Goal: Task Accomplishment & Management: Complete application form

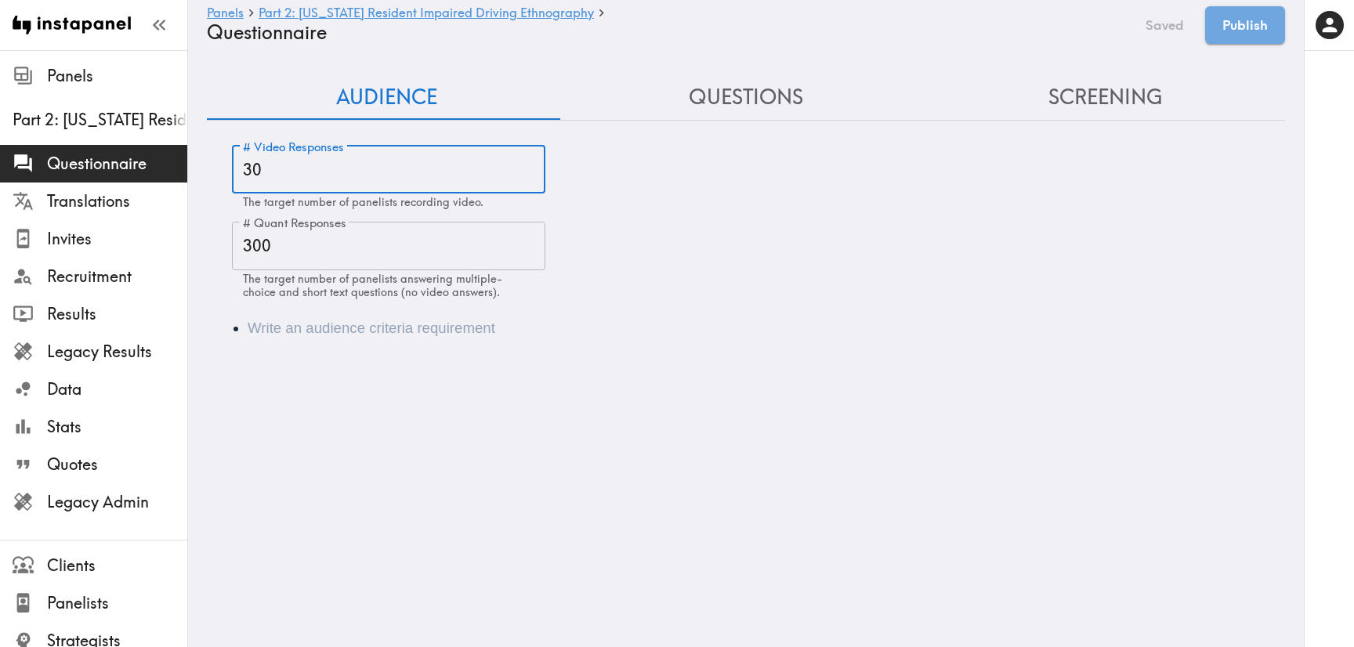
drag, startPoint x: 248, startPoint y: 171, endPoint x: 238, endPoint y: 175, distance: 10.9
click at [238, 175] on input "30" at bounding box center [388, 170] width 313 height 49
type input "40"
click at [365, 331] on li "Audience" at bounding box center [768, 328] width 1040 height 22
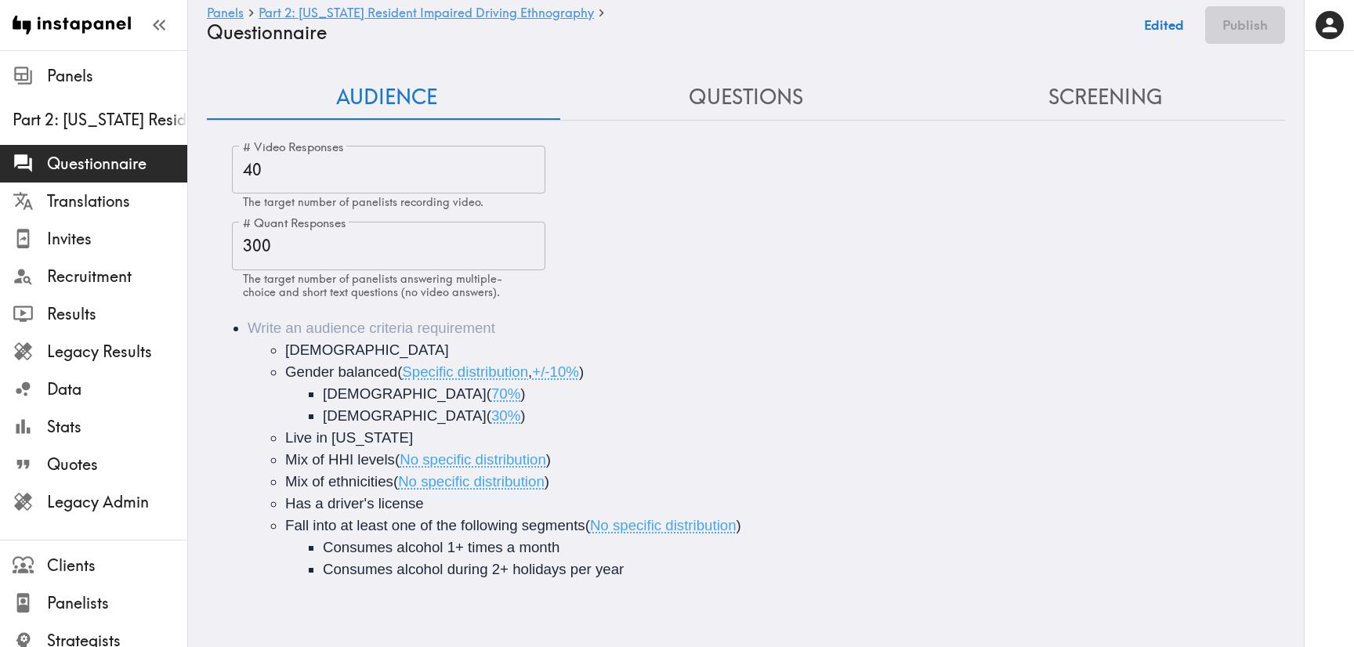
click at [342, 335] on li "18-45 years old Gender balanced ( Specific distribution , +/-10% ) Male ( 70% )…" at bounding box center [768, 448] width 1040 height 263
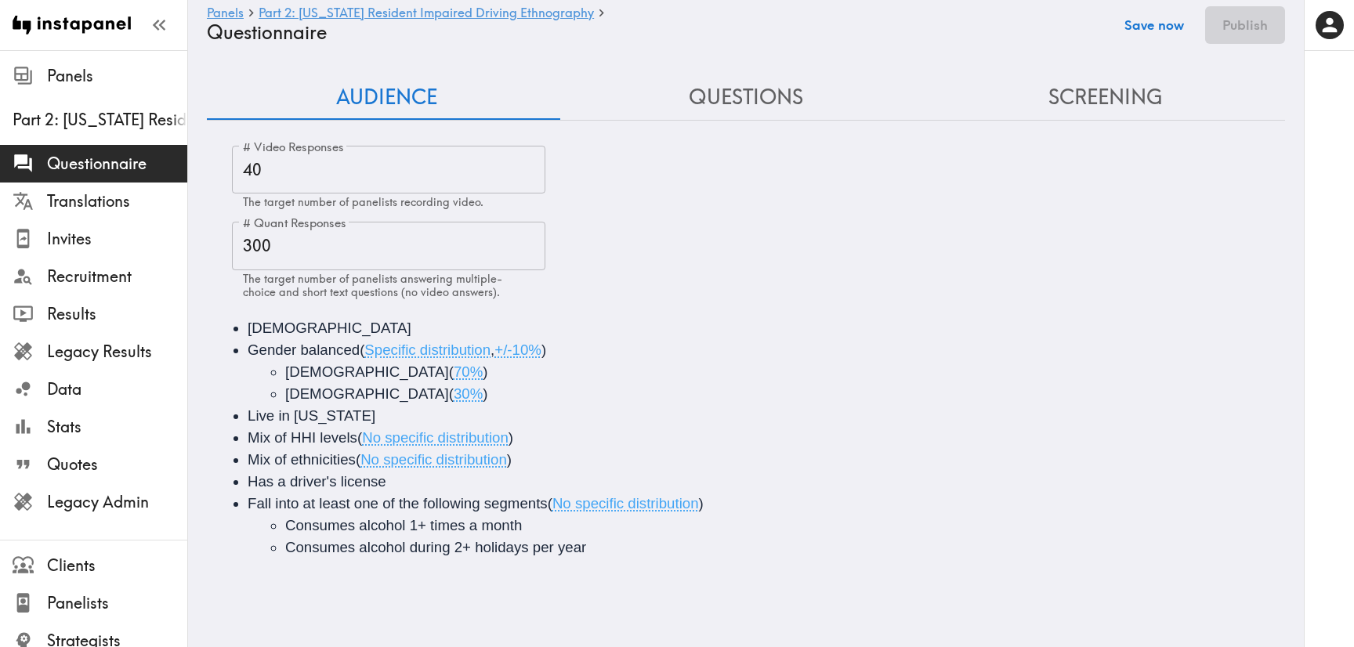
click at [1156, 36] on button "Save now" at bounding box center [1153, 25] width 77 height 38
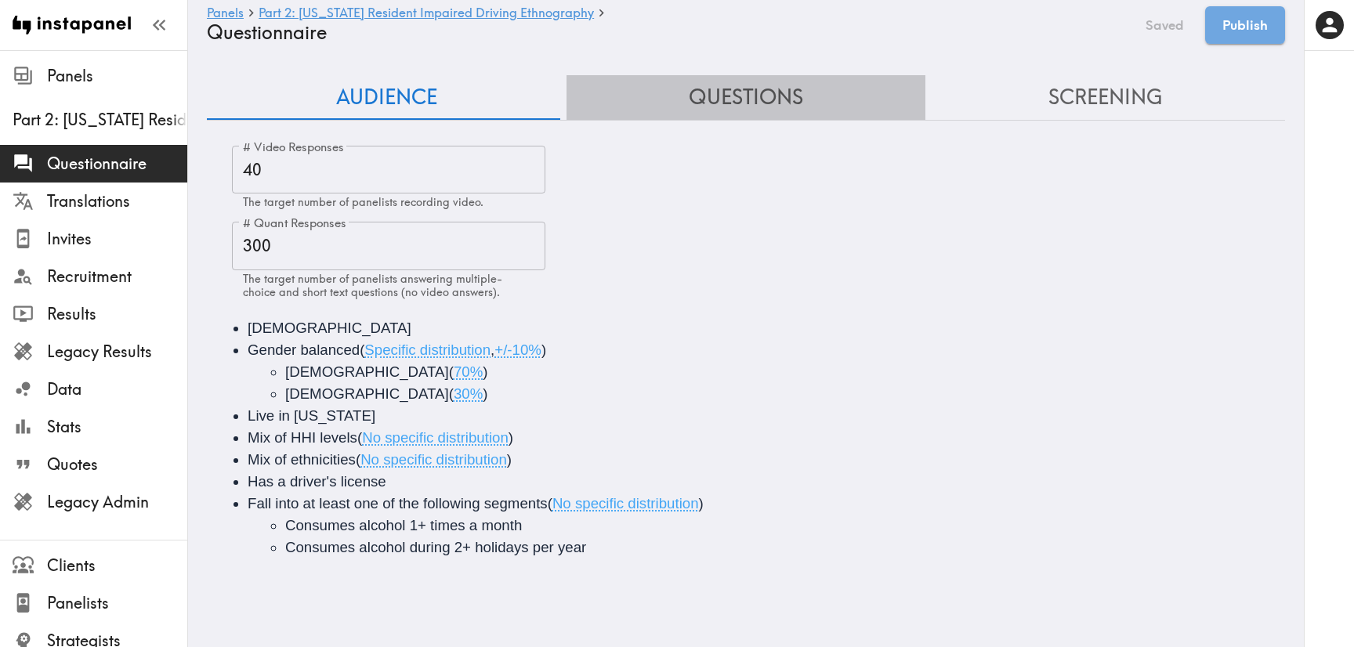
click at [803, 95] on button "Questions" at bounding box center [746, 97] width 360 height 45
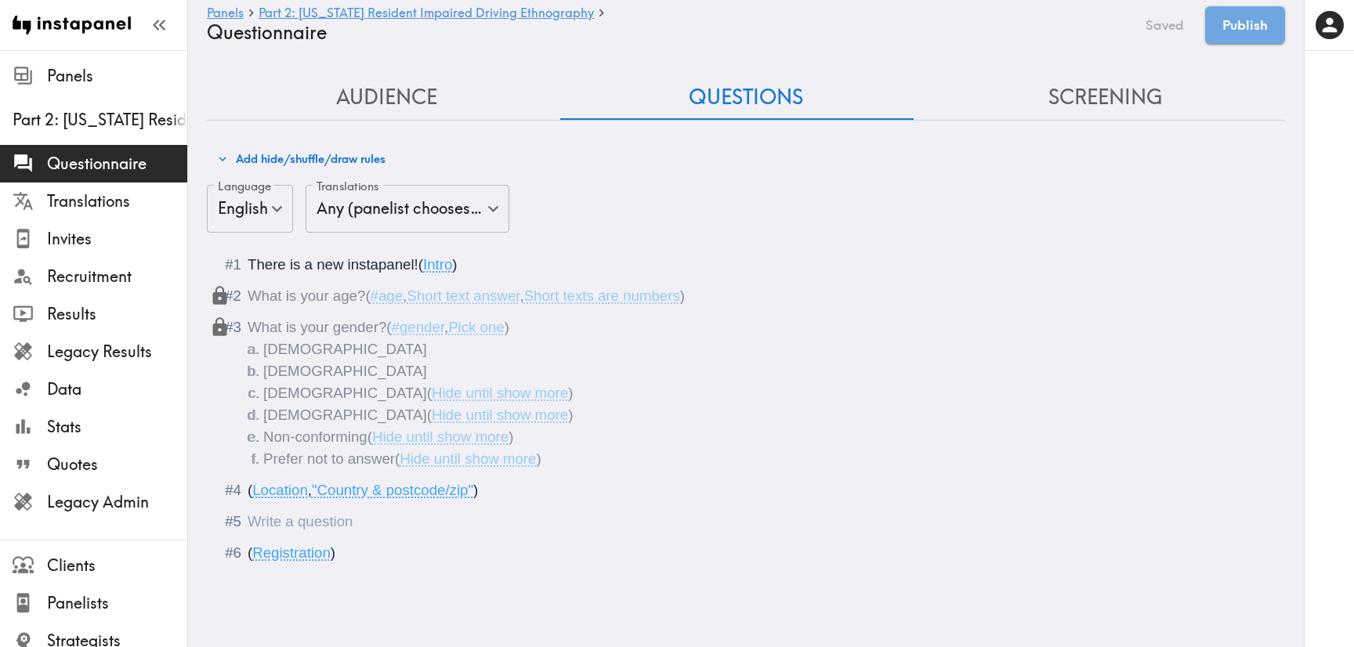
click at [377, 522] on div "Questionnaire" at bounding box center [757, 522] width 1018 height 22
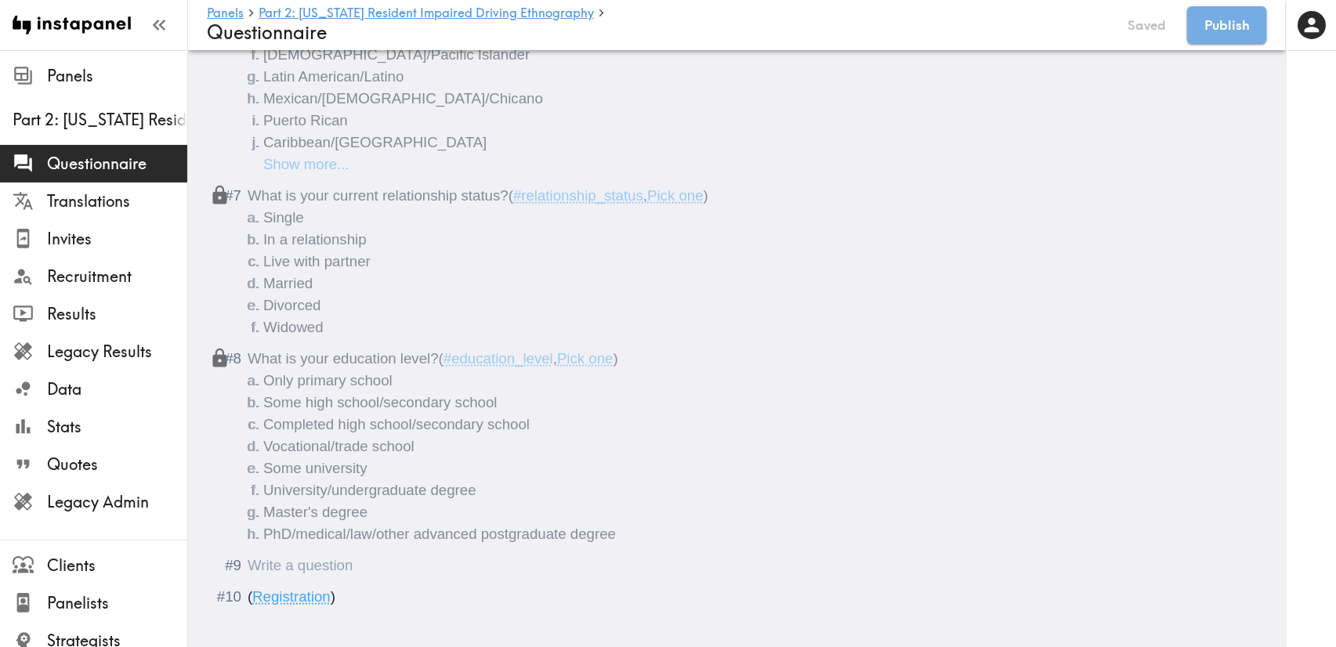
scroll to position [992, 0]
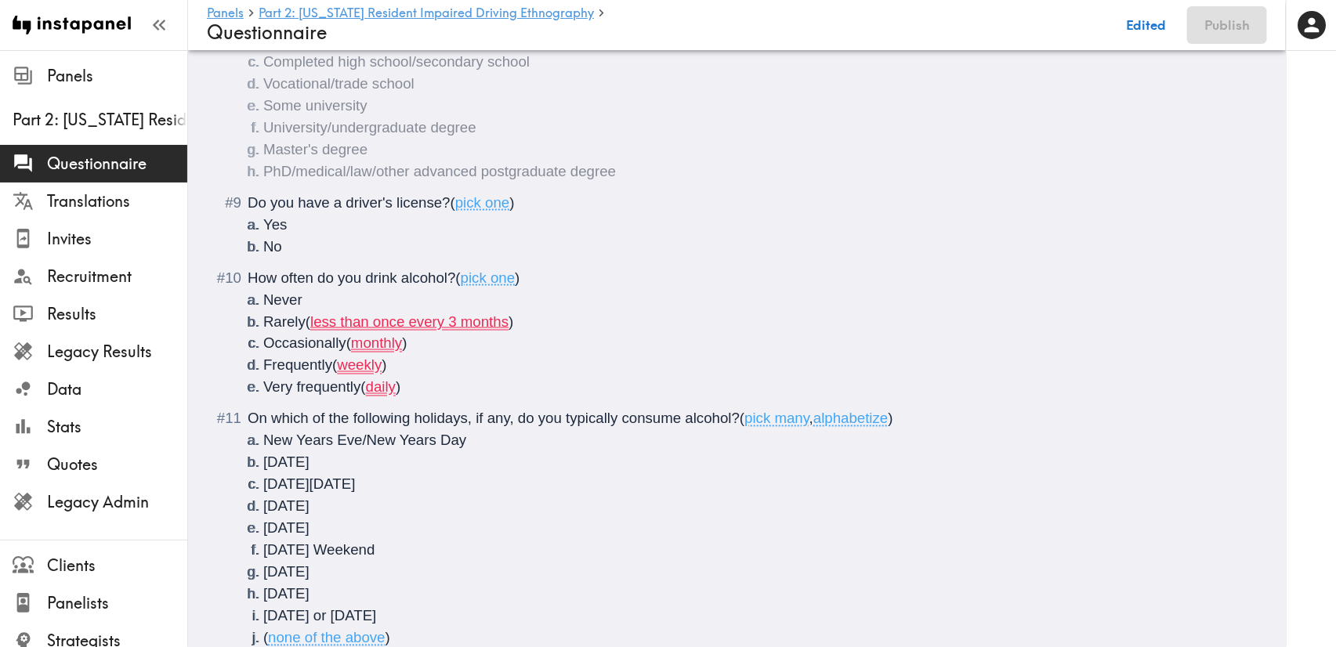
click at [549, 379] on li "Very frequently ( daily )" at bounding box center [755, 388] width 985 height 22
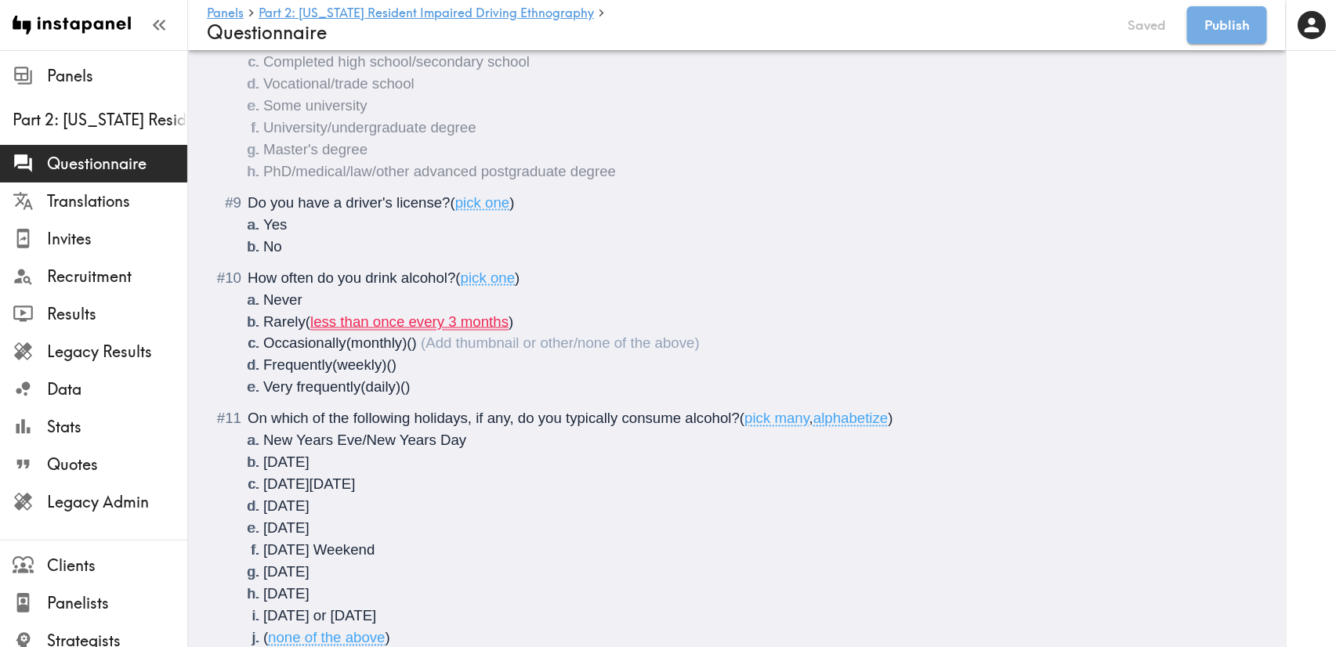
click at [550, 324] on li "Rarely ( less than once every 3 months )" at bounding box center [755, 322] width 985 height 22
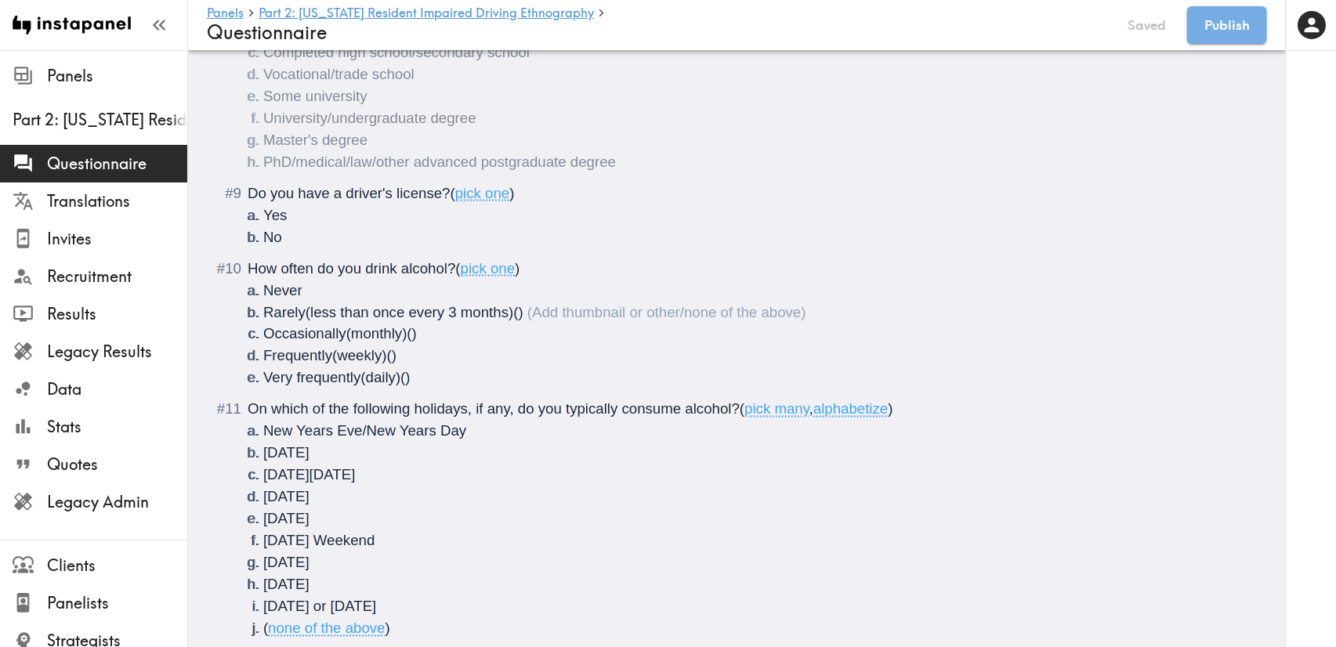
scroll to position [1097, 0]
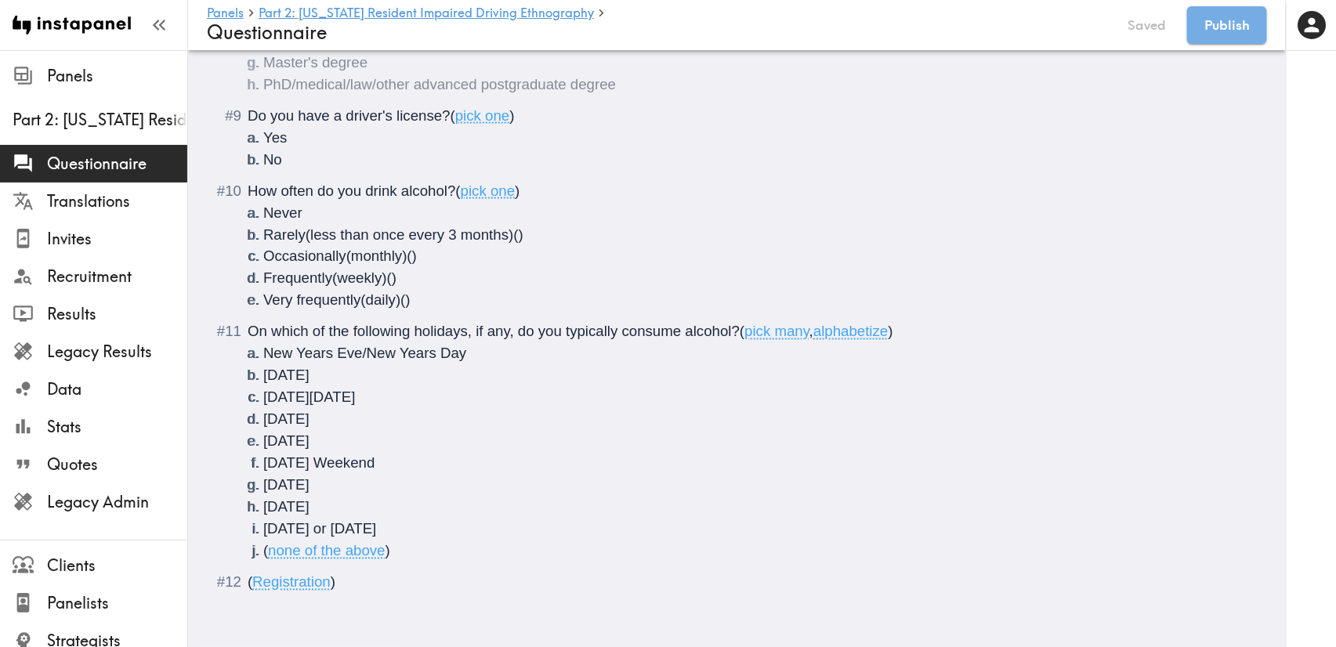
click at [506, 540] on li "( none of the above )" at bounding box center [755, 551] width 985 height 22
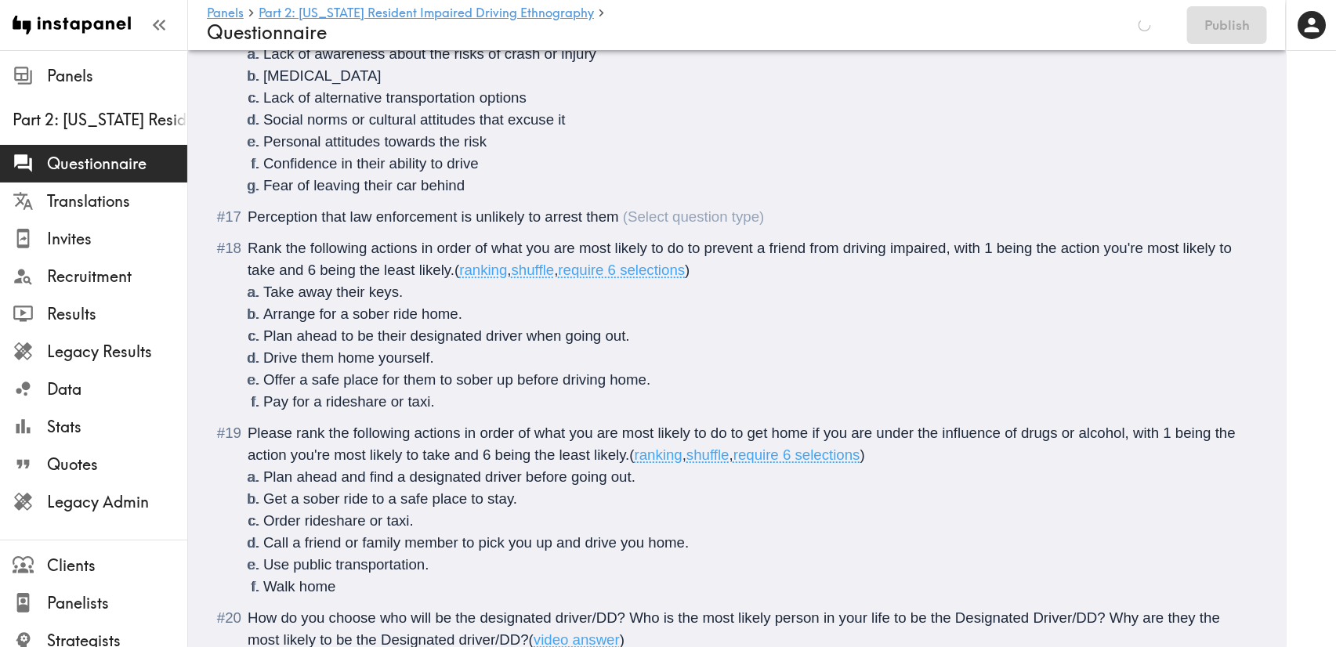
scroll to position [2007, 0]
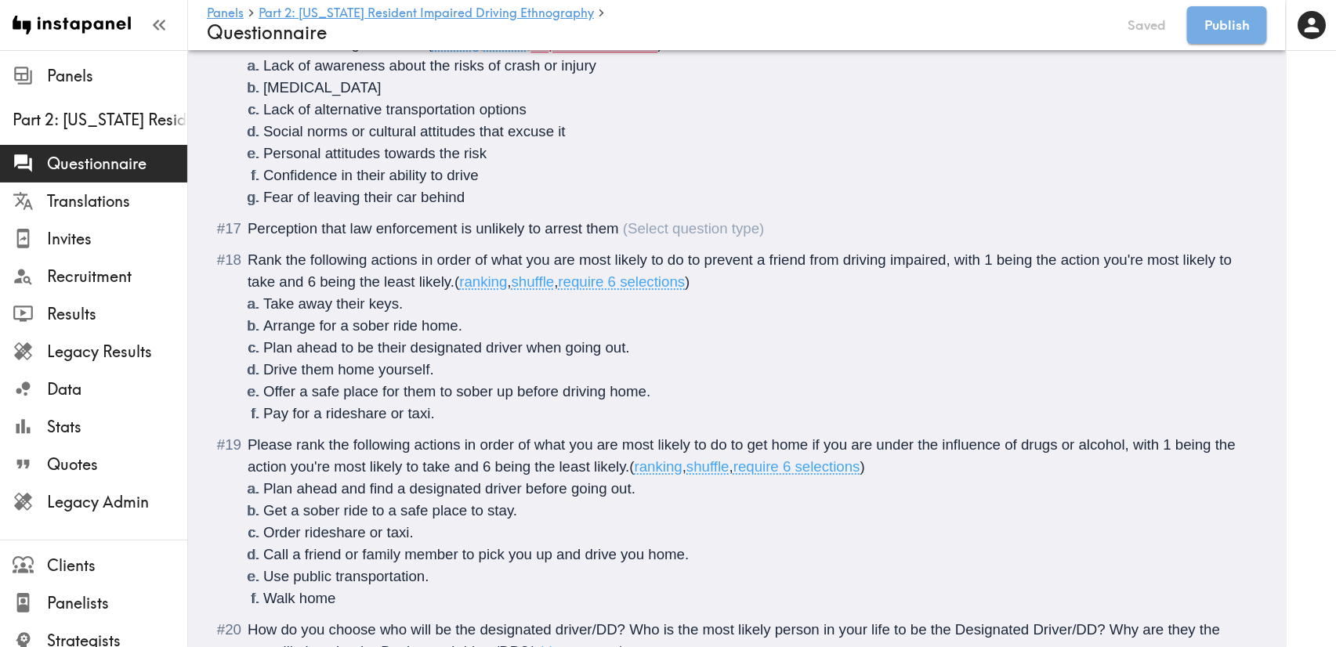
click at [382, 233] on span "Perception that law enforcement is unlikely to arrest them" at bounding box center [433, 228] width 371 height 16
click at [248, 227] on div "Perception that law enforcement is unlikely to arrest them" at bounding box center [748, 229] width 1000 height 22
click at [385, 228] on span "Perception that law enforcement is unlikely to arrest them" at bounding box center [433, 228] width 371 height 16
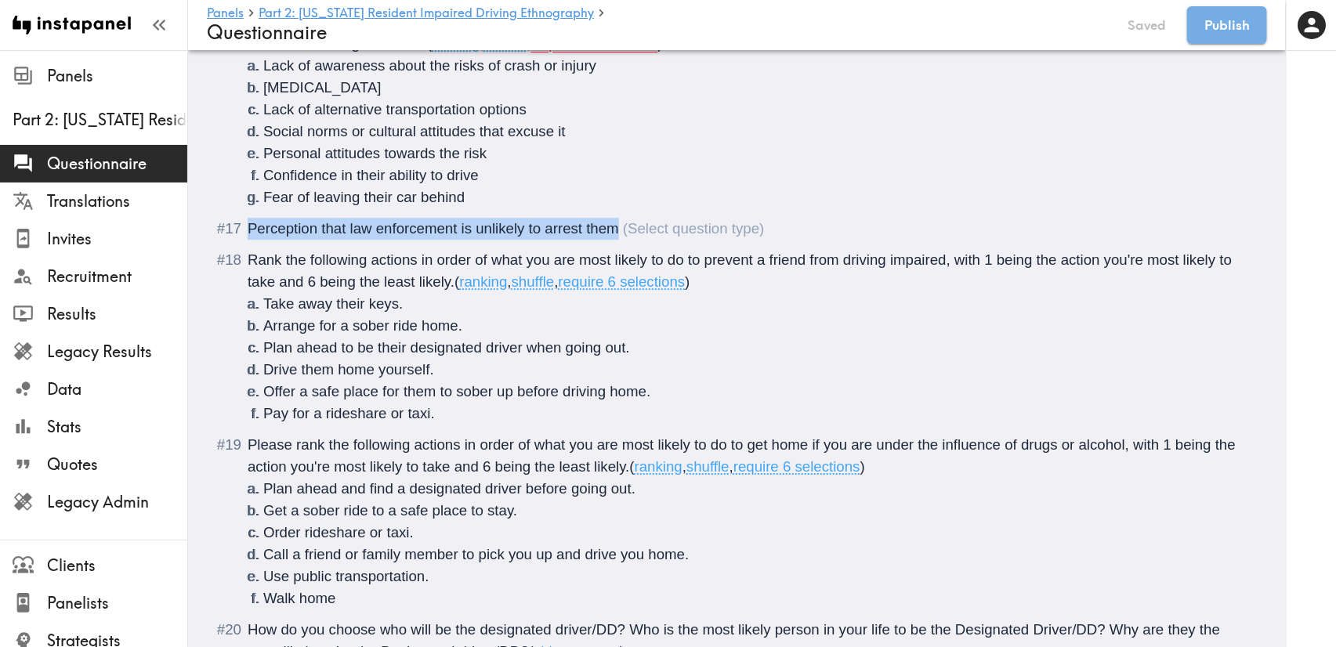
drag, startPoint x: 618, startPoint y: 230, endPoint x: 237, endPoint y: 233, distance: 381.5
click at [248, 233] on div "Perception that law enforcement is unlikely to arrest them" at bounding box center [748, 229] width 1000 height 22
copy span "Perception that law enforcement is unlikely to arrest them"
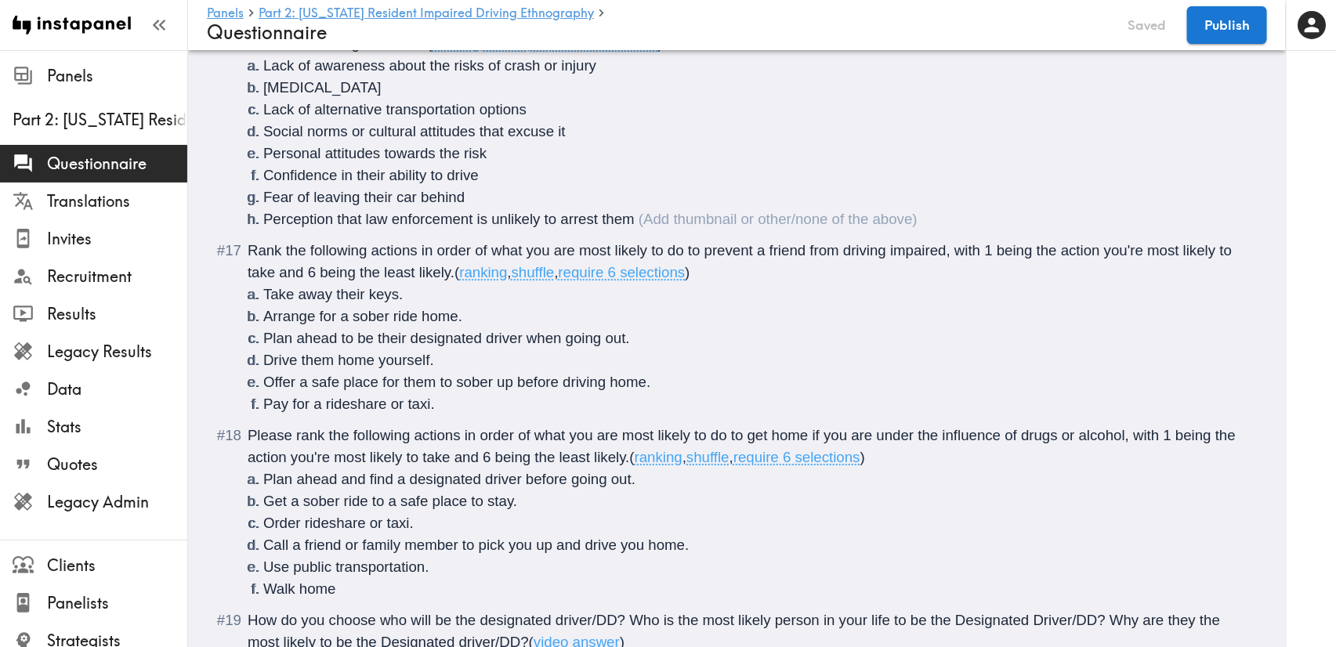
click at [582, 251] on span "Rank the following actions in order of what you are most likely to do to preven…" at bounding box center [742, 261] width 988 height 38
click at [974, 255] on span "Rank the following actions in order of what you are <b>most likely to do to pre…" at bounding box center [746, 261] width 997 height 38
click at [1043, 253] on span "Rank the following actions in order of what you are <b>most likely to do to pre…" at bounding box center [743, 261] width 990 height 38
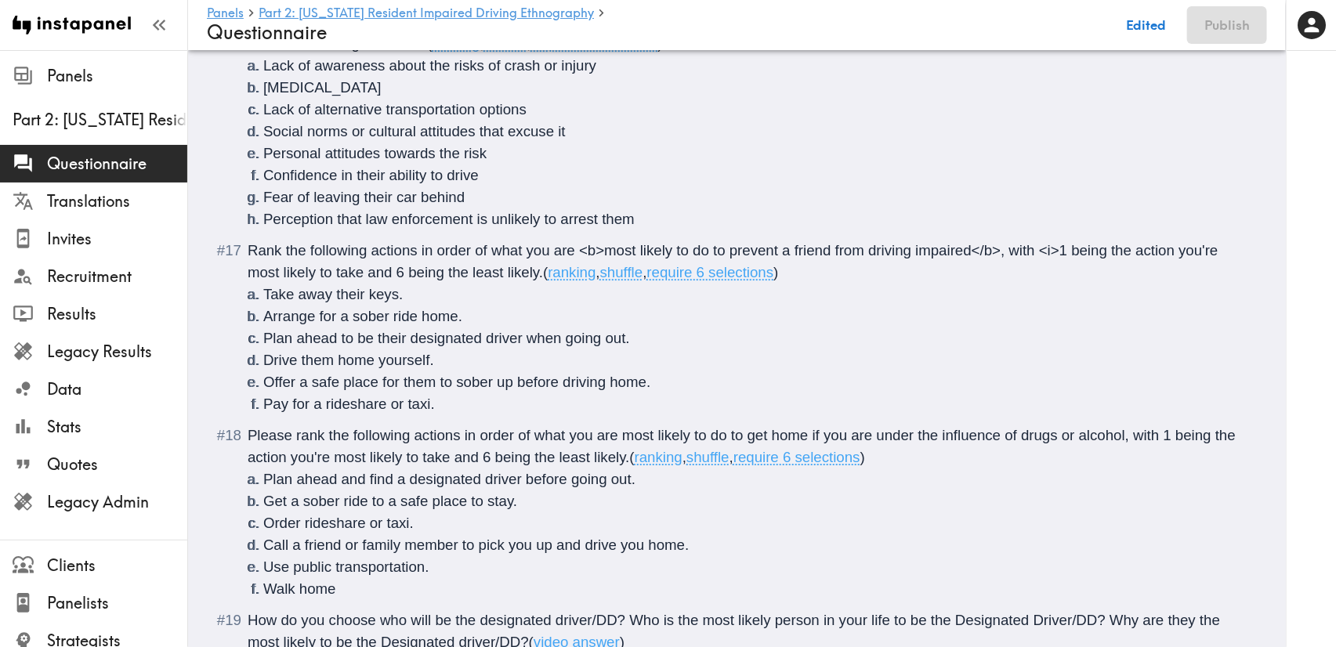
click at [535, 271] on span "Rank the following actions in order of what you are <b>most likely to do to pre…" at bounding box center [735, 261] width 974 height 38
click at [573, 440] on span "Please rank the following actions in order of what you are most likely to do to…" at bounding box center [744, 446] width 992 height 38
drag, startPoint x: 1149, startPoint y: 437, endPoint x: 1153, endPoint y: 428, distance: 9.5
click at [1150, 435] on span "Please rank the following actions in order of what <b>you are most likely to do…" at bounding box center [744, 446] width 992 height 38
click at [721, 458] on span "Please rank the following actions in order of what <b>you are most likely to do…" at bounding box center [749, 446] width 1003 height 38
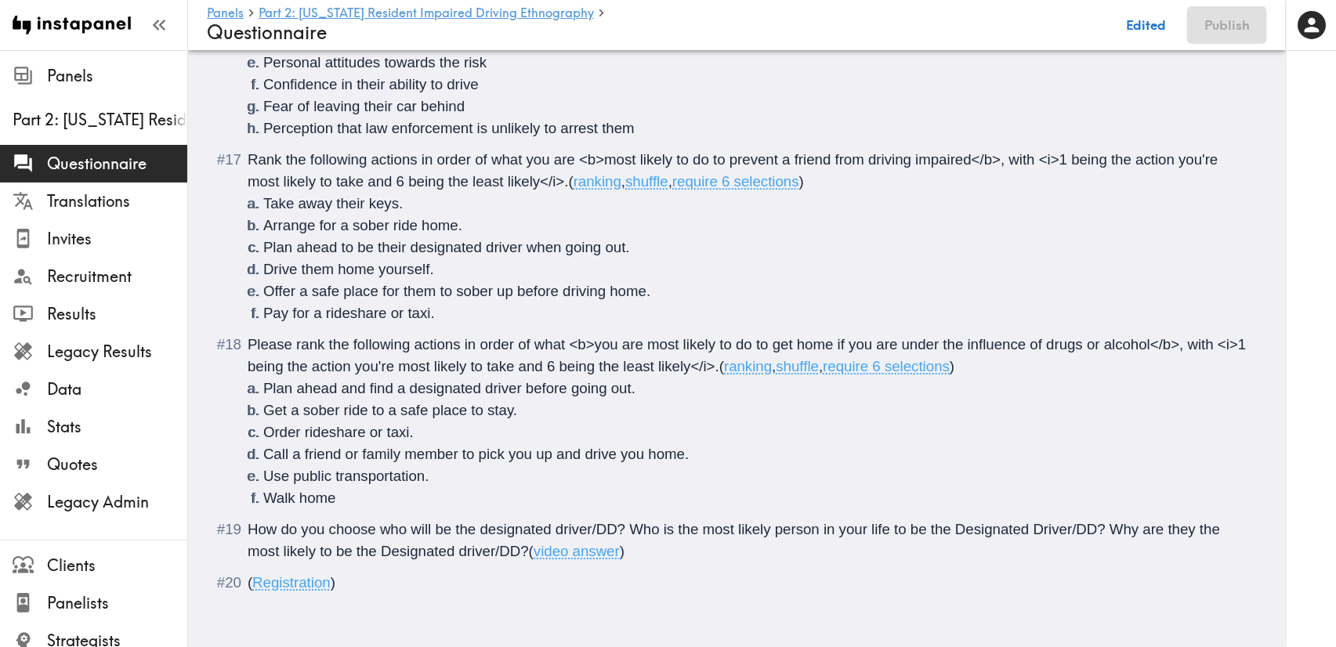
scroll to position [2115, 0]
click at [669, 538] on div "How do you choose who will be the designated driver/DD? Who is the most likely …" at bounding box center [748, 541] width 1000 height 44
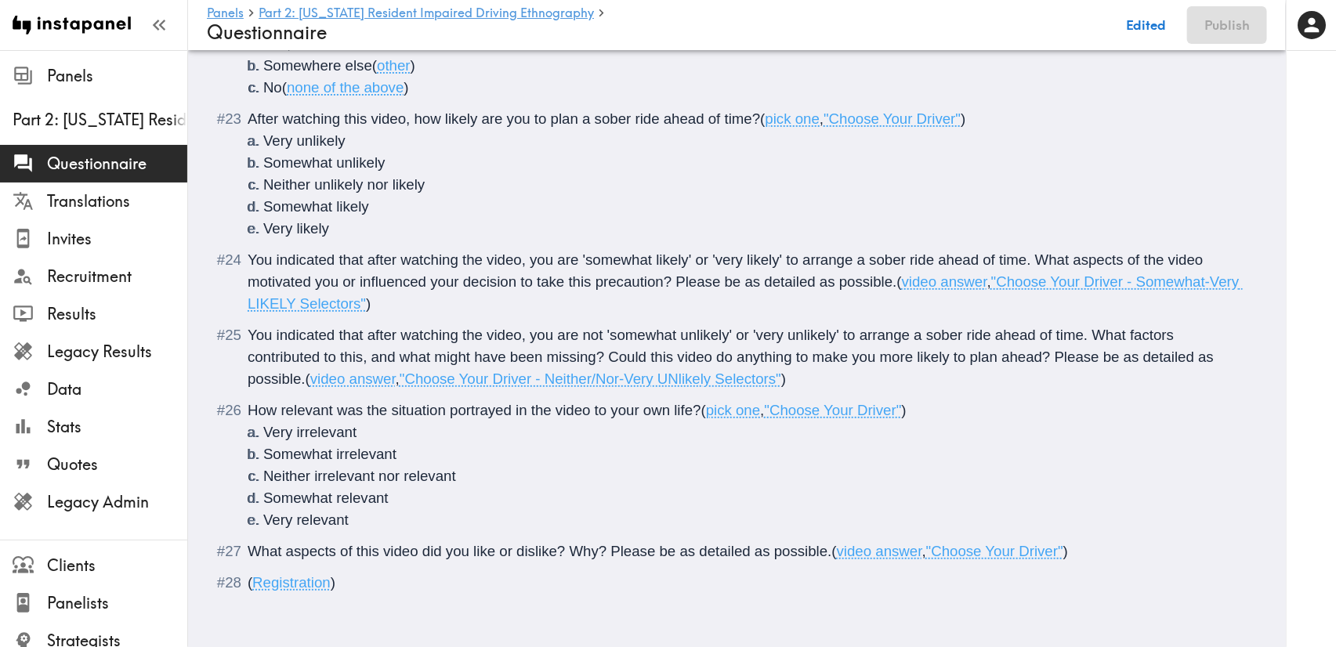
scroll to position [2760, 0]
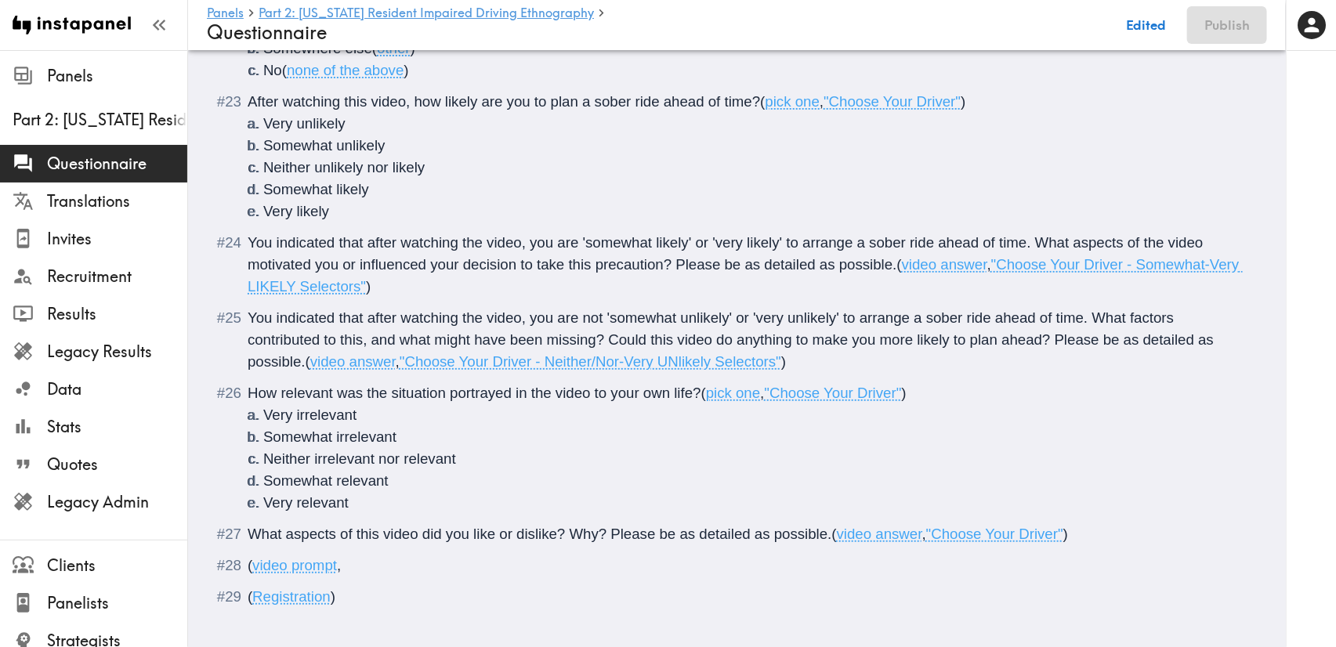
type input "C:\fakepath\Mutiple Ways Holiday CONFORMED 30.mov"
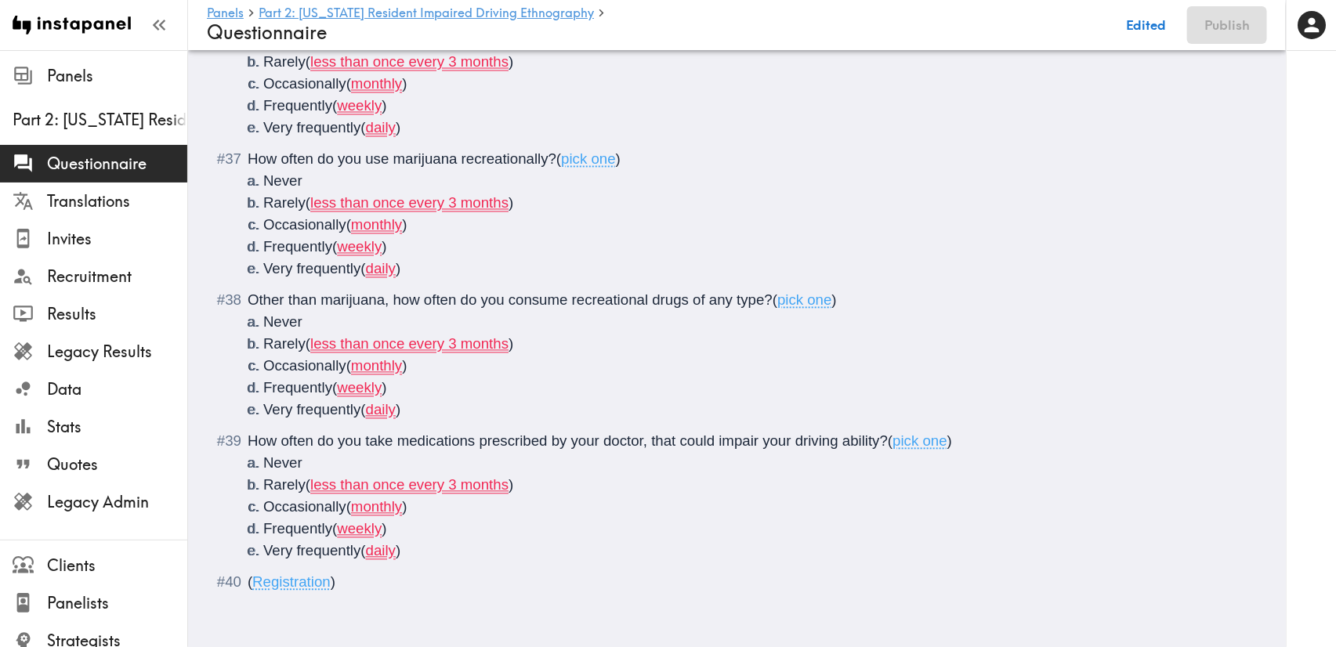
scroll to position [3992, 0]
drag, startPoint x: 419, startPoint y: 537, endPoint x: 406, endPoint y: 537, distance: 13.3
click at [406, 540] on li "Very frequently (daily) ()" at bounding box center [755, 551] width 985 height 22
copy span "()"
click at [420, 519] on li "Frequently ( weekly )" at bounding box center [755, 530] width 985 height 22
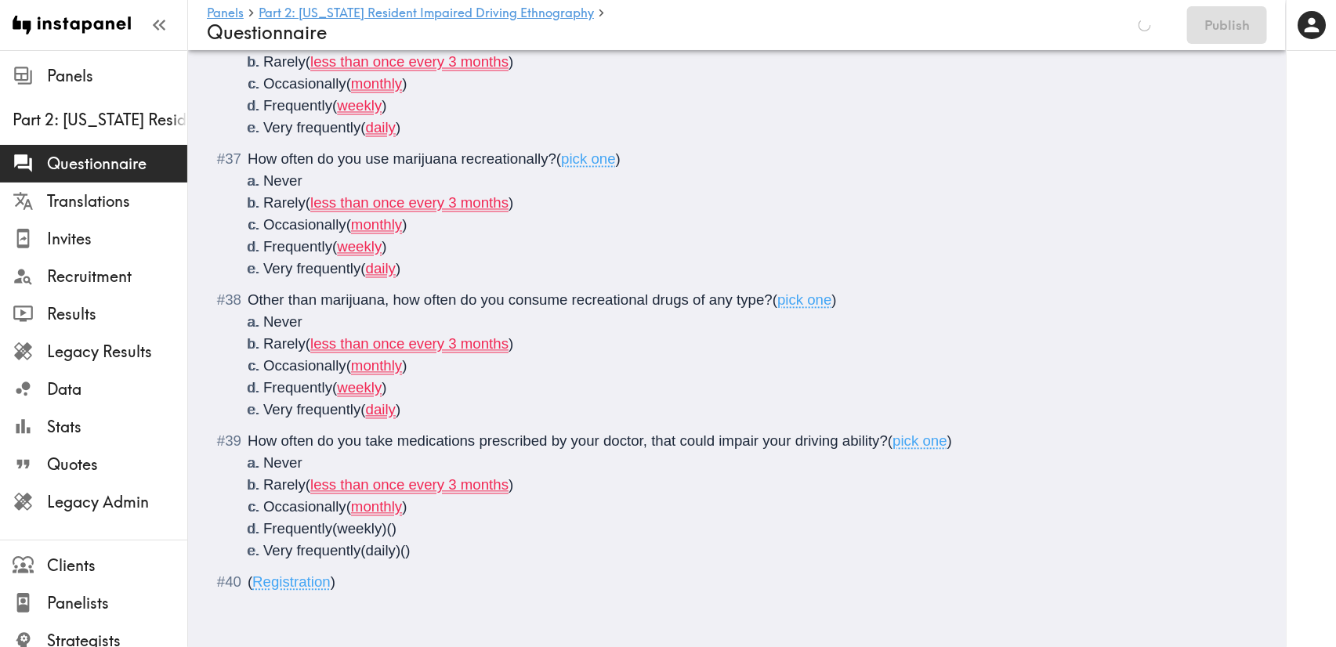
click at [428, 497] on li "Occasionally ( monthly )" at bounding box center [755, 508] width 985 height 22
click at [519, 475] on li "Rarely ( less than once every 3 months )" at bounding box center [755, 486] width 985 height 22
click at [440, 399] on li "Very frequently ( daily )" at bounding box center [755, 410] width 985 height 22
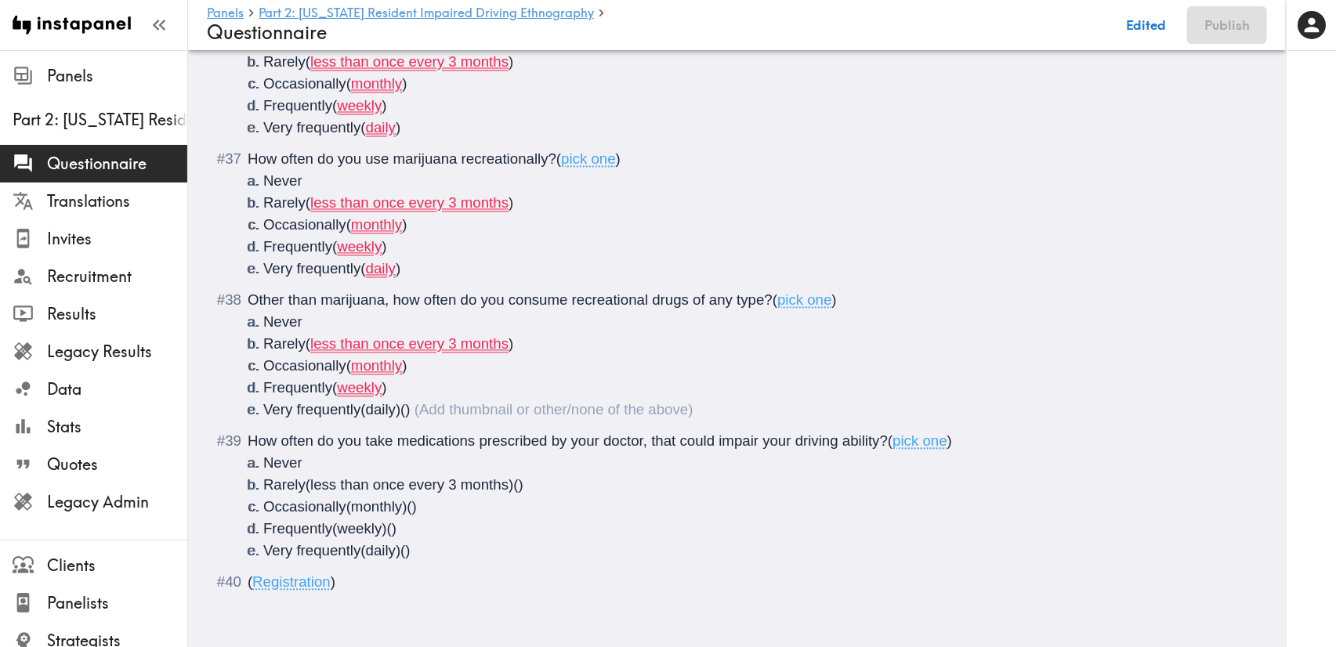
click at [432, 378] on li "Frequently ( weekly )" at bounding box center [755, 389] width 985 height 22
click at [445, 356] on li "Occasionally ( monthly )" at bounding box center [755, 367] width 985 height 22
click at [534, 334] on li "Rarely ( less than once every 3 months )" at bounding box center [755, 345] width 985 height 22
click at [472, 258] on li "Very frequently ( daily )" at bounding box center [755, 269] width 985 height 22
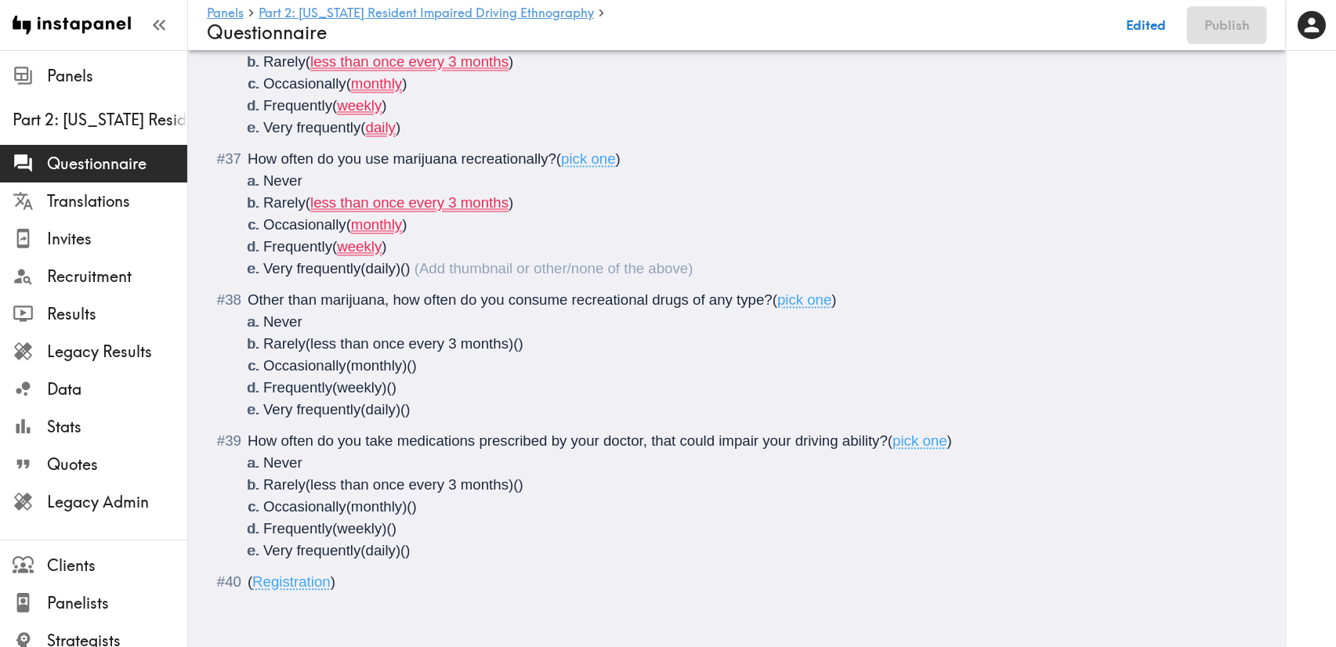
click at [454, 237] on li "Frequently ( weekly )" at bounding box center [755, 248] width 985 height 22
drag, startPoint x: 457, startPoint y: 212, endPoint x: 490, endPoint y: 201, distance: 34.7
click at [457, 215] on li "Occasionally ( monthly )" at bounding box center [755, 226] width 985 height 22
click at [534, 193] on li "Rarely ( less than once every 3 months )" at bounding box center [755, 204] width 985 height 22
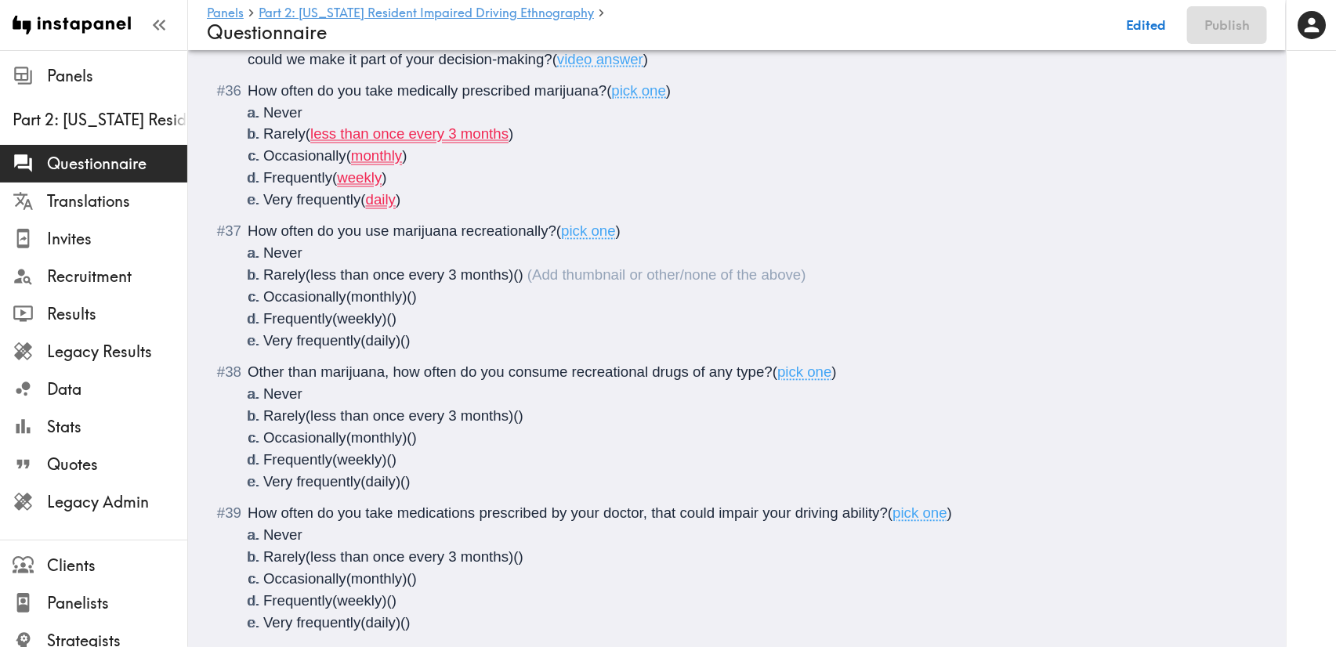
scroll to position [3874, 0]
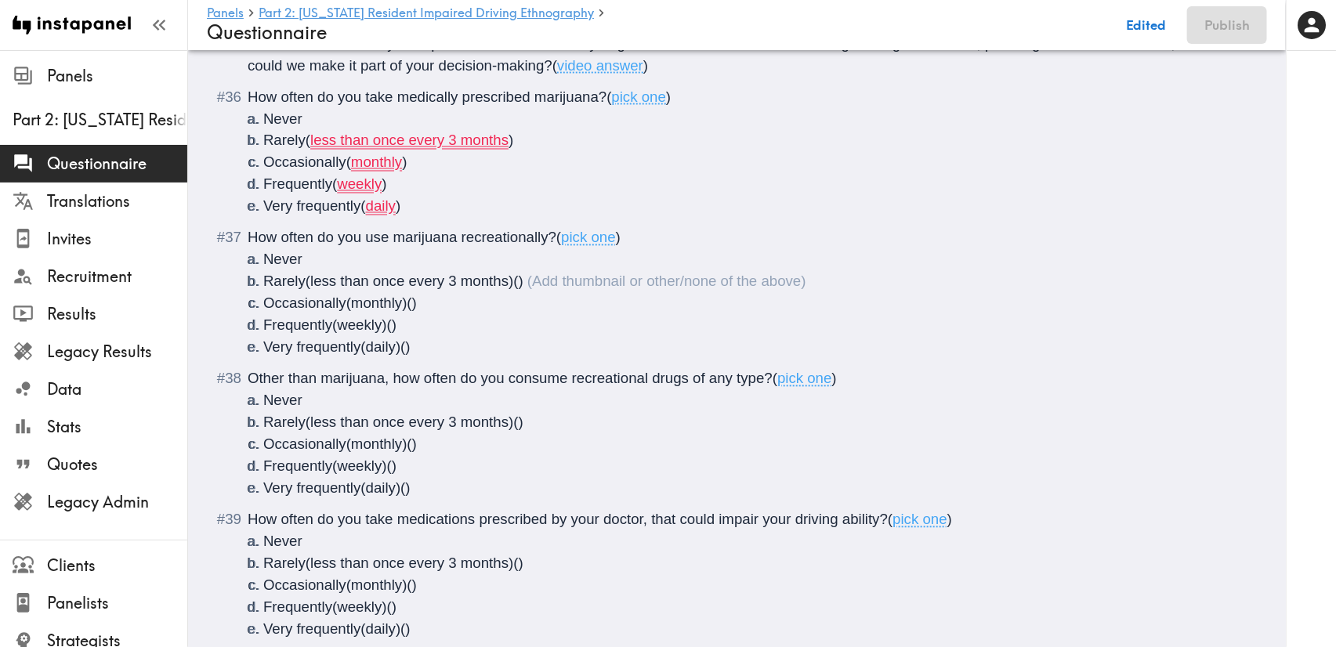
click at [451, 218] on li "Very frequently ( daily )" at bounding box center [755, 207] width 985 height 22
click at [443, 196] on li "Frequently ( weekly )" at bounding box center [755, 185] width 985 height 22
click at [461, 174] on li "Occasionally ( monthly )" at bounding box center [755, 163] width 985 height 22
click at [547, 152] on li "Rarely ( less than once every 3 months )" at bounding box center [755, 141] width 985 height 22
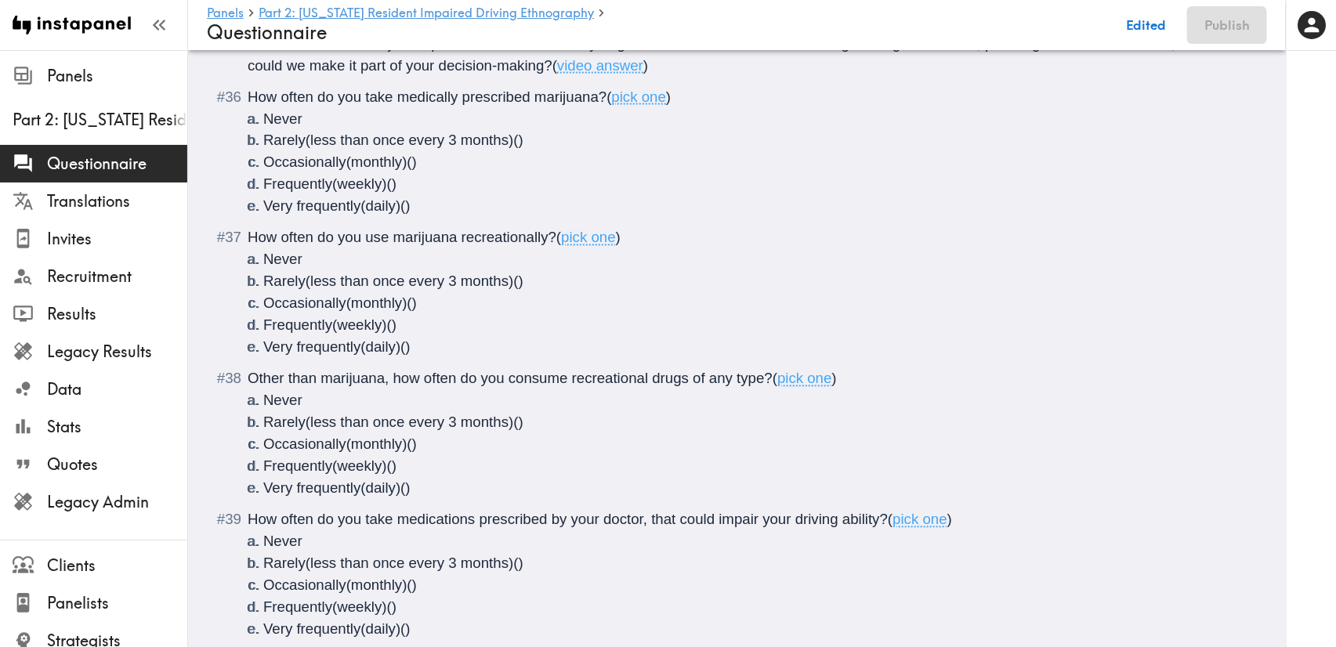
click at [555, 105] on span "How often do you take medically prescribed marijuana?" at bounding box center [427, 97] width 359 height 16
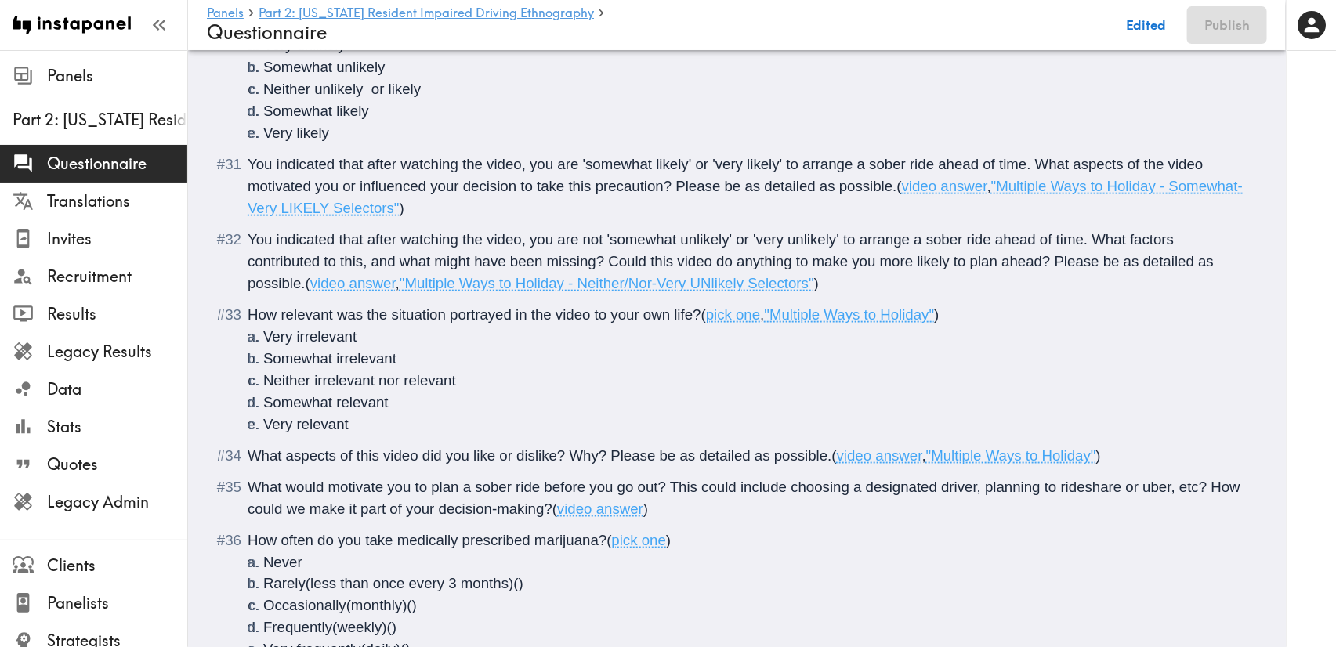
scroll to position [3404, 0]
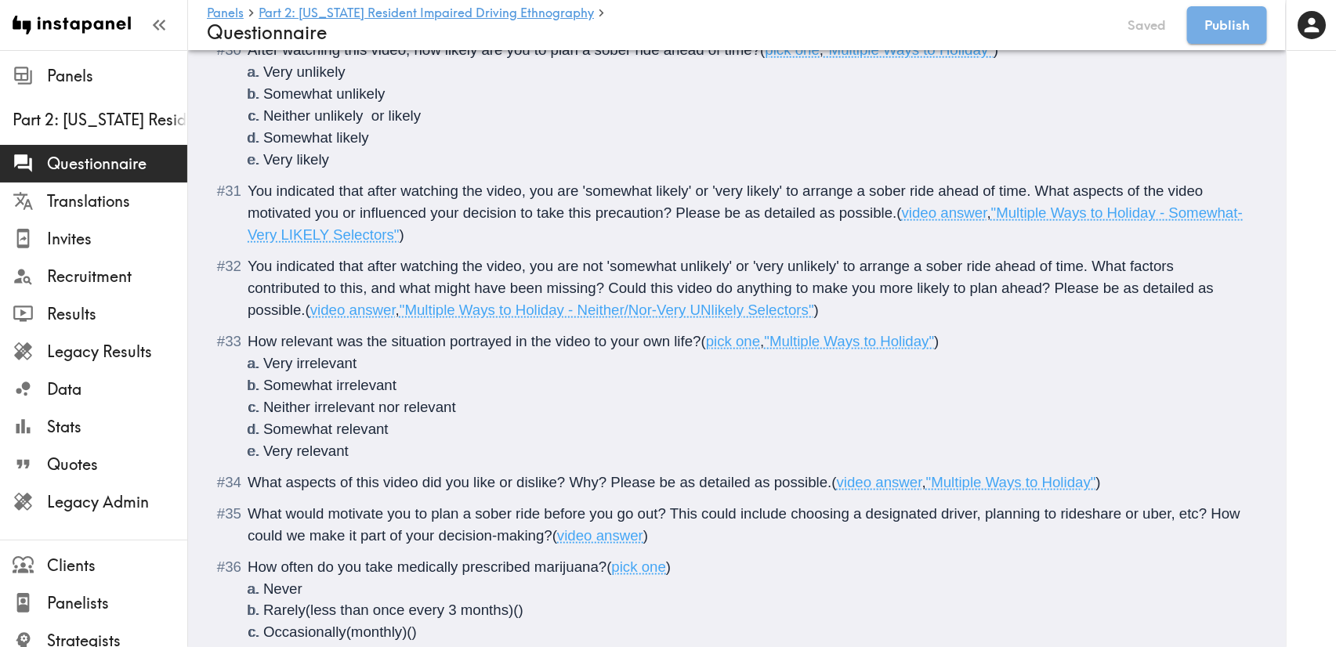
click at [1039, 208] on span "You indicated that after watching the video, you are 'somewhat likely' or 'very…" at bounding box center [728, 202] width 960 height 38
click at [512, 221] on span "You indicated that after watching the video, you are 'somewhat likely' or 'very…" at bounding box center [740, 202] width 985 height 38
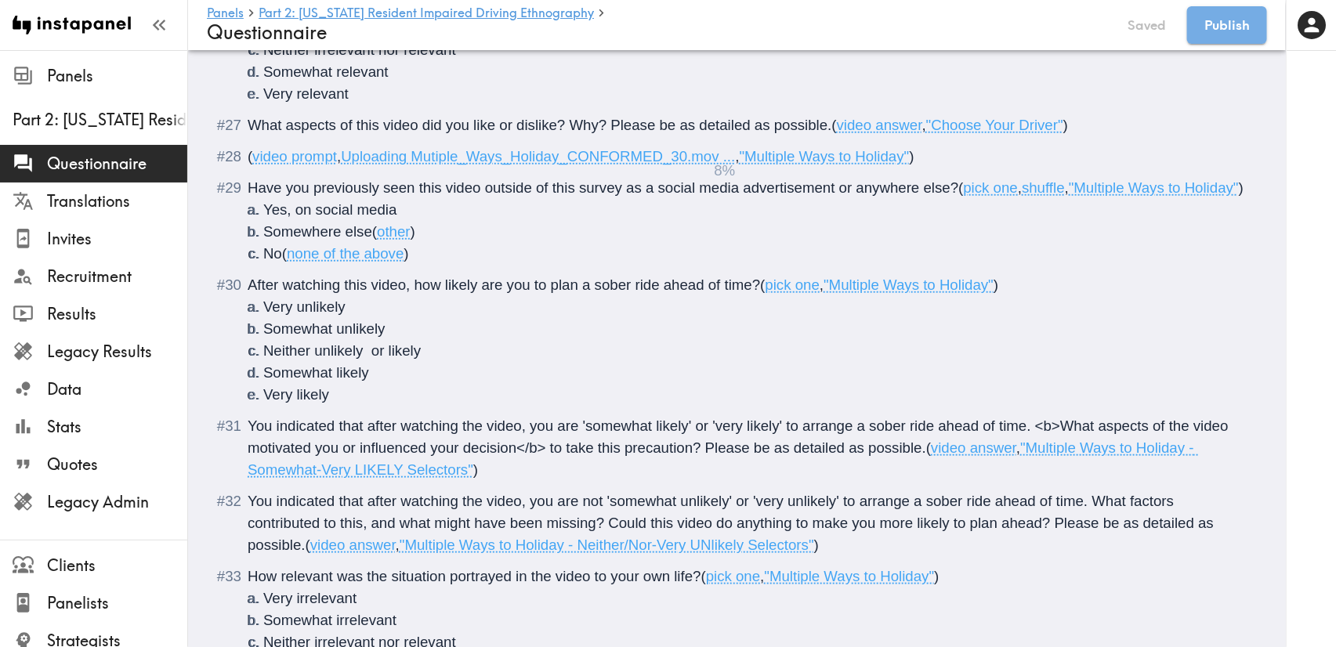
scroll to position [2817, 0]
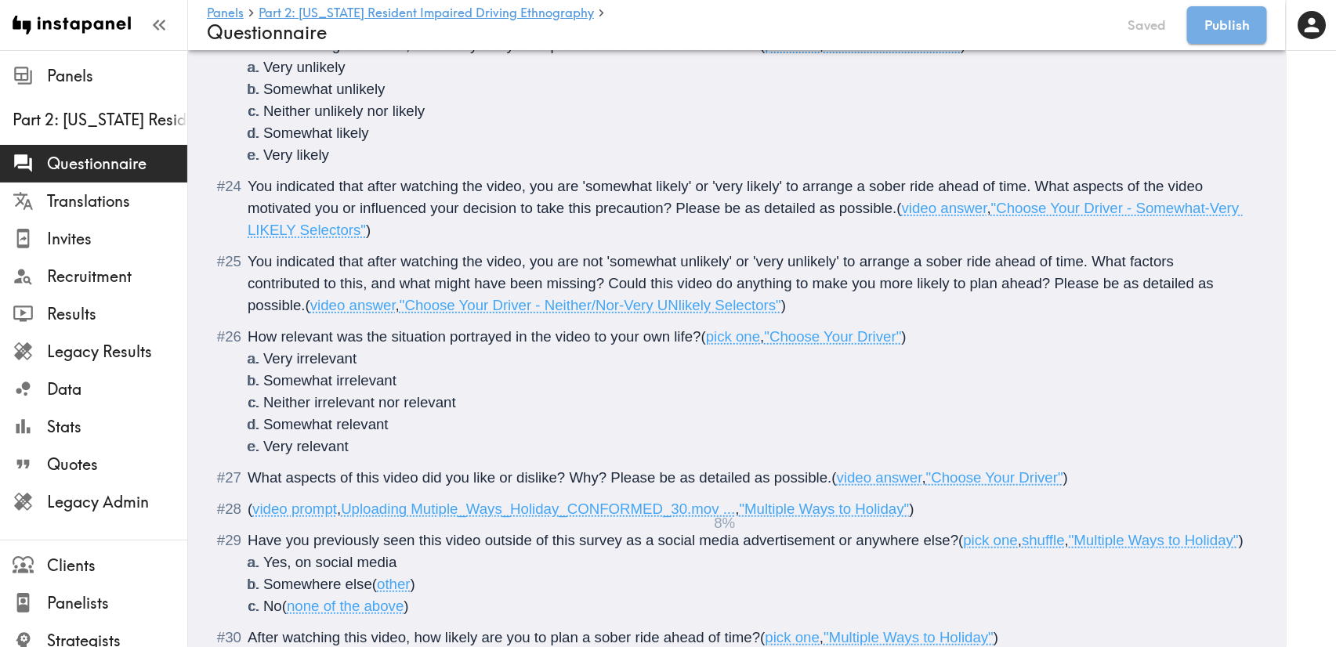
click at [1042, 190] on span "You indicated that after watching the video, you are 'somewhat likely' or 'very…" at bounding box center [728, 197] width 960 height 38
click at [1043, 186] on span "You indicated that after watching the video, you are 'somewhat likely' or 'very…" at bounding box center [728, 197] width 960 height 38
click at [1038, 191] on span "You indicated that after watching the video, you are 'somewhat likely' or 'very…" at bounding box center [728, 197] width 960 height 38
click at [514, 203] on span "You indicated that after watching the video, you are 'somewhat likely' or 'very…" at bounding box center [740, 197] width 985 height 38
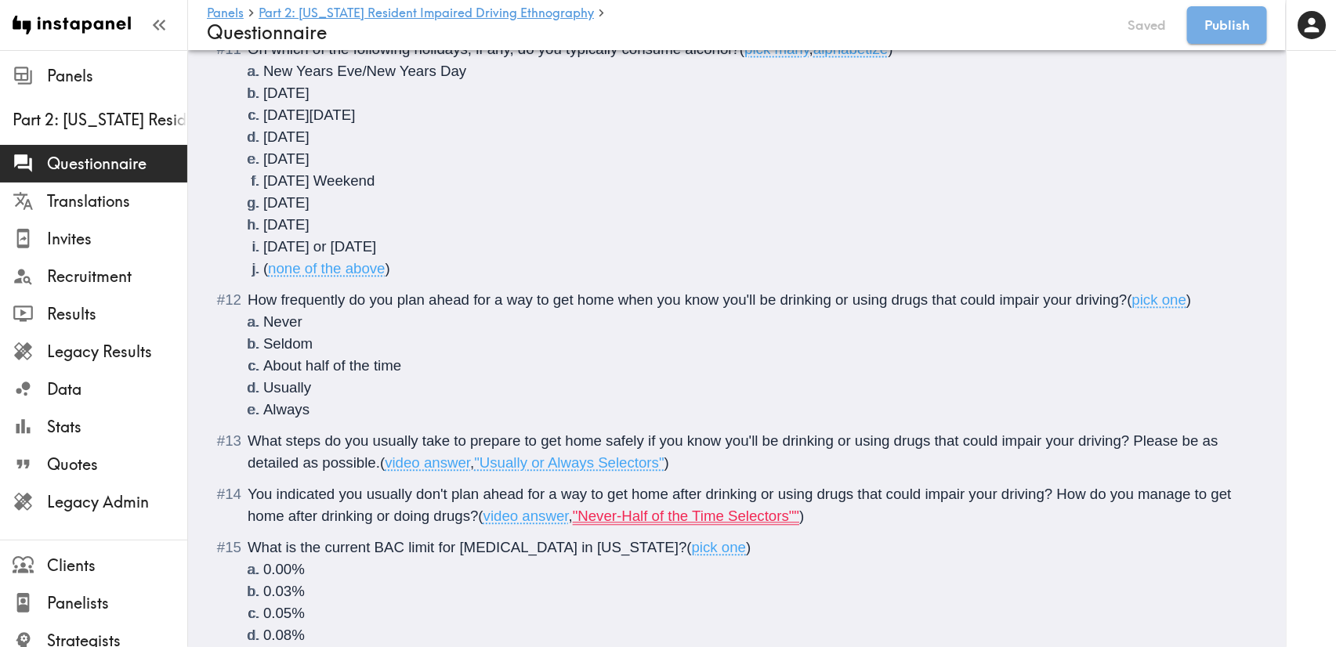
scroll to position [1524, 0]
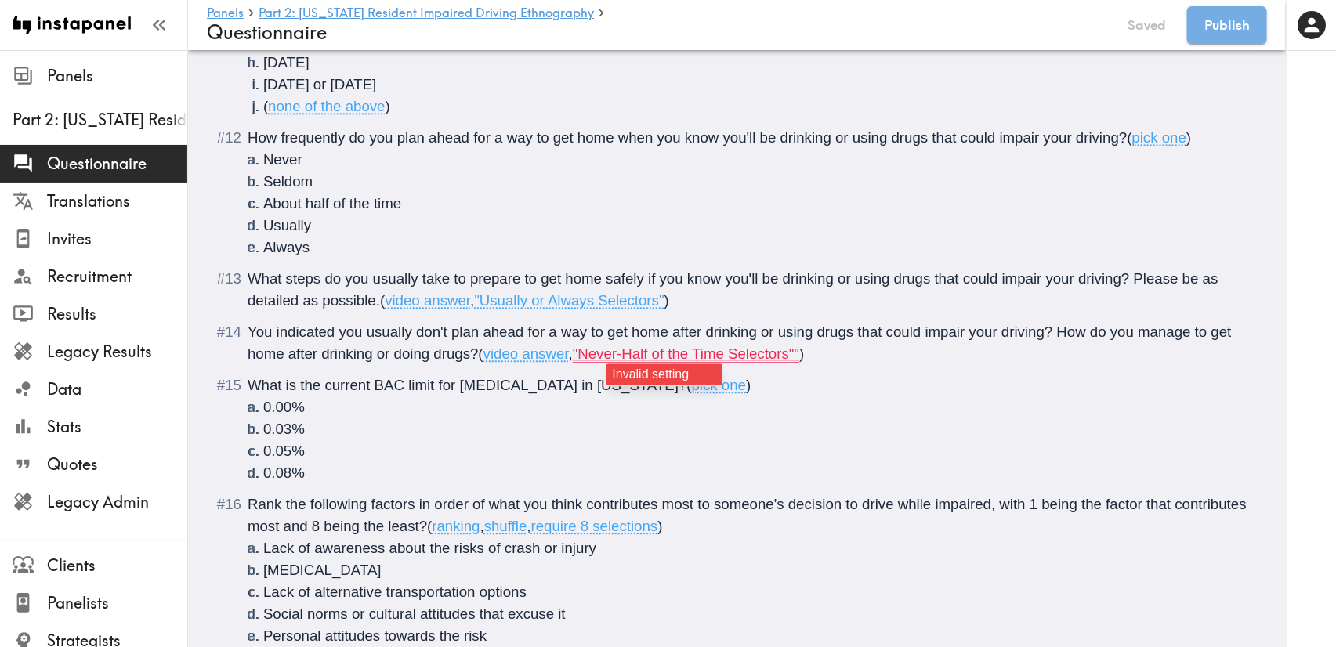
click at [799, 355] on span ""Never-Half of the Time Selectors""" at bounding box center [686, 353] width 226 height 16
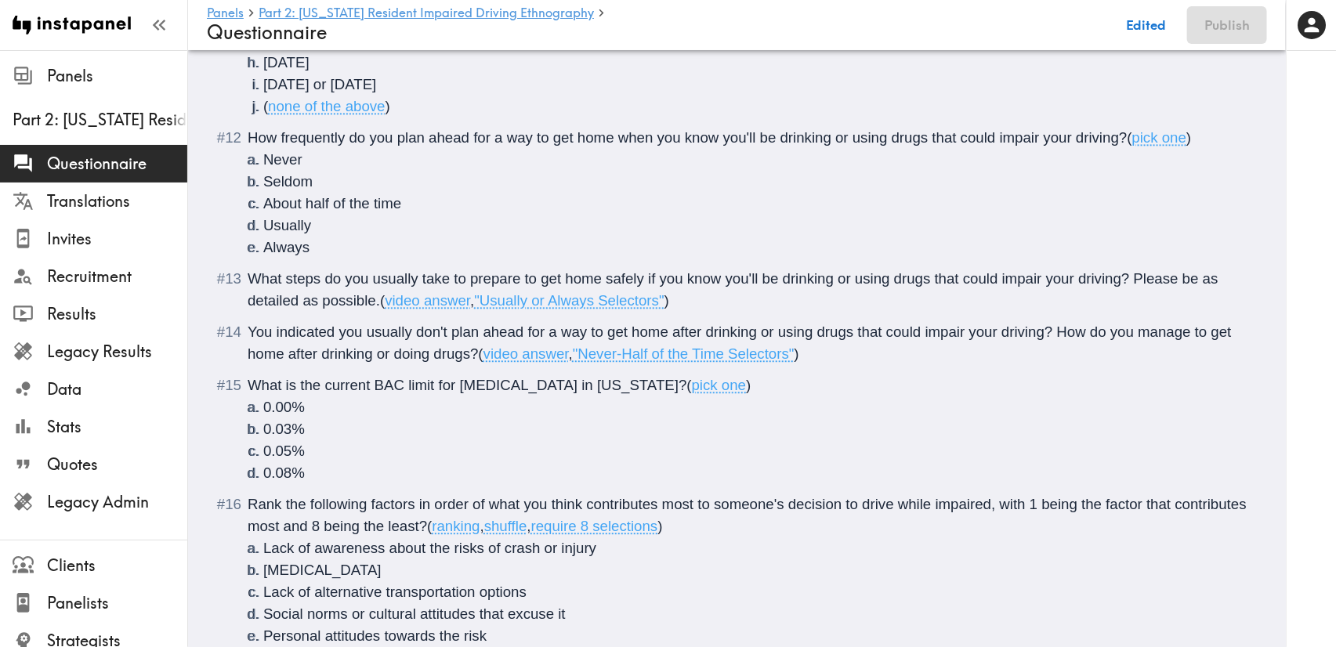
click at [866, 272] on span "What steps do you usually take to prepare to get home safely if you know you'll…" at bounding box center [735, 289] width 974 height 38
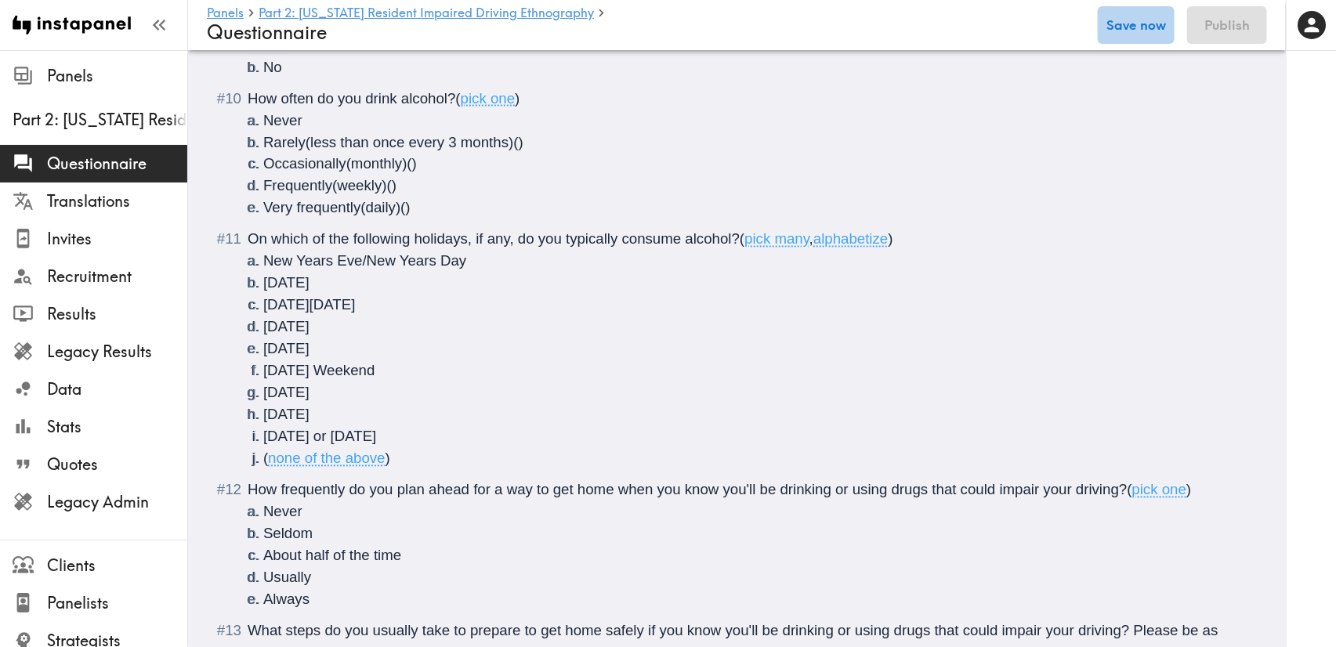
click at [1148, 20] on button "Save now" at bounding box center [1135, 25] width 77 height 38
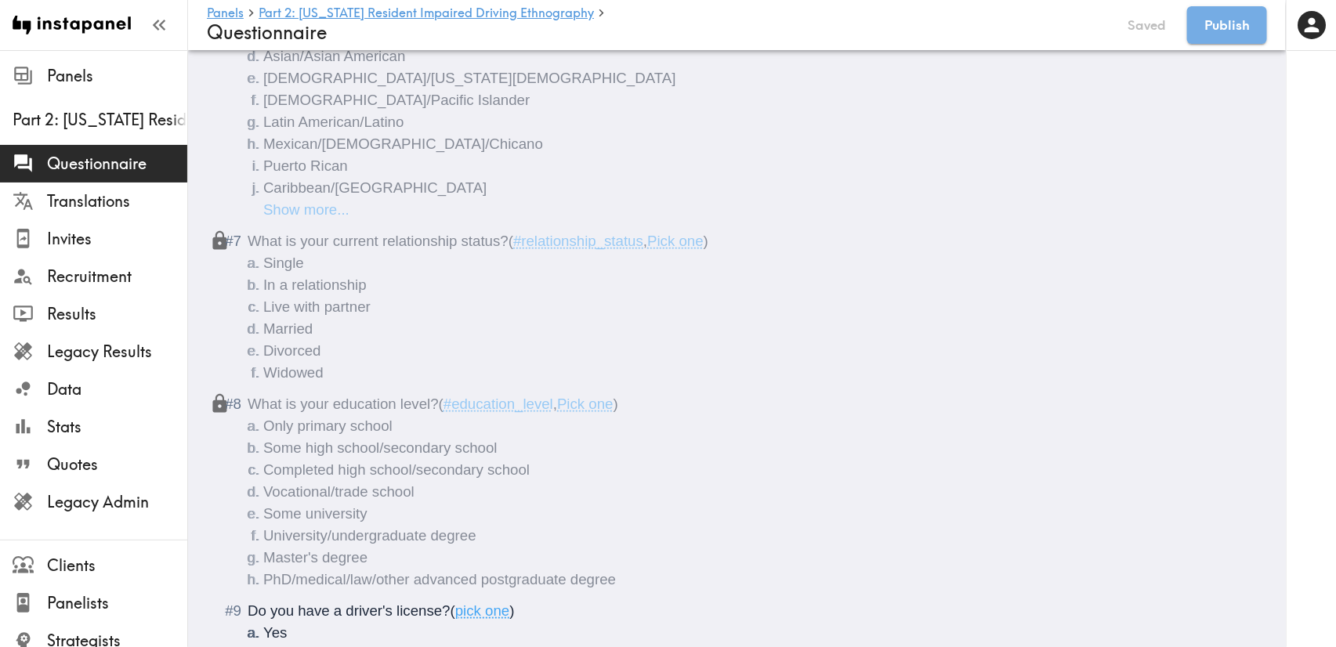
scroll to position [0, 0]
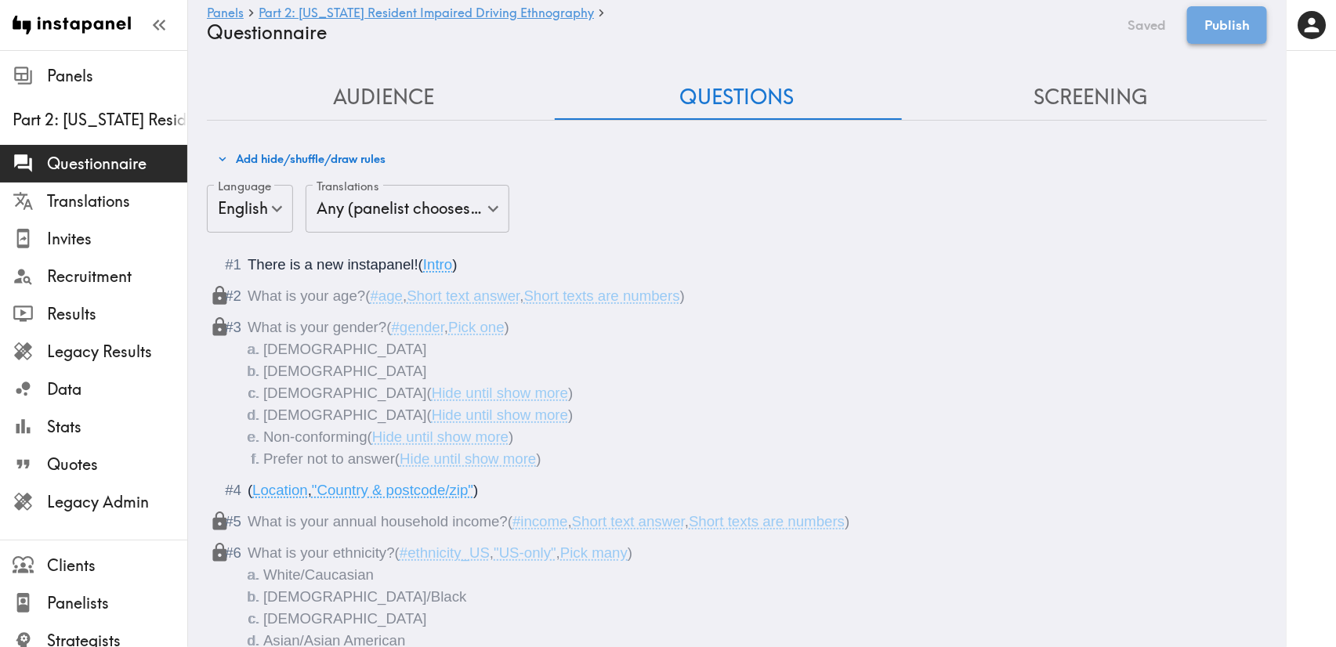
click at [1224, 31] on button "Publish" at bounding box center [1227, 25] width 80 height 38
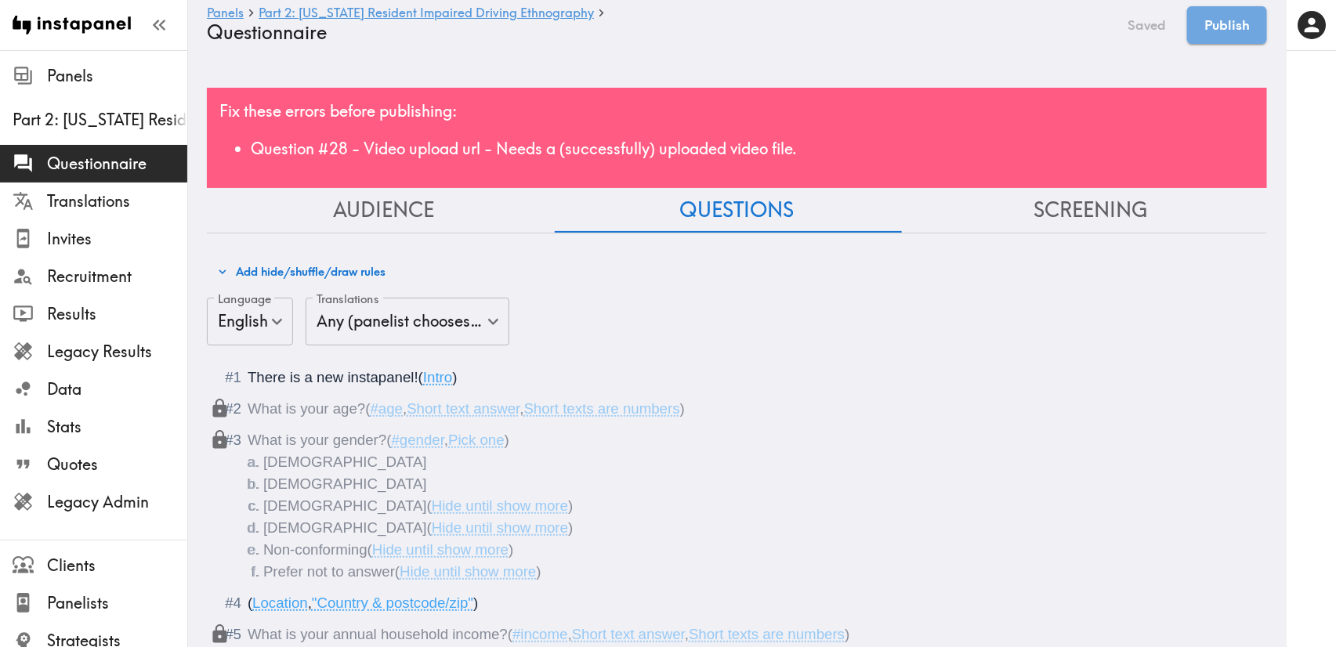
click at [620, 101] on div "Fix these errors before publishing: Question #28 - Video upload url - Needs a (…" at bounding box center [737, 138] width 1060 height 100
click at [703, 92] on div "Fix these errors before publishing: Question #28 - Video upload url - Needs a (…" at bounding box center [737, 138] width 1060 height 100
click at [660, 126] on div "Fix these errors before publishing: Question #28 - Video upload url - Needs a (…" at bounding box center [737, 138] width 1060 height 100
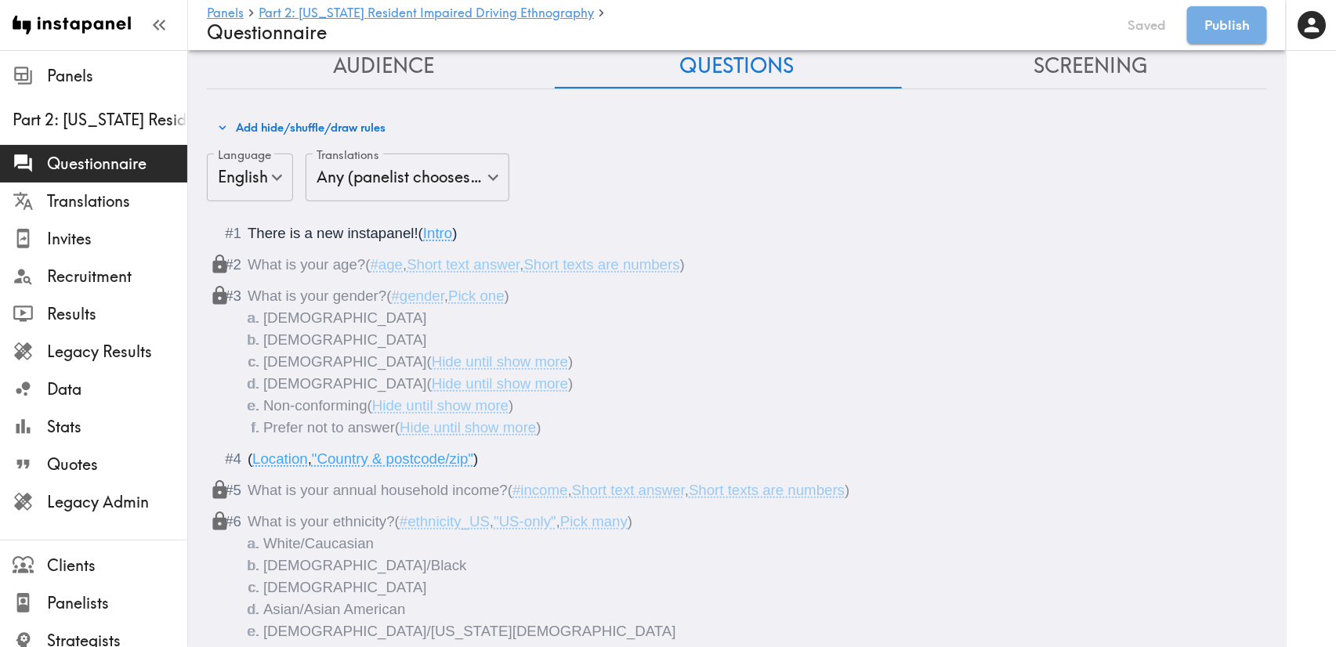
scroll to position [117, 0]
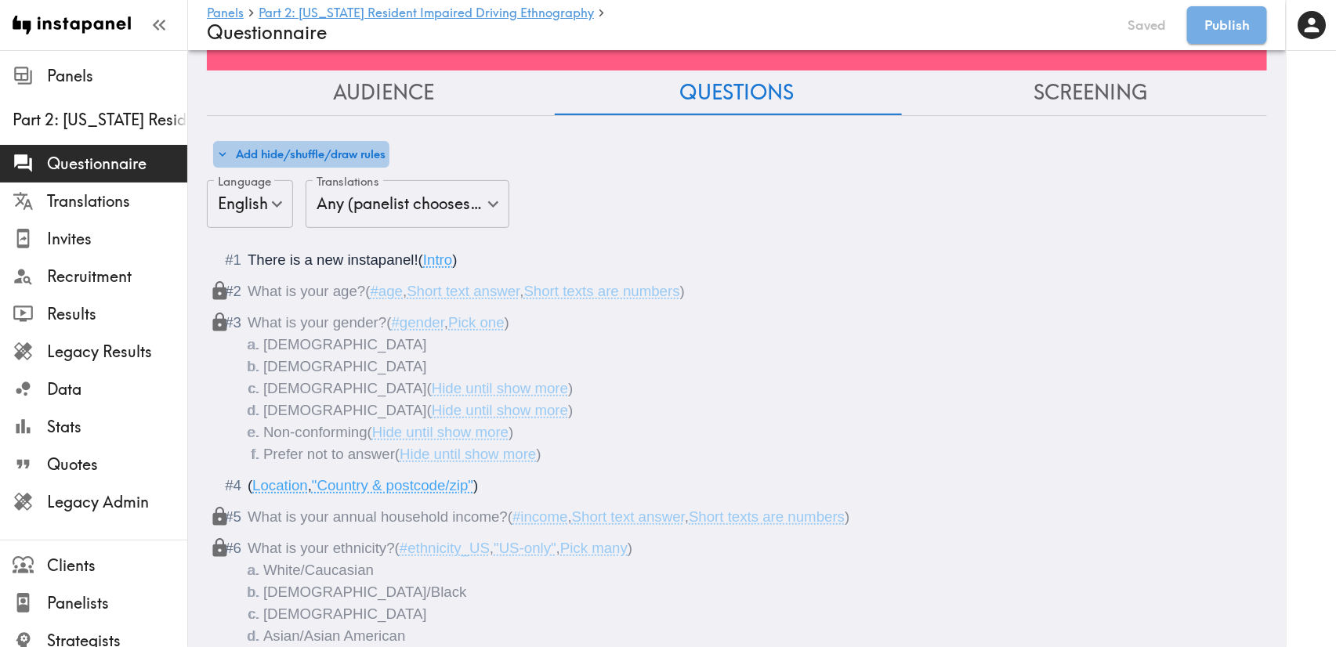
click at [309, 163] on button "Add hide/shuffle/draw rules" at bounding box center [301, 154] width 176 height 27
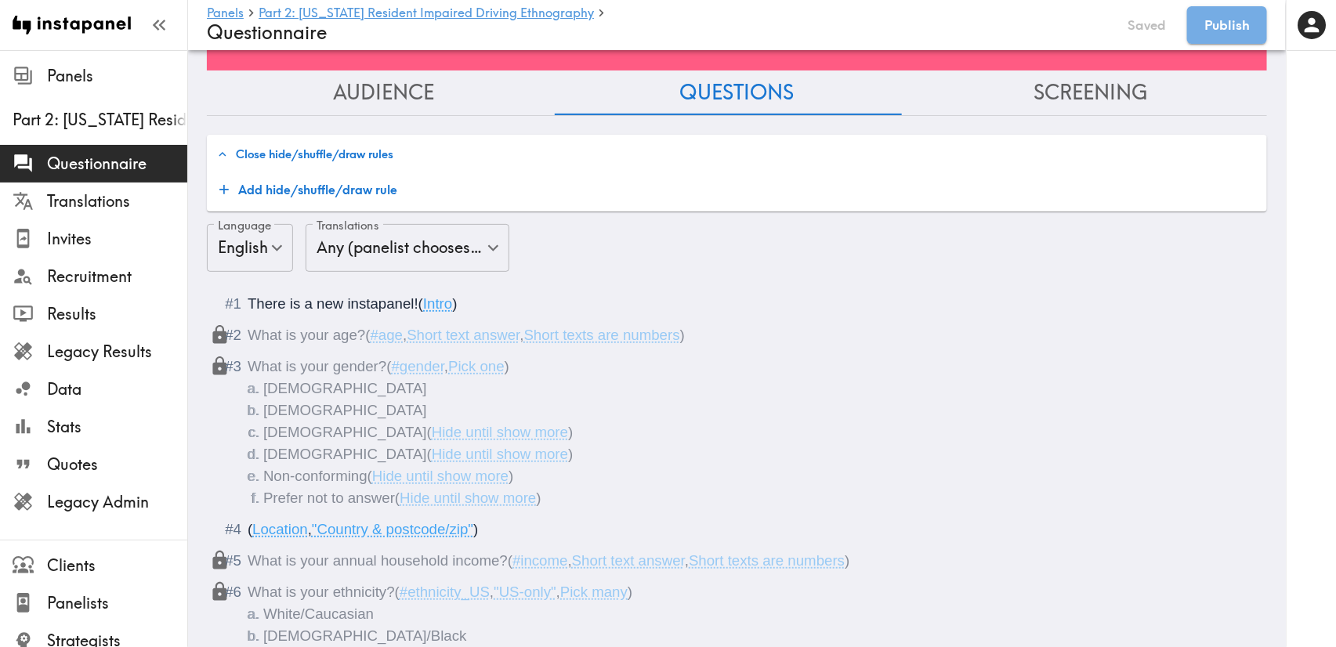
click at [364, 190] on button "Add hide/shuffle/draw rule" at bounding box center [308, 189] width 190 height 31
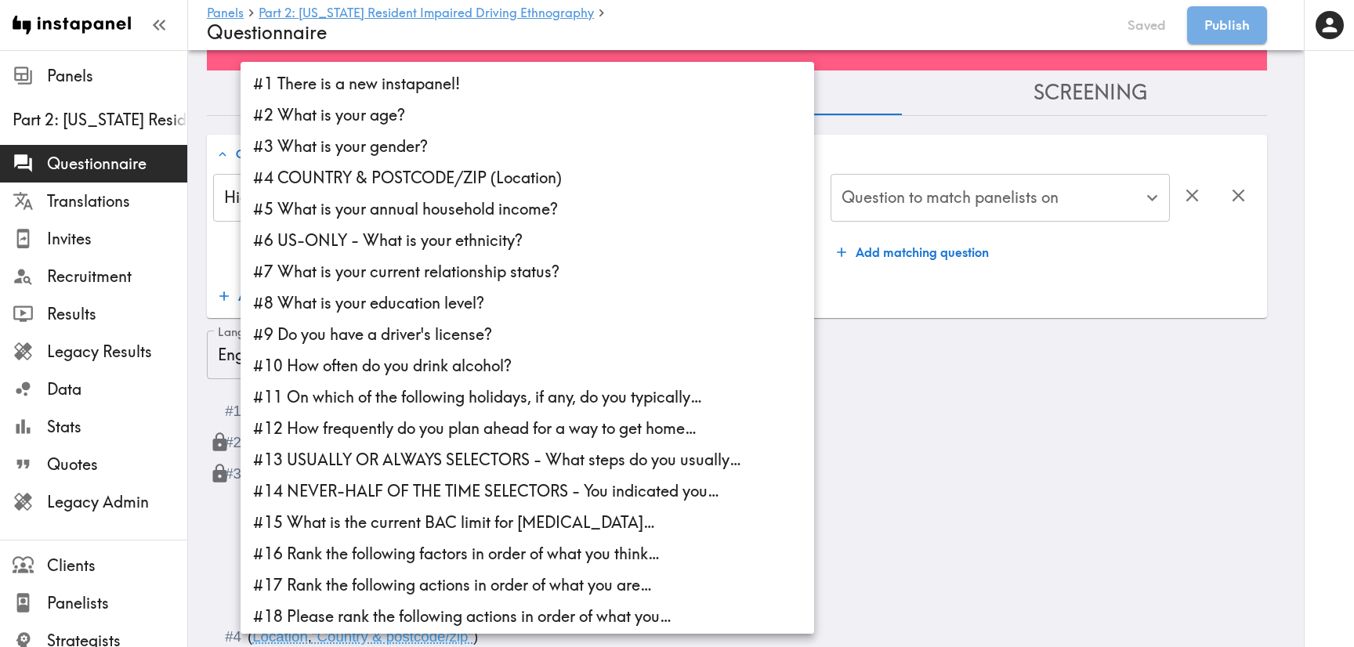
click at [568, 454] on li "#13 USUALLY OR ALWAYS SELECTORS - What steps do you usually…" at bounding box center [526, 459] width 573 height 31
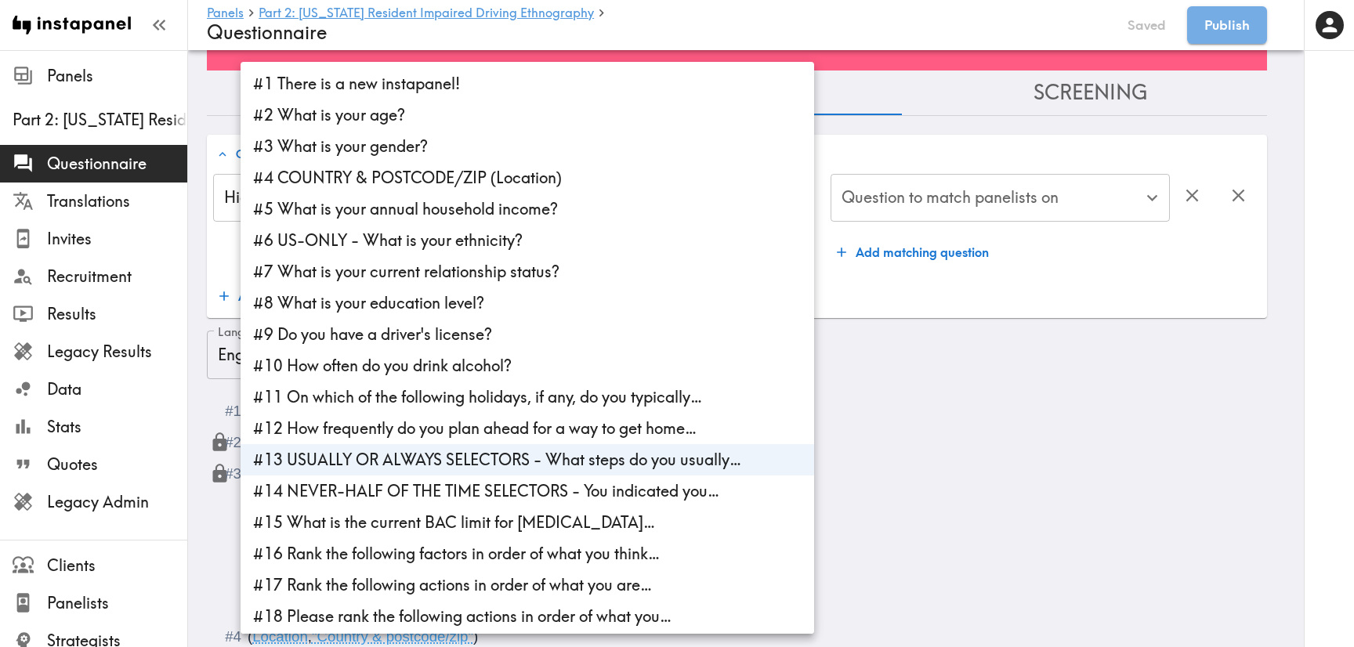
type input "7b67a274-456e-45d7-9156-e6aada3abb44"
click at [1035, 287] on div at bounding box center [677, 323] width 1354 height 647
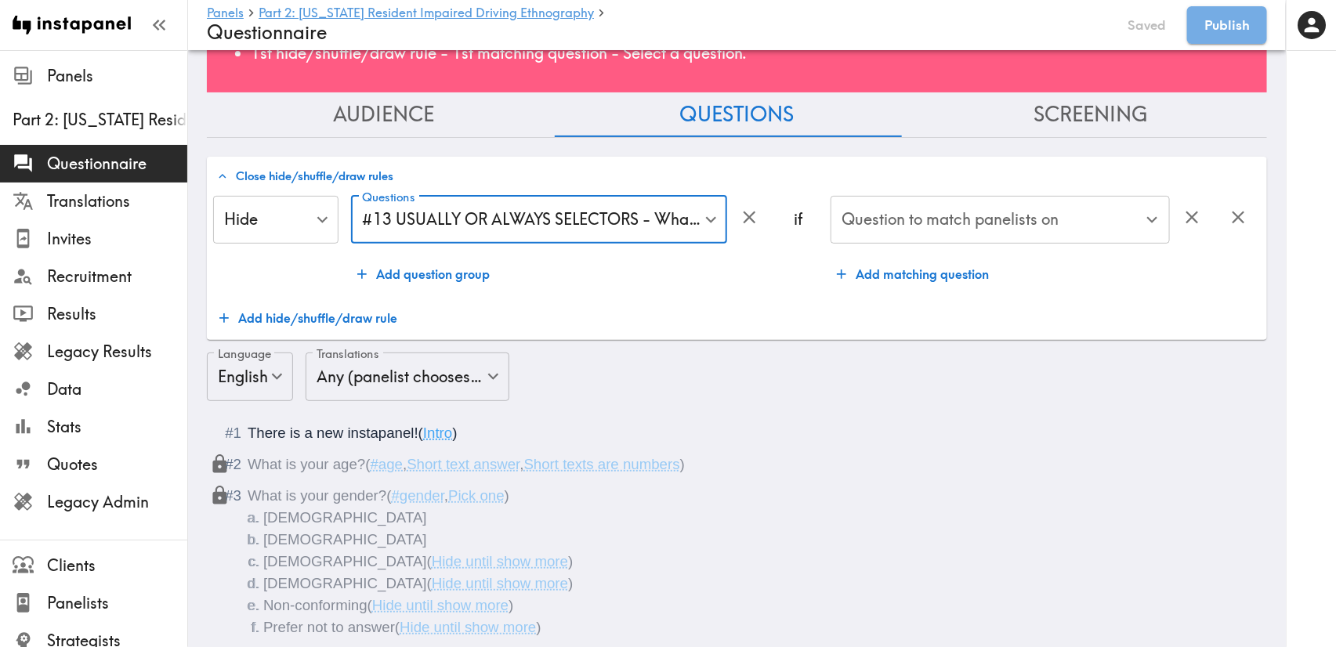
drag, startPoint x: 704, startPoint y: 284, endPoint x: 699, endPoint y: 294, distance: 10.9
click at [699, 294] on div "Hide Hide ​ Questions #13 USUALLY OR ALWAYS SELECTORS - What steps do you usual…" at bounding box center [736, 265] width 1047 height 139
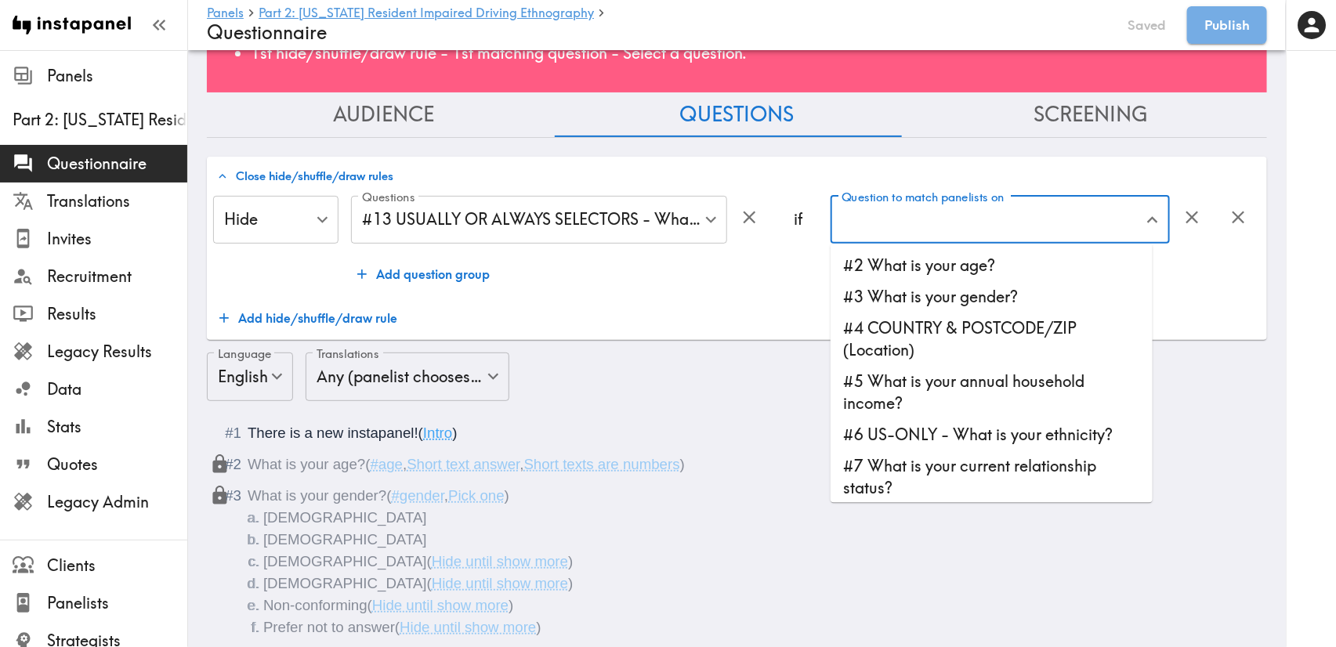
click at [877, 232] on input "Question to match panelists on" at bounding box center [988, 220] width 302 height 34
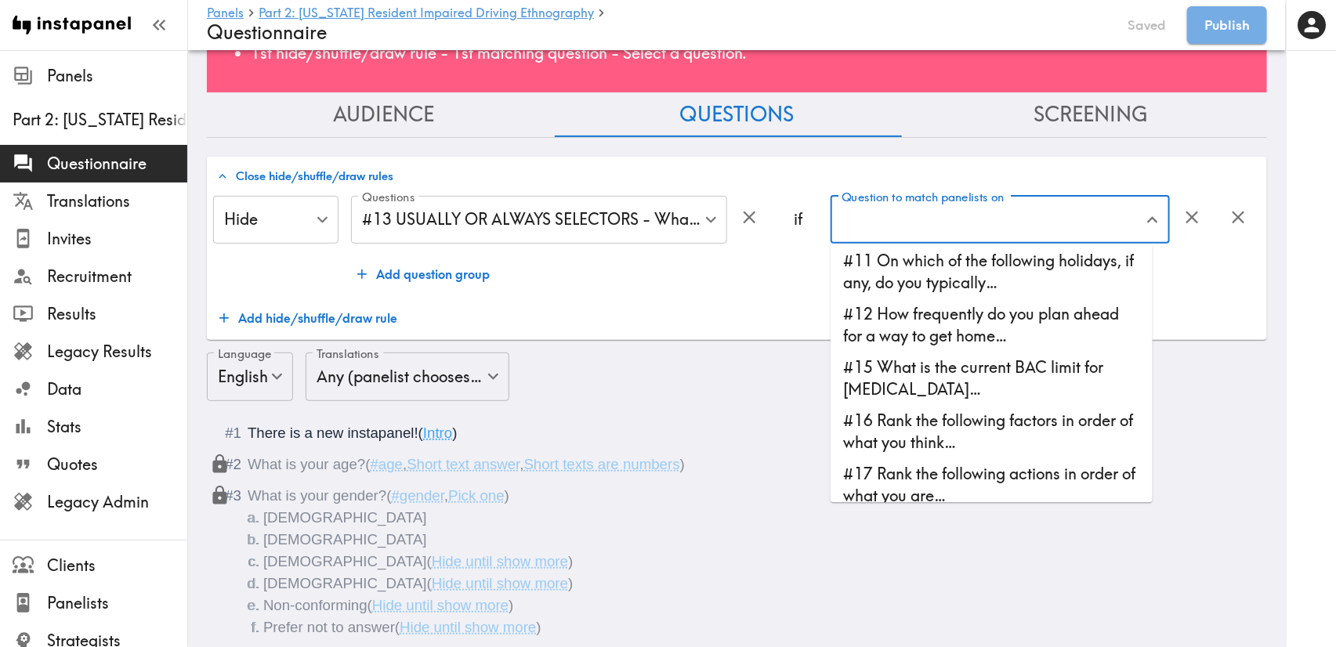
click at [927, 304] on li "#12 How frequently do you plan ahead for a way to get home…" at bounding box center [991, 325] width 322 height 53
type input "#12 How frequently do you plan ahead for a way to get home…"
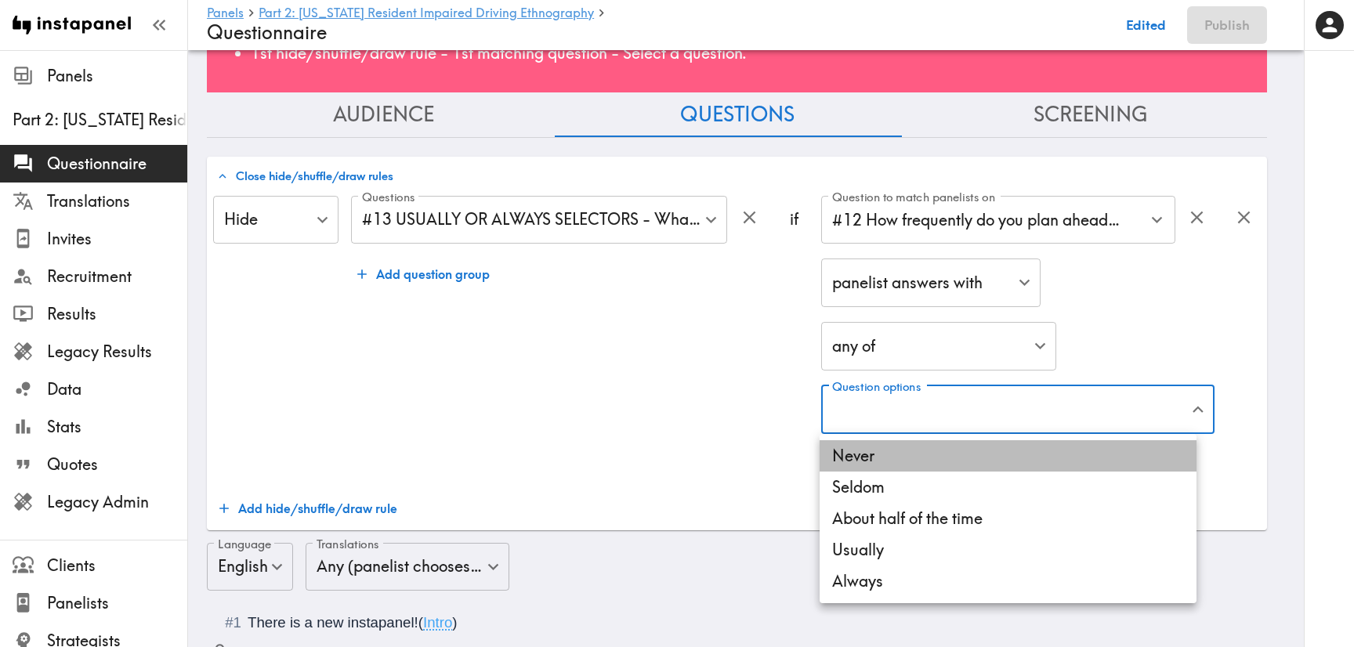
click at [995, 444] on li "Never" at bounding box center [1007, 455] width 377 height 31
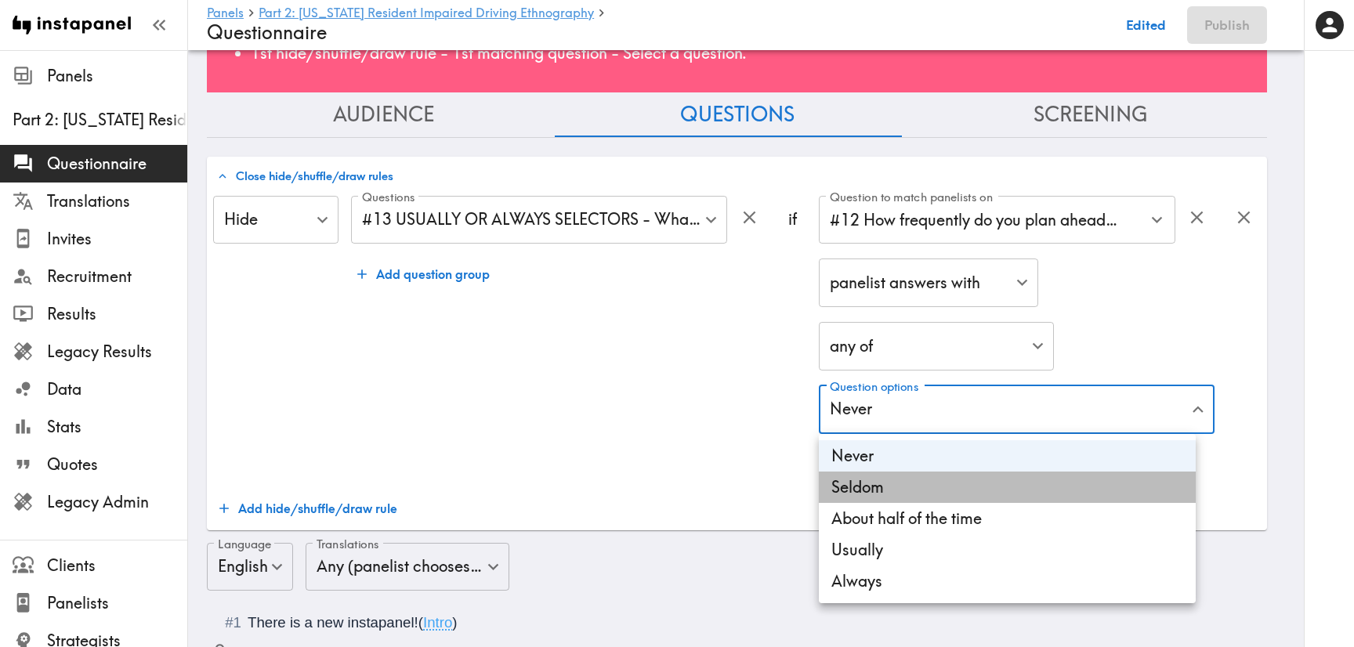
click at [1007, 473] on li "Seldom" at bounding box center [1007, 487] width 377 height 31
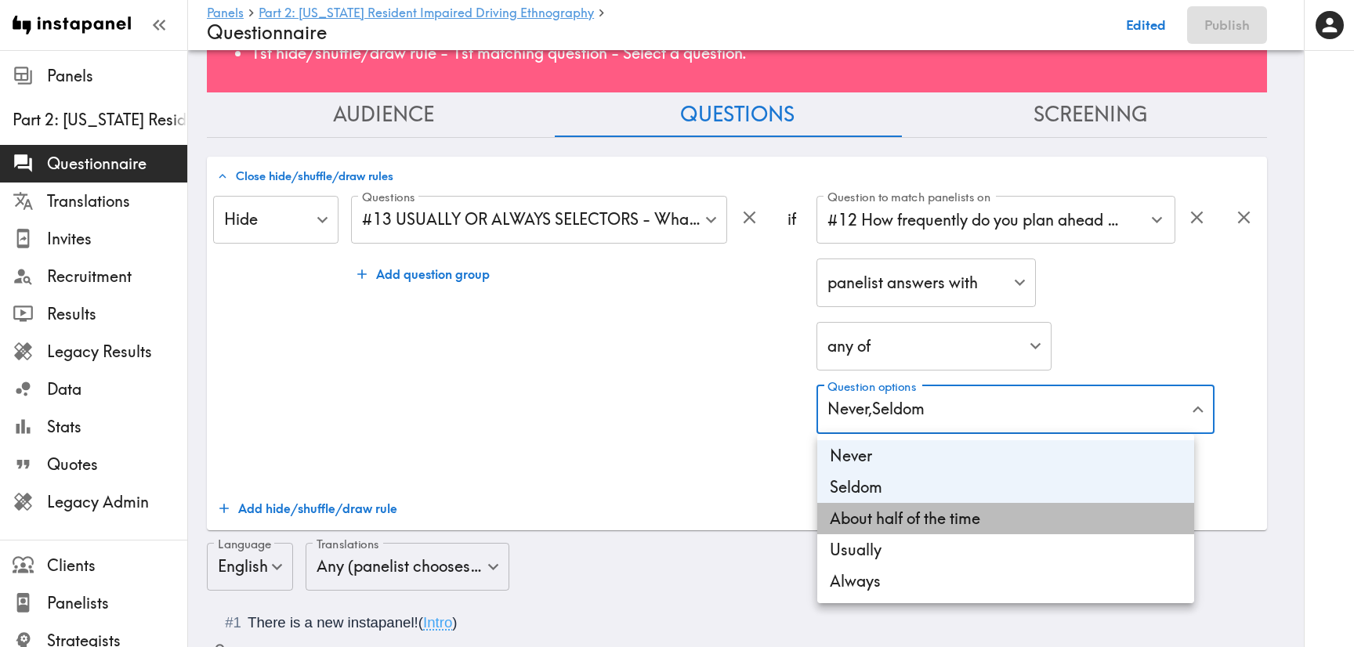
click at [1033, 531] on li "About half of the time" at bounding box center [1005, 518] width 377 height 31
type input "13c680e4-22dd-478b-9d4e-372beec77a1e,68d6803c-746d-4f07-a9de-decbb4ef353e,73b9d…"
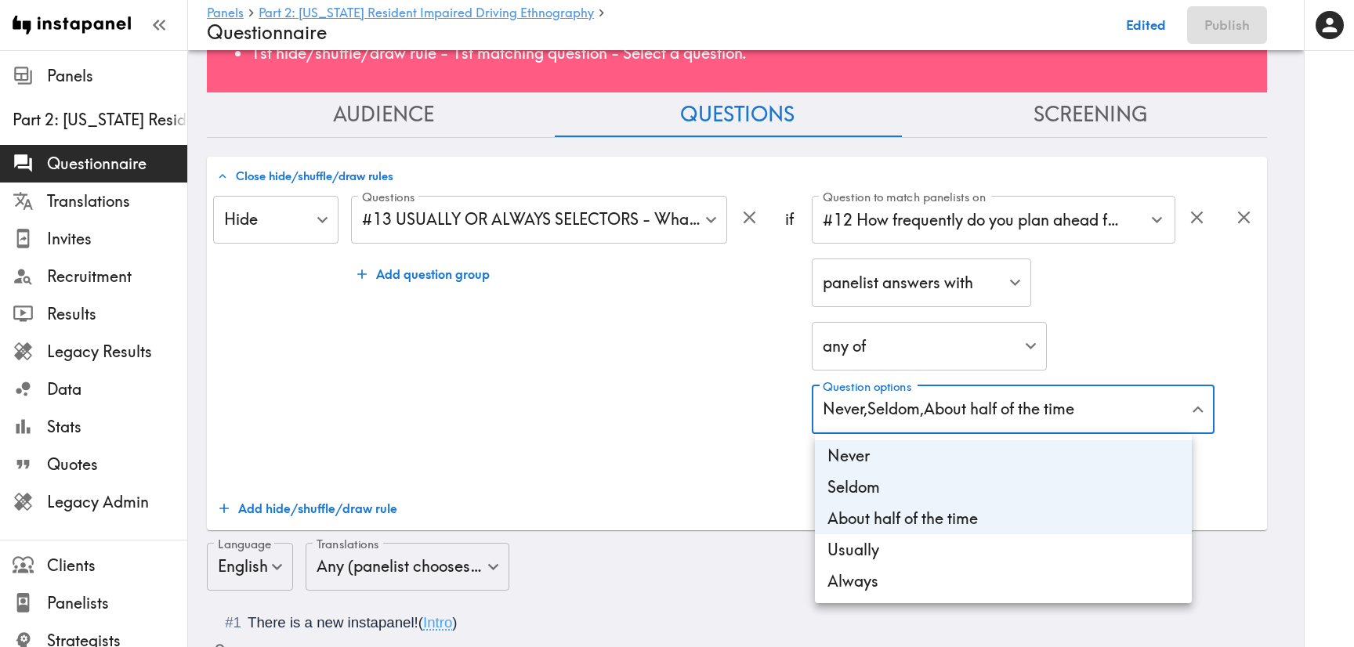
click at [659, 306] on div at bounding box center [677, 323] width 1354 height 647
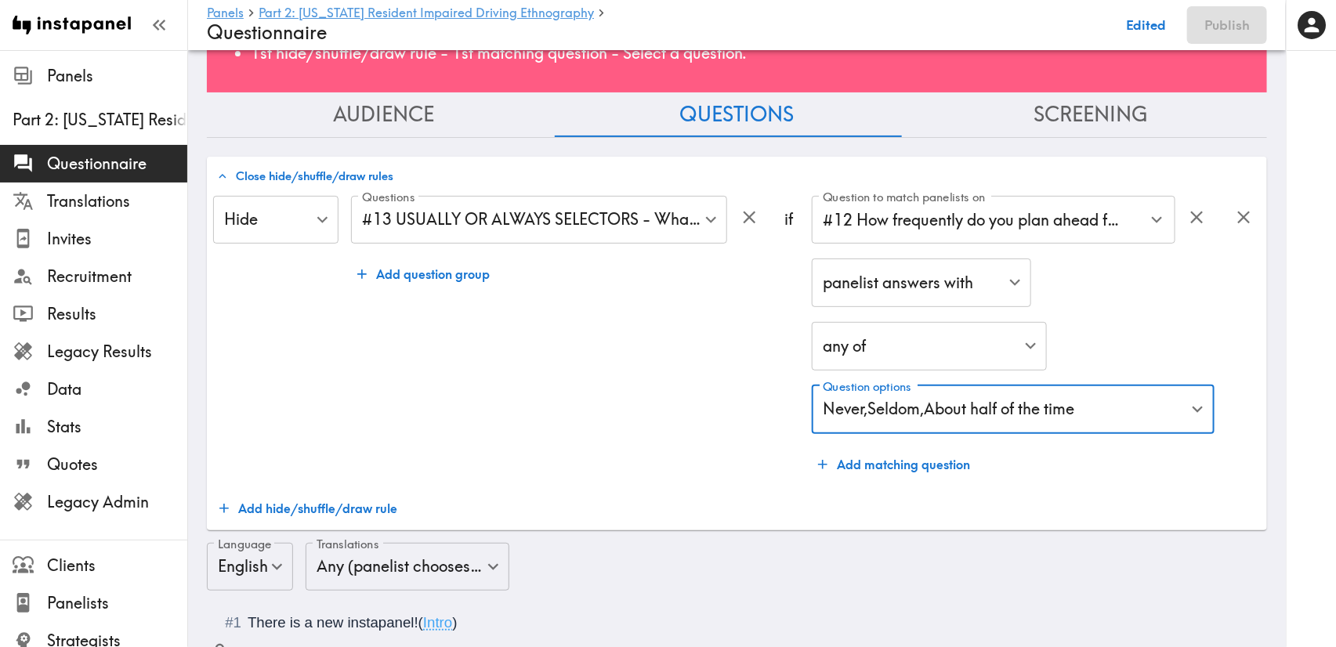
click at [338, 516] on button "Add hide/shuffle/draw rule" at bounding box center [308, 508] width 190 height 31
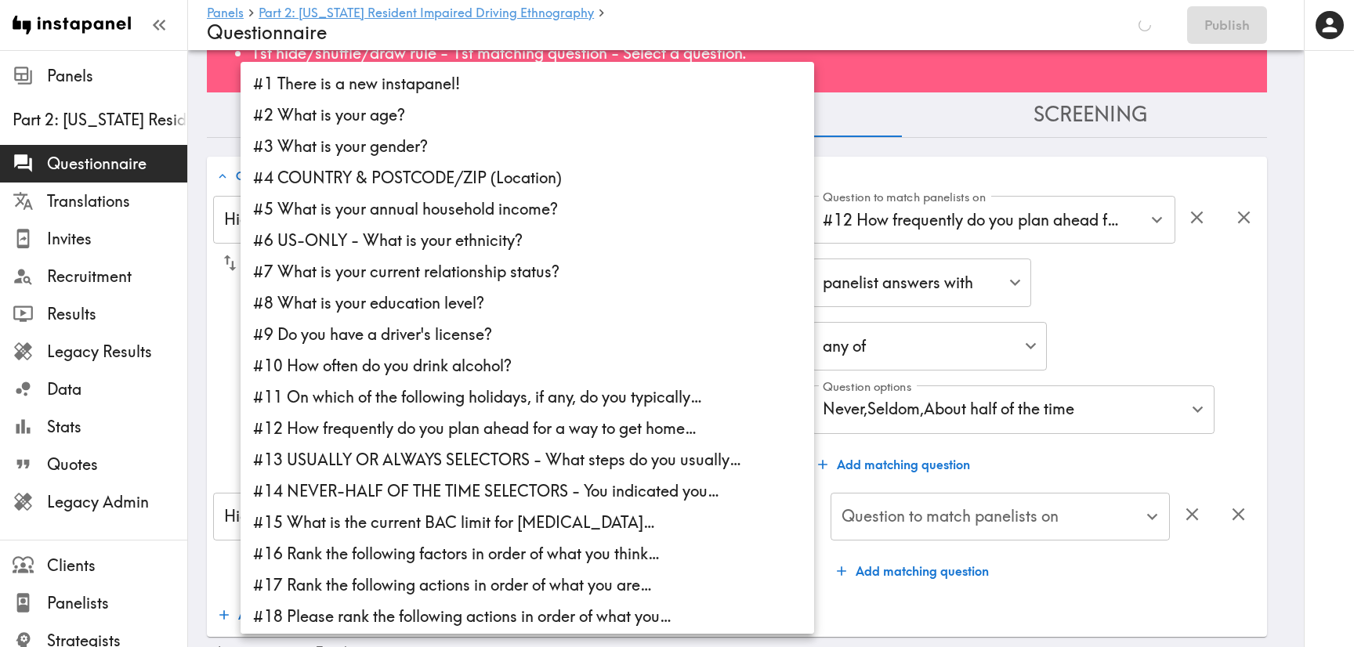
click at [486, 497] on li "#14 NEVER-HALF OF THE TIME SELECTORS - You indicated you…" at bounding box center [526, 490] width 573 height 31
type input "127fa436-54b5-4124-b0d0-5cebbf1caa2d"
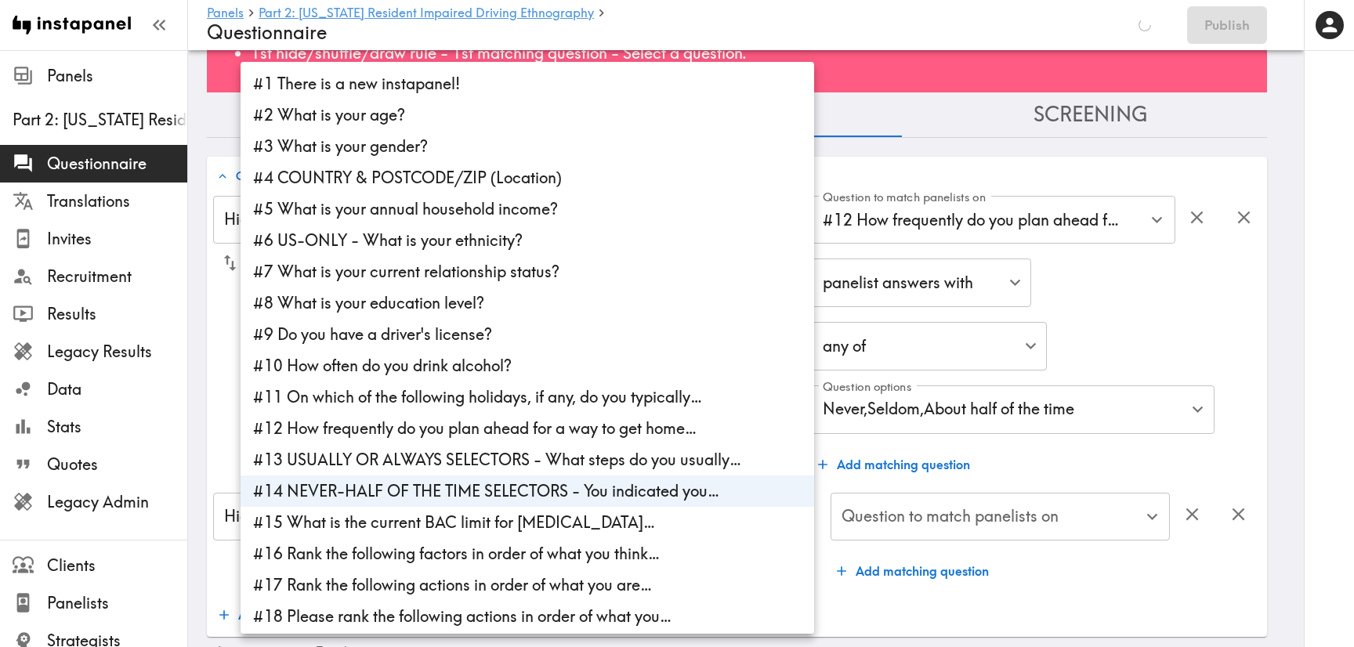
click at [1155, 307] on div at bounding box center [677, 323] width 1354 height 647
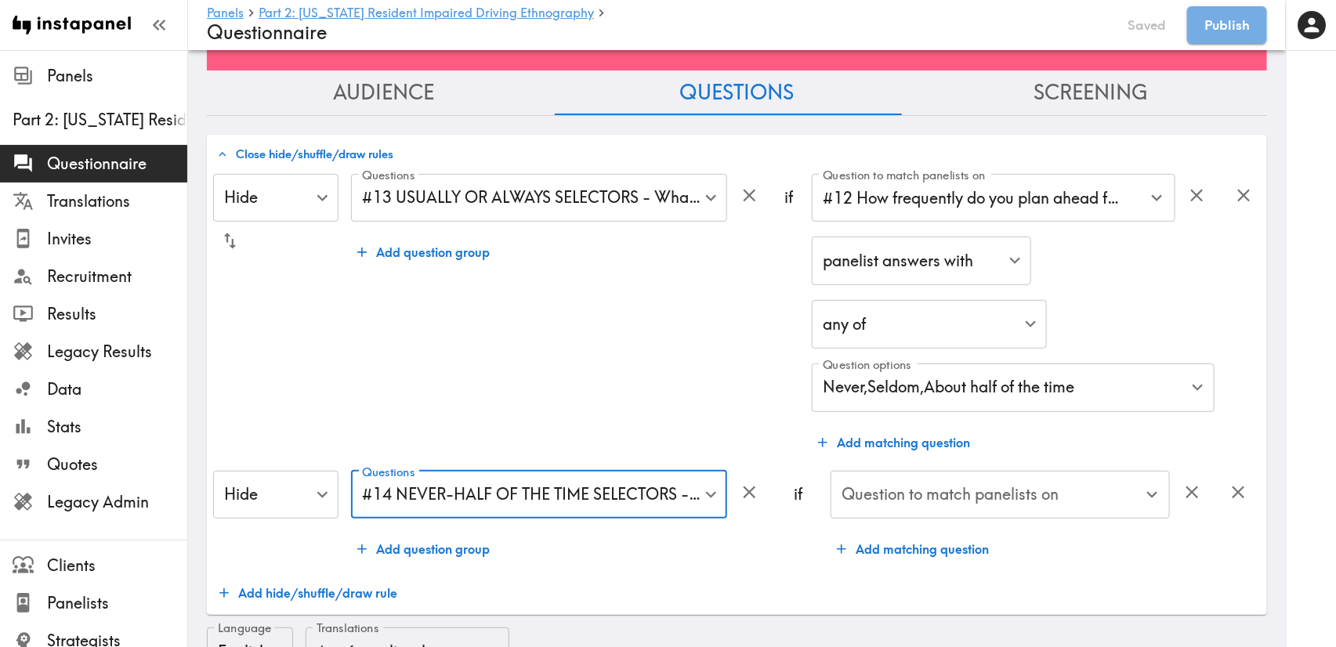
click at [1088, 504] on input "Question to match panelists on" at bounding box center [988, 495] width 302 height 34
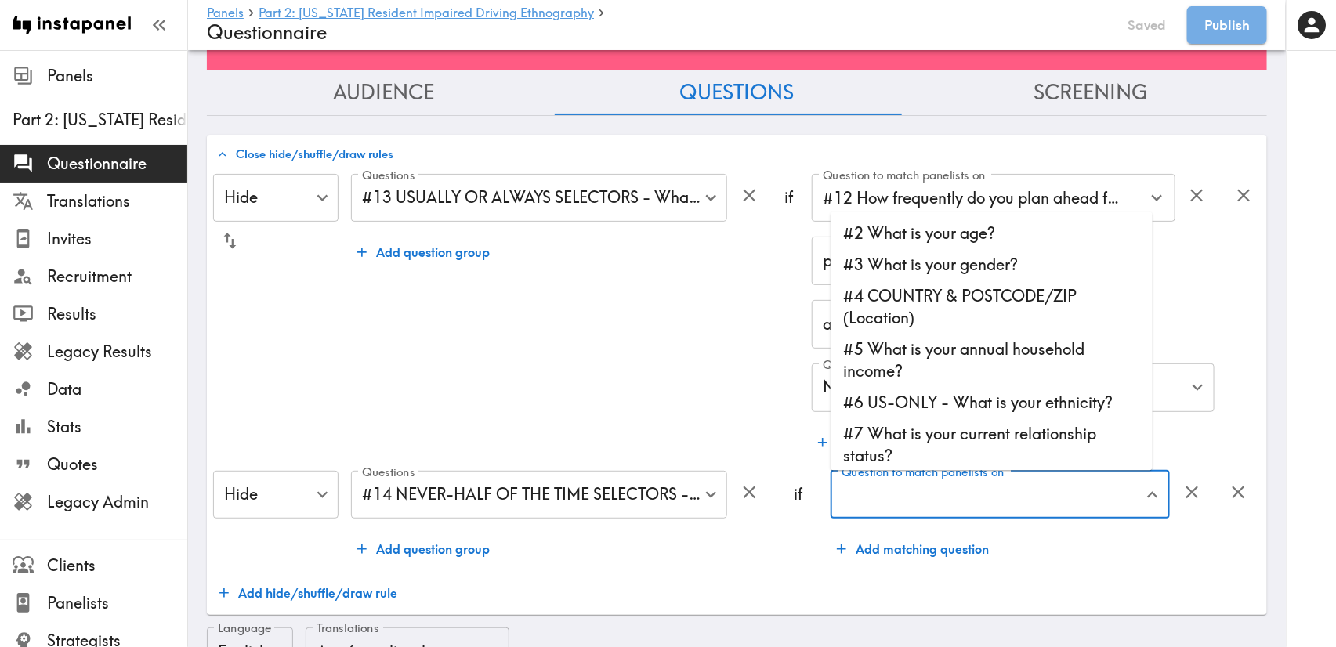
scroll to position [235, 0]
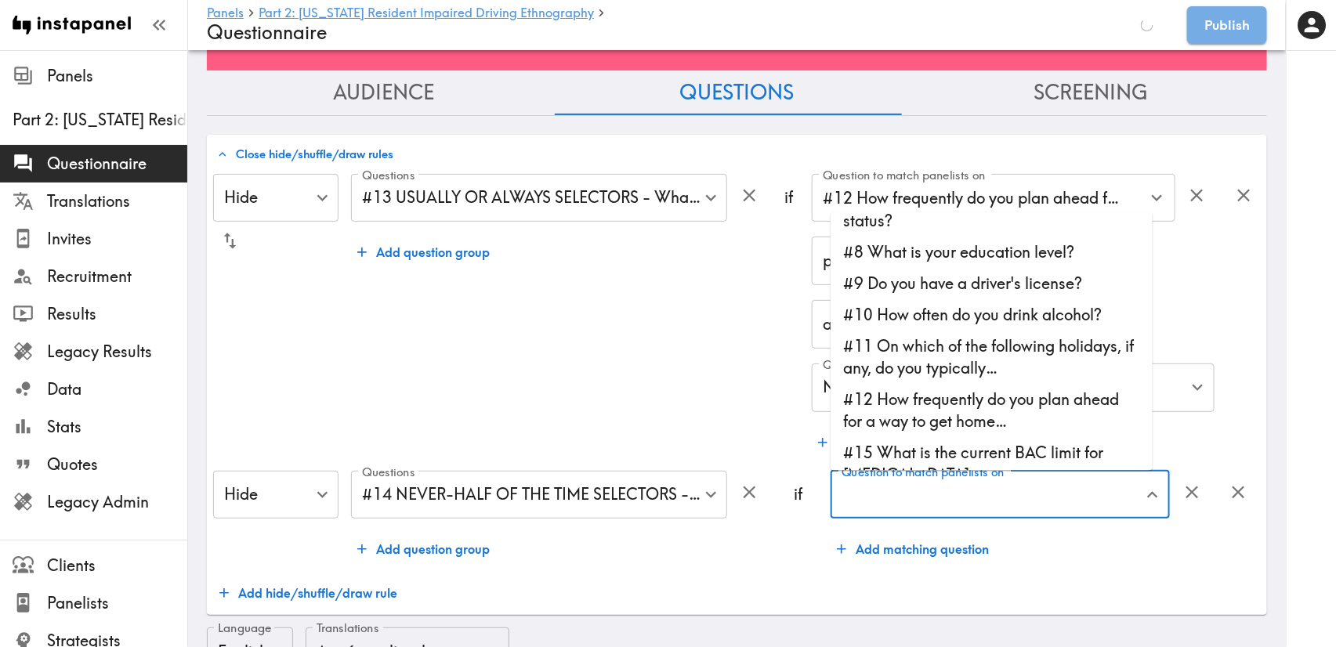
click at [992, 408] on li "#12 How frequently do you plan ahead for a way to get home…" at bounding box center [991, 410] width 322 height 53
type input "#12 How frequently do you plan ahead for a way to get home…"
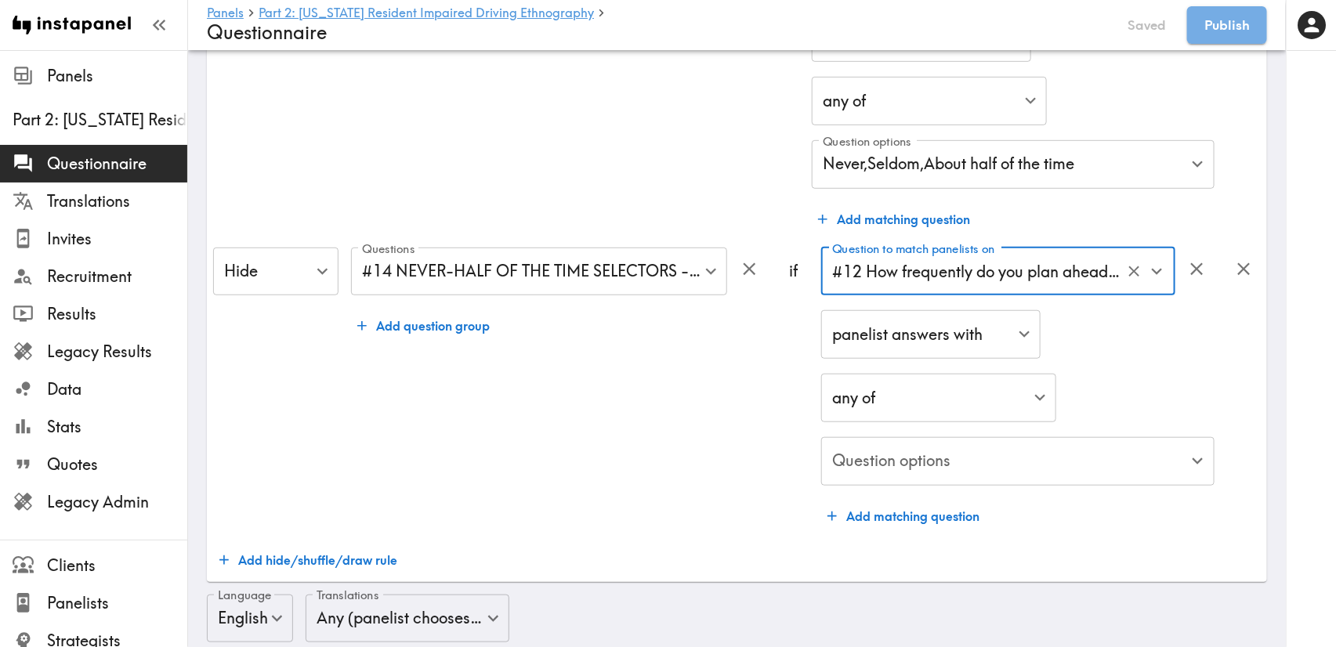
scroll to position [374, 0]
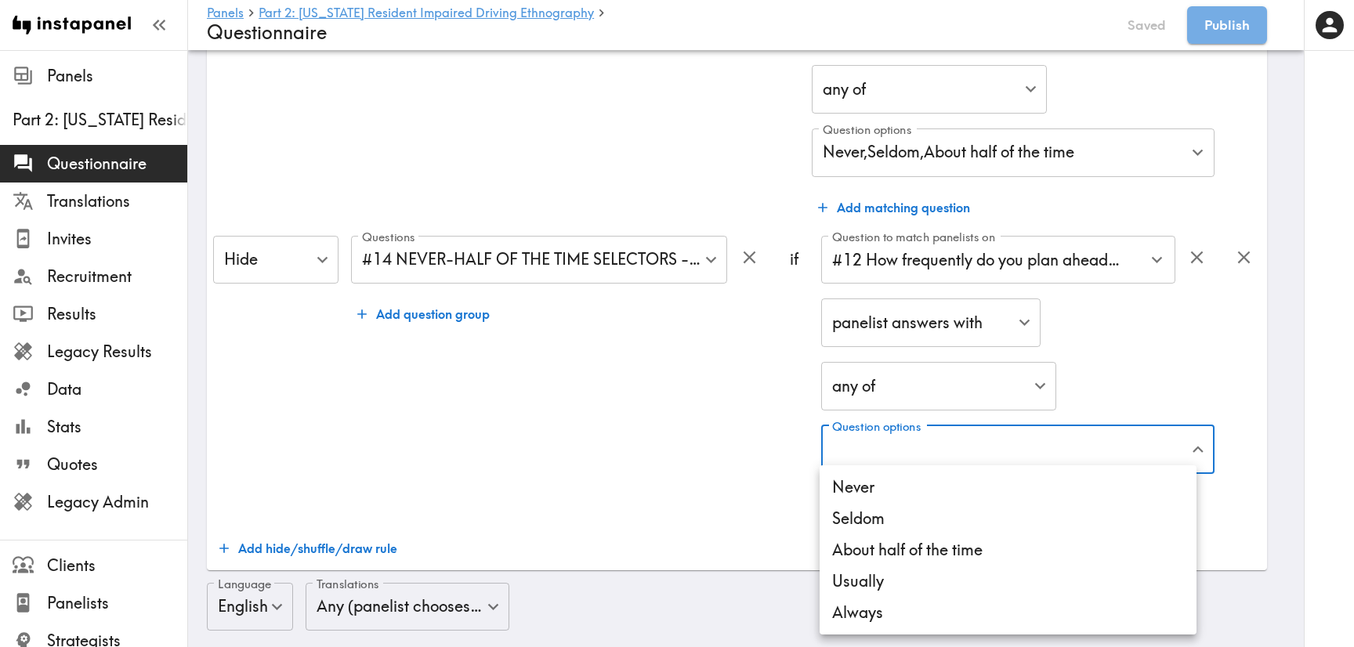
click at [1010, 572] on li "Usually" at bounding box center [1007, 581] width 377 height 31
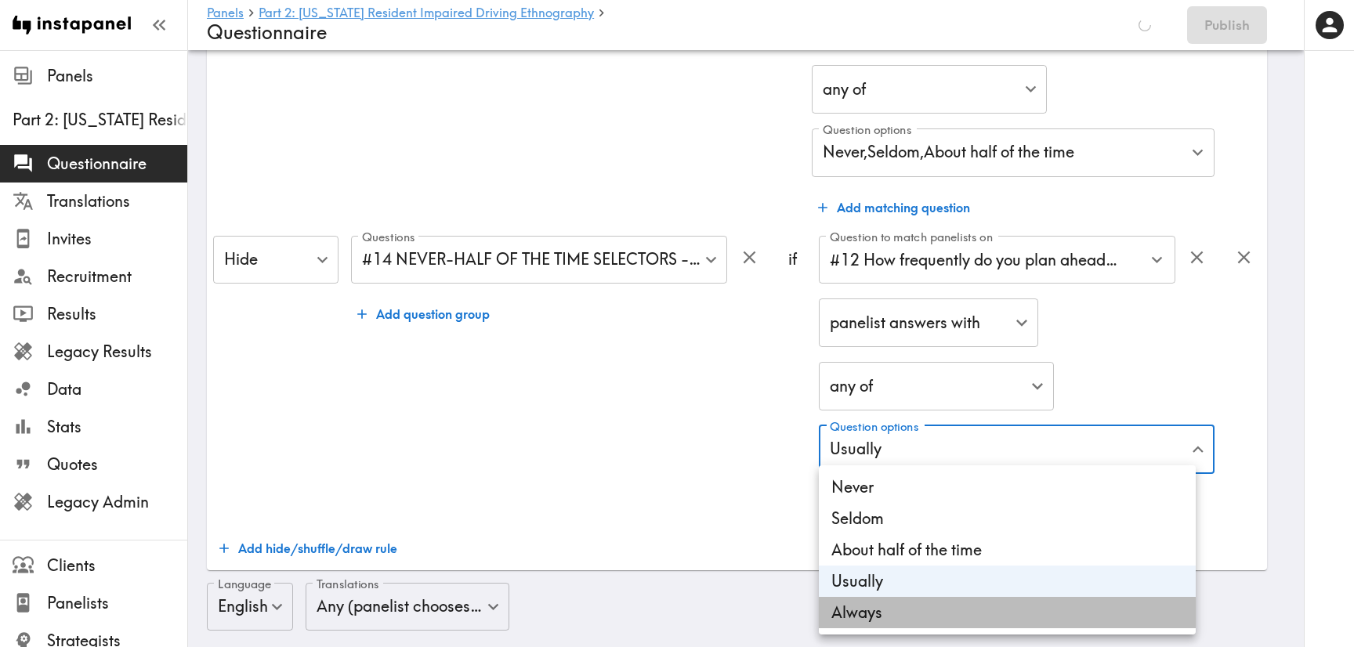
click at [1032, 616] on li "Always" at bounding box center [1007, 612] width 377 height 31
type input "f2ea7e9d-c5e3-4dcd-add4-4aba9314b702,0d09be8c-6418-4eb1-bd53-7f45752cb2a7"
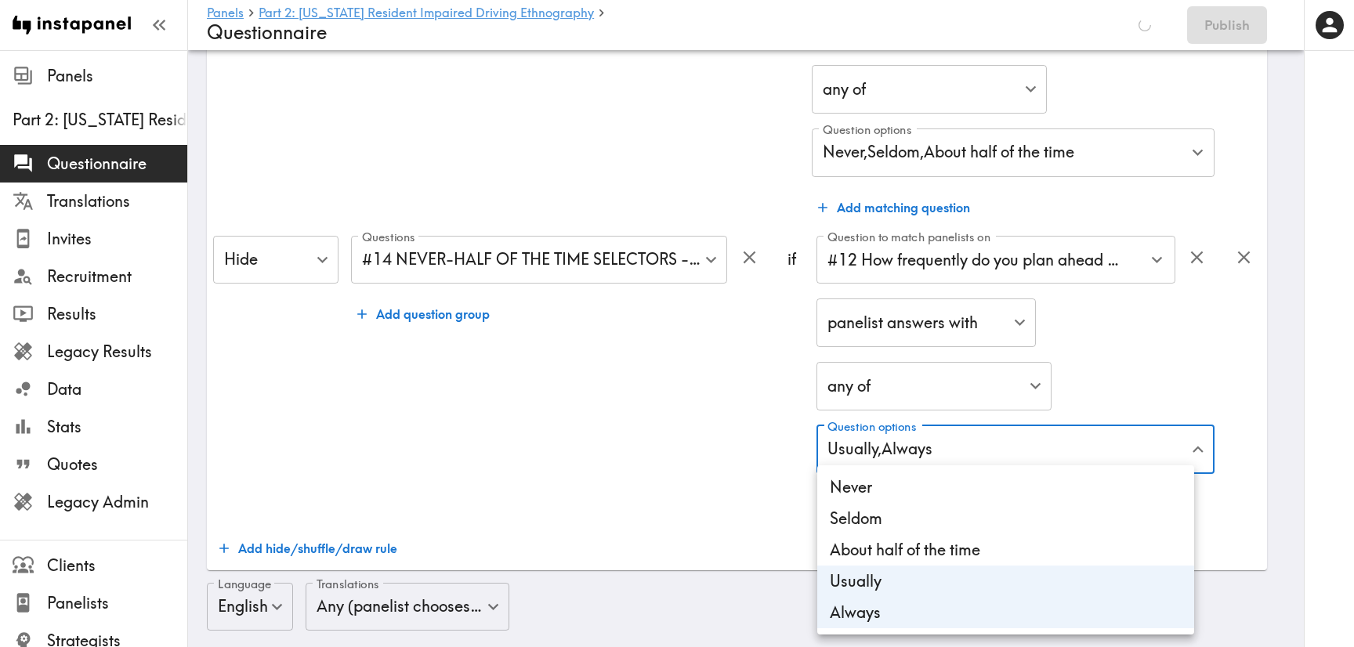
click at [711, 409] on div at bounding box center [677, 323] width 1354 height 647
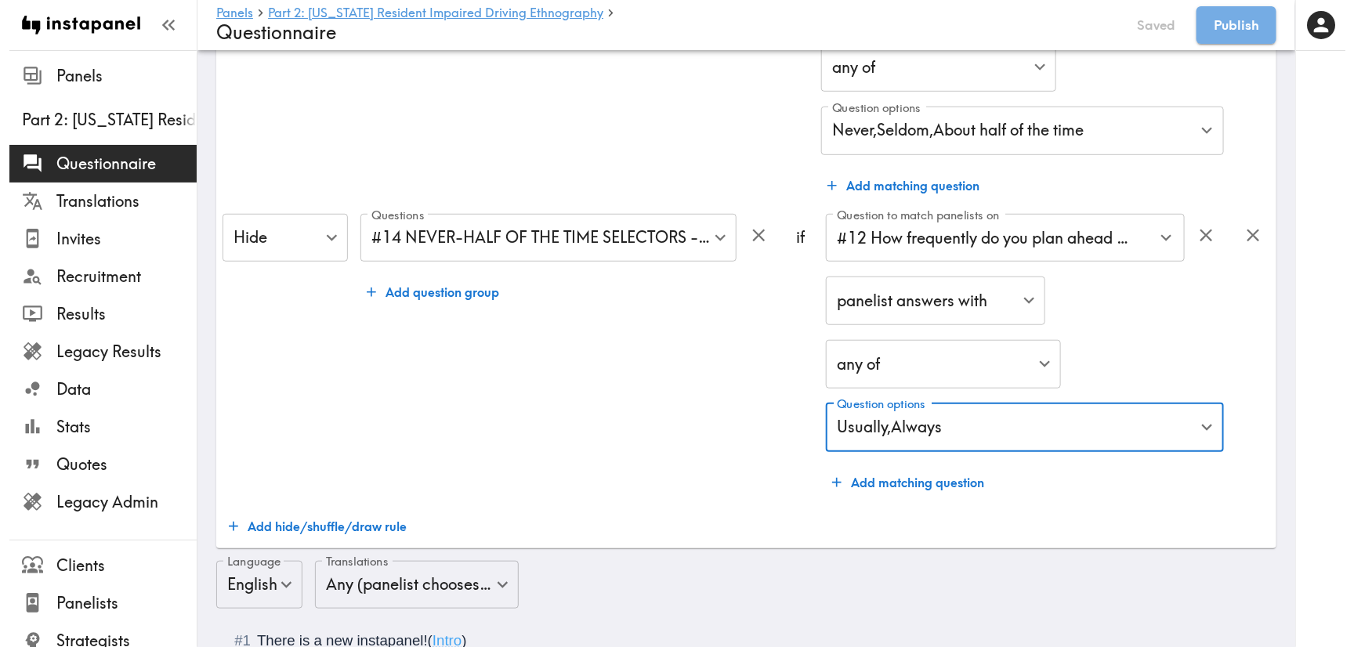
scroll to position [352, 0]
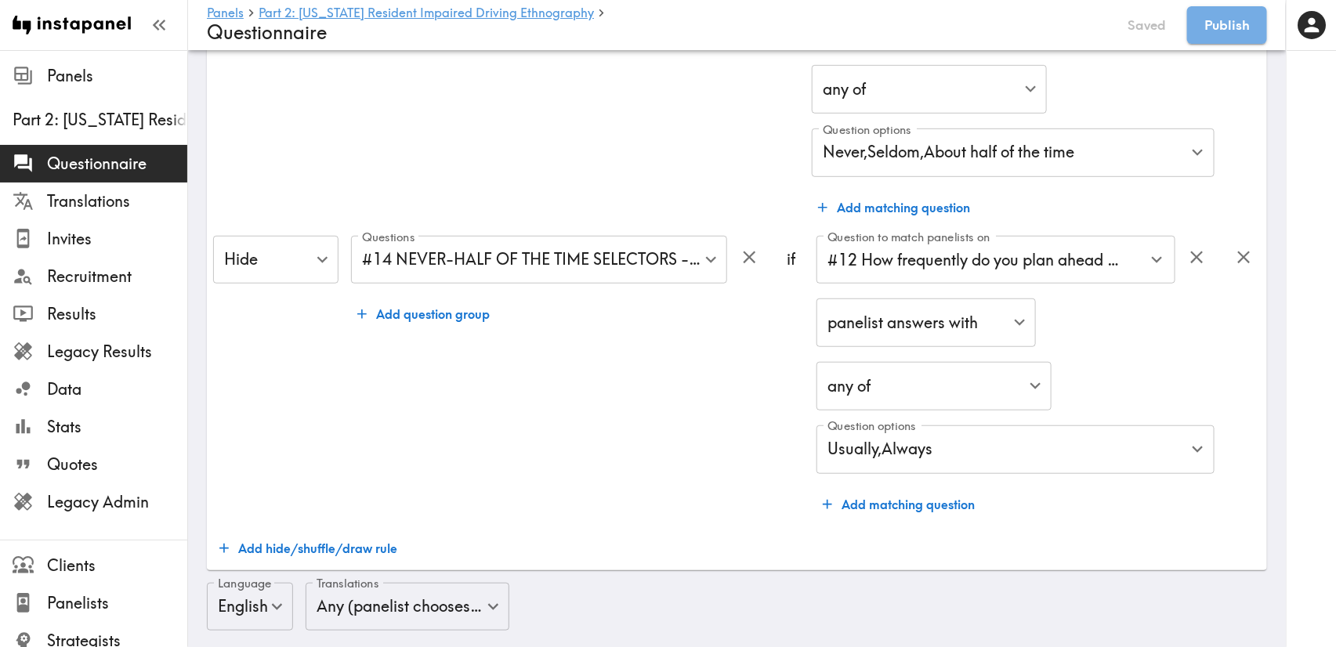
click at [613, 436] on div "Questions #14 NEVER-HALF OF THE TIME SELECTORS - You indicated you… 127fa436-54…" at bounding box center [558, 378] width 415 height 284
click at [360, 538] on button "Add hide/shuffle/draw rule" at bounding box center [308, 548] width 190 height 31
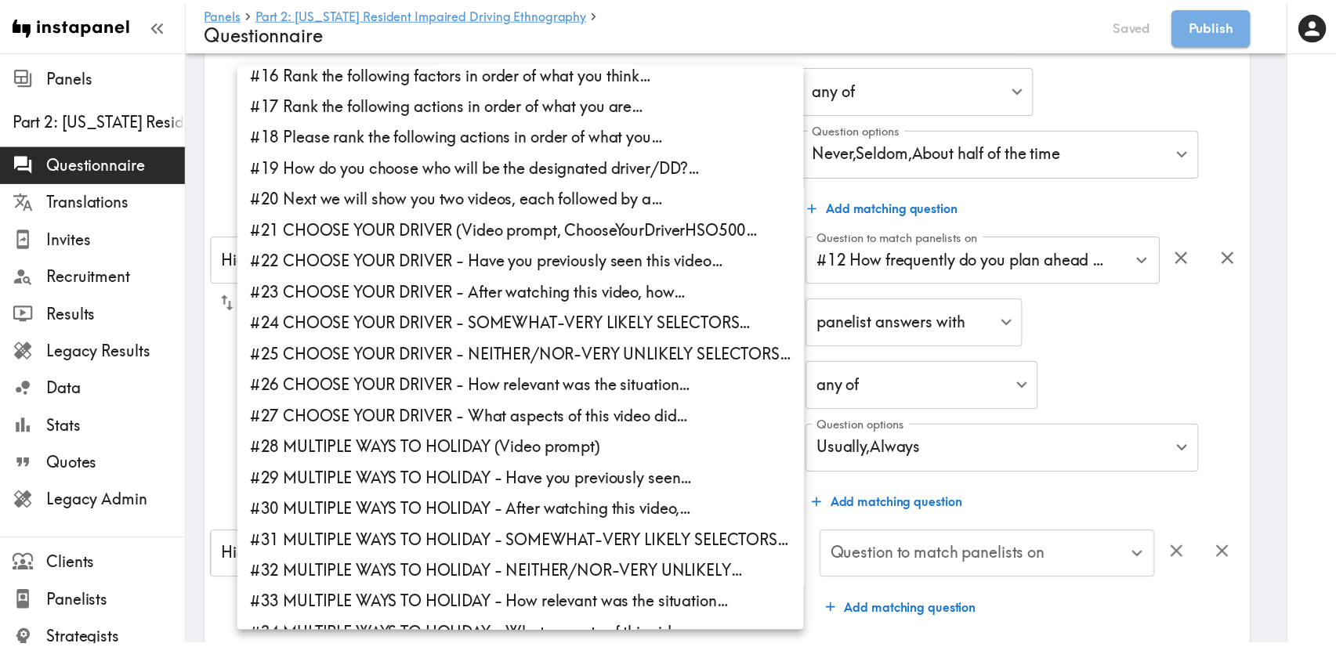
scroll to position [470, 0]
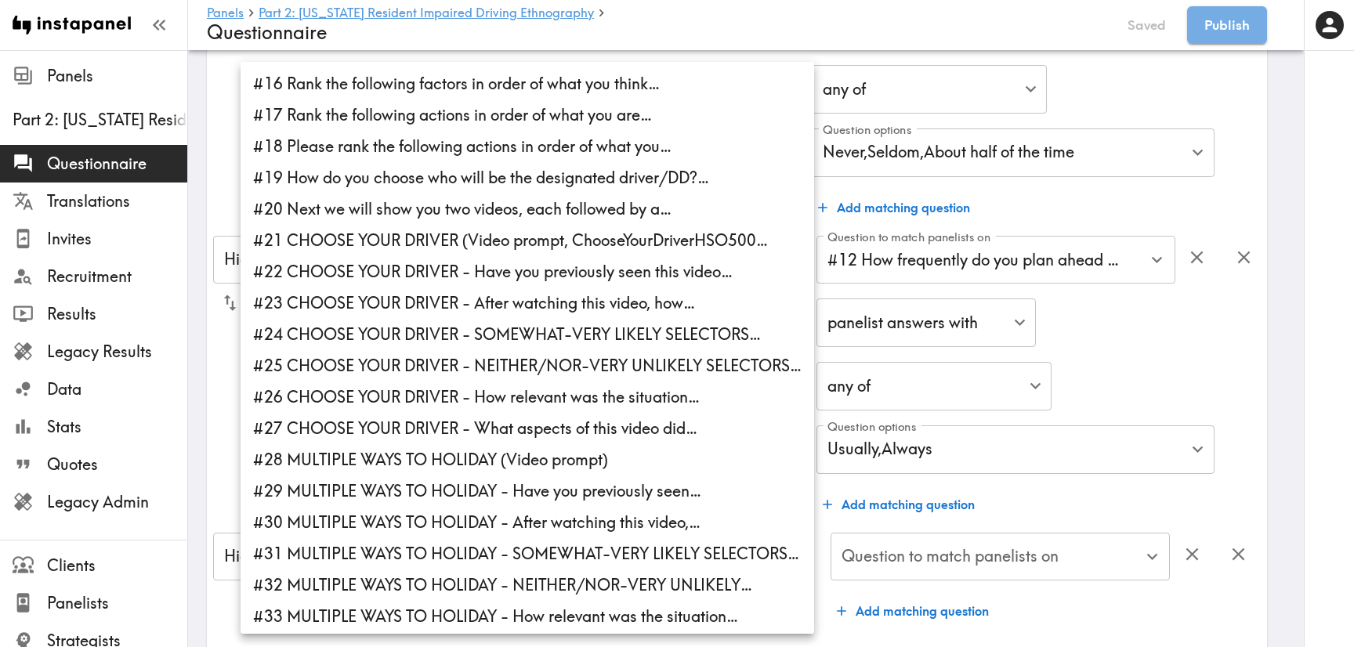
click at [1130, 327] on div at bounding box center [677, 323] width 1354 height 647
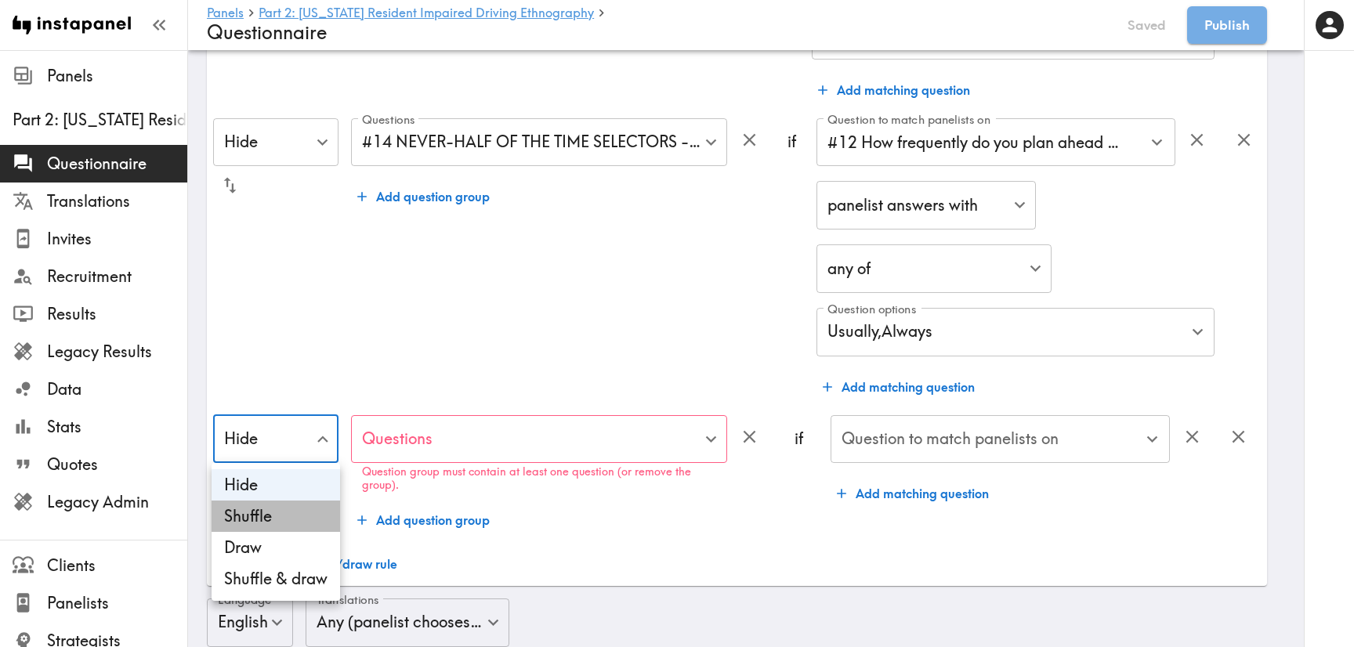
click at [300, 518] on li "Shuffle" at bounding box center [275, 516] width 128 height 31
type input "Shuffle"
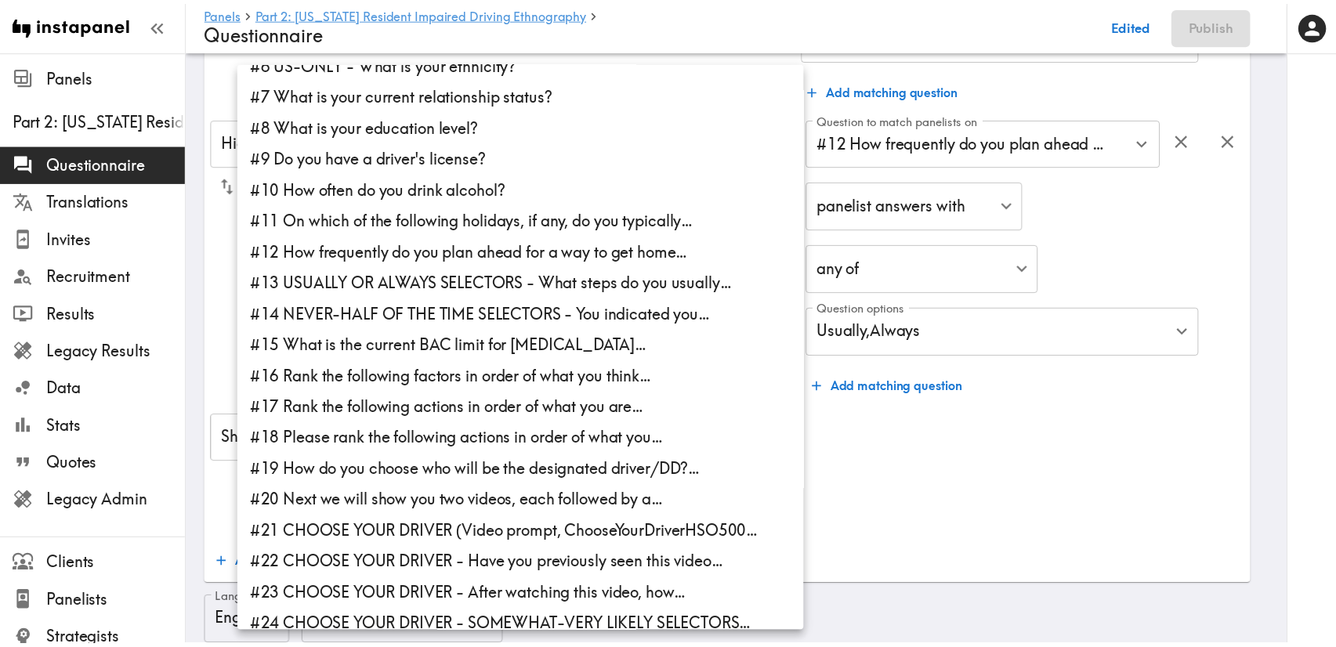
scroll to position [352, 0]
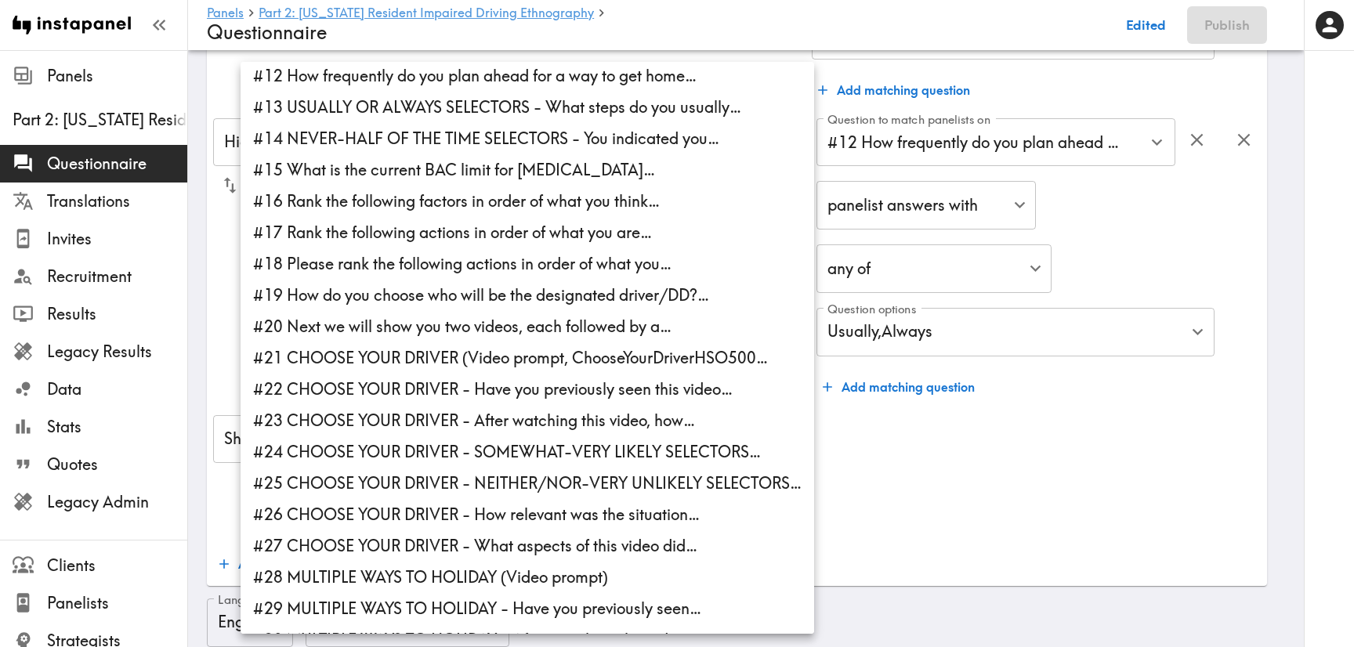
click at [1007, 447] on div at bounding box center [677, 323] width 1354 height 647
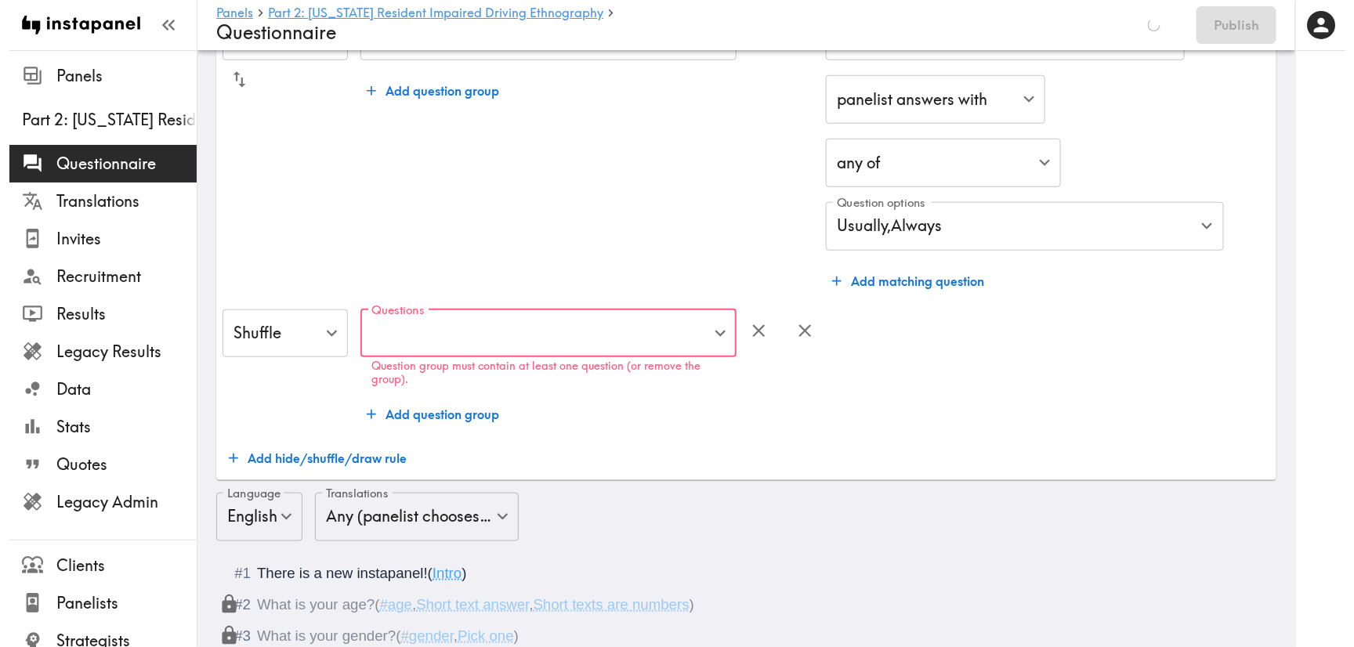
scroll to position [587, 0]
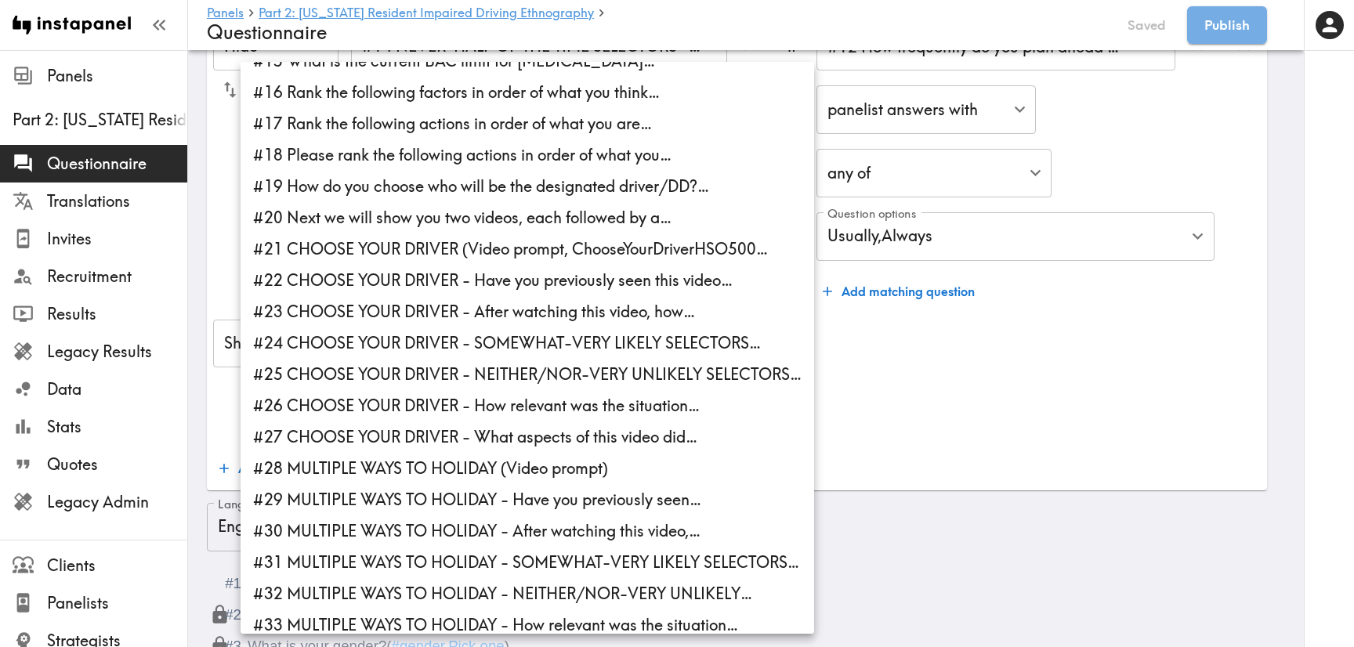
scroll to position [470, 0]
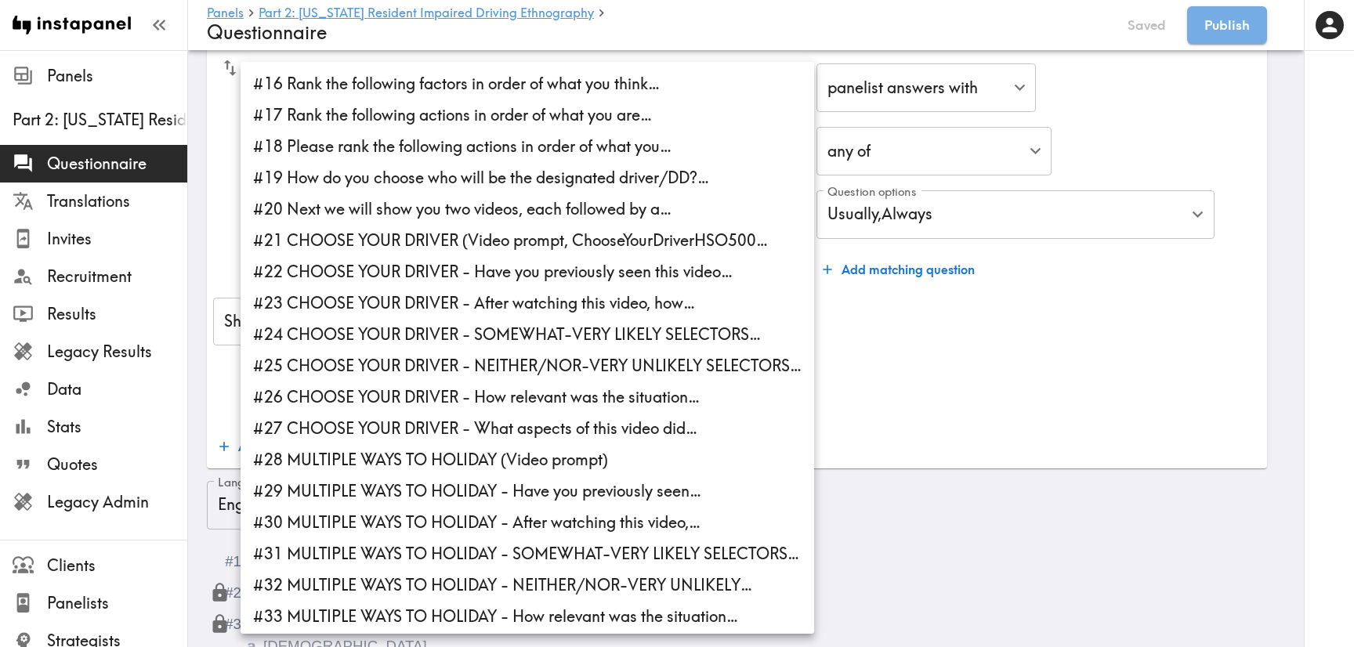
click at [432, 244] on li "#21 CHOOSE YOUR DRIVER (Video prompt, ChooseYourDriverHSO500…" at bounding box center [526, 240] width 573 height 31
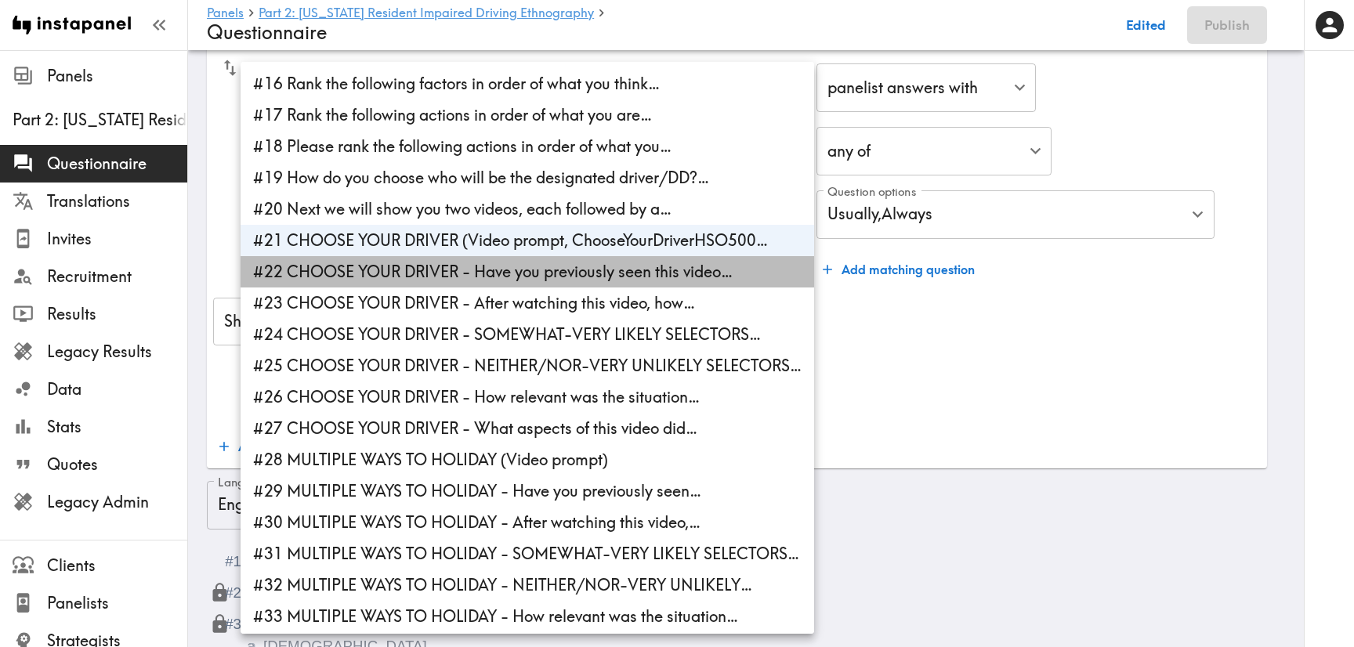
click at [444, 273] on li "#22 CHOOSE YOUR DRIVER - Have you previously seen this video…" at bounding box center [526, 271] width 573 height 31
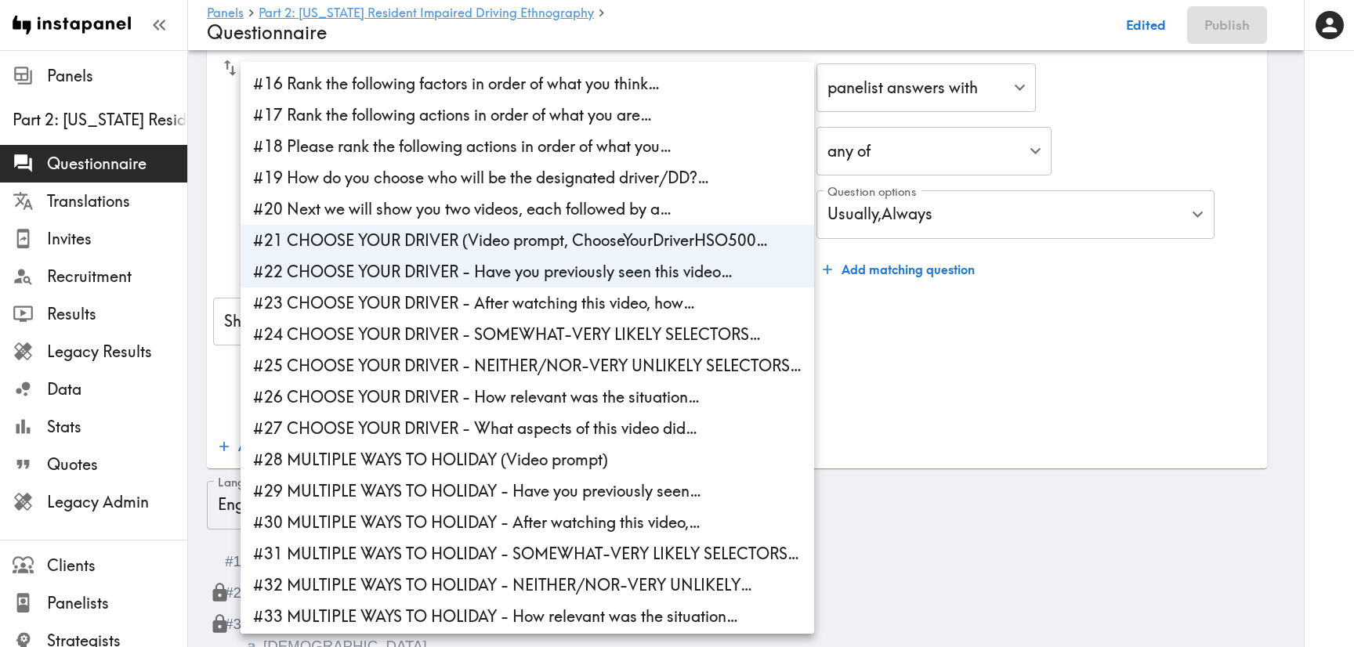
click at [447, 302] on li "#23 CHOOSE YOUR DRIVER - After watching this video, how…" at bounding box center [526, 302] width 573 height 31
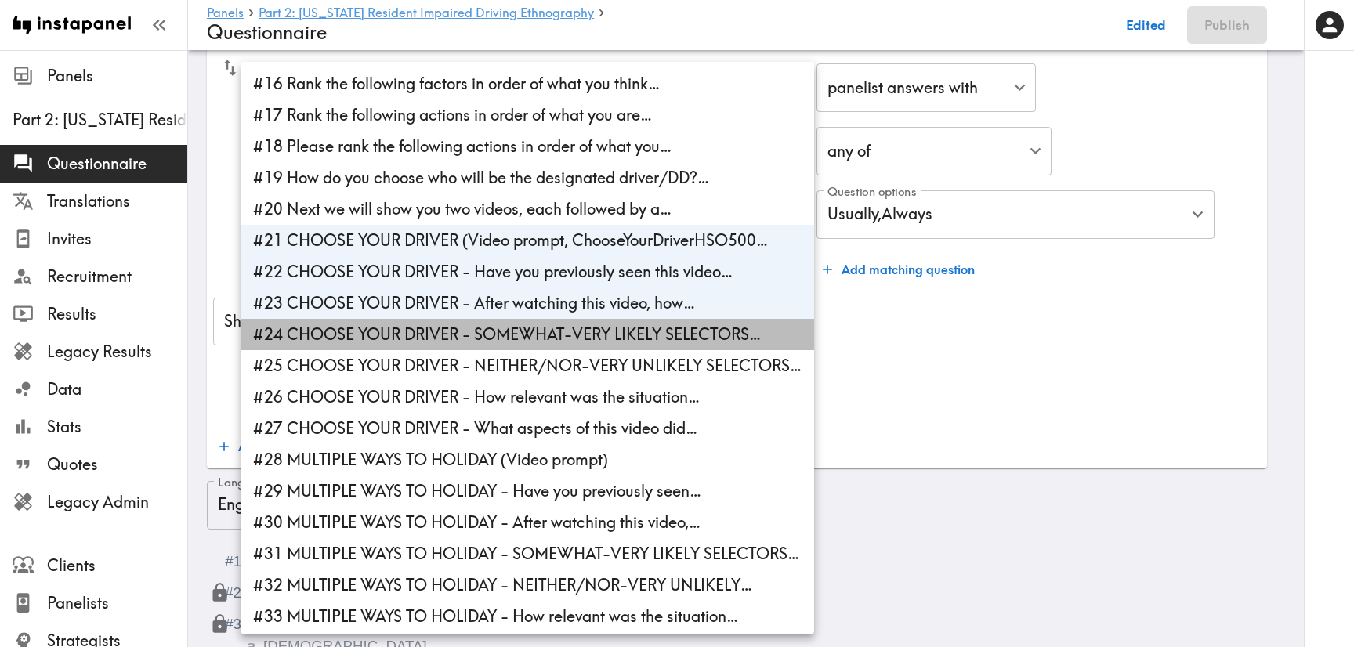
click at [466, 341] on li "#24 CHOOSE YOUR DRIVER - SOMEWHAT-VERY LIKELY SELECTORS…" at bounding box center [526, 334] width 573 height 31
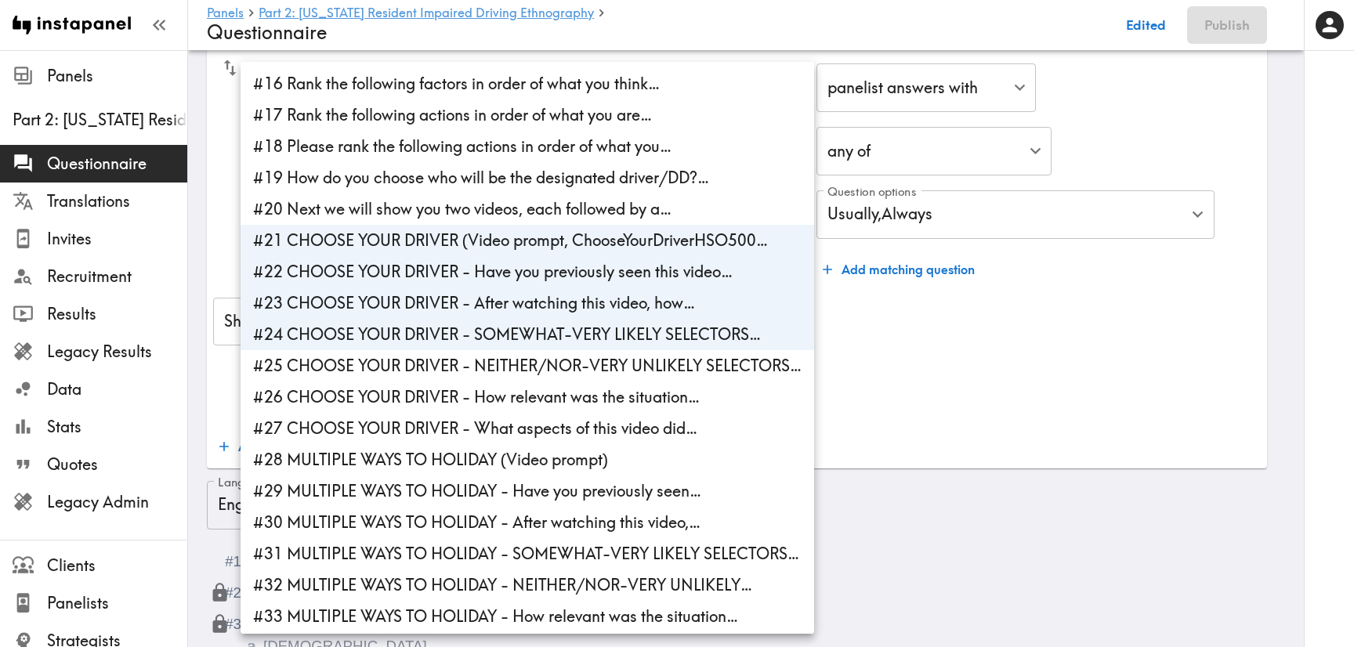
click at [472, 360] on li "#25 CHOOSE YOUR DRIVER - NEITHER/NOR-VERY UNLIKELY SELECTORS…" at bounding box center [526, 365] width 573 height 31
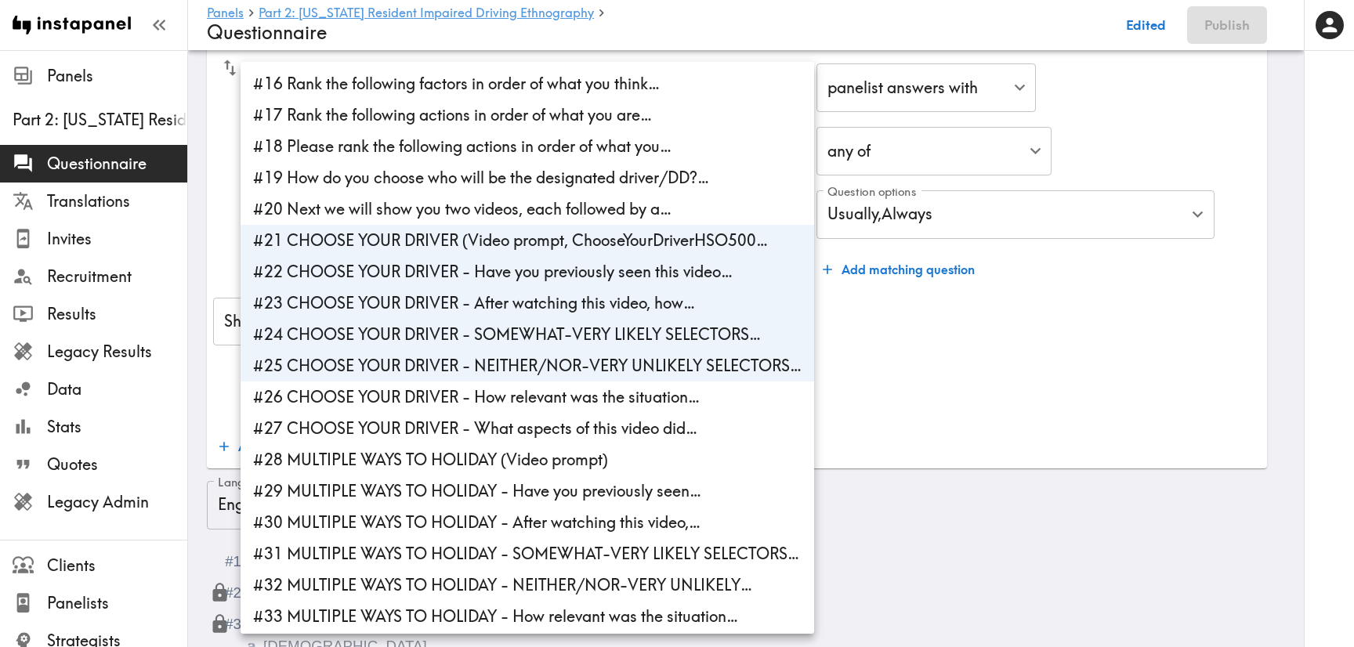
click at [483, 403] on li "#26 CHOOSE YOUR DRIVER - How relevant was the situation…" at bounding box center [526, 396] width 573 height 31
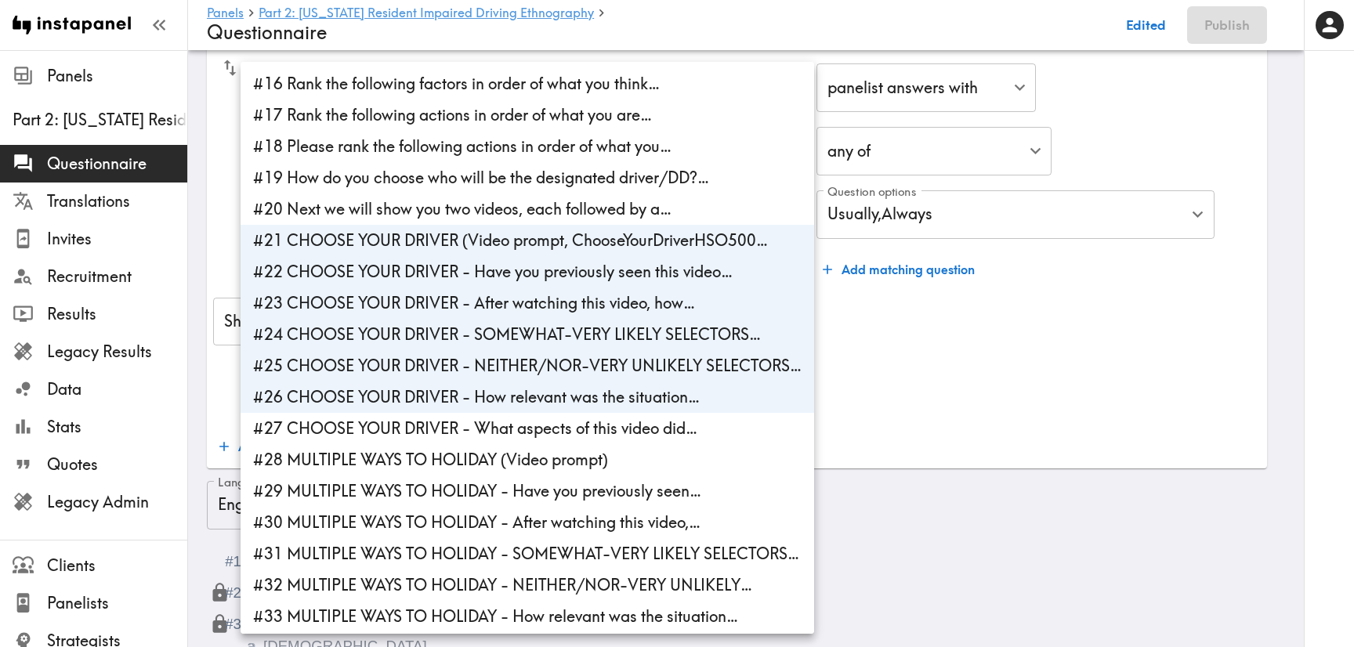
click at [490, 432] on li "#27 CHOOSE YOUR DRIVER - What aspects of this video did…" at bounding box center [526, 428] width 573 height 31
type input "df641279-9598-42b7-a00a-f8fd952f1eb7,324b01d1-e7dc-4a5a-9dfd-92b3c0727fc7,f60a4…"
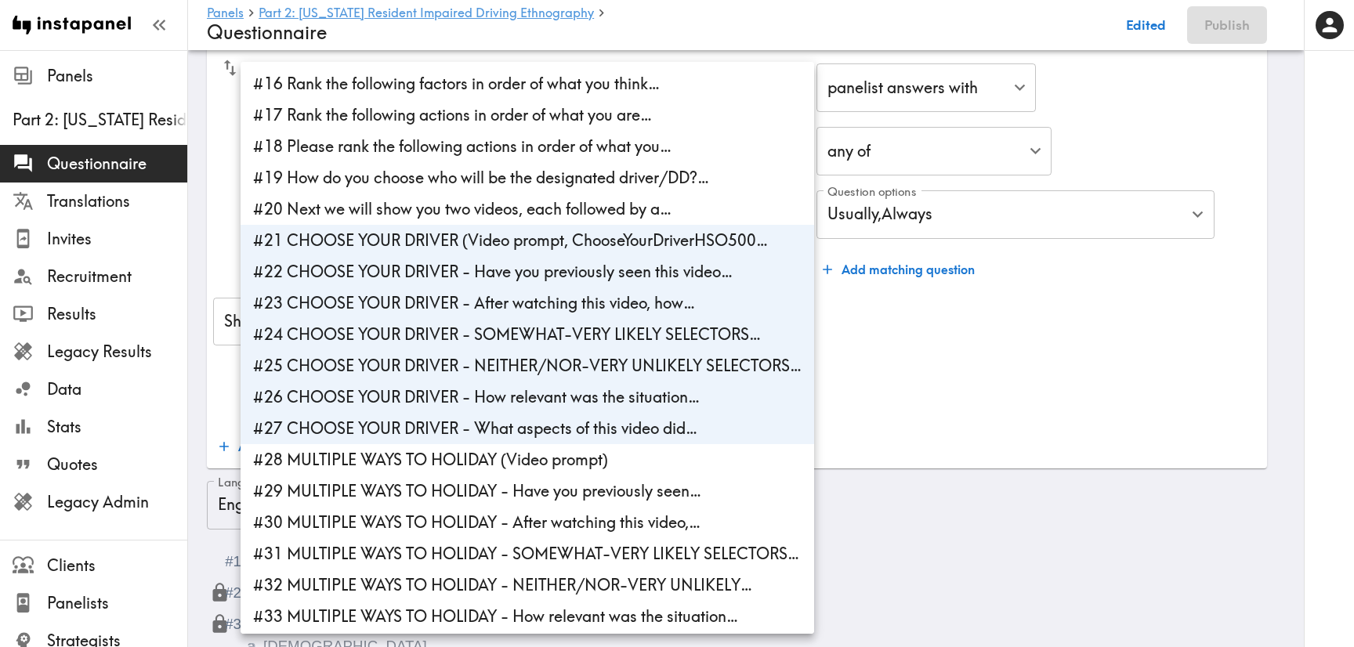
click at [942, 396] on div at bounding box center [677, 323] width 1354 height 647
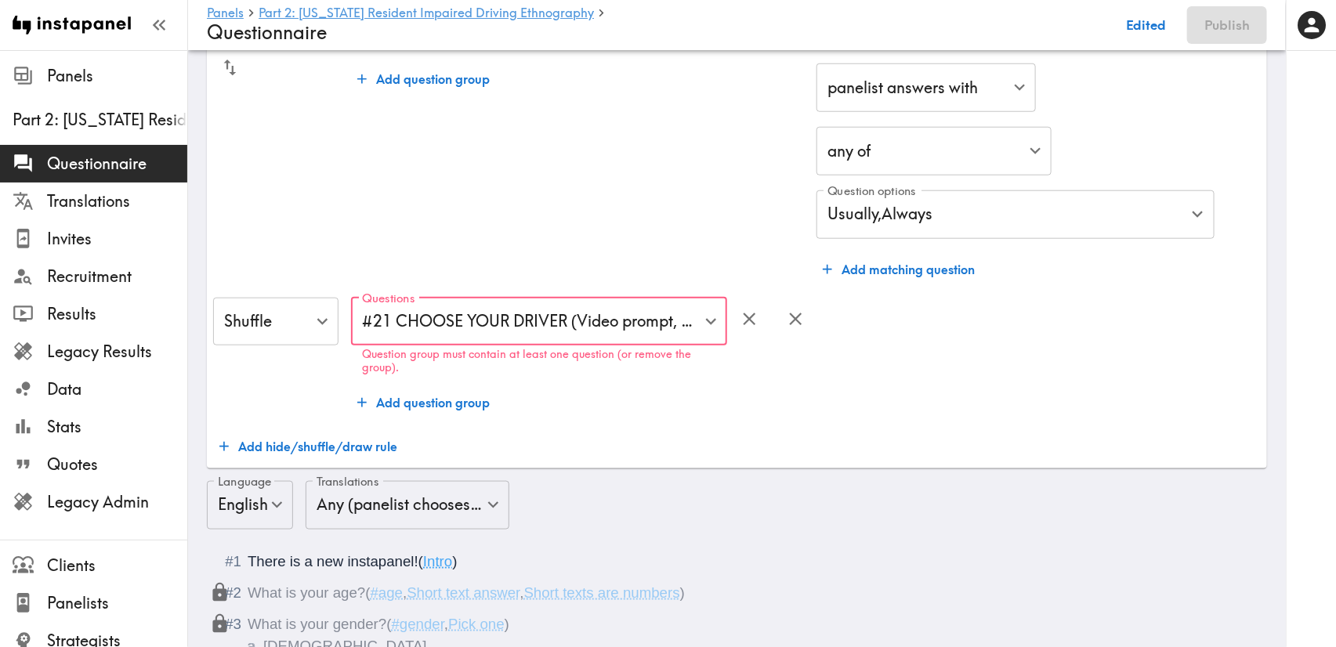
click at [465, 410] on div "Hide Hide ​ Questions #13 USUALLY OR ALWAYS SELECTORS - What steps do you usual…" at bounding box center [736, 83] width 1047 height 758
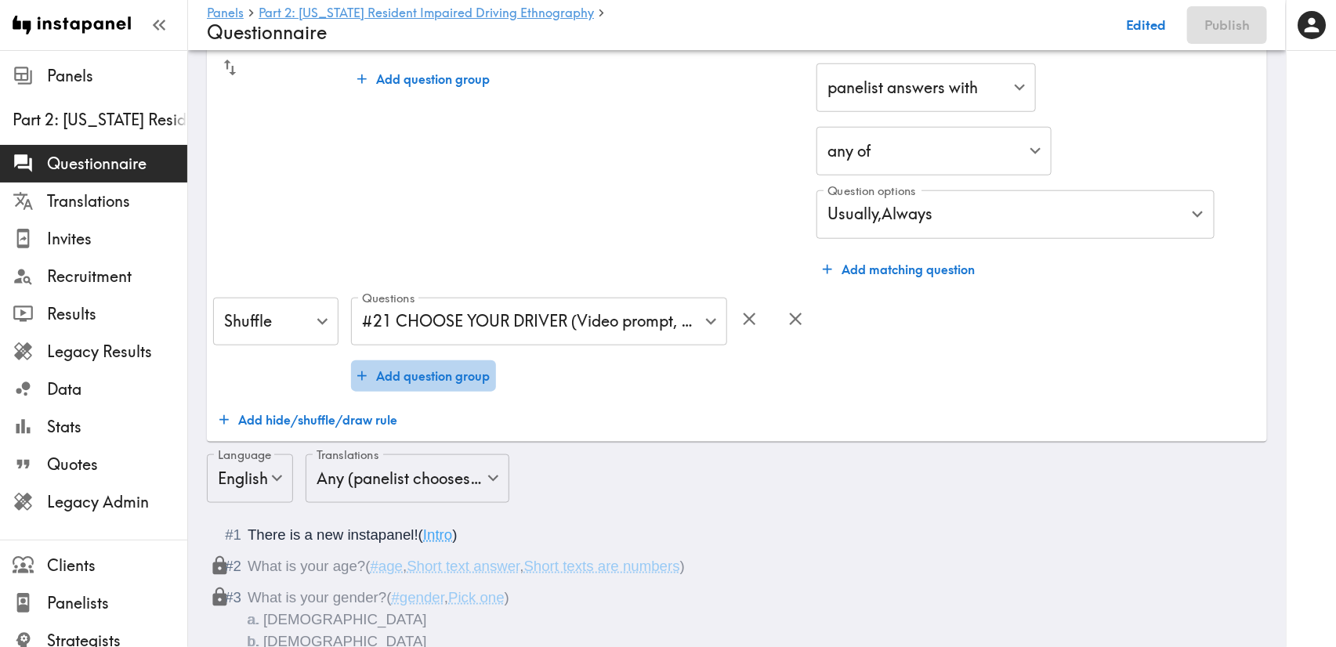
click at [472, 387] on button "Add question group" at bounding box center [423, 375] width 145 height 31
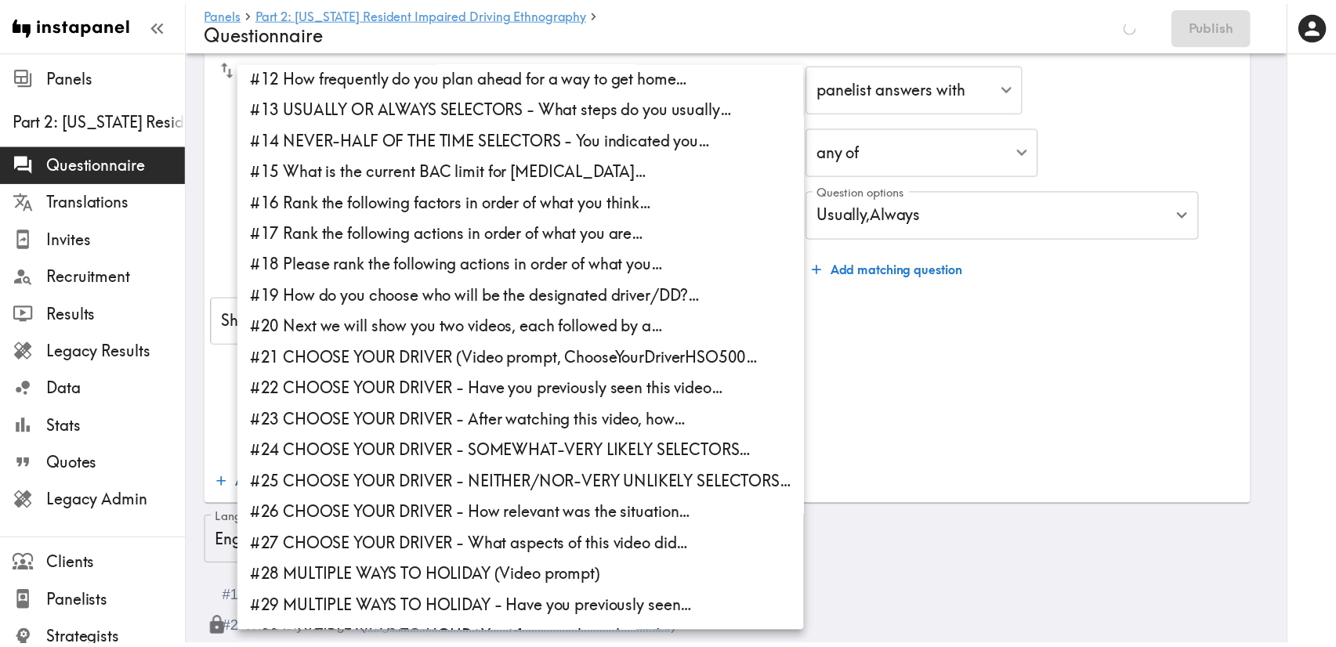
scroll to position [587, 0]
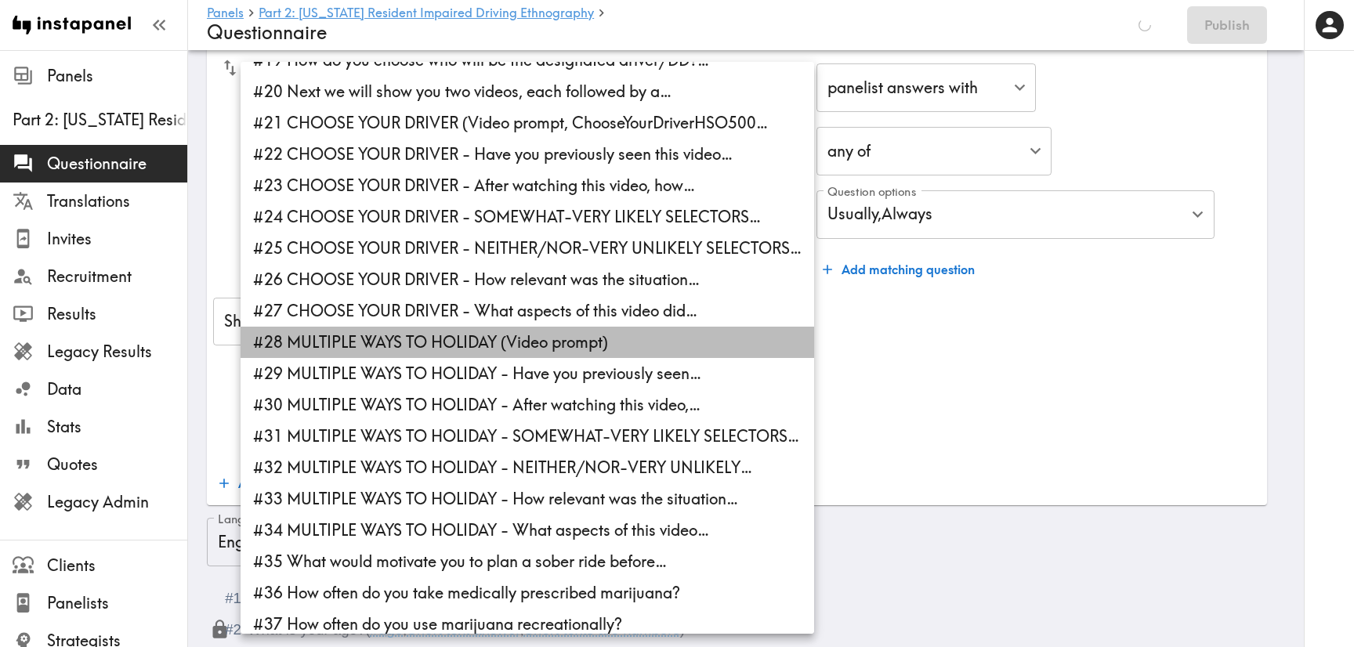
click at [425, 343] on li "#28 MULTIPLE WAYS TO HOLIDAY (Video prompt)" at bounding box center [526, 342] width 573 height 31
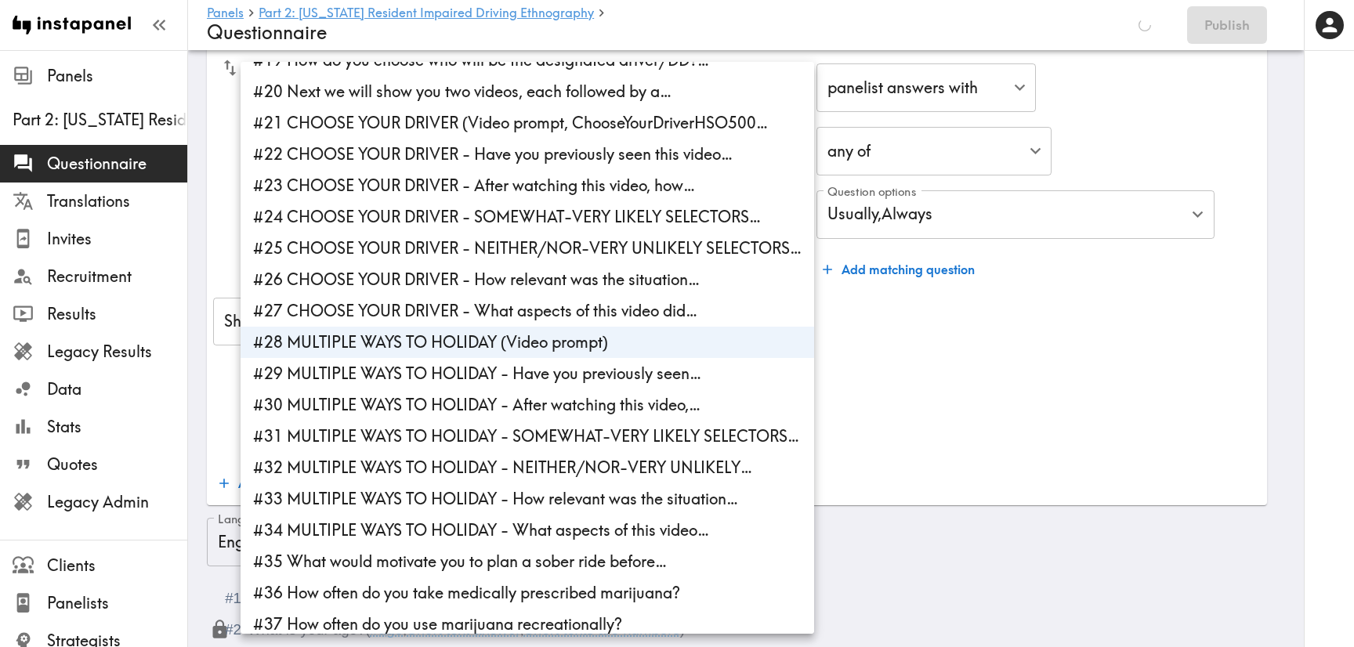
click at [450, 371] on li "#29 MULTIPLE WAYS TO HOLIDAY - Have you previously seen…" at bounding box center [526, 373] width 573 height 31
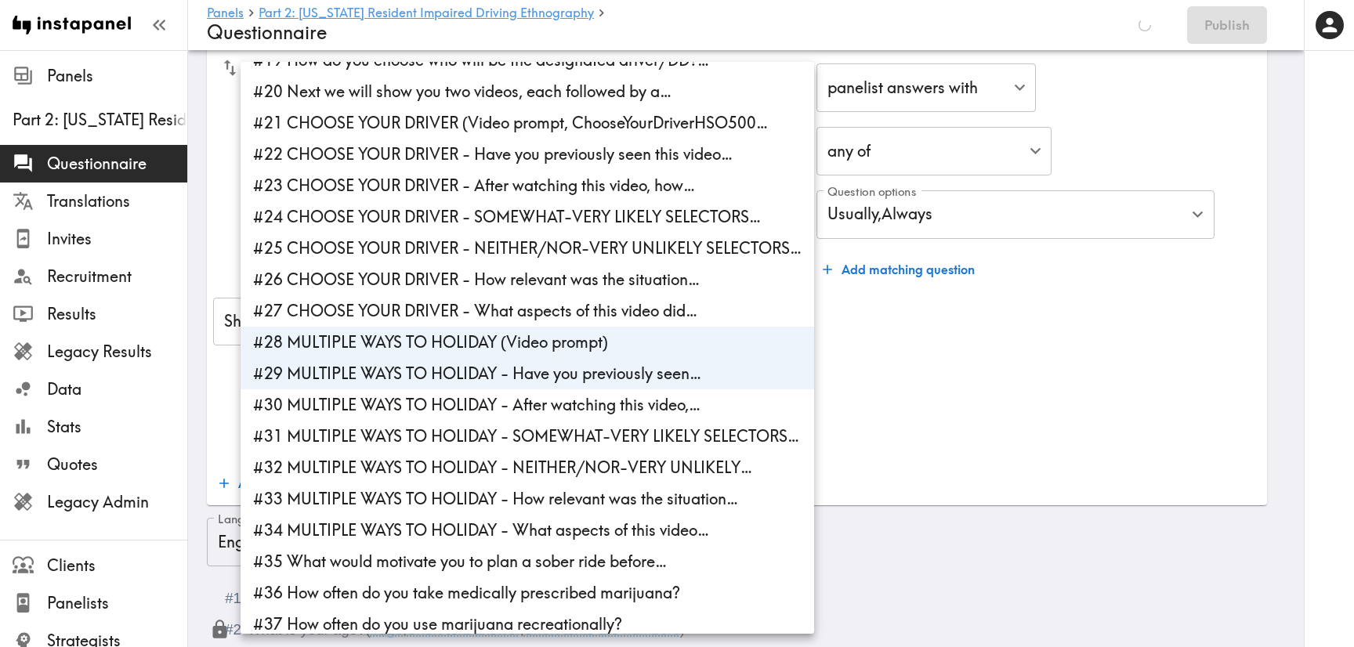
click at [474, 395] on li "#30 MULTIPLE WAYS TO HOLIDAY - After watching this video,…" at bounding box center [526, 404] width 573 height 31
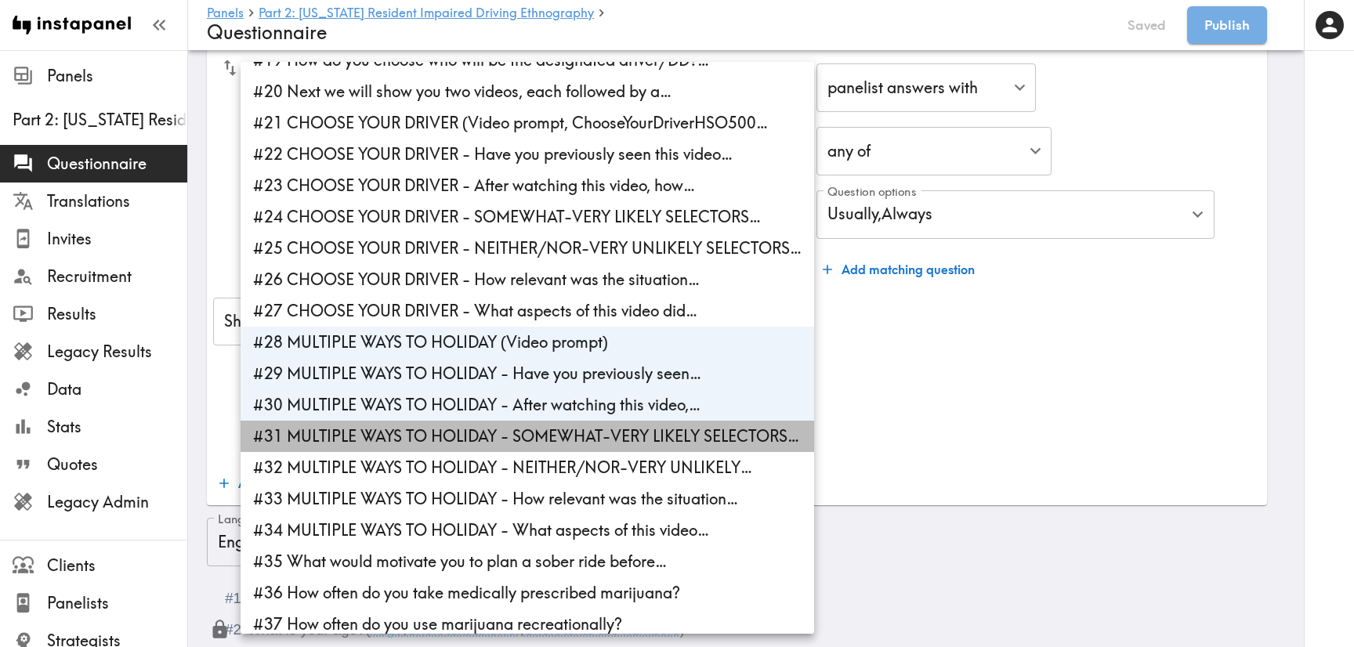
click at [488, 426] on li "#31 MULTIPLE WAYS TO HOLIDAY - SOMEWHAT-VERY LIKELY SELECTORS…" at bounding box center [526, 436] width 573 height 31
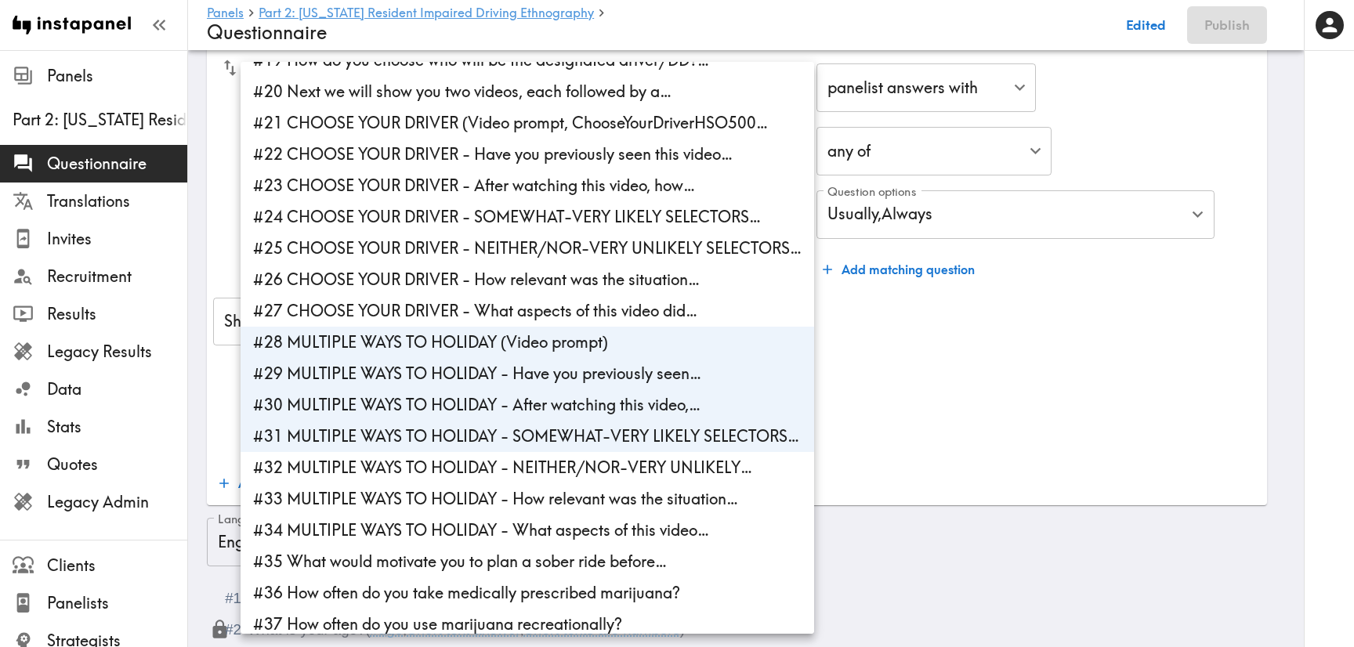
click at [497, 460] on li "#32 MULTIPLE WAYS TO HOLIDAY - NEITHER/NOR-VERY UNLIKELY…" at bounding box center [526, 467] width 573 height 31
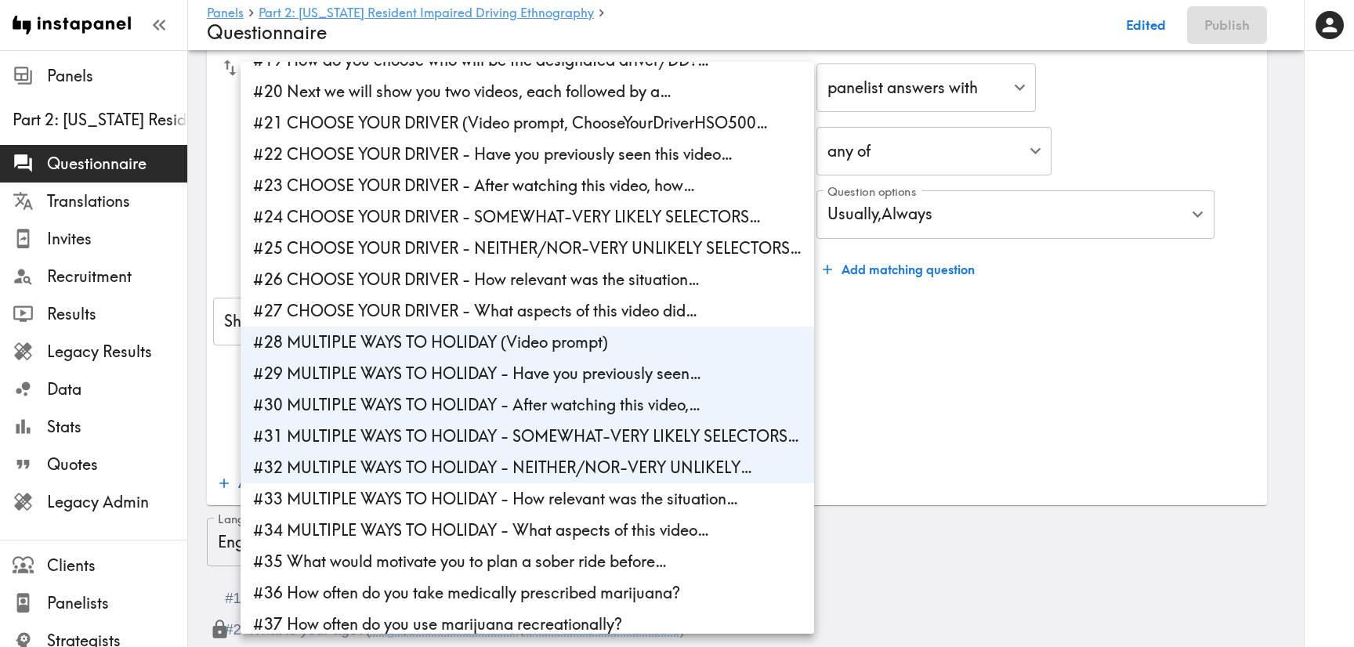
click at [506, 493] on li "#33 MULTIPLE WAYS TO HOLIDAY - How relevant was the situation…" at bounding box center [526, 498] width 573 height 31
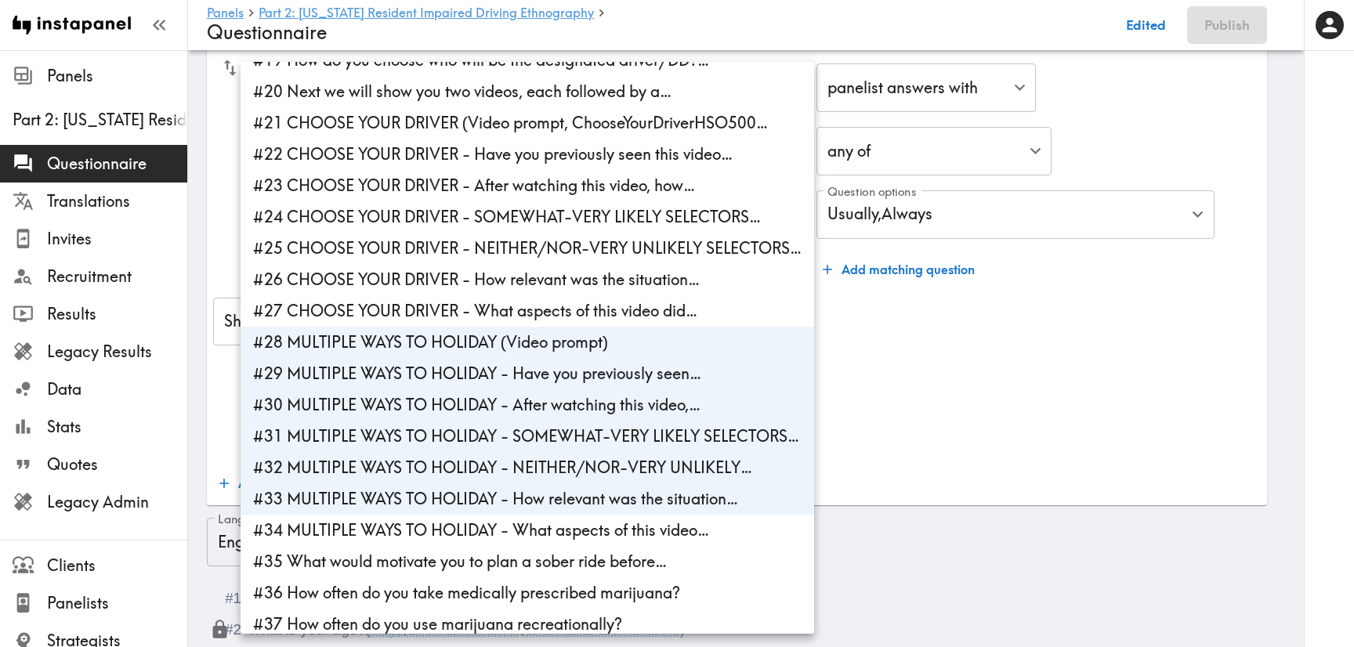
click at [510, 533] on li "#34 MULTIPLE WAYS TO HOLIDAY - What aspects of this video…" at bounding box center [526, 530] width 573 height 31
type input "8e7b33fd-0076-47f4-89ce-294f81dc6e50,83527b2b-4bbf-4b45-8657-1cbc2d9fef57,9843c…"
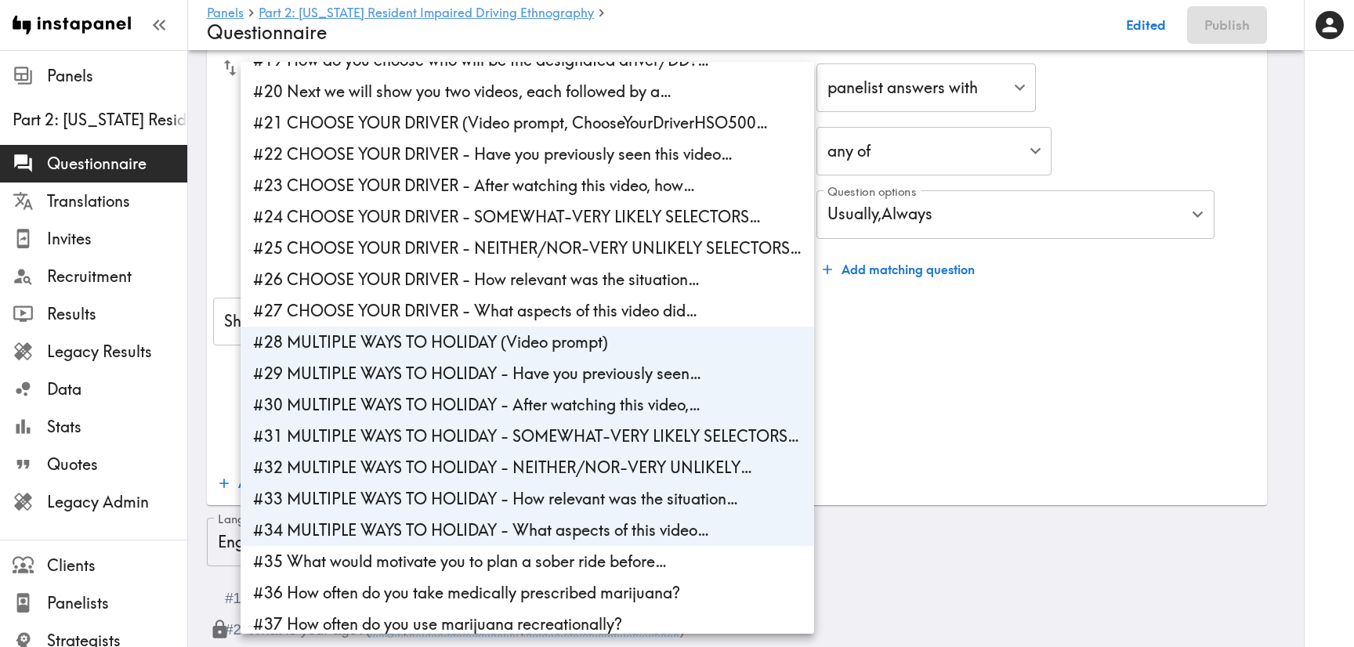
click at [1074, 350] on div at bounding box center [677, 323] width 1354 height 647
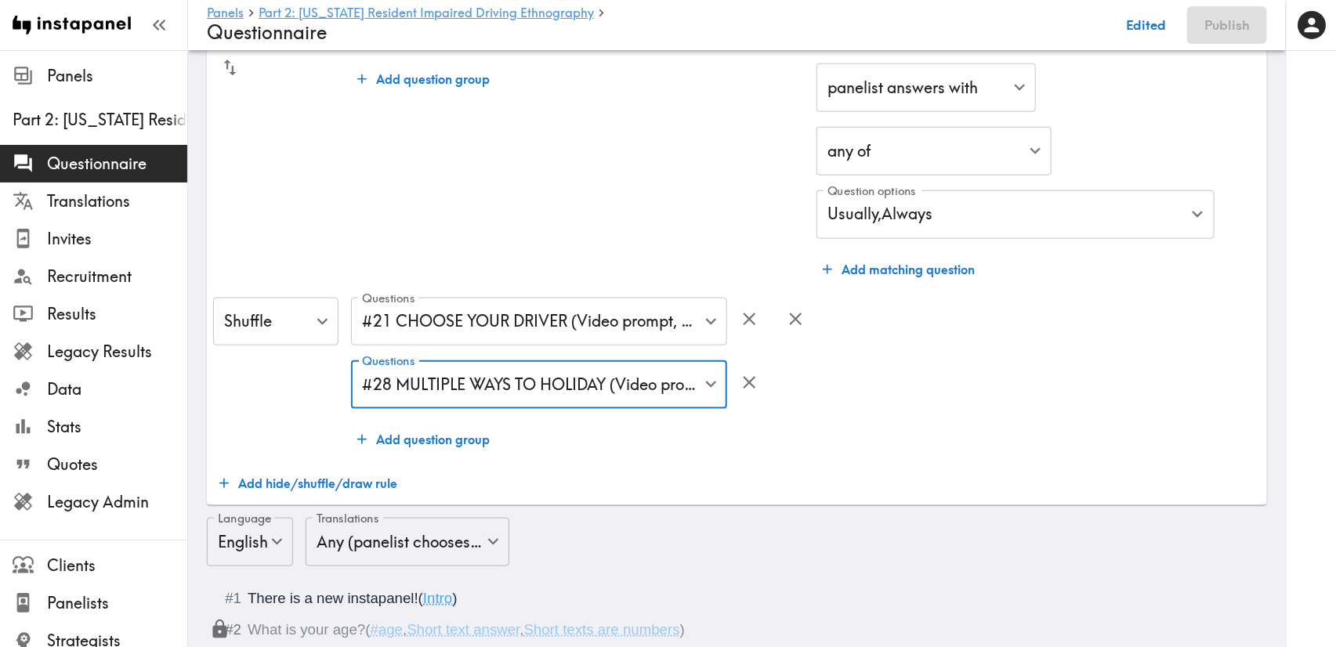
click at [545, 450] on div "Questions #21 CHOOSE YOUR DRIVER (Video prompt, ChooseYourDriverHSO500… , #22 C…" at bounding box center [558, 377] width 415 height 158
click at [308, 485] on button "Add hide/shuffle/draw rule" at bounding box center [308, 483] width 190 height 31
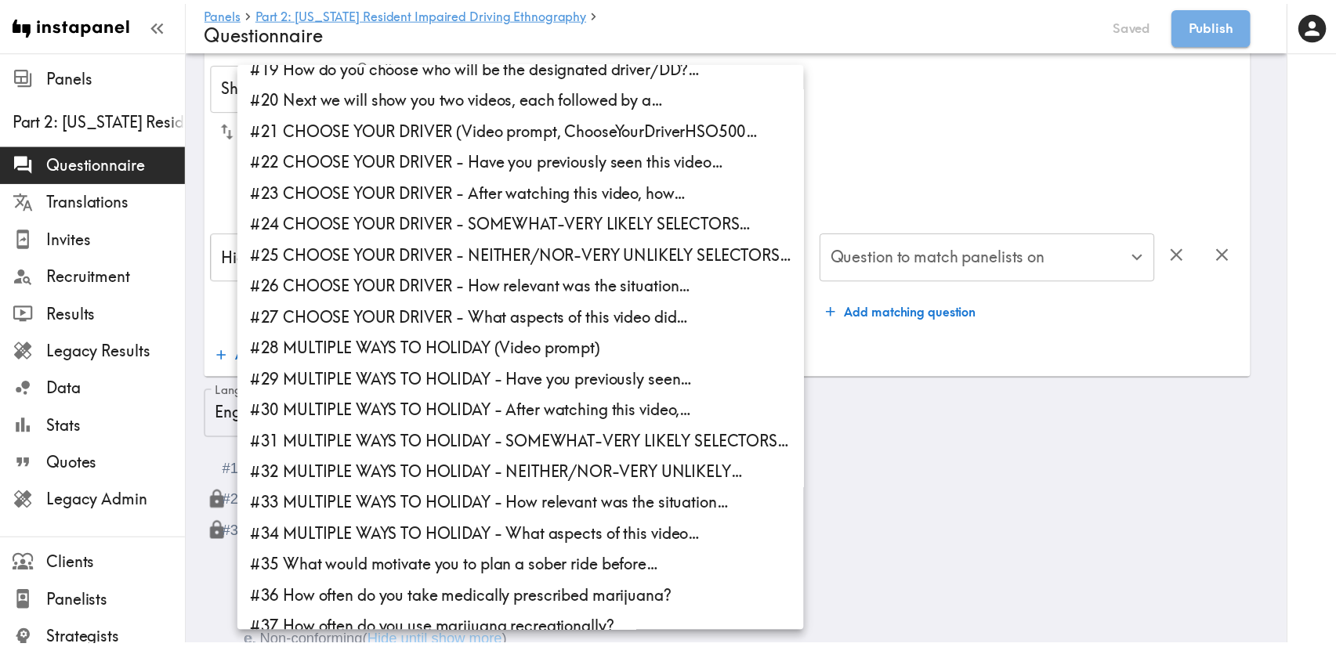
scroll to position [576, 0]
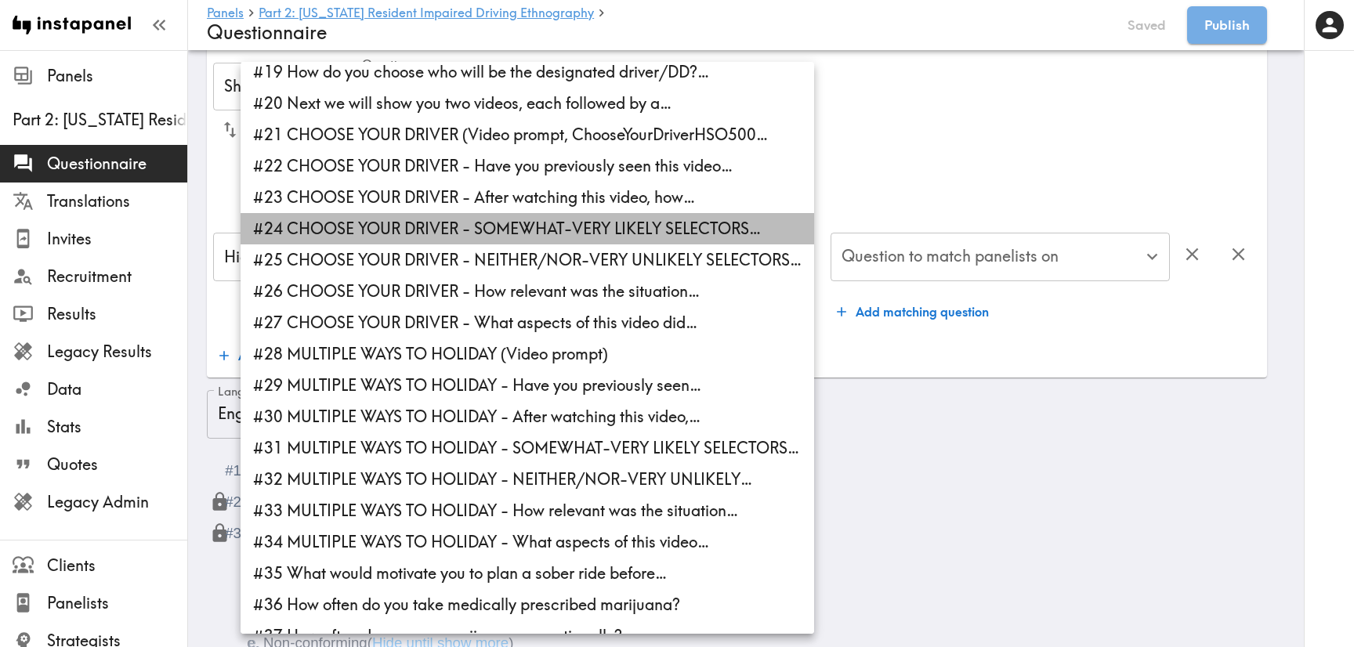
click at [598, 224] on li "#24 CHOOSE YOUR DRIVER - SOMEWHAT-VERY LIKELY SELECTORS…" at bounding box center [526, 228] width 573 height 31
type input "32b63f53-565e-4cd1-8598-4ec2c5069926"
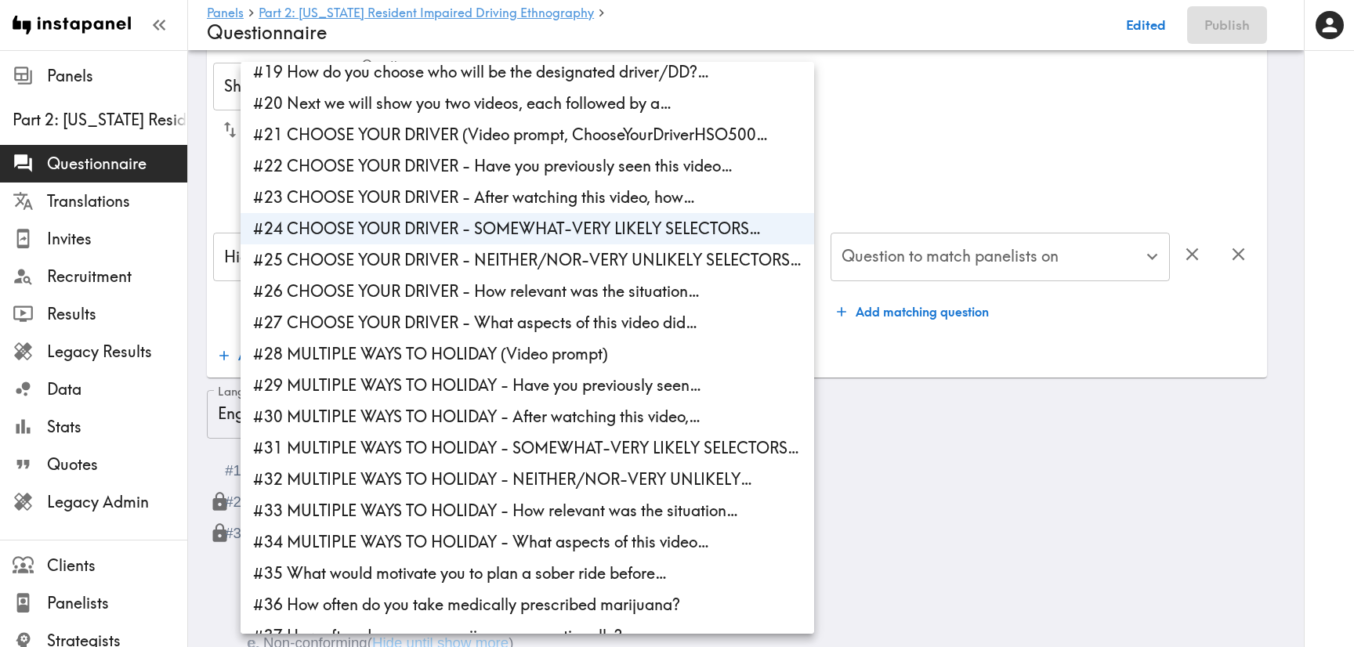
click at [1050, 179] on div at bounding box center [677, 323] width 1354 height 647
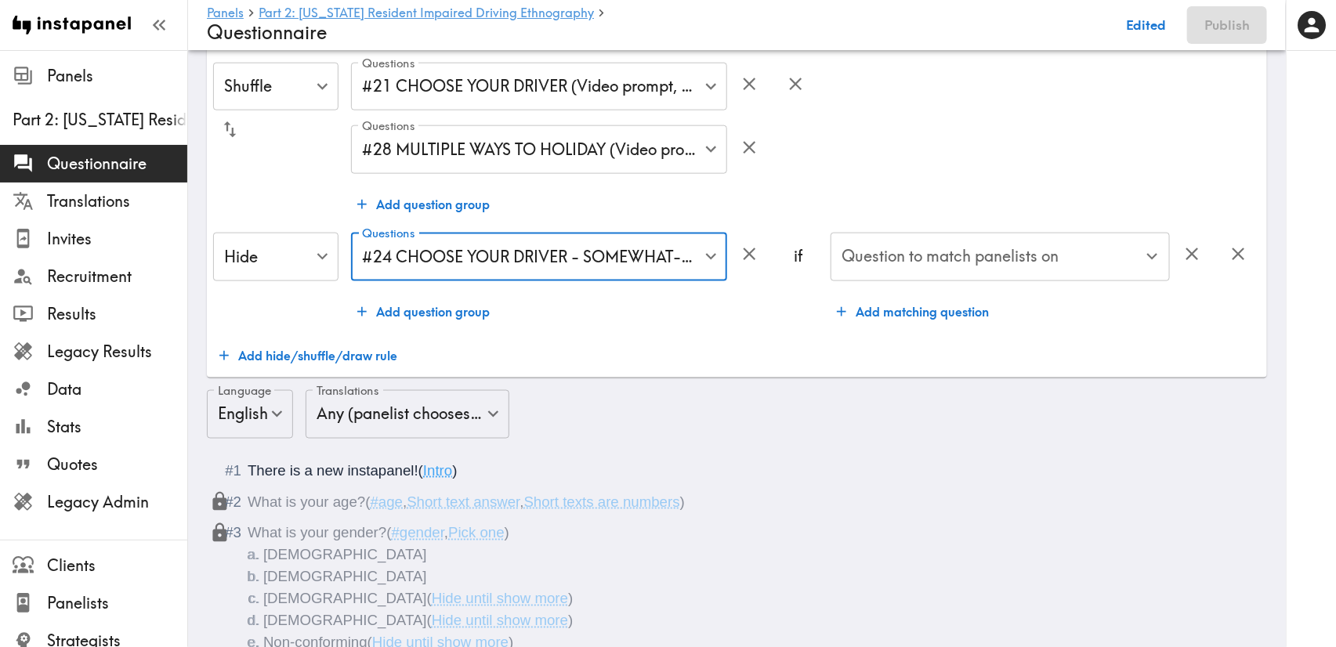
click at [978, 280] on div "Question to match panelists on" at bounding box center [999, 257] width 339 height 49
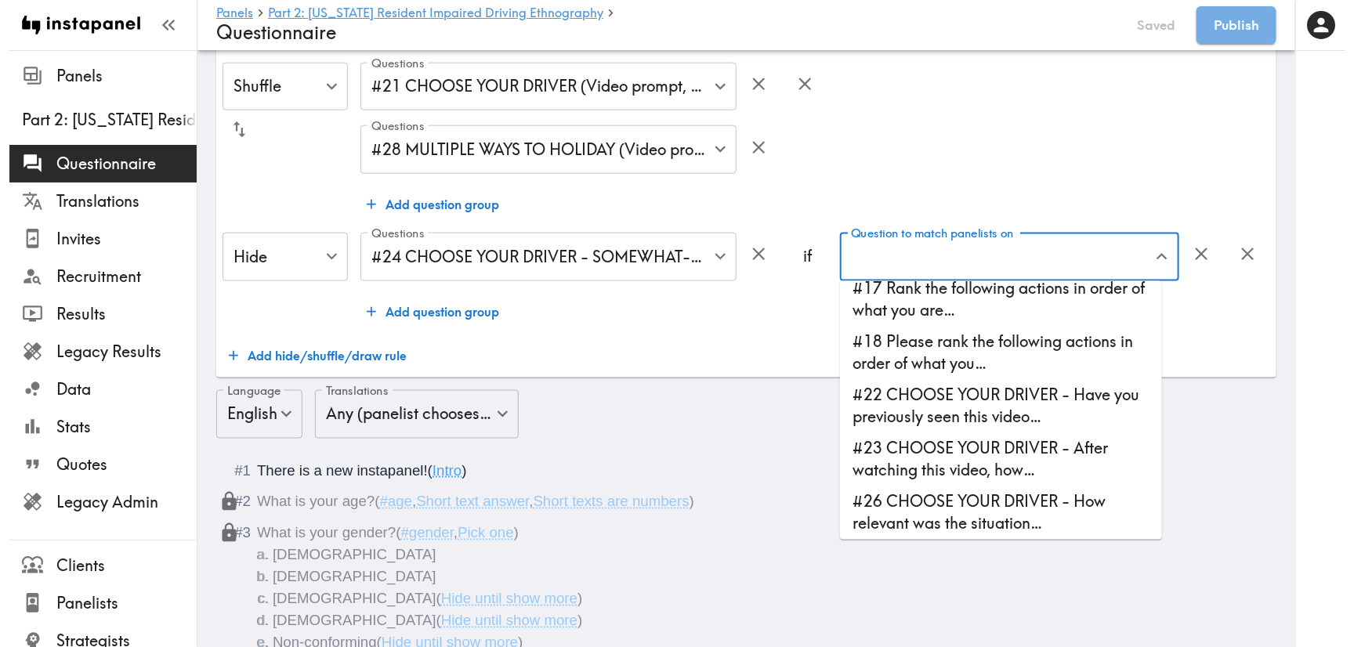
scroll to position [587, 0]
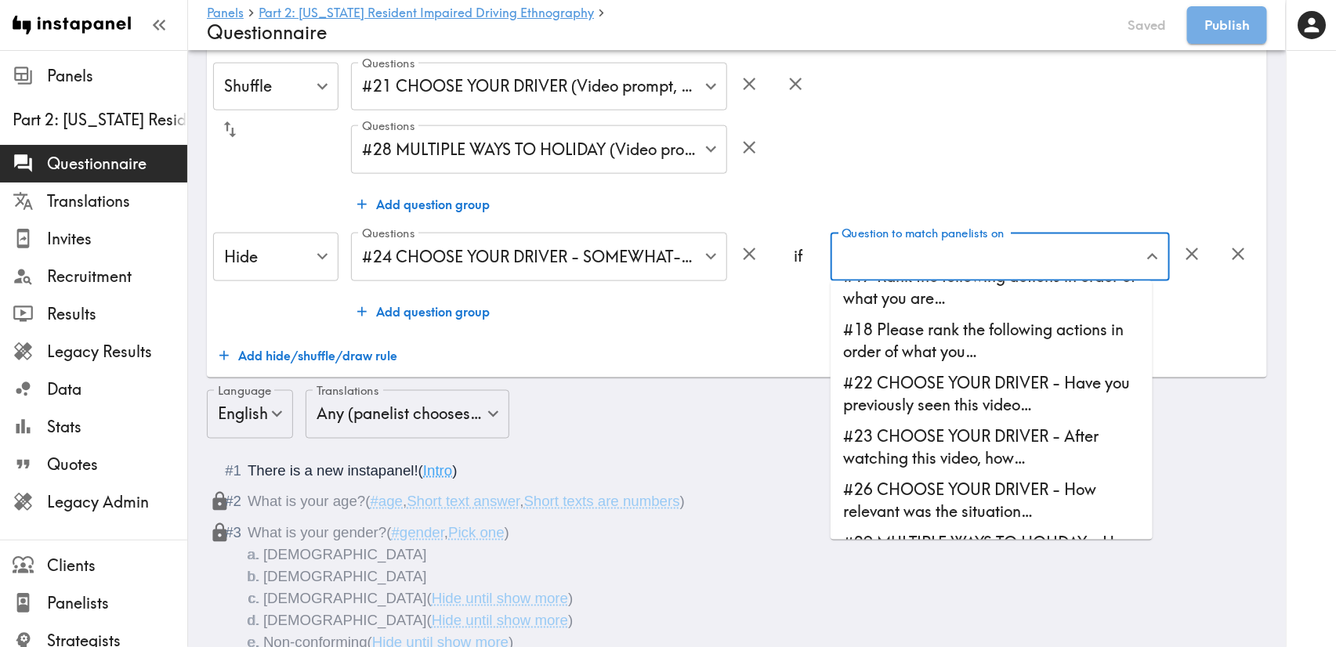
click at [996, 448] on li "#23 CHOOSE YOUR DRIVER - After watching this video, how…" at bounding box center [991, 447] width 322 height 53
type input "#23 CHOOSE YOUR DRIVER - After watching this video, how…"
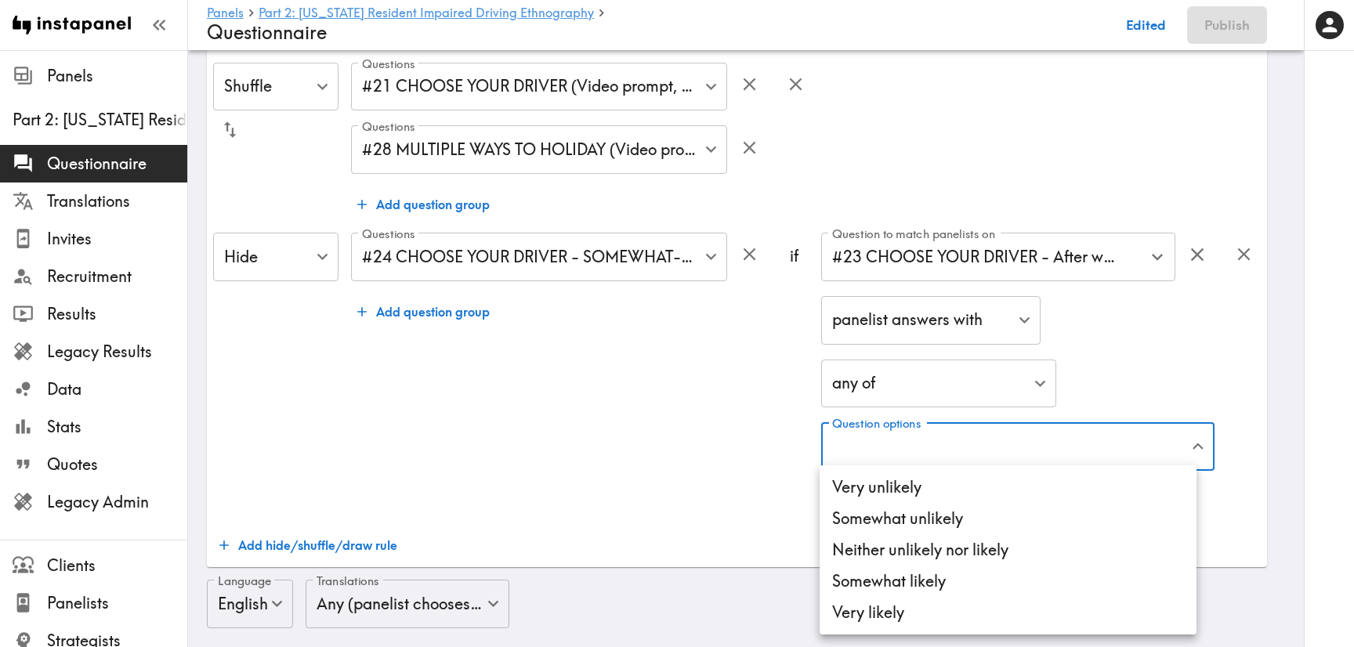
click at [930, 497] on li "Very unlikely" at bounding box center [1007, 487] width 377 height 31
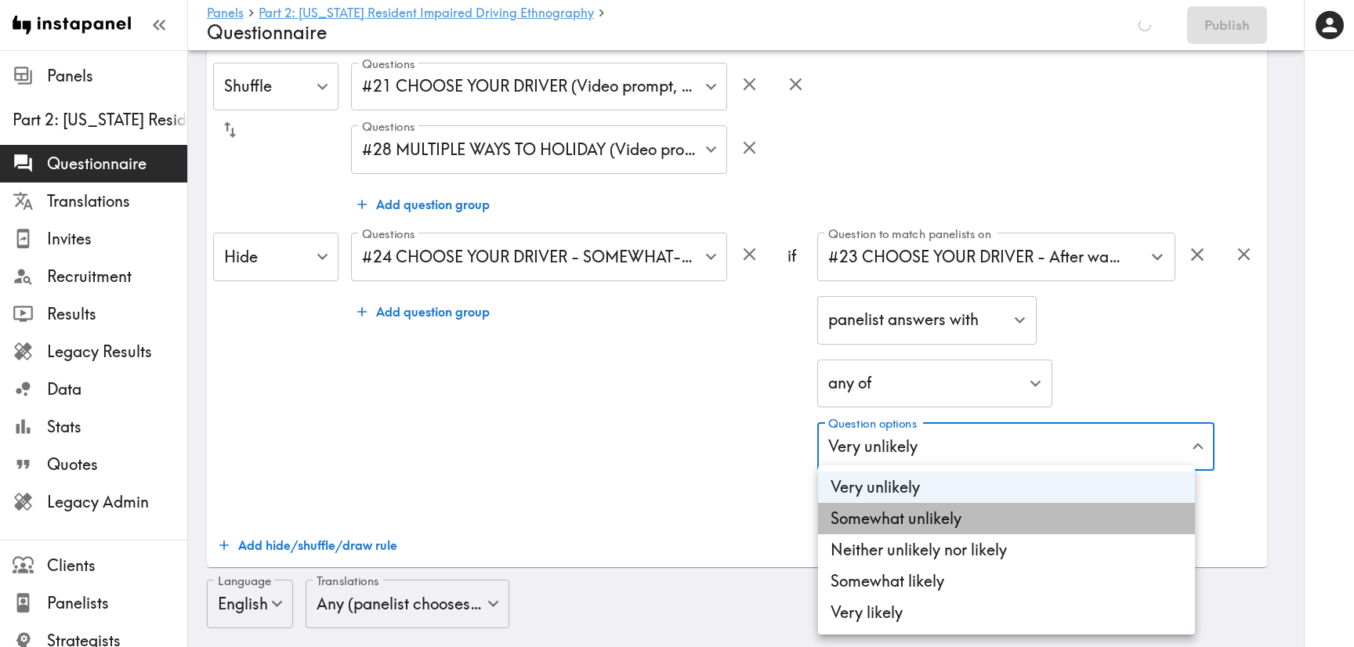
click at [940, 526] on li "Somewhat unlikely" at bounding box center [1006, 518] width 377 height 31
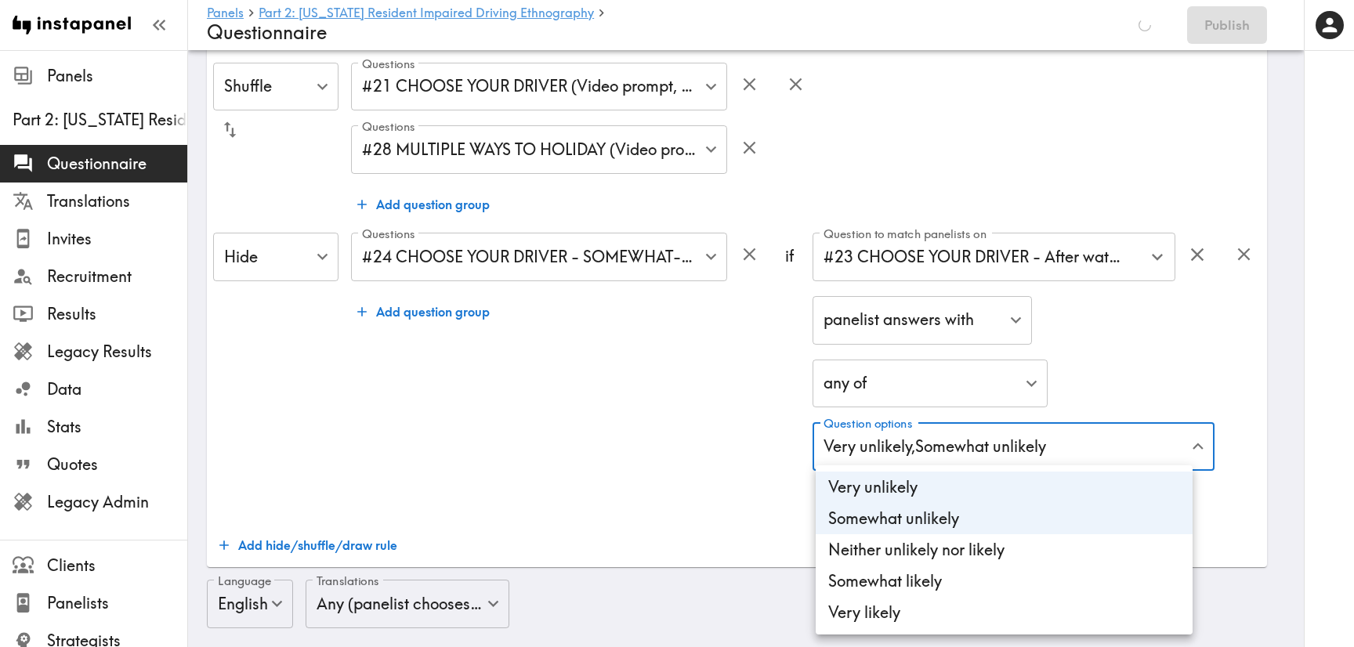
click at [951, 543] on li "Neither unlikely nor likely" at bounding box center [1003, 549] width 377 height 31
type input "29df7866-a611-4c1a-8d07-6279697ce708,9782779c-a116-4186-b7eb-085a18d05ad4,4d600…"
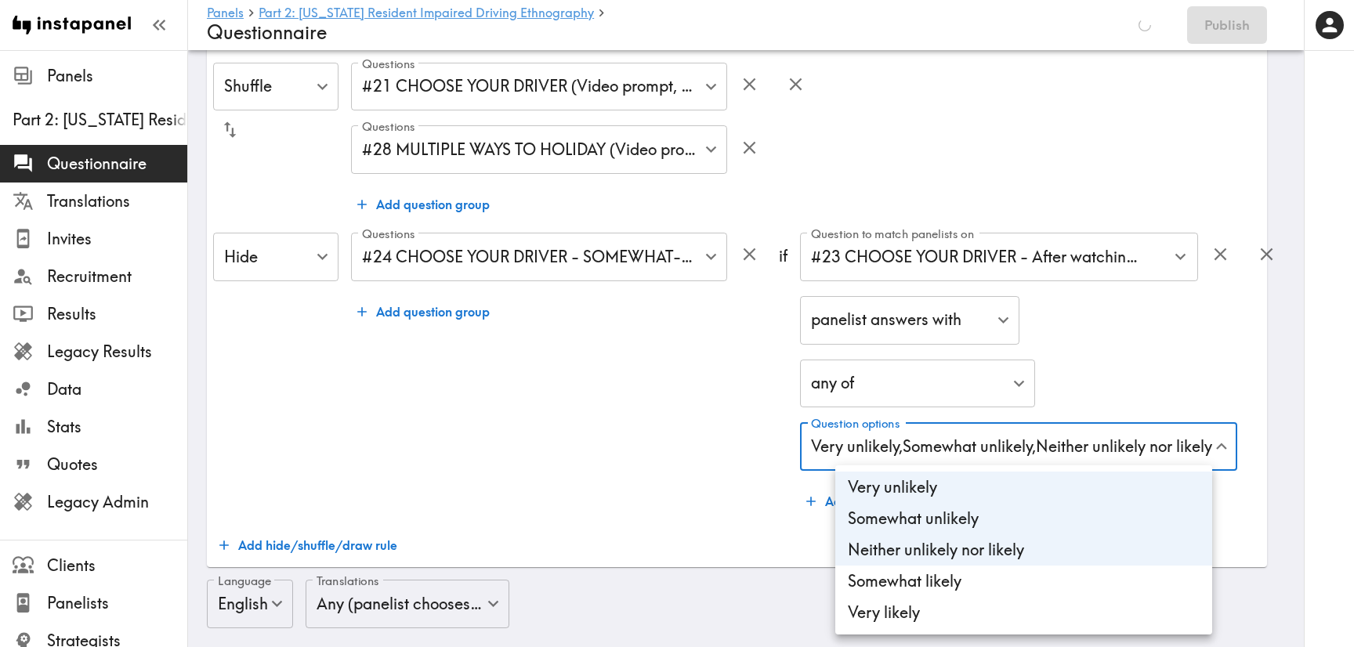
scroll to position [822, 0]
click at [624, 455] on div at bounding box center [677, 323] width 1354 height 647
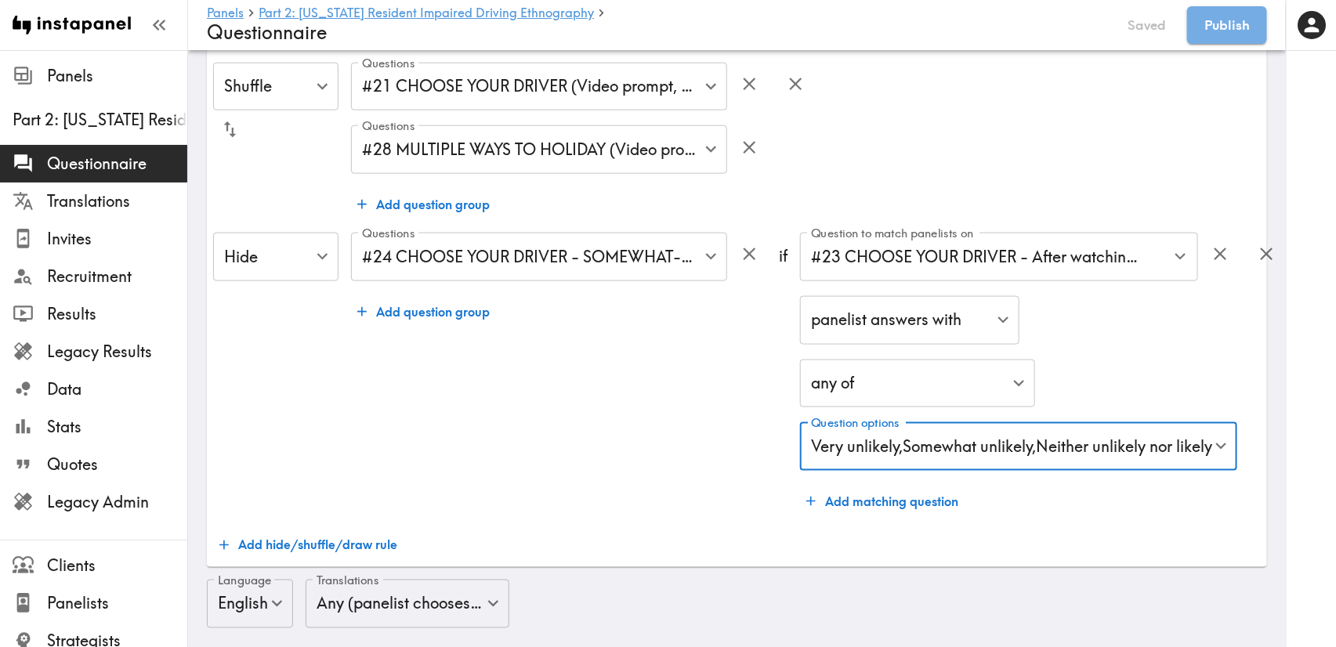
click at [321, 542] on button "Add hide/shuffle/draw rule" at bounding box center [308, 545] width 190 height 31
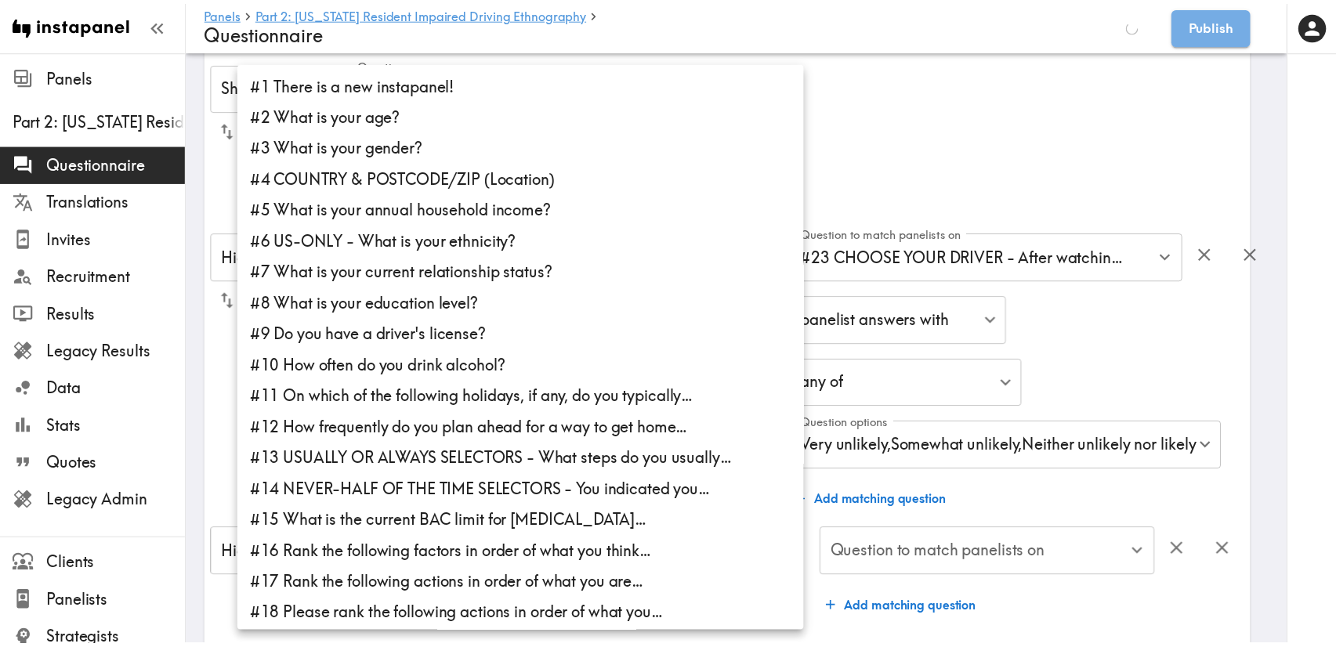
scroll to position [235, 0]
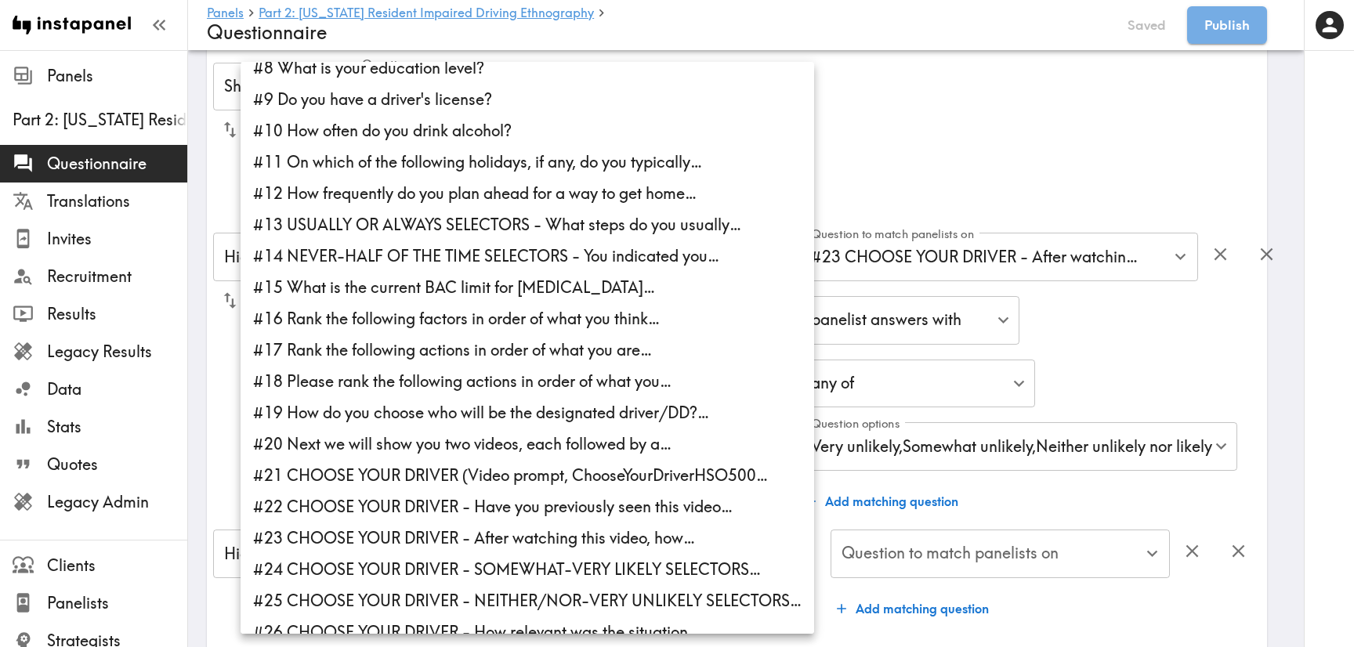
click at [500, 602] on li "#25 CHOOSE YOUR DRIVER - NEITHER/NOR-VERY UNLIKELY SELECTORS…" at bounding box center [526, 600] width 573 height 31
type input "5ea008d4-bd2b-4124-9d20-5a5ff297cbf6"
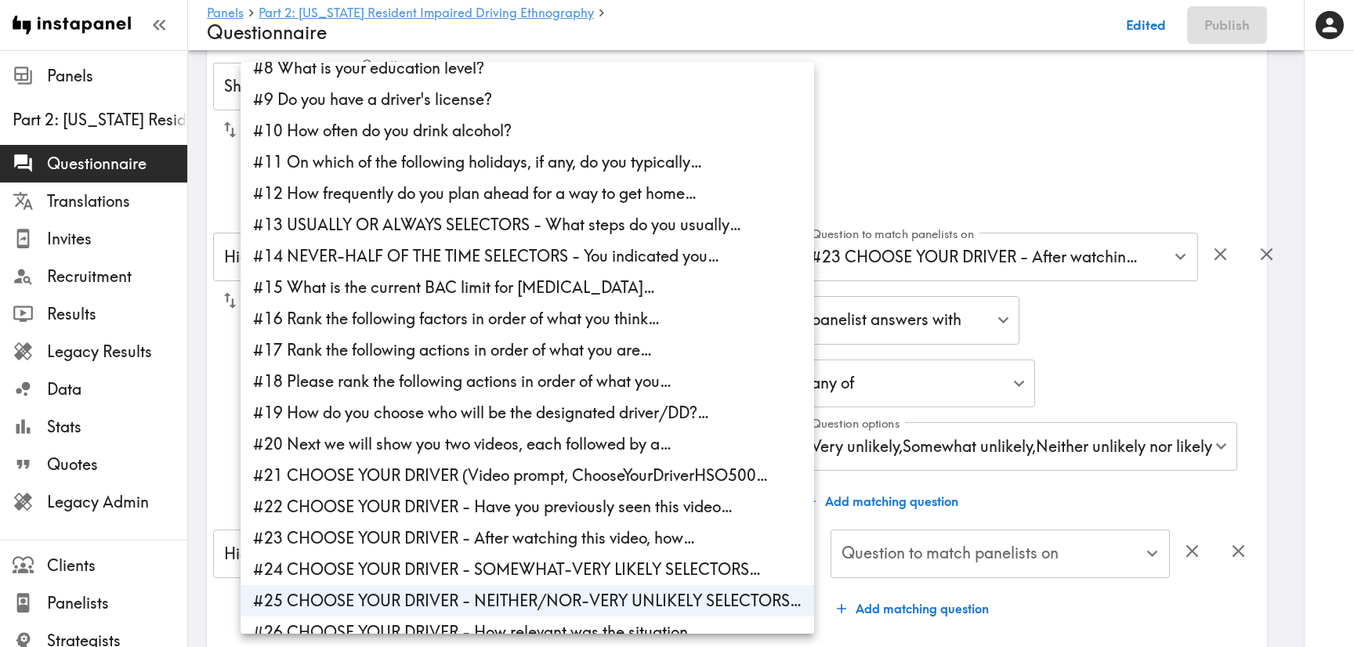
click at [1079, 481] on div at bounding box center [677, 323] width 1354 height 647
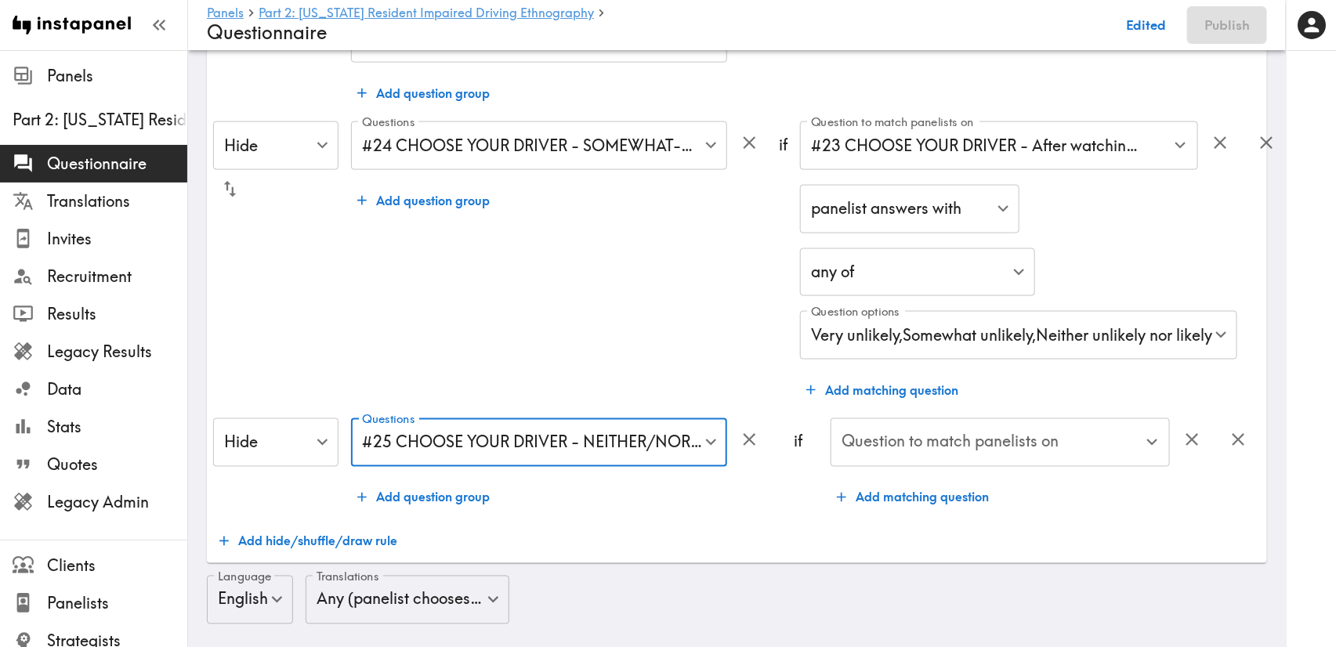
scroll to position [1057, 0]
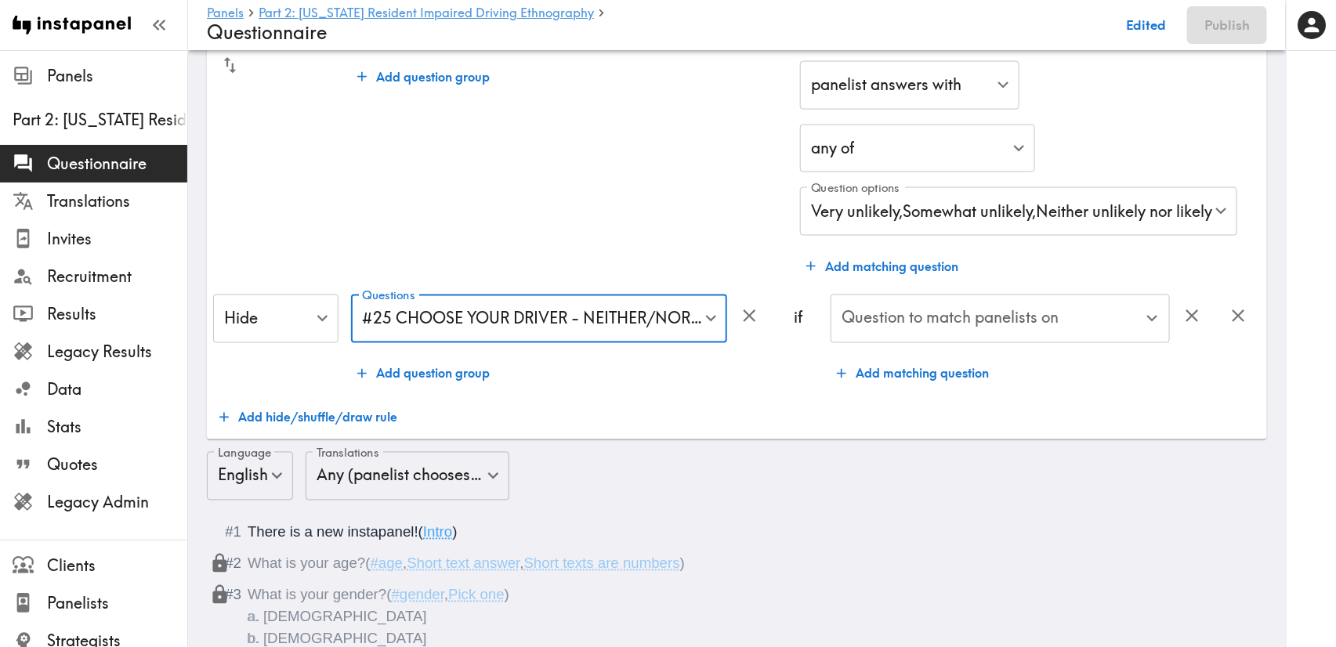
click at [1010, 328] on input "Question to match panelists on" at bounding box center [988, 319] width 302 height 34
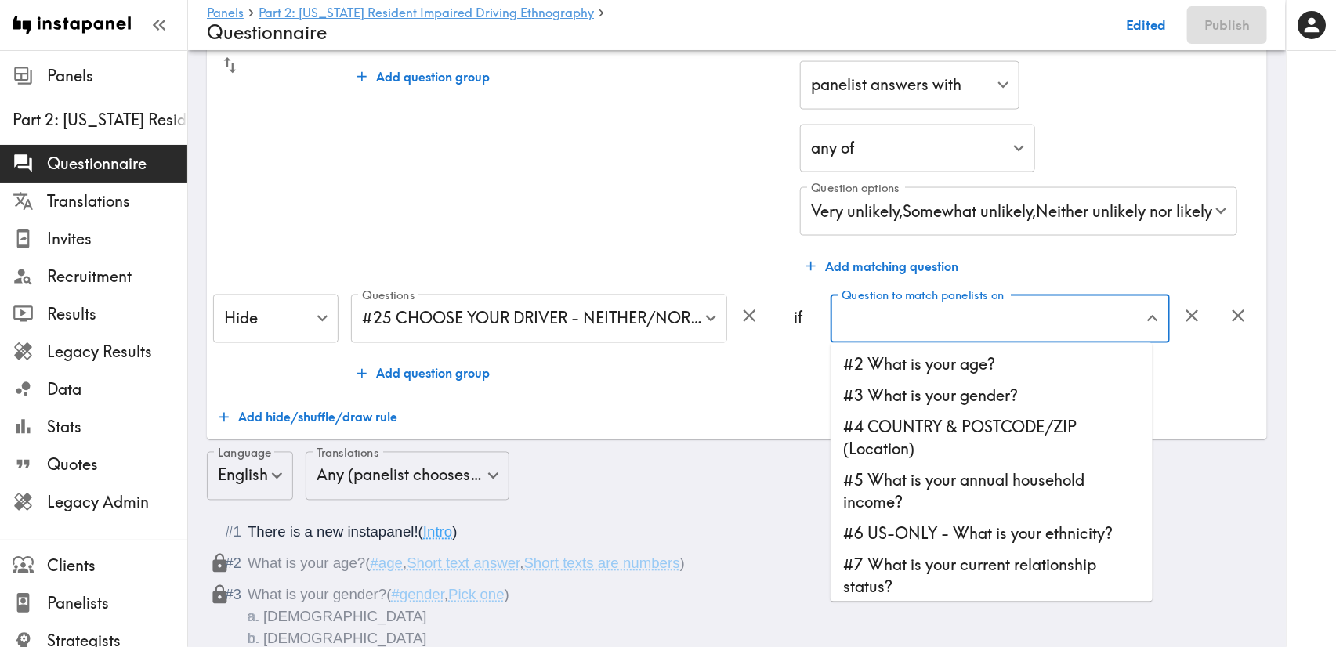
click at [674, 200] on div "Questions #24 CHOOSE YOUR DRIVER - SOMEWHAT-VERY LIKELY SELECTORS… 32b63f53-565…" at bounding box center [558, 140] width 415 height 284
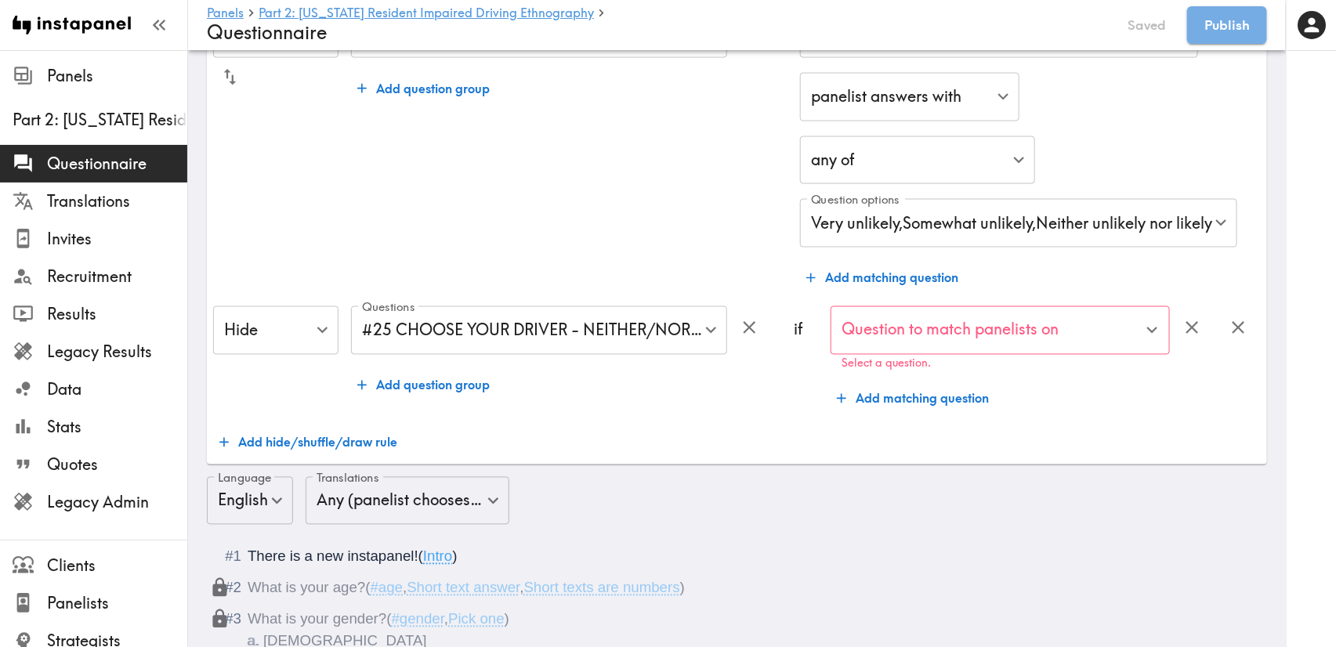
scroll to position [1079, 0]
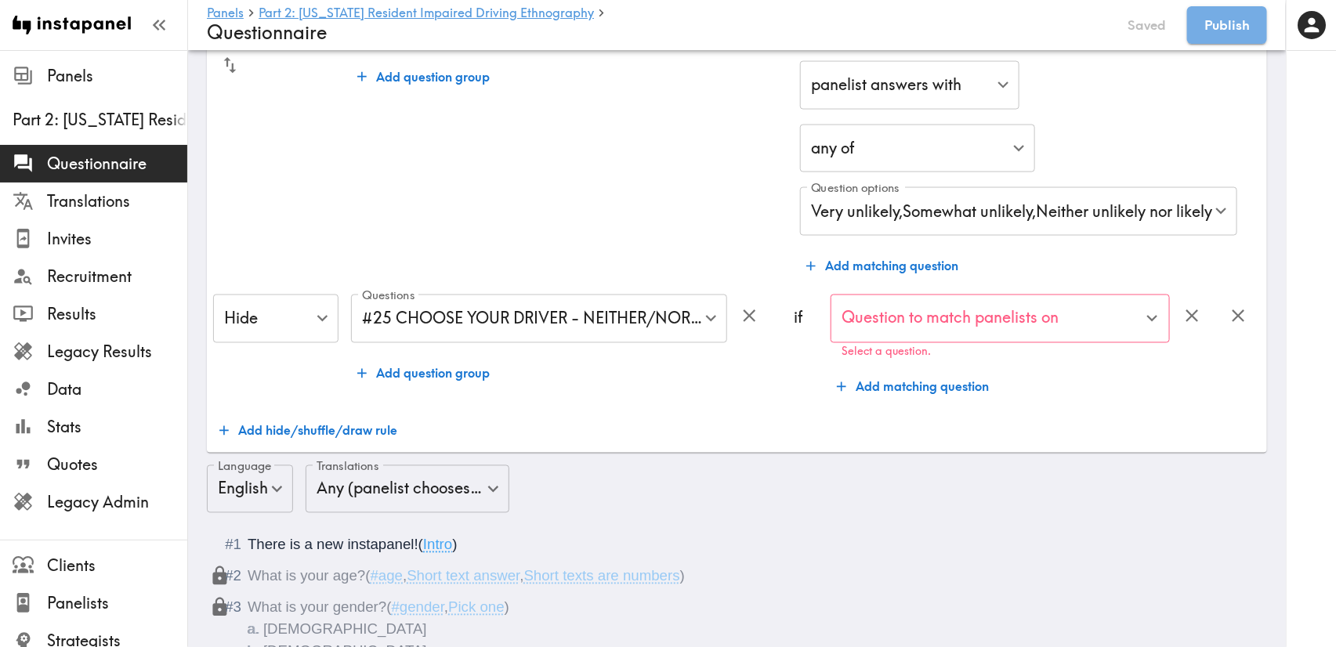
click at [1093, 345] on p "Select a question." at bounding box center [999, 351] width 317 height 13
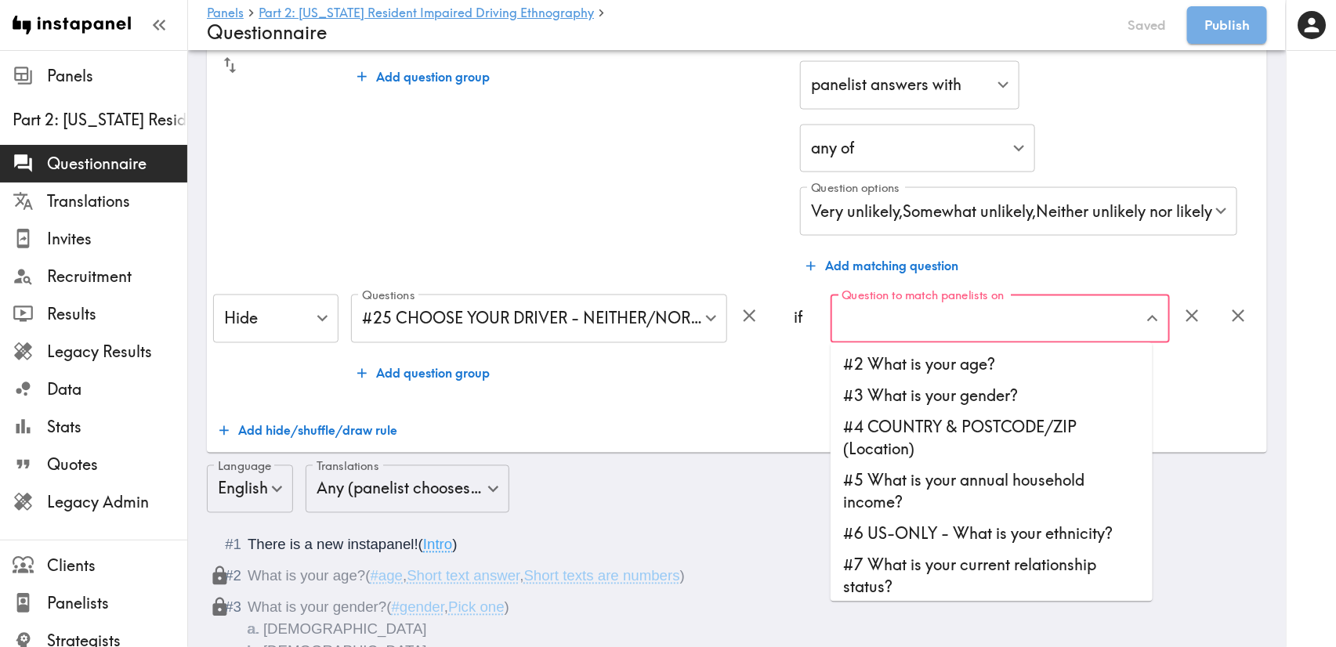
click at [1084, 327] on input "Question to match panelists on" at bounding box center [988, 319] width 302 height 34
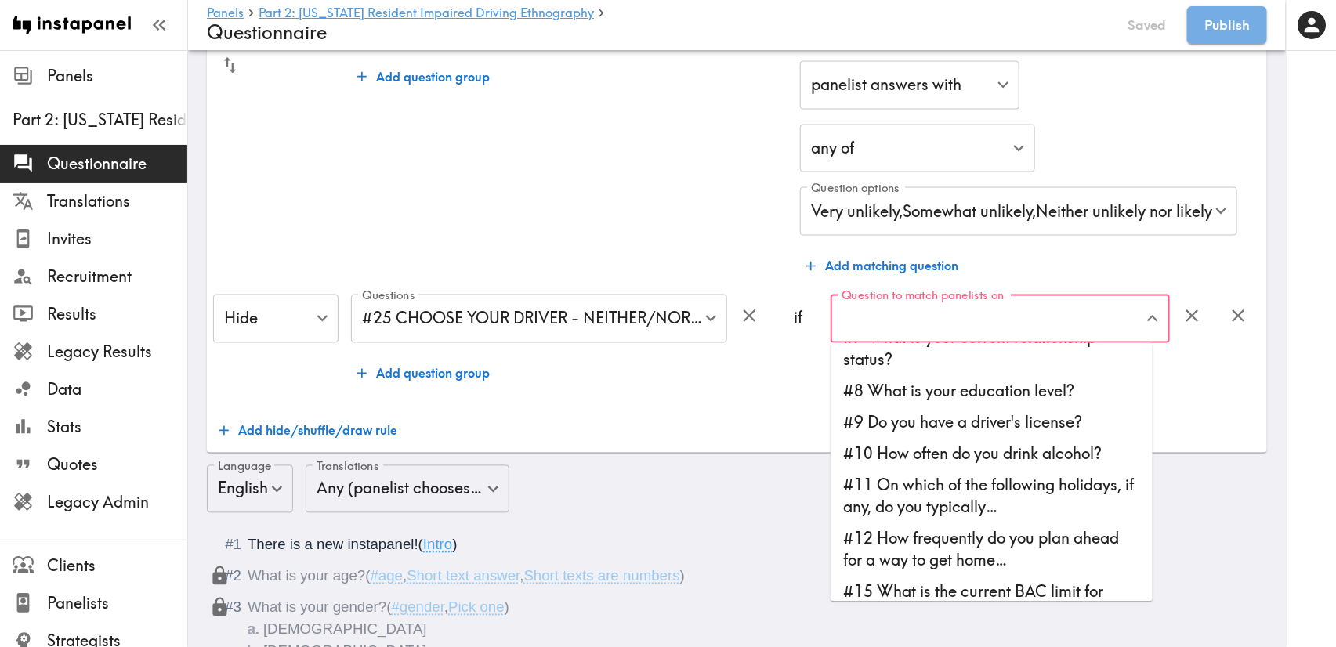
scroll to position [587, 0]
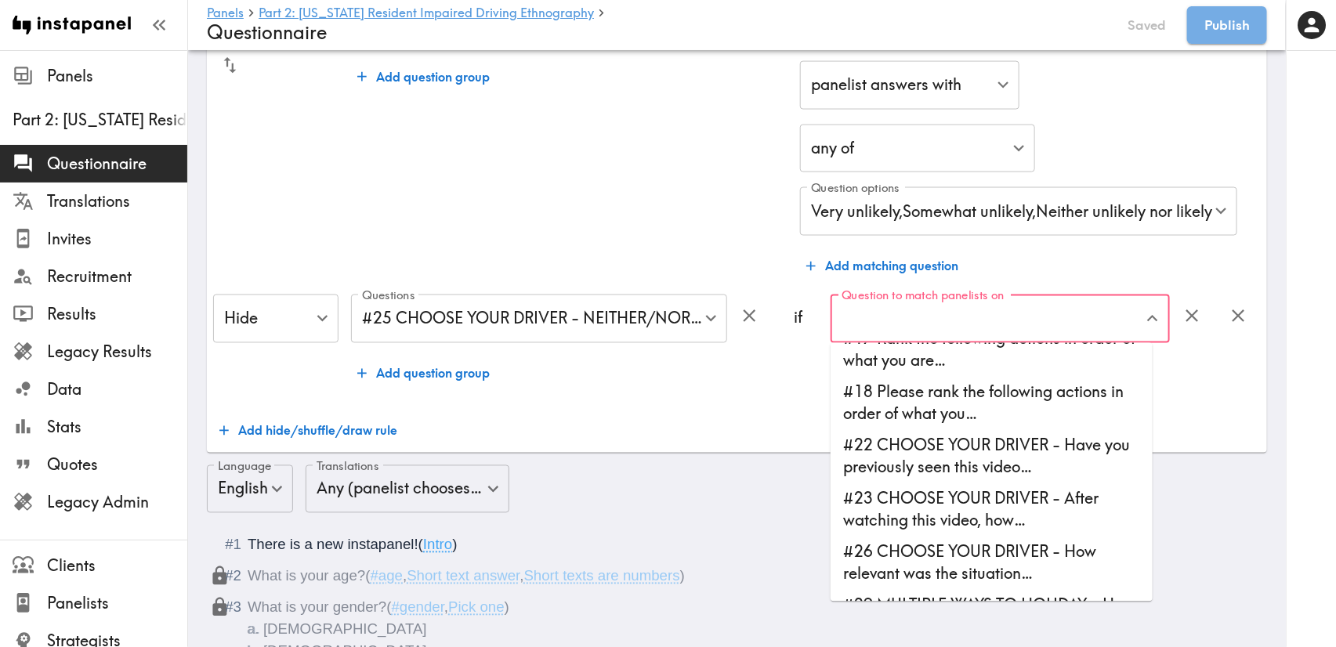
click at [1033, 498] on li "#23 CHOOSE YOUR DRIVER - After watching this video, how…" at bounding box center [991, 509] width 322 height 53
type input "#23 CHOOSE YOUR DRIVER - After watching this video, how…"
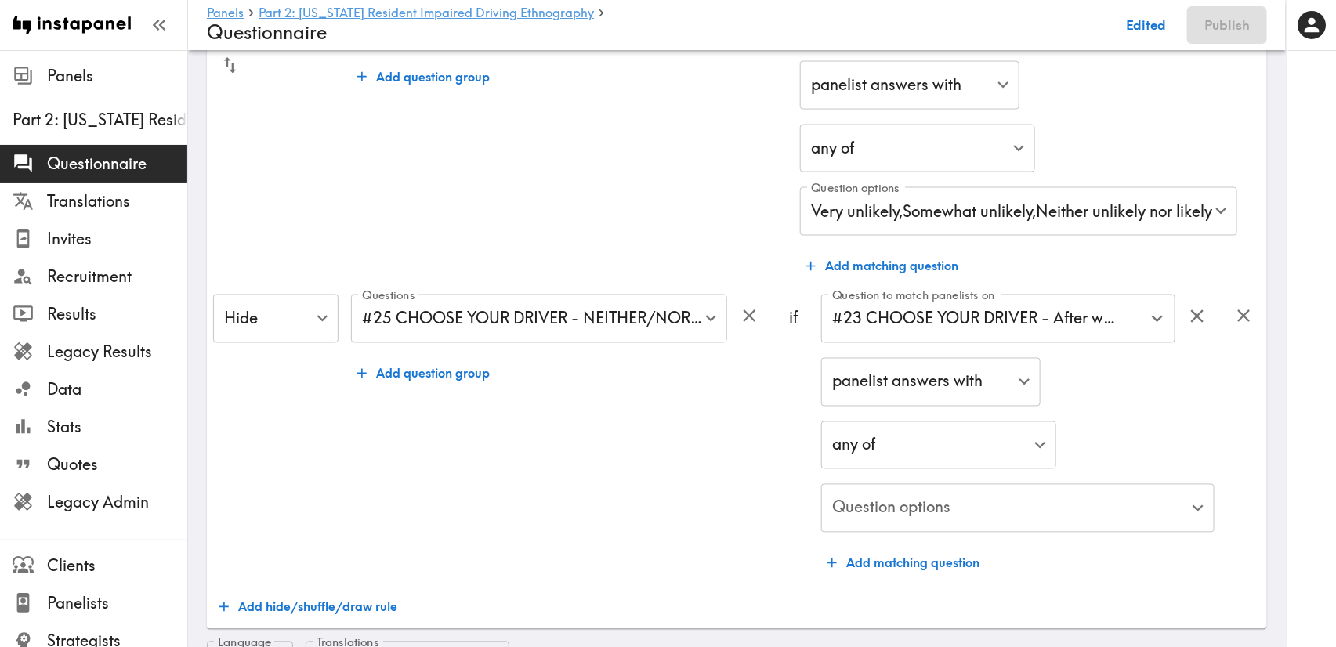
click at [1137, 415] on div "panelist answers with false ​ any of any ​ Question options ​ Question options" at bounding box center [1017, 446] width 392 height 177
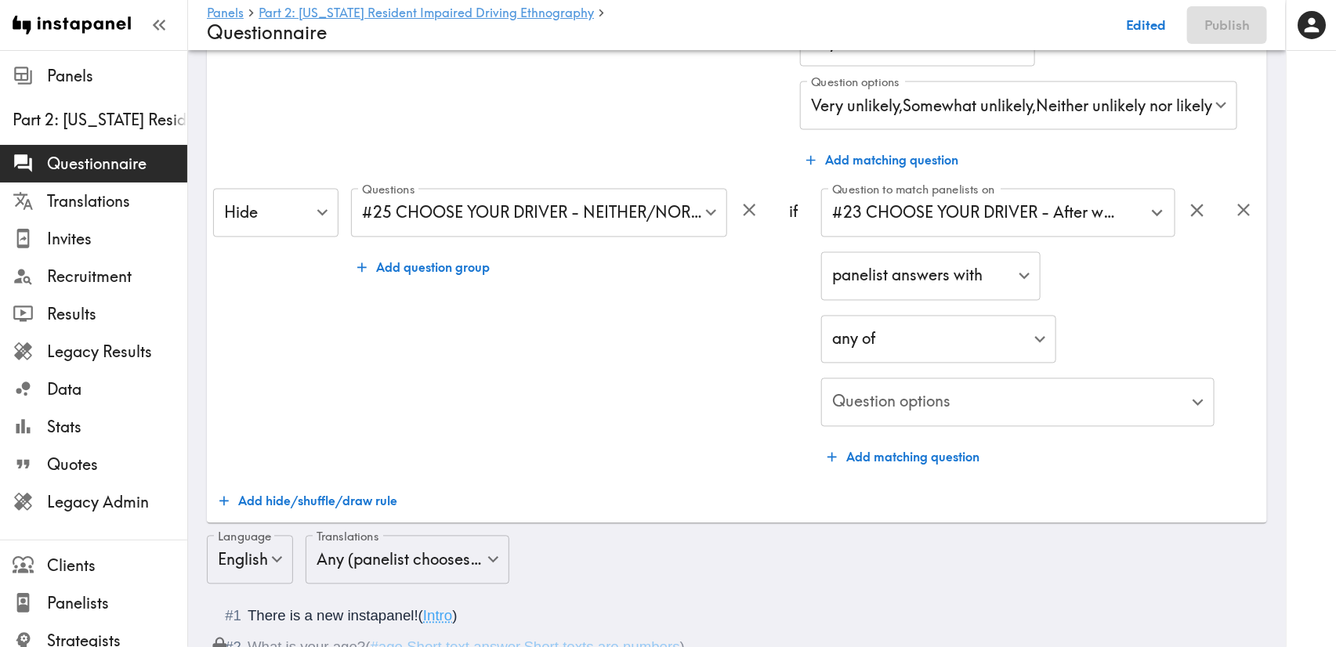
scroll to position [1197, 0]
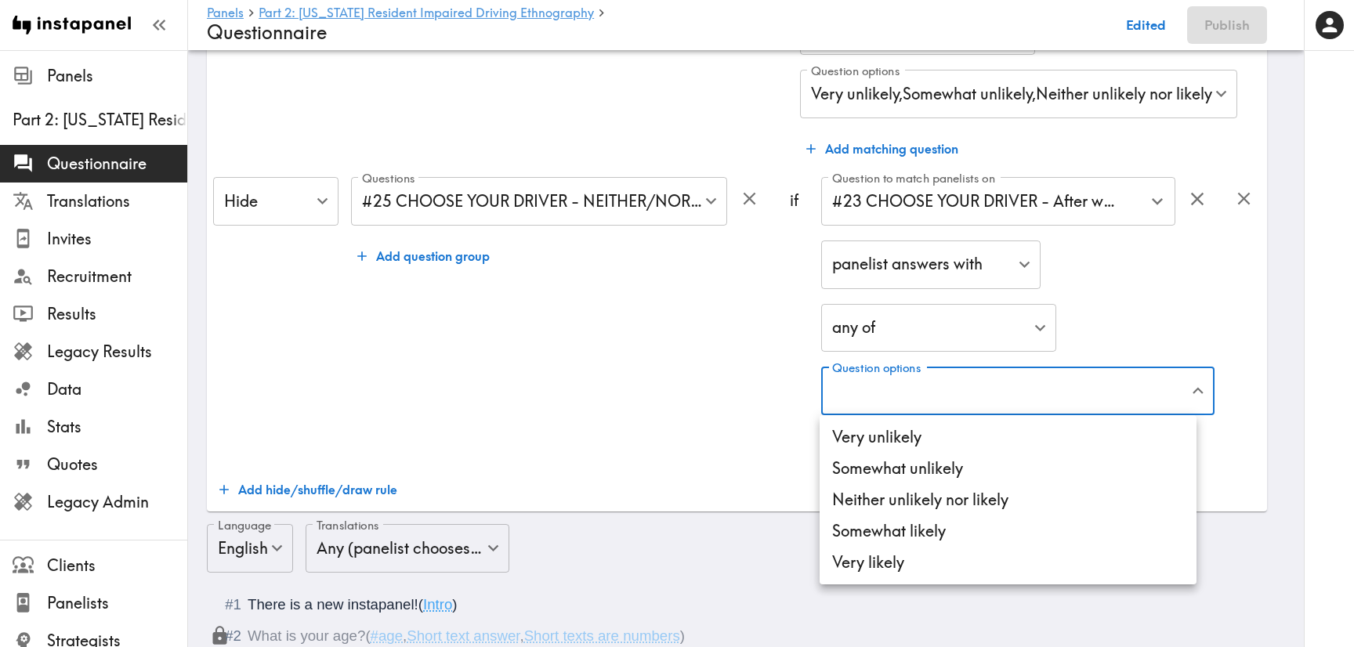
click at [1022, 435] on li "Very unlikely" at bounding box center [1007, 436] width 377 height 31
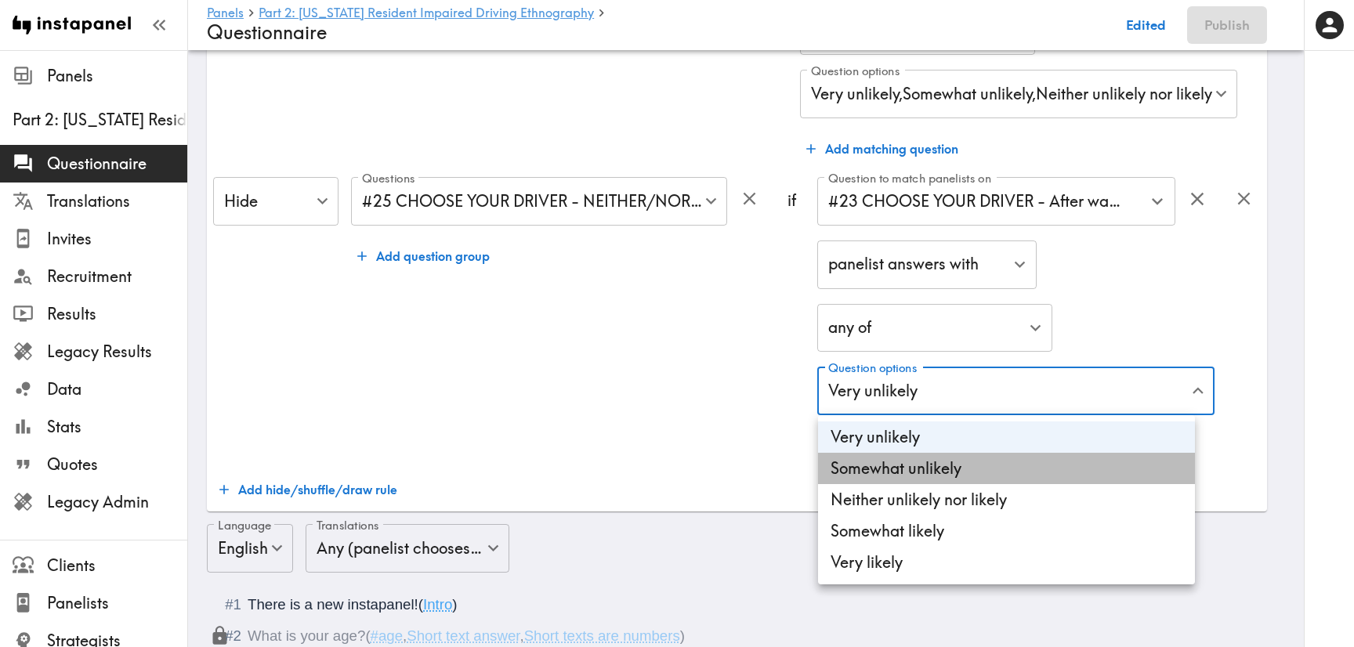
click at [1030, 465] on li "Somewhat unlikely" at bounding box center [1006, 468] width 377 height 31
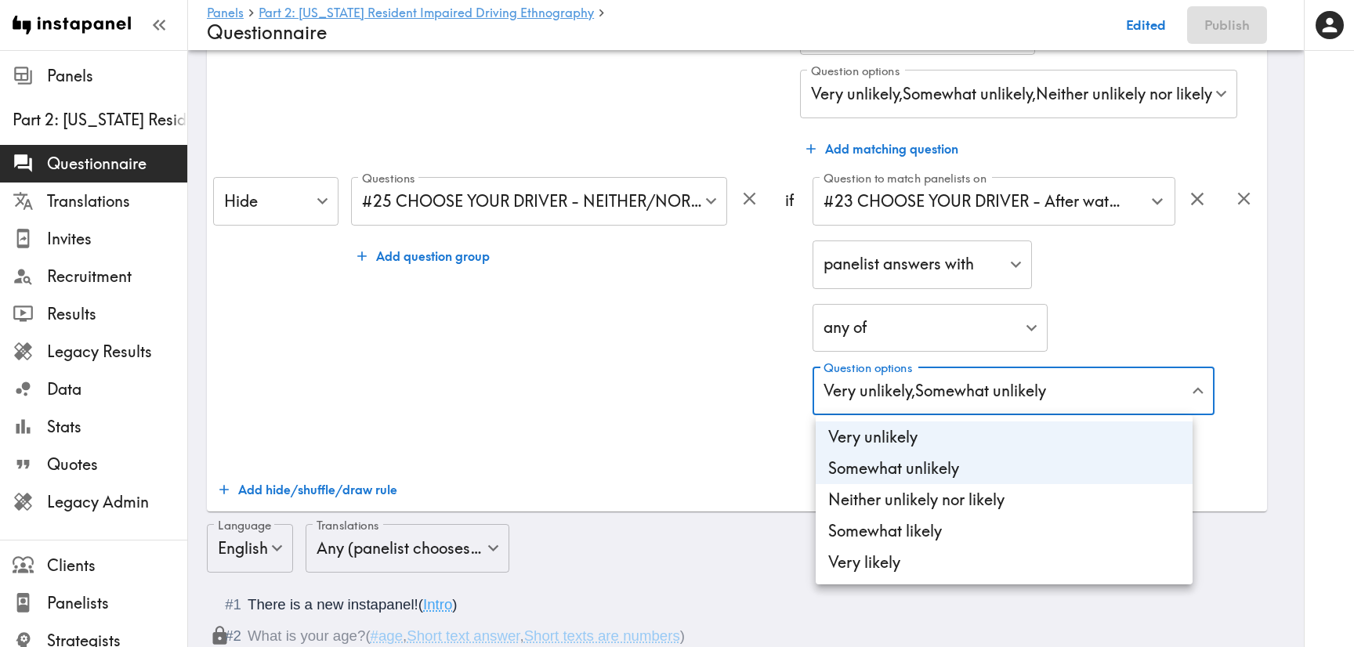
click at [735, 420] on div at bounding box center [677, 323] width 1354 height 647
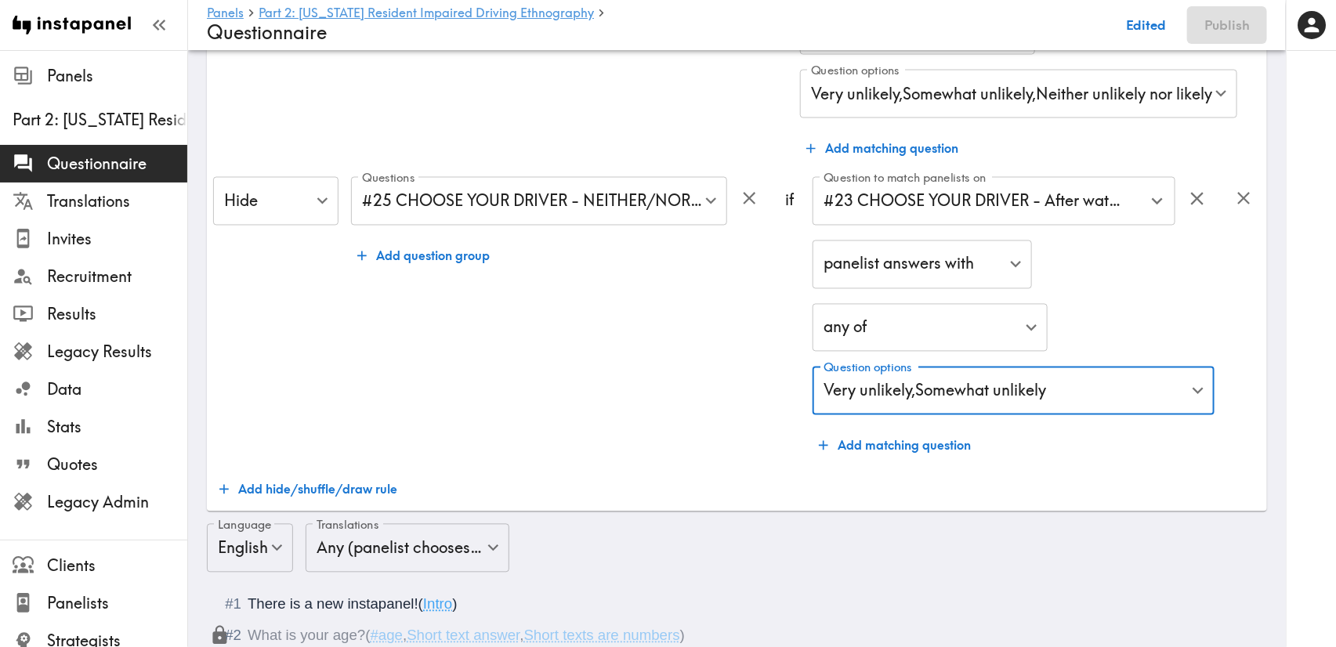
click at [690, 387] on div "Questions #25 CHOOSE YOUR DRIVER - NEITHER/NOR-VERY UNLIKELY SELECTORS… 5ea008d…" at bounding box center [558, 319] width 415 height 284
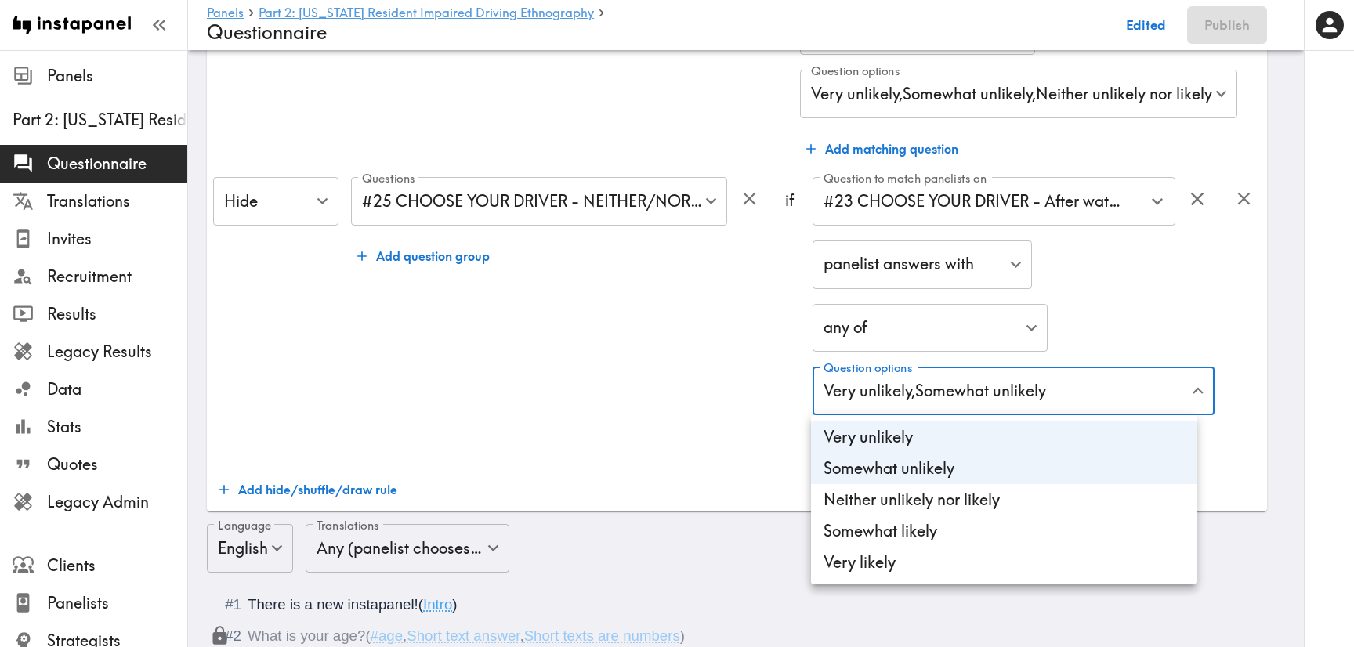
click at [953, 483] on li "Somewhat unlikely" at bounding box center [1003, 468] width 385 height 31
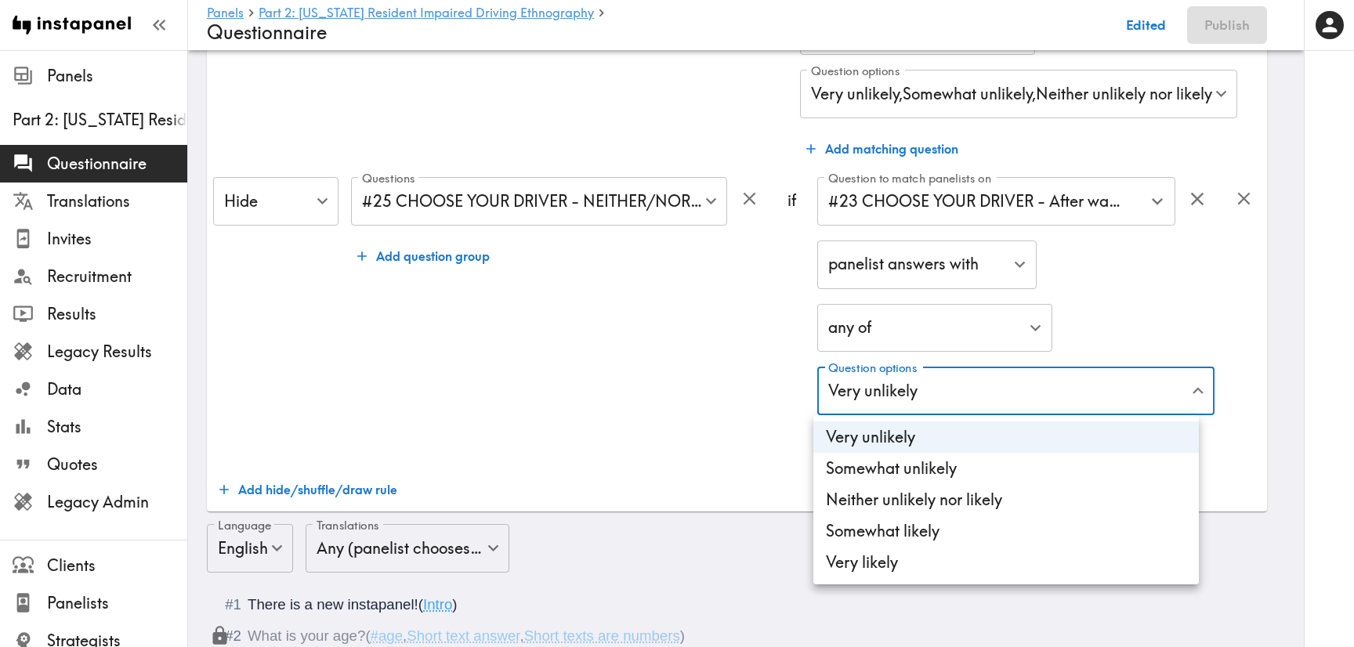
click at [953, 480] on li "Somewhat unlikely" at bounding box center [1005, 468] width 385 height 31
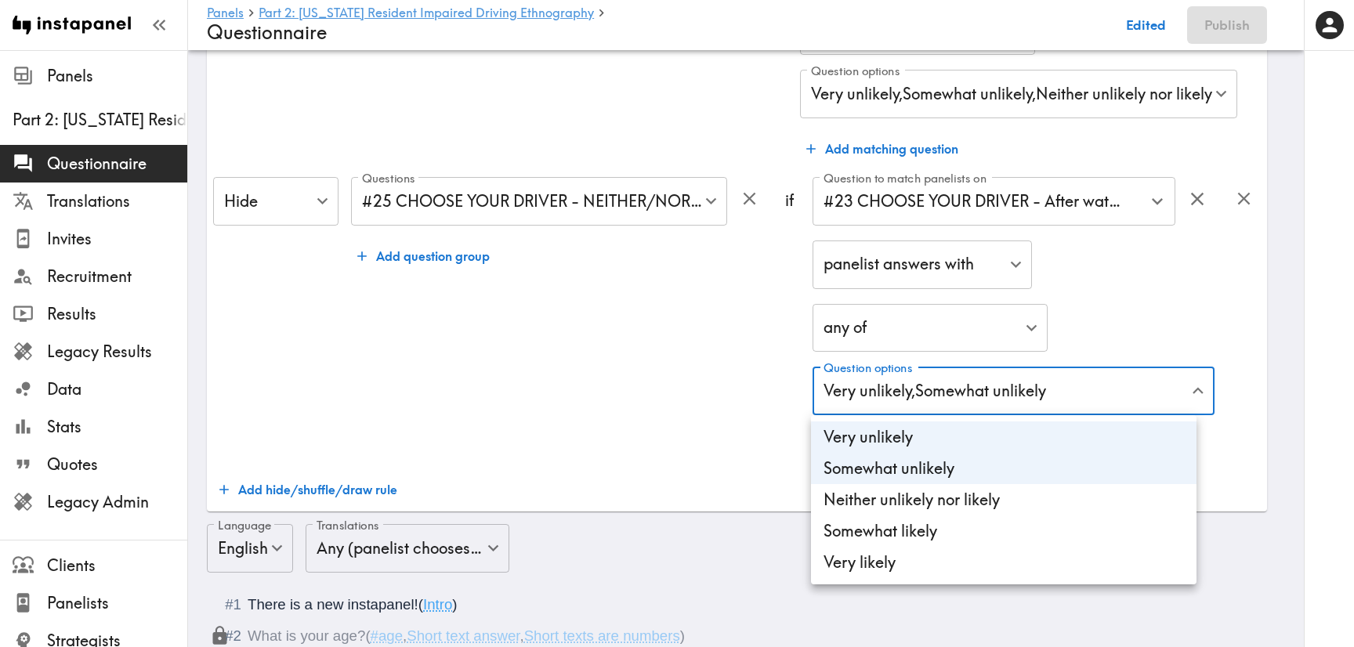
click at [970, 504] on li "Neither unlikely nor likely" at bounding box center [1003, 499] width 385 height 31
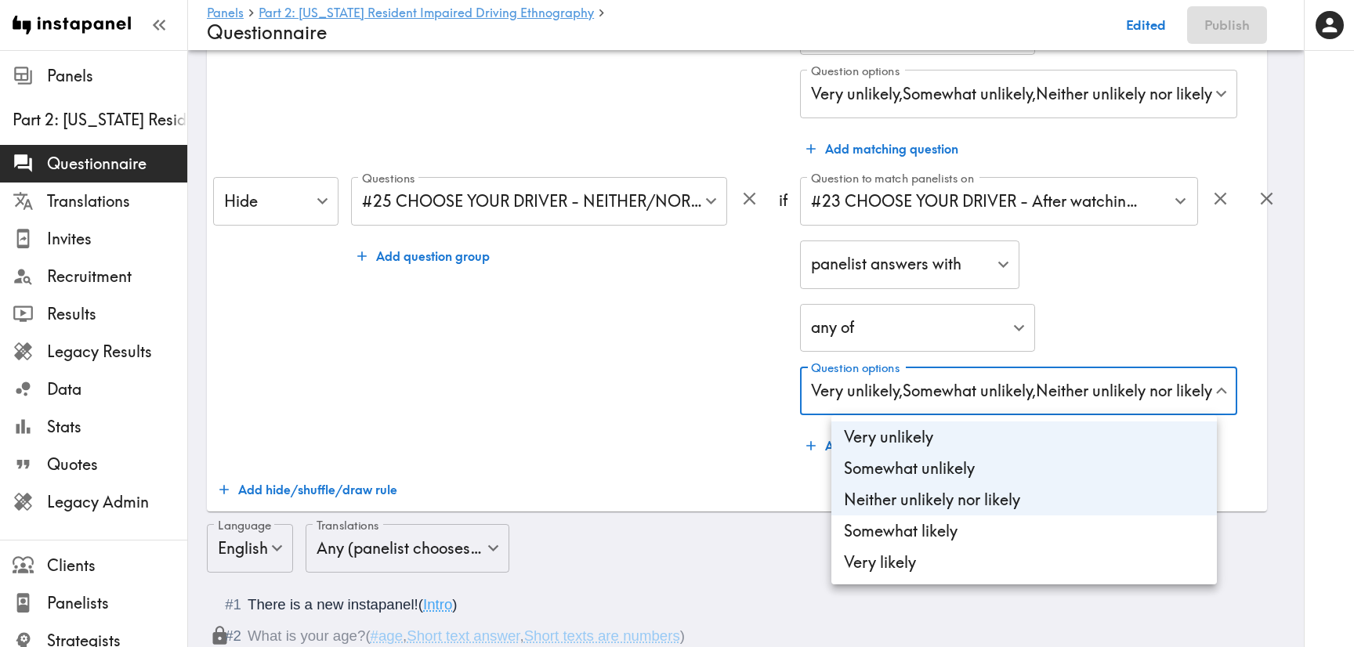
click at [950, 439] on li "Very unlikely" at bounding box center [1023, 436] width 385 height 31
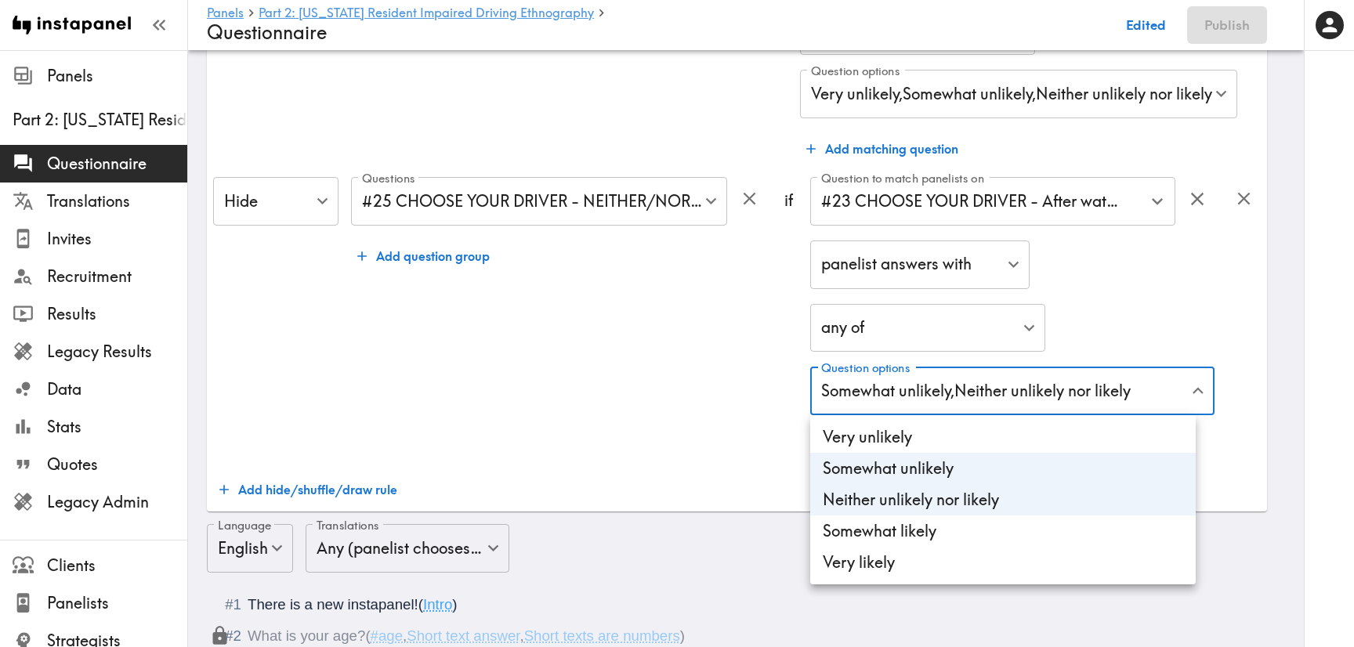
click at [974, 480] on li "Somewhat unlikely" at bounding box center [1002, 468] width 385 height 31
type input "4d600584-fbad-41f0-92f6-b62c5c7a0d69"
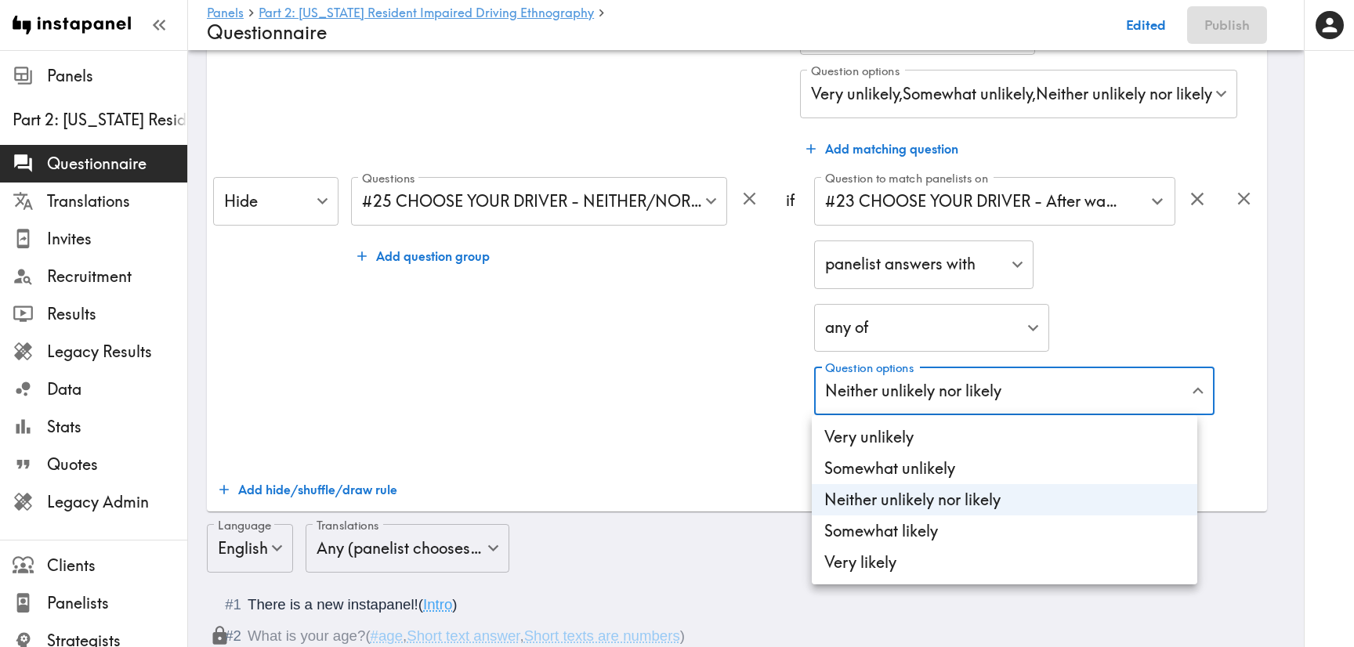
click at [983, 508] on li "Neither unlikely nor likely" at bounding box center [1004, 499] width 385 height 31
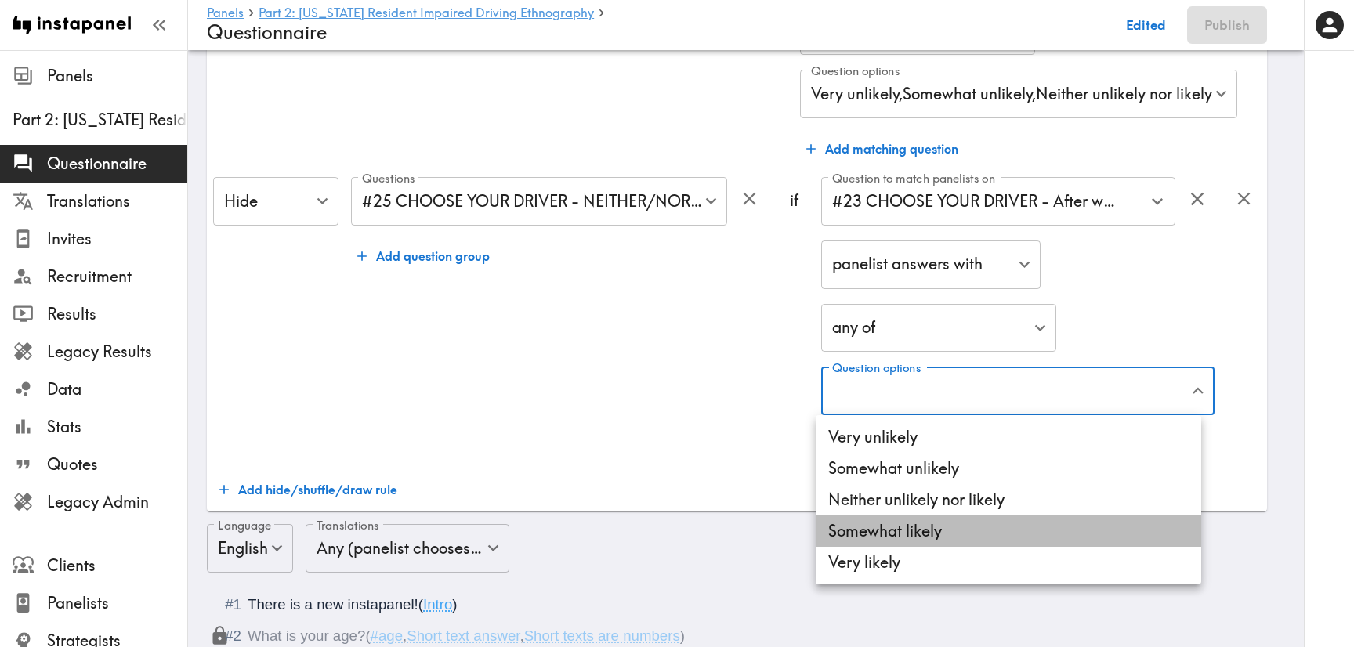
click at [987, 535] on li "Somewhat likely" at bounding box center [1007, 530] width 385 height 31
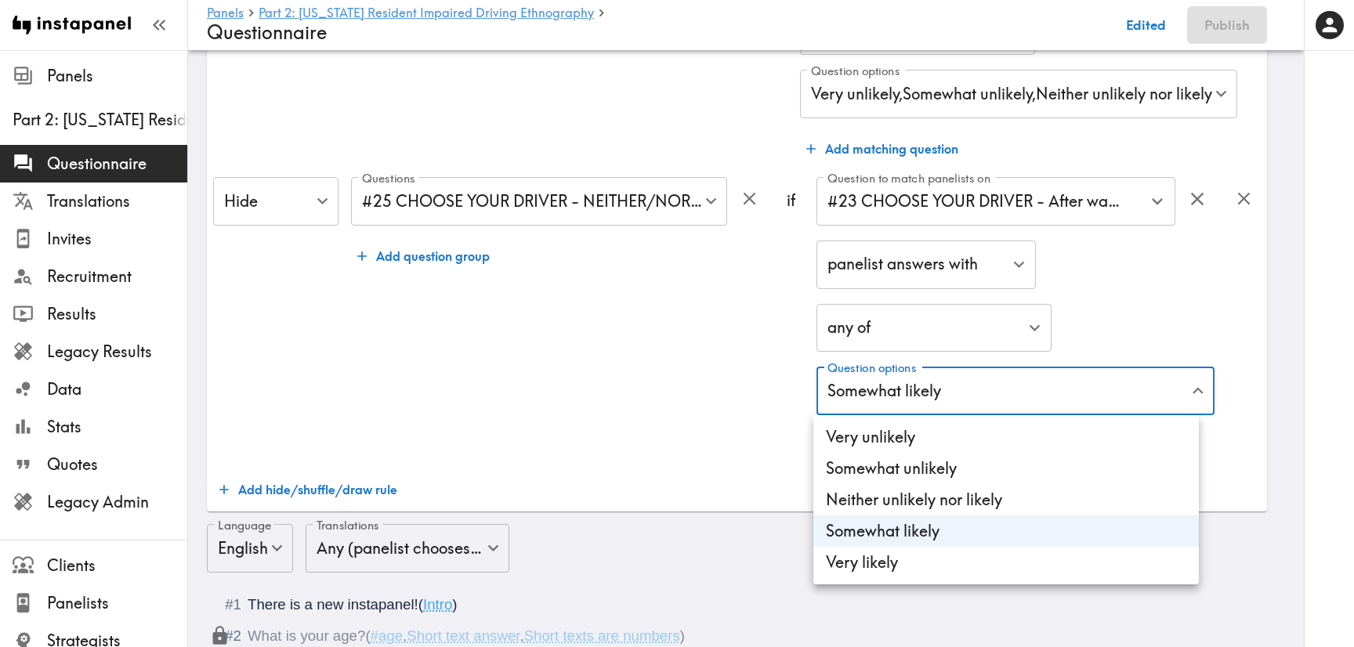
click at [992, 566] on li "Very likely" at bounding box center [1005, 562] width 385 height 31
type input "b954e808-bc61-4a03-99fd-e33563f9348d,45a52677-1016-4bfb-8ae9-63969919f7c4"
click at [696, 381] on div at bounding box center [677, 323] width 1354 height 647
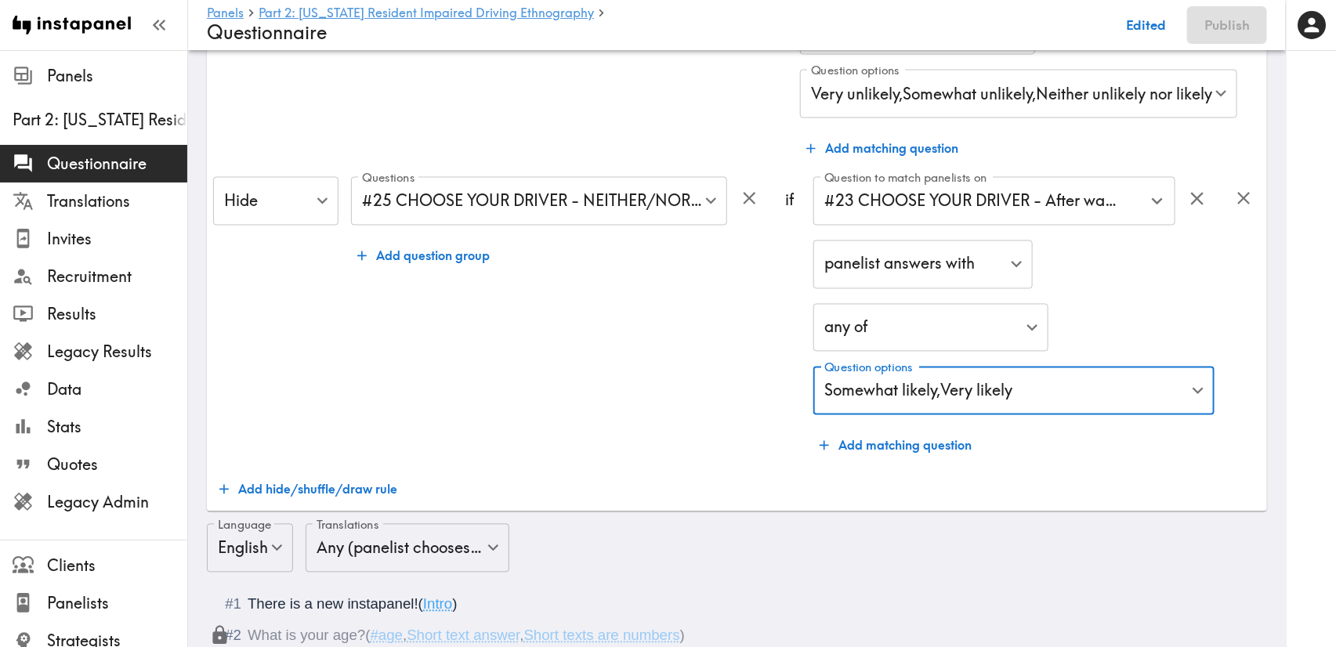
click at [704, 383] on div "Questions #25 CHOOSE YOUR DRIVER - NEITHER/NOR-VERY UNLIKELY SELECTORS… 5ea008d…" at bounding box center [558, 319] width 415 height 284
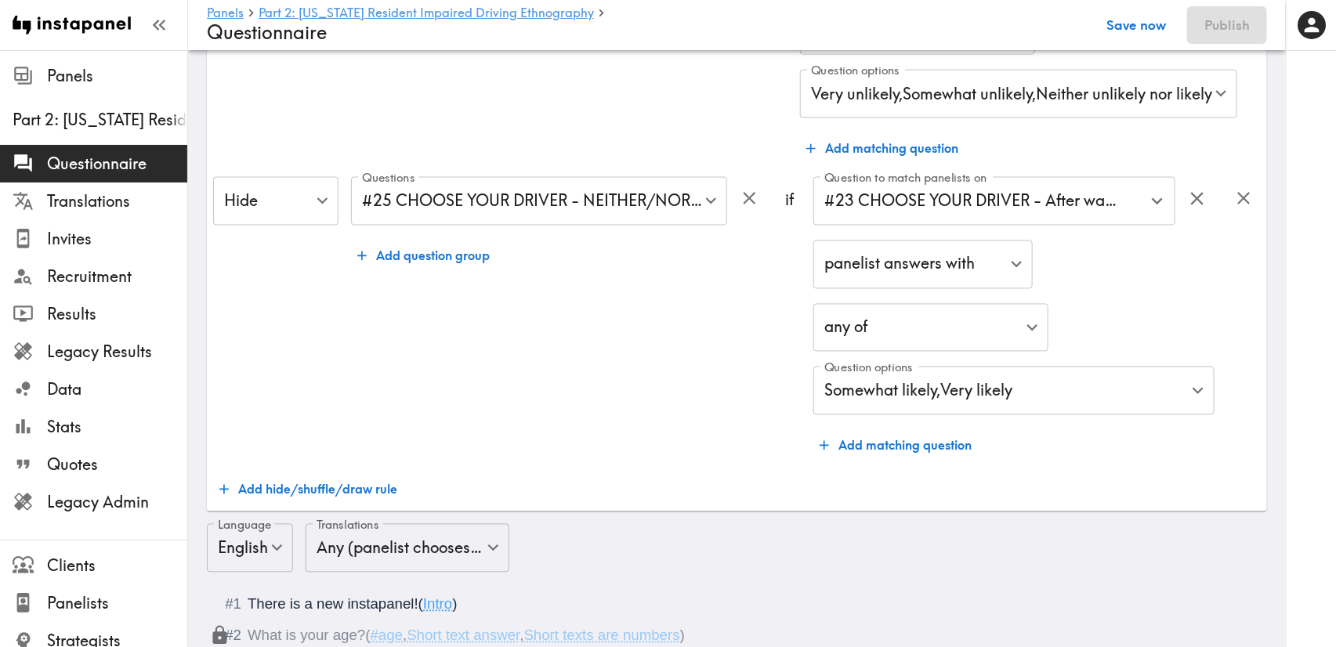
click at [1156, 17] on button "Save now" at bounding box center [1135, 25] width 77 height 38
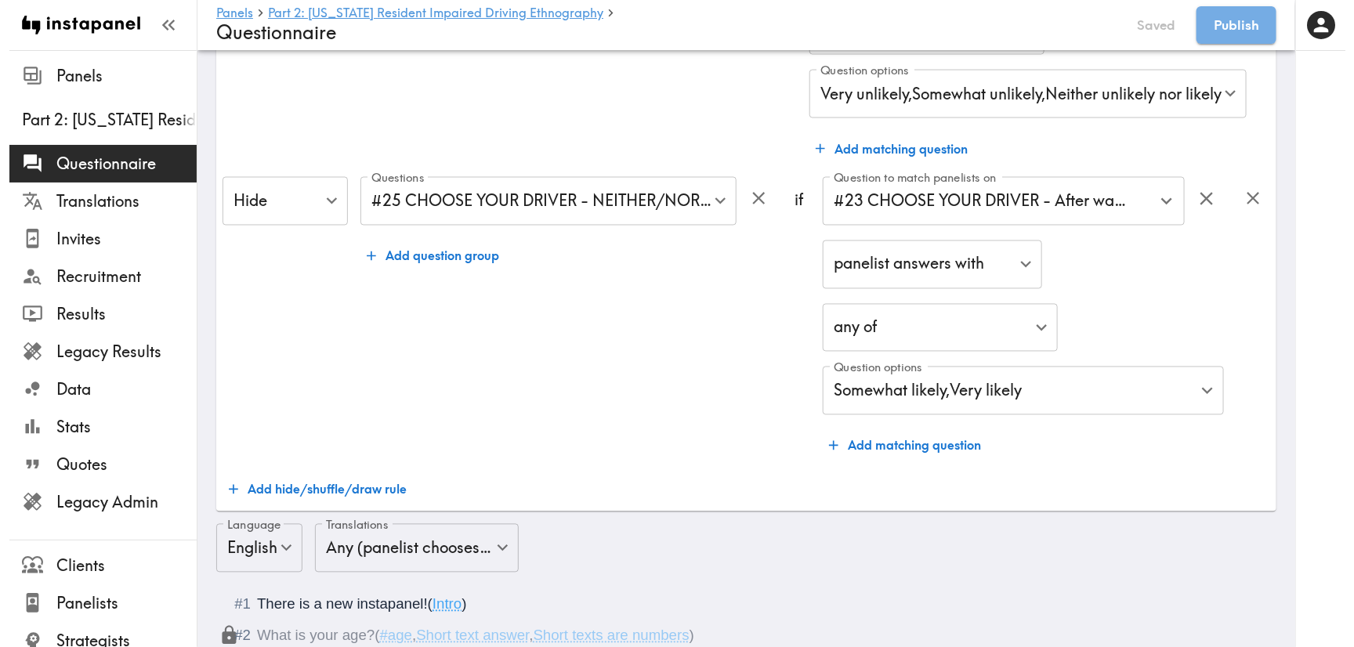
scroll to position [1292, 0]
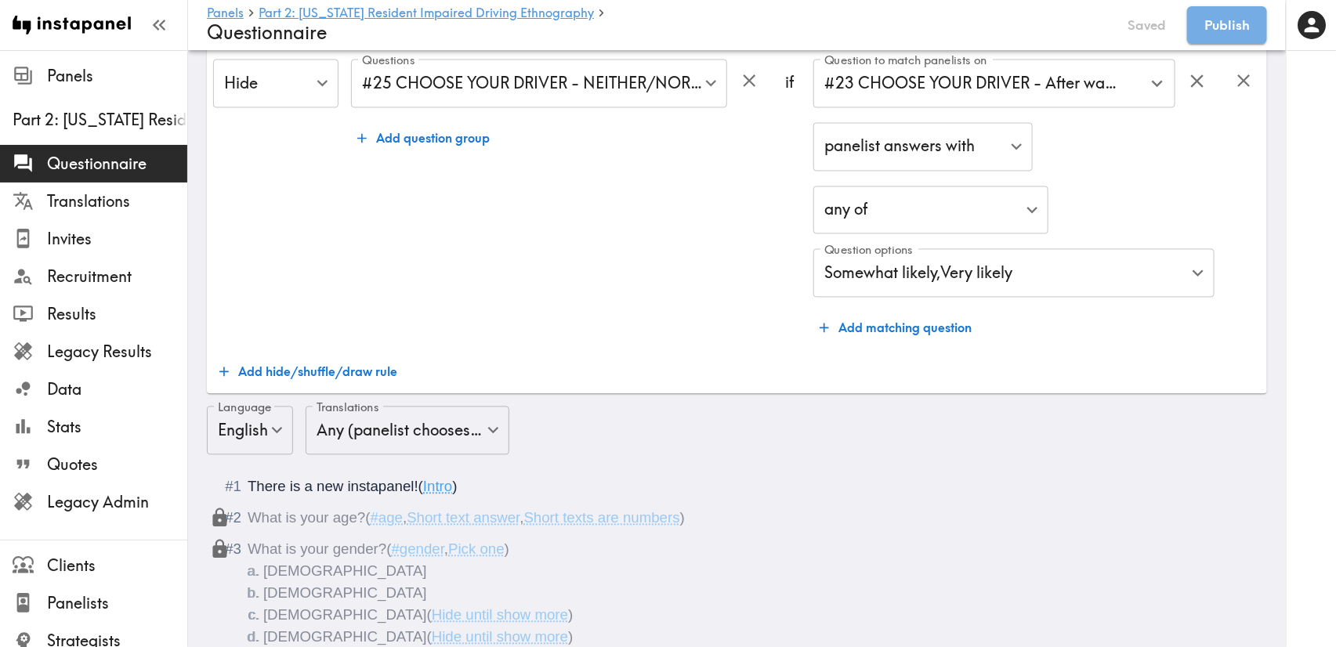
click at [345, 363] on button "Add hide/shuffle/draw rule" at bounding box center [308, 371] width 190 height 31
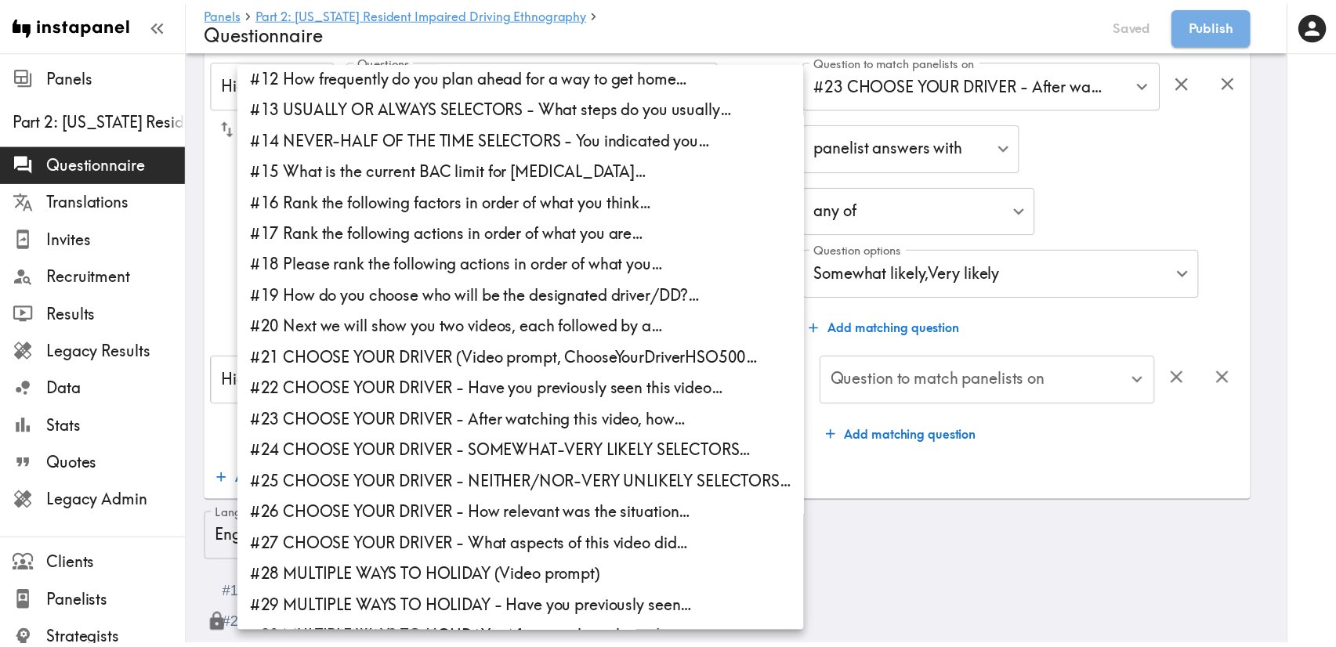
scroll to position [693, 0]
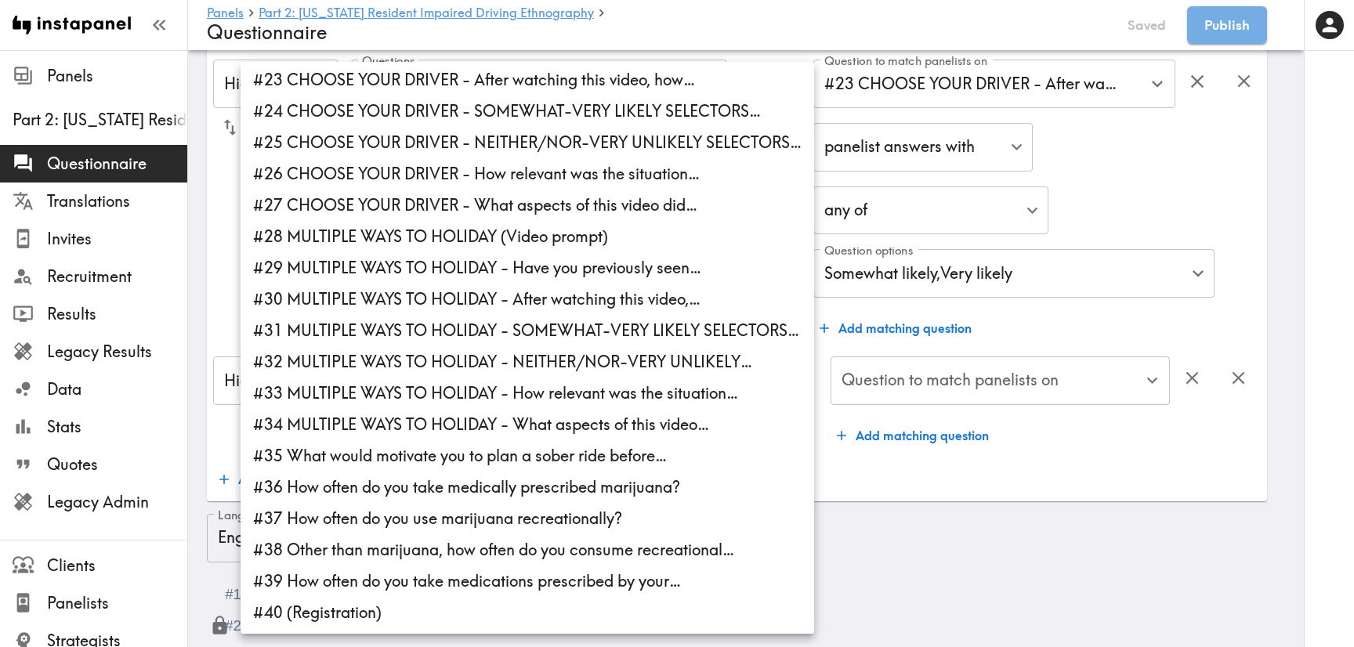
click at [494, 340] on li "#31 MULTIPLE WAYS TO HOLIDAY - SOMEWHAT-VERY LIKELY SELECTORS…" at bounding box center [526, 330] width 573 height 31
type input "a85974f0-186b-431d-a0da-1c62cc94470f"
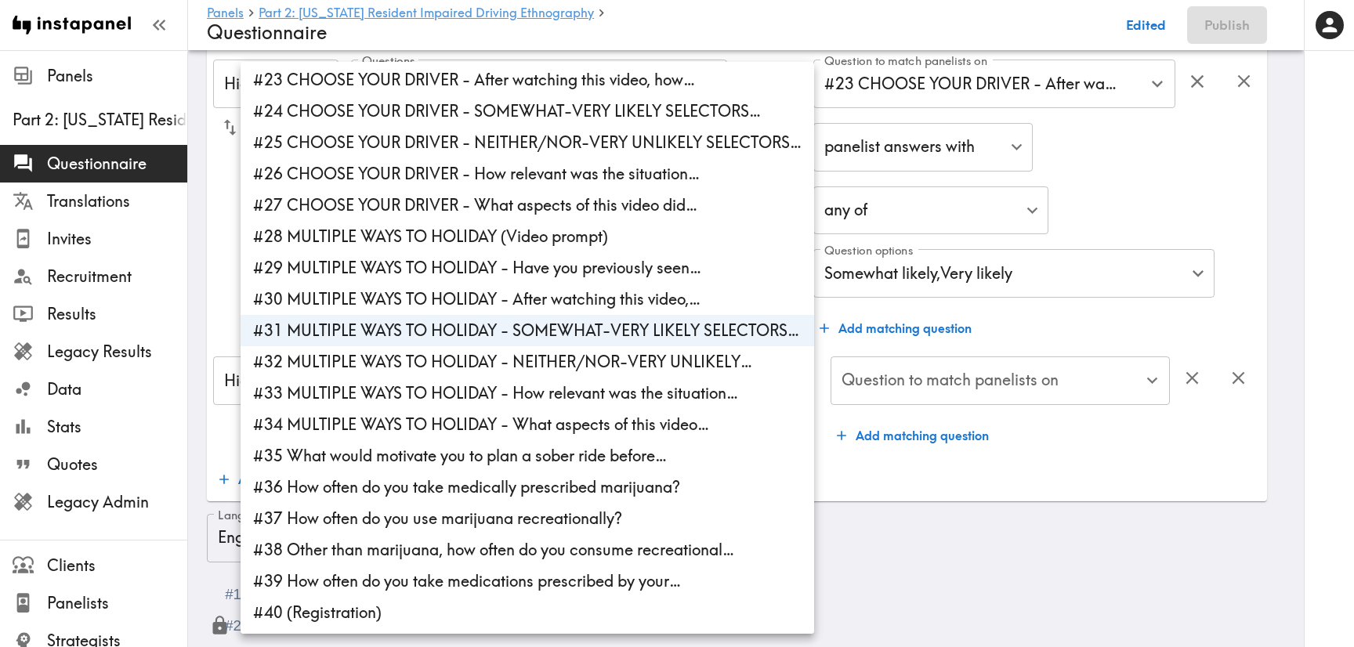
click at [1077, 329] on div at bounding box center [677, 323] width 1354 height 647
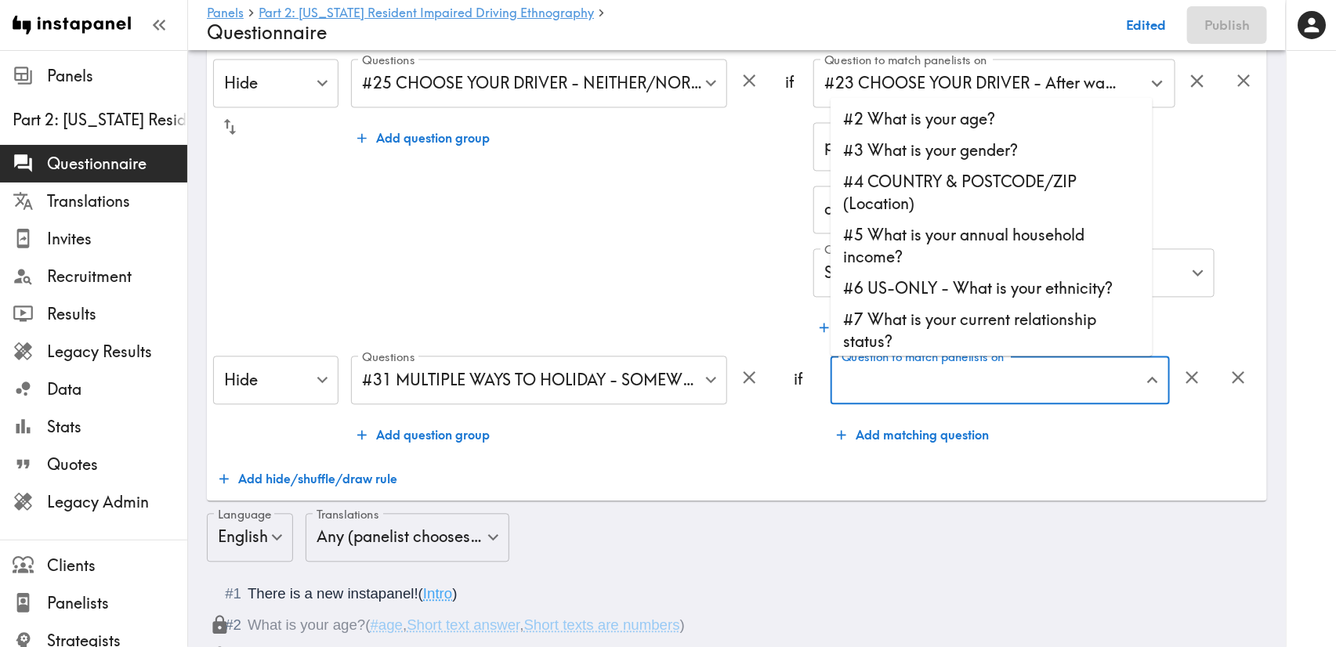
click at [1083, 382] on input "Question to match panelists on" at bounding box center [988, 380] width 302 height 34
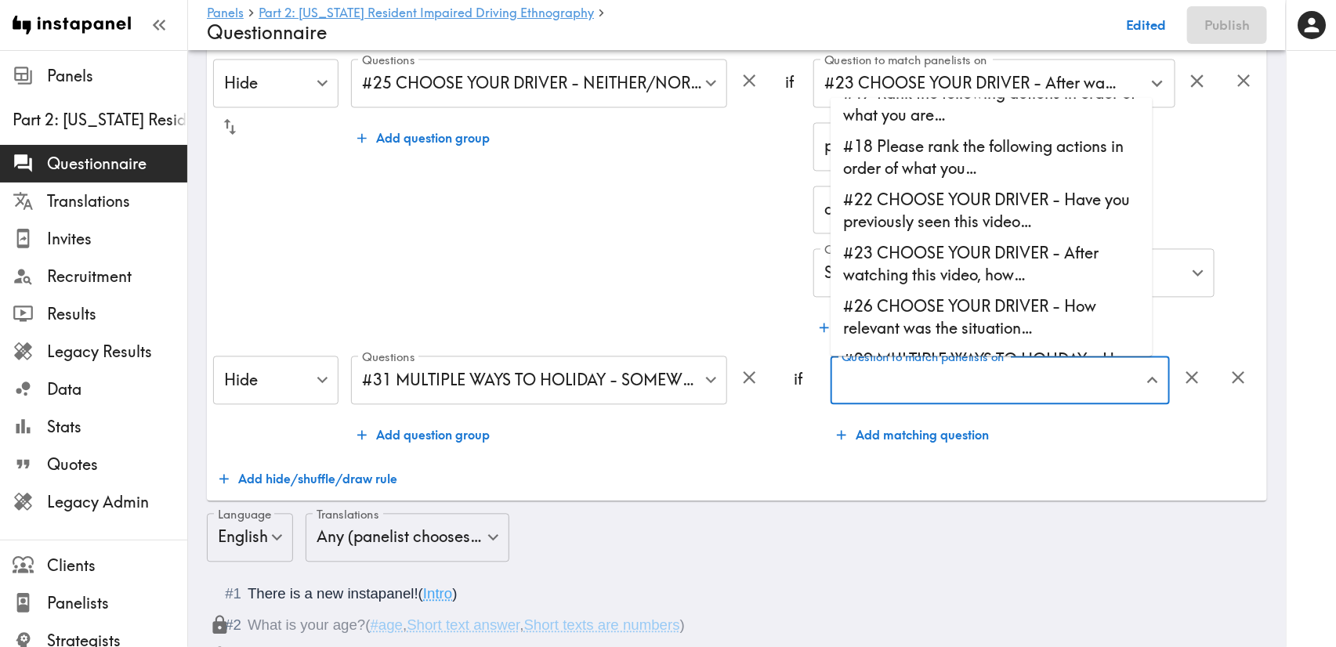
scroll to position [705, 0]
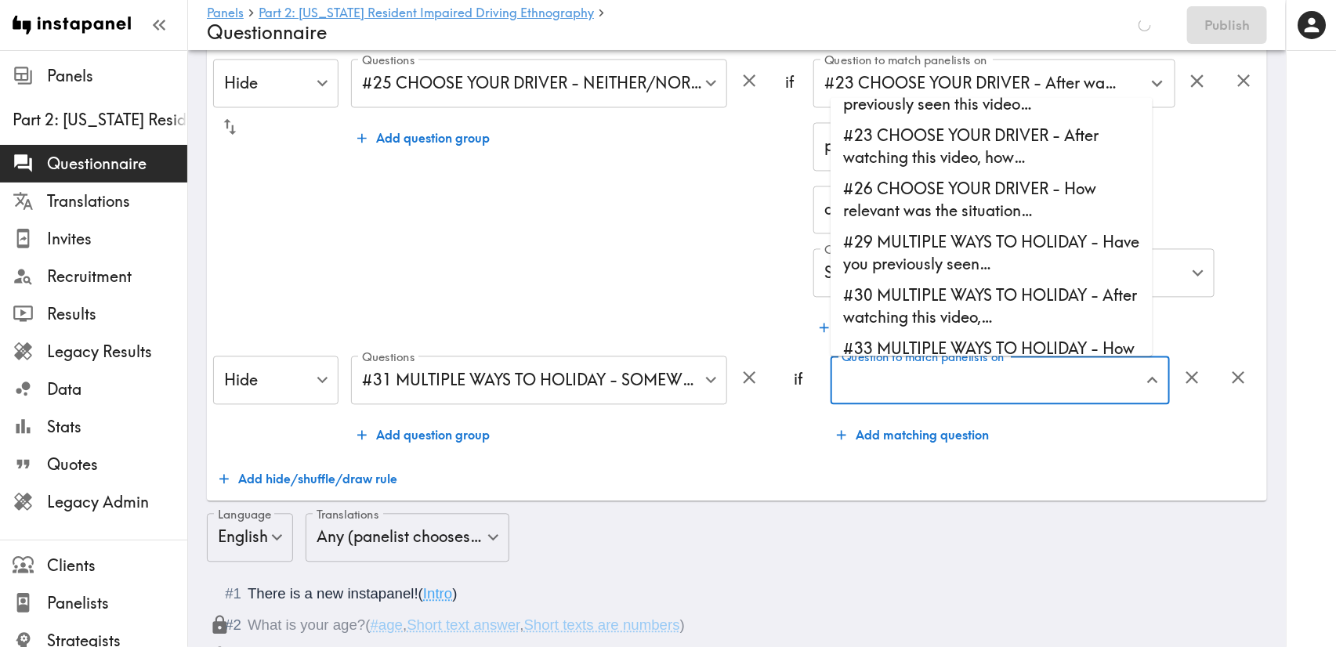
click at [1002, 316] on li "#30 MULTIPLE WAYS TO HOLIDAY - After watching this video,…" at bounding box center [991, 306] width 322 height 53
type input "#30 MULTIPLE WAYS TO HOLIDAY - After watching this video,…"
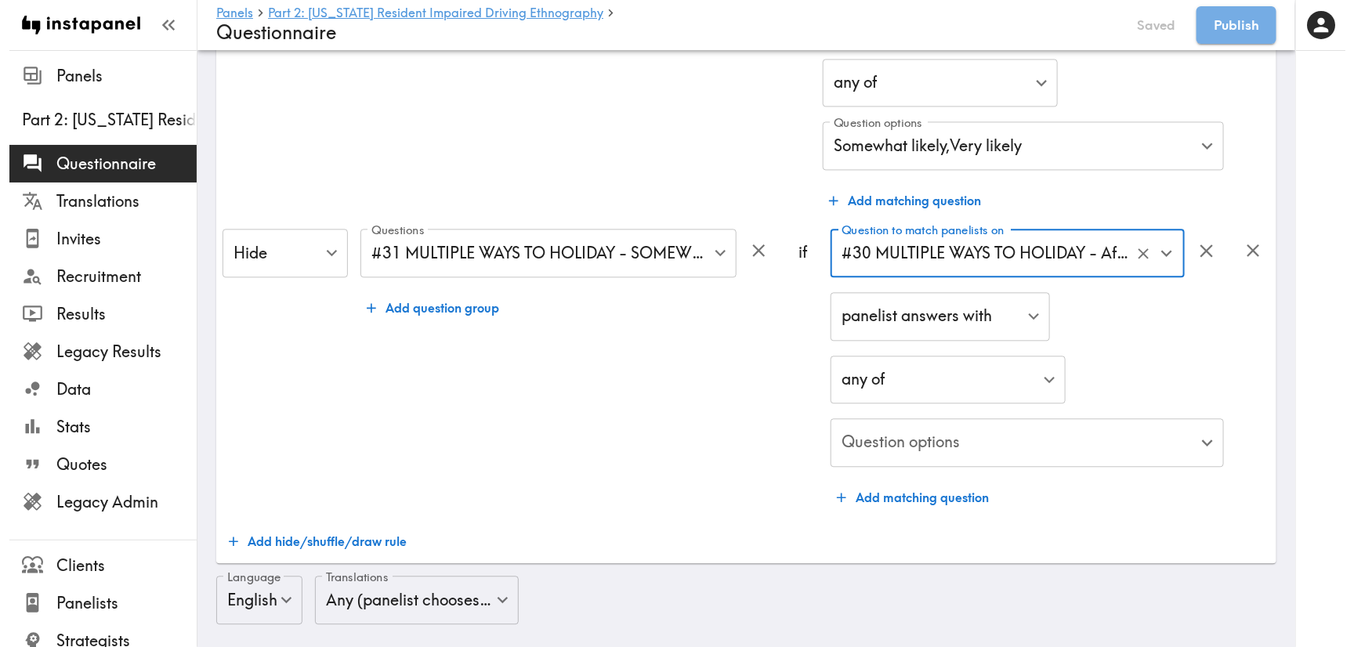
scroll to position [1549, 0]
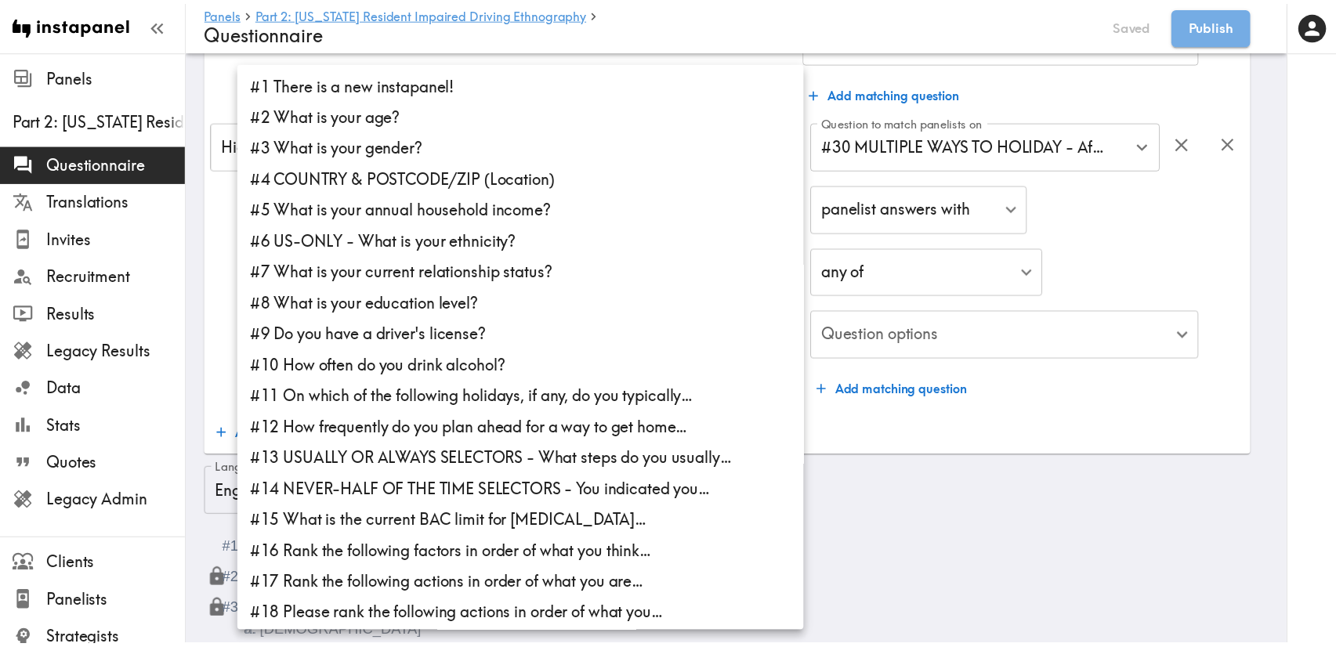
scroll to position [676, 0]
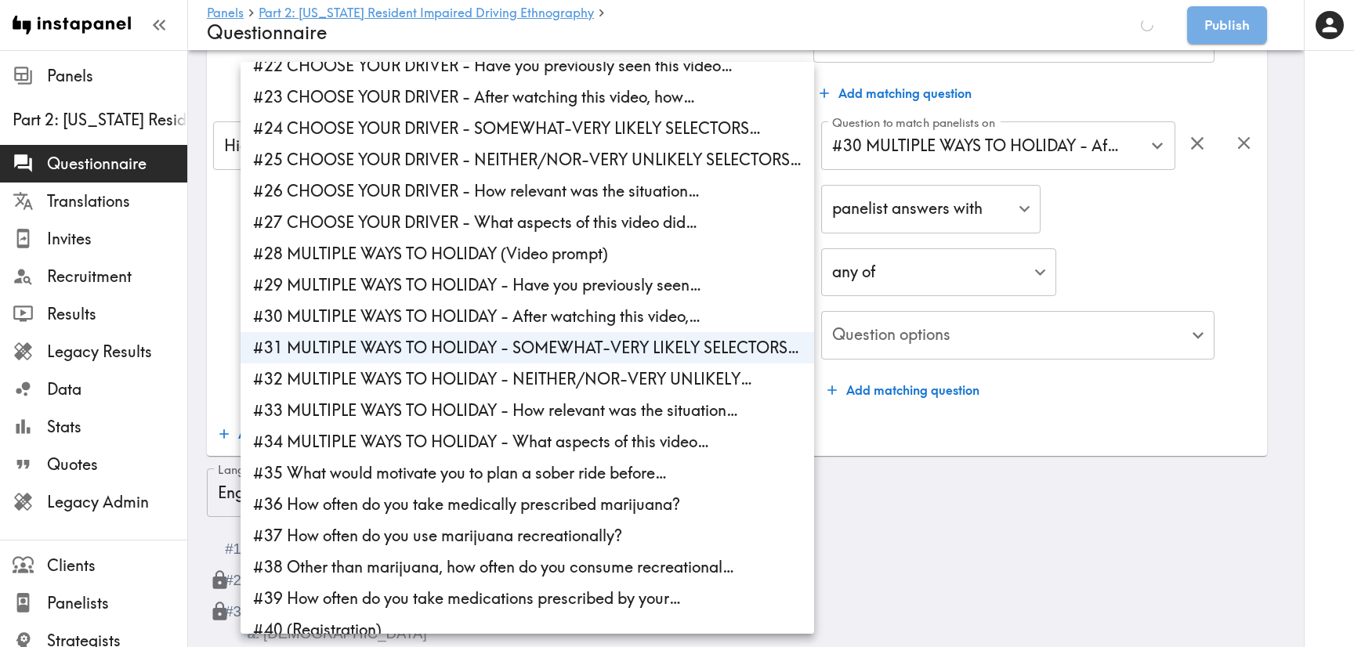
click at [1120, 396] on div at bounding box center [677, 323] width 1354 height 647
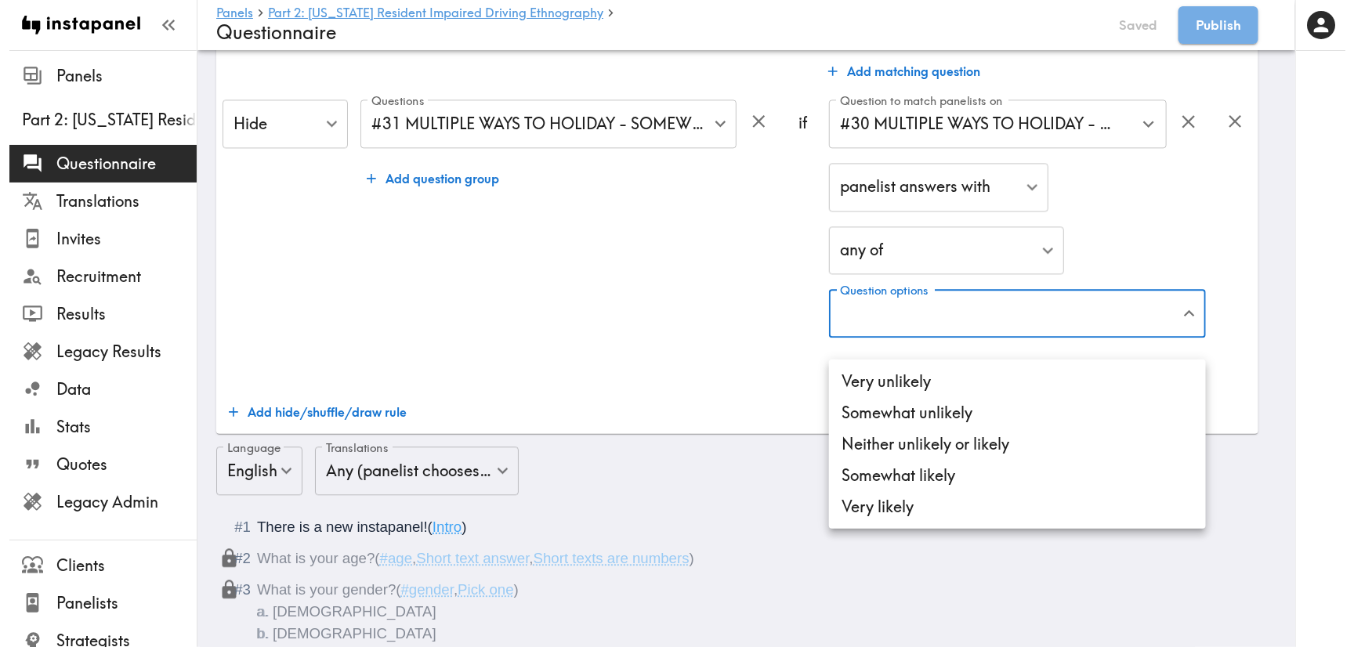
scroll to position [1527, 0]
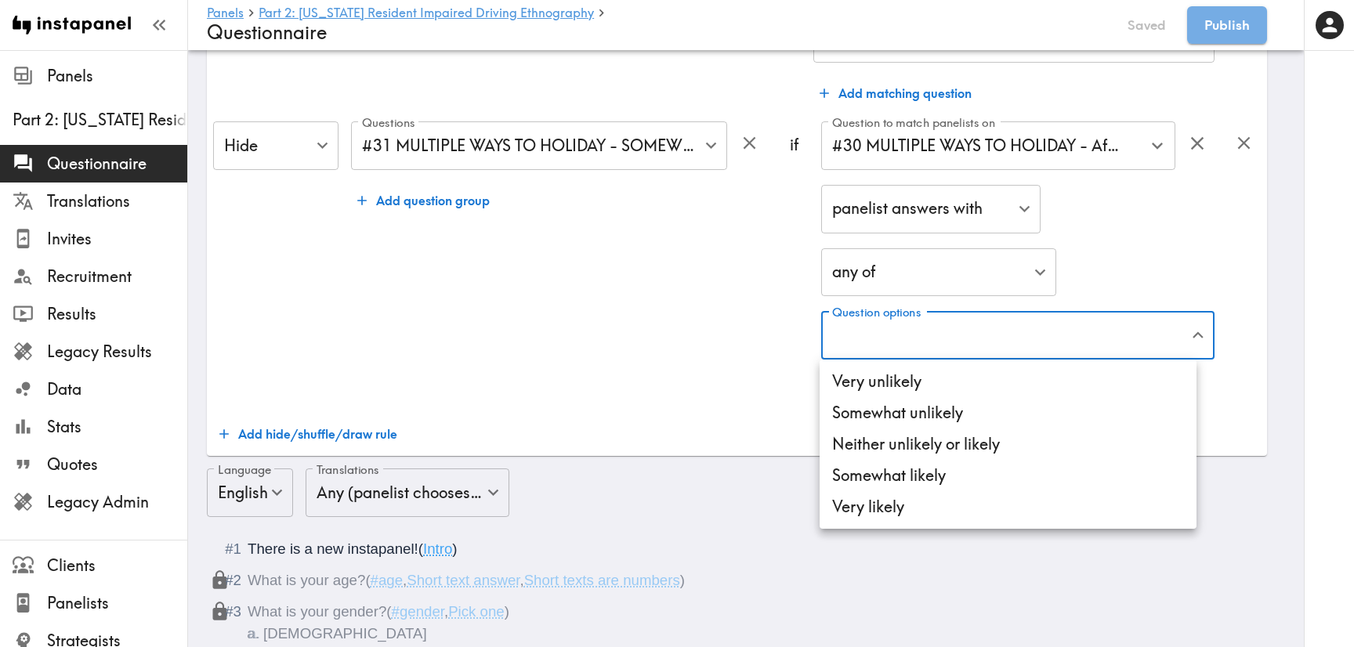
click at [964, 381] on li "Very unlikely" at bounding box center [1007, 381] width 377 height 31
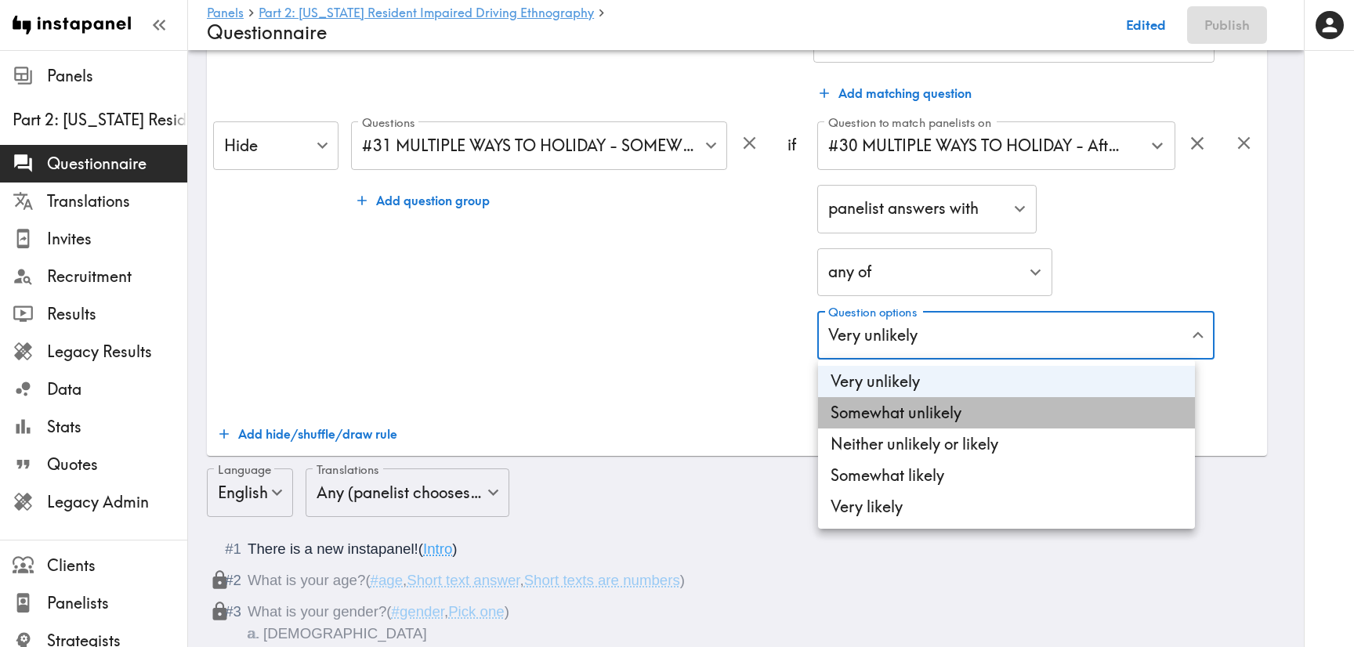
click at [962, 419] on li "Somewhat unlikely" at bounding box center [1006, 412] width 377 height 31
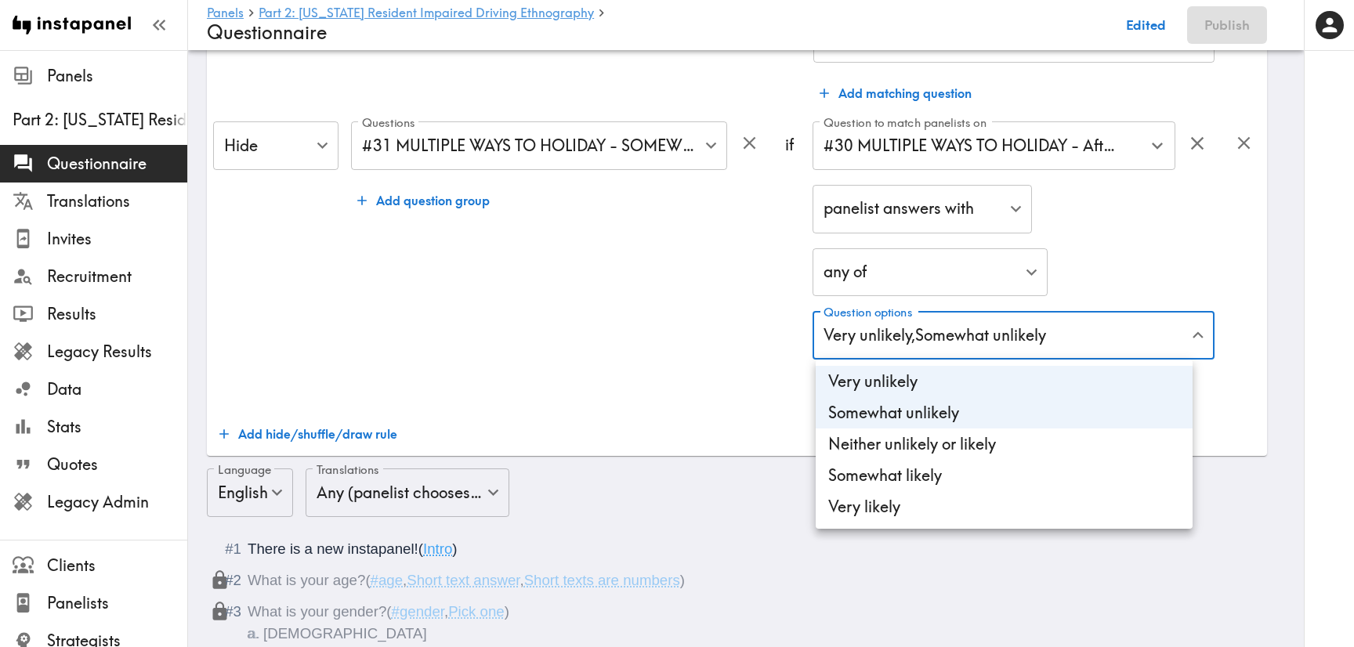
click at [974, 439] on li "Neither unlikely or likely" at bounding box center [1003, 443] width 377 height 31
type input "66b9d215-e87e-473a-a5ed-fc197aee133a,b9a9586e-2379-447e-aeef-096cb3d1f46b,abc84…"
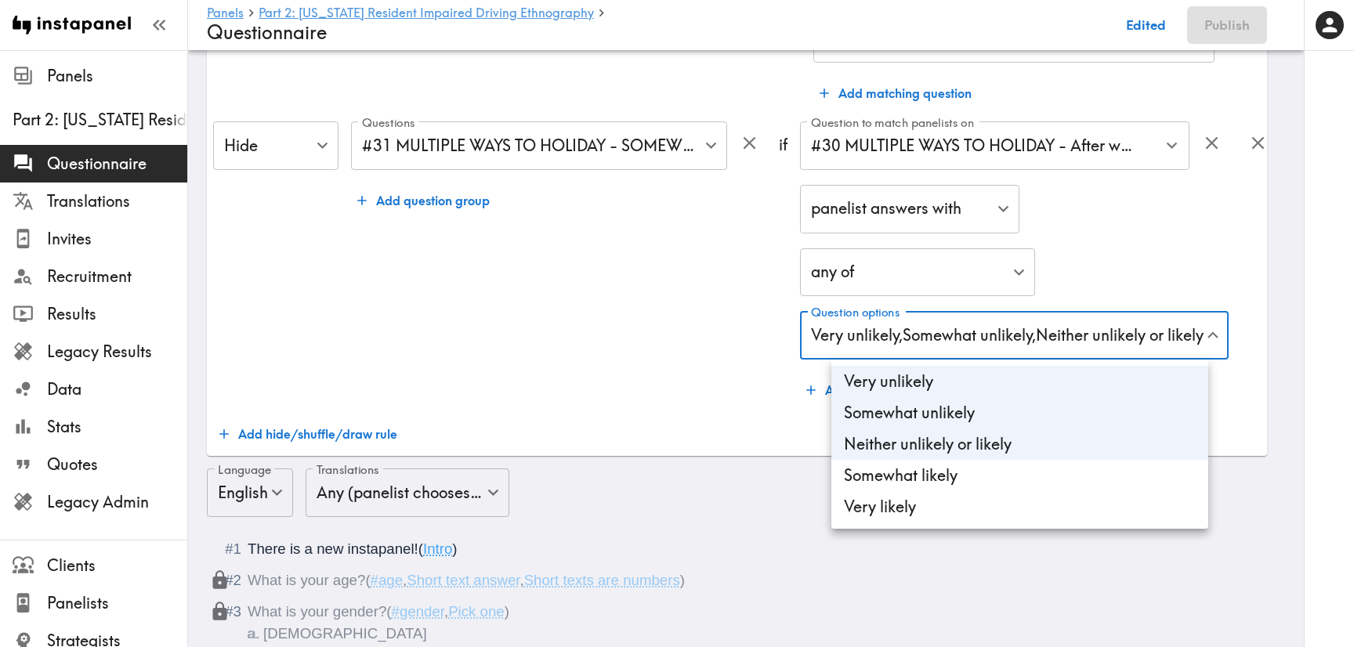
click at [631, 371] on div at bounding box center [677, 323] width 1354 height 647
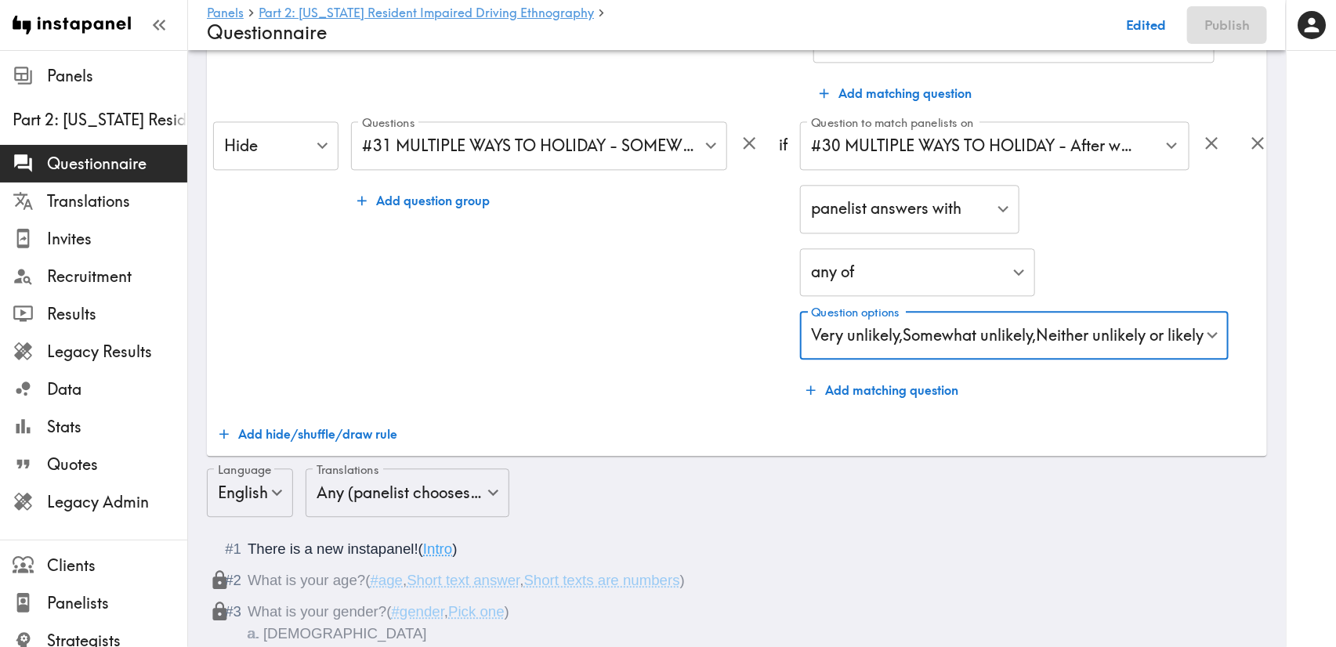
click at [363, 439] on button "Add hide/shuffle/draw rule" at bounding box center [308, 433] width 190 height 31
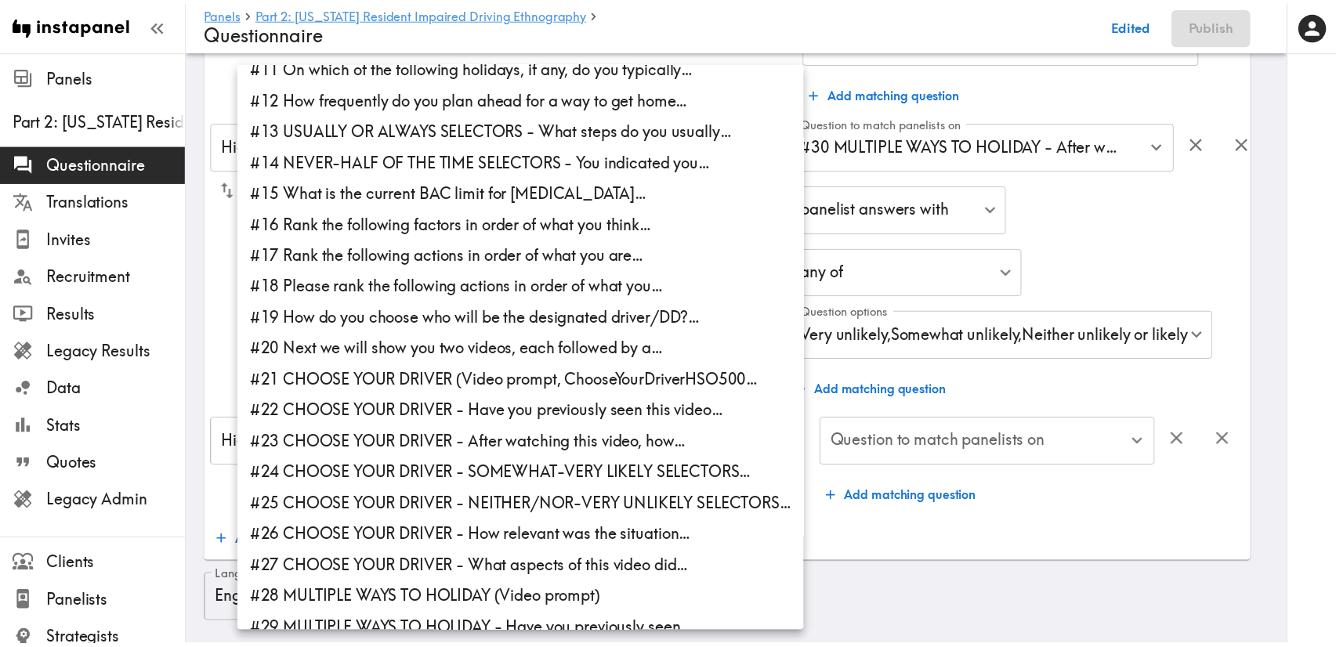
scroll to position [587, 0]
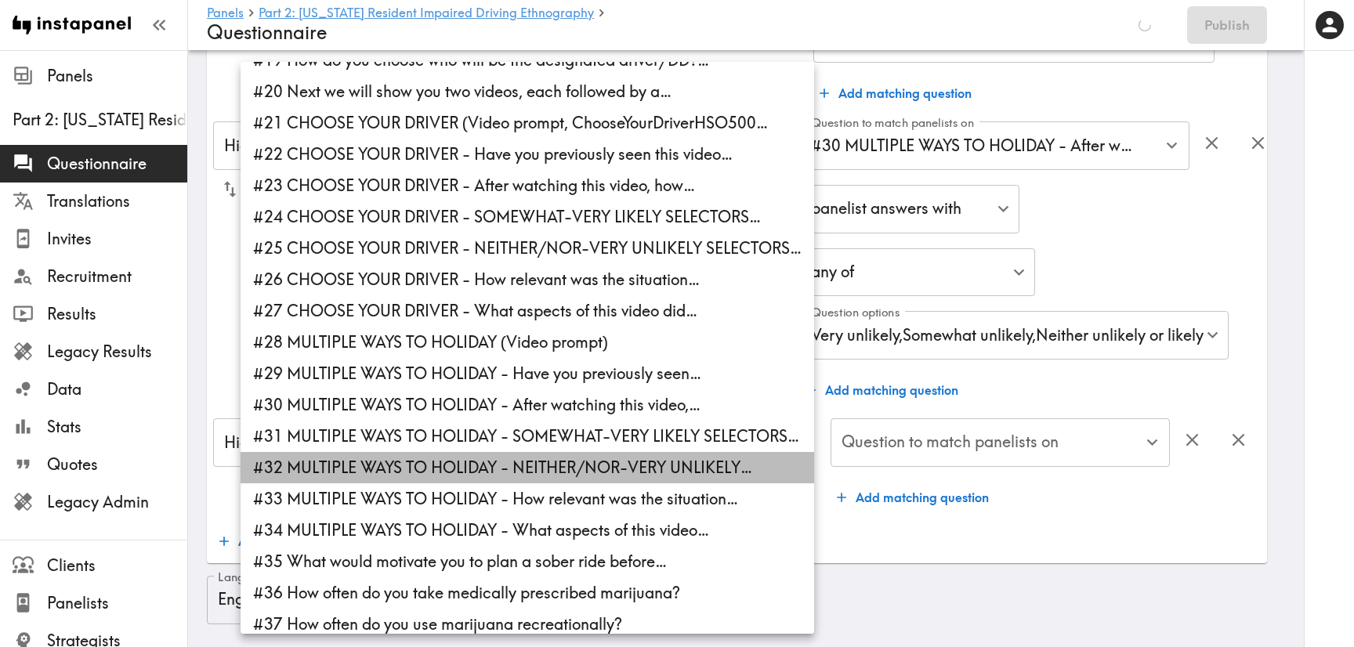
click at [526, 459] on li "#32 MULTIPLE WAYS TO HOLIDAY - NEITHER/NOR-VERY UNLIKELY…" at bounding box center [526, 467] width 573 height 31
type input "fce5739e-9578-4c3e-b550-d7894b5d342f"
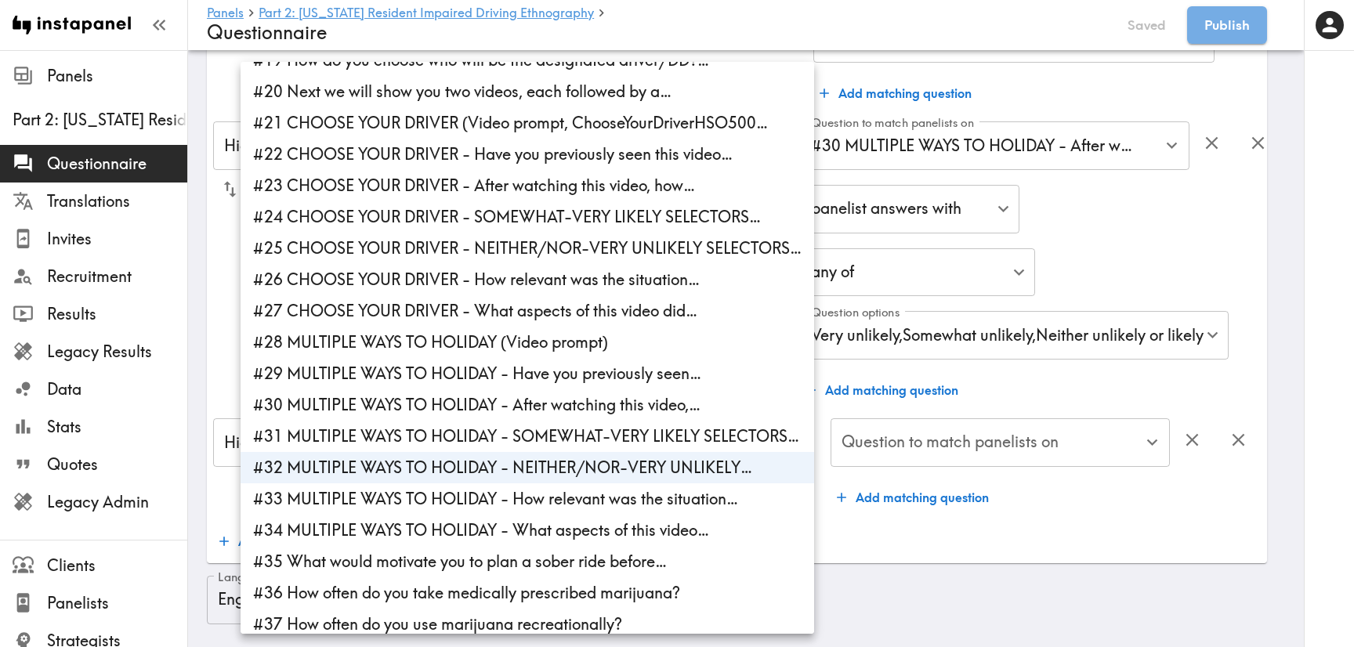
click at [1086, 371] on div at bounding box center [677, 323] width 1354 height 647
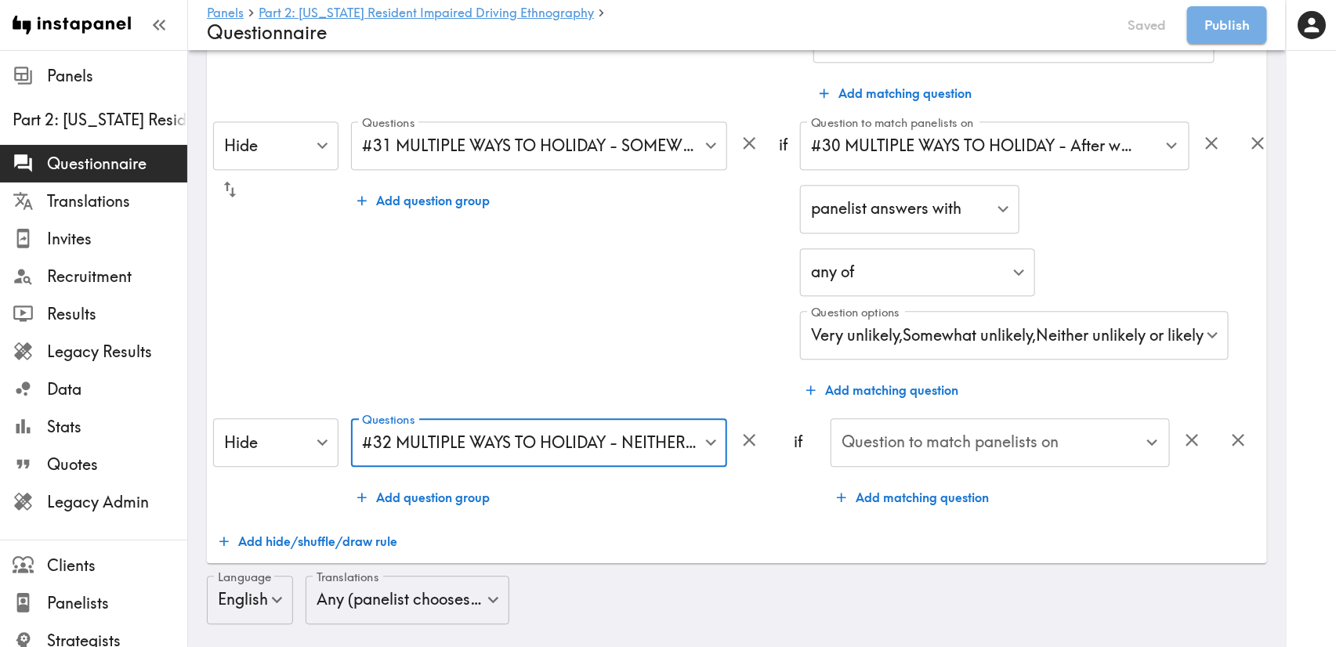
click at [1043, 434] on input "Question to match panelists on" at bounding box center [988, 442] width 302 height 34
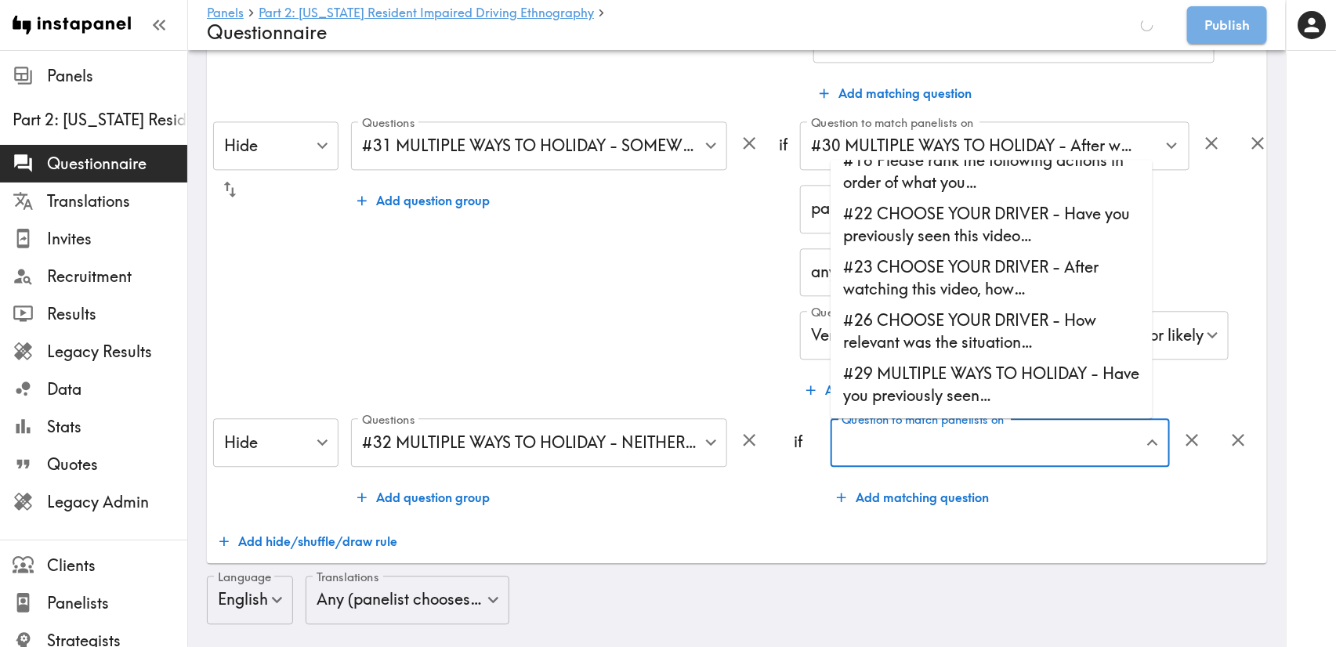
scroll to position [705, 0]
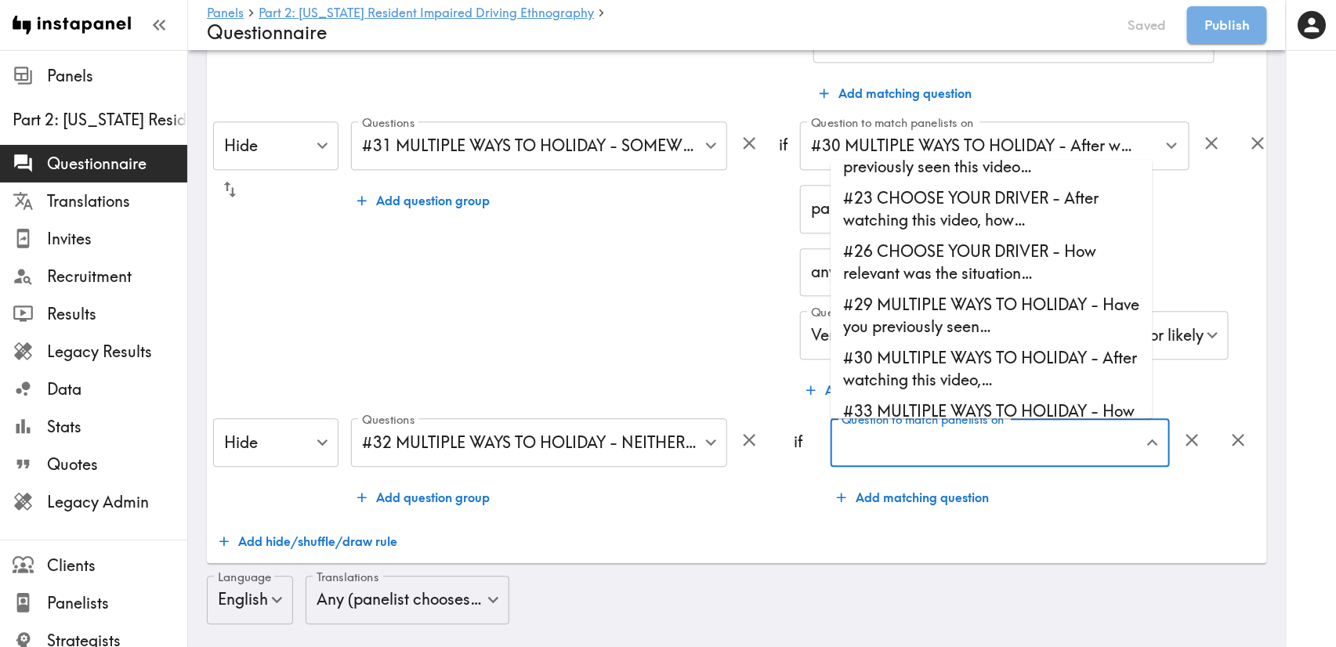
click at [1007, 372] on li "#30 MULTIPLE WAYS TO HOLIDAY - After watching this video,…" at bounding box center [991, 368] width 322 height 53
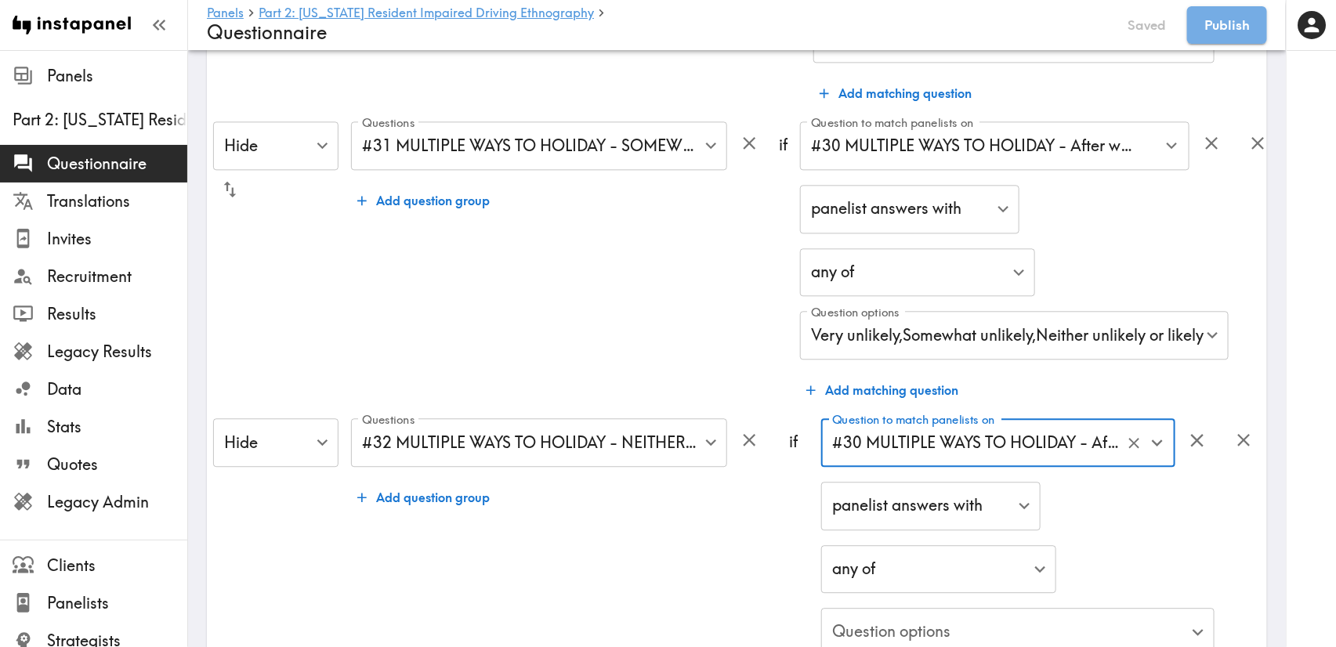
type input "#30 MULTIPLE WAYS TO HOLIDAY - After watching this video,…"
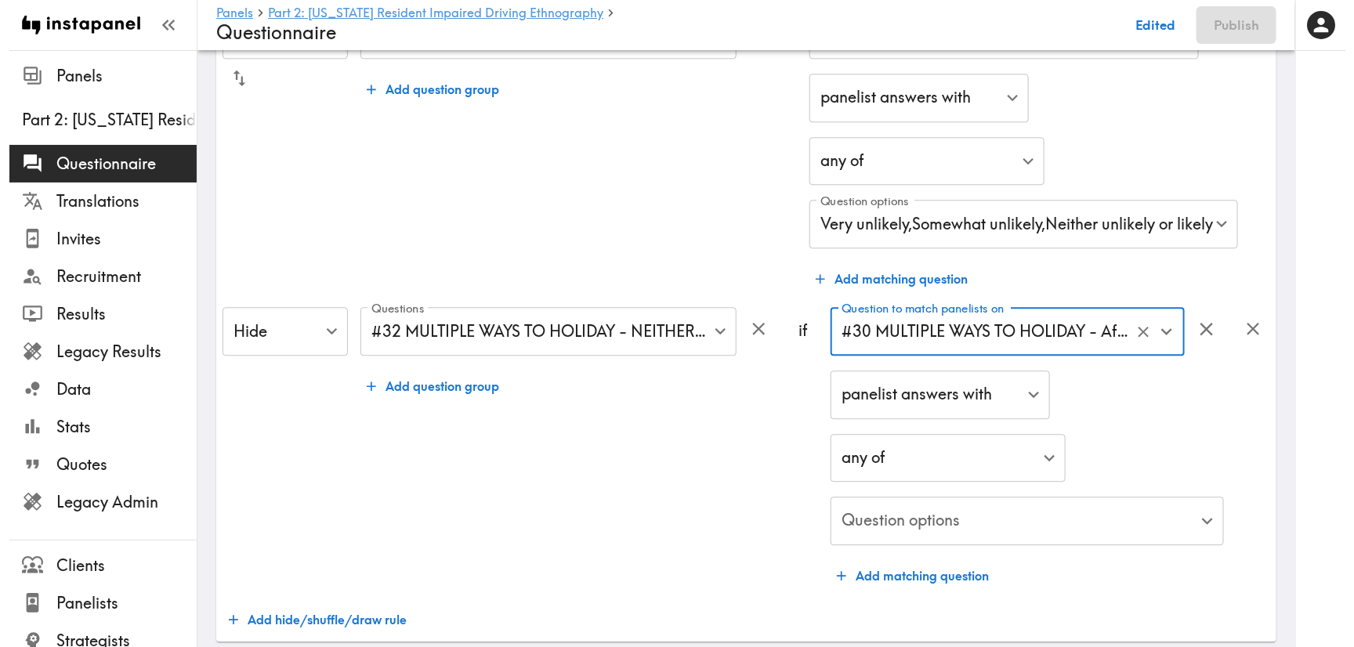
scroll to position [1667, 0]
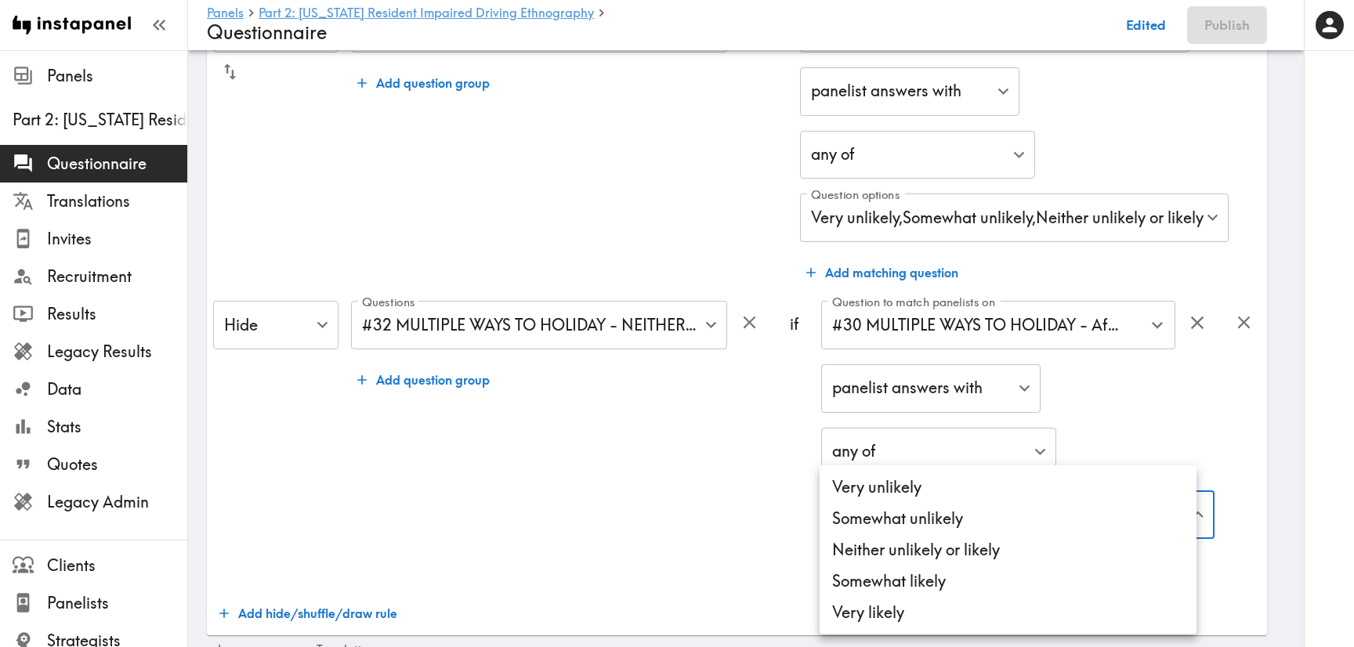
click at [1039, 592] on li "Somewhat likely" at bounding box center [1007, 581] width 377 height 31
click at [1043, 615] on li "Very likely" at bounding box center [1005, 612] width 377 height 31
type input "eace8866-1066-48a7-956b-3a0a90cda568,f294df8b-f7d5-4370-8f25-286f968efe77"
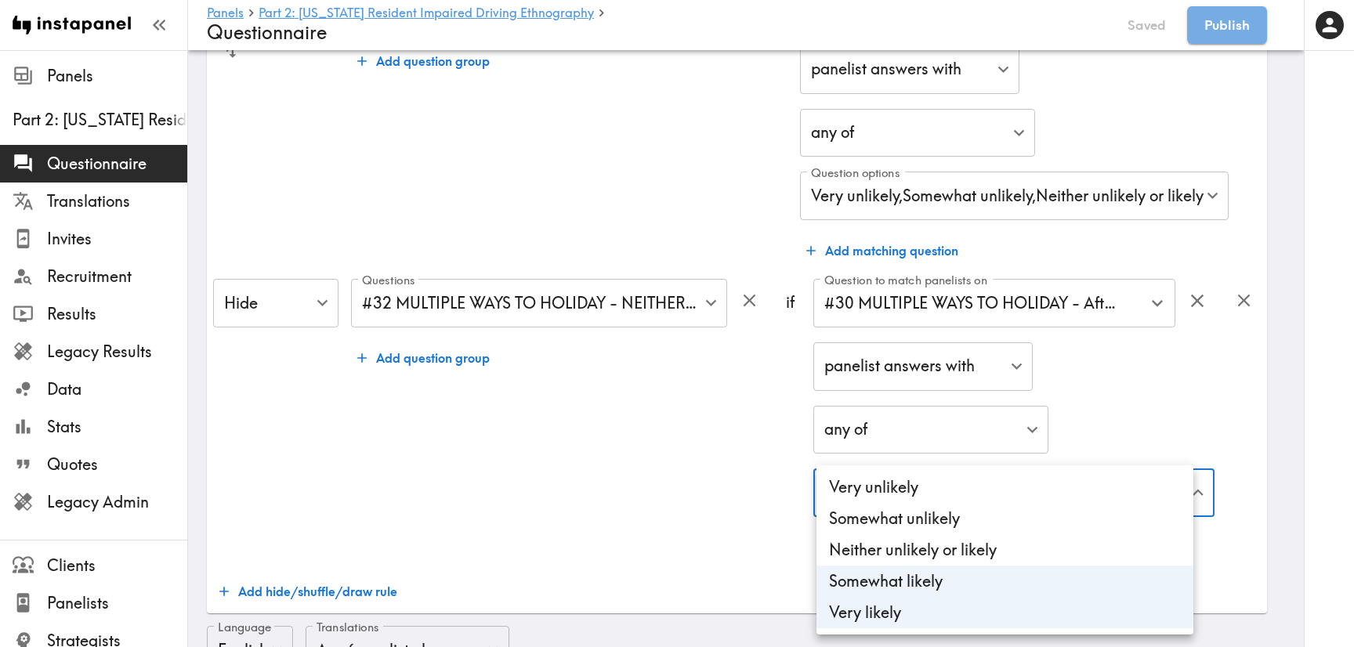
scroll to position [1645, 0]
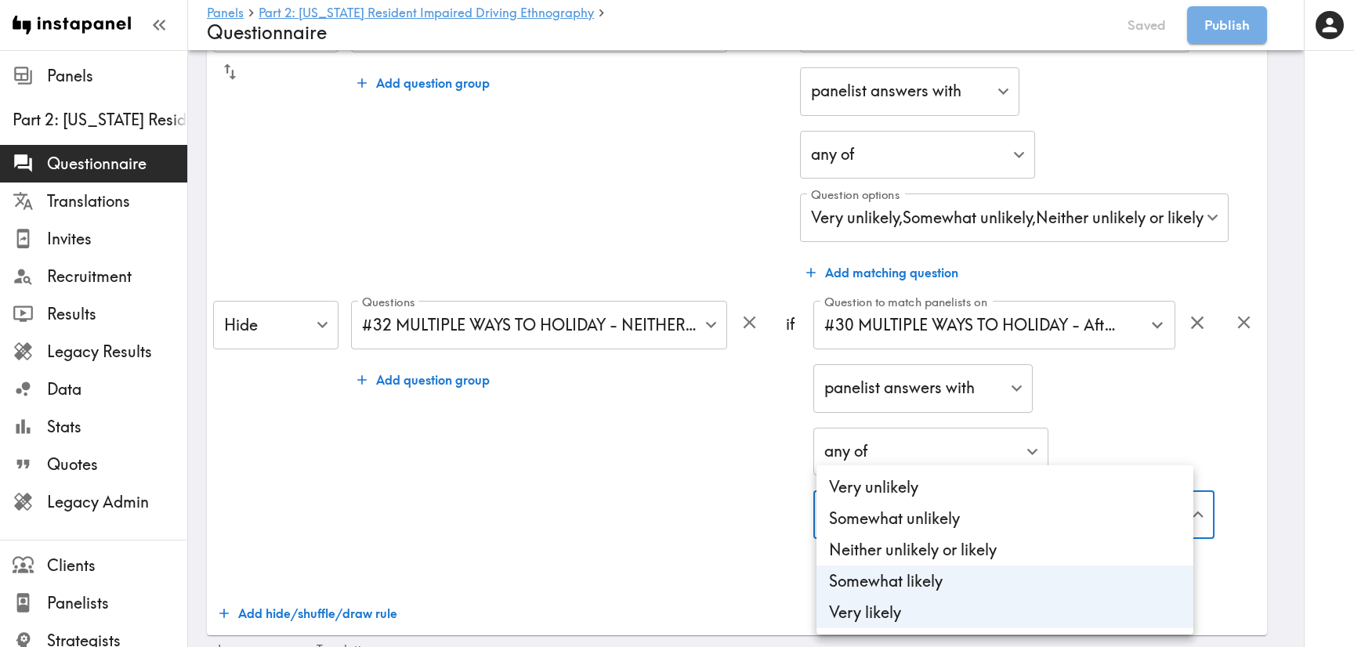
click at [664, 480] on div at bounding box center [677, 323] width 1354 height 647
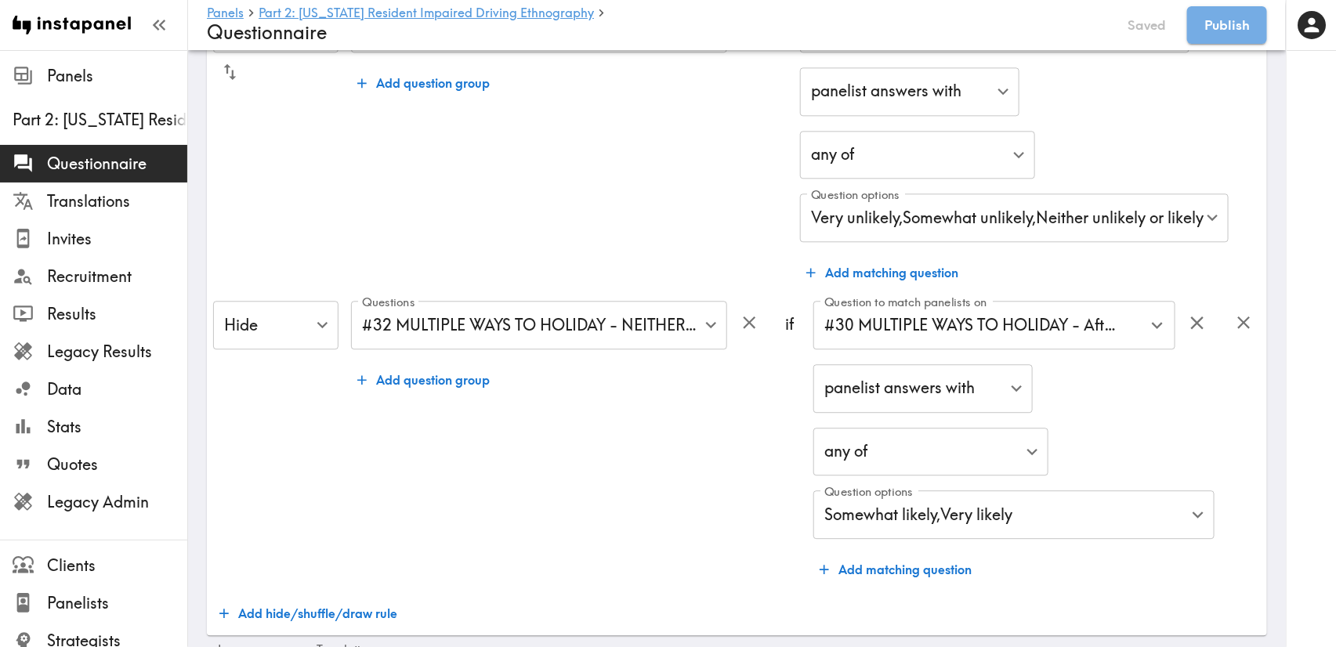
click at [709, 468] on div "Questions #32 MULTIPLE WAYS TO HOLIDAY - NEITHER/NOR-VERY UNLIKELY… fce5739e-95…" at bounding box center [558, 443] width 415 height 284
click at [628, 350] on div "Questions #32 MULTIPLE WAYS TO HOLIDAY - NEITHER/NOR-VERY UNLIKELY… fce5739e-95…" at bounding box center [539, 326] width 376 height 51
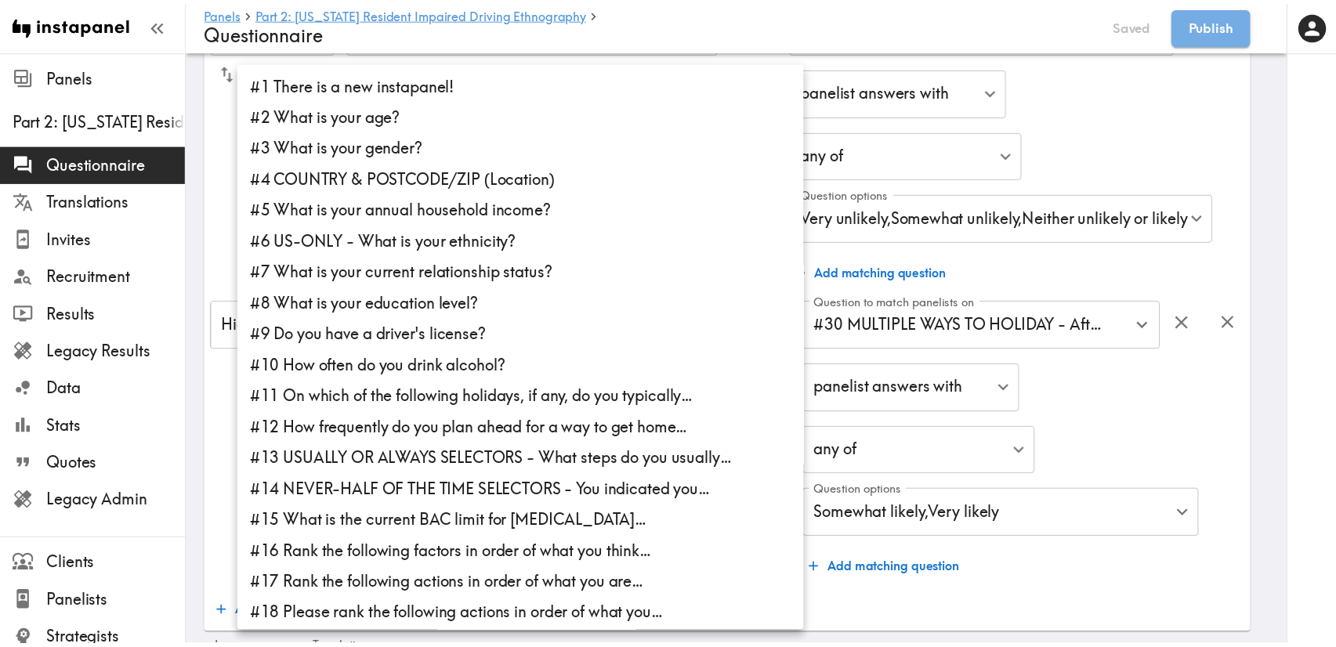
scroll to position [693, 0]
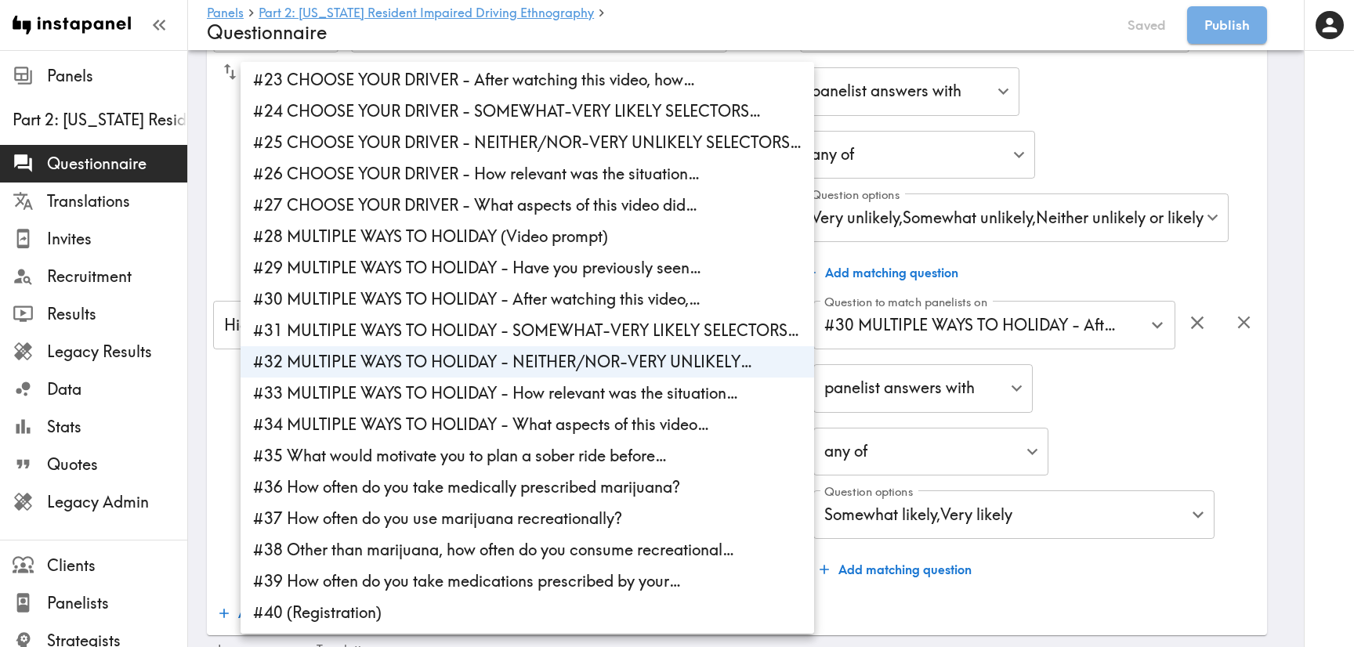
click at [1151, 417] on div at bounding box center [677, 323] width 1354 height 647
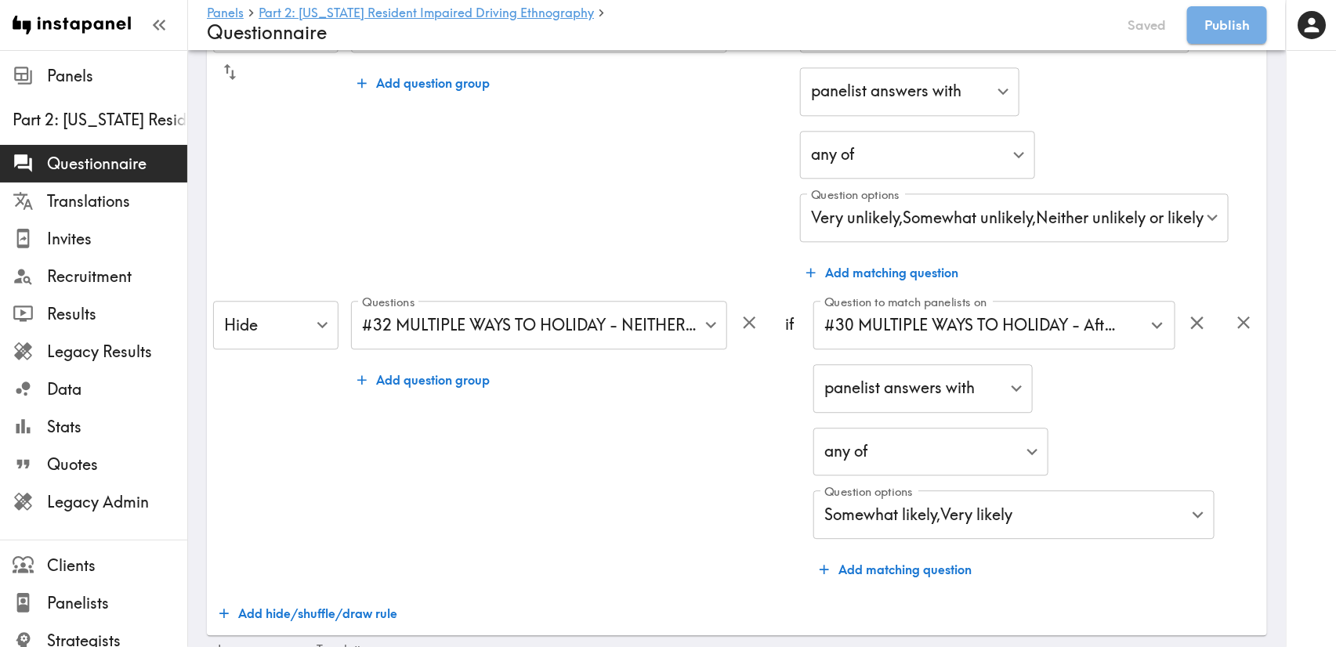
click at [1141, 426] on div "panelist answers with false ​ any of any ​ Question options Somewhat likely , V…" at bounding box center [1013, 452] width 400 height 177
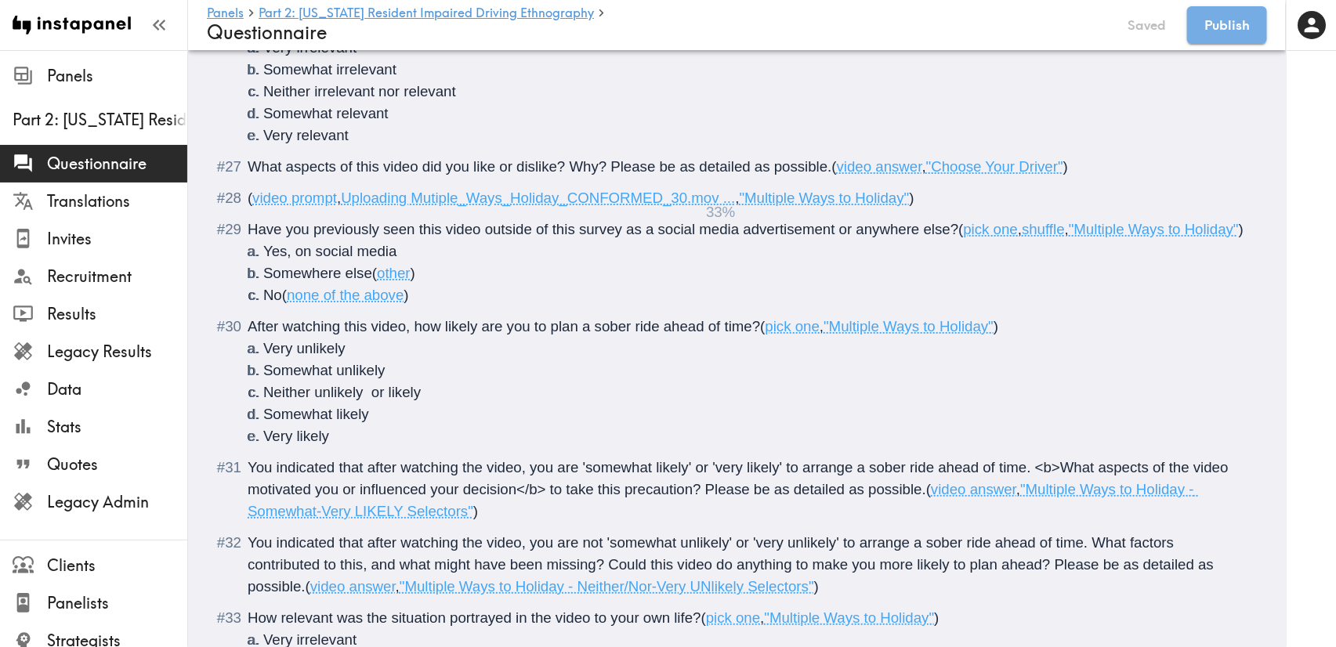
scroll to position [5170, 0]
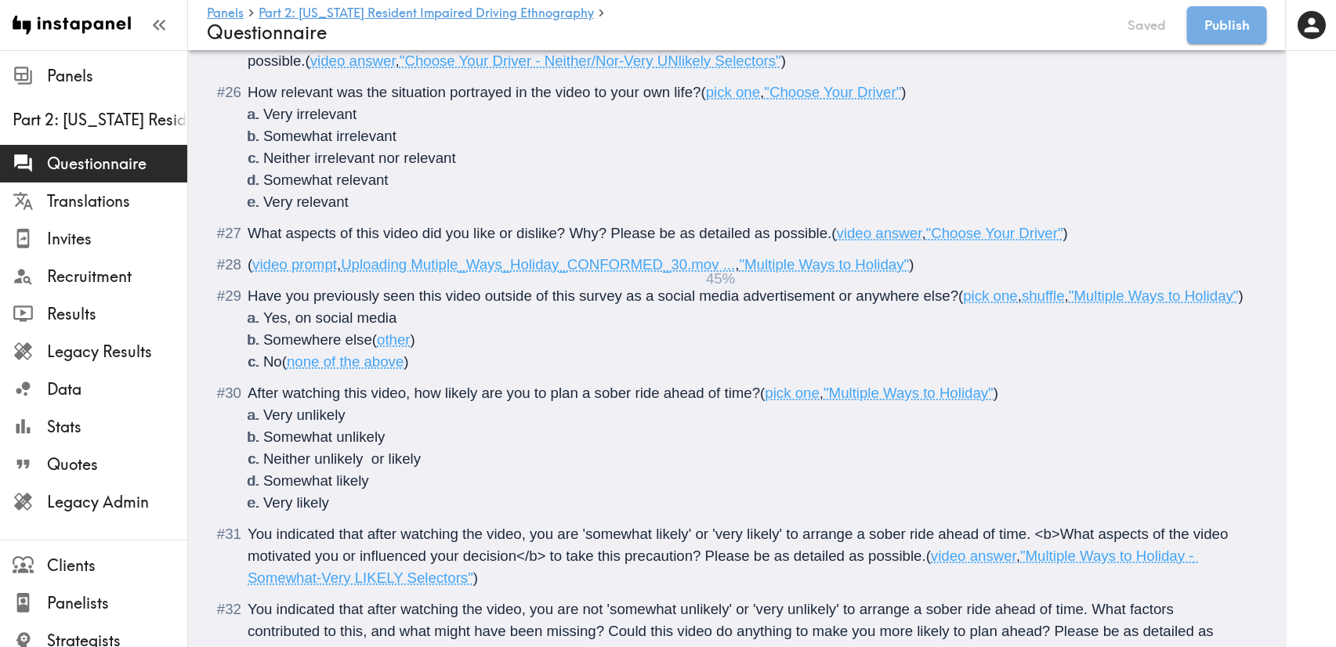
click at [929, 307] on div "Have you previously seen this video outside of this survey as a social media ad…" at bounding box center [748, 329] width 1000 height 88
click at [931, 298] on span "Have you previously seen this video outside of this survey as a social media ad…" at bounding box center [603, 295] width 710 height 16
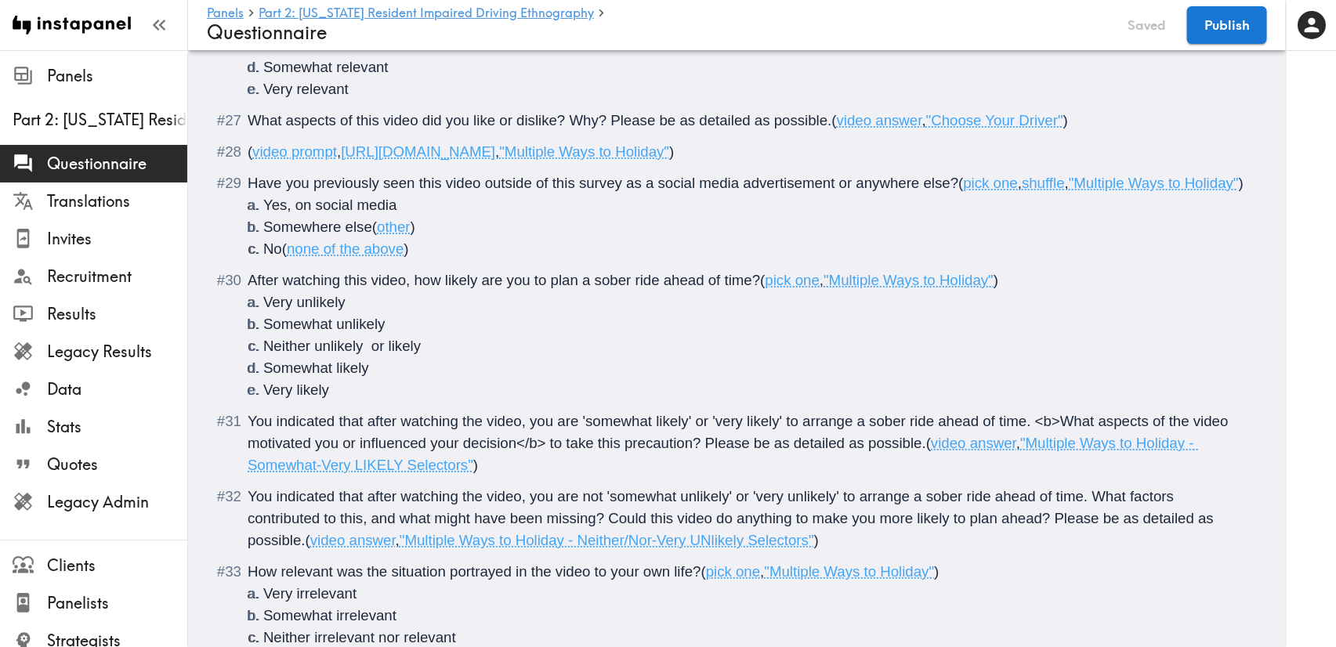
scroll to position [5057, 0]
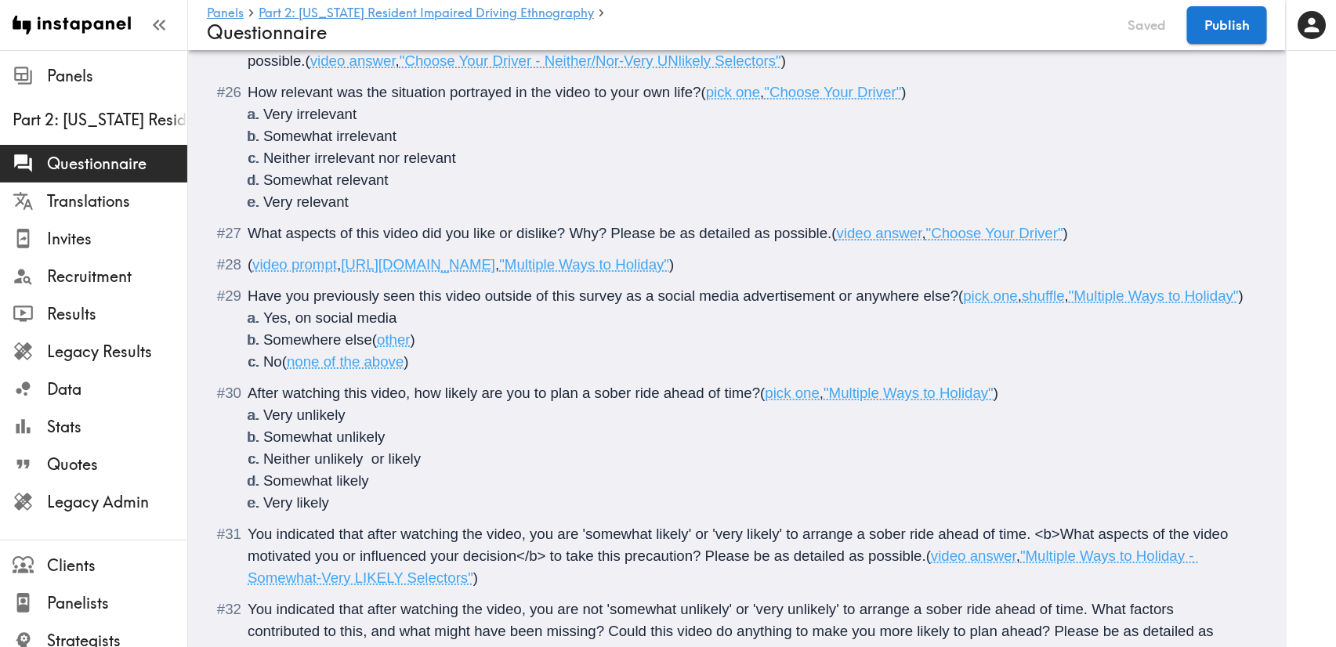
drag, startPoint x: 349, startPoint y: 263, endPoint x: 590, endPoint y: 250, distance: 240.8
drag, startPoint x: 347, startPoint y: 266, endPoint x: 1000, endPoint y: 268, distance: 653.3
click at [495, 268] on span "https://prompts.instapanel.com/D8uEL9OdgumZ0qFe/Mutiple_Ways_Holiday_CONFORMED_…" at bounding box center [418, 264] width 154 height 16
copy span "https://prompts.instapanel.com/D8uEL9OdgumZ0qFe/Mutiple_Ways_Holiday_CONFORMED_…"
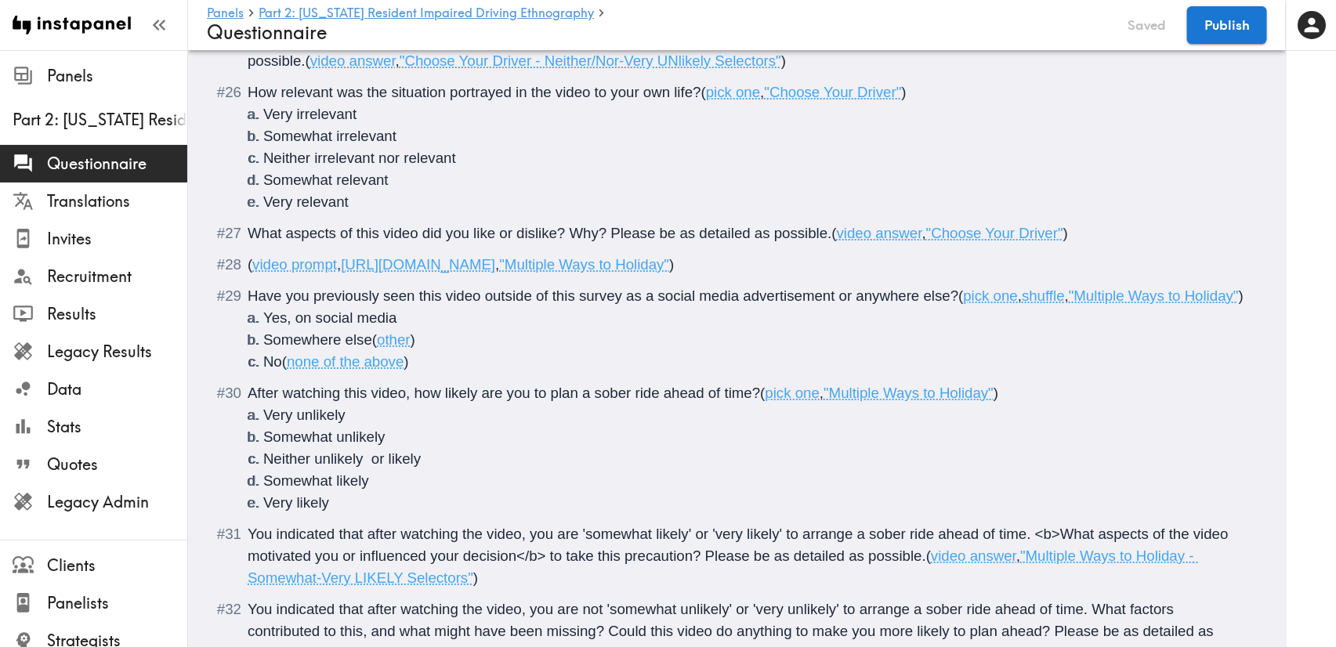
click at [882, 301] on span "Have you previously seen this video outside of this survey as a social media ad…" at bounding box center [603, 295] width 710 height 16
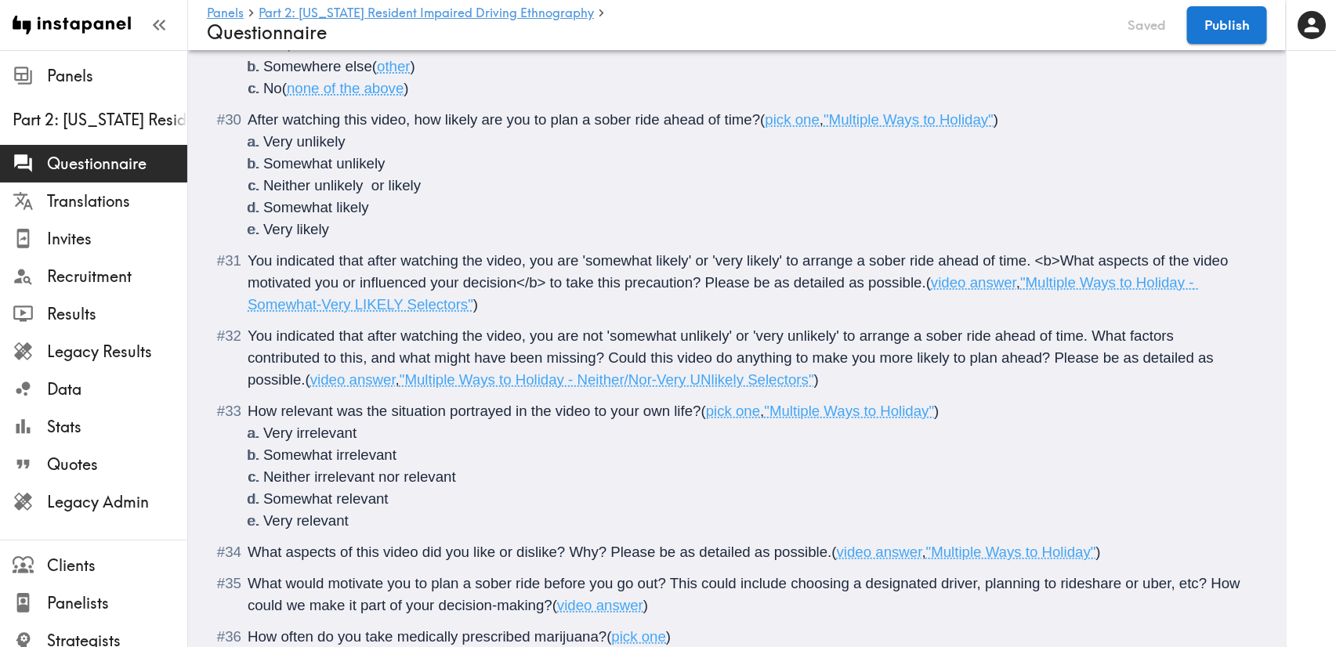
scroll to position [5410, 0]
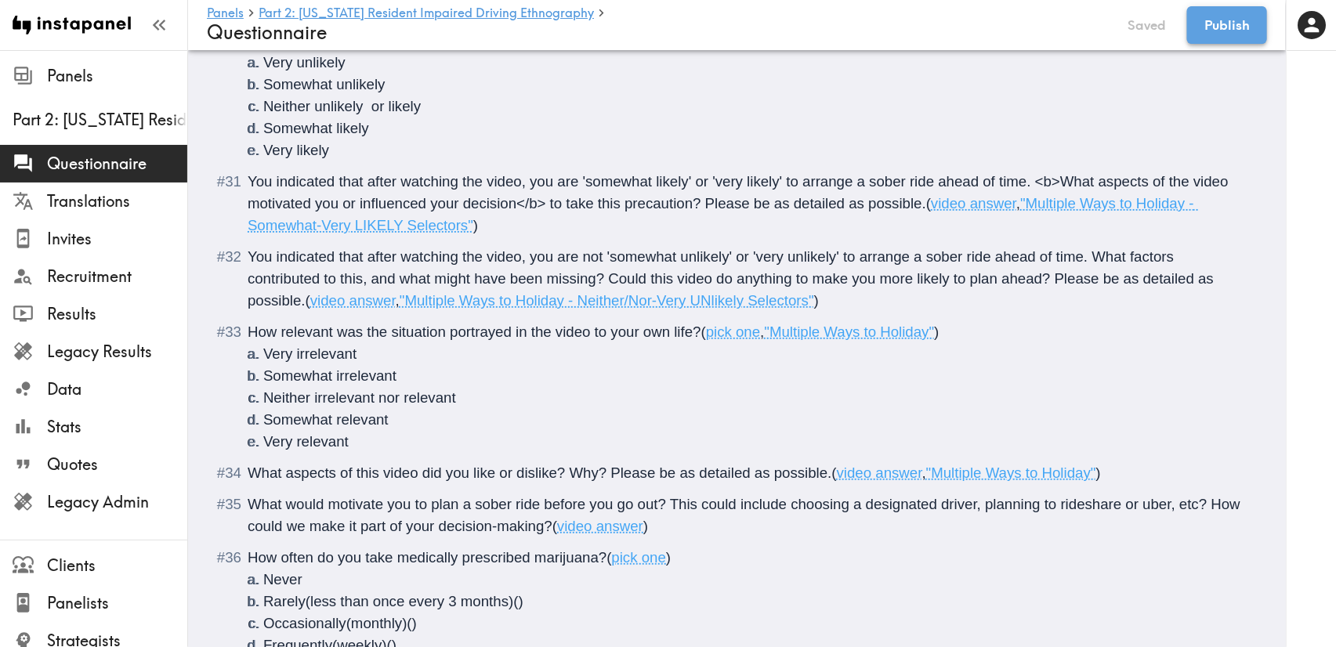
click at [1215, 24] on button "Publish" at bounding box center [1227, 25] width 80 height 38
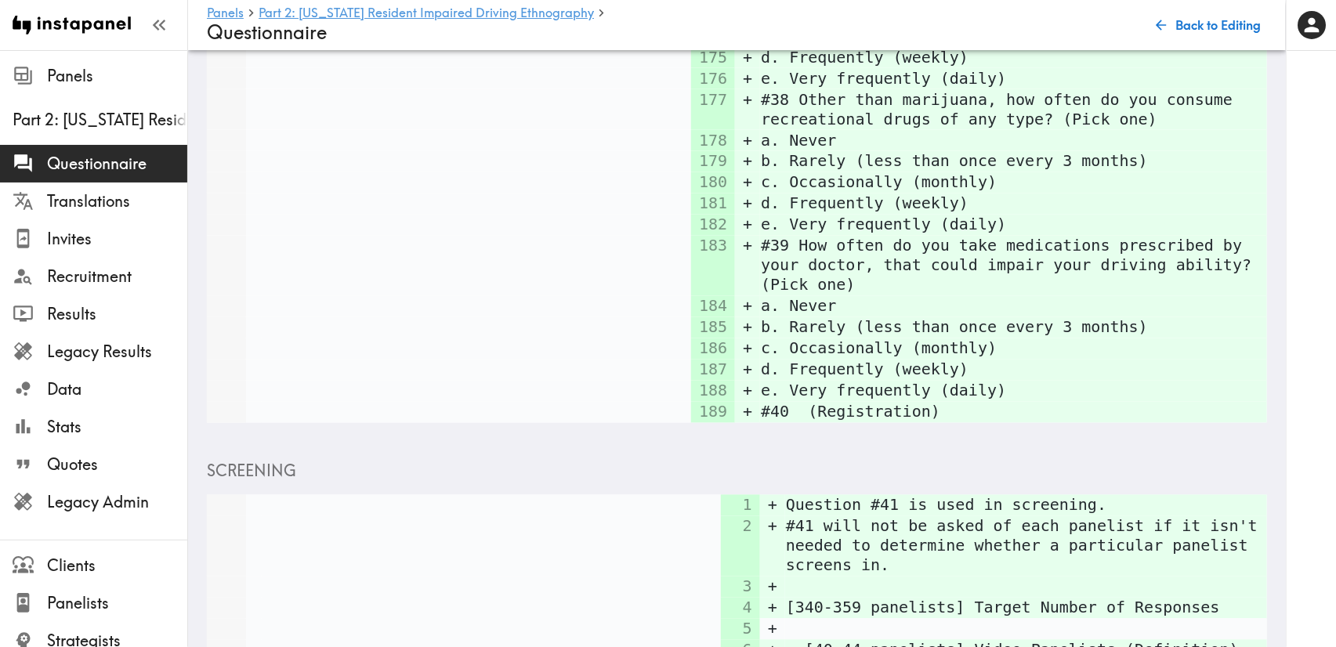
scroll to position [6536, 0]
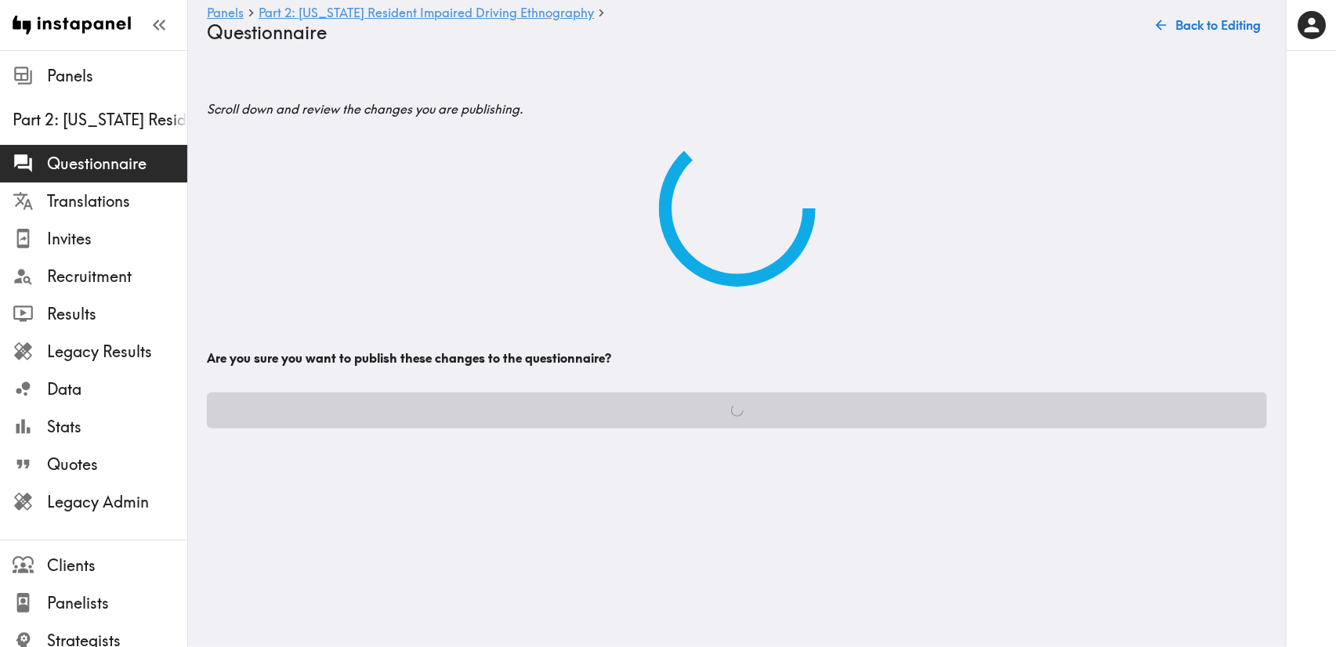
scroll to position [0, 0]
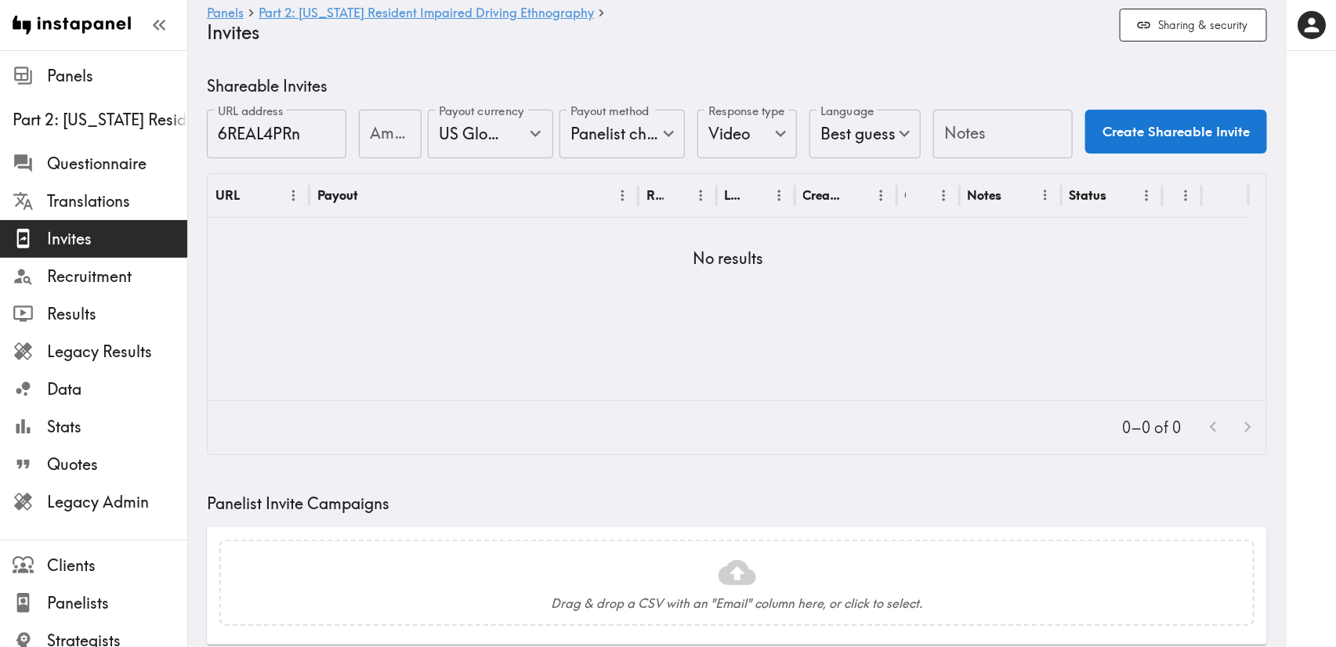
click at [114, 238] on span "Invites" at bounding box center [117, 239] width 140 height 22
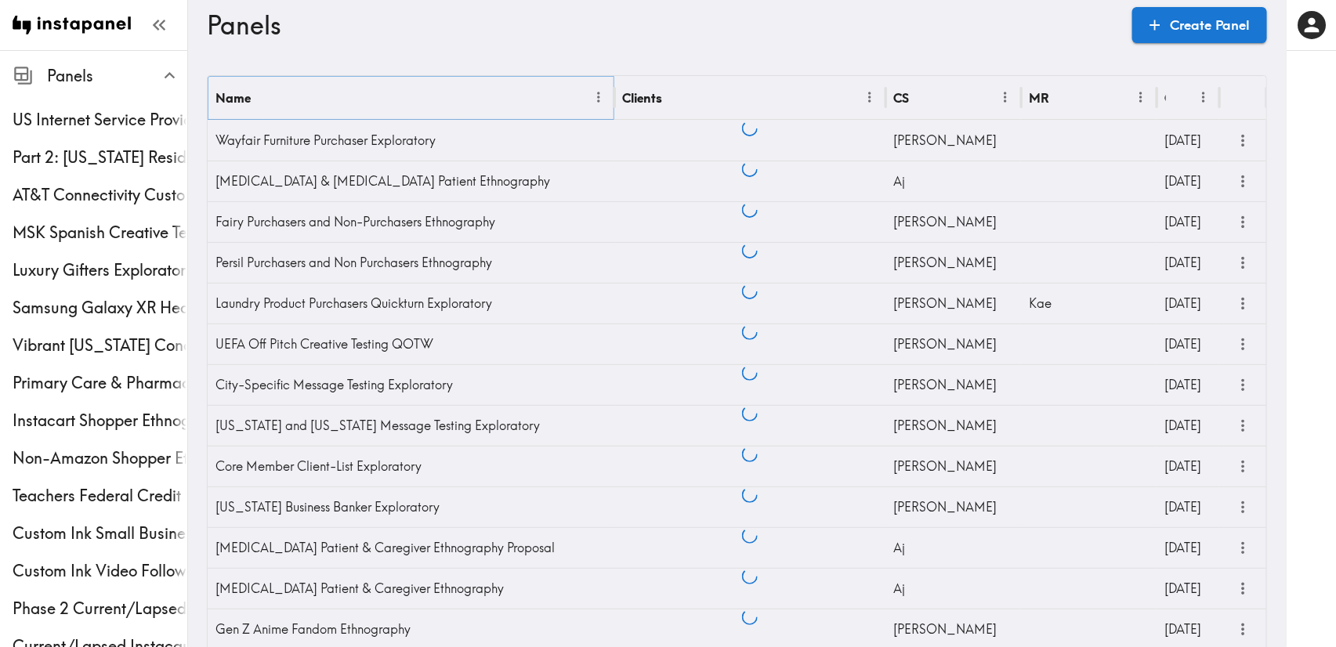
click at [597, 96] on icon "Menu" at bounding box center [599, 97] width 16 height 16
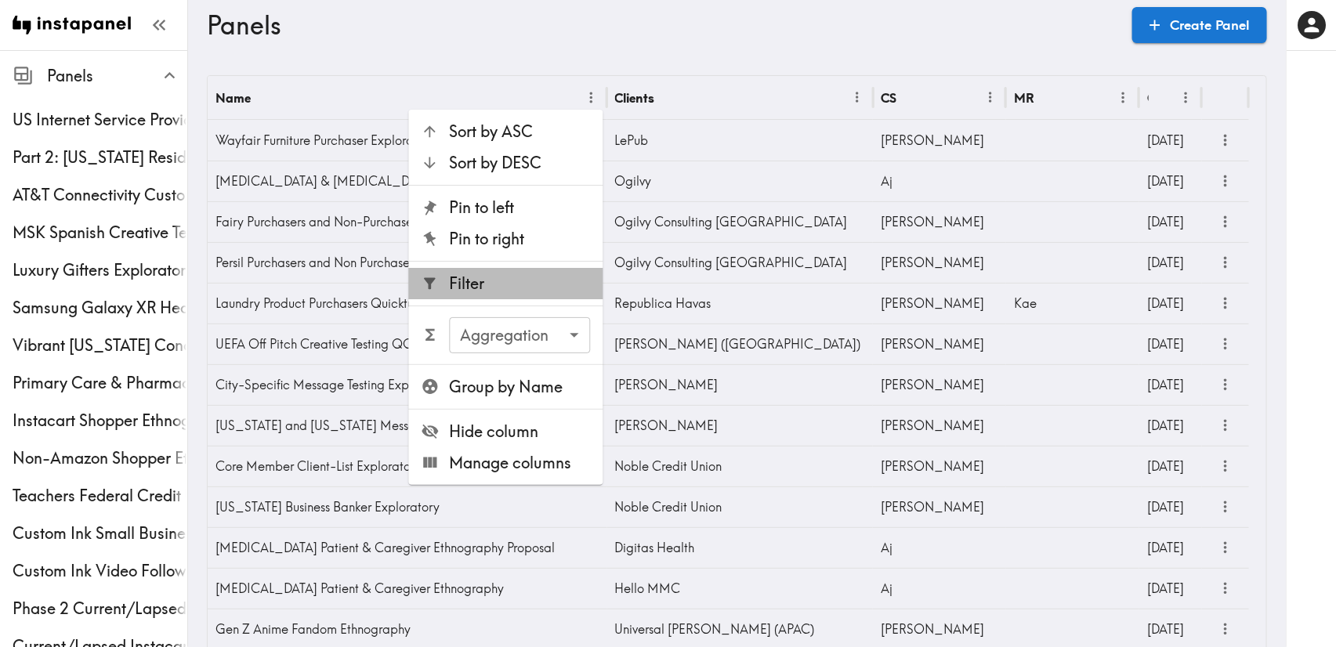
click at [490, 273] on span "Filter" at bounding box center [520, 284] width 141 height 22
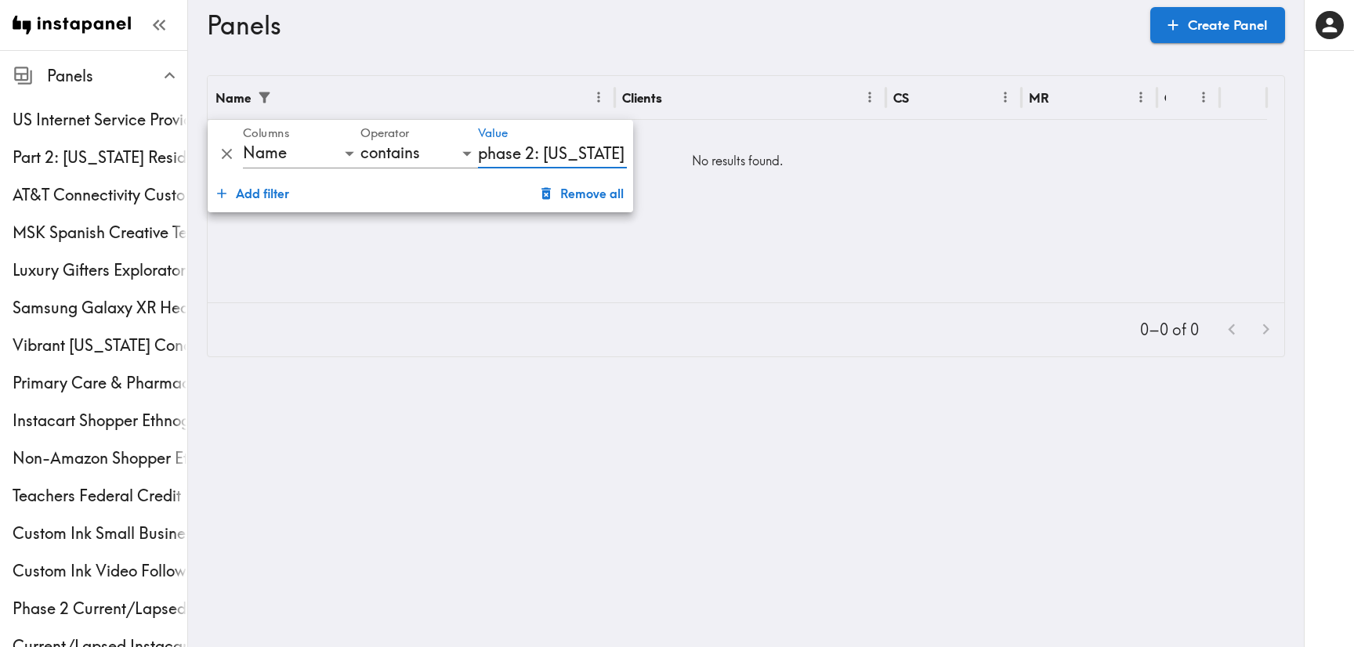
click at [500, 156] on input "phase 2: utah" at bounding box center [552, 154] width 149 height 30
type input "part 2: utah"
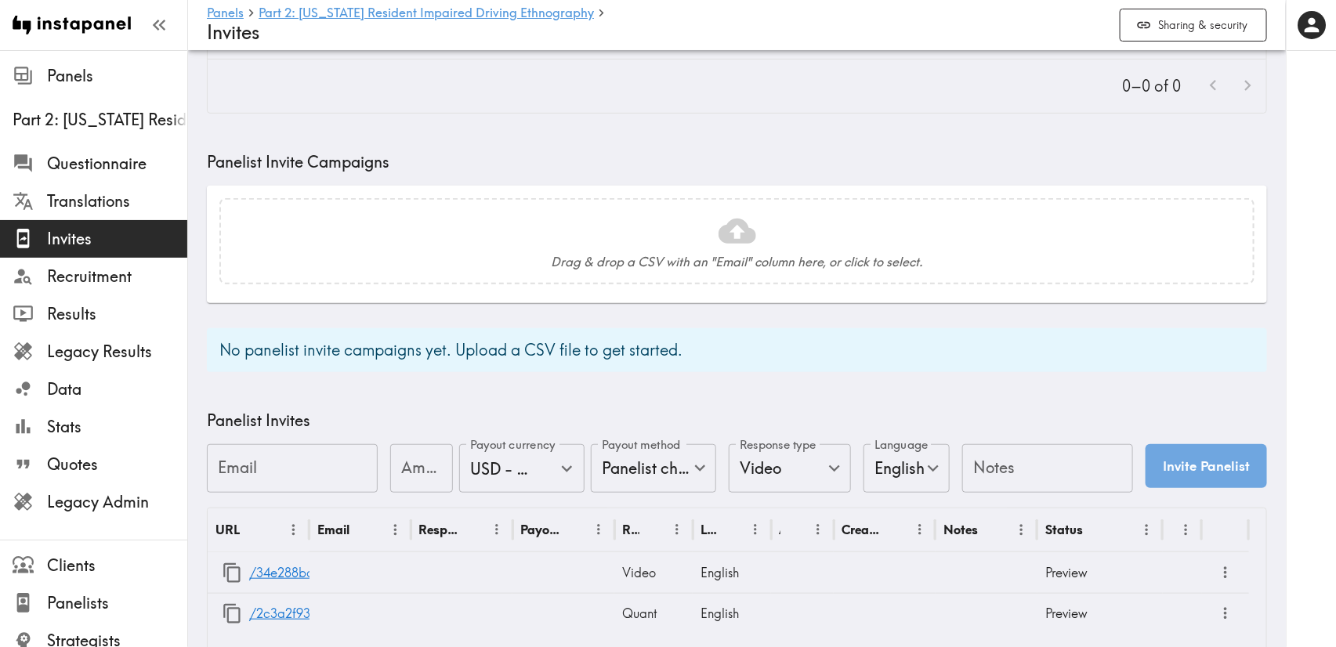
scroll to position [526, 0]
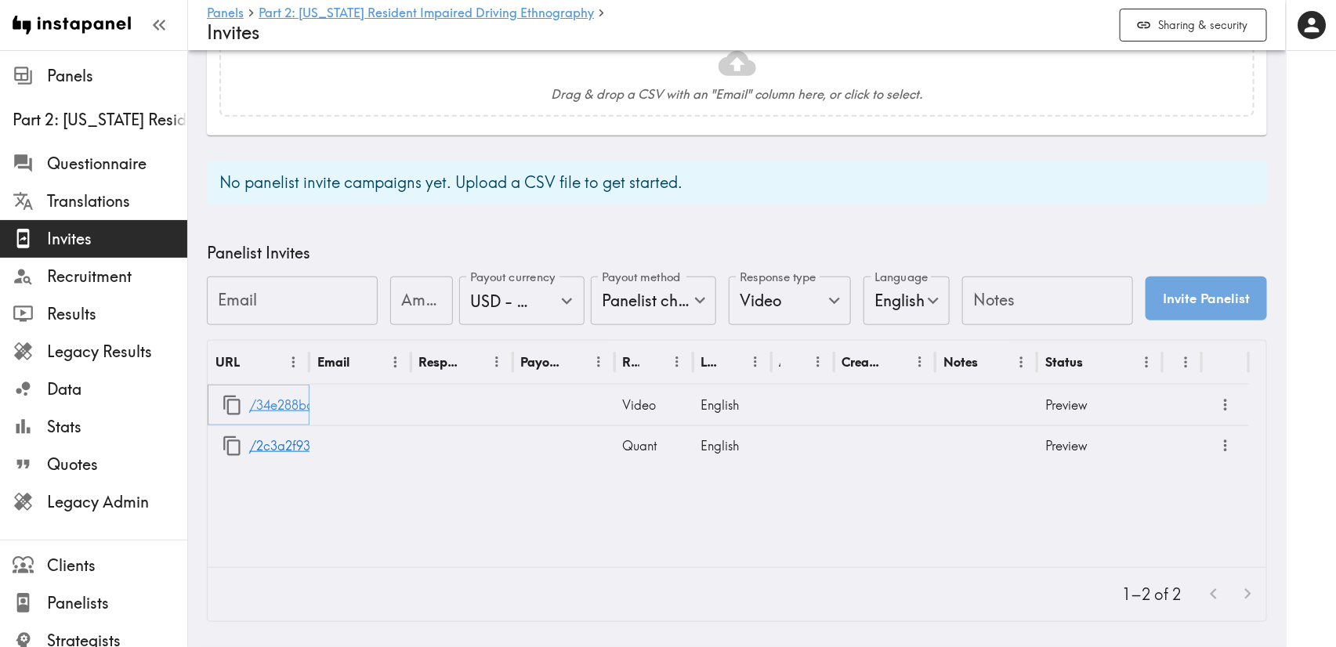
click at [274, 389] on link "/34e288ba-9f62-46db-a470-3e81fc9eca8b" at bounding box center [377, 405] width 257 height 40
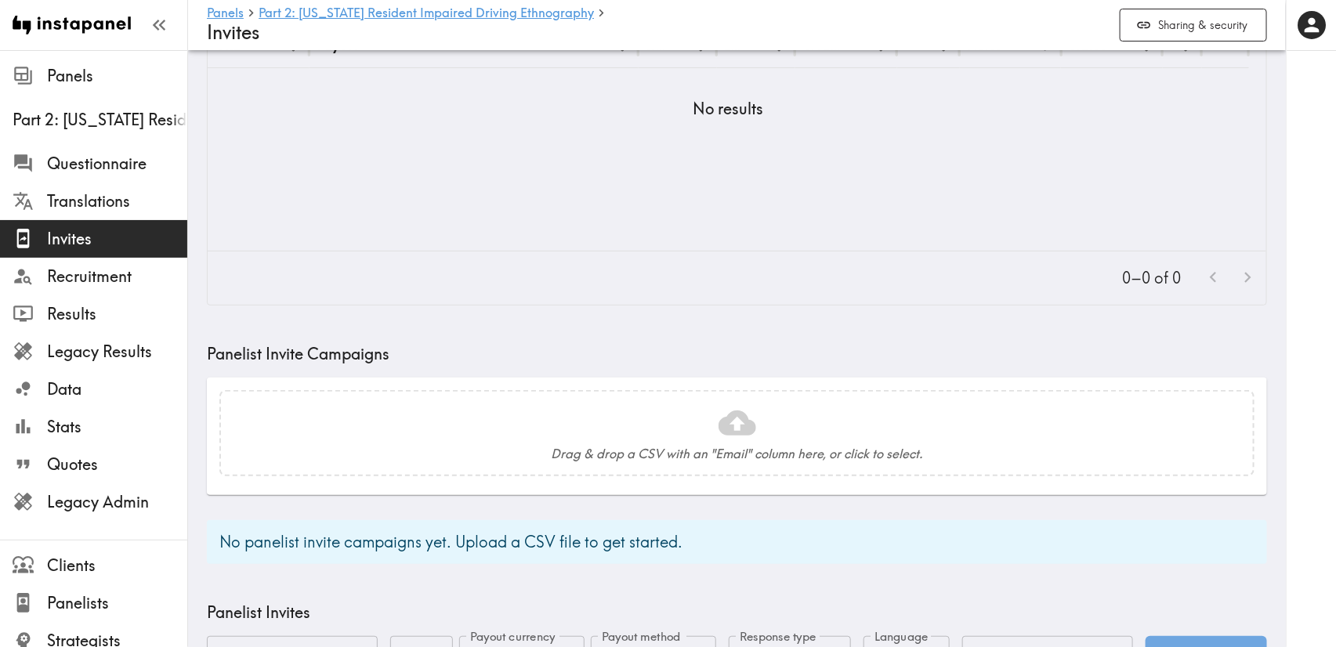
scroll to position [0, 0]
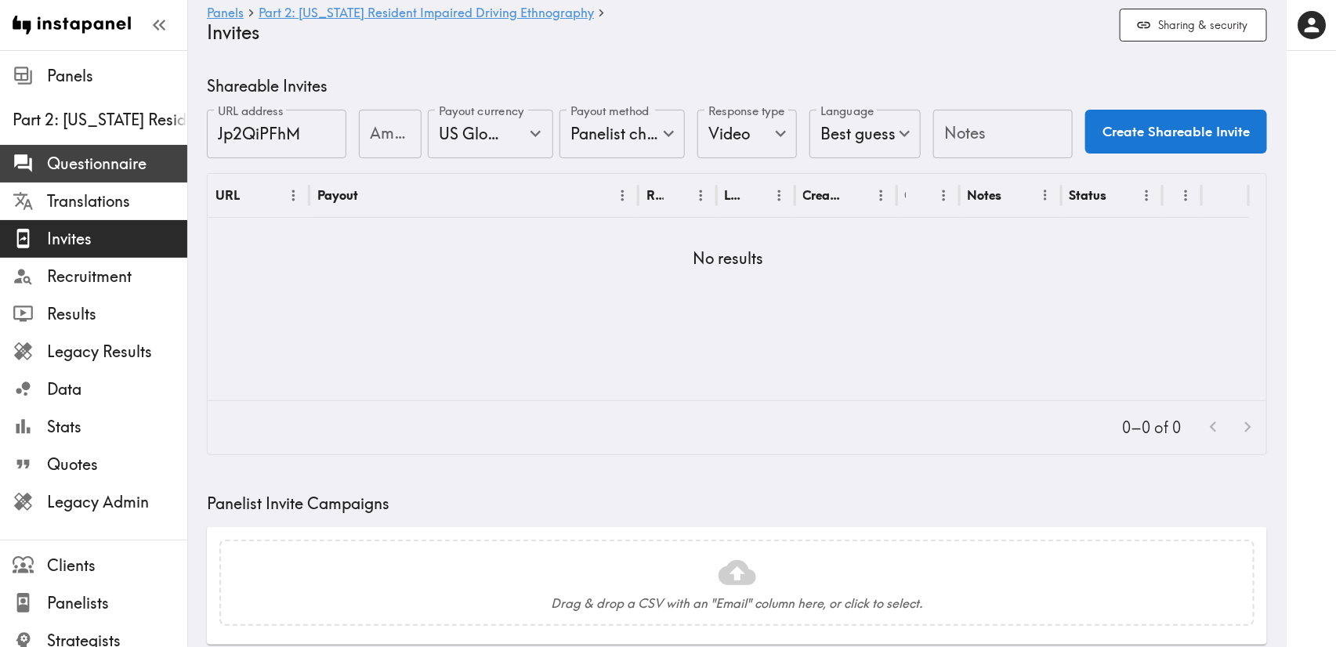
click at [88, 150] on span "Questionnaire" at bounding box center [117, 164] width 140 height 28
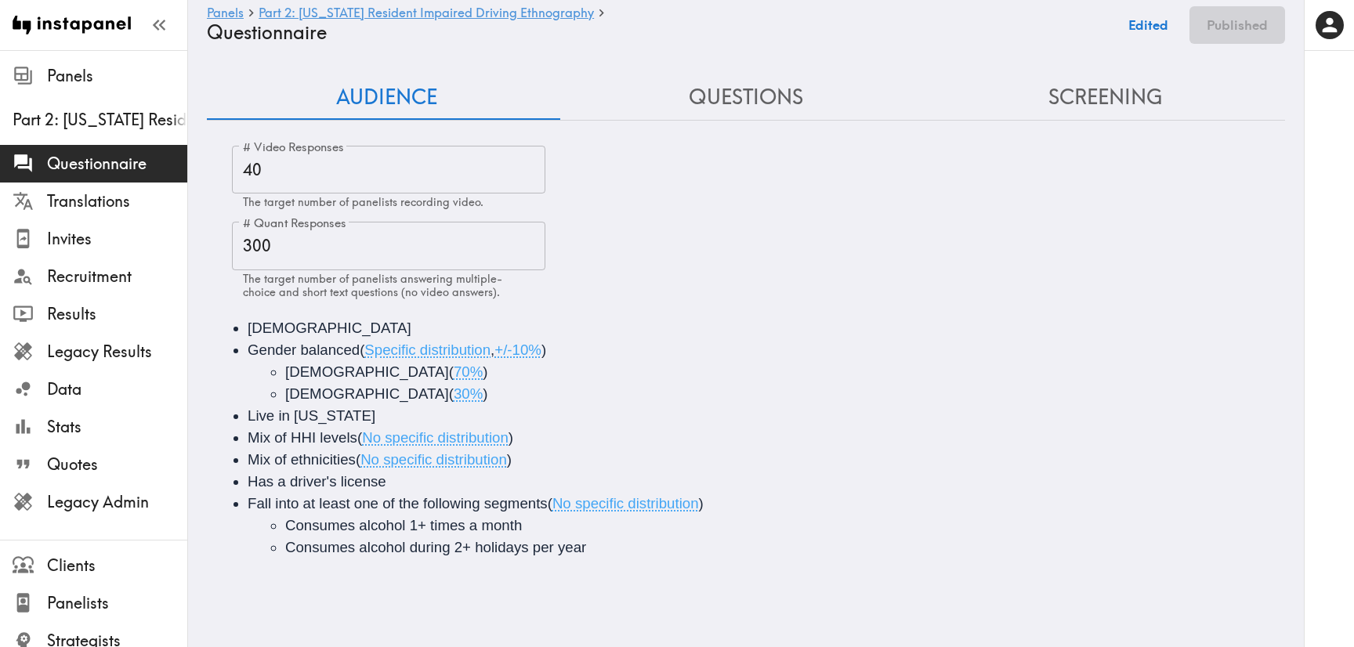
click at [1142, 79] on button "Screening" at bounding box center [1105, 97] width 360 height 45
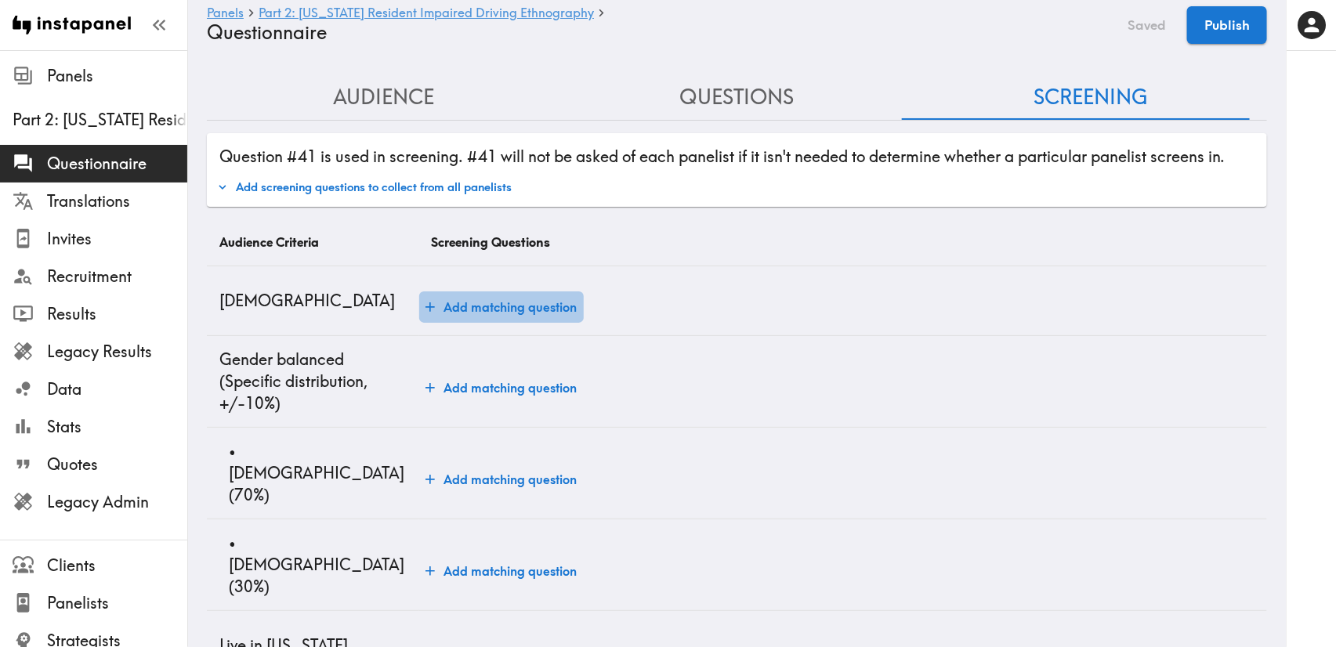
click at [512, 302] on button "Add matching question" at bounding box center [501, 306] width 164 height 31
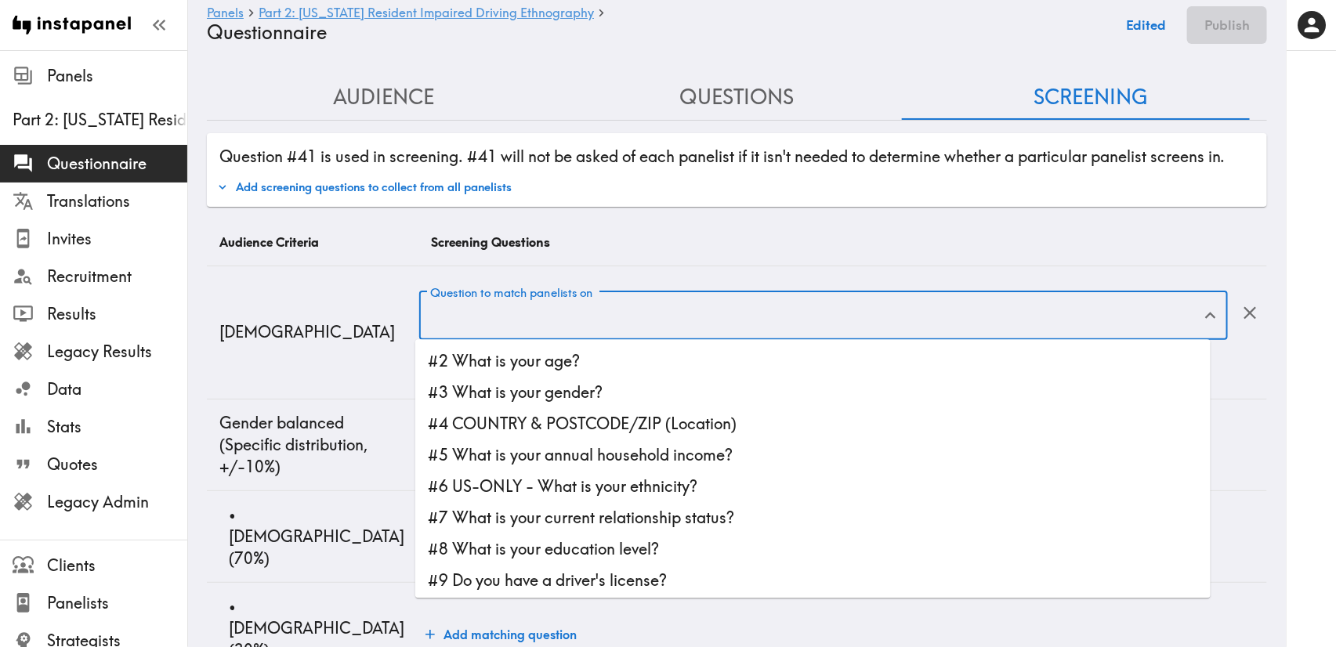
click at [593, 309] on div "Question to match panelists on Question to match panelists on" at bounding box center [823, 316] width 808 height 51
click at [592, 351] on li "#2 What is your age?" at bounding box center [812, 361] width 795 height 31
type input "#2 What is your age?"
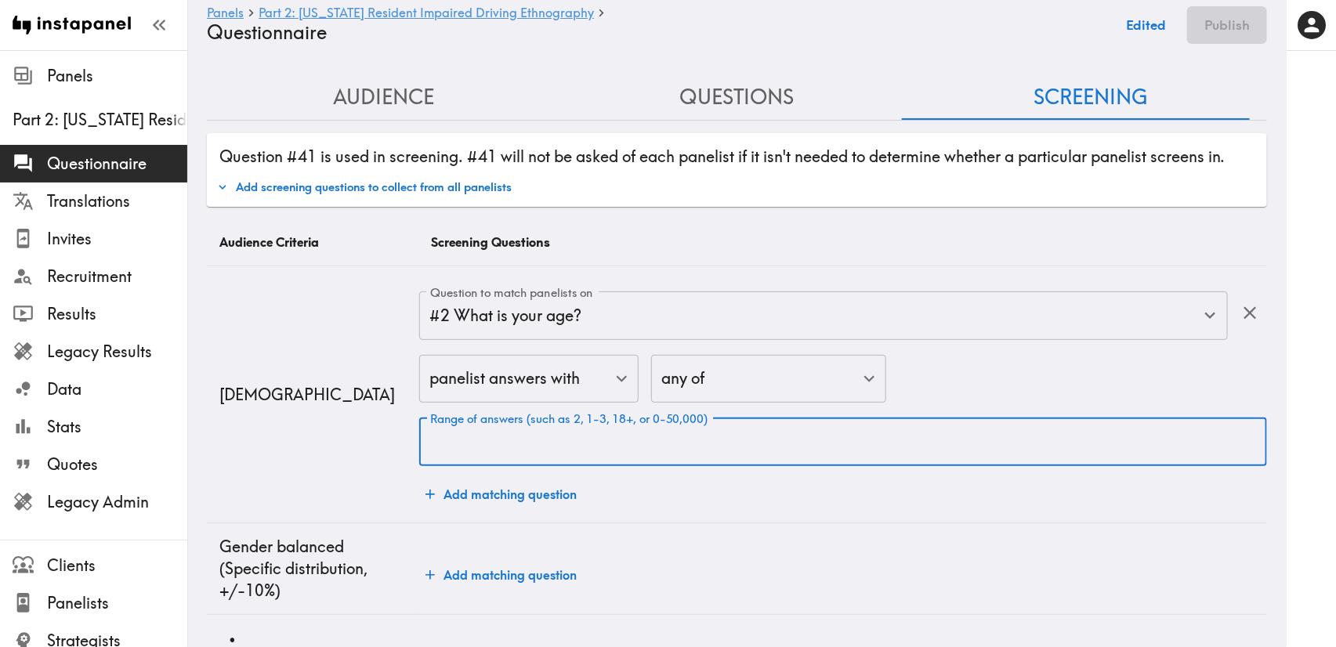
click at [691, 445] on input "Range of answers (such as 2, 1-3, 18+, or 0-50,000)" at bounding box center [843, 442] width 848 height 49
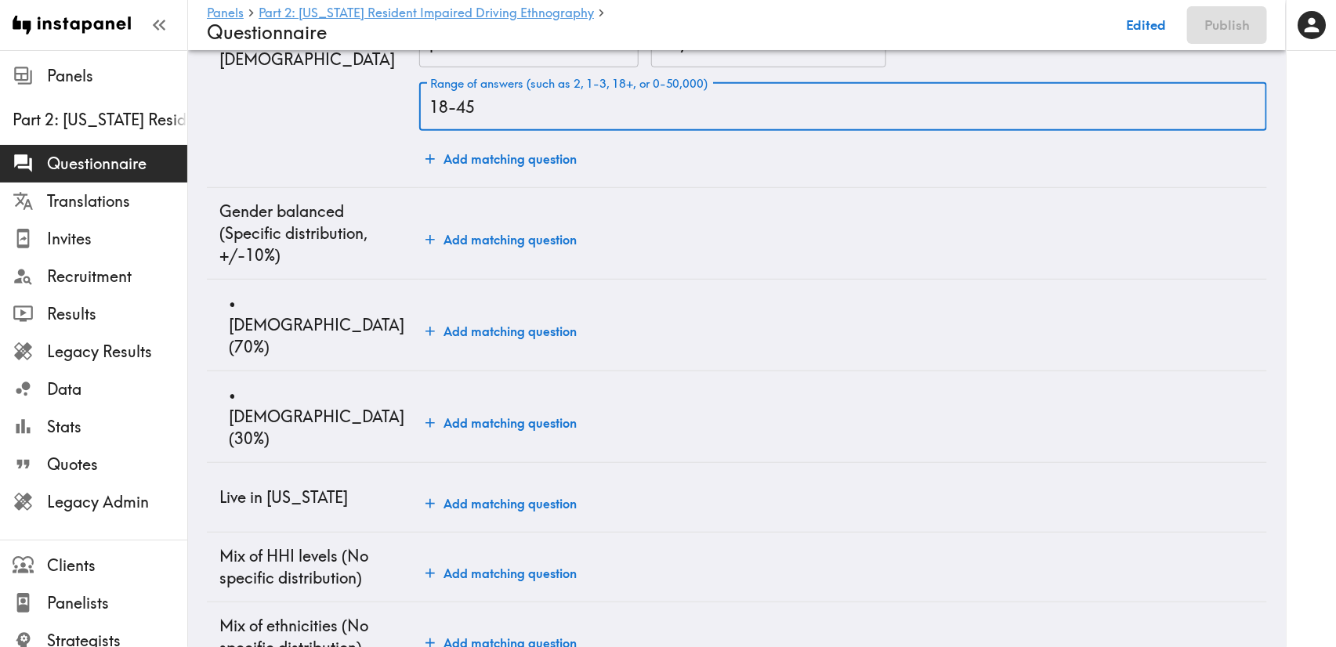
scroll to position [352, 0]
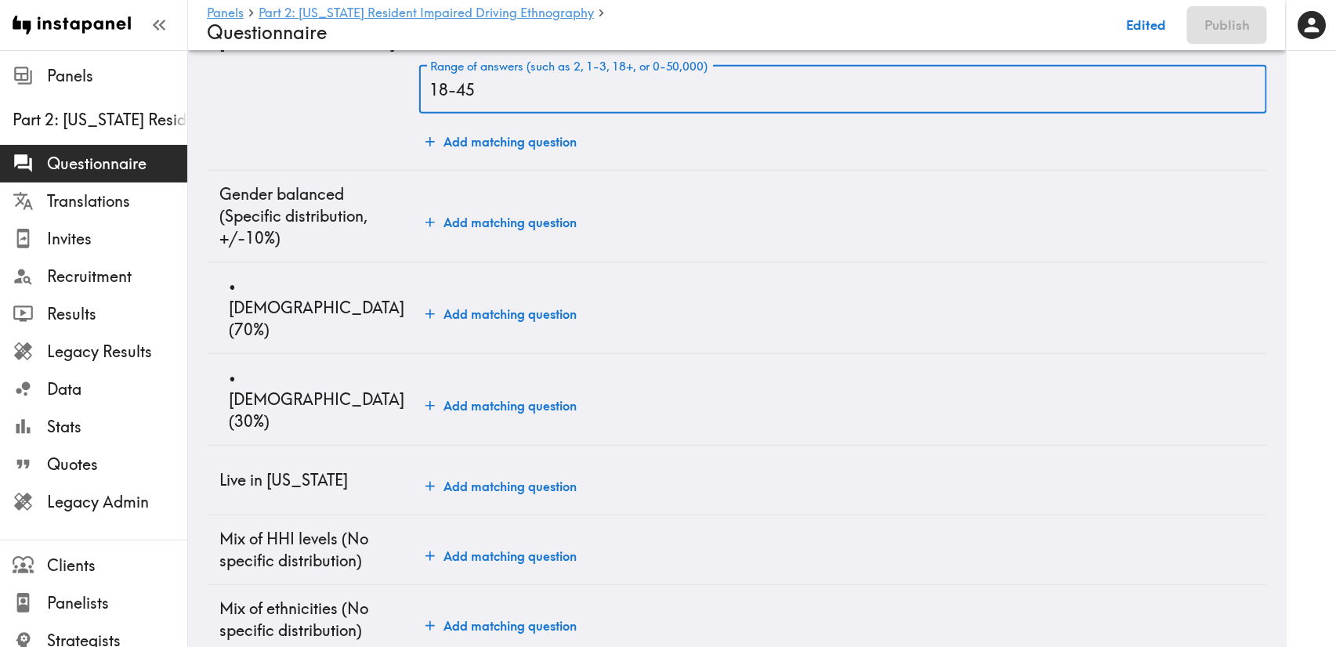
type input "18-45"
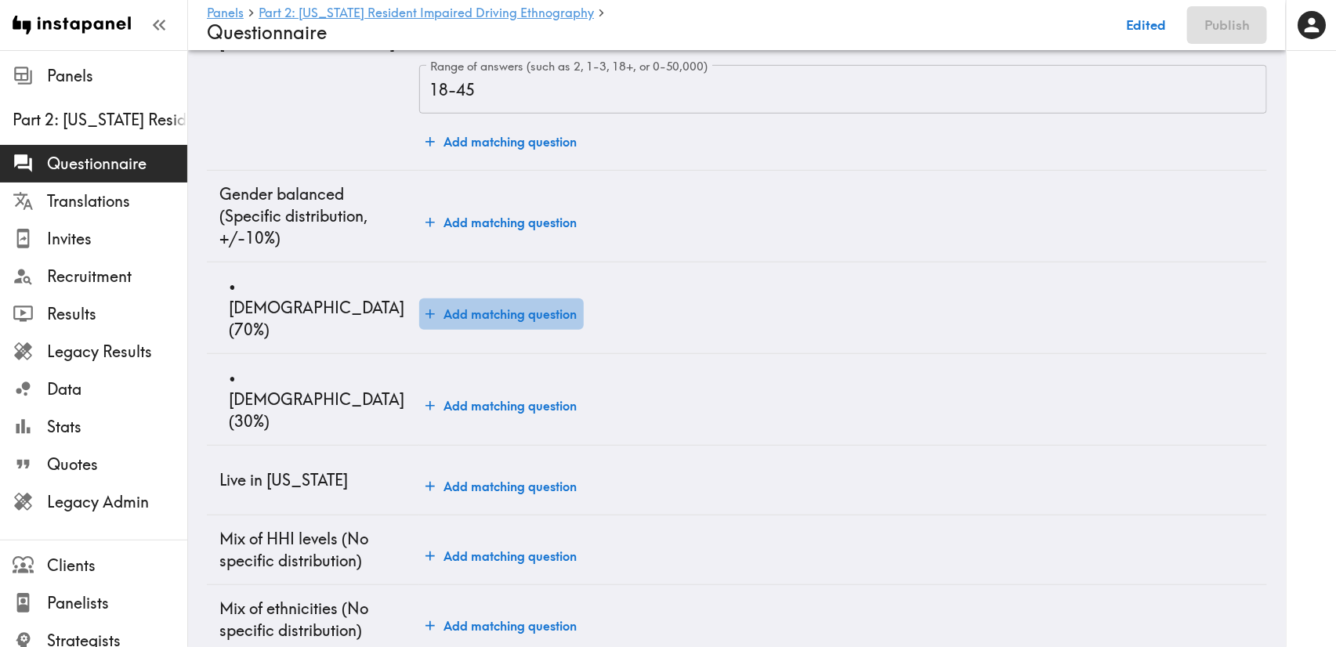
click at [552, 308] on button "Add matching question" at bounding box center [501, 313] width 164 height 31
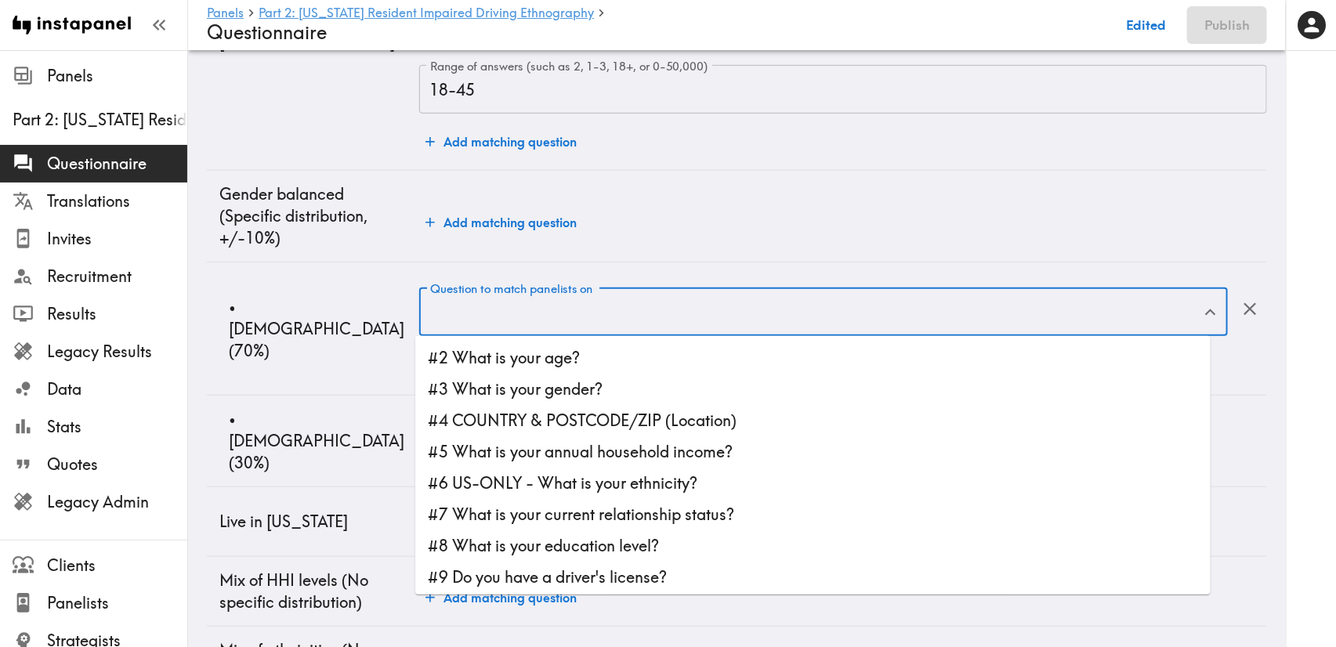
click at [552, 308] on div "Question to match panelists on Question to match panelists on" at bounding box center [823, 312] width 808 height 51
click at [579, 385] on li "#3 What is your gender?" at bounding box center [812, 389] width 795 height 31
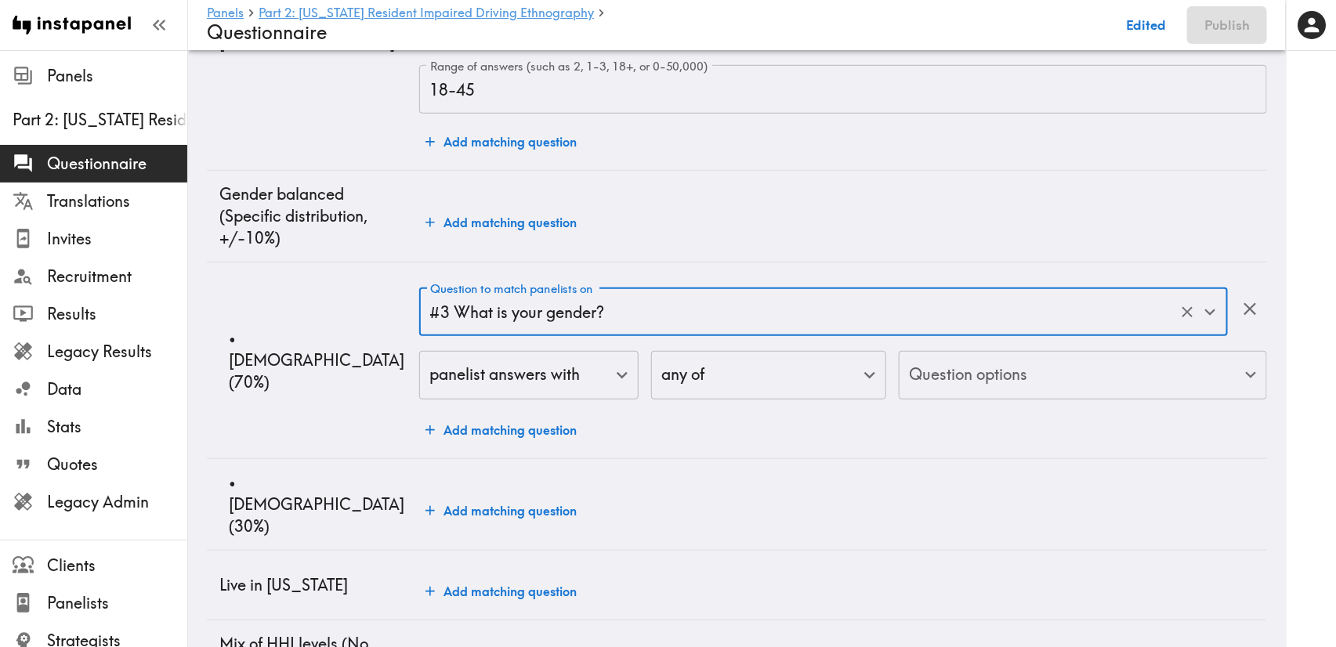
type input "#3 What is your gender?"
click at [1014, 372] on body "Instapanel - Panels - Part 2: Utah Resident Impaired Driving Ethnography - Ques…" at bounding box center [668, 403] width 1336 height 1410
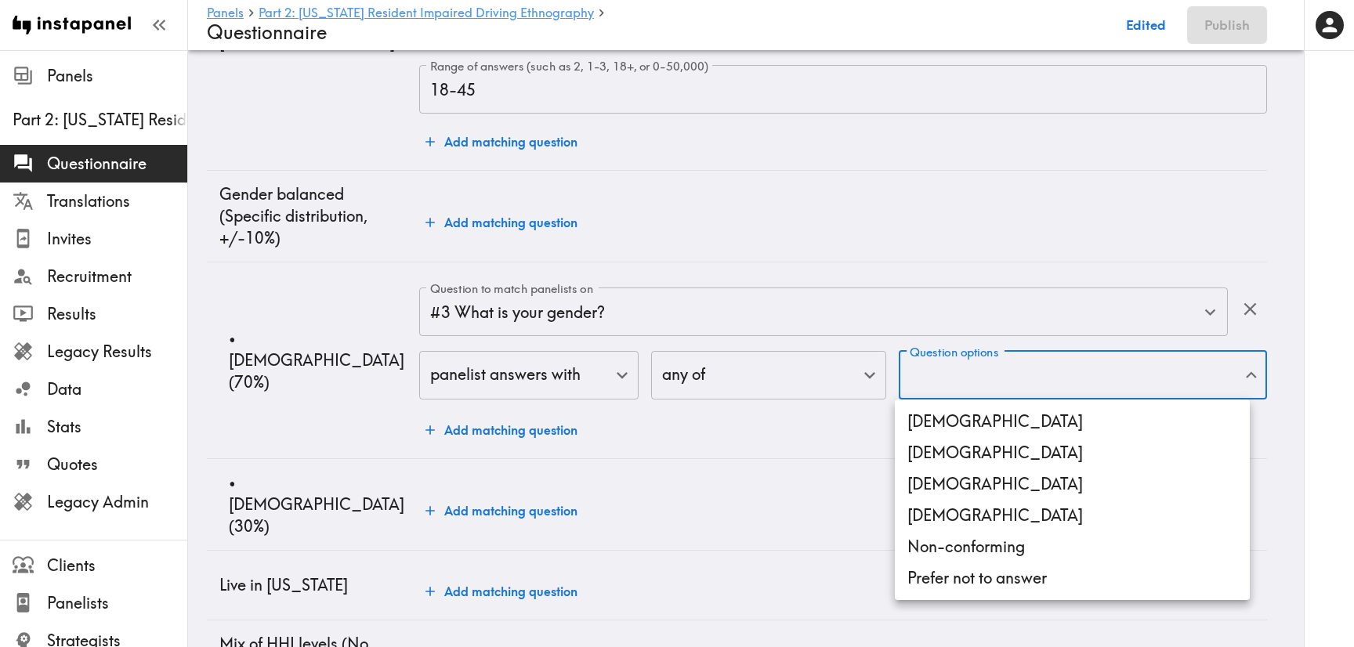
click at [1003, 415] on li "[DEMOGRAPHIC_DATA]" at bounding box center [1072, 421] width 355 height 31
type input "[DEMOGRAPHIC_DATA]"
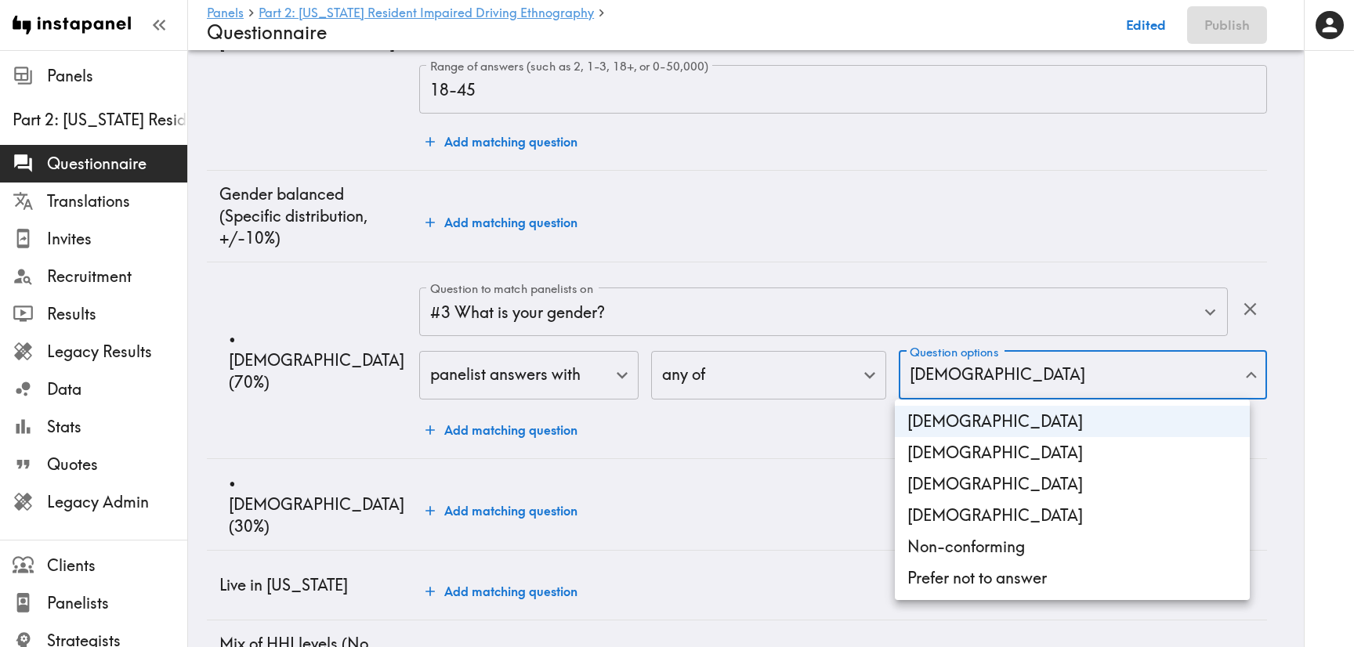
click at [497, 498] on div at bounding box center [677, 323] width 1354 height 647
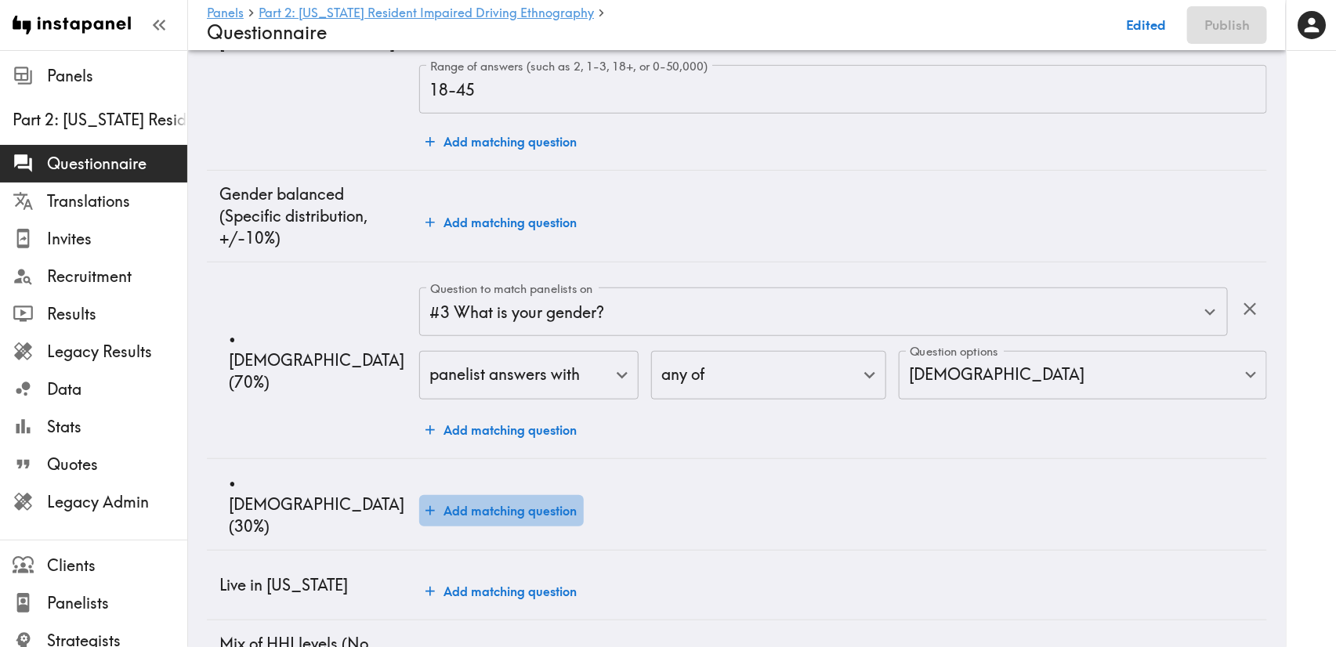
click at [571, 495] on button "Add matching question" at bounding box center [501, 510] width 164 height 31
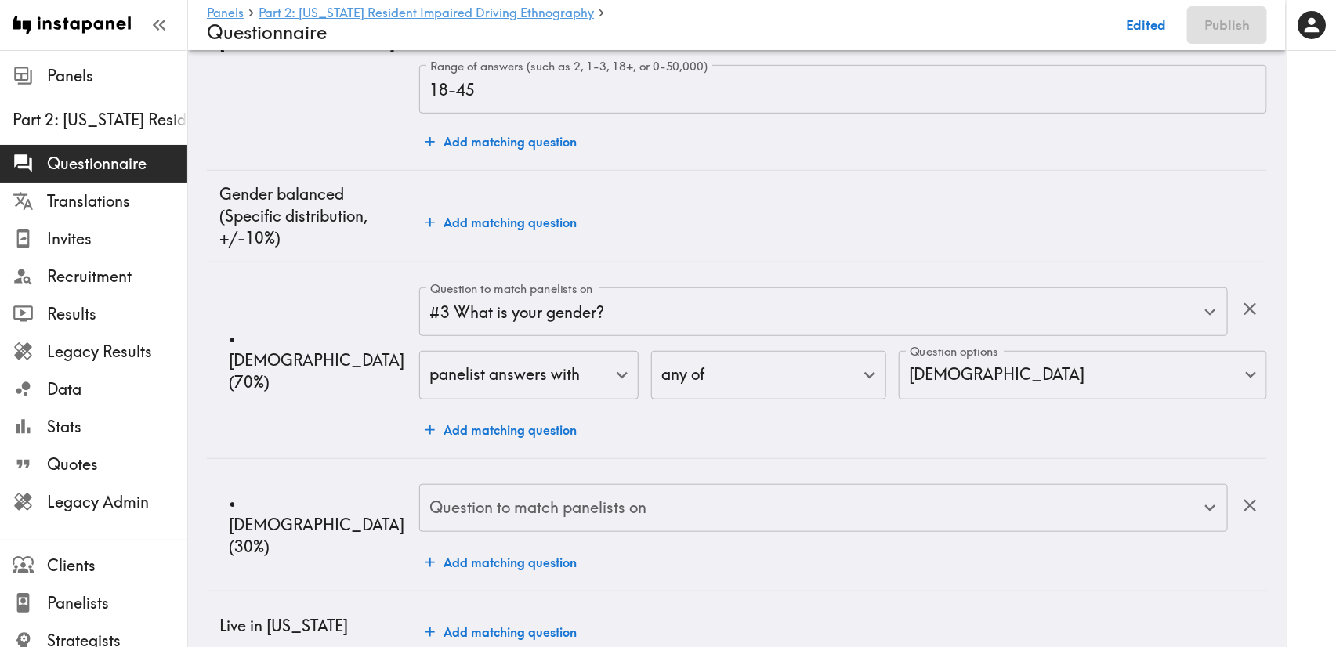
click at [542, 492] on div "Question to match panelists on Question to match panelists on" at bounding box center [823, 509] width 808 height 51
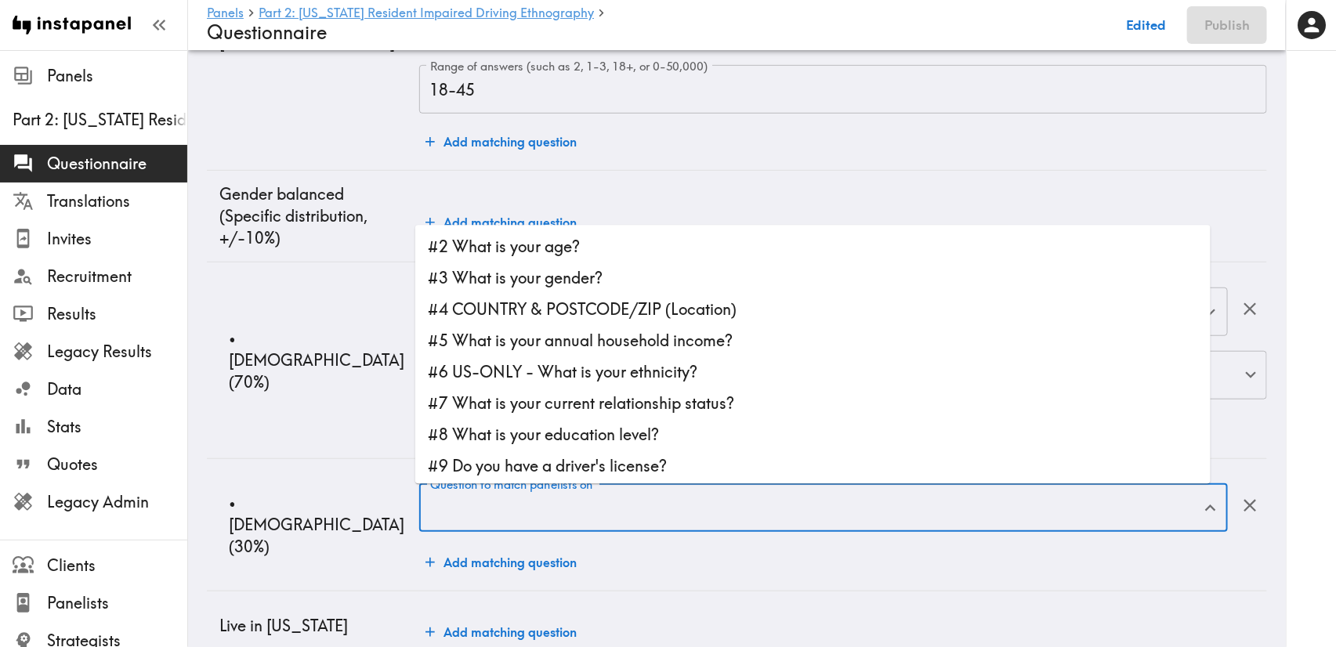
click at [553, 284] on li "#3 What is your gender?" at bounding box center [812, 277] width 795 height 31
type input "#3 What is your gender?"
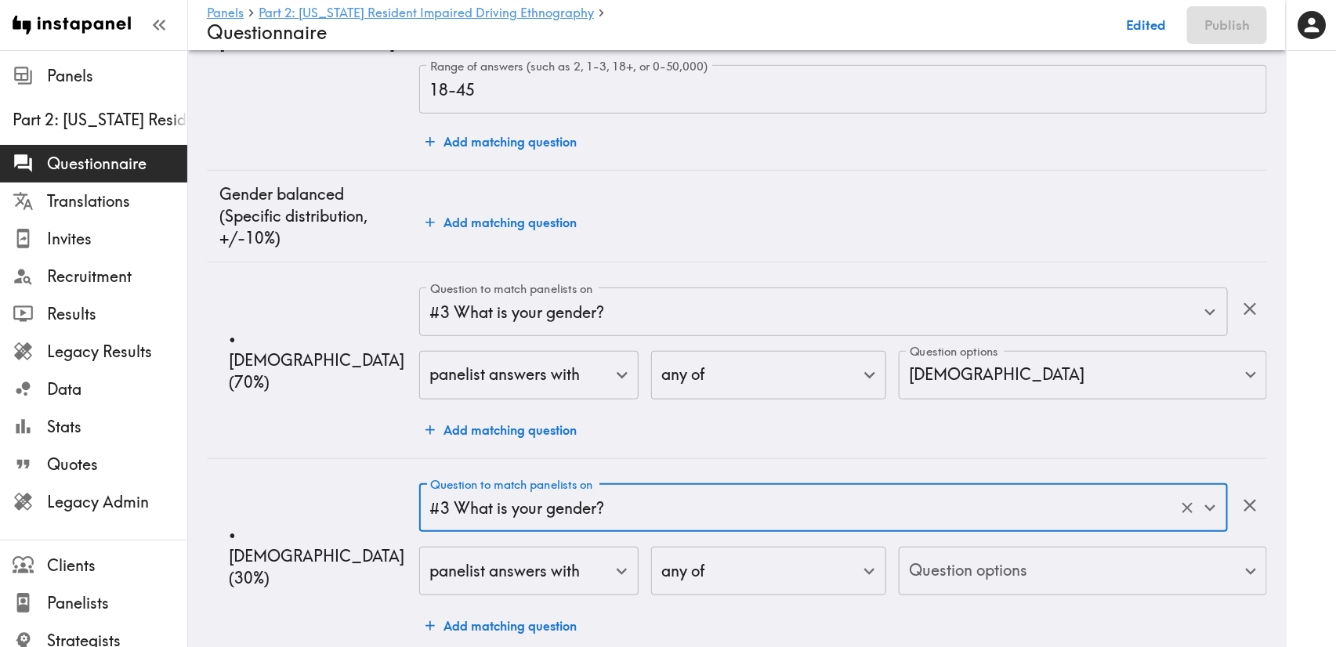
scroll to position [470, 0]
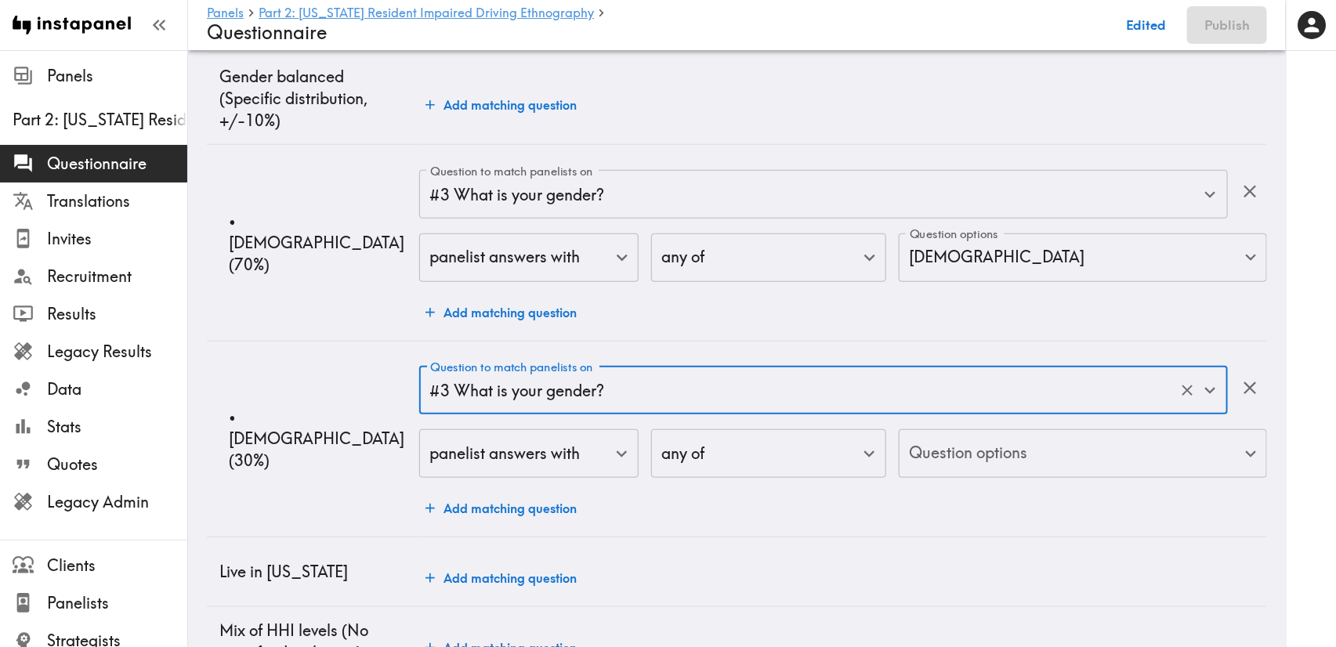
click at [1046, 457] on body "Instapanel - Panels - Part 2: Utah Resident Impaired Driving Ethnography - Ques…" at bounding box center [668, 337] width 1336 height 1514
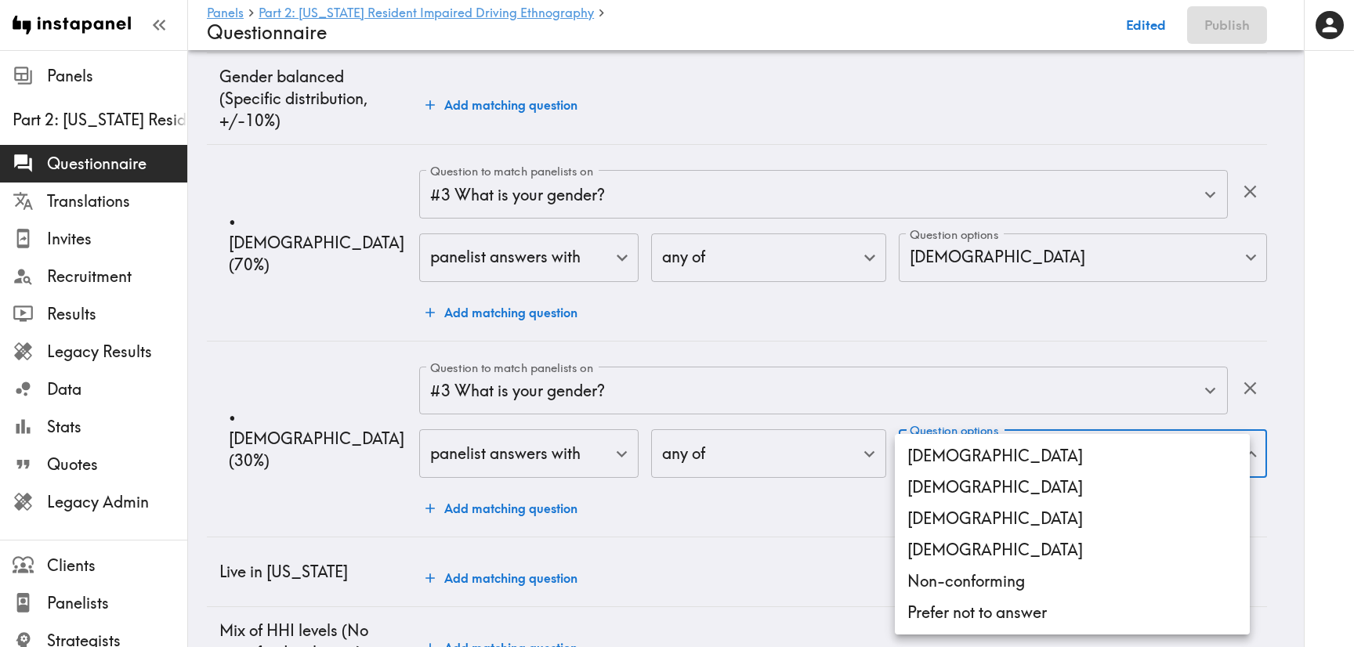
drag, startPoint x: 1005, startPoint y: 483, endPoint x: 914, endPoint y: 490, distance: 91.1
click at [1005, 483] on li "Female" at bounding box center [1072, 487] width 355 height 31
type input "Female"
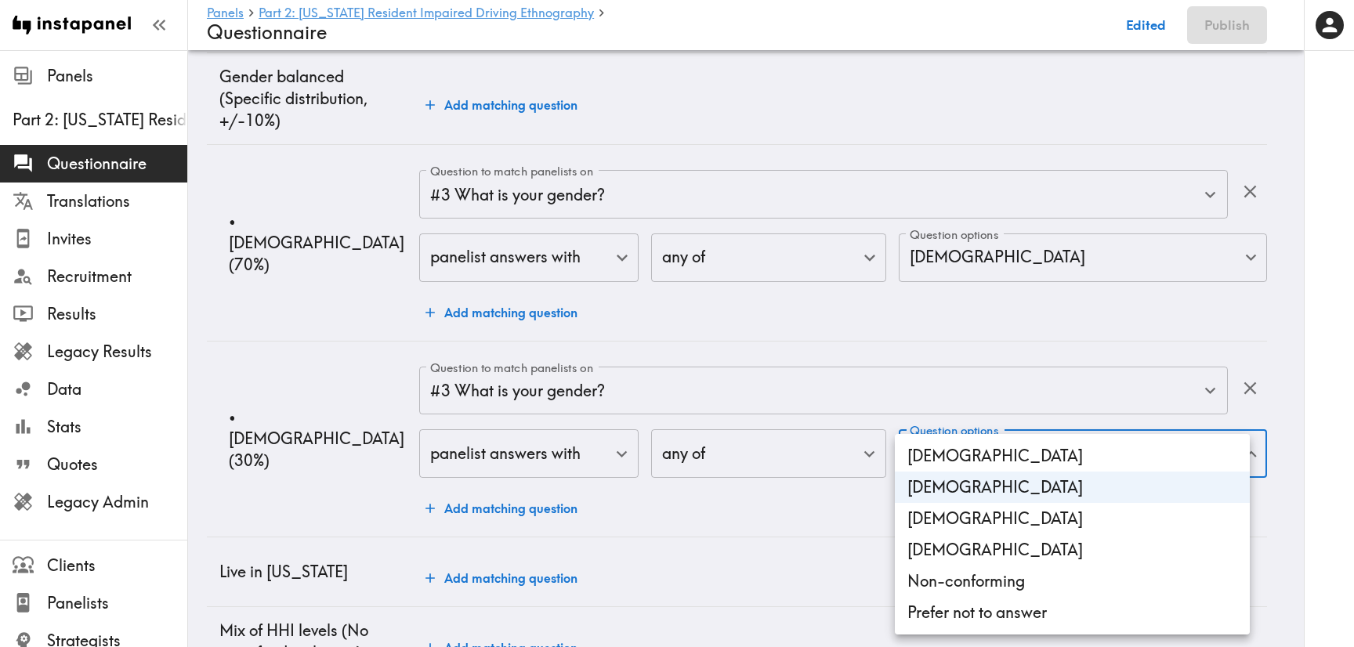
click at [765, 510] on div at bounding box center [677, 323] width 1354 height 647
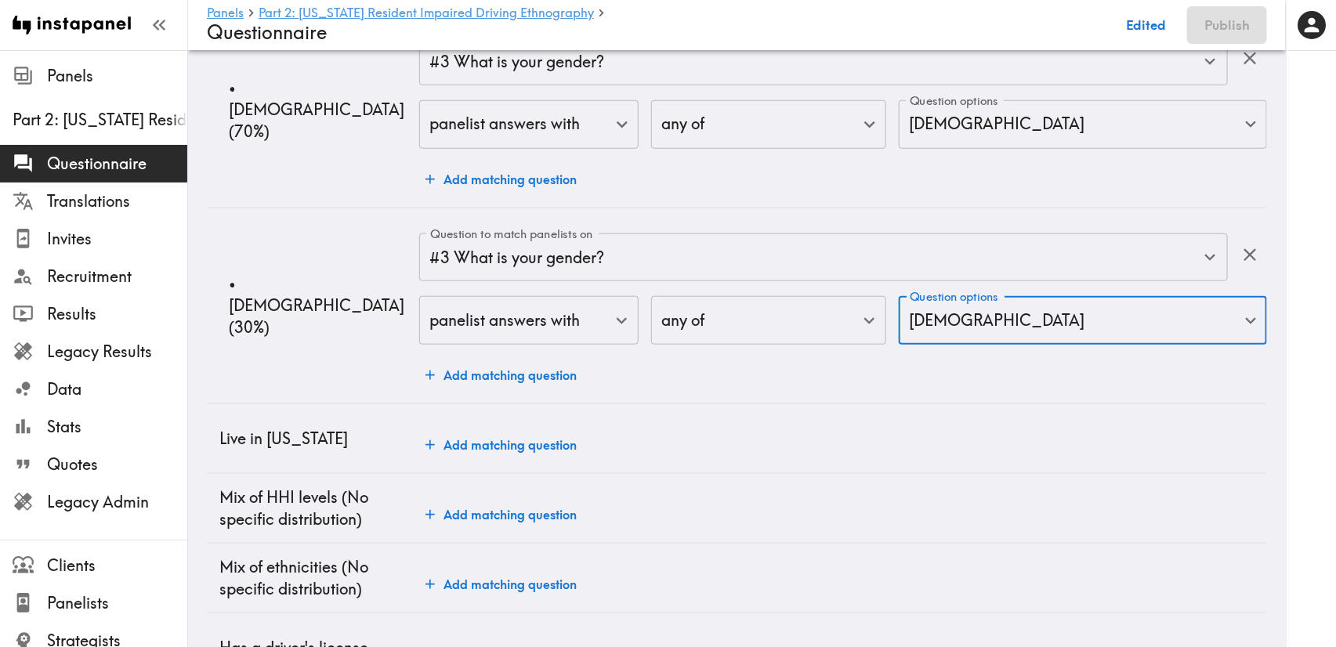
scroll to position [705, 0]
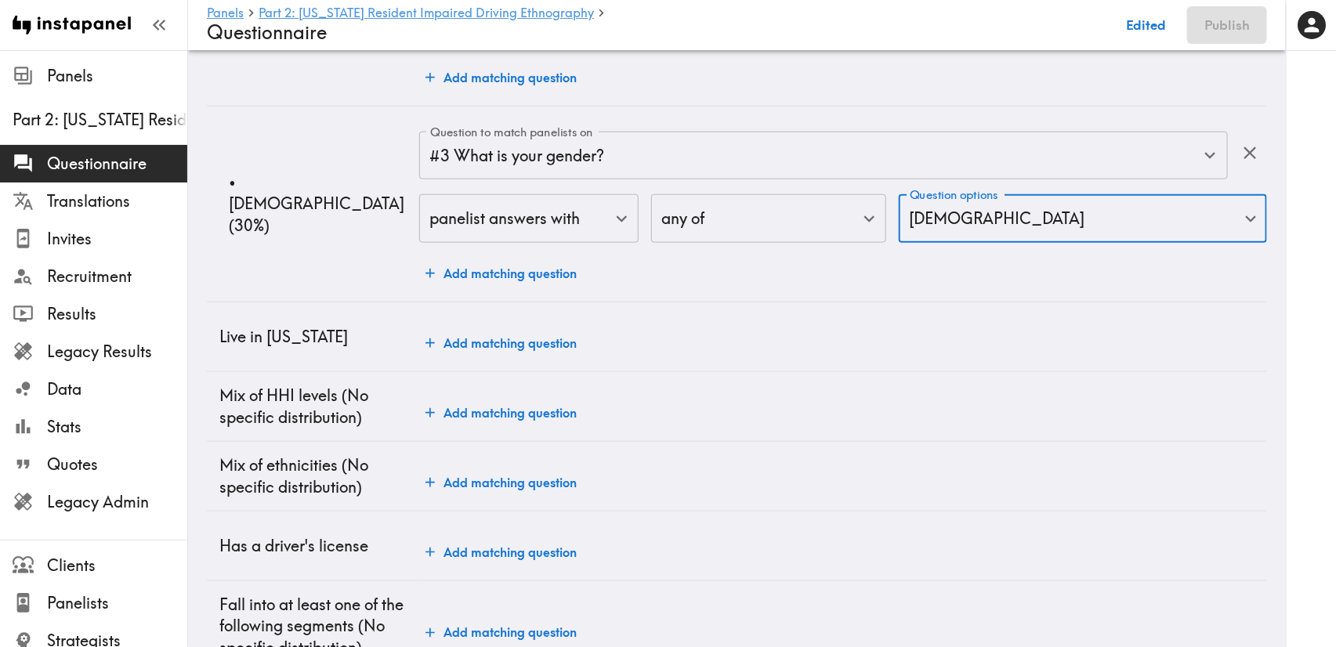
click at [517, 345] on button "Add matching question" at bounding box center [501, 342] width 164 height 31
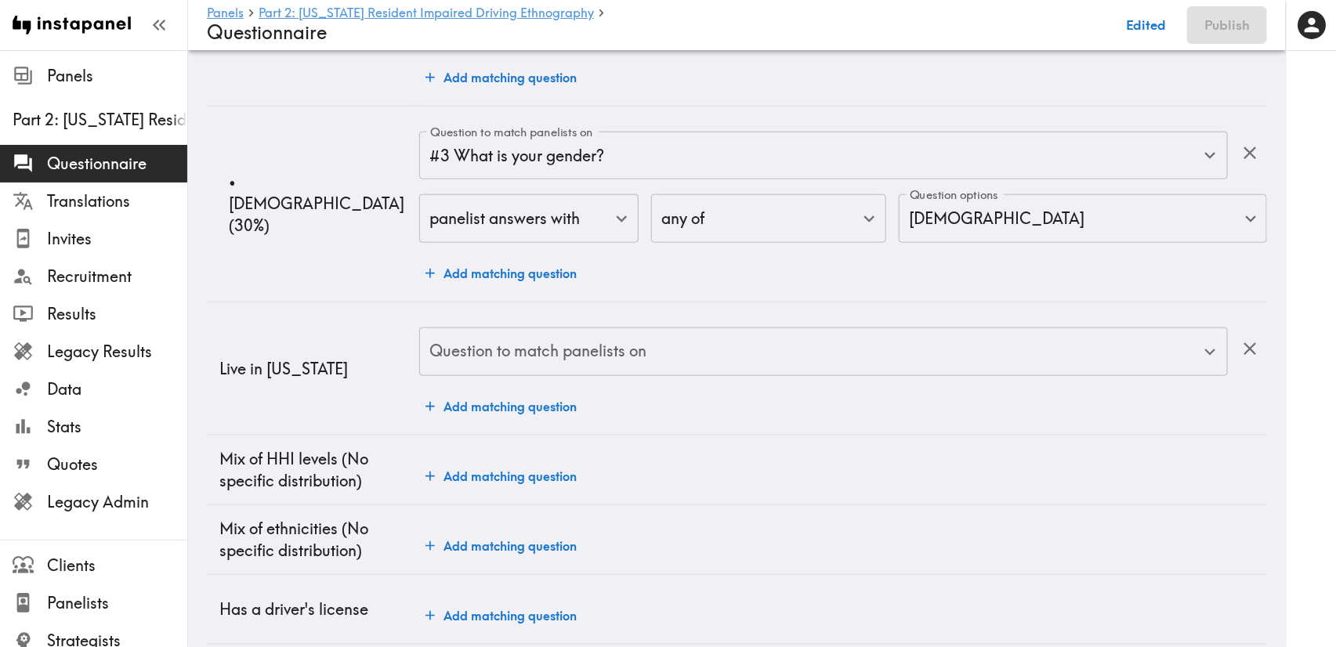
click at [574, 360] on input "Question to match panelists on" at bounding box center [811, 351] width 771 height 34
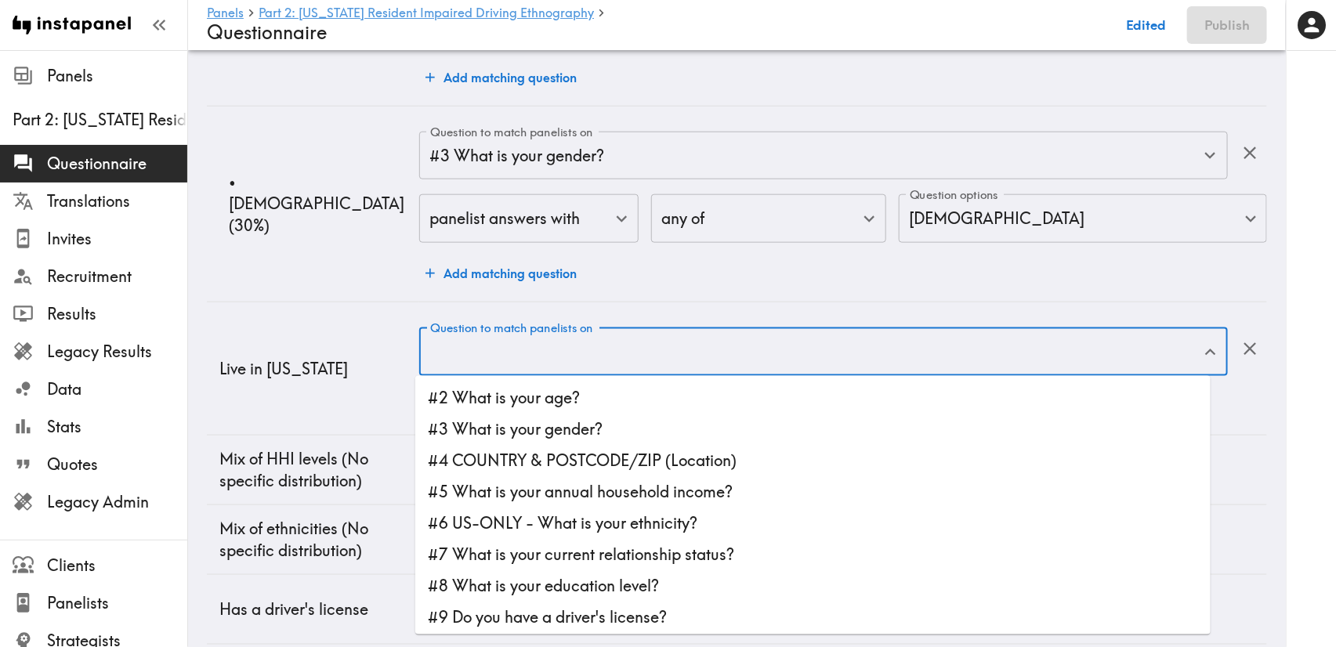
click at [626, 471] on li "#4 COUNTRY & POSTCODE/ZIP (Location)" at bounding box center [812, 460] width 795 height 31
type input "#4 COUNTRY & POSTCODE/ZIP (Location)"
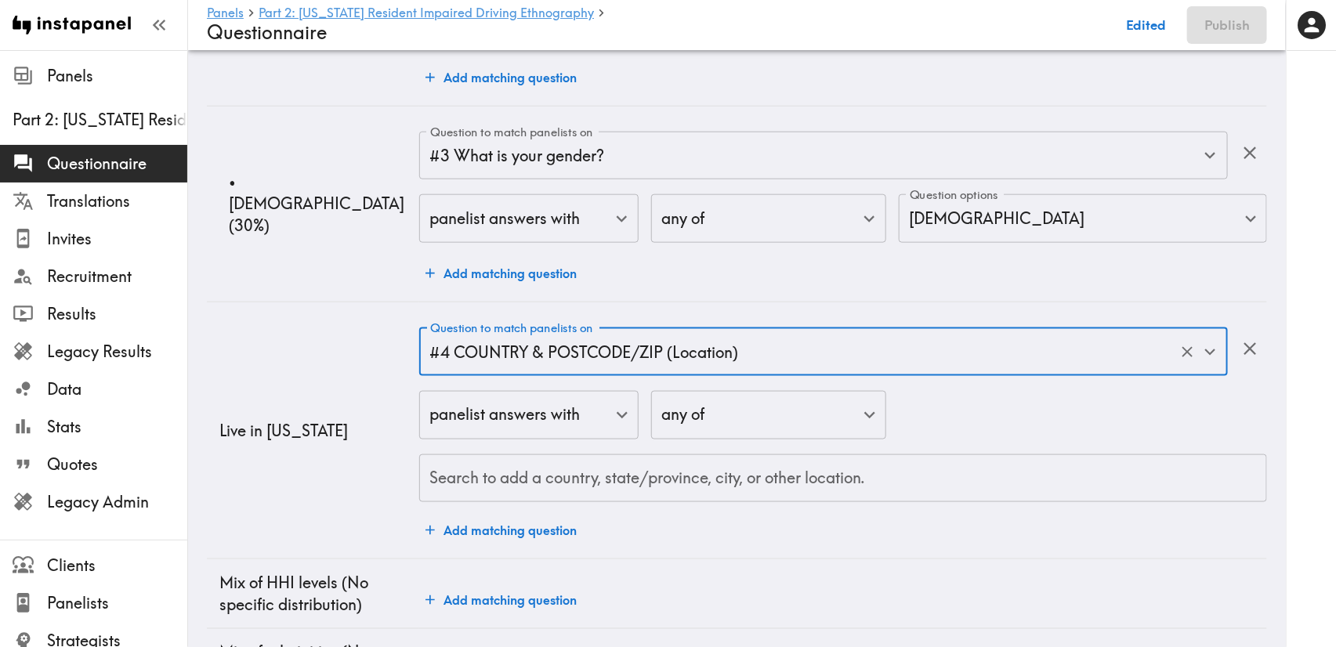
click at [626, 471] on input "Search to add a country, state/province, city, or other location." at bounding box center [842, 478] width 833 height 34
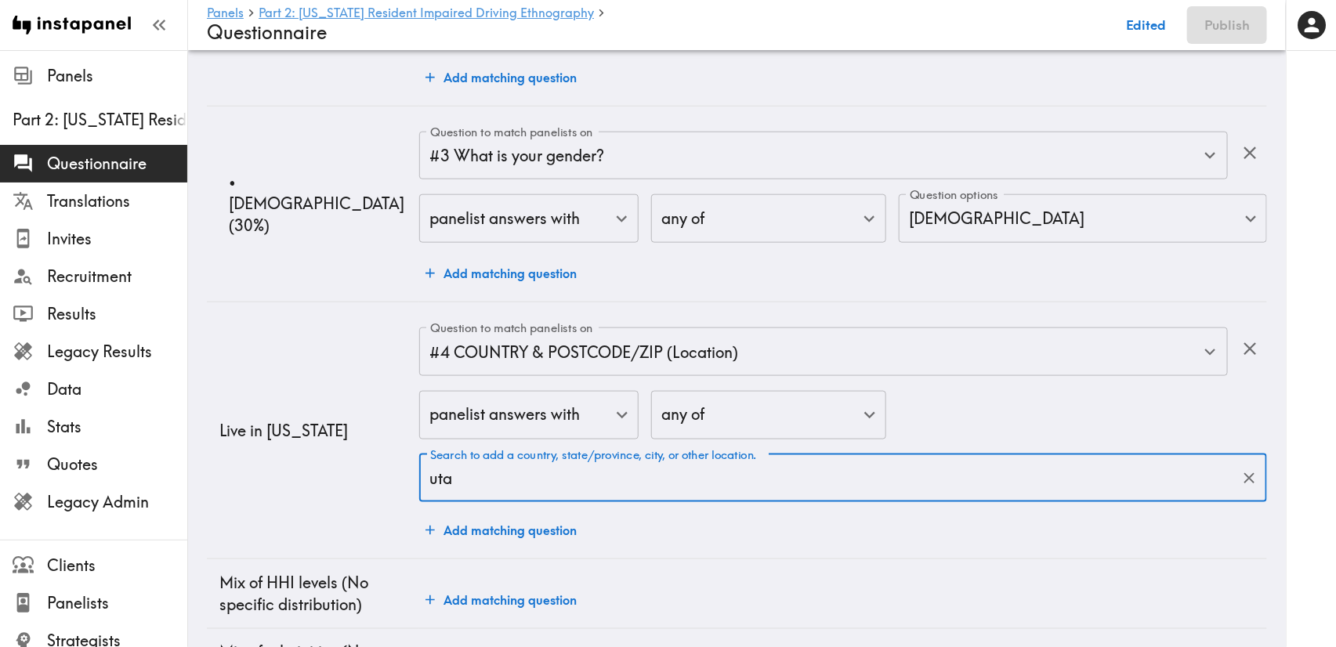
type input "utah"
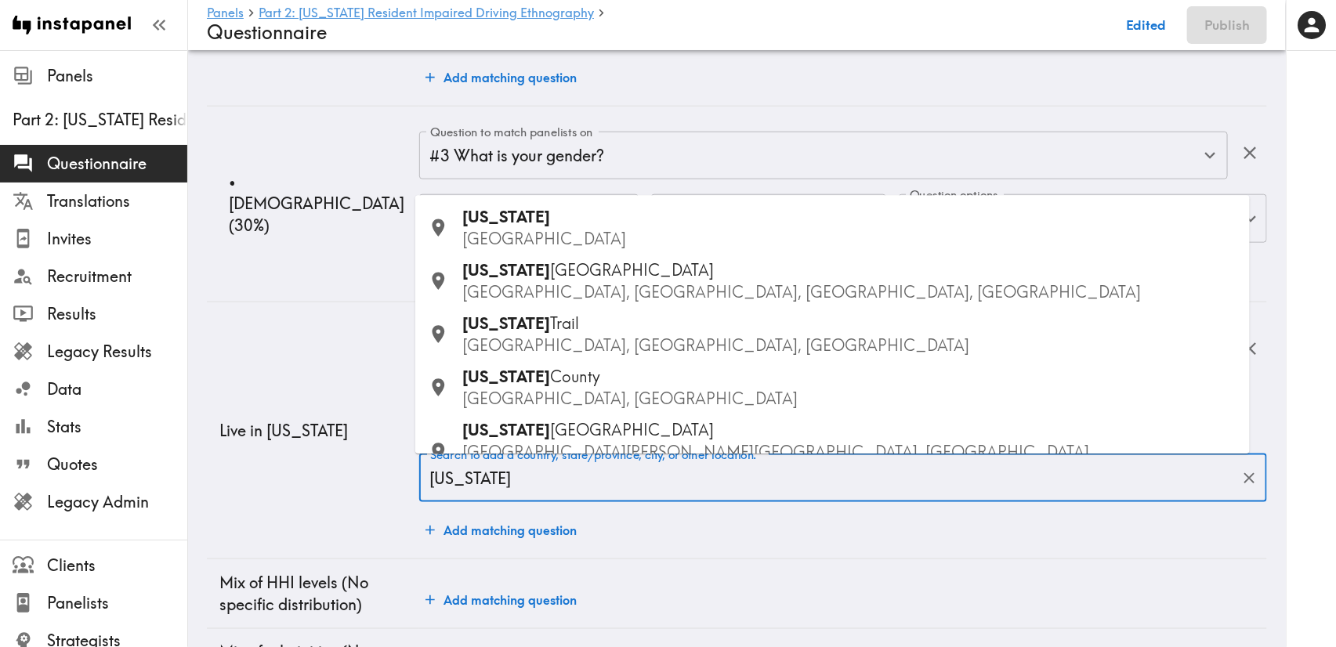
click at [508, 236] on p "USA" at bounding box center [849, 239] width 775 height 22
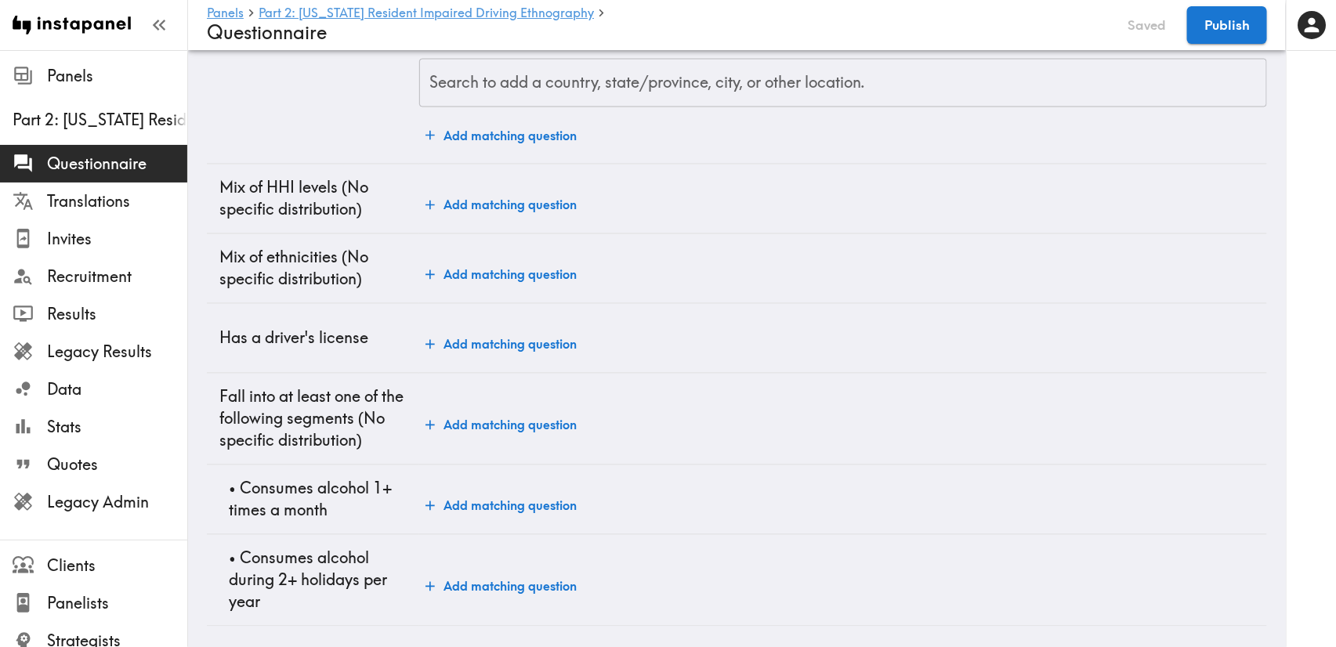
scroll to position [1207, 0]
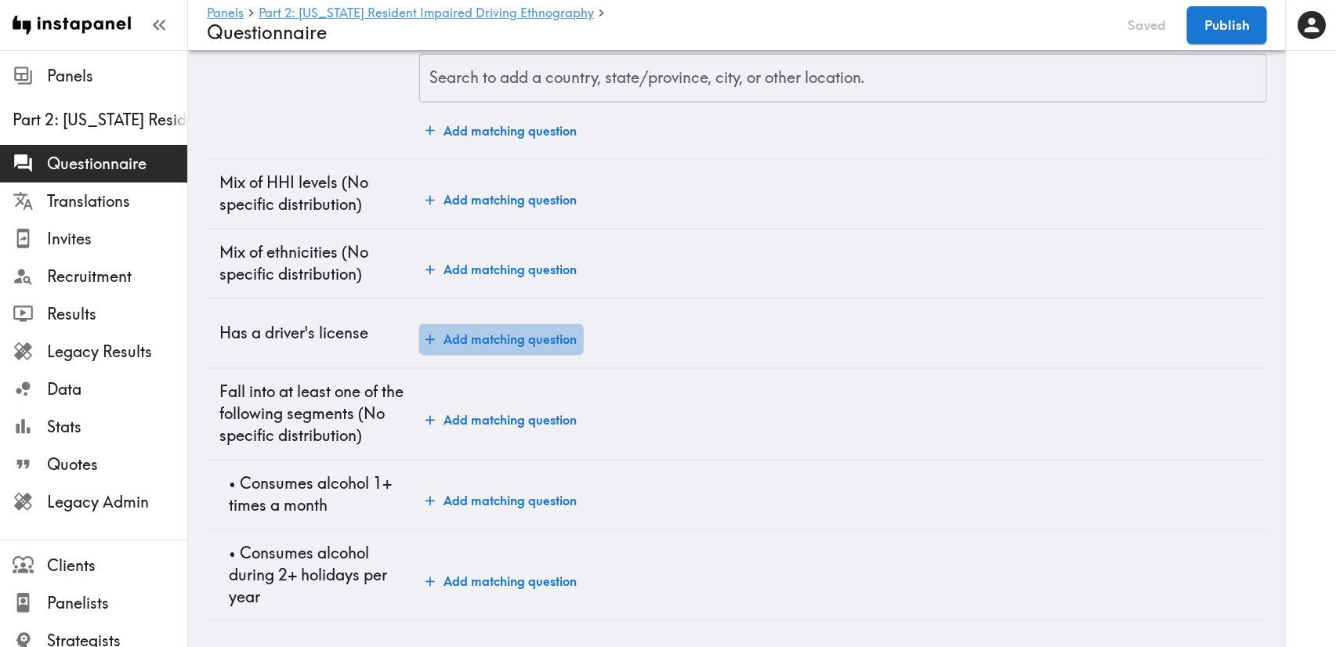
click at [533, 324] on button "Add matching question" at bounding box center [501, 339] width 164 height 31
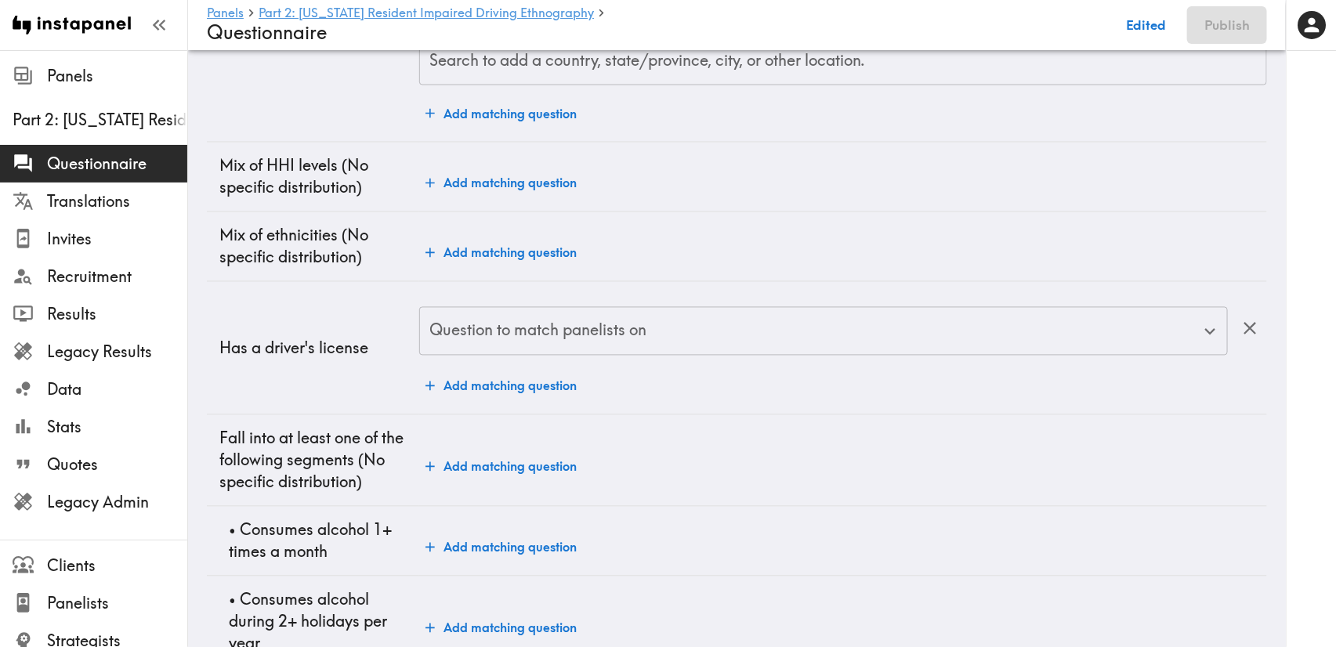
click at [551, 322] on div "Question to match panelists on Question to match panelists on" at bounding box center [823, 332] width 808 height 51
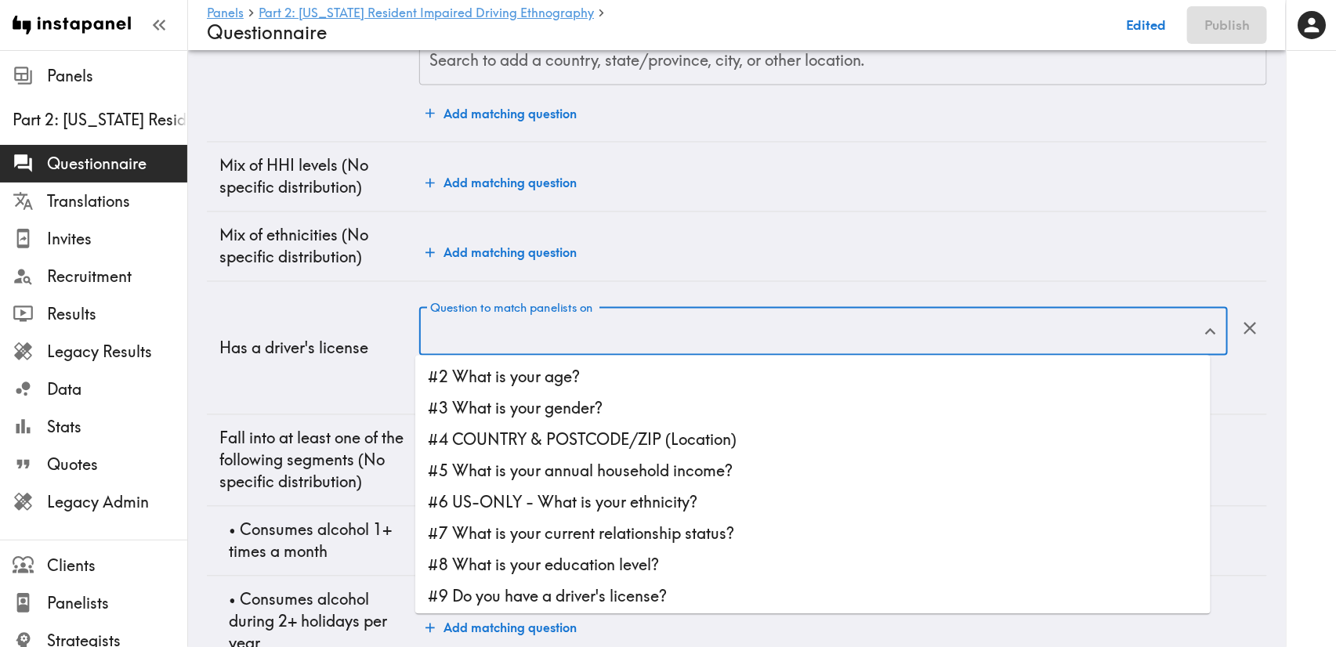
click at [670, 595] on li "#9 Do you have a driver's license?" at bounding box center [812, 596] width 795 height 31
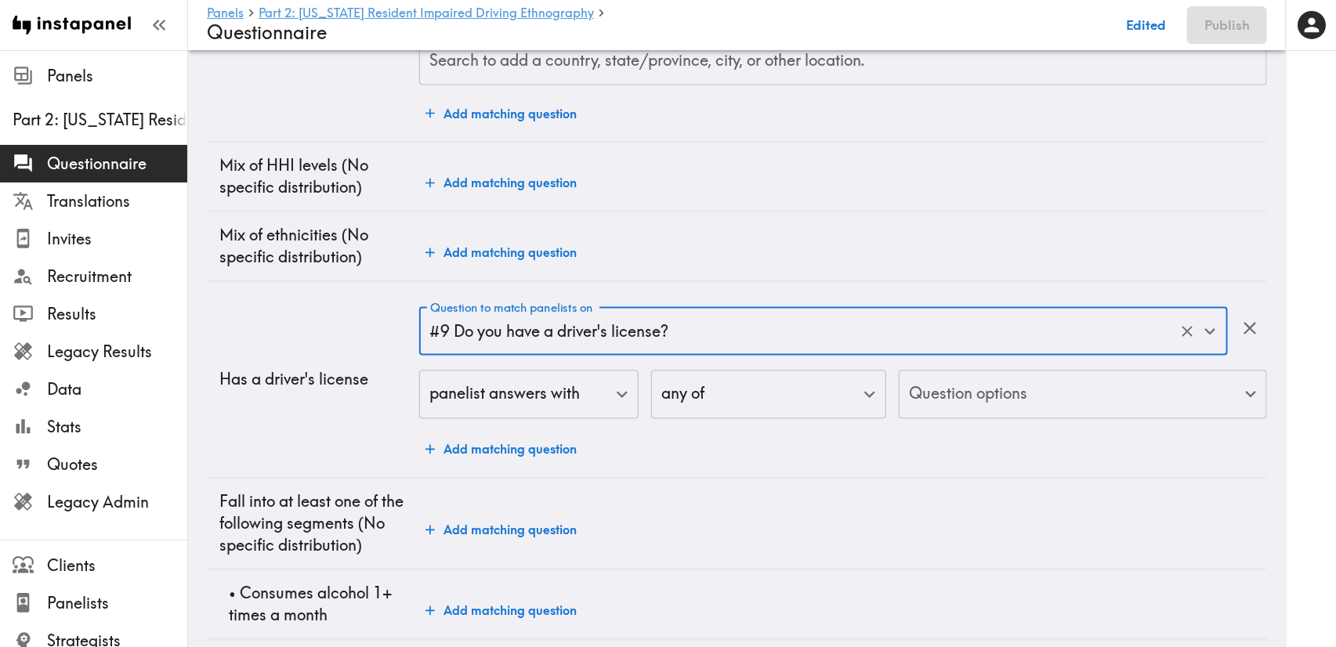
type input "#9 Do you have a driver's license?"
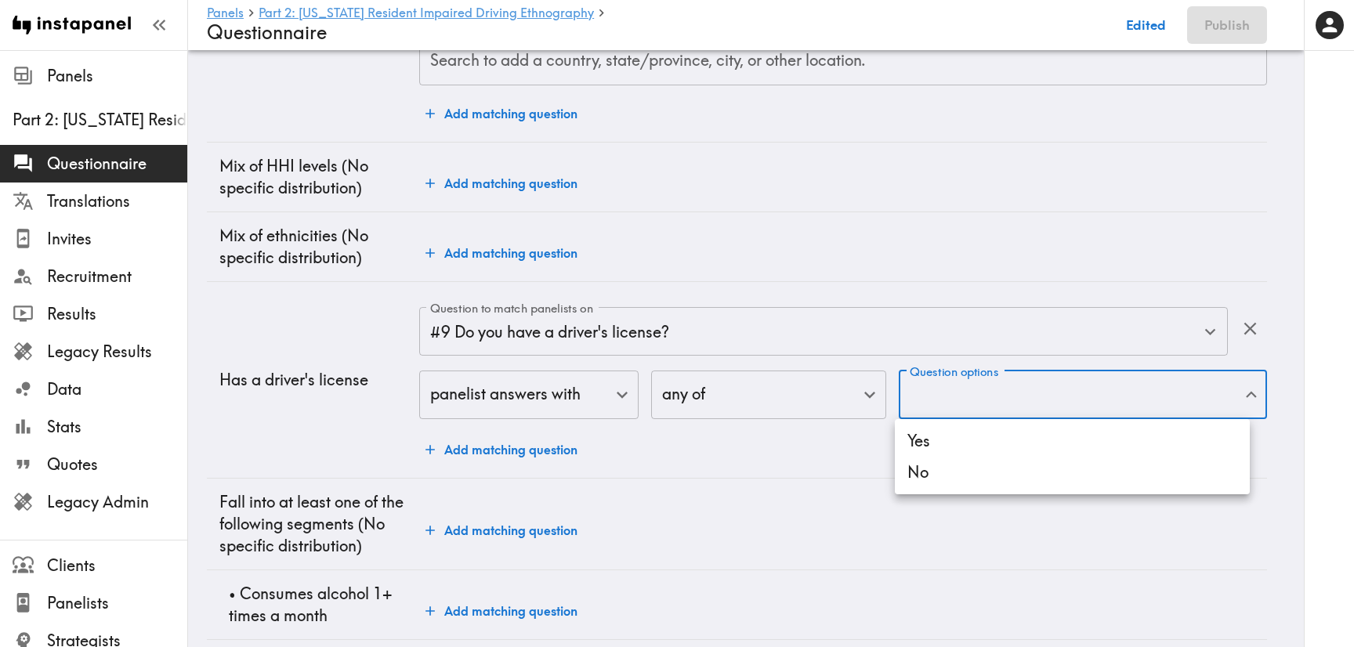
click at [920, 446] on li "Yes" at bounding box center [1072, 440] width 355 height 31
type input "5ef7ca11-dbe1-4f85-8c49-938225857e4d"
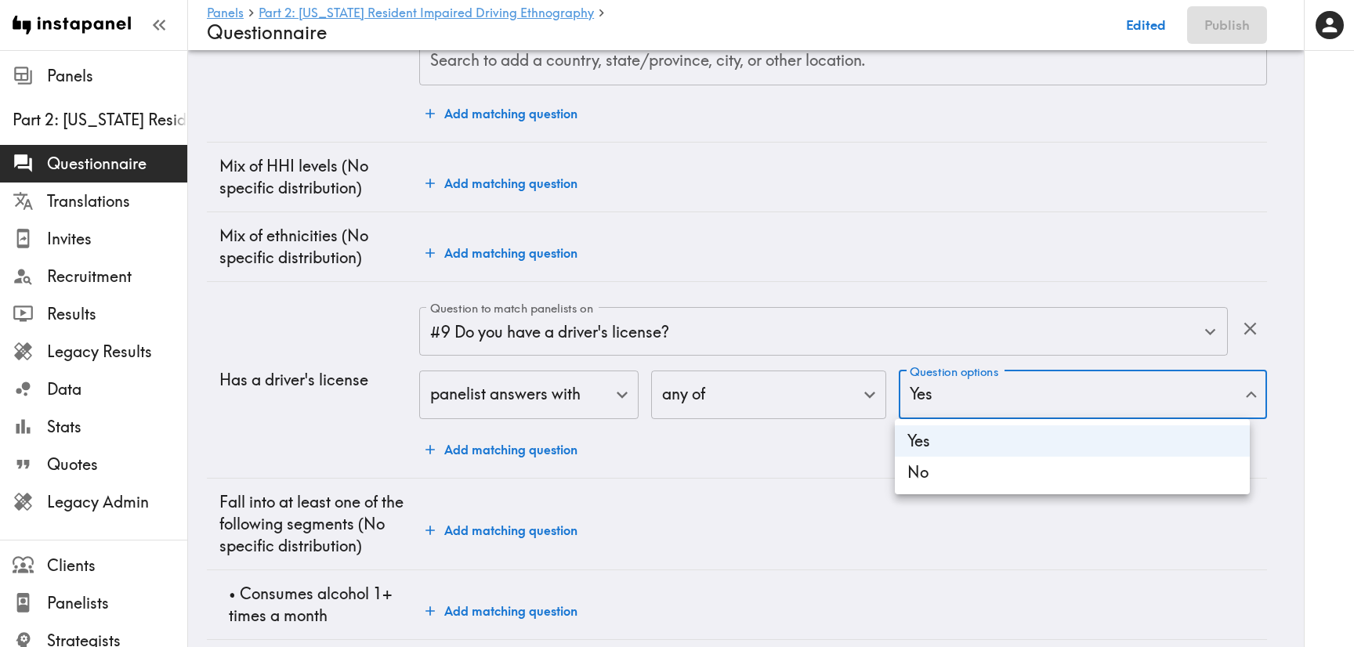
click at [831, 460] on div at bounding box center [677, 323] width 1354 height 647
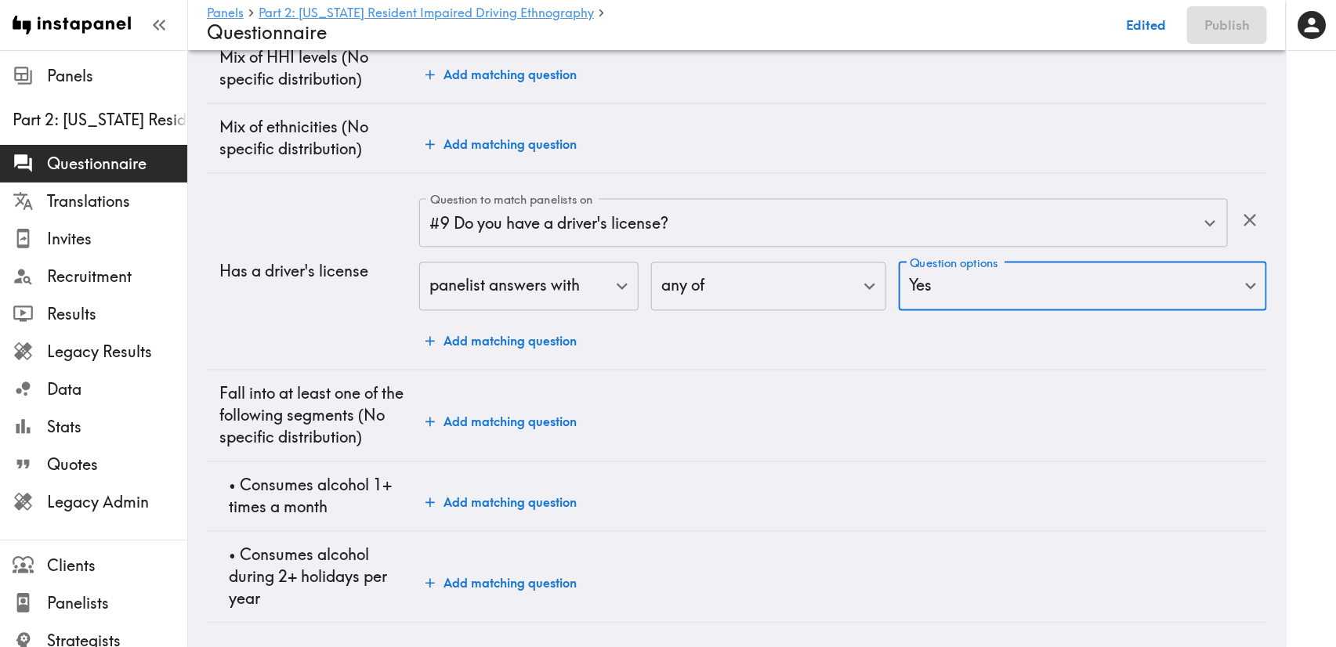
scroll to position [1333, 0]
click at [526, 486] on button "Add matching question" at bounding box center [501, 501] width 164 height 31
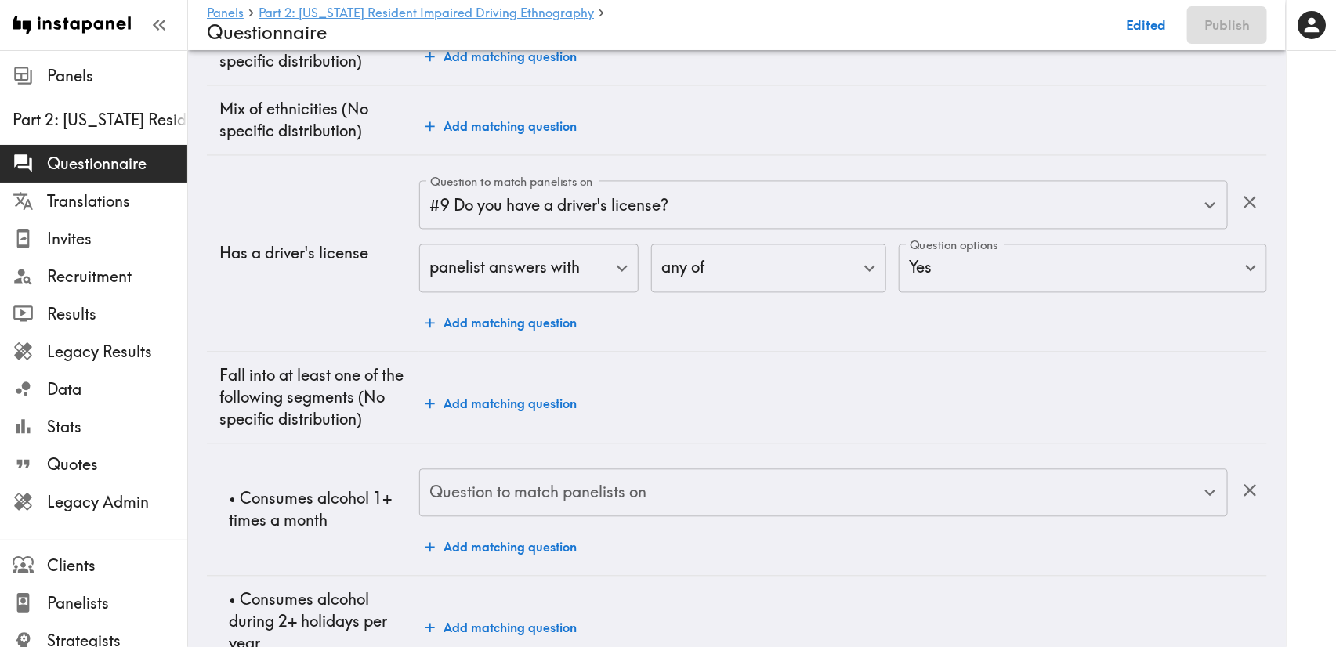
click at [569, 488] on input "Question to match panelists on" at bounding box center [811, 493] width 771 height 34
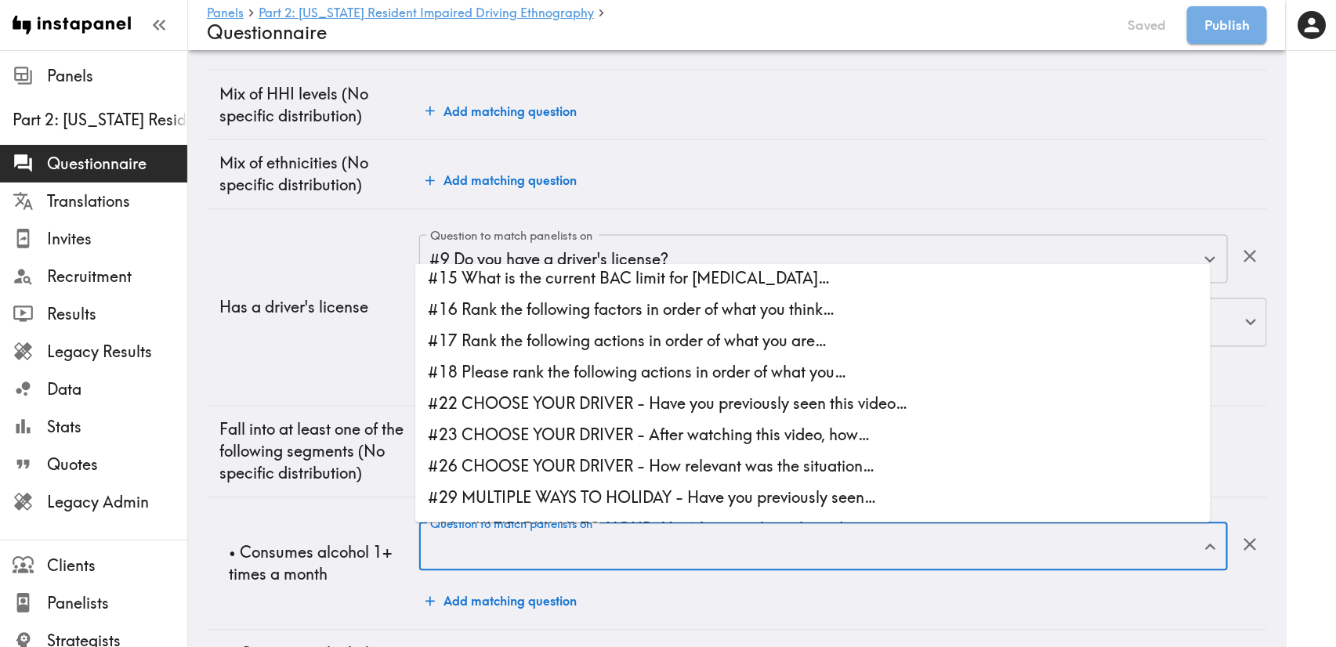
scroll to position [235, 0]
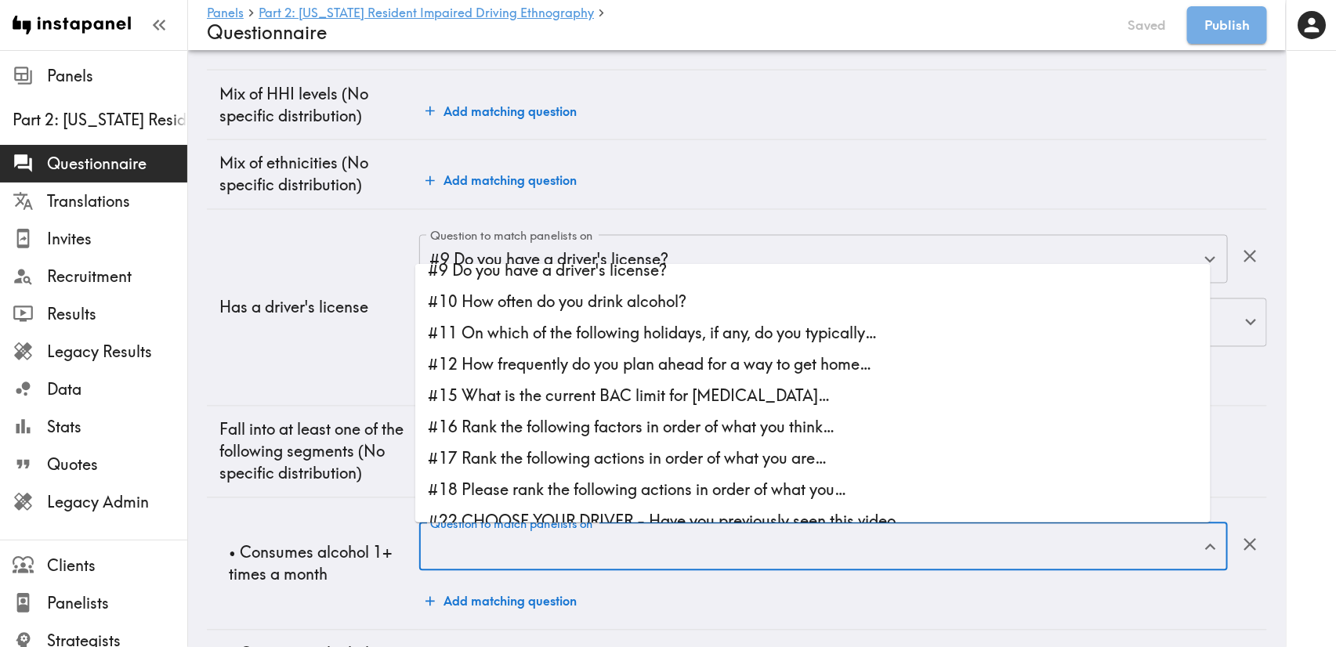
click at [647, 333] on li "#11 On which of the following holidays, if any, do you typically…" at bounding box center [812, 332] width 795 height 31
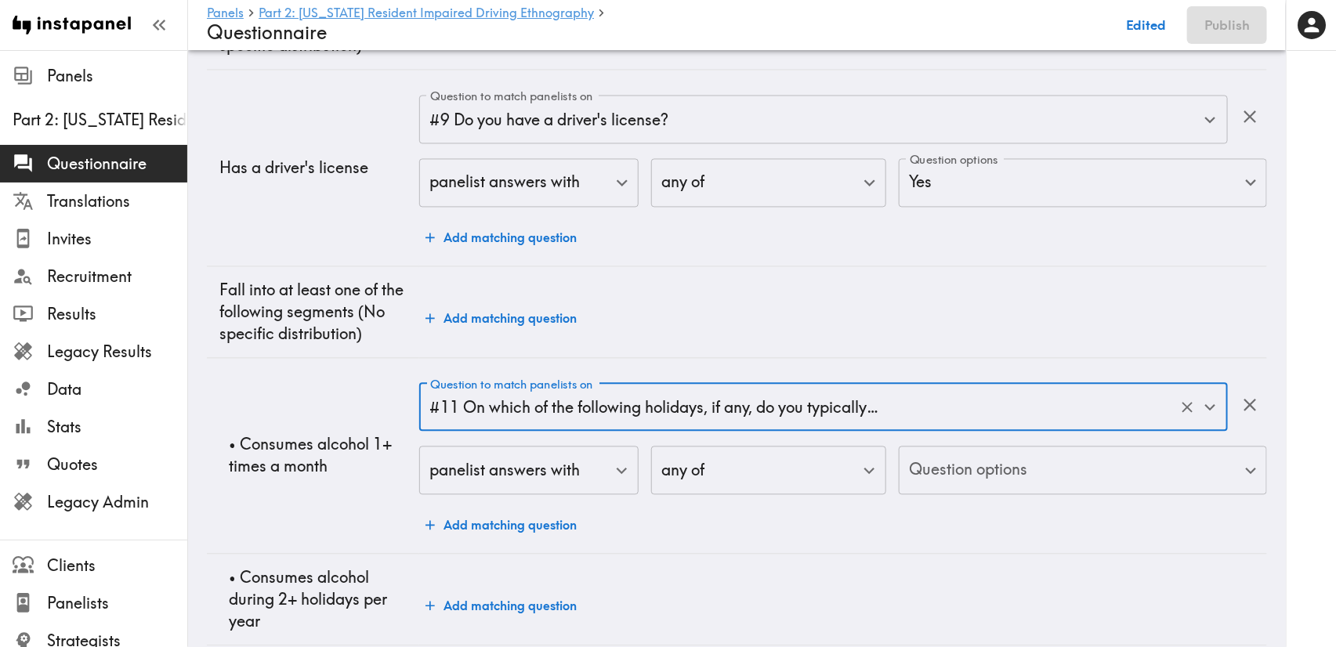
scroll to position [1352, 0]
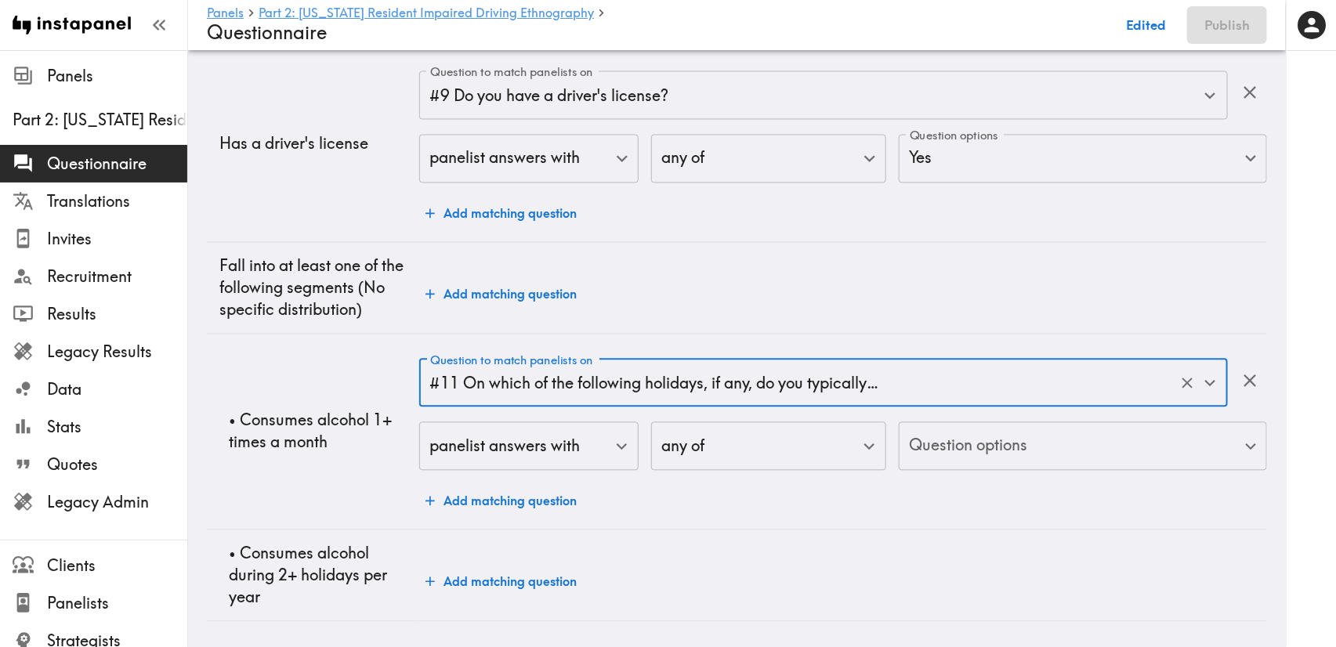
click at [834, 367] on input "#11 On which of the following holidays, if any, do you typically…" at bounding box center [801, 384] width 750 height 34
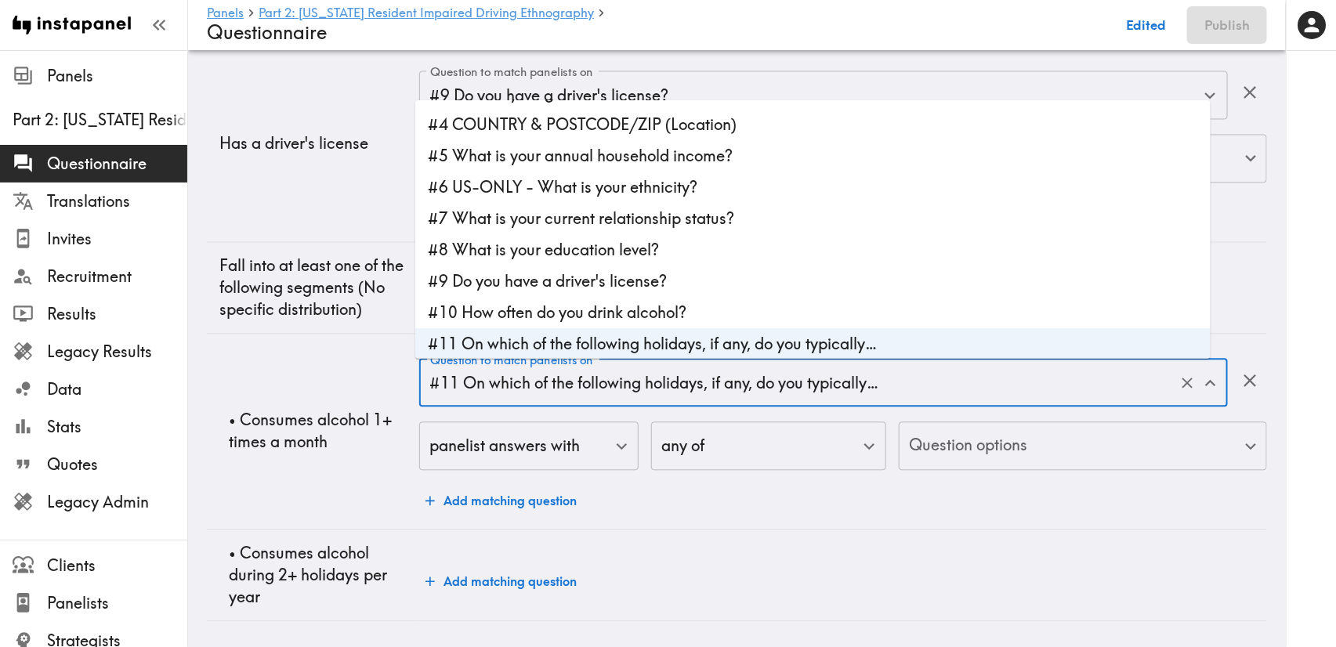
scroll to position [178, 0]
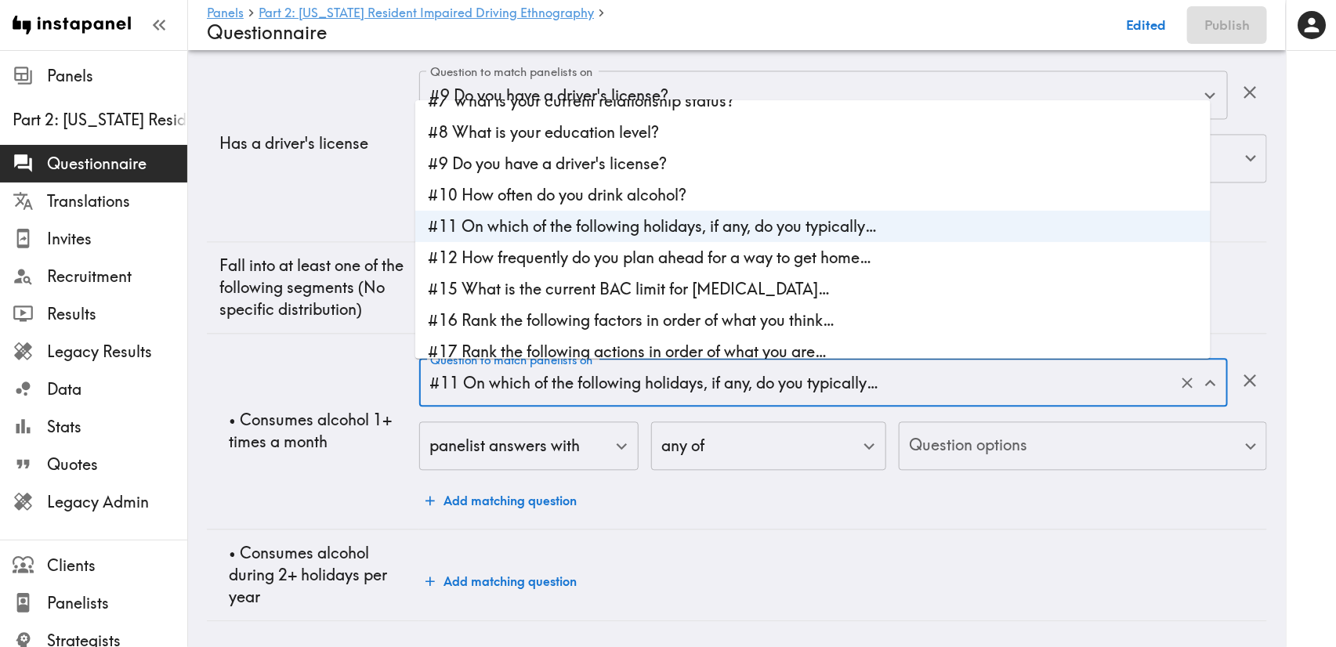
click at [629, 242] on li "#12 How frequently do you plan ahead for a way to get home…" at bounding box center [812, 257] width 795 height 31
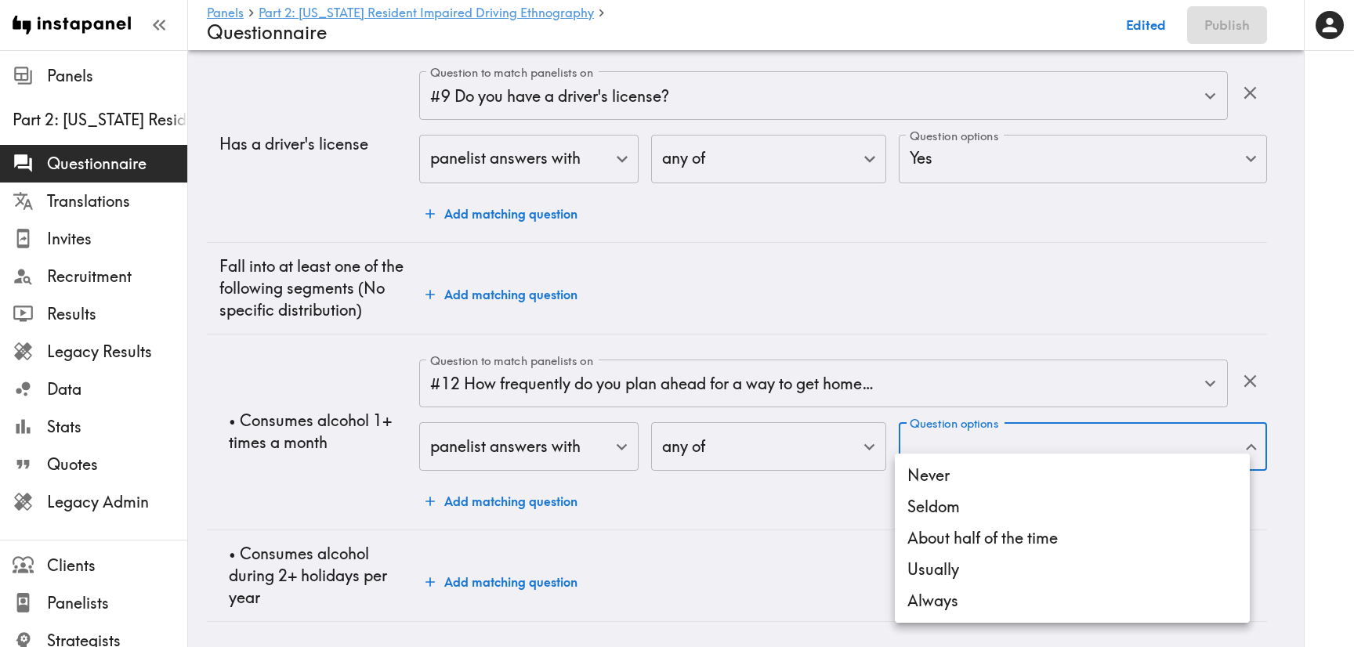
click at [976, 361] on div at bounding box center [677, 323] width 1354 height 647
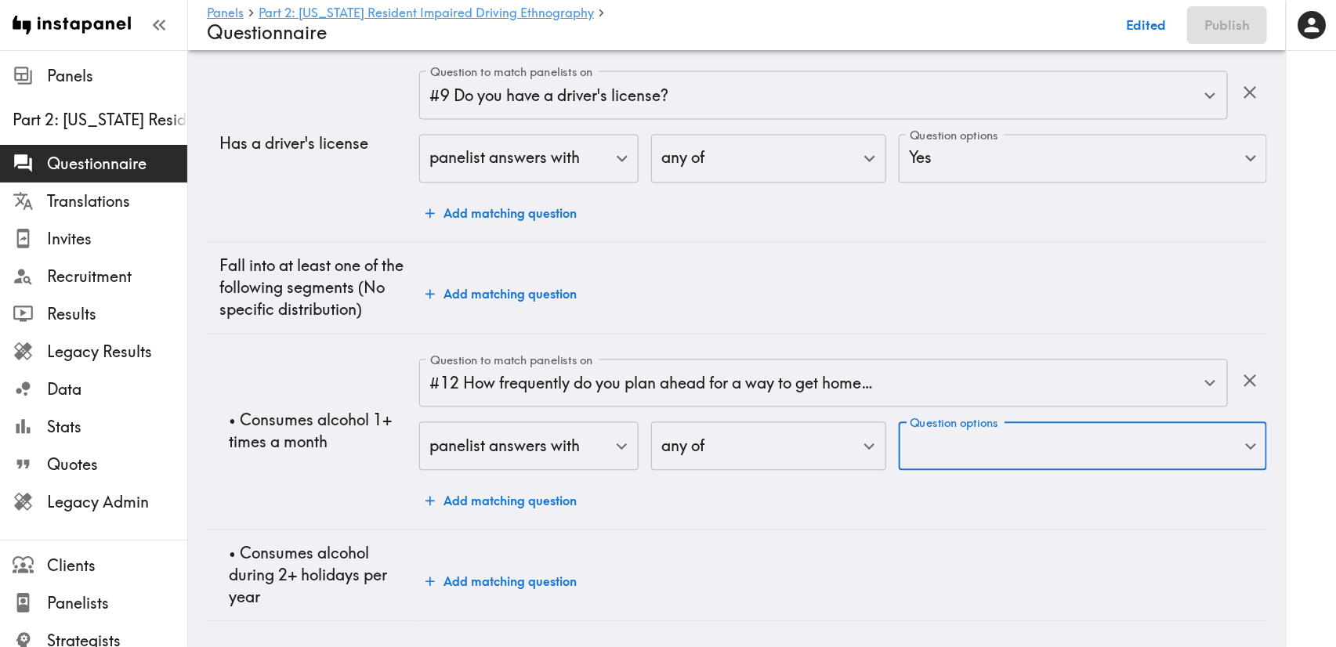
click at [914, 367] on input "#12 How frequently do you plan ahead for a way to get home…" at bounding box center [801, 384] width 750 height 34
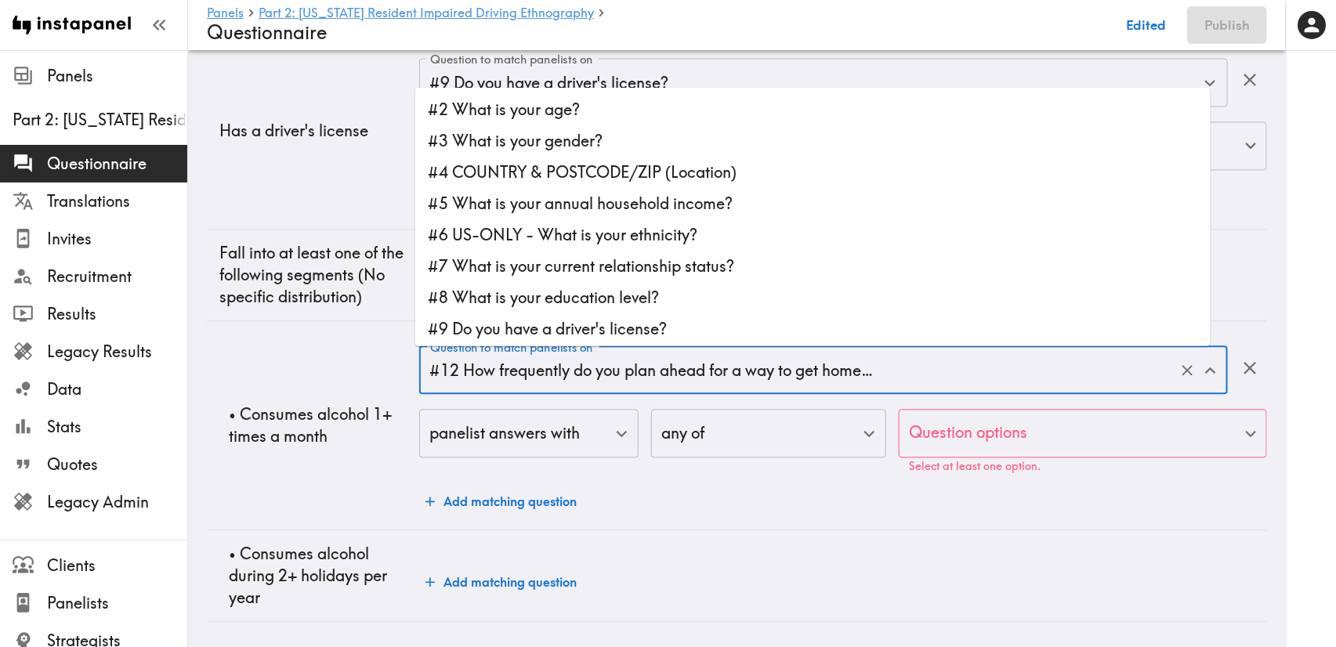
scroll to position [92, 0]
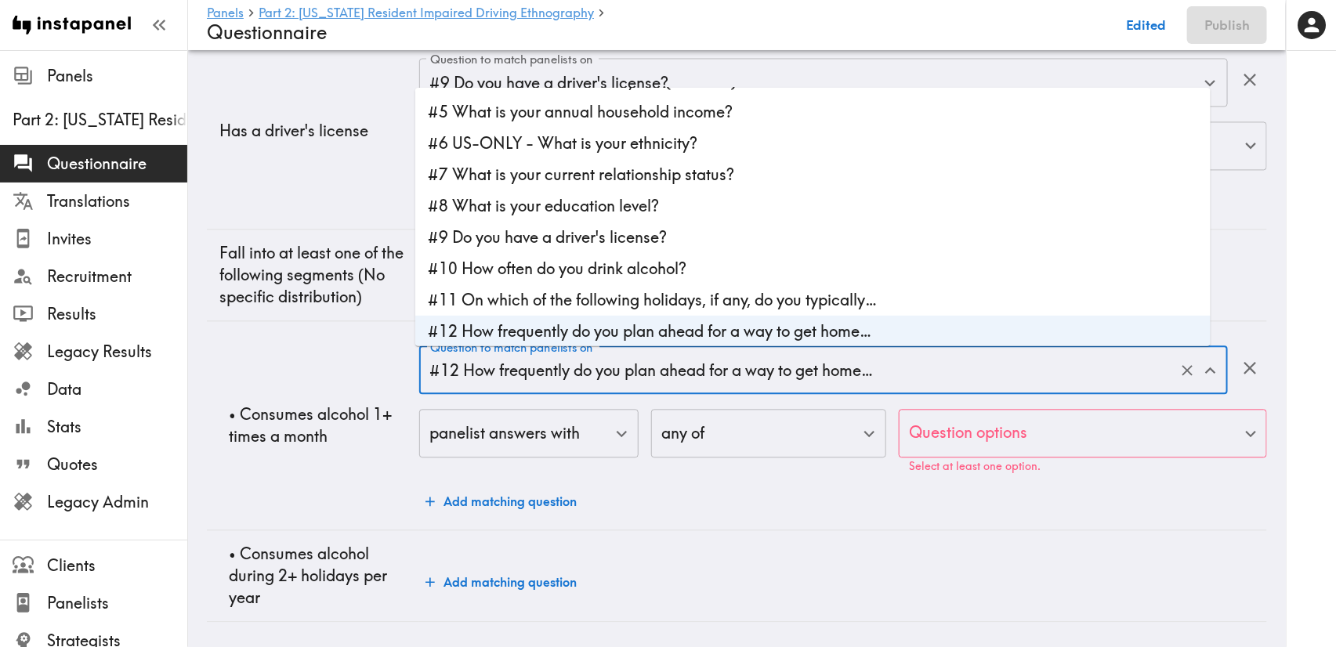
click at [702, 270] on li "#10 How often do you drink alcohol?" at bounding box center [812, 267] width 795 height 31
type input "#10 How often do you drink alcohol?"
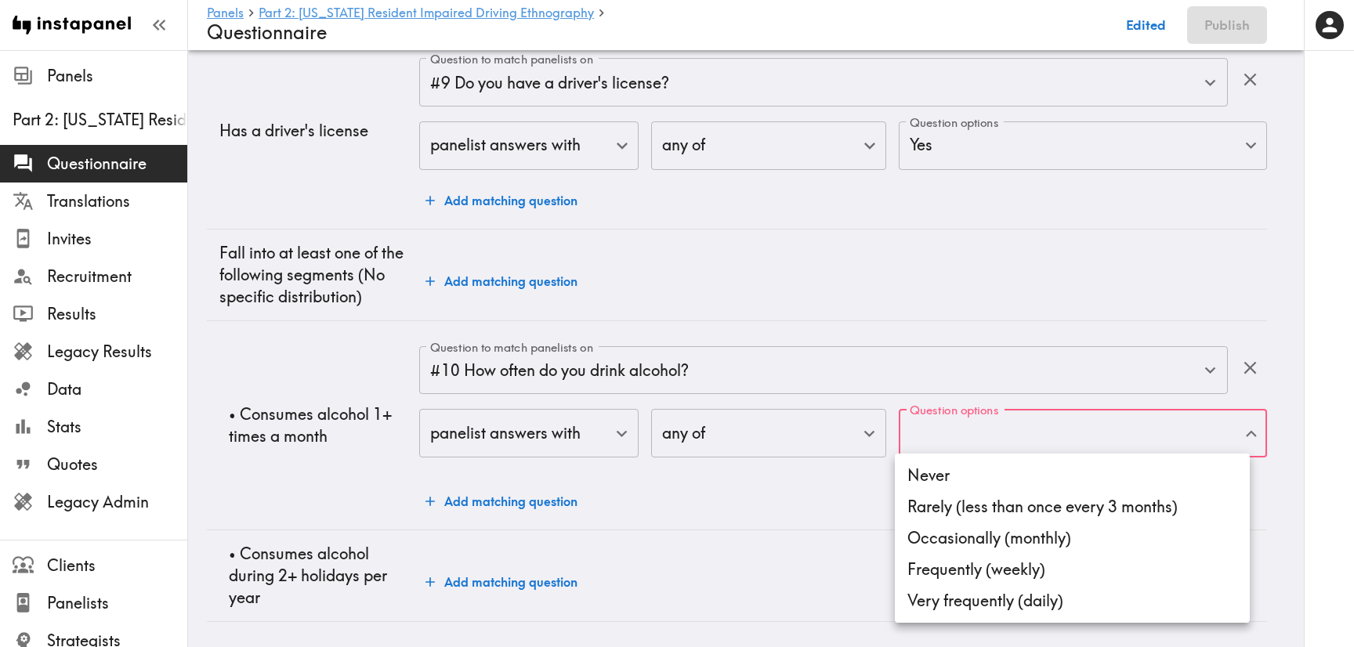
click at [1032, 544] on li "Occasionally (monthly)" at bounding box center [1072, 537] width 355 height 31
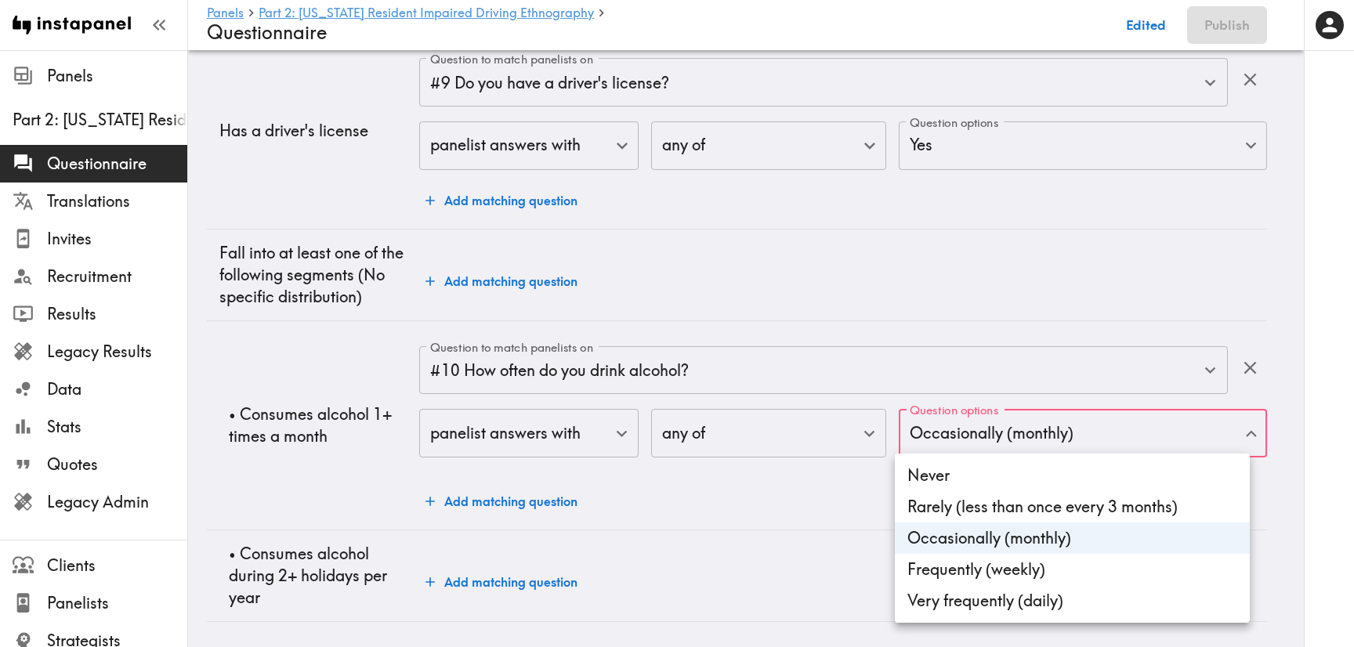
click at [1044, 568] on li "Frequently (weekly)" at bounding box center [1072, 569] width 355 height 31
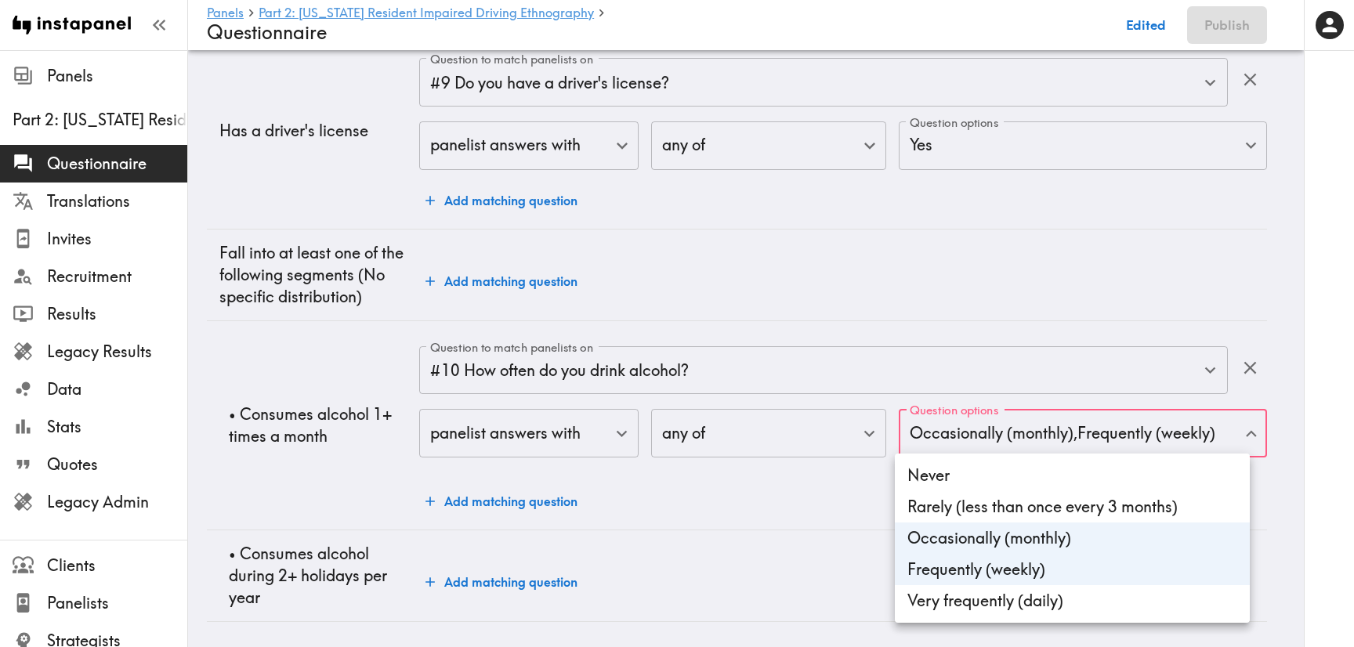
click at [1048, 611] on li "Very frequently (daily)" at bounding box center [1072, 600] width 355 height 31
type input "abe5b345-ccaf-4775-ad39-59435ddadbfc,626052fc-c2c5-4a05-b944-59a54aff8b52,48d84…"
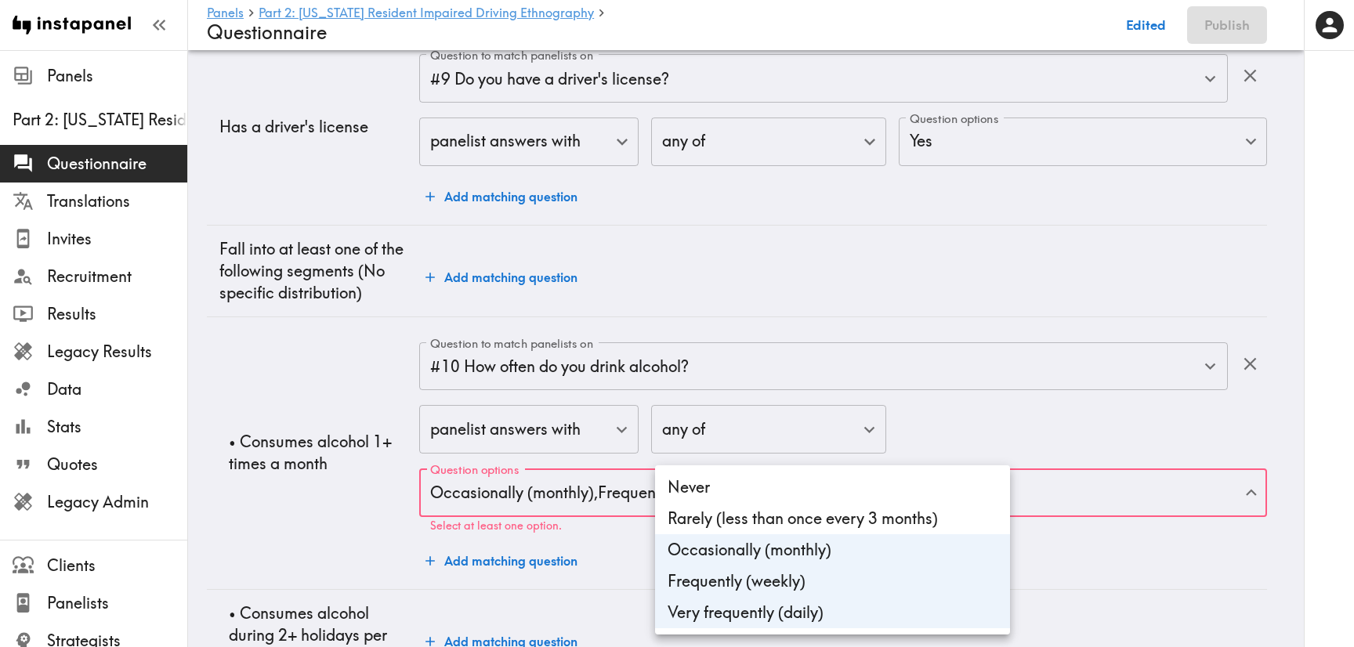
click at [1097, 429] on div at bounding box center [677, 323] width 1354 height 647
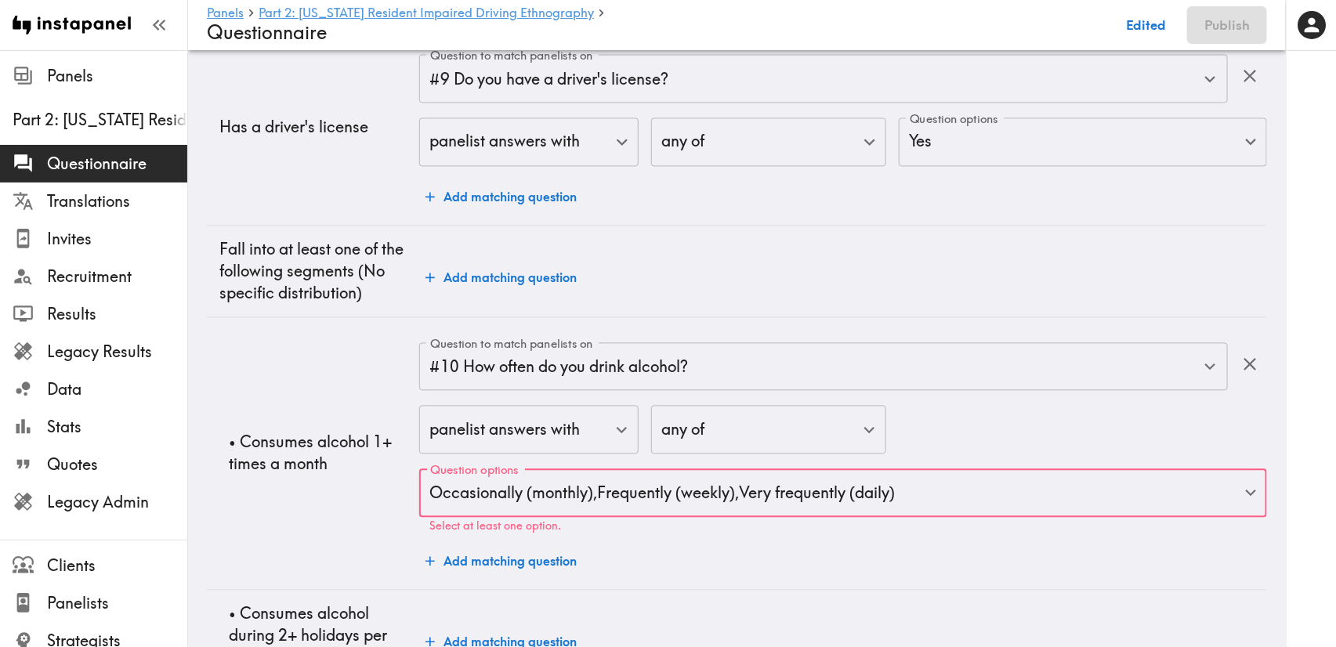
click at [1046, 423] on div "panelist answers with false ​ any of any ​ Question options Occasionally (month…" at bounding box center [843, 468] width 848 height 127
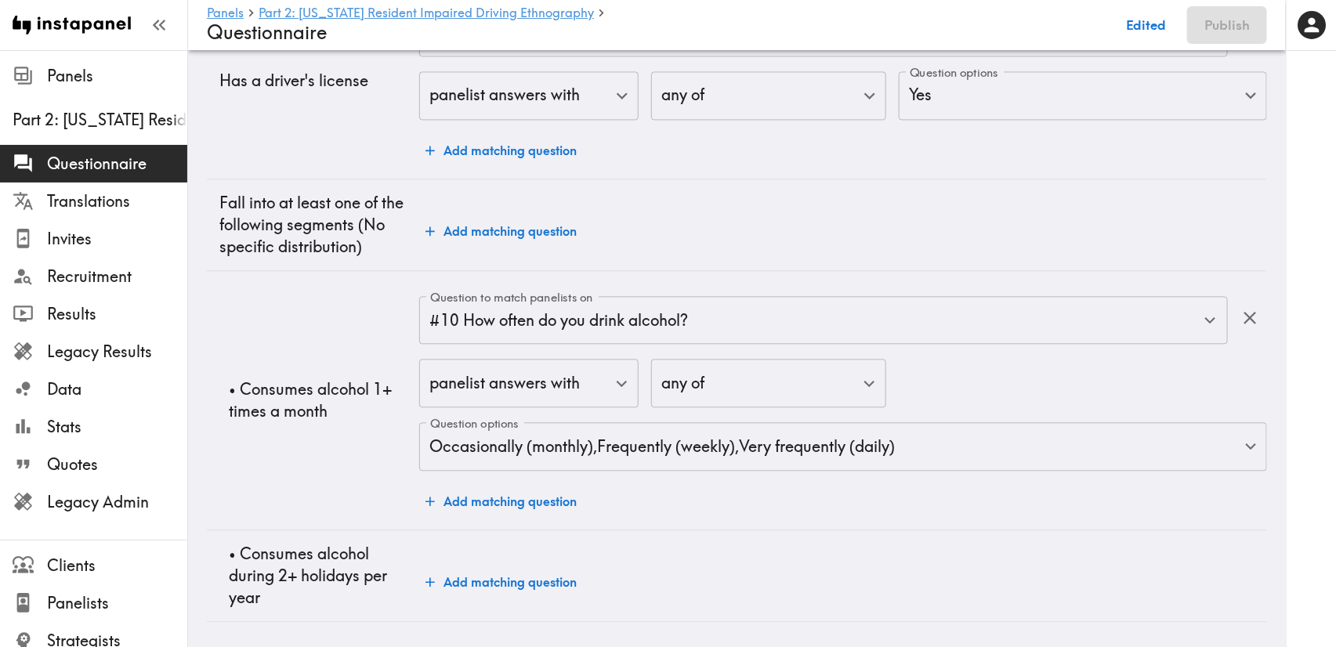
click at [554, 566] on button "Add matching question" at bounding box center [501, 581] width 164 height 31
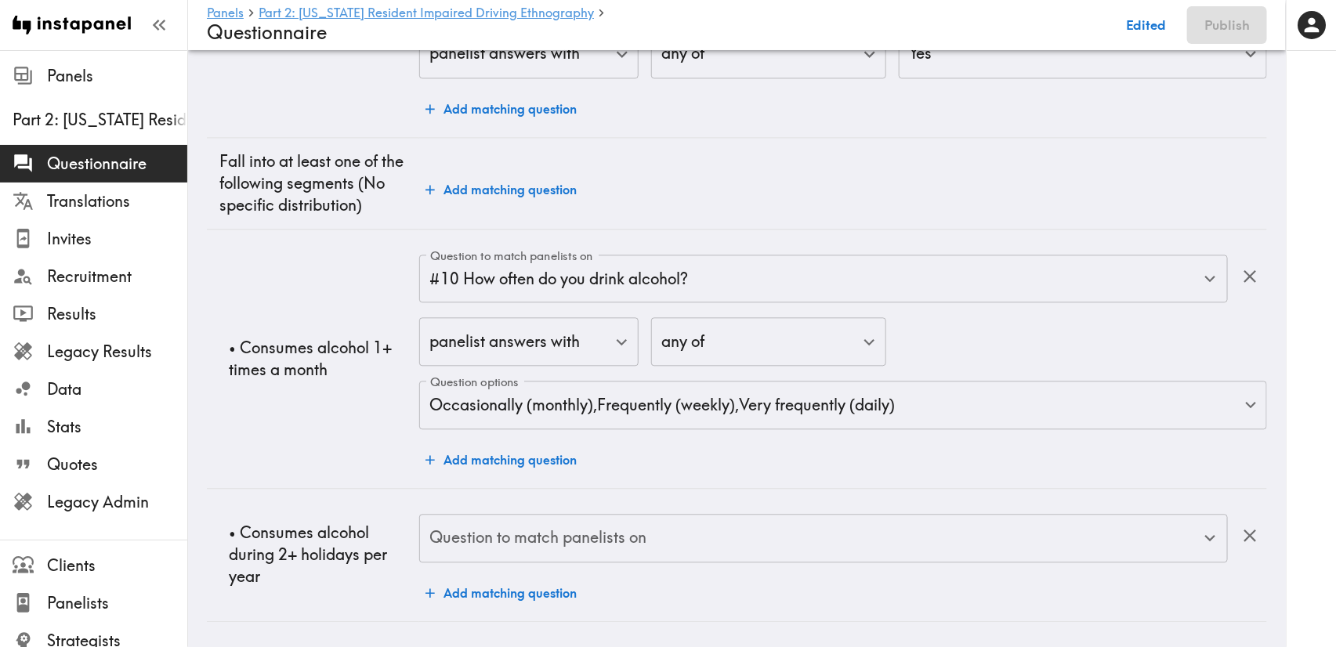
scroll to position [1456, 0]
click at [766, 521] on input "Question to match panelists on" at bounding box center [811, 538] width 771 height 34
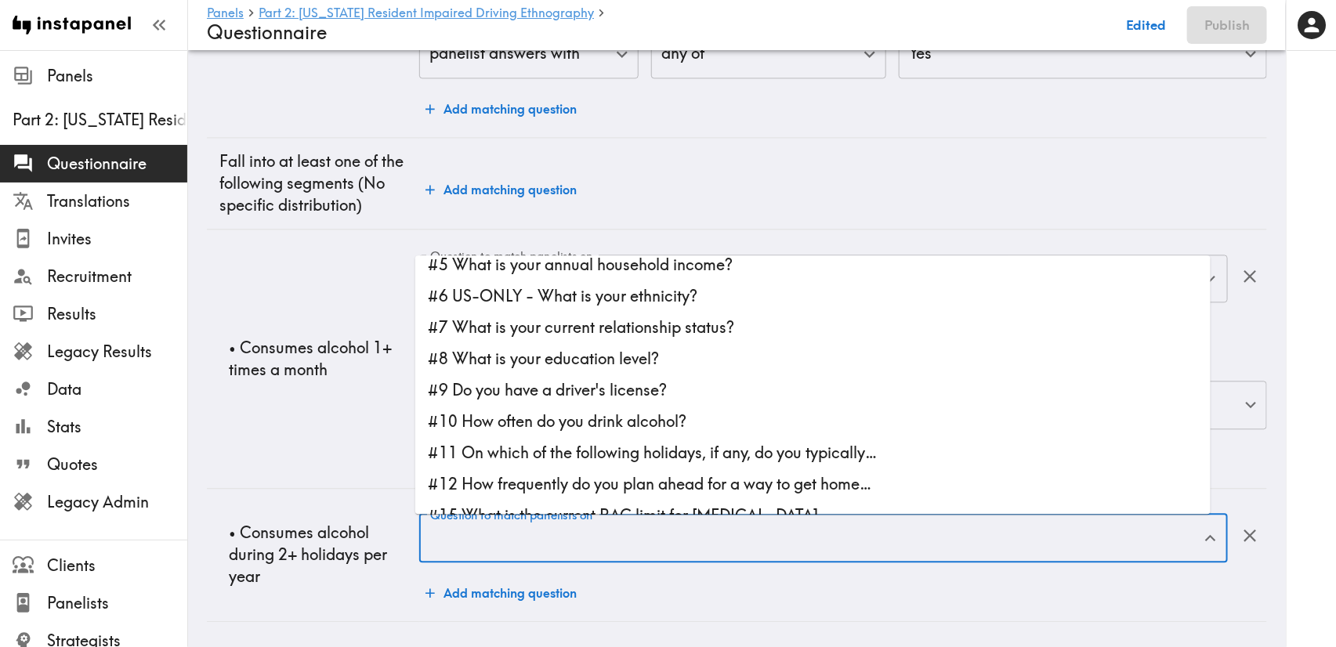
scroll to position [117, 0]
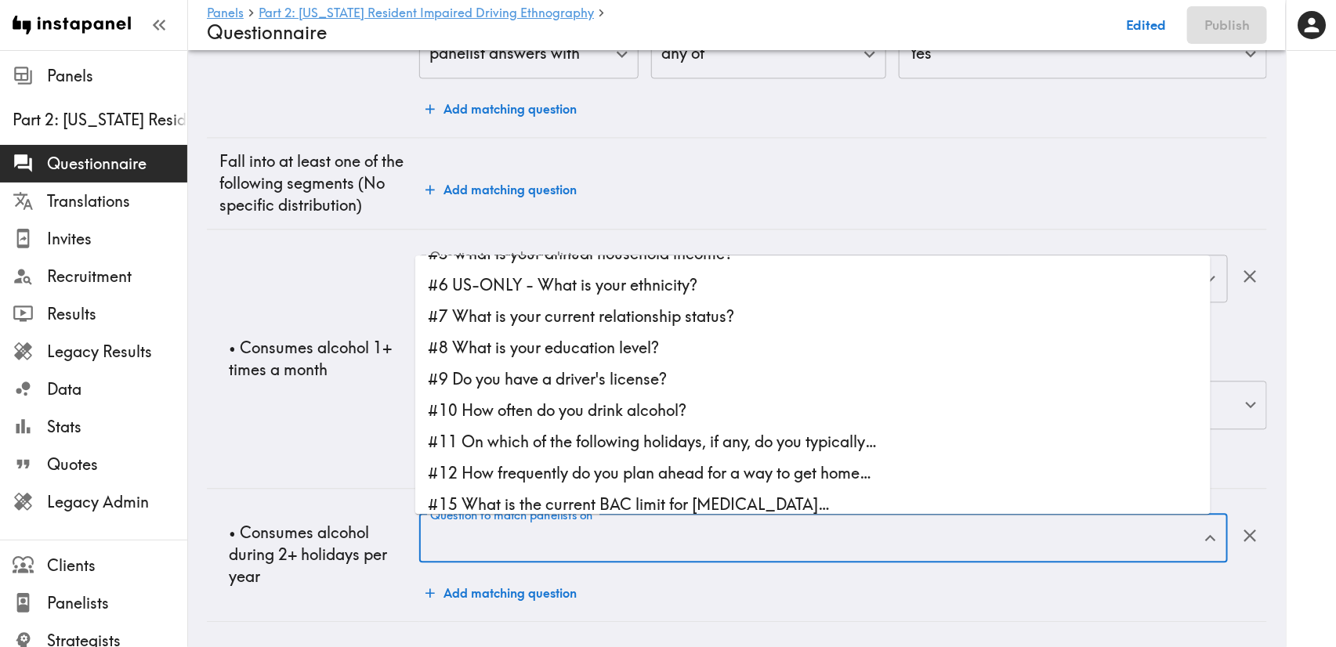
click at [653, 437] on li "#11 On which of the following holidays, if any, do you typically…" at bounding box center [812, 441] width 795 height 31
type input "#11 On which of the following holidays, if any, do you typically…"
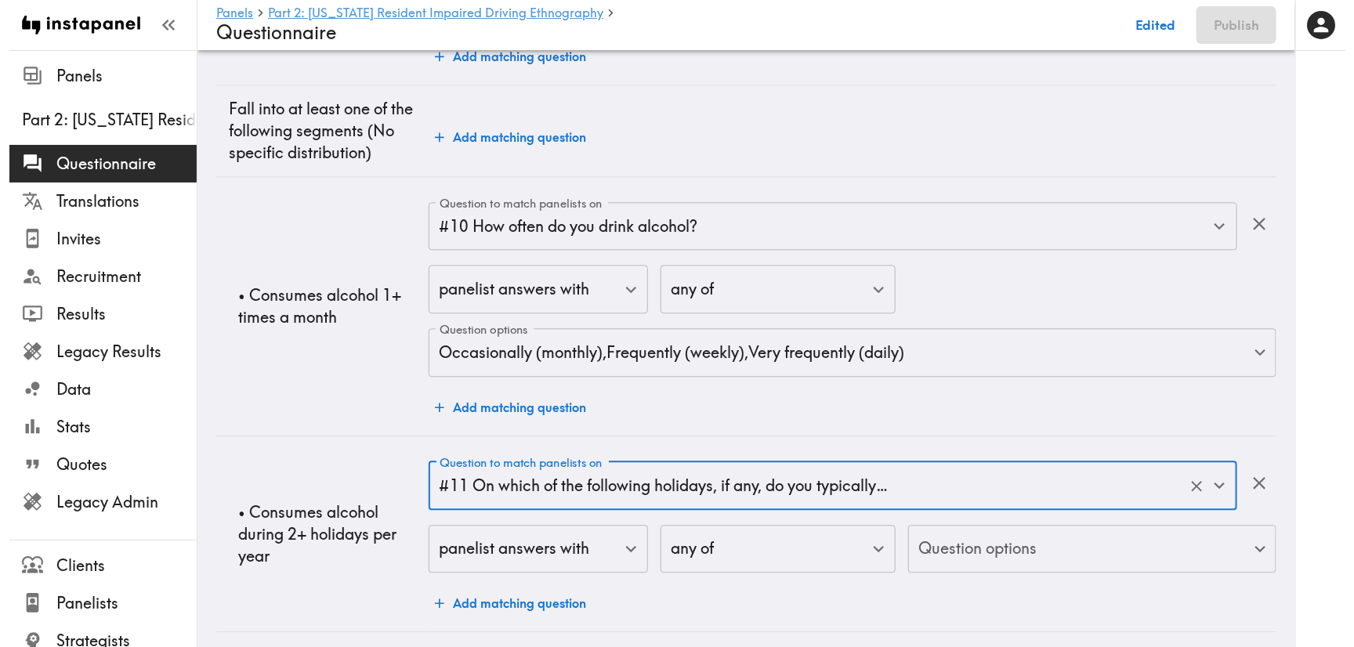
scroll to position [1520, 0]
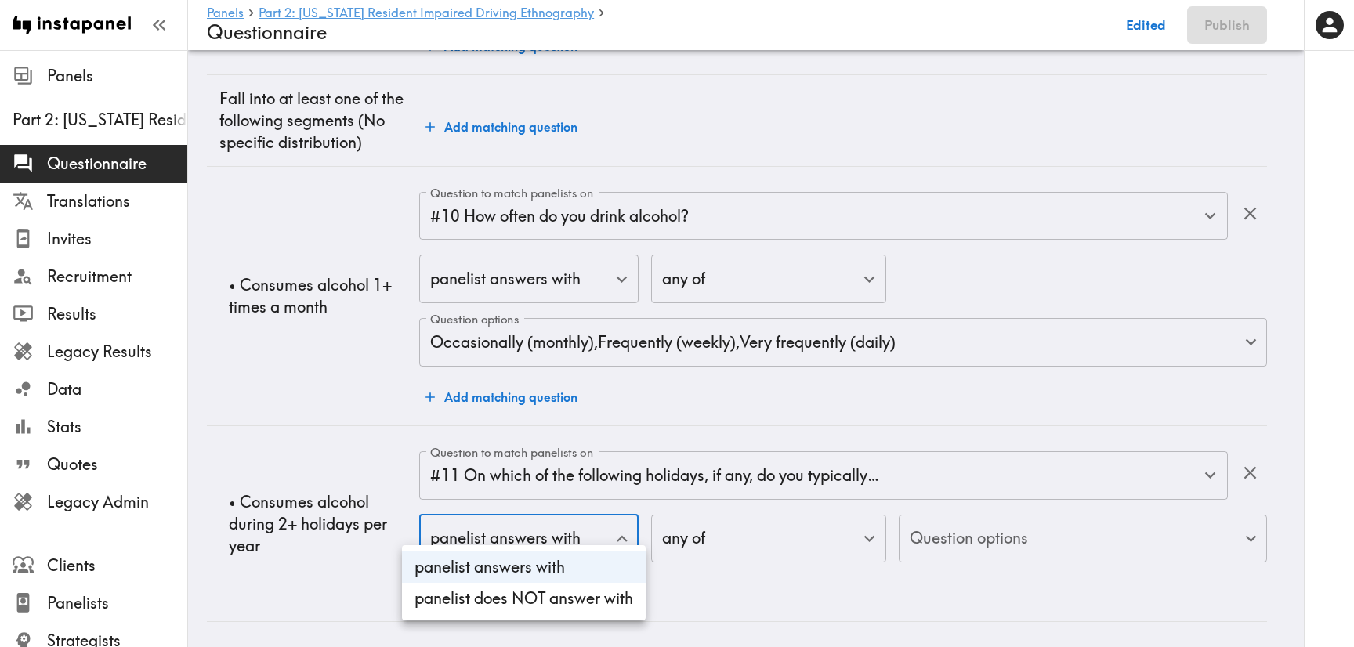
click at [747, 537] on div at bounding box center [677, 323] width 1354 height 647
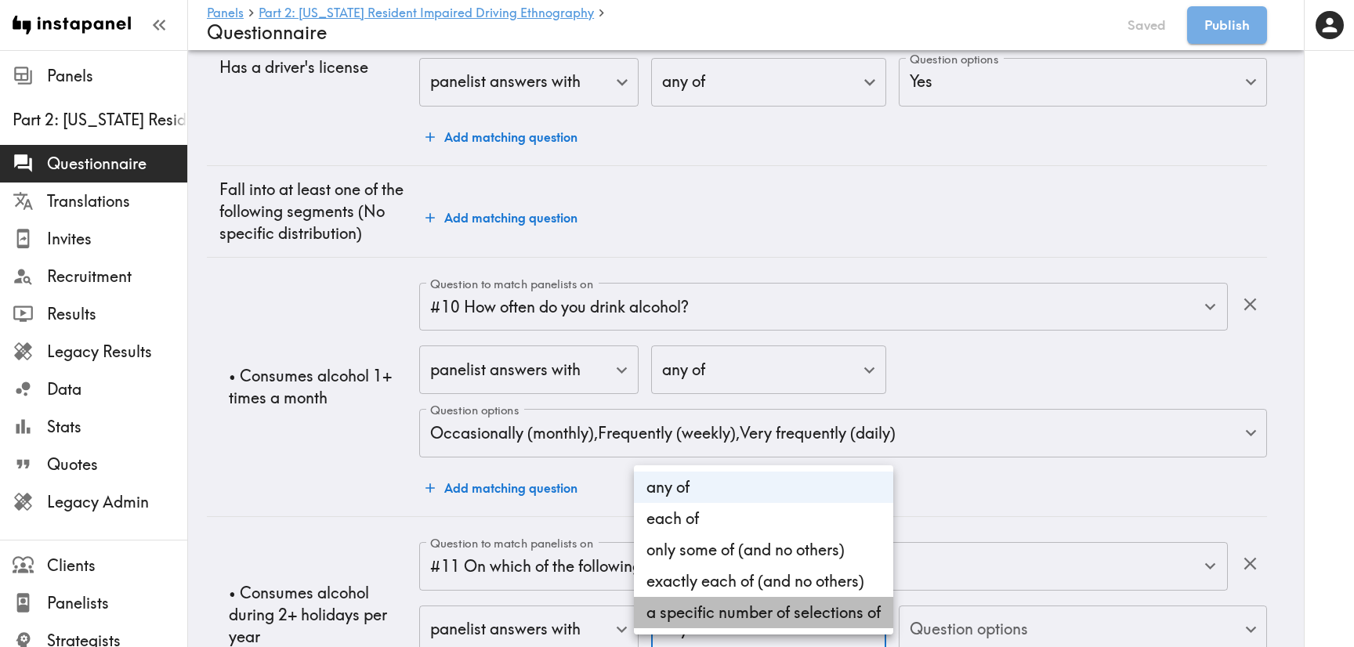
click at [826, 604] on li "a specific number of selections of" at bounding box center [763, 612] width 259 height 31
type input "count"
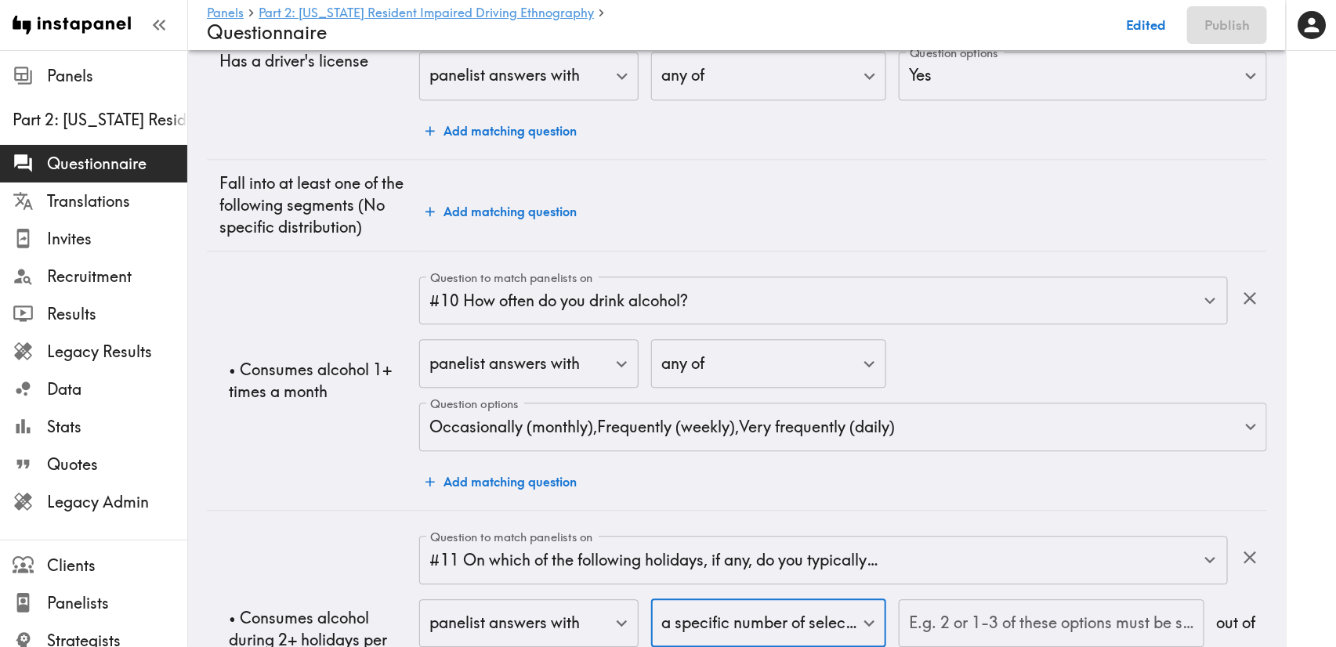
scroll to position [1691, 0]
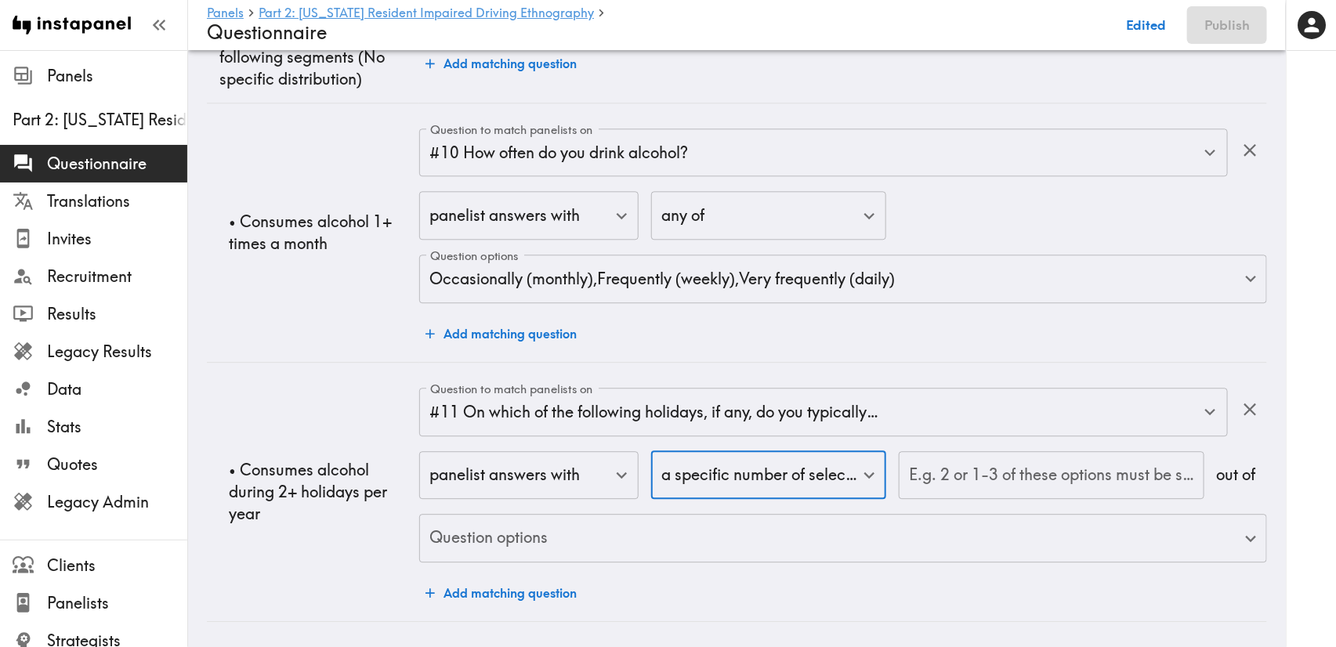
click at [1036, 469] on input "E.g. 2 or 1-3 of these options must be selected" at bounding box center [1050, 475] width 305 height 49
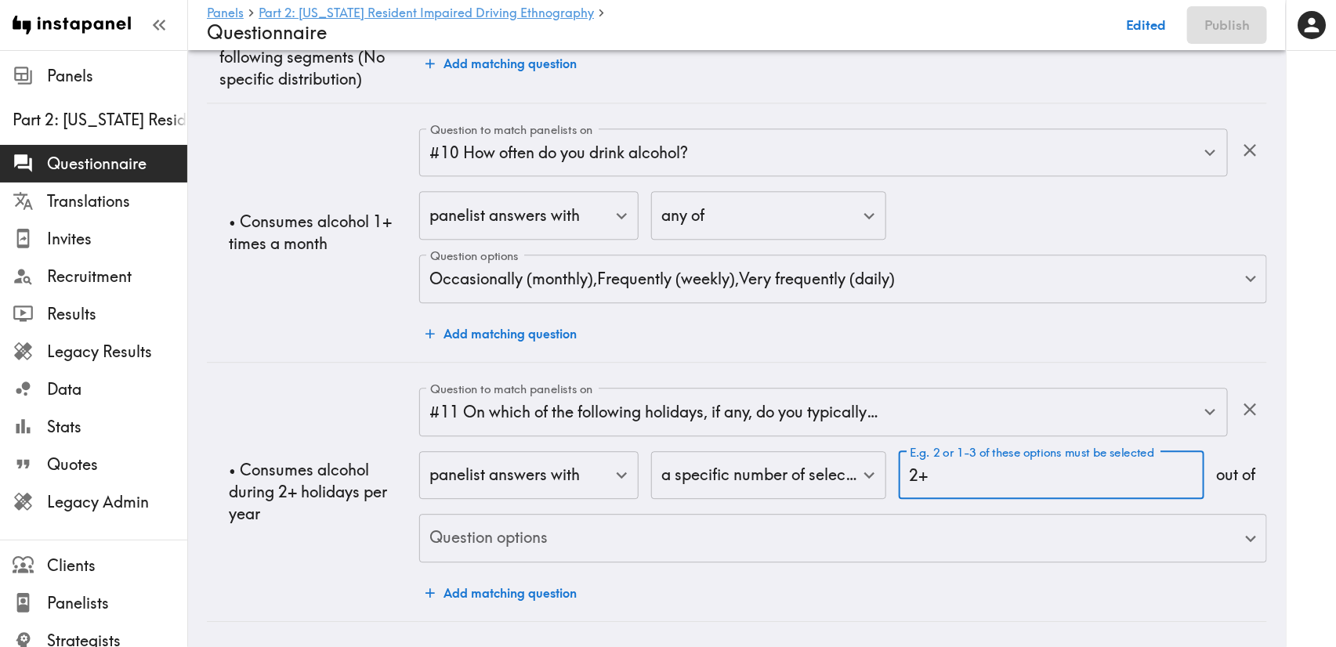
type input "2+"
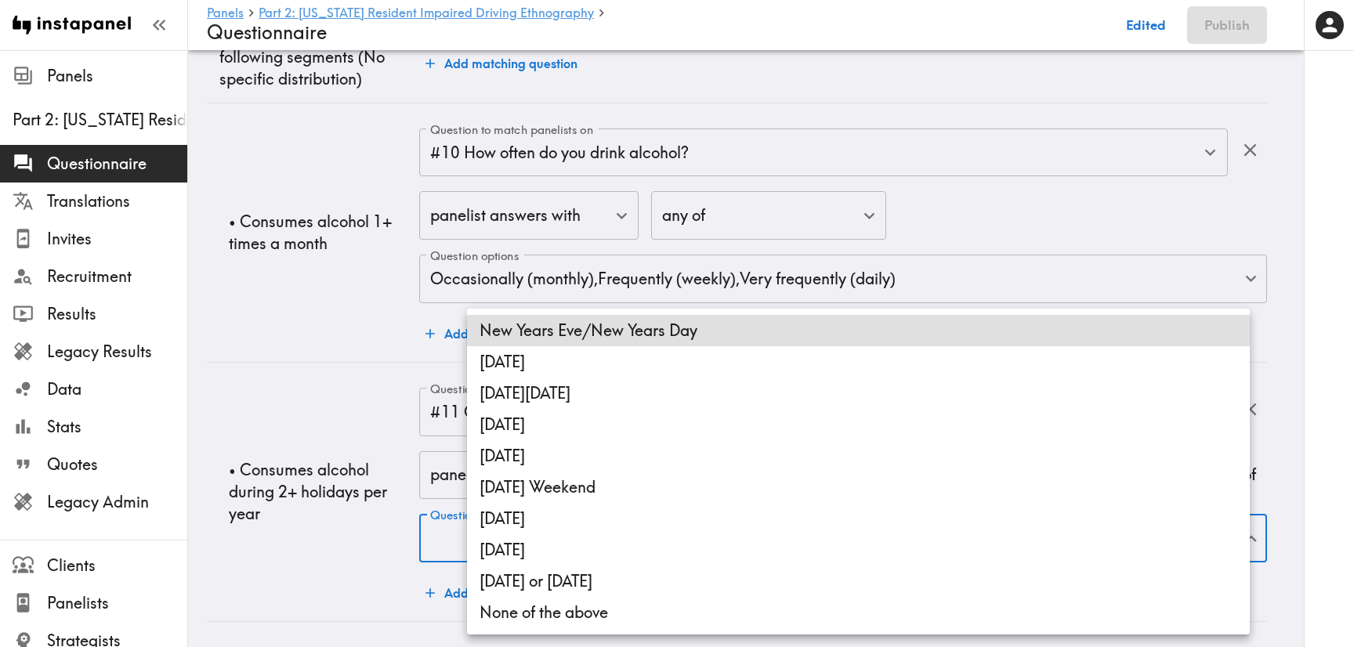
click at [663, 372] on li "Easter" at bounding box center [858, 361] width 783 height 31
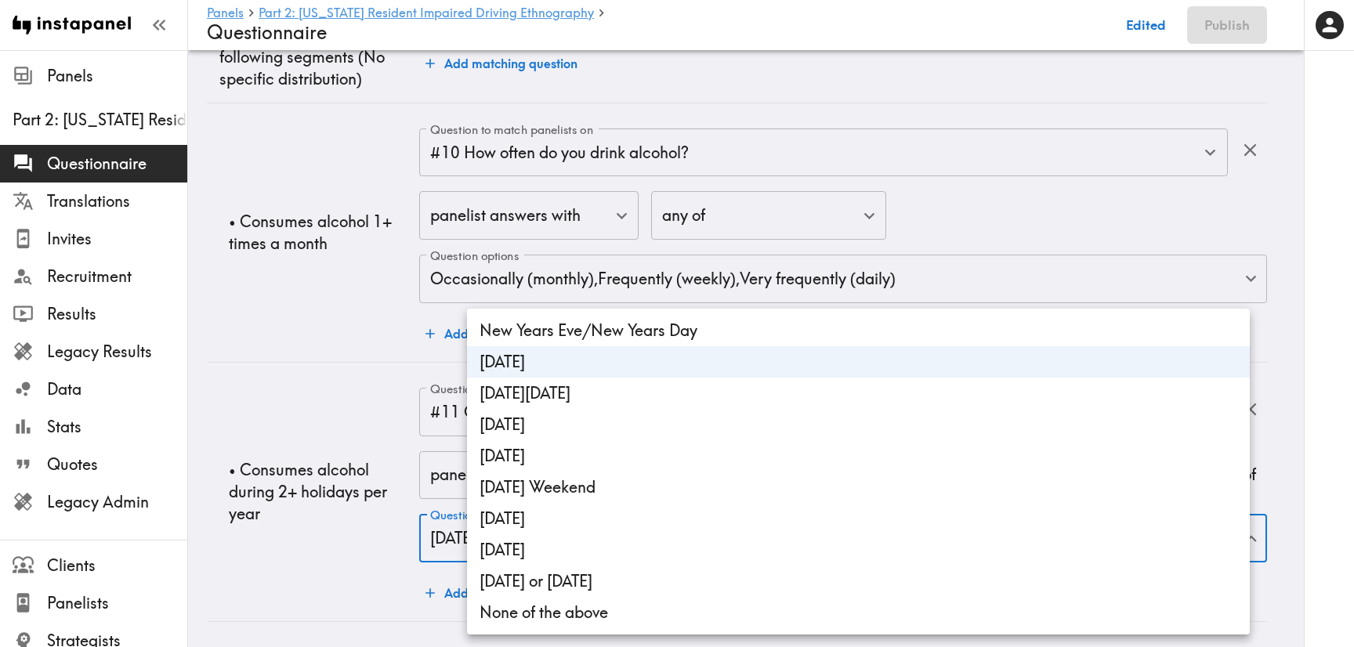
click at [649, 326] on li "New Years Eve/New Years Day" at bounding box center [858, 330] width 783 height 31
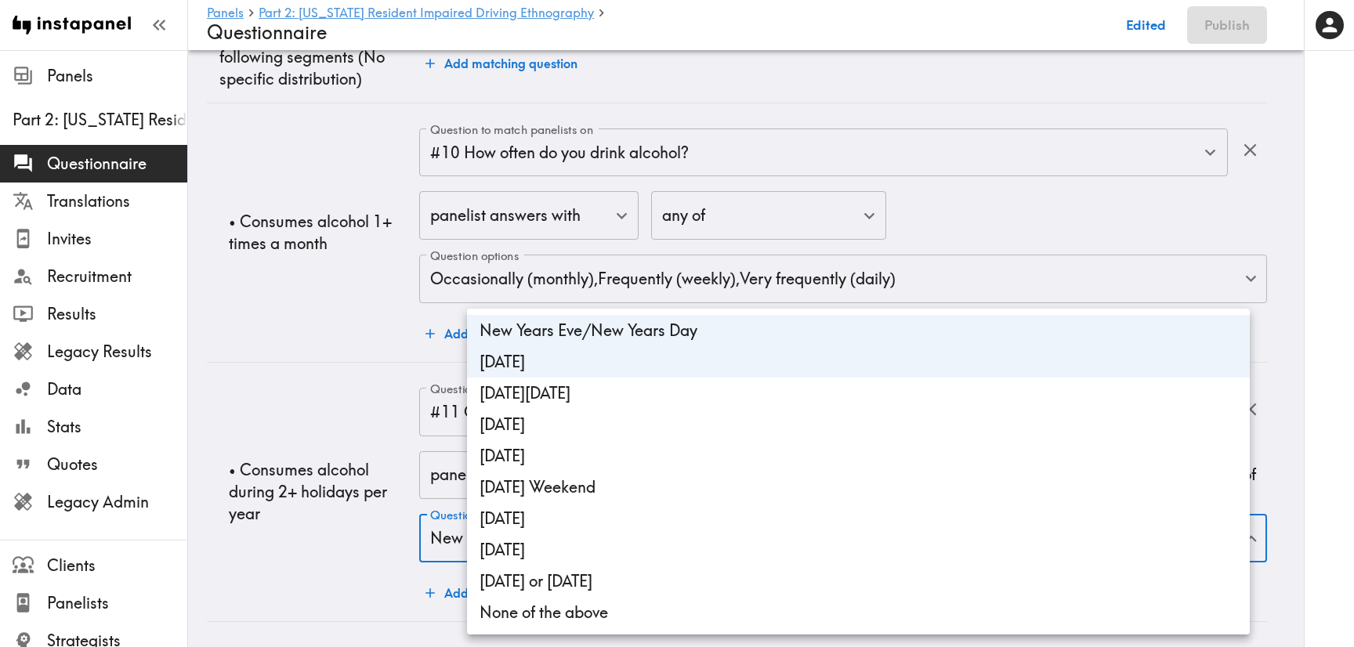
click at [663, 396] on li "Memorial Day Weekend" at bounding box center [858, 393] width 783 height 31
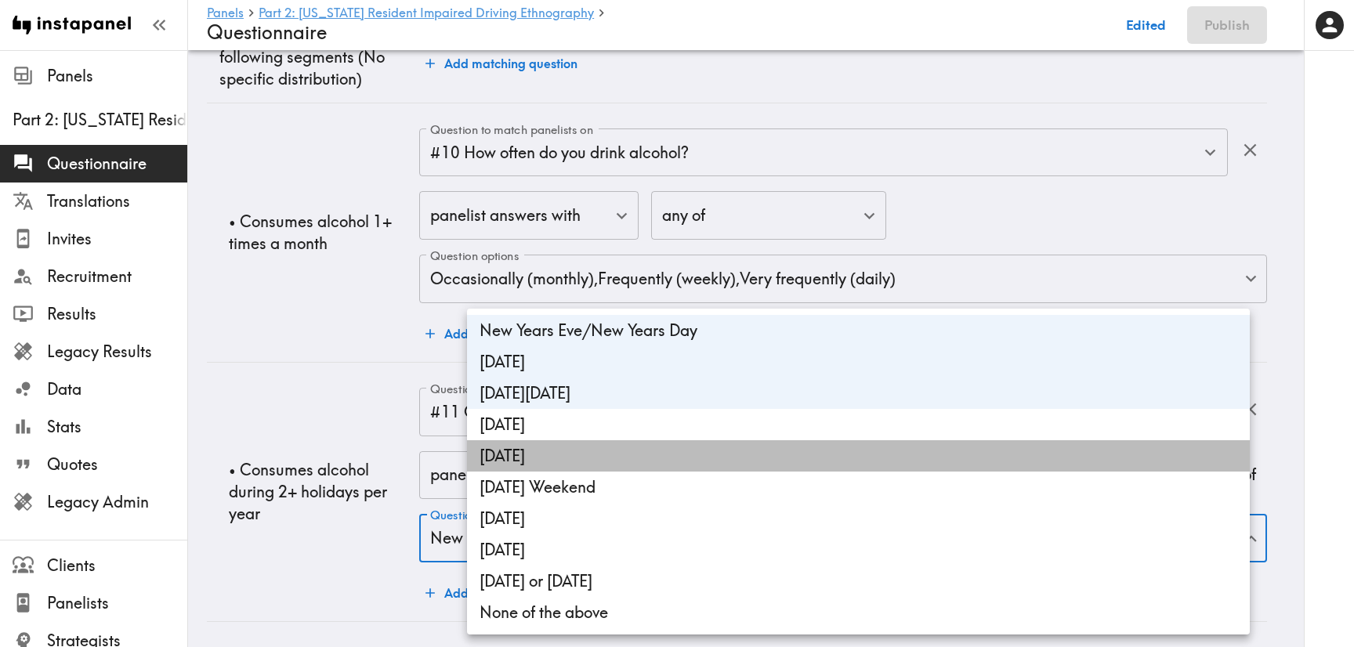
click at [668, 449] on li "Pioneer Day" at bounding box center [858, 455] width 783 height 31
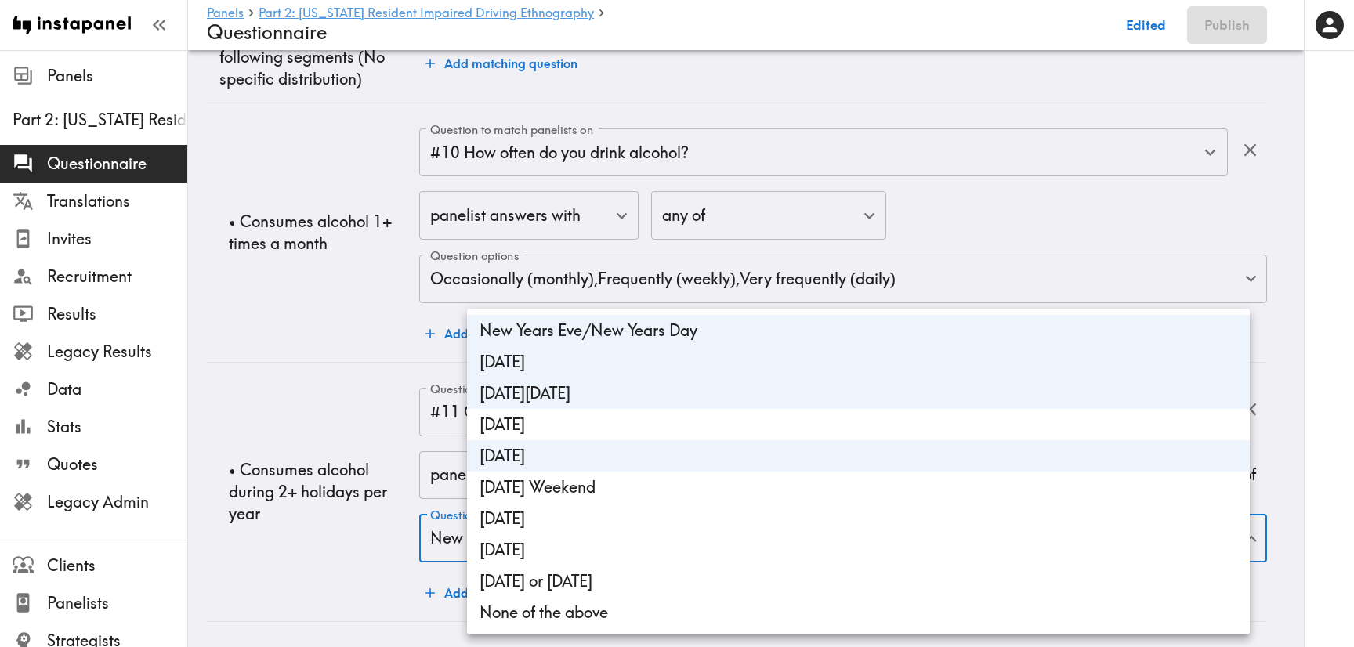
click at [660, 417] on li "4th of July" at bounding box center [858, 424] width 783 height 31
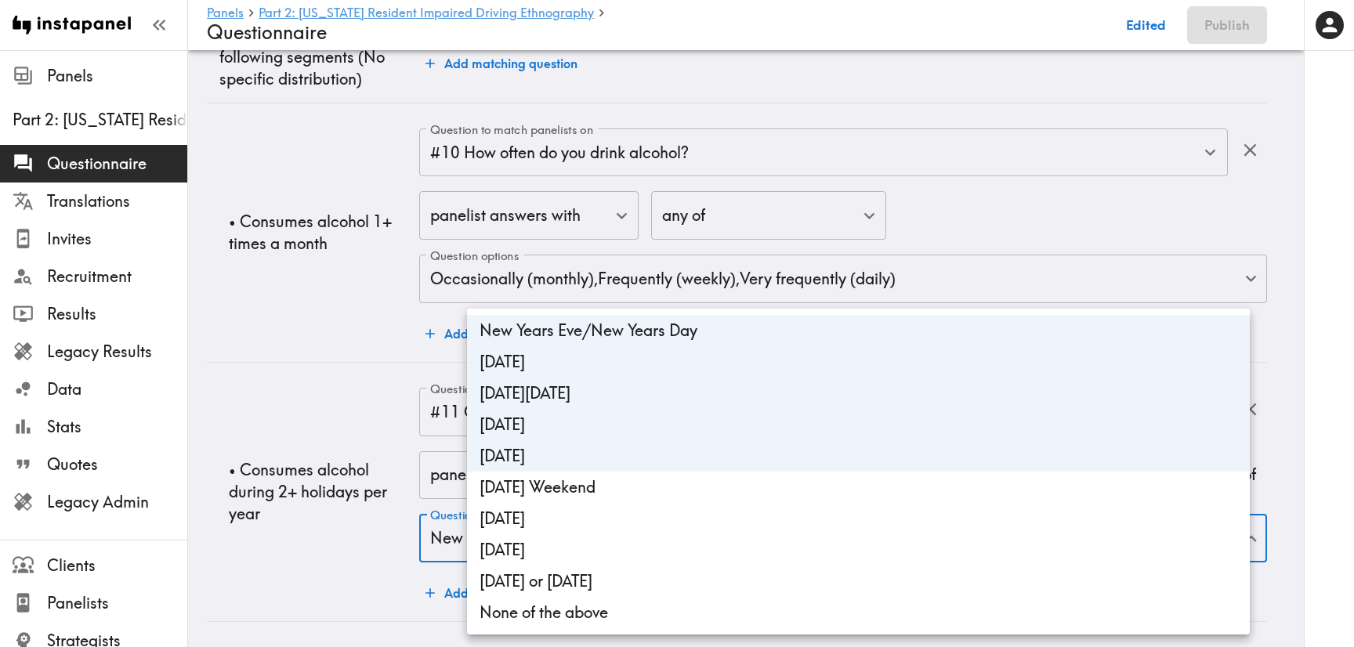
click at [666, 498] on li "Labor Day Weekend" at bounding box center [858, 487] width 783 height 31
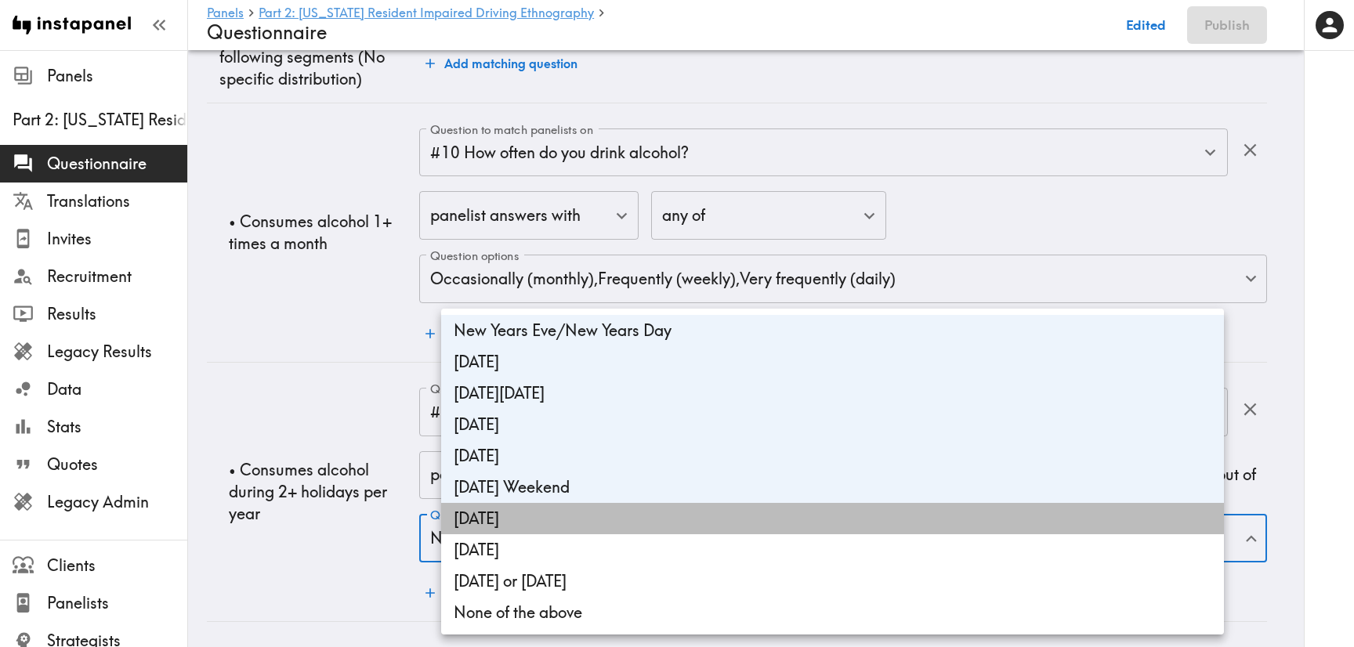
click at [561, 520] on li "Halloween" at bounding box center [832, 518] width 783 height 31
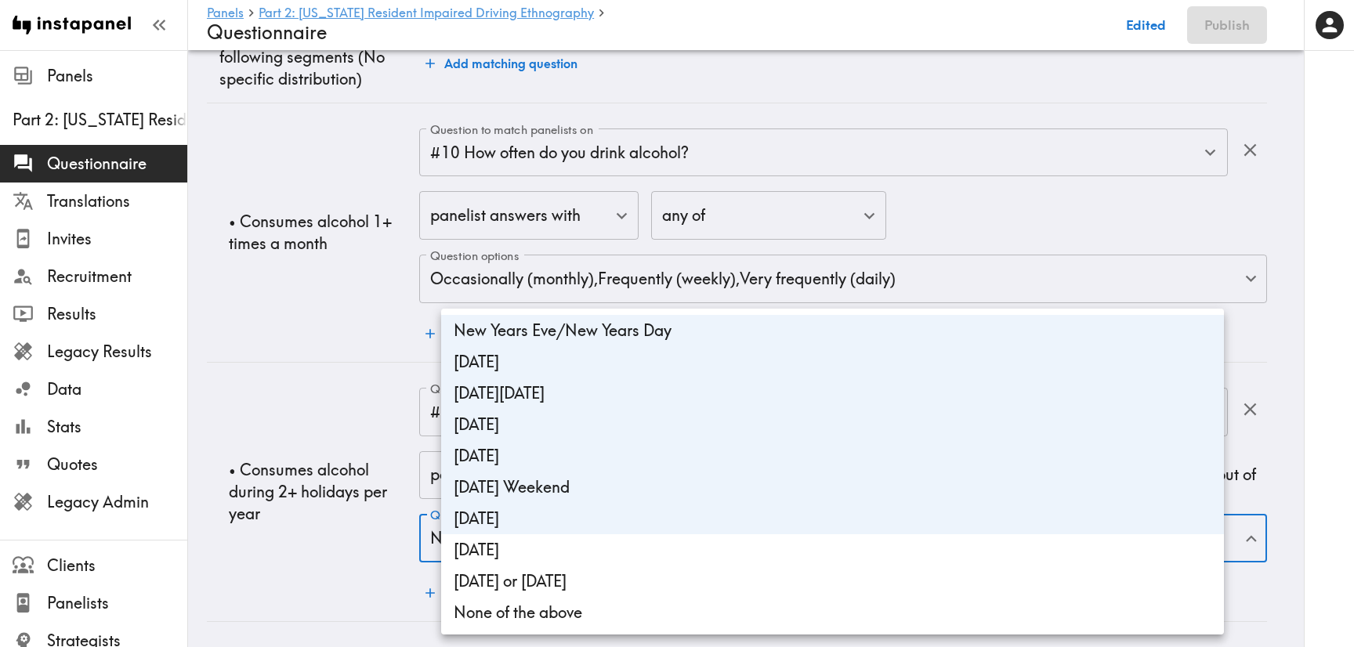
click at [579, 543] on li "Thanksgiving" at bounding box center [832, 549] width 783 height 31
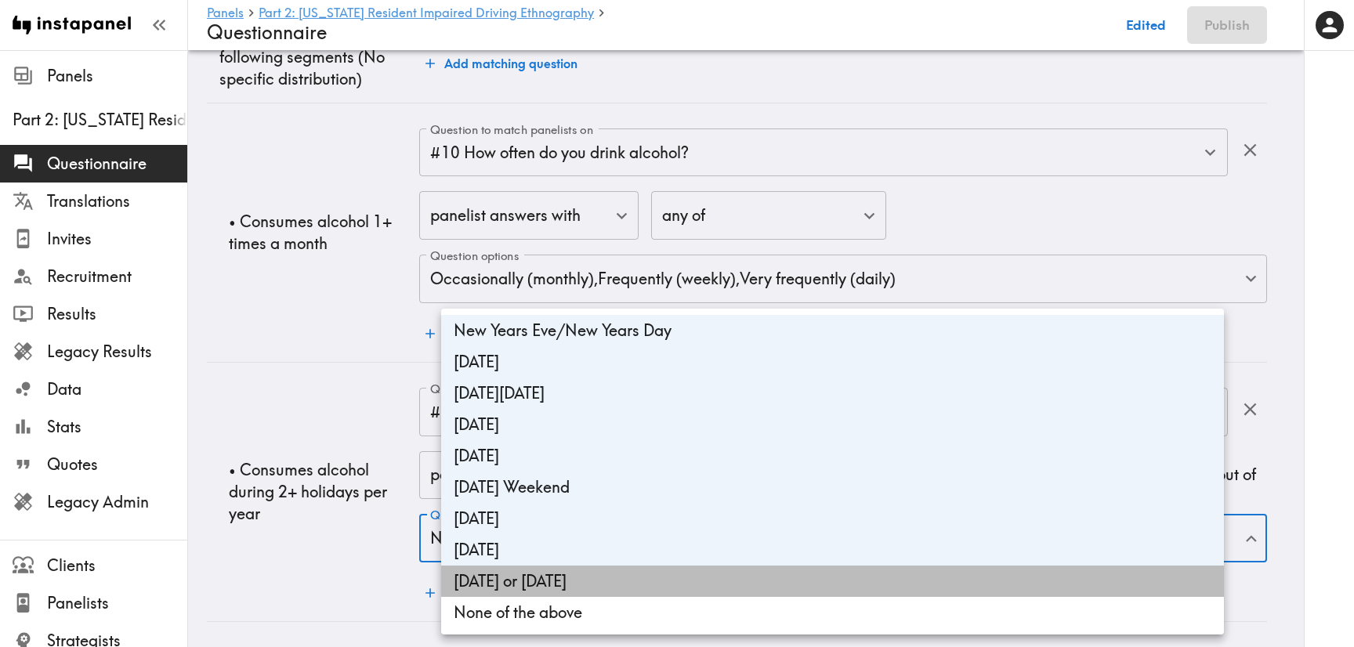
click at [599, 585] on li "Christmas Eve or Christmas Day" at bounding box center [832, 581] width 783 height 31
type input "aee4b589-d85a-4a02-b432-e27a76542226,d7796a1b-5df6-4e1a-bf3f-c79fa8eb19b7,30f3b…"
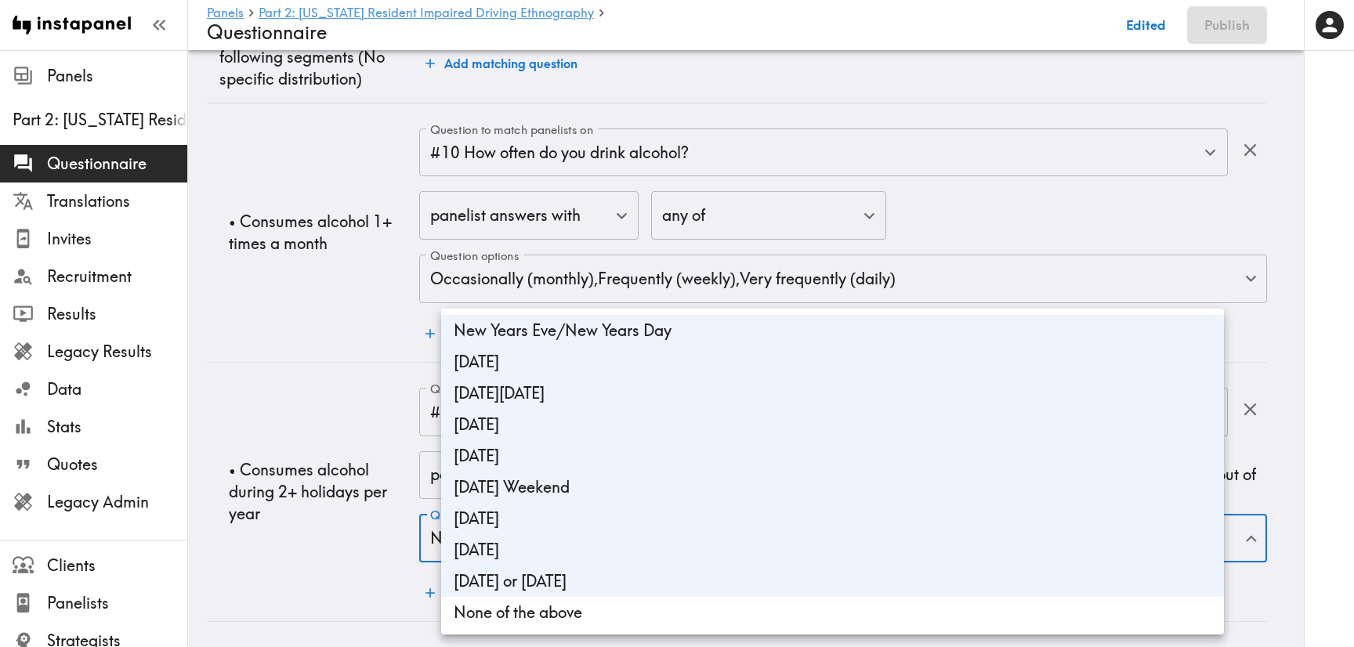
click at [255, 445] on div at bounding box center [677, 323] width 1354 height 647
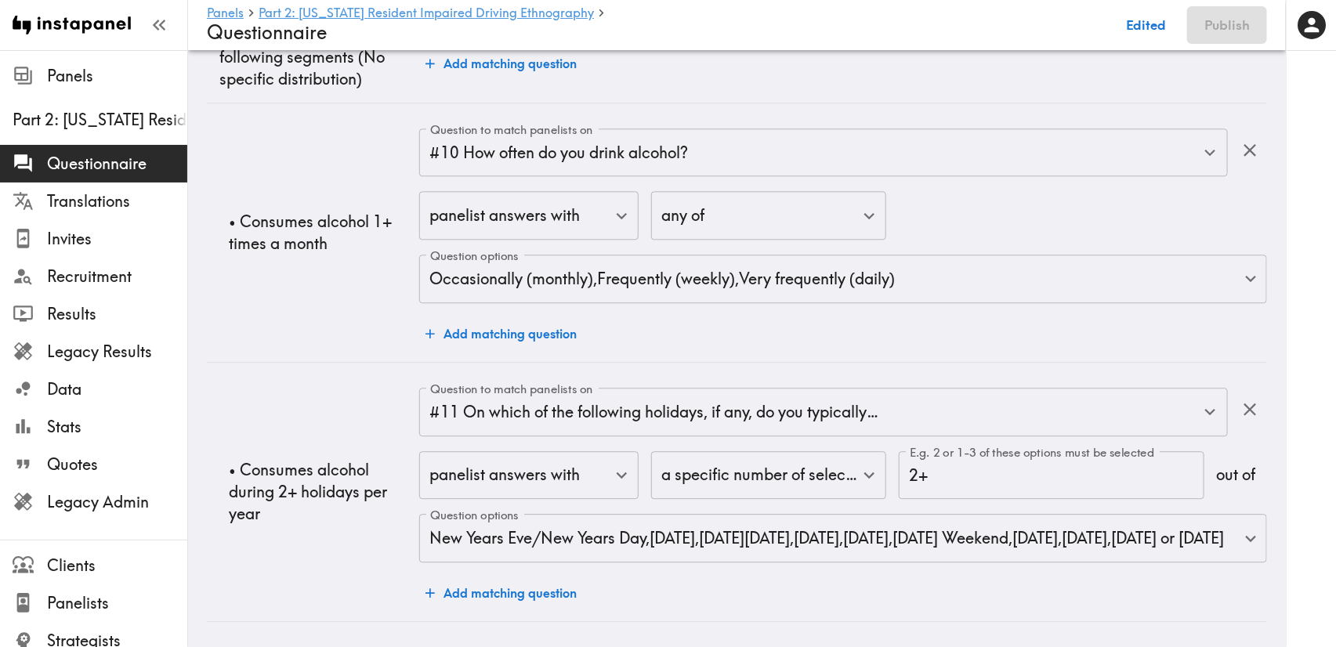
click at [997, 512] on div "panelist answers with false ​ a specific number of selections of count ​ E.g. 2…" at bounding box center [843, 508] width 848 height 114
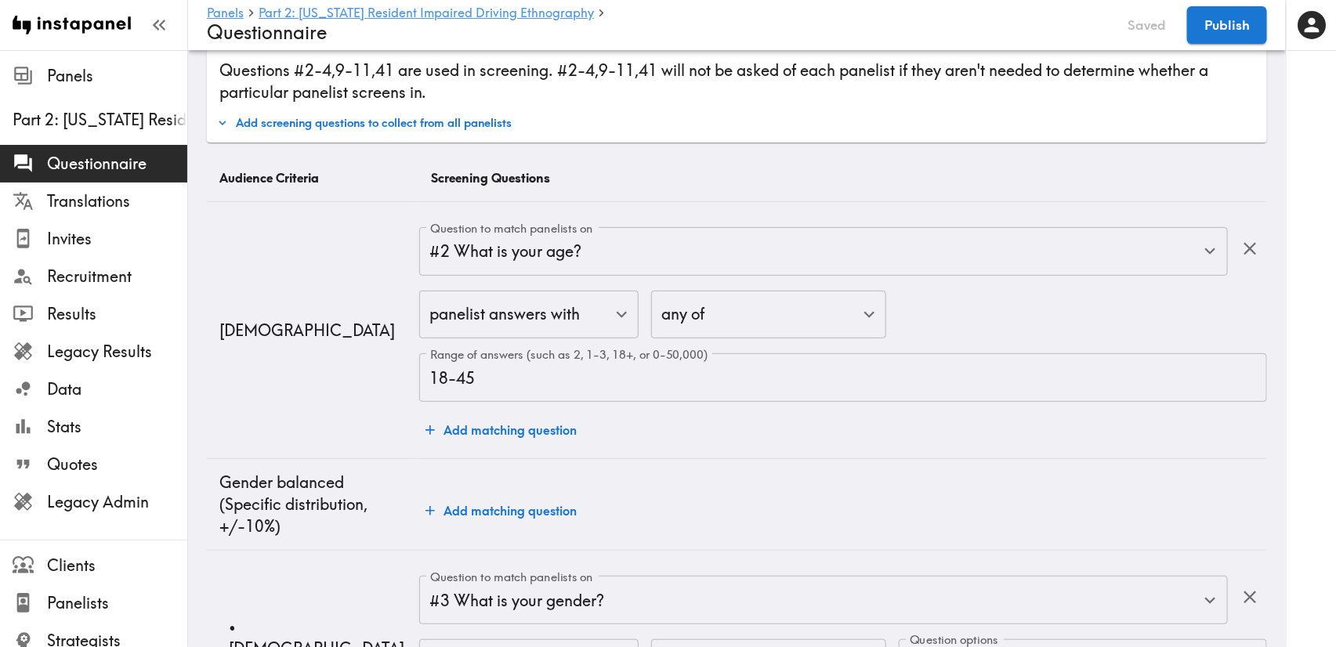
scroll to position [0, 0]
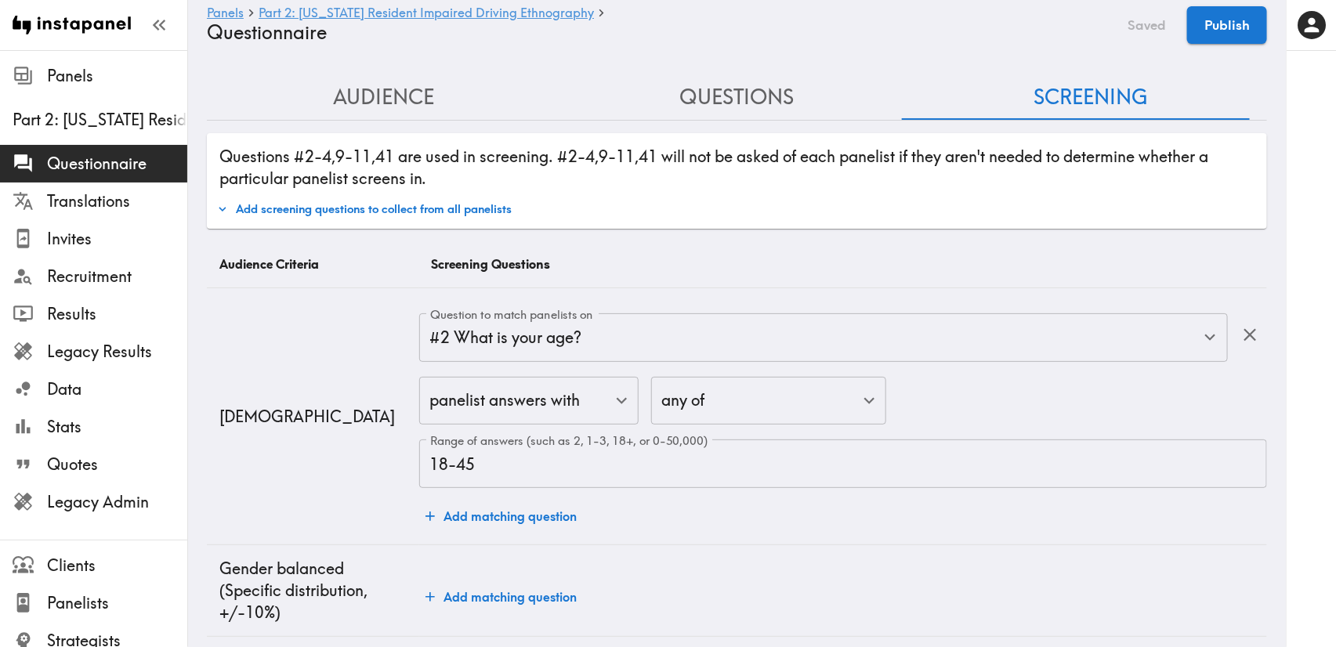
click at [460, 204] on button "Add screening questions to collect from all panelists" at bounding box center [364, 209] width 302 height 27
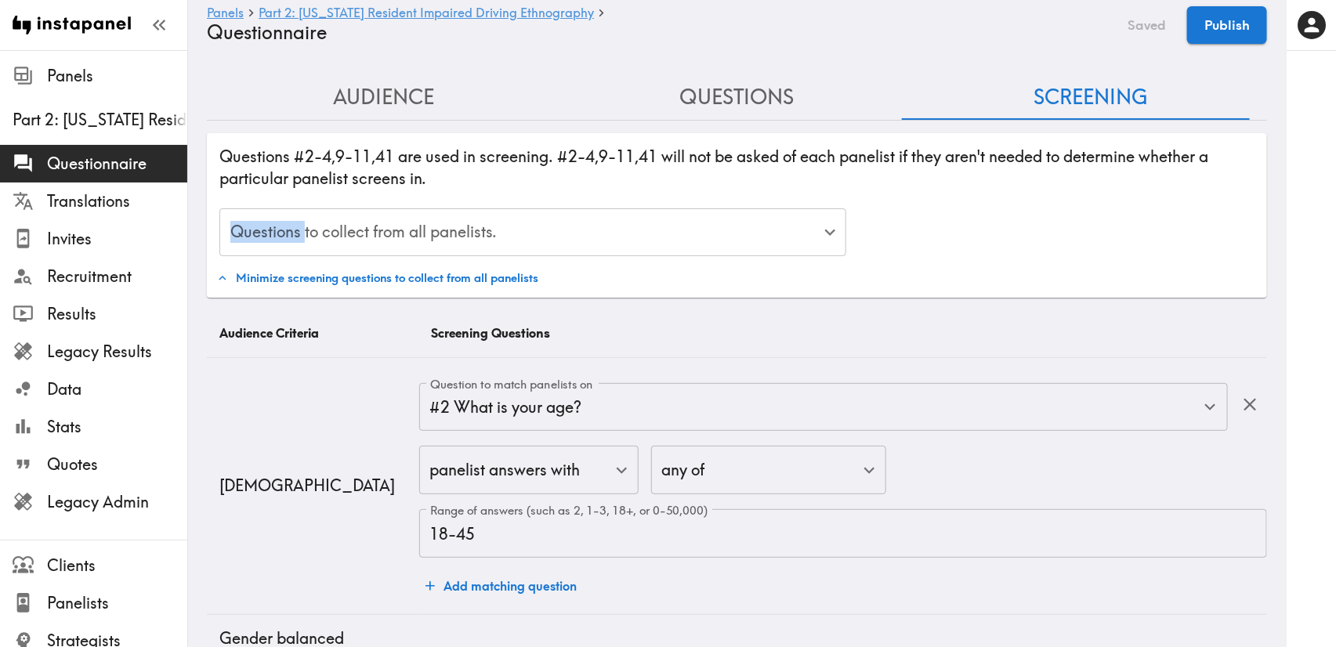
click at [460, 204] on div "Questions to collect from all panelists. ​ Questions to collect from all paneli…" at bounding box center [736, 227] width 1047 height 63
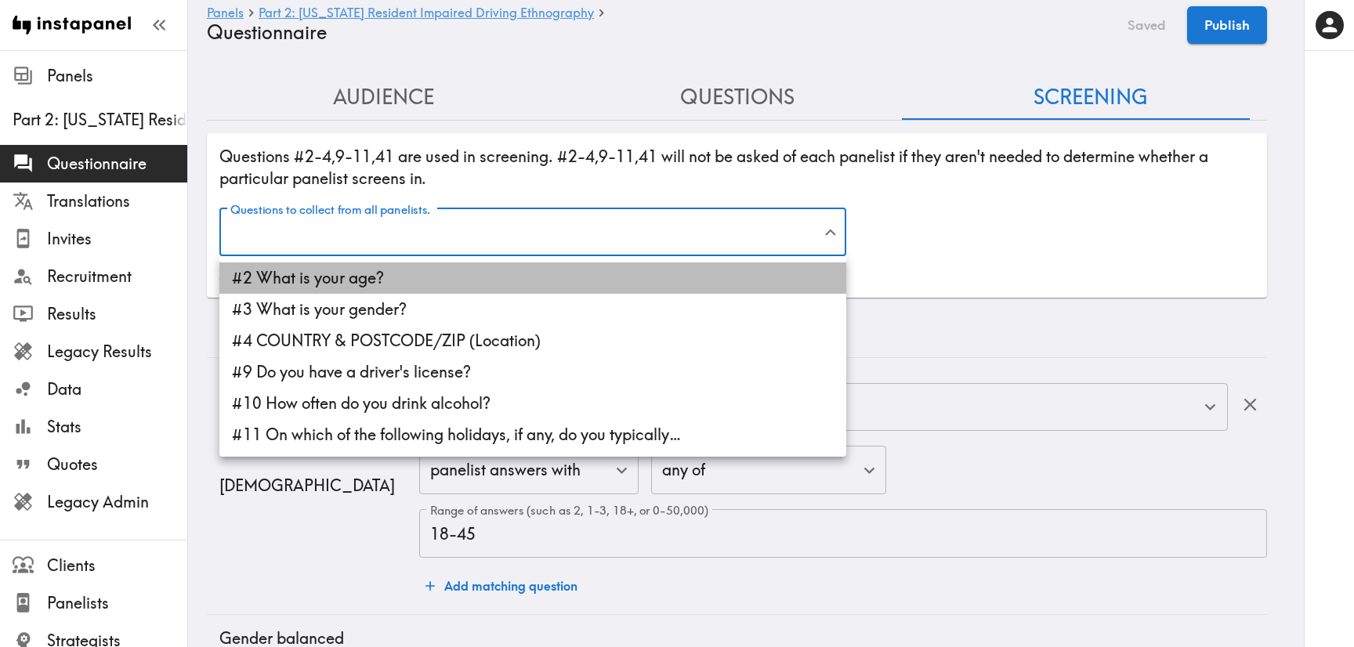
click at [484, 272] on li "#2 What is your age?" at bounding box center [532, 277] width 627 height 31
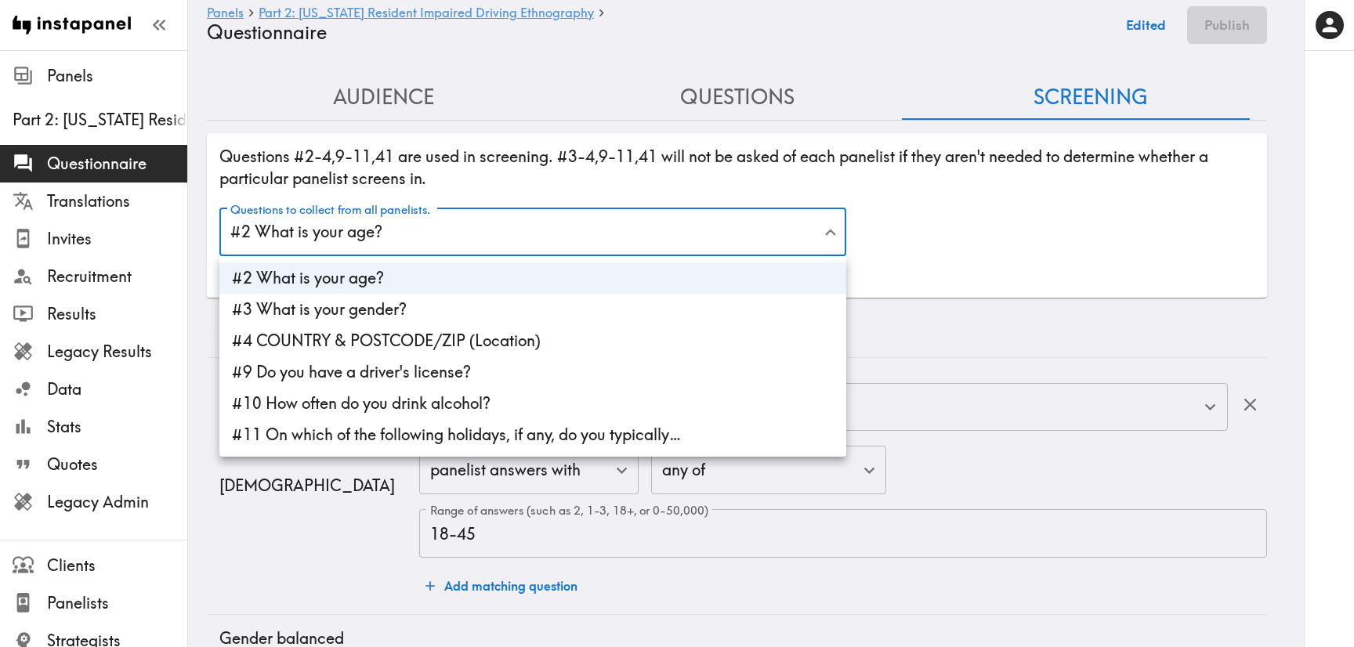
click at [495, 299] on li "#3 What is your gender?" at bounding box center [532, 309] width 627 height 31
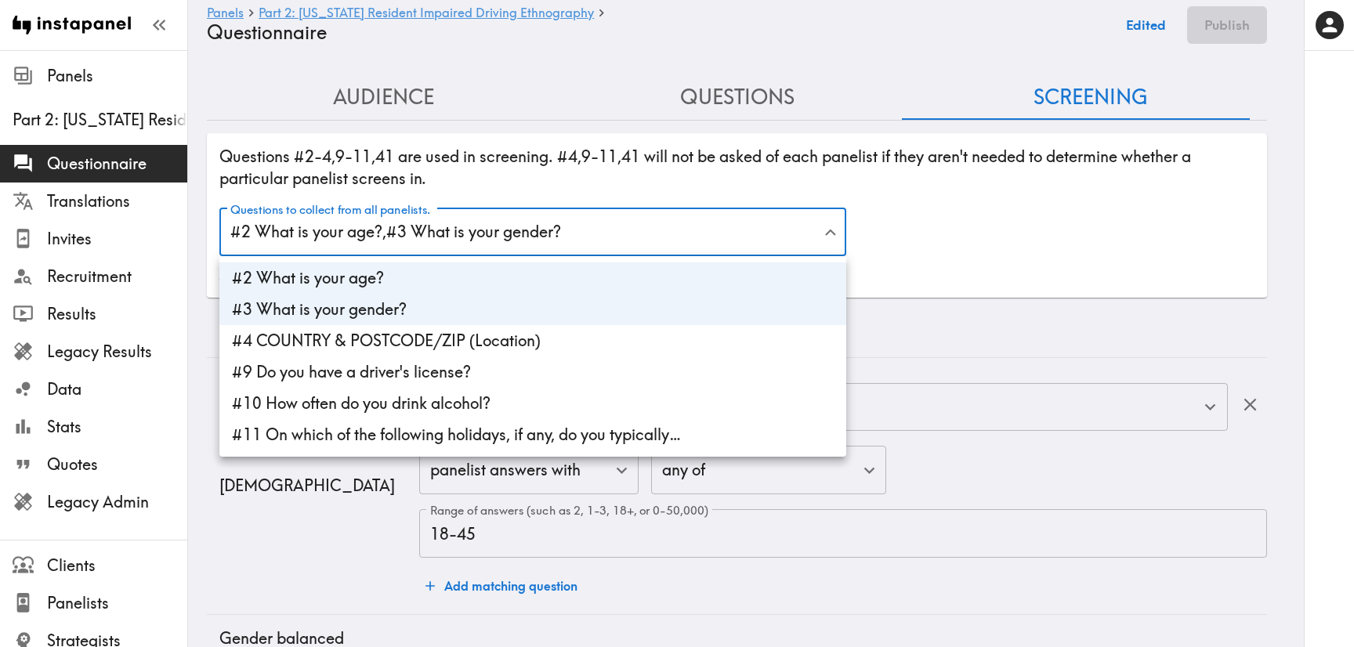
click at [503, 333] on li "#4 COUNTRY & POSTCODE/ZIP (Location)" at bounding box center [532, 340] width 627 height 31
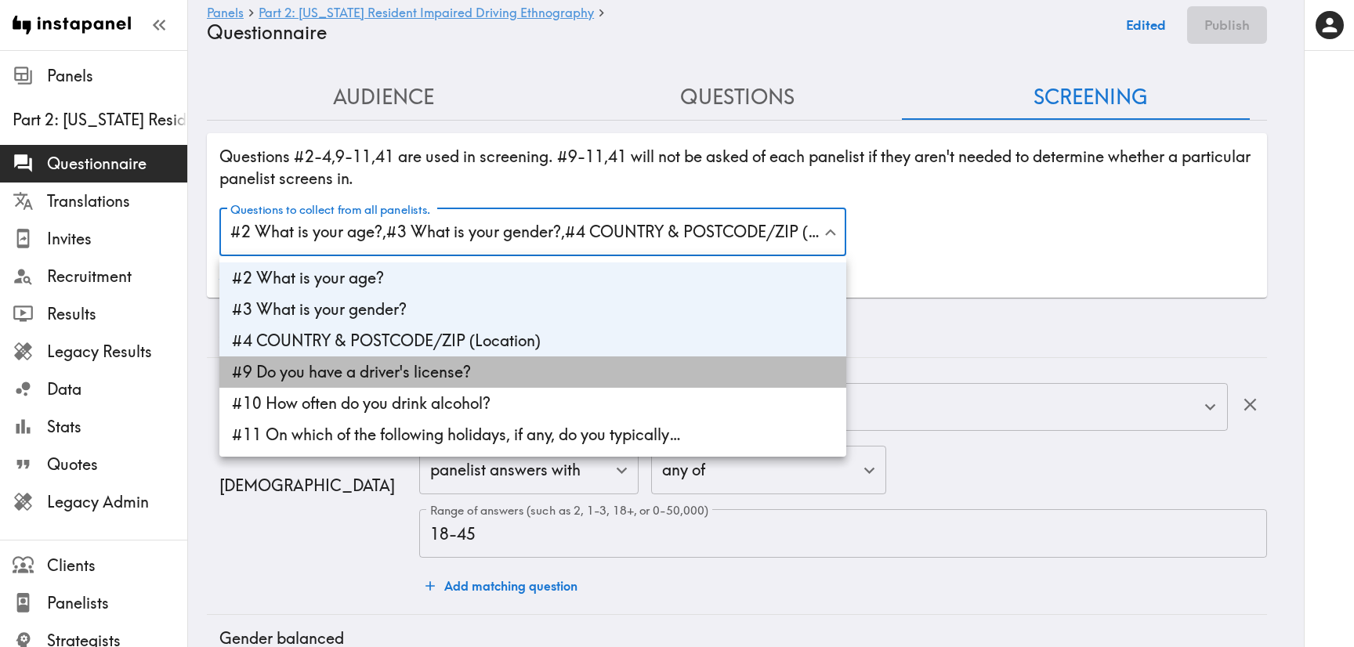
click at [519, 360] on li "#9 Do you have a driver's license?" at bounding box center [532, 371] width 627 height 31
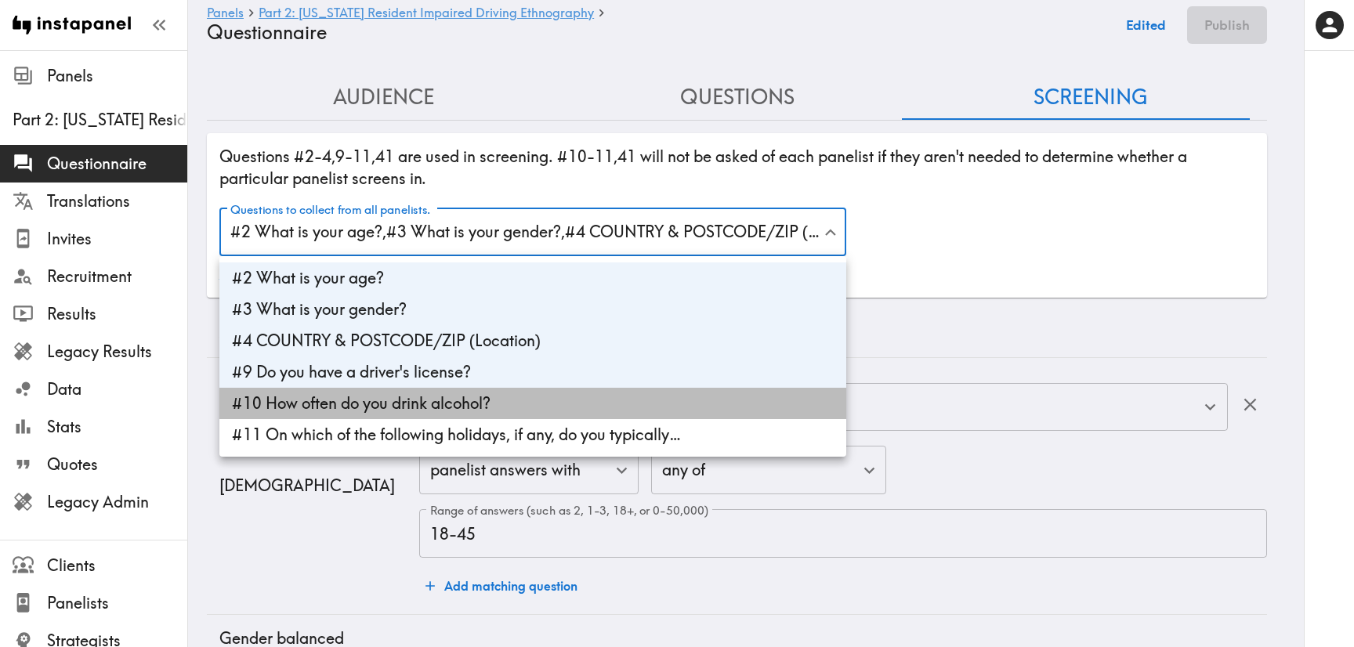
click at [546, 413] on li "#10 How often do you drink alcohol?" at bounding box center [532, 403] width 627 height 31
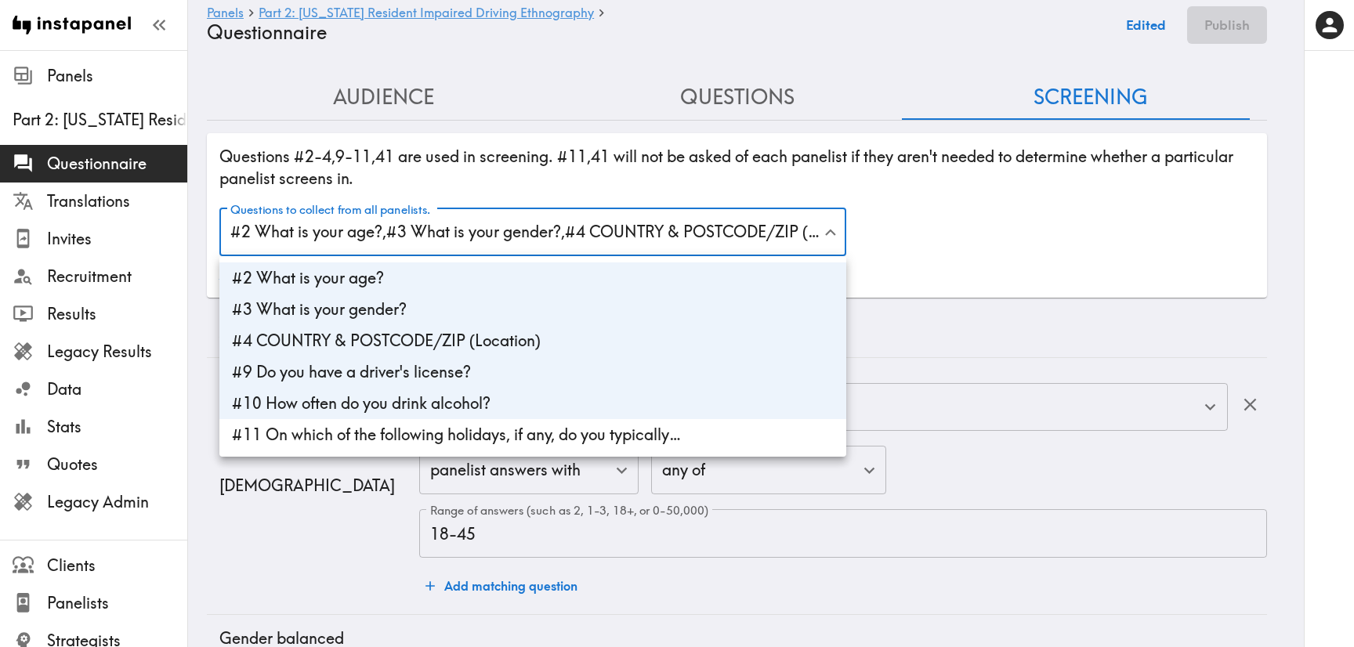
drag, startPoint x: 563, startPoint y: 439, endPoint x: 629, endPoint y: 418, distance: 69.4
click at [565, 439] on li "#11 On which of the following holidays, if any, do you typically…" at bounding box center [532, 434] width 627 height 31
type input "age,gender,4ba50543-8f77-4ccb-aeac-06dc5e953eb9,4dcd8f0f-d667-43ec-859b-f96c575…"
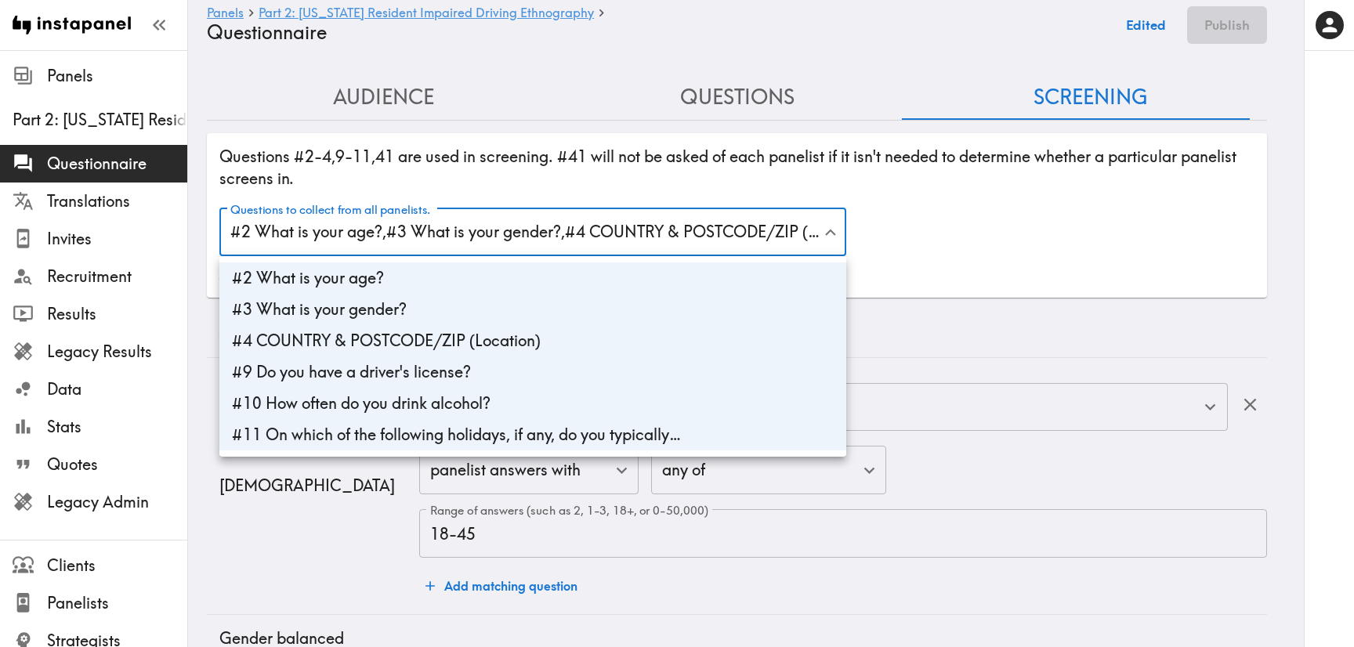
click at [1091, 251] on div at bounding box center [677, 323] width 1354 height 647
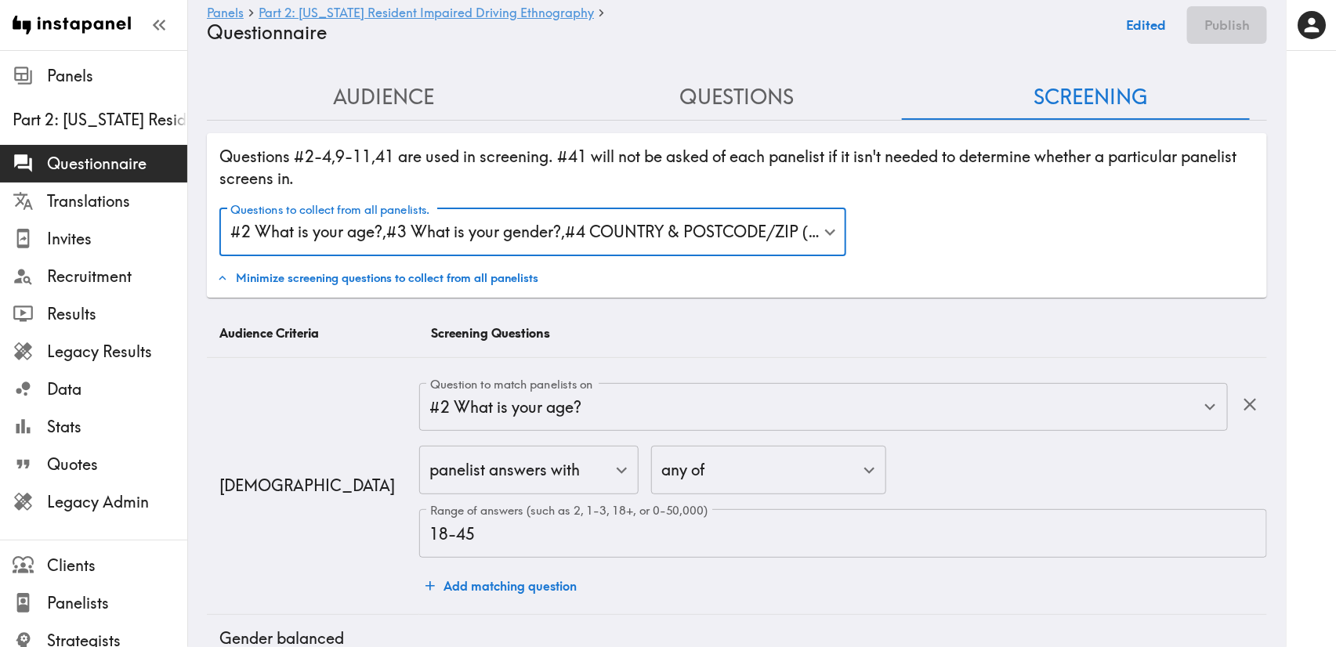
click at [1150, 13] on button "Edited" at bounding box center [1145, 25] width 57 height 38
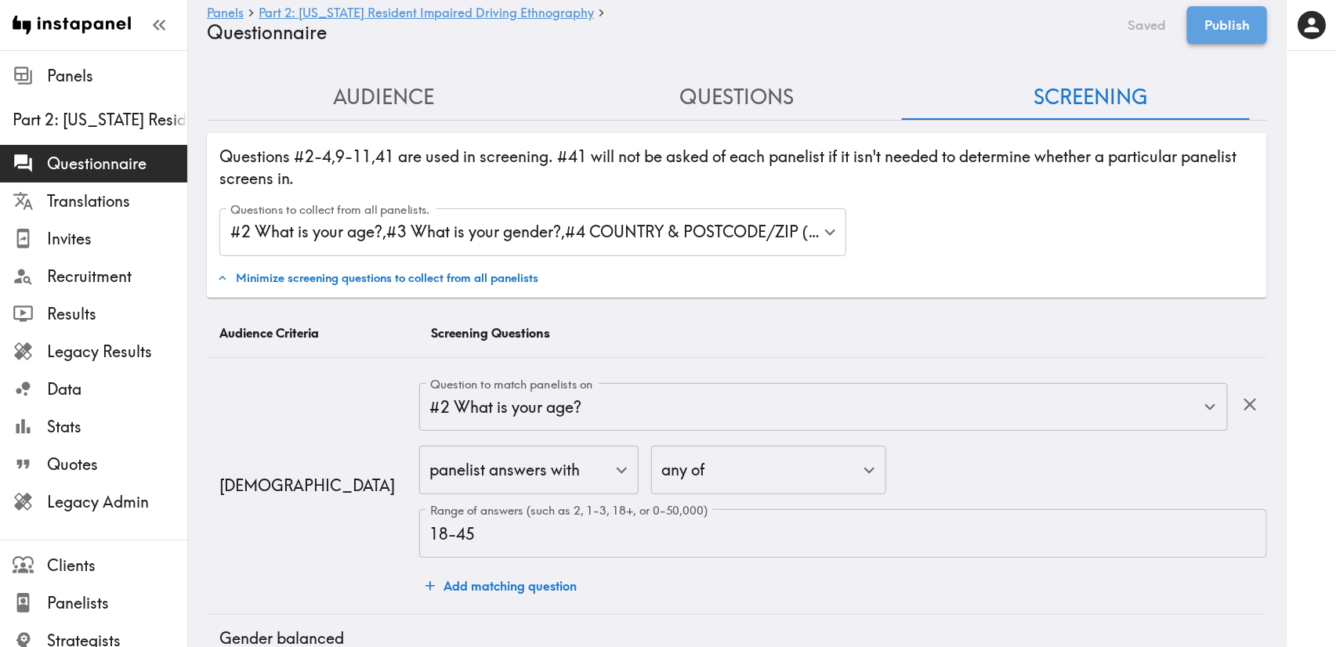
click at [1230, 38] on button "Publish" at bounding box center [1227, 25] width 80 height 38
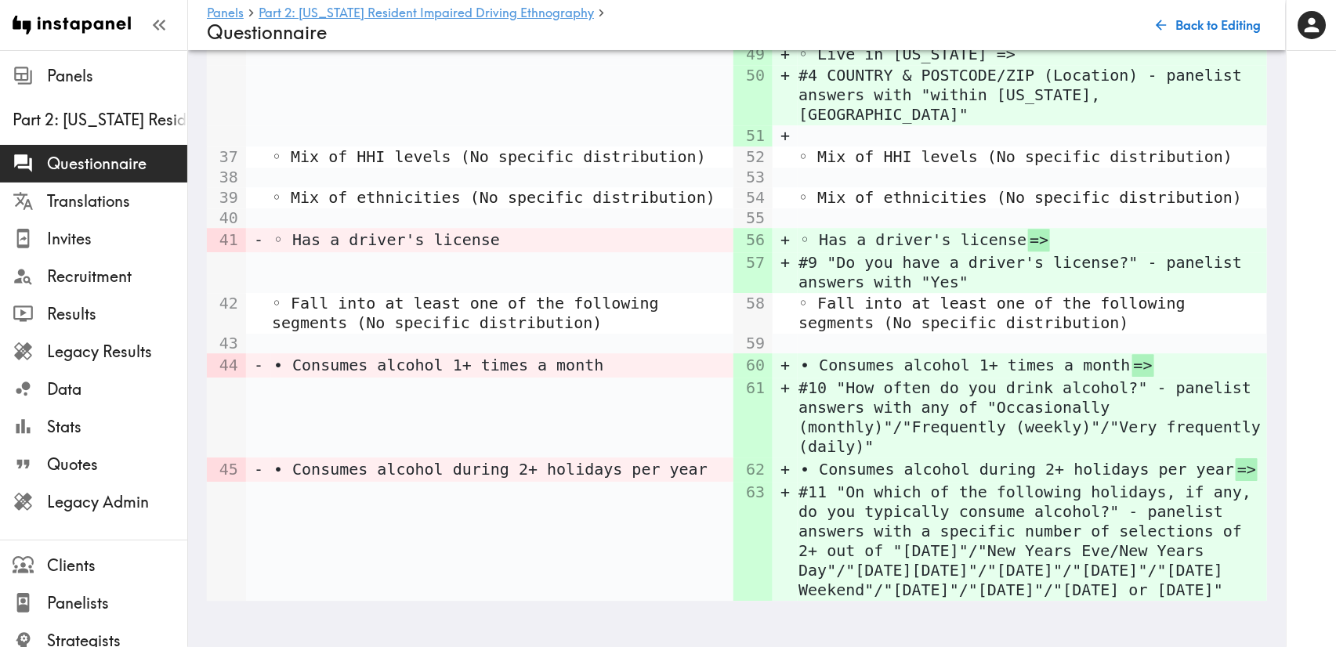
scroll to position [2111, 0]
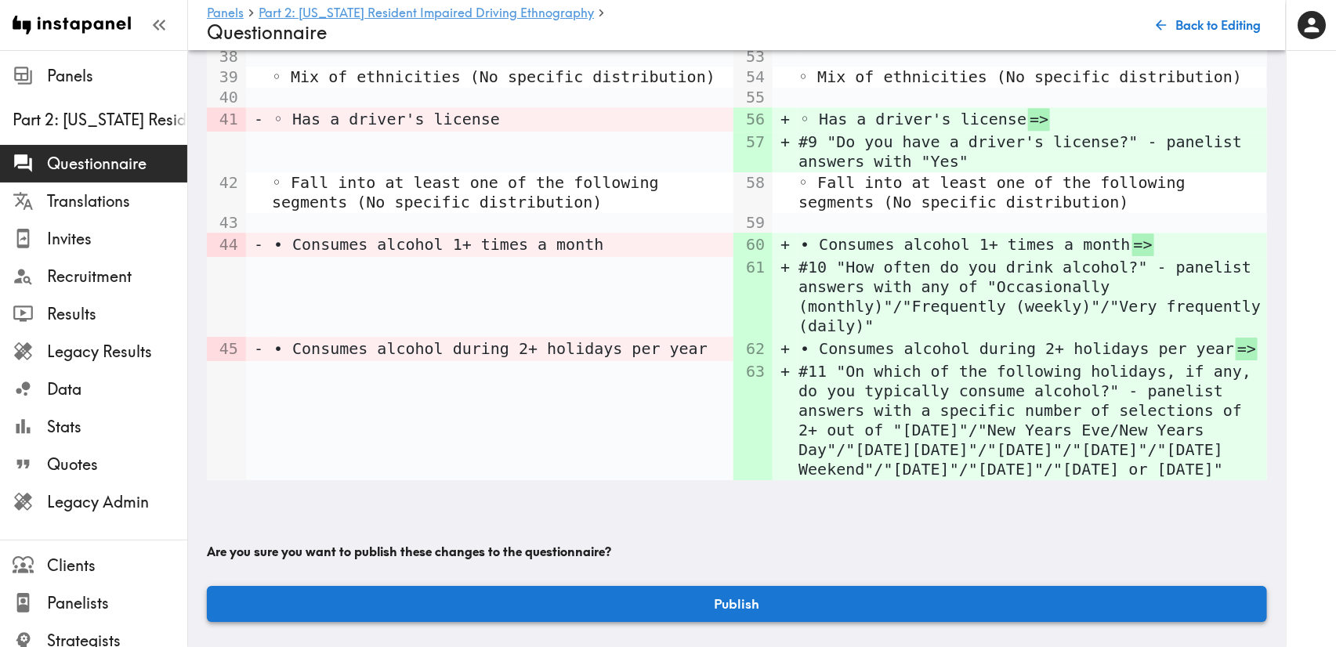
click at [835, 590] on button "Publish" at bounding box center [737, 604] width 1060 height 36
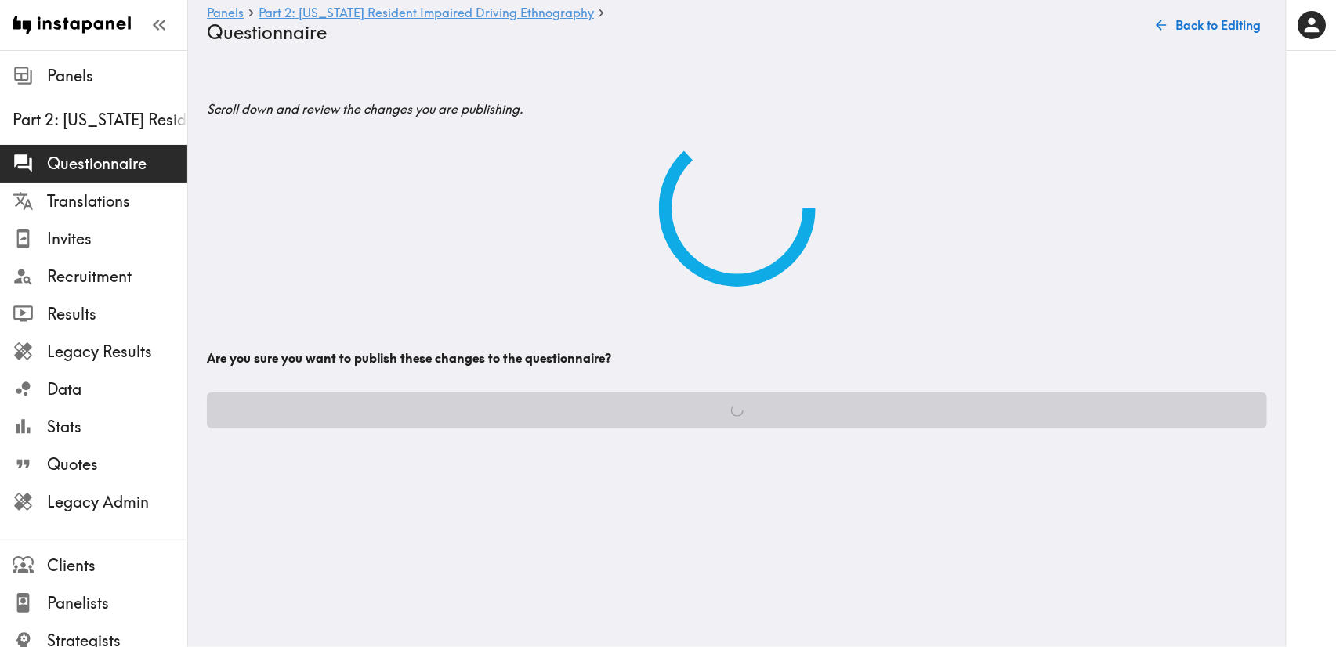
scroll to position [0, 0]
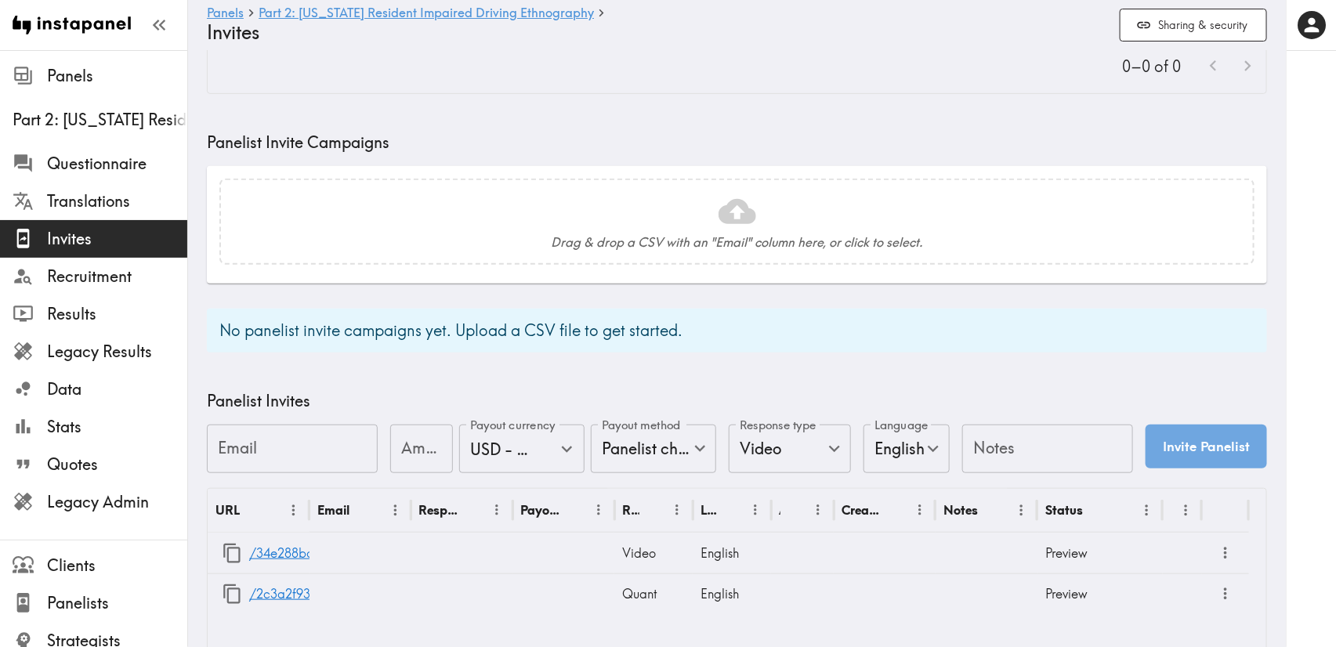
scroll to position [526, 0]
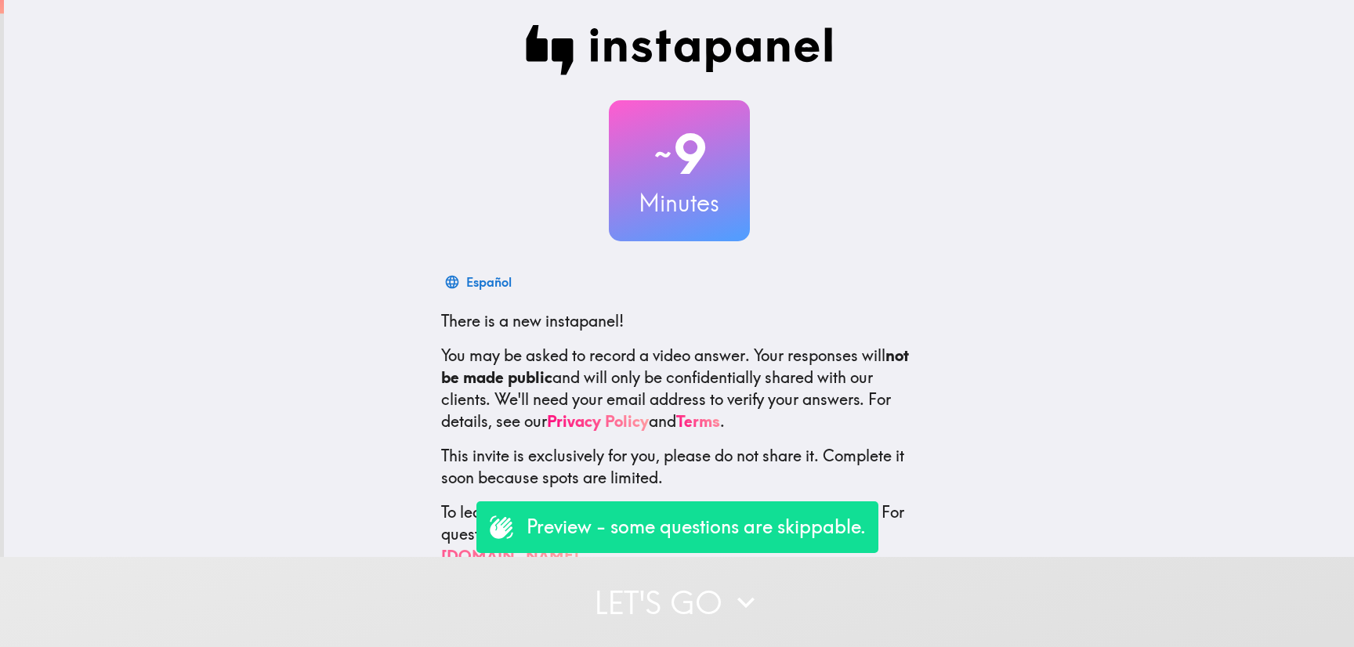
click at [739, 624] on button "Let's go" at bounding box center [677, 602] width 1354 height 90
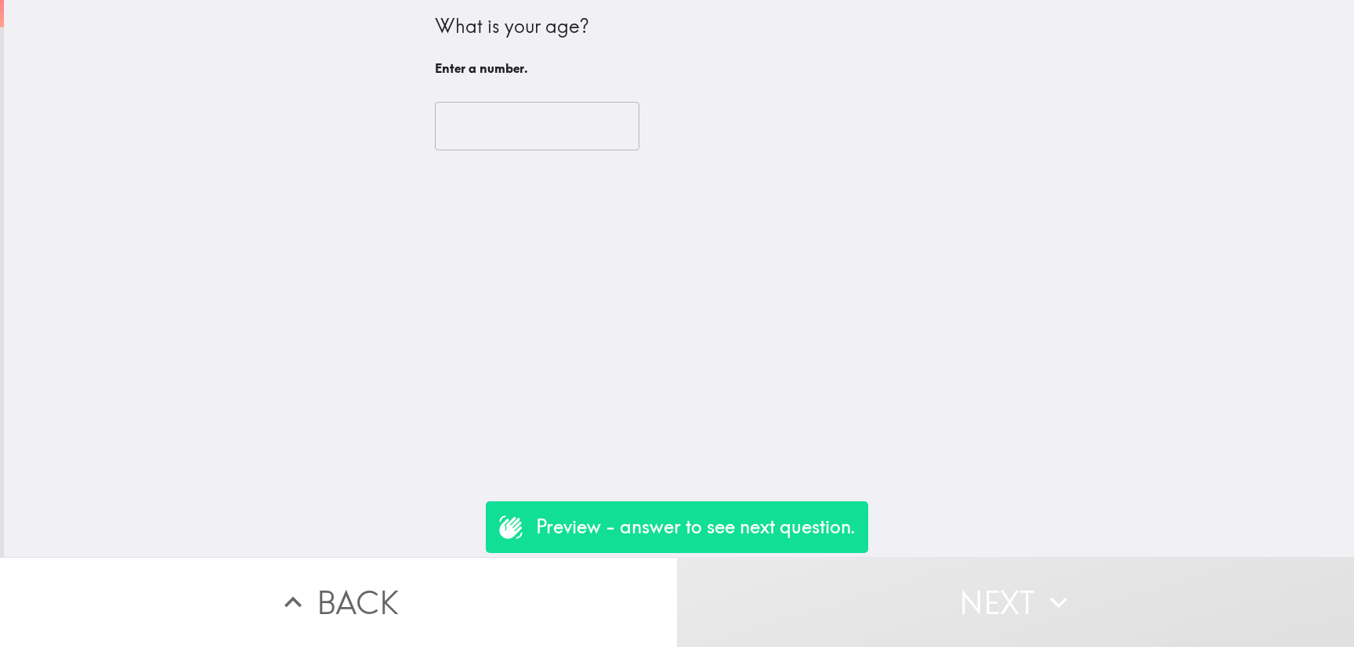
click at [457, 93] on div "​" at bounding box center [679, 126] width 489 height 86
click at [461, 115] on input "number" at bounding box center [537, 126] width 204 height 49
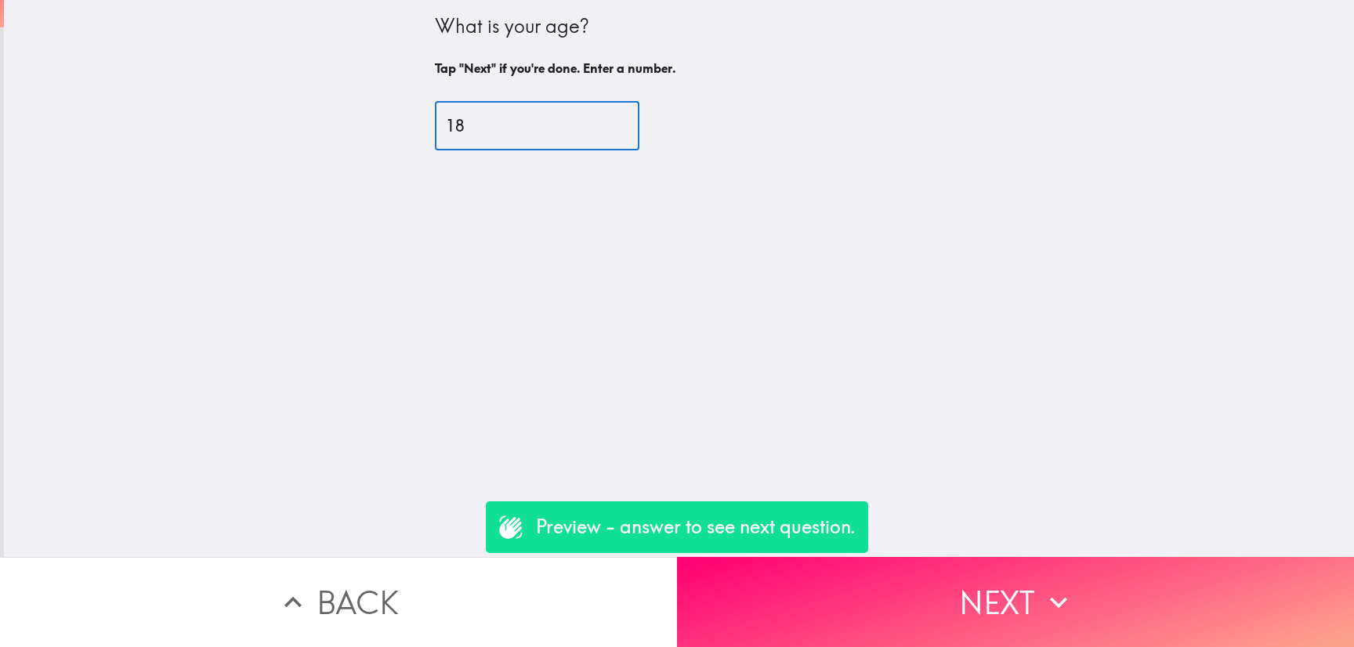
type input "18"
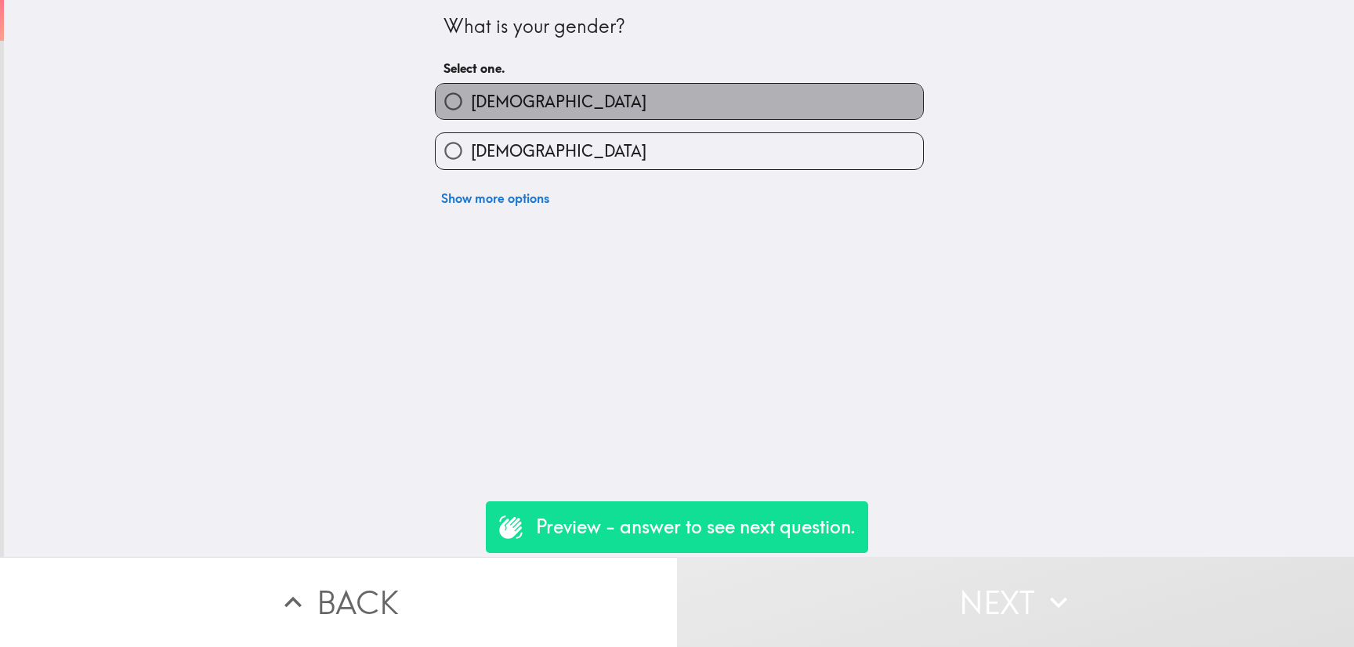
click at [471, 102] on span "[DEMOGRAPHIC_DATA]" at bounding box center [558, 102] width 175 height 22
click at [469, 102] on input "[DEMOGRAPHIC_DATA]" at bounding box center [453, 101] width 35 height 35
radio input "true"
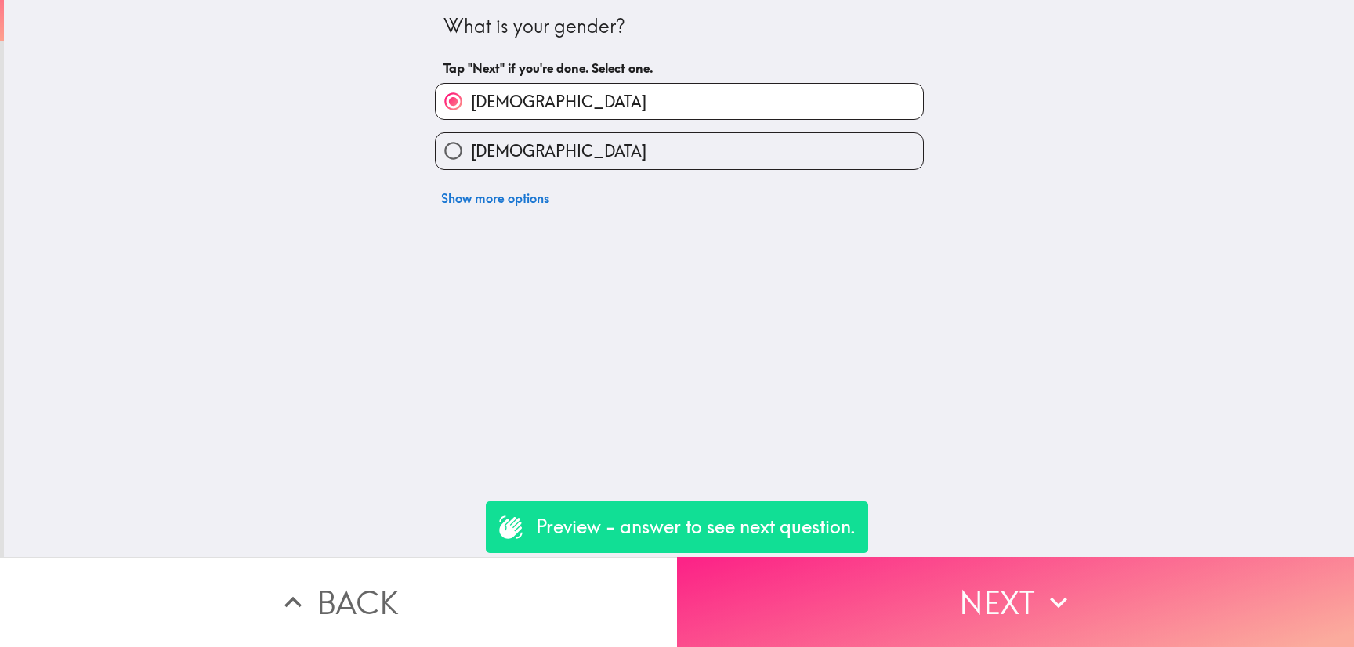
click at [969, 591] on button "Next" at bounding box center [1015, 602] width 677 height 90
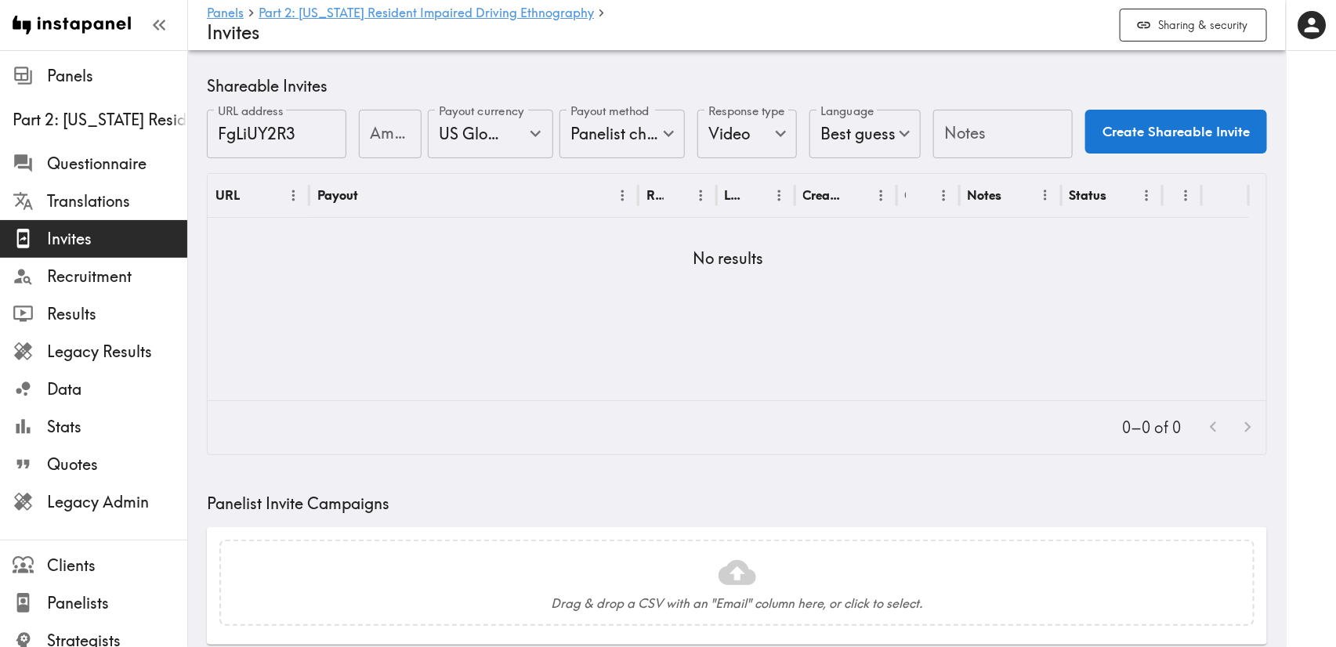
scroll to position [470, 0]
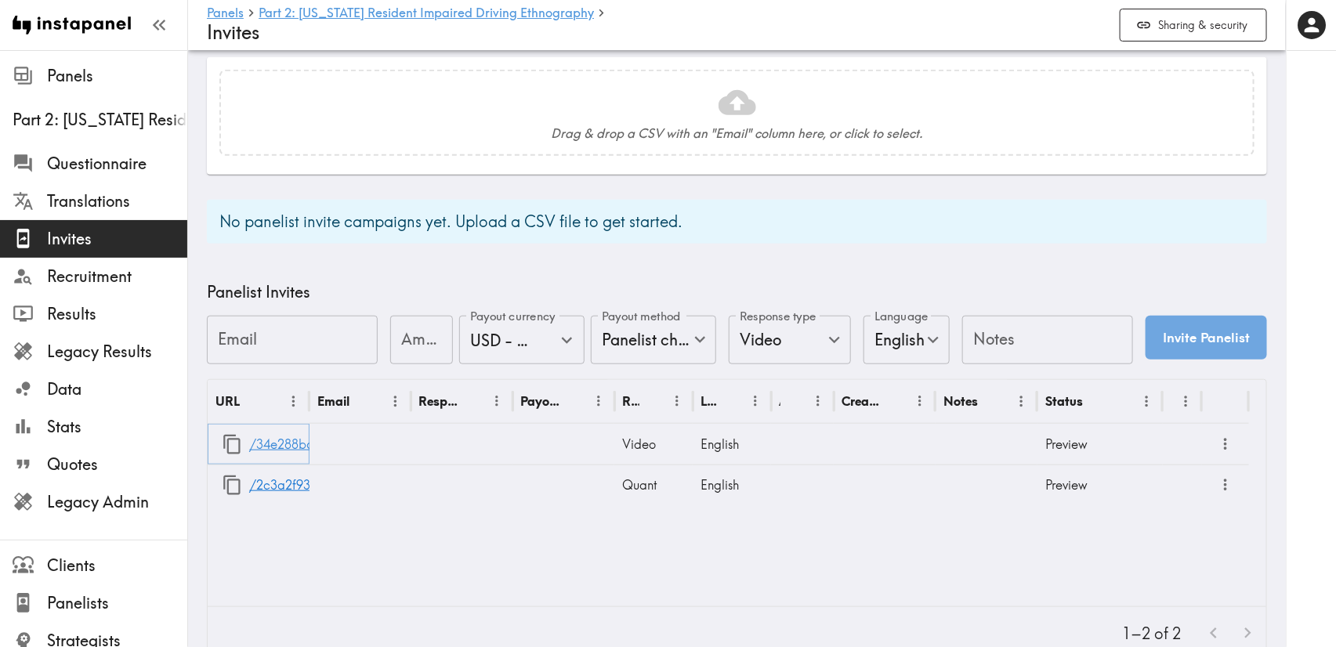
click at [284, 443] on link "/34e288ba-9f62-46db-a470-3e81fc9eca8b" at bounding box center [377, 445] width 257 height 40
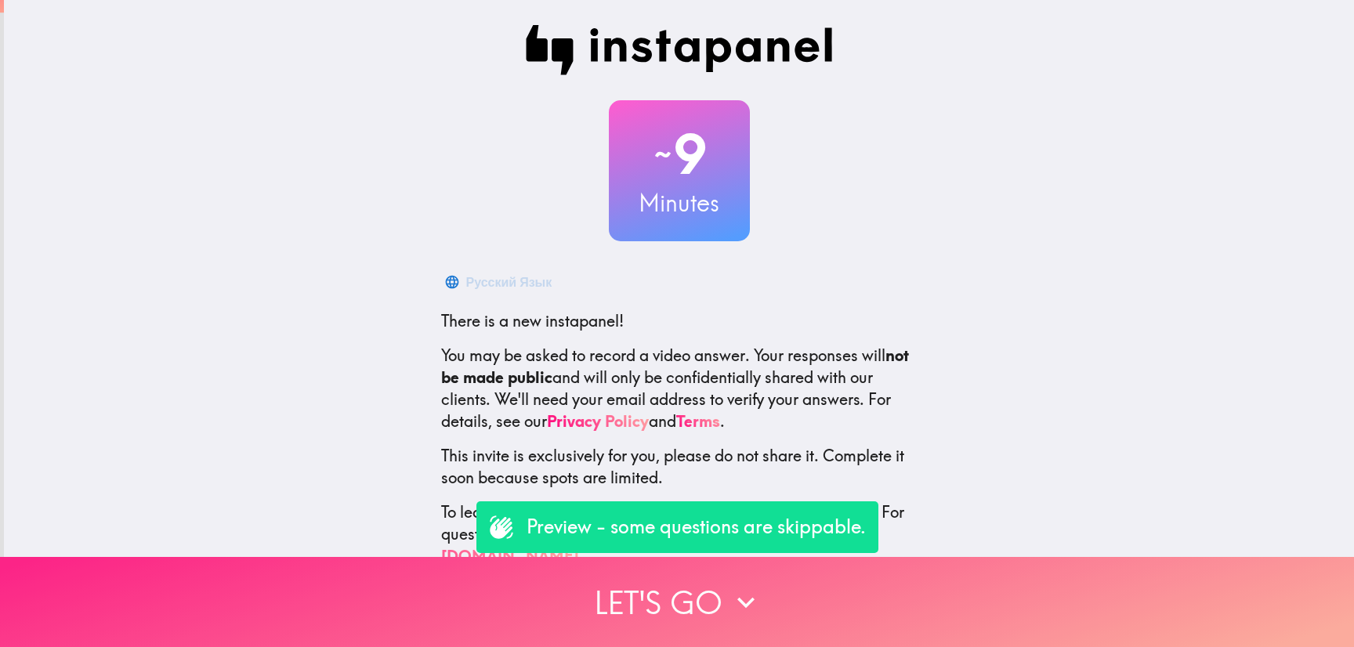
click at [804, 586] on button "Let's go" at bounding box center [677, 602] width 1354 height 90
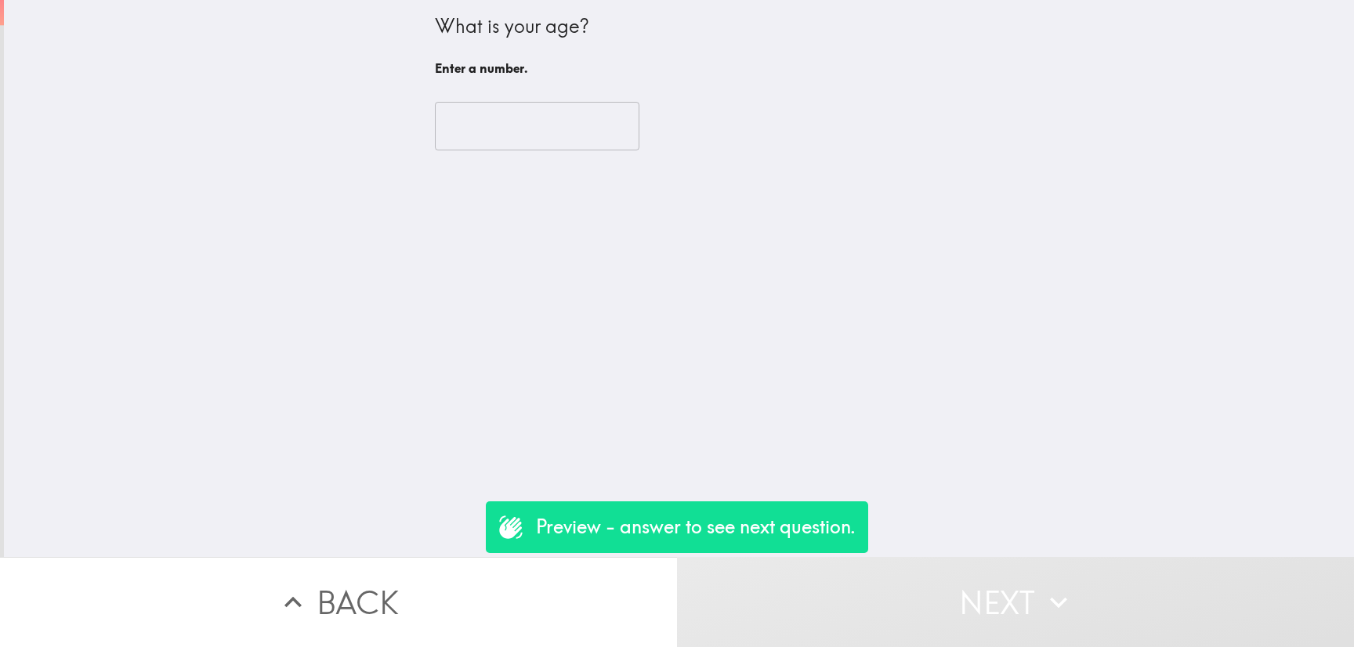
click at [514, 125] on input "number" at bounding box center [537, 126] width 204 height 49
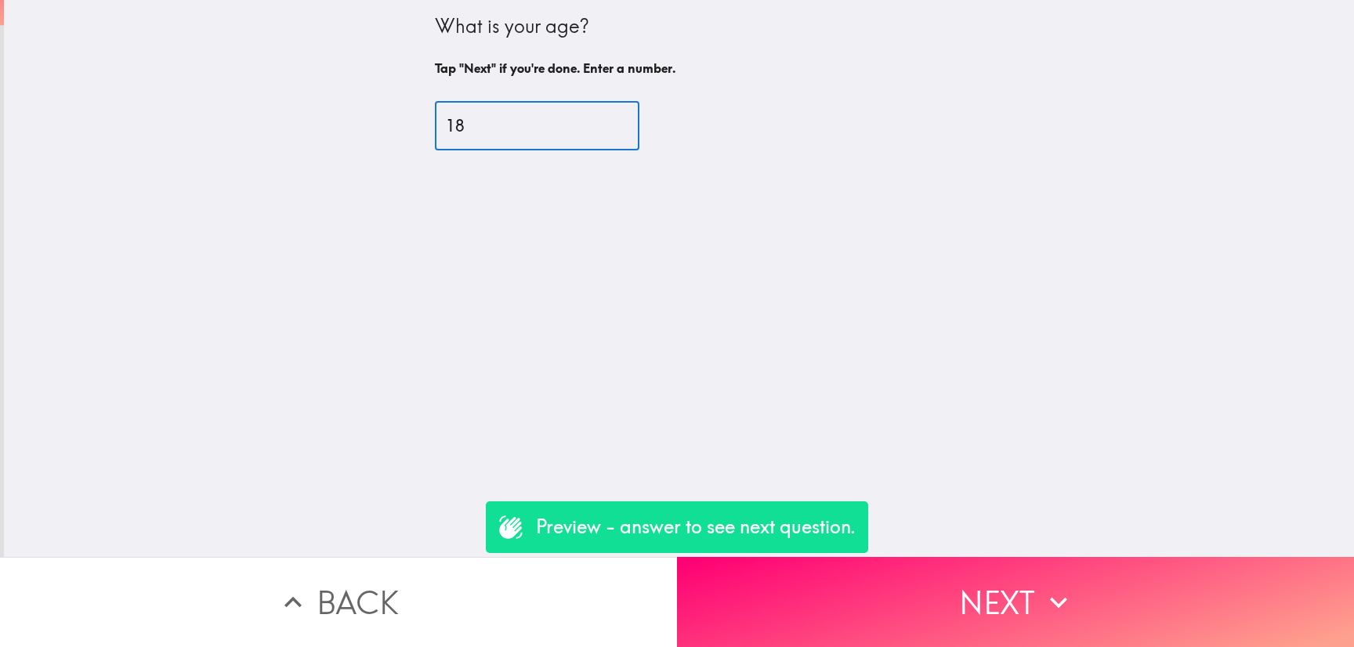
type input "18"
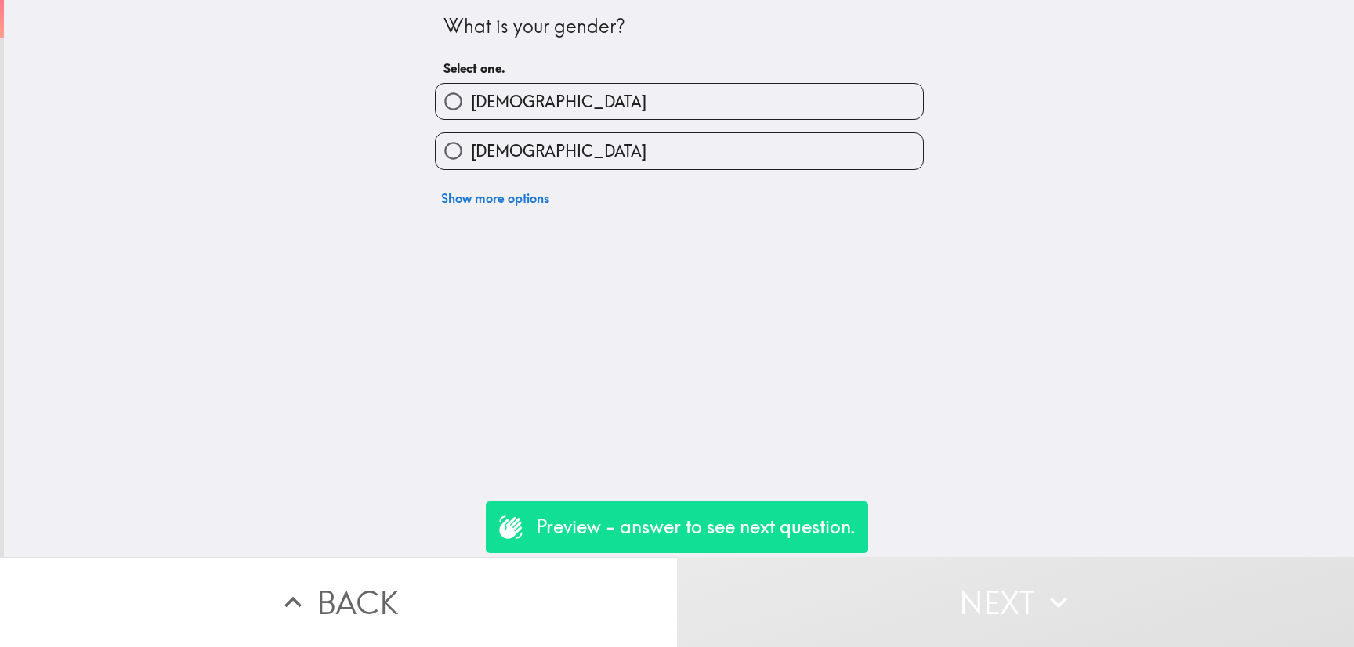
click at [521, 106] on label "[DEMOGRAPHIC_DATA]" at bounding box center [679, 101] width 487 height 35
click at [471, 106] on input "[DEMOGRAPHIC_DATA]" at bounding box center [453, 101] width 35 height 35
radio input "true"
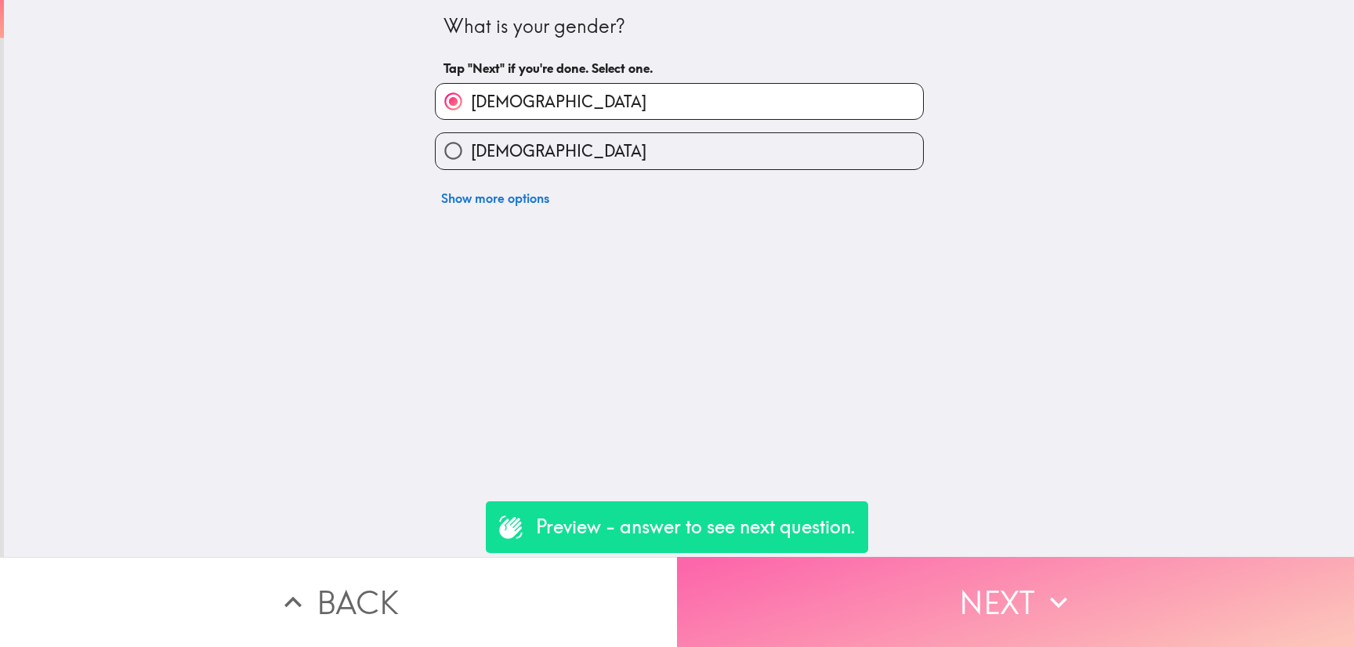
click at [905, 557] on button "Next" at bounding box center [1015, 602] width 677 height 90
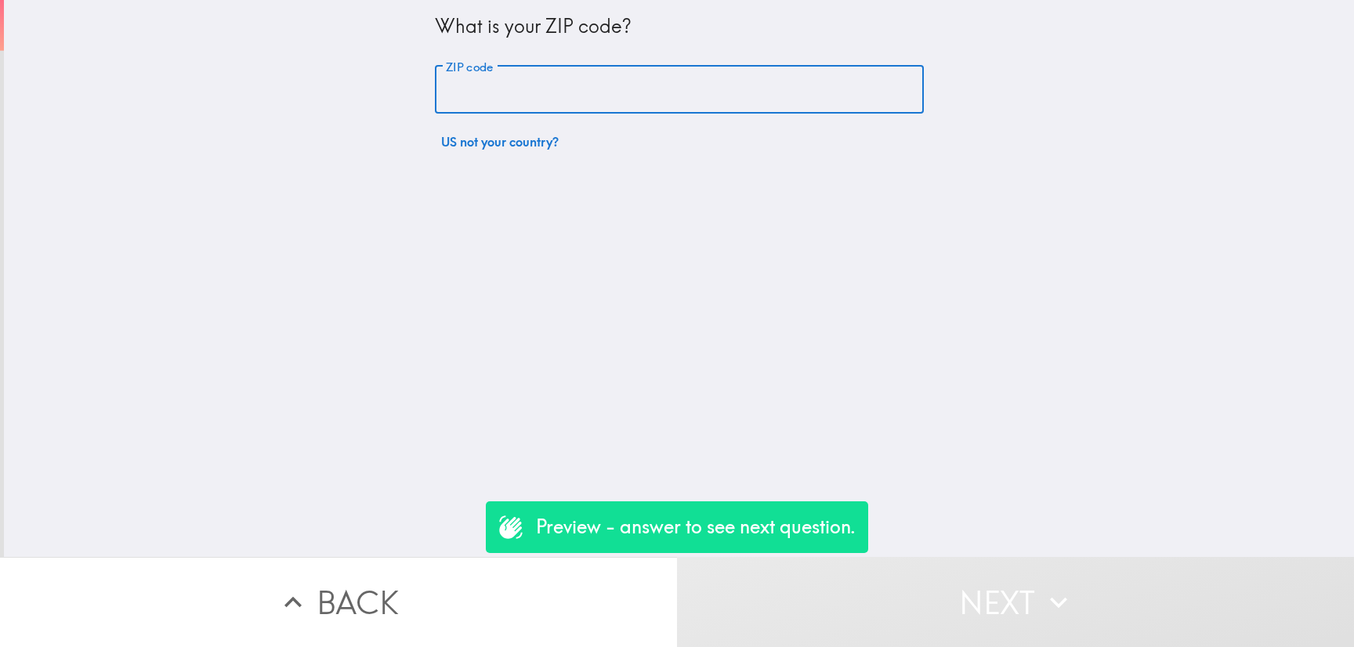
click at [588, 88] on input "ZIP code" at bounding box center [679, 90] width 489 height 49
paste input "84101"
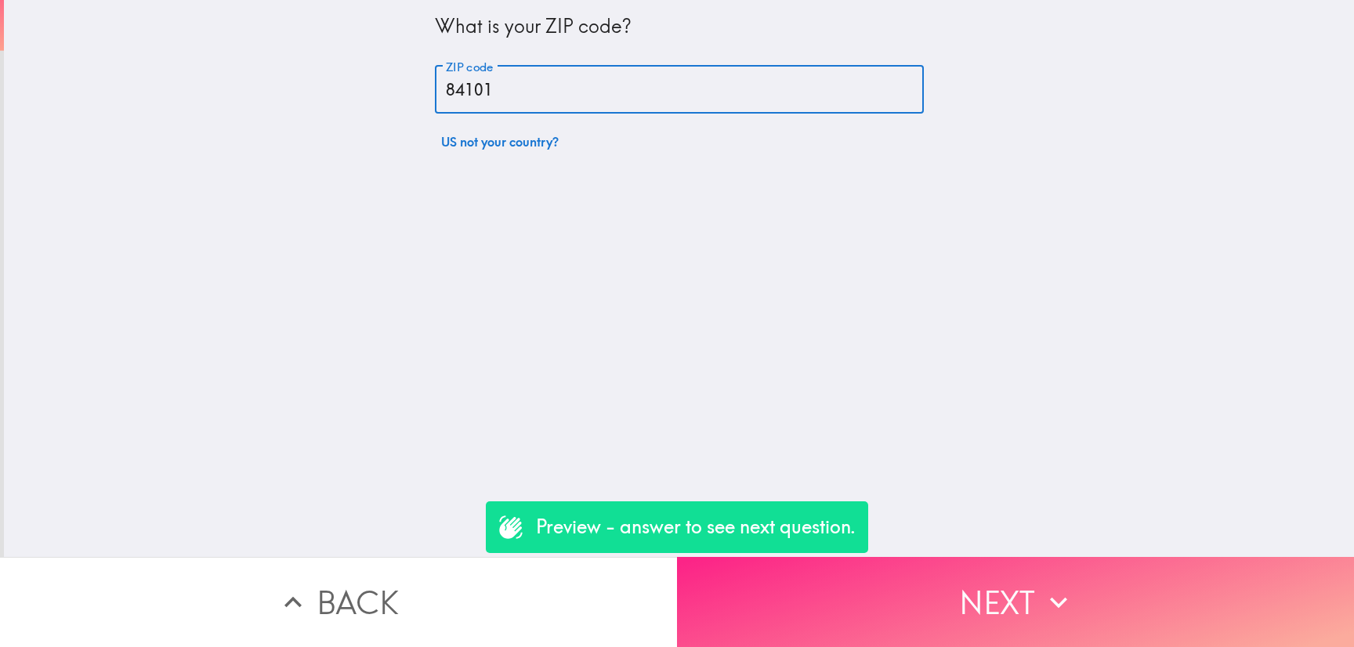
type input "84101"
click at [965, 557] on button "Next" at bounding box center [1015, 602] width 677 height 90
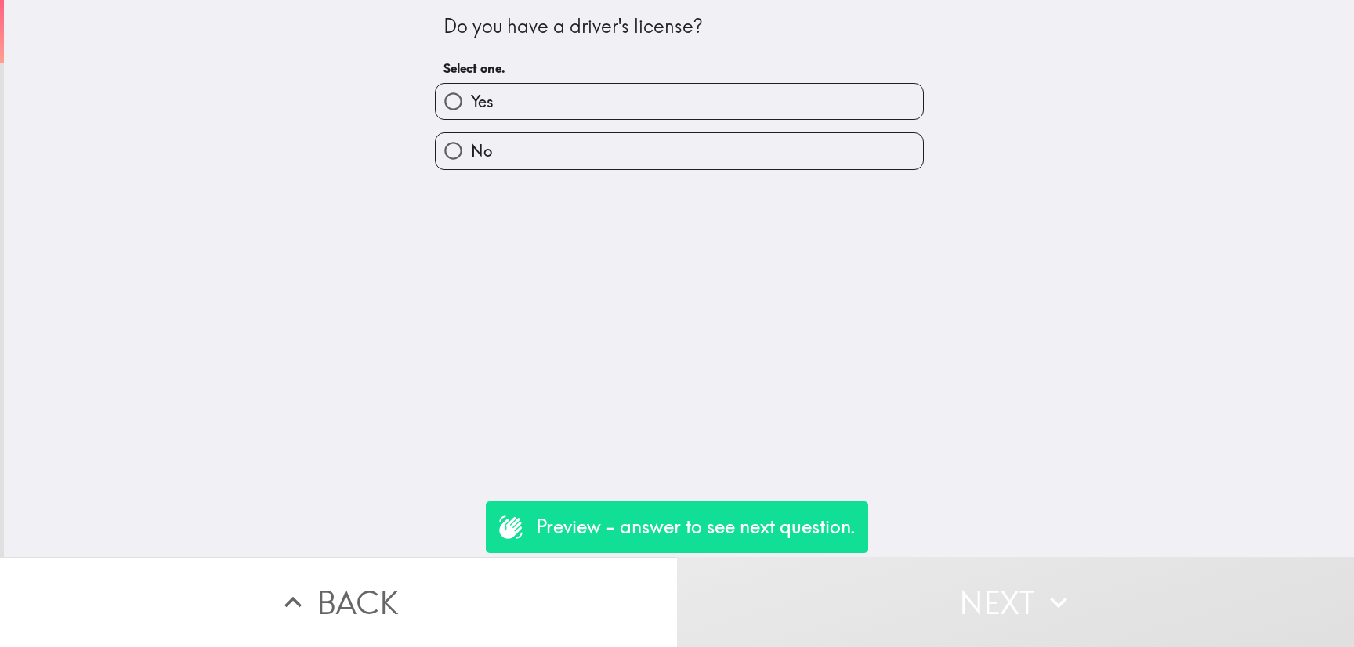
click at [703, 95] on label "Yes" at bounding box center [679, 101] width 487 height 35
click at [471, 95] on input "Yes" at bounding box center [453, 101] width 35 height 35
radio input "true"
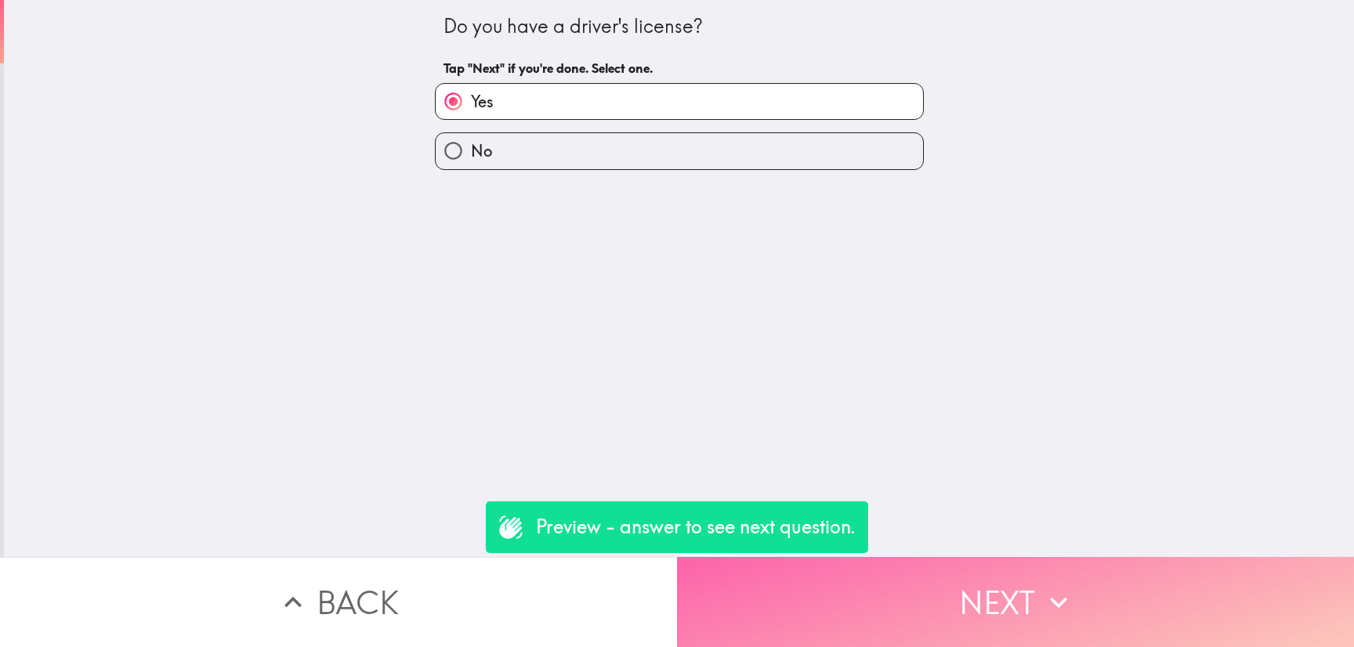
click at [1006, 566] on button "Next" at bounding box center [1015, 602] width 677 height 90
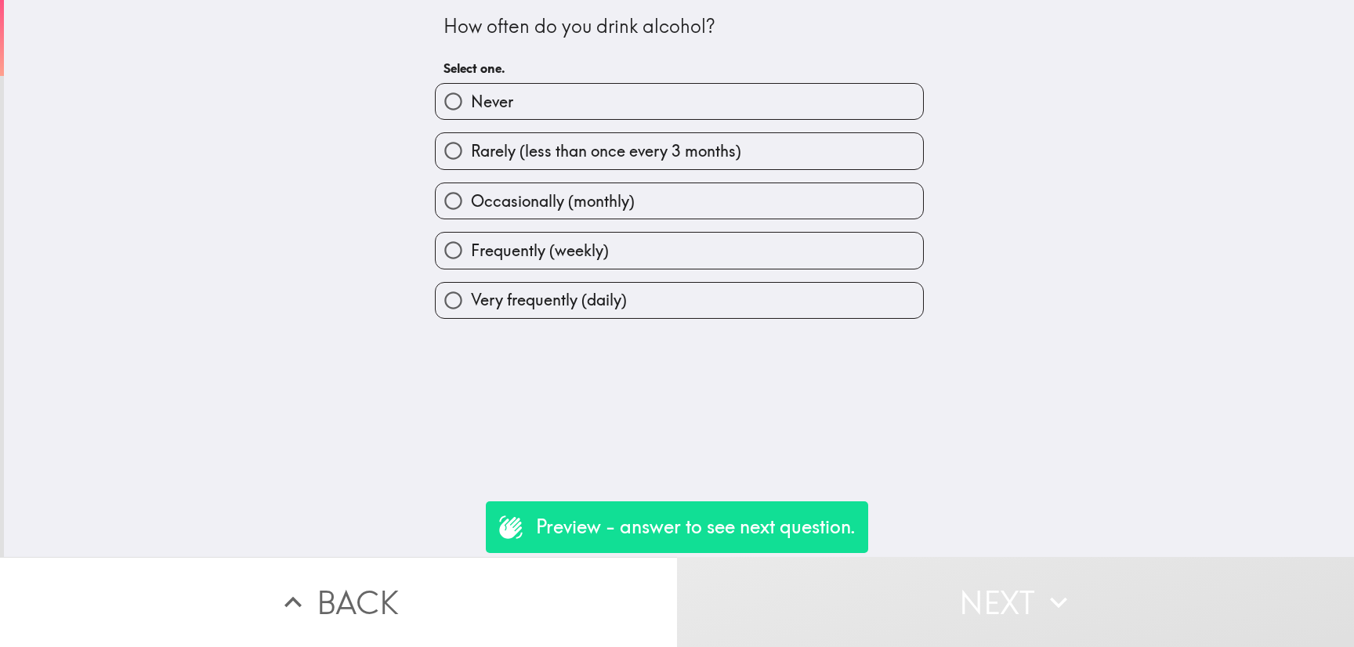
click at [656, 201] on label "Occasionally (monthly)" at bounding box center [679, 200] width 487 height 35
click at [471, 201] on input "Occasionally (monthly)" at bounding box center [453, 200] width 35 height 35
radio input "true"
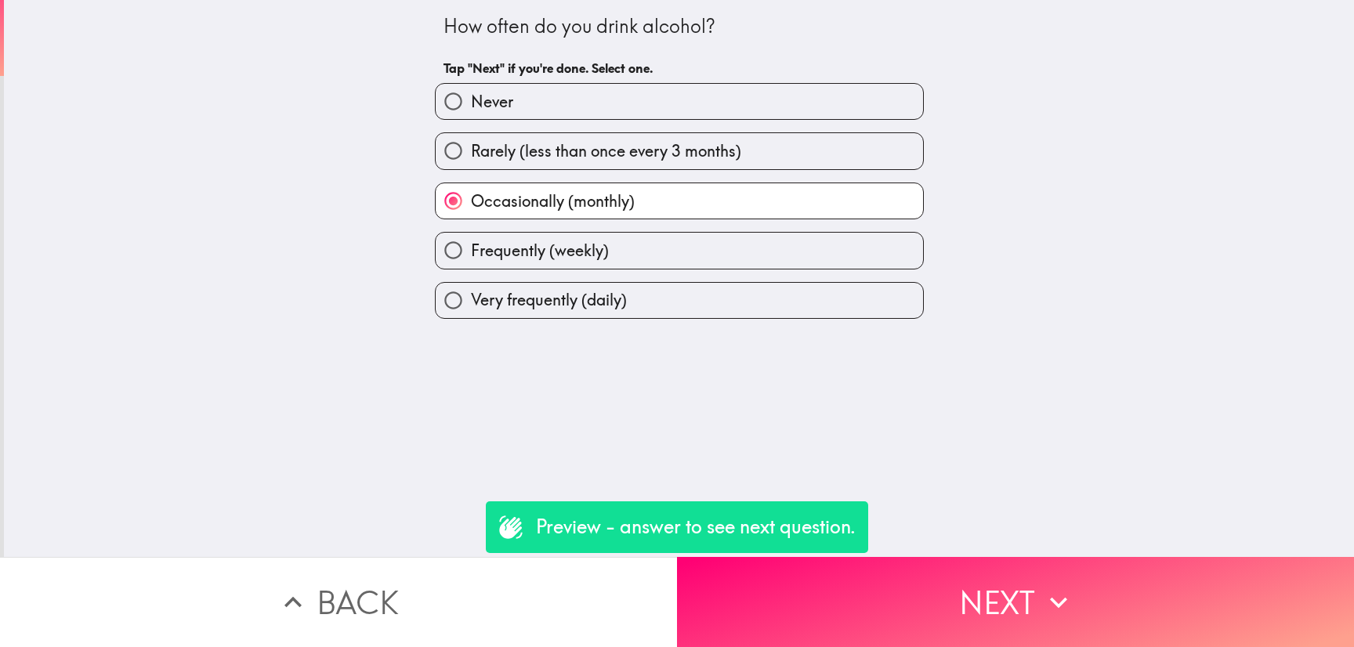
drag, startPoint x: 652, startPoint y: 146, endPoint x: 696, endPoint y: 186, distance: 59.9
click at [652, 145] on span "Rarely (less than once every 3 months)" at bounding box center [606, 151] width 270 height 22
click at [471, 145] on input "Rarely (less than once every 3 months)" at bounding box center [453, 150] width 35 height 35
radio input "true"
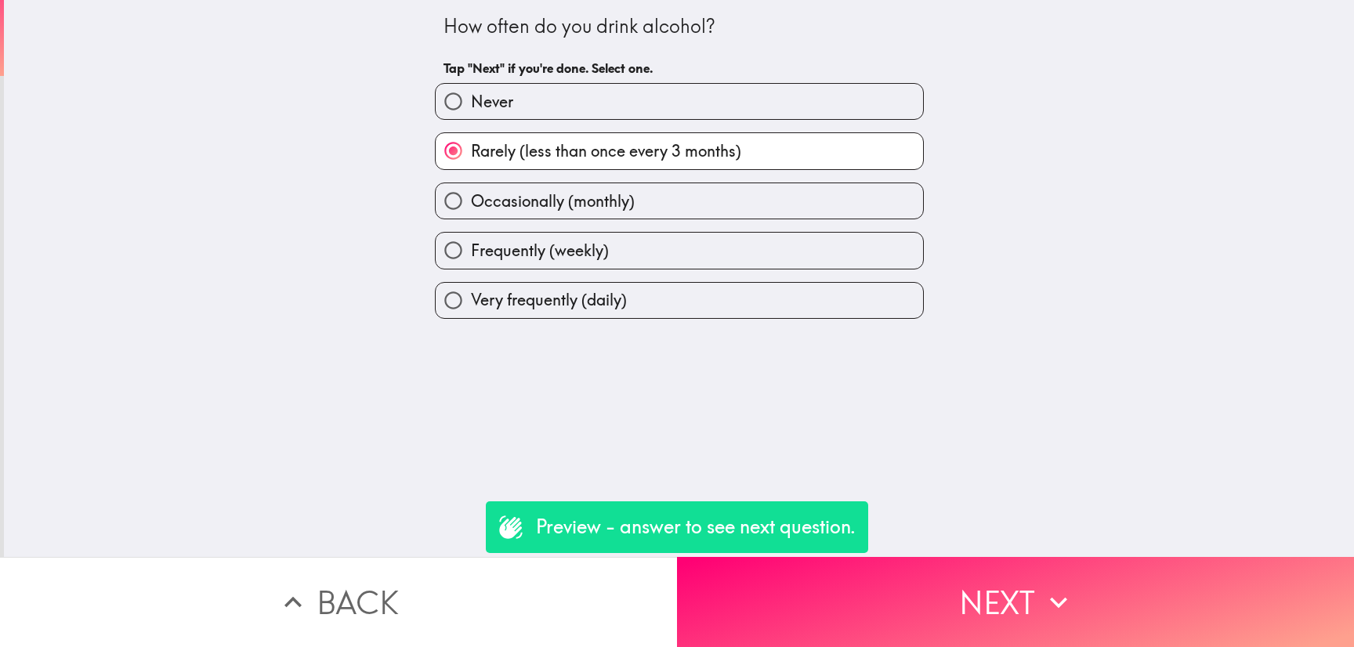
click at [1009, 581] on button "Next" at bounding box center [1015, 602] width 677 height 90
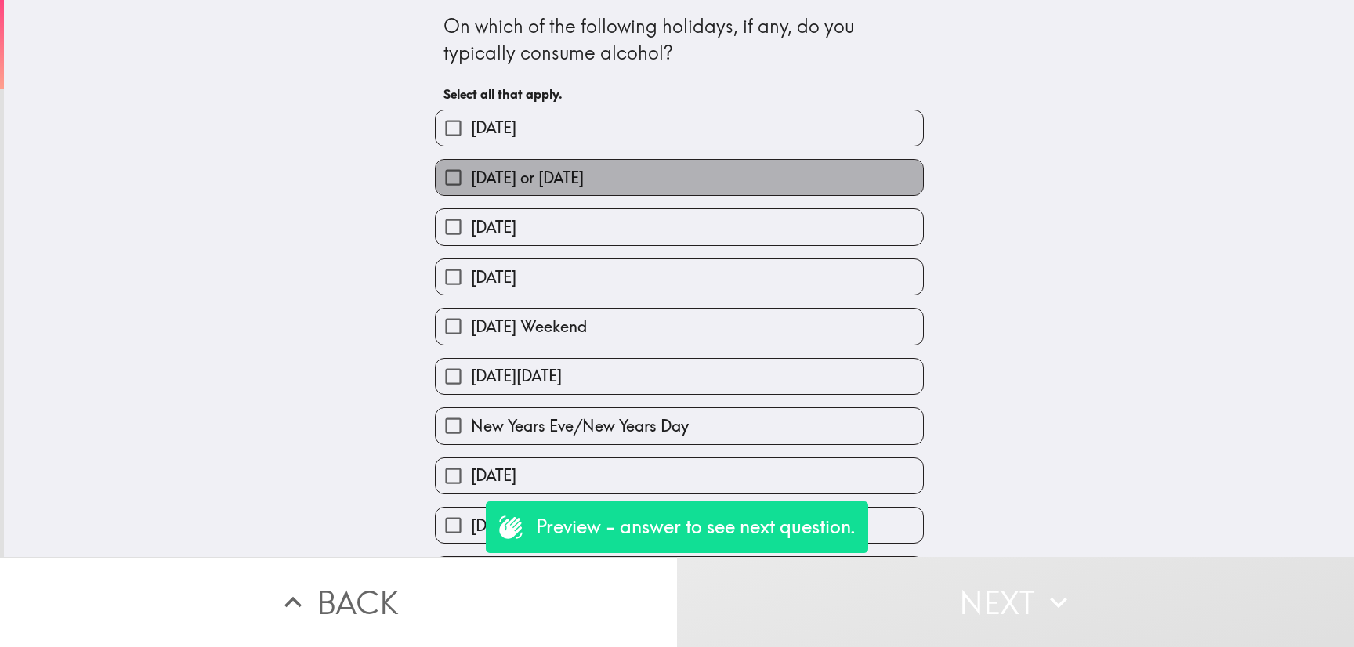
click at [623, 194] on label "[DATE] or [DATE]" at bounding box center [679, 177] width 487 height 35
click at [471, 194] on input "[DATE] or [DATE]" at bounding box center [453, 177] width 35 height 35
checkbox input "true"
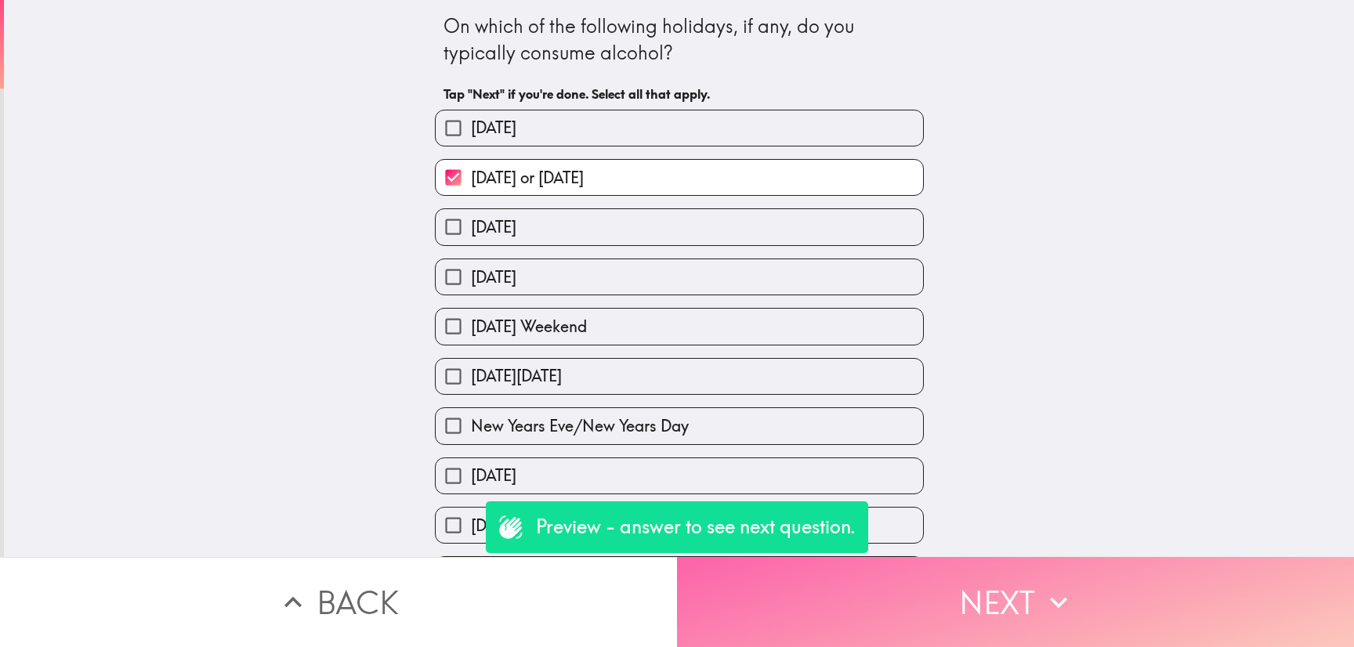
click at [979, 615] on button "Next" at bounding box center [1015, 602] width 677 height 90
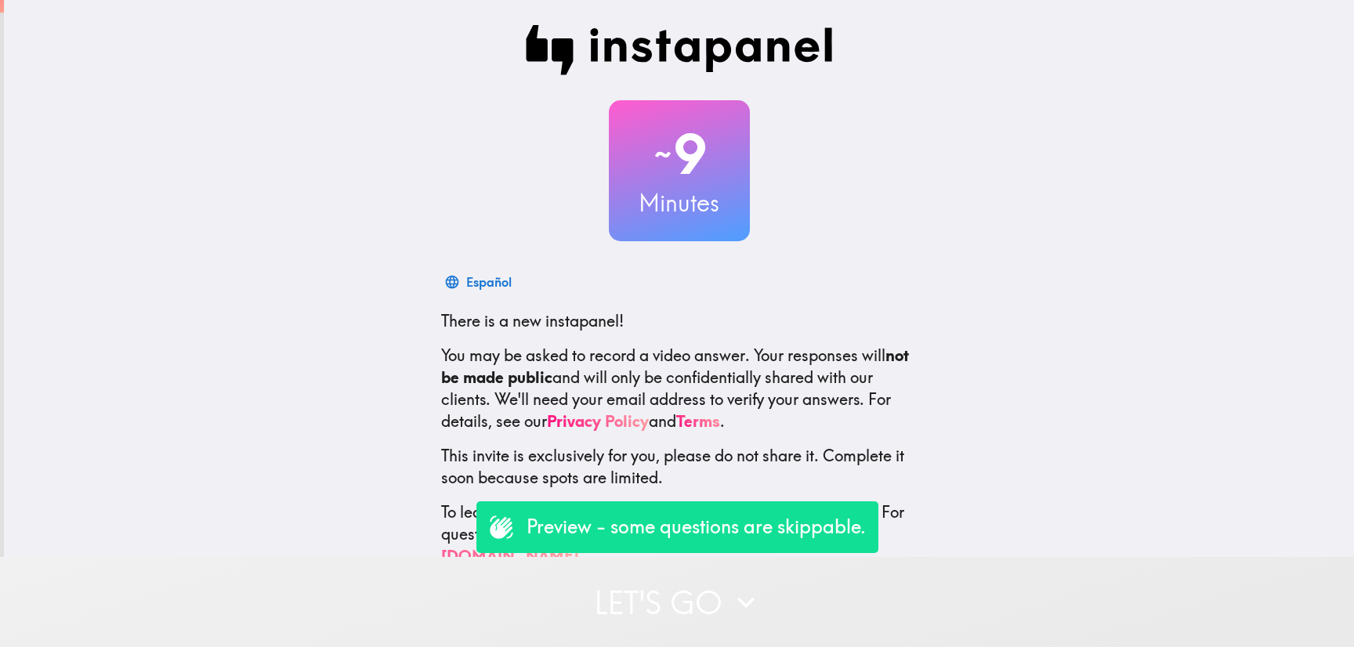
drag, startPoint x: 768, startPoint y: 646, endPoint x: 874, endPoint y: 618, distance: 109.4
click at [874, 618] on button "Let's go" at bounding box center [677, 602] width 1354 height 90
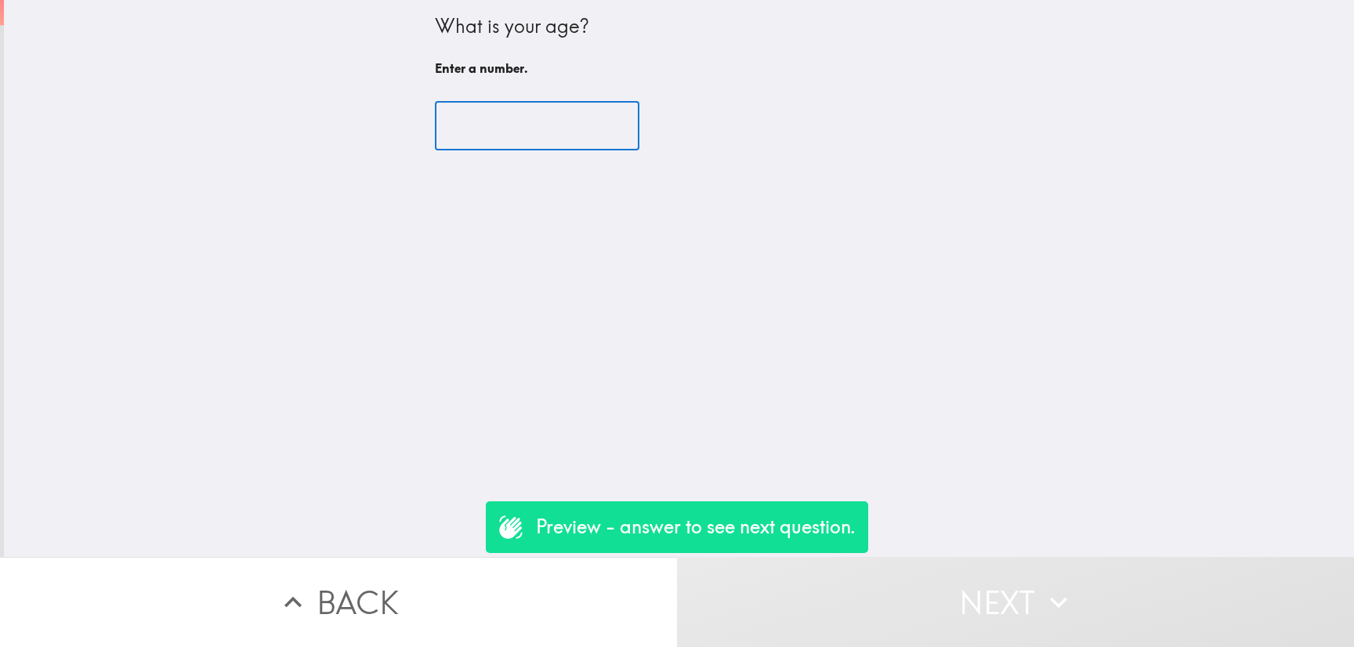
click at [491, 112] on input "number" at bounding box center [537, 126] width 204 height 49
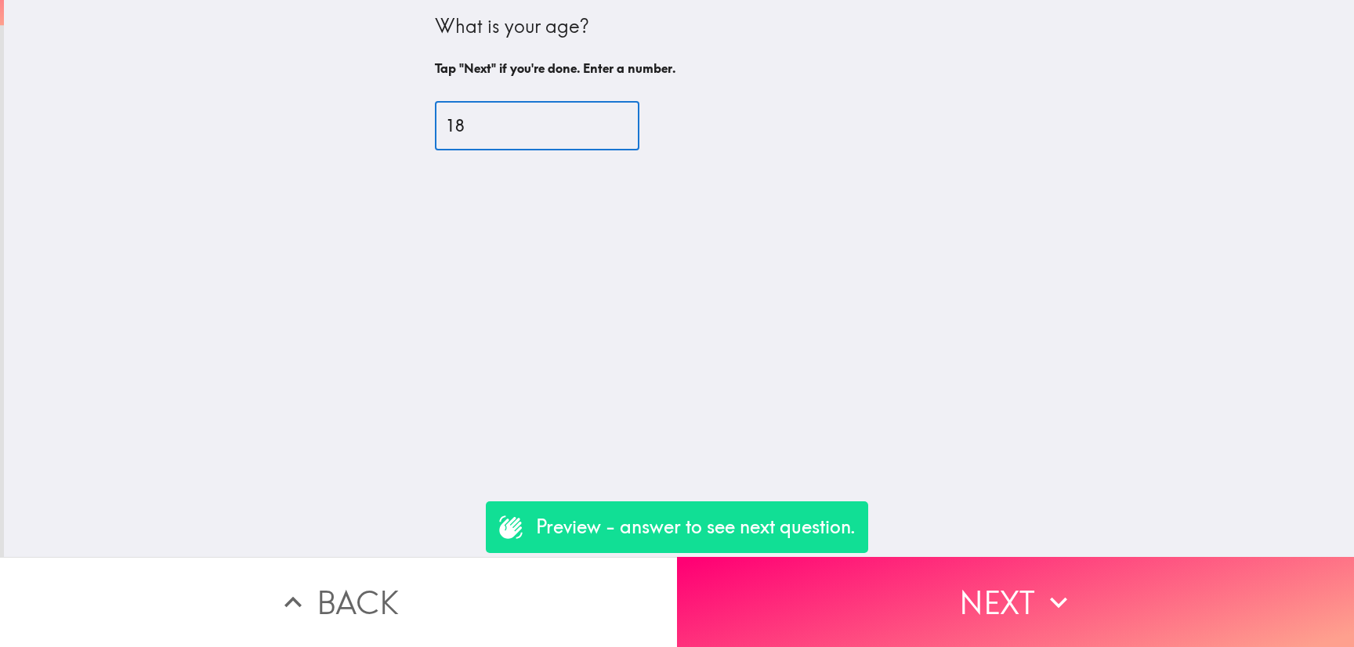
type input "18"
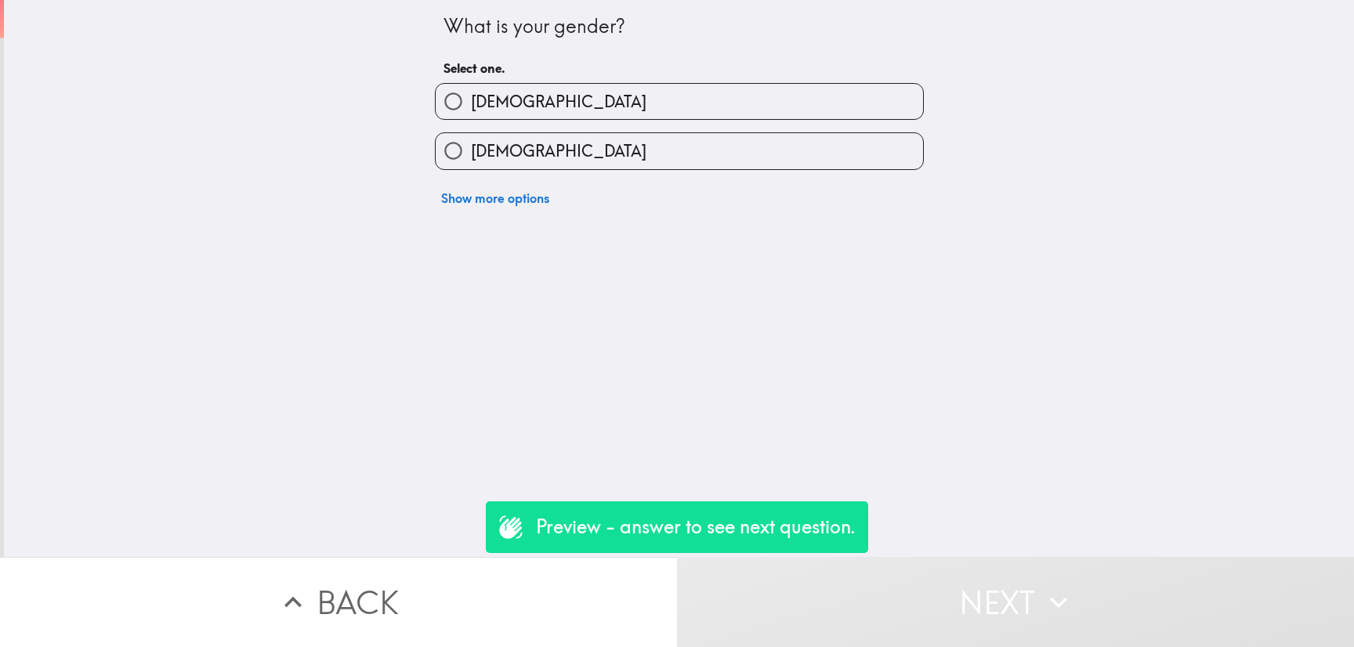
drag, startPoint x: 530, startPoint y: 106, endPoint x: 578, endPoint y: 182, distance: 90.2
click at [530, 105] on label "[DEMOGRAPHIC_DATA]" at bounding box center [679, 101] width 487 height 35
click at [471, 105] on input "[DEMOGRAPHIC_DATA]" at bounding box center [453, 101] width 35 height 35
radio input "true"
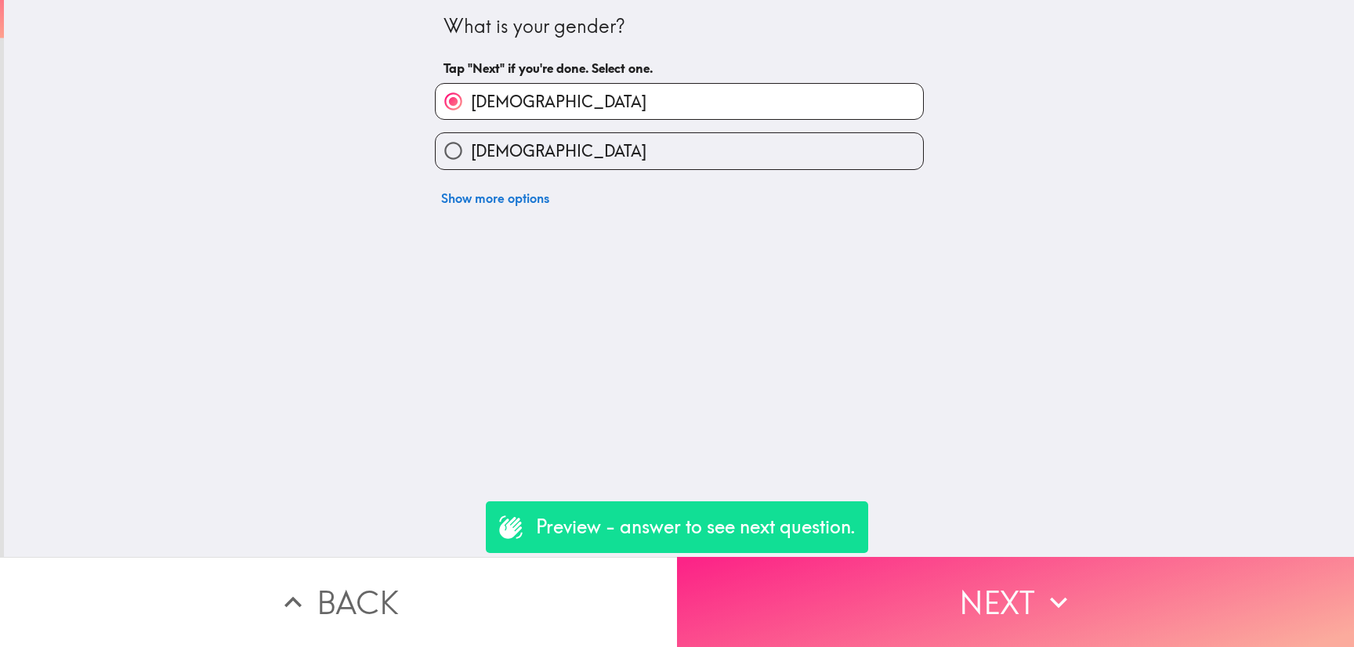
click at [976, 558] on button "Next" at bounding box center [1015, 602] width 677 height 90
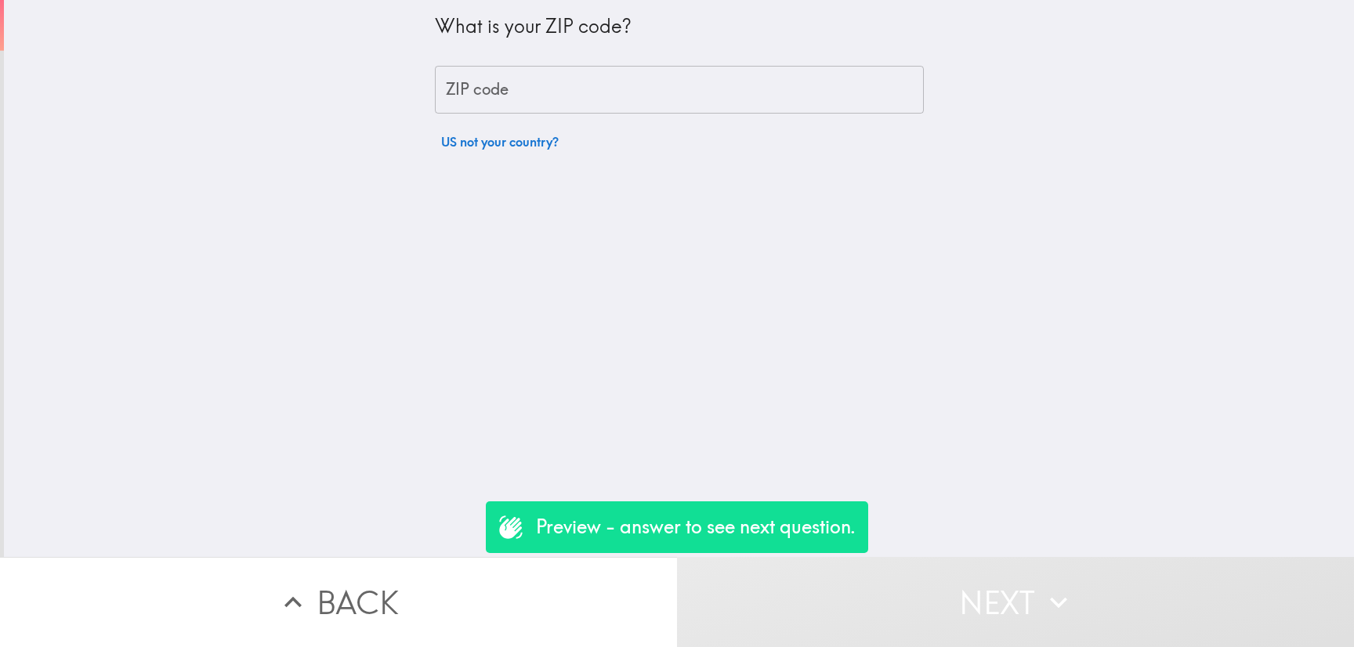
click at [667, 102] on input "ZIP code" at bounding box center [679, 90] width 489 height 49
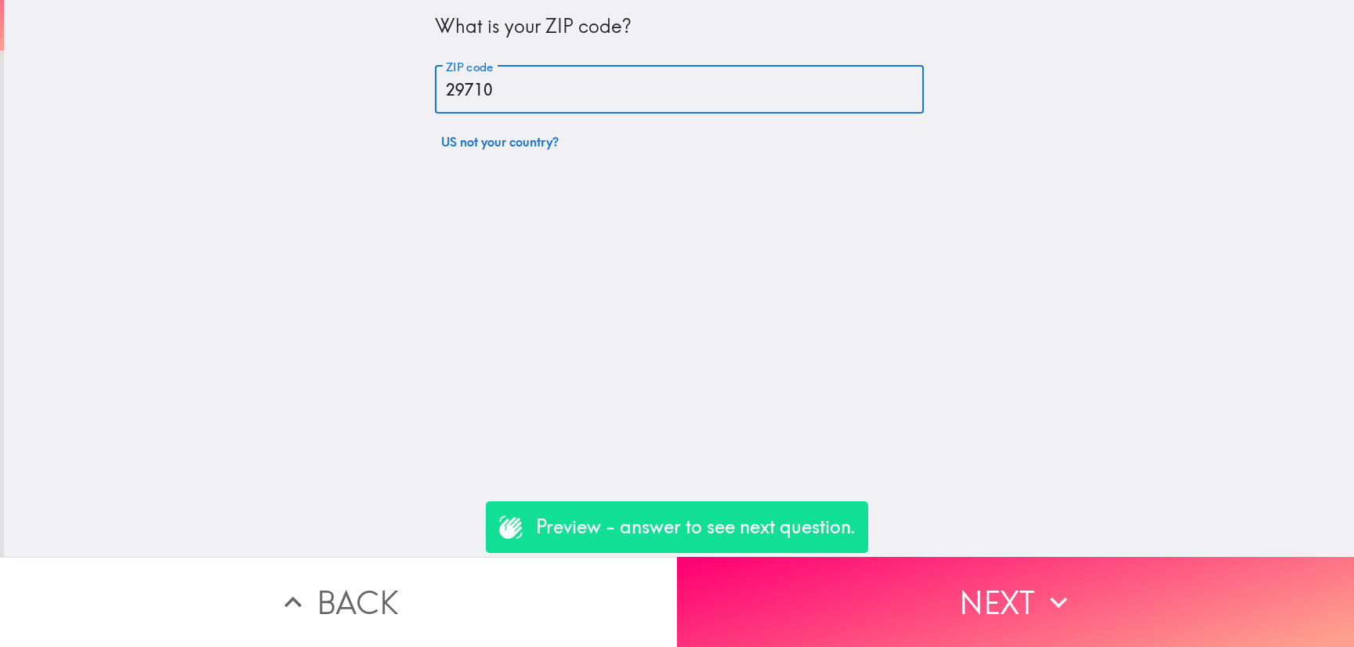
type input "29710"
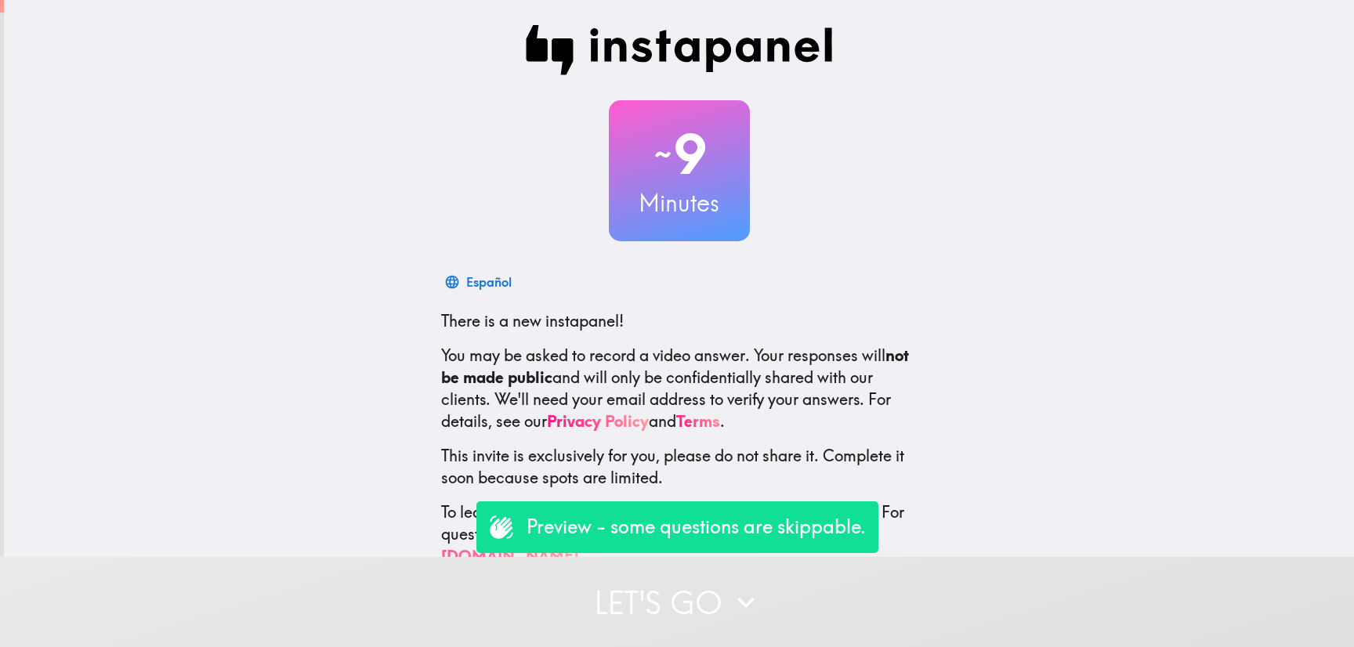
click at [743, 585] on icon "button" at bounding box center [745, 602] width 34 height 34
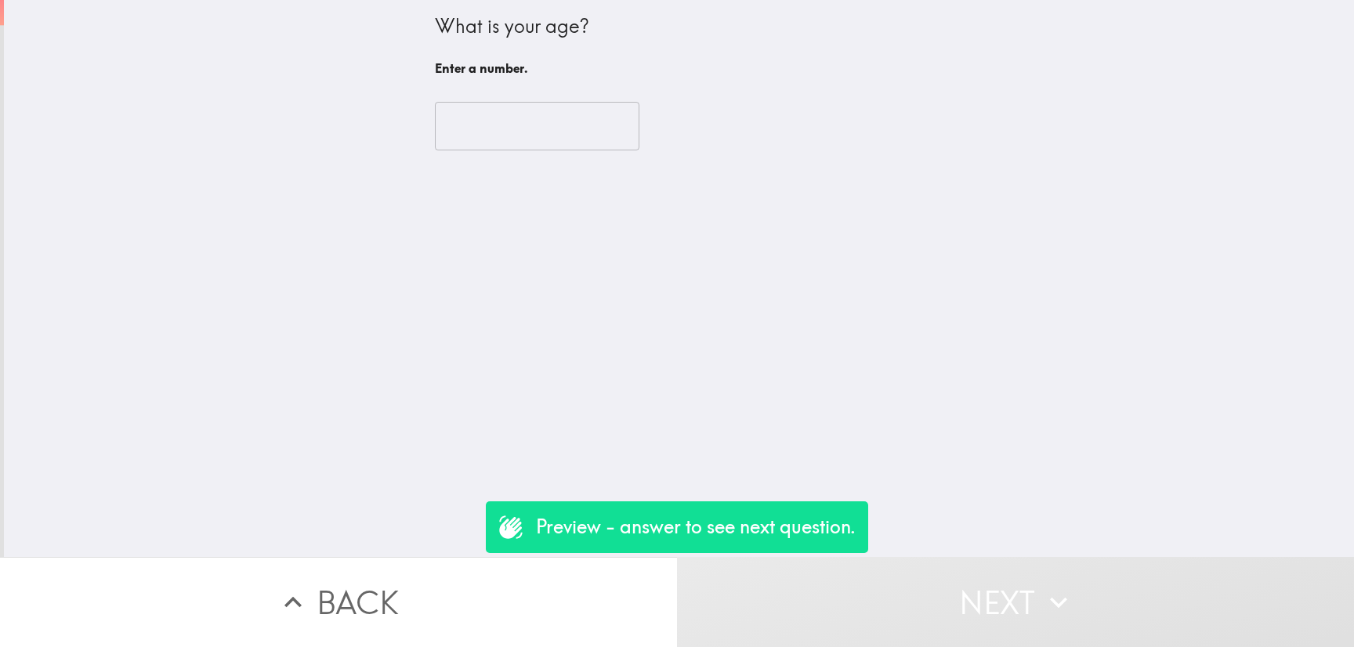
click at [468, 91] on div "​" at bounding box center [679, 126] width 489 height 86
click at [466, 112] on input "number" at bounding box center [537, 126] width 204 height 49
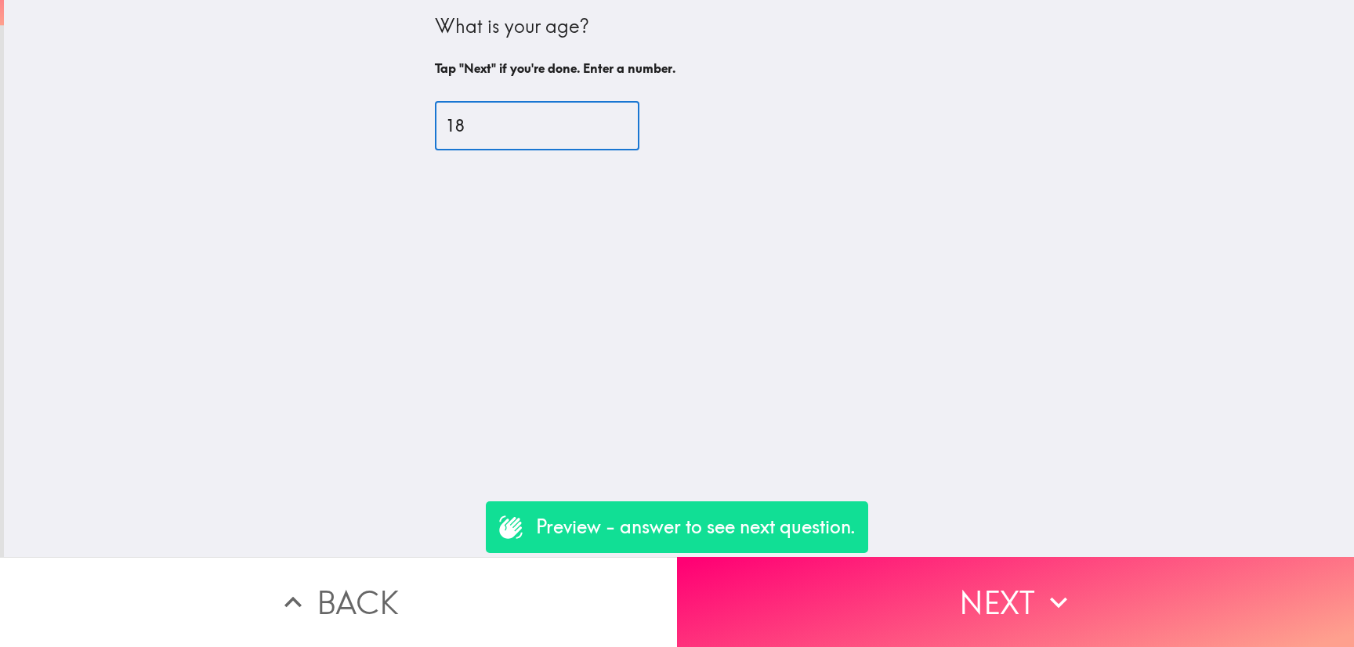
type input "18"
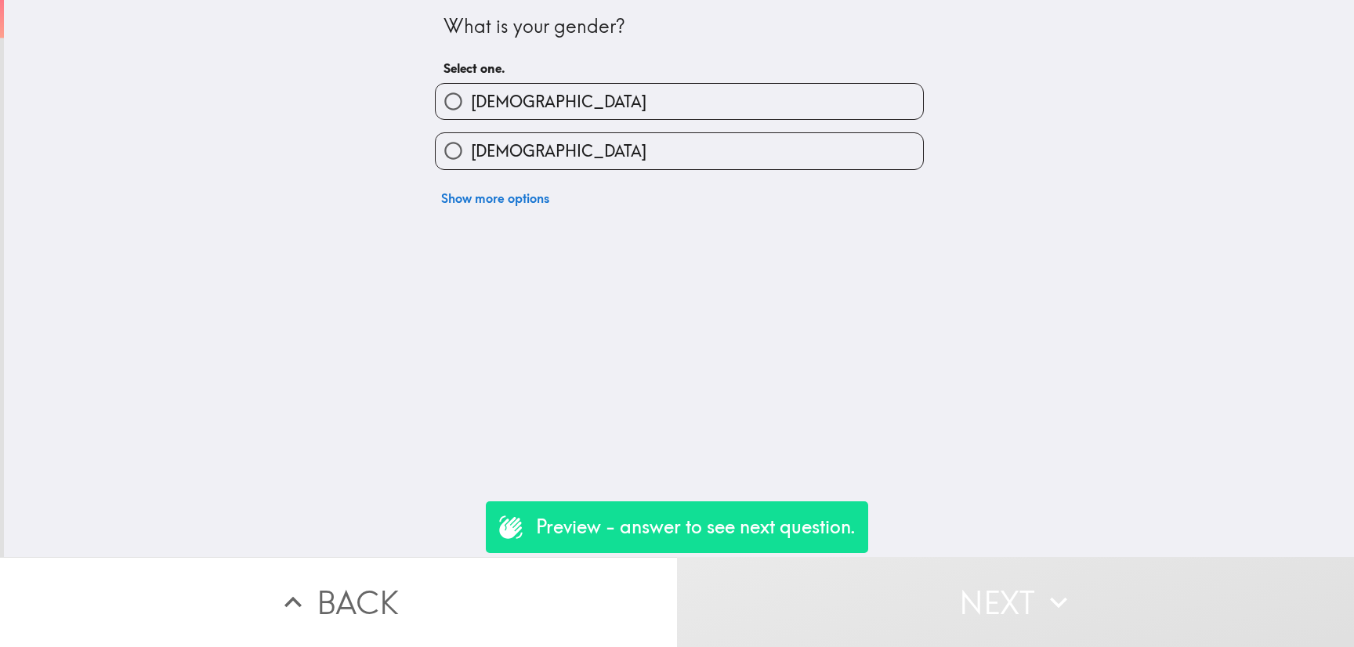
click at [471, 108] on span "[DEMOGRAPHIC_DATA]" at bounding box center [558, 102] width 175 height 22
click at [468, 108] on input "[DEMOGRAPHIC_DATA]" at bounding box center [453, 101] width 35 height 35
radio input "true"
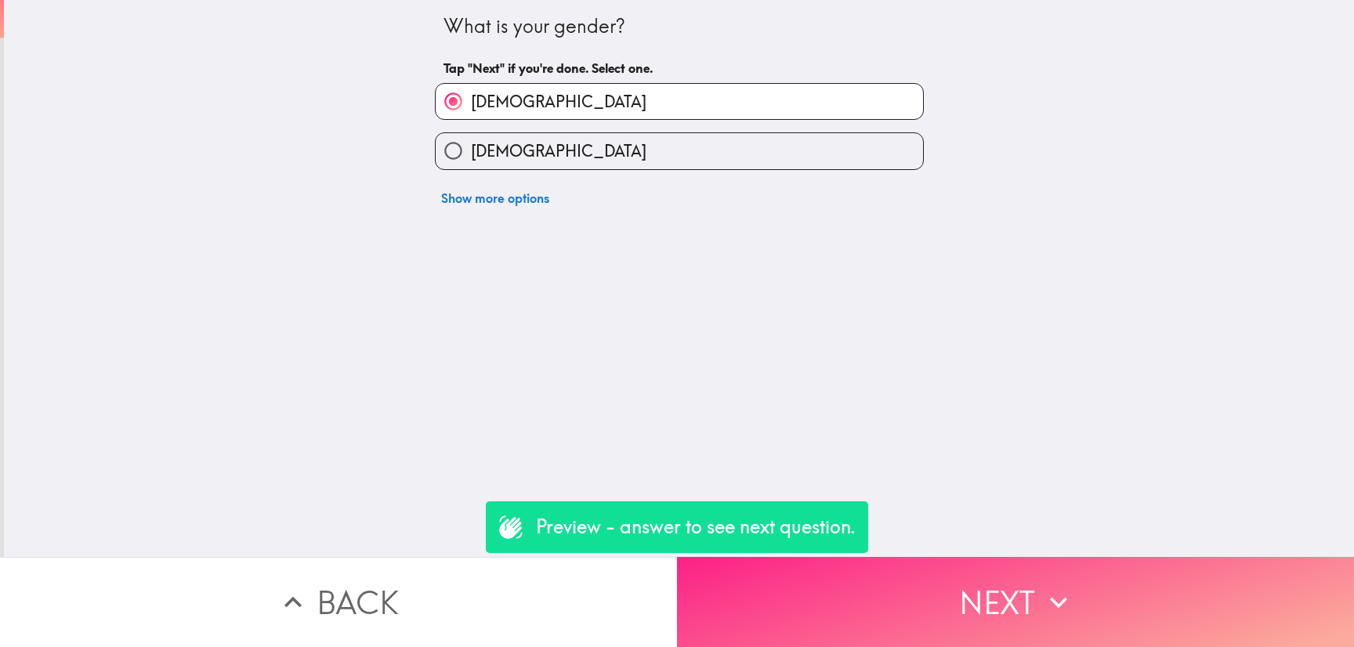
click at [908, 578] on button "Next" at bounding box center [1015, 602] width 677 height 90
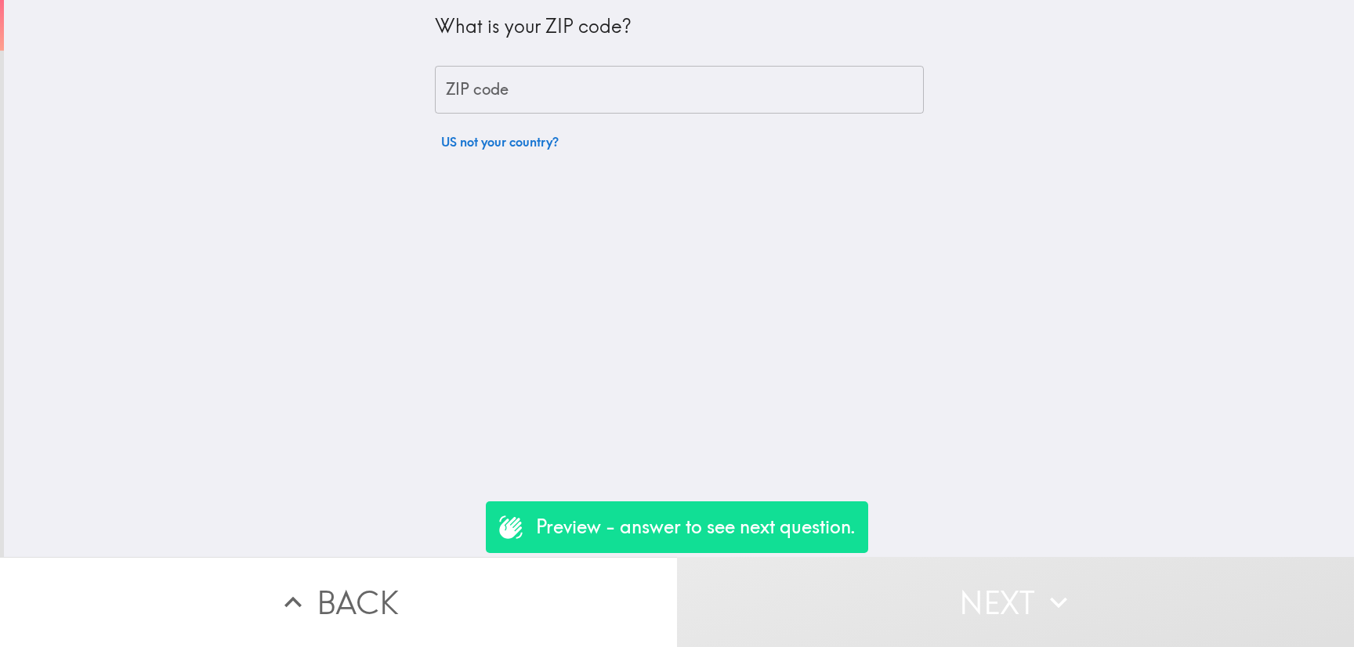
click at [589, 106] on input "ZIP code" at bounding box center [679, 90] width 489 height 49
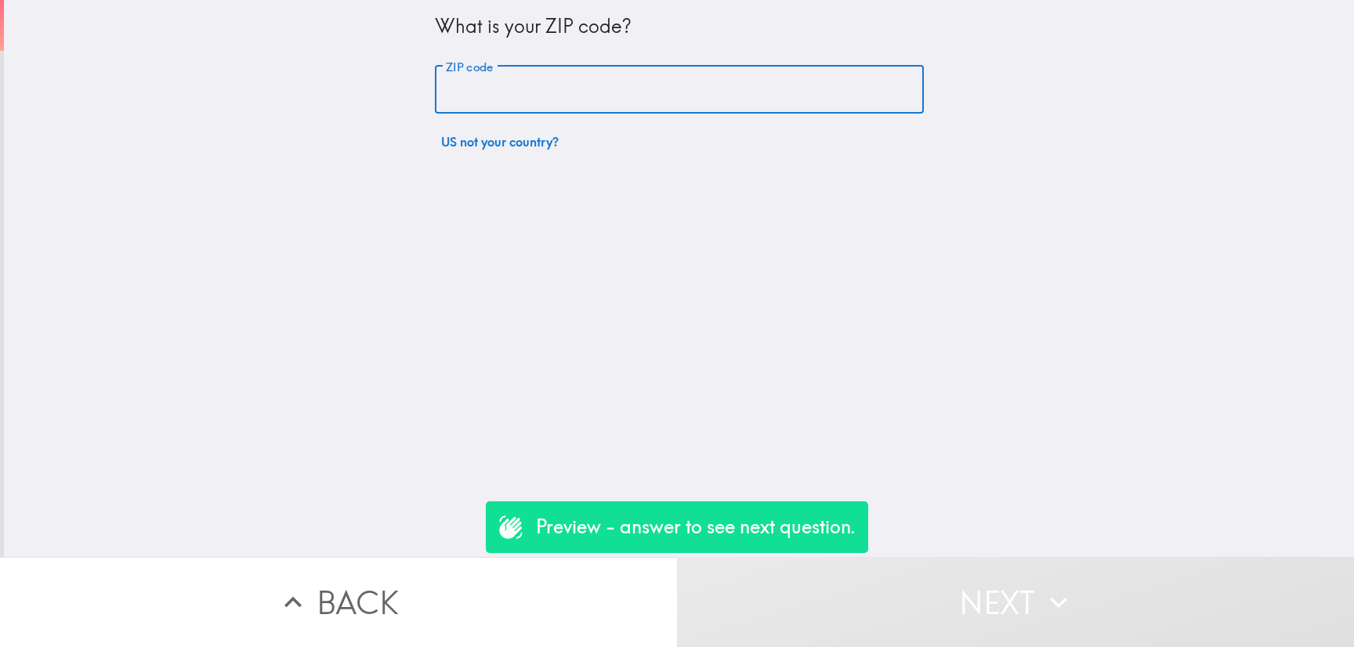
paste input "84101"
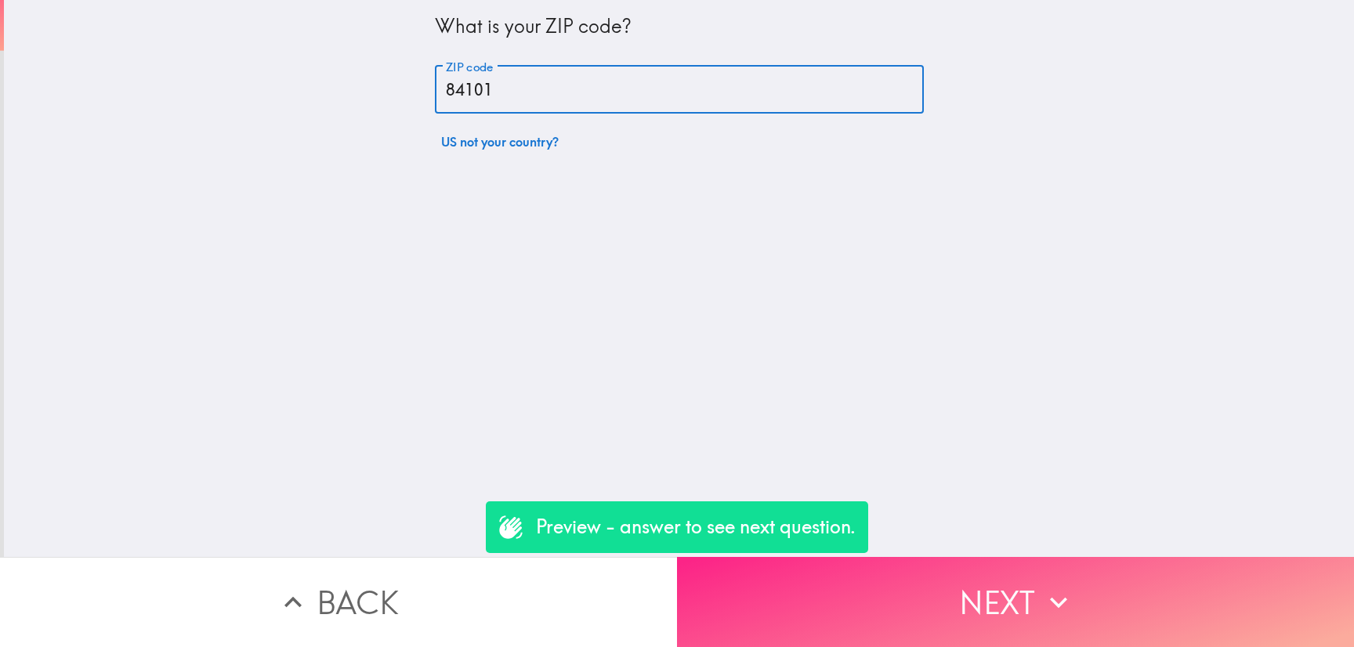
type input "84101"
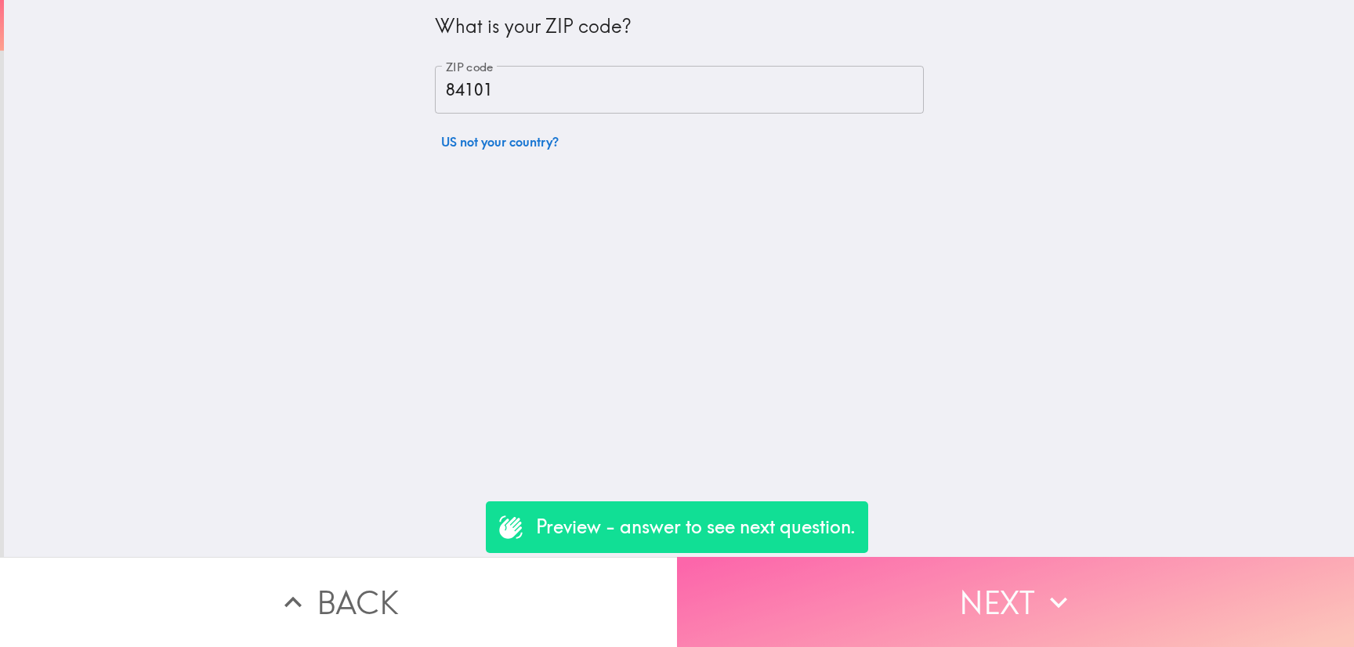
click at [911, 557] on button "Next" at bounding box center [1015, 602] width 677 height 90
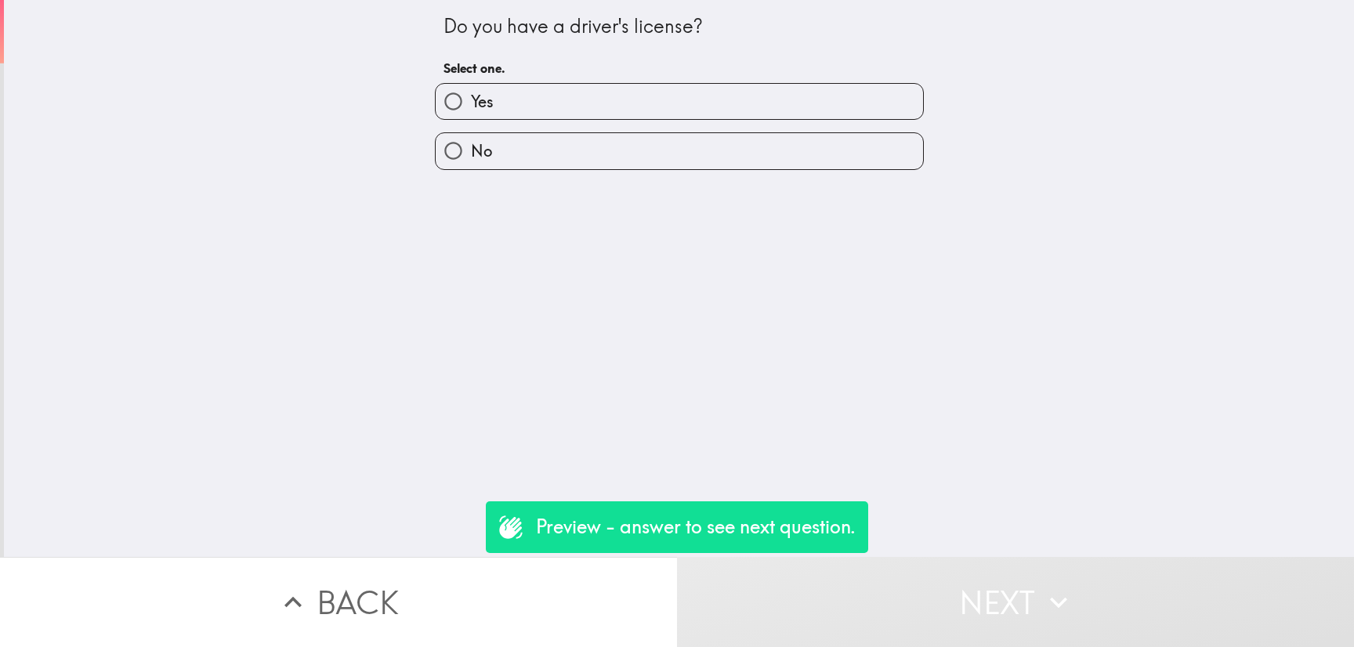
click at [587, 128] on div "No" at bounding box center [672, 144] width 501 height 49
click at [584, 99] on label "Yes" at bounding box center [679, 101] width 487 height 35
click at [471, 99] on input "Yes" at bounding box center [453, 101] width 35 height 35
radio input "true"
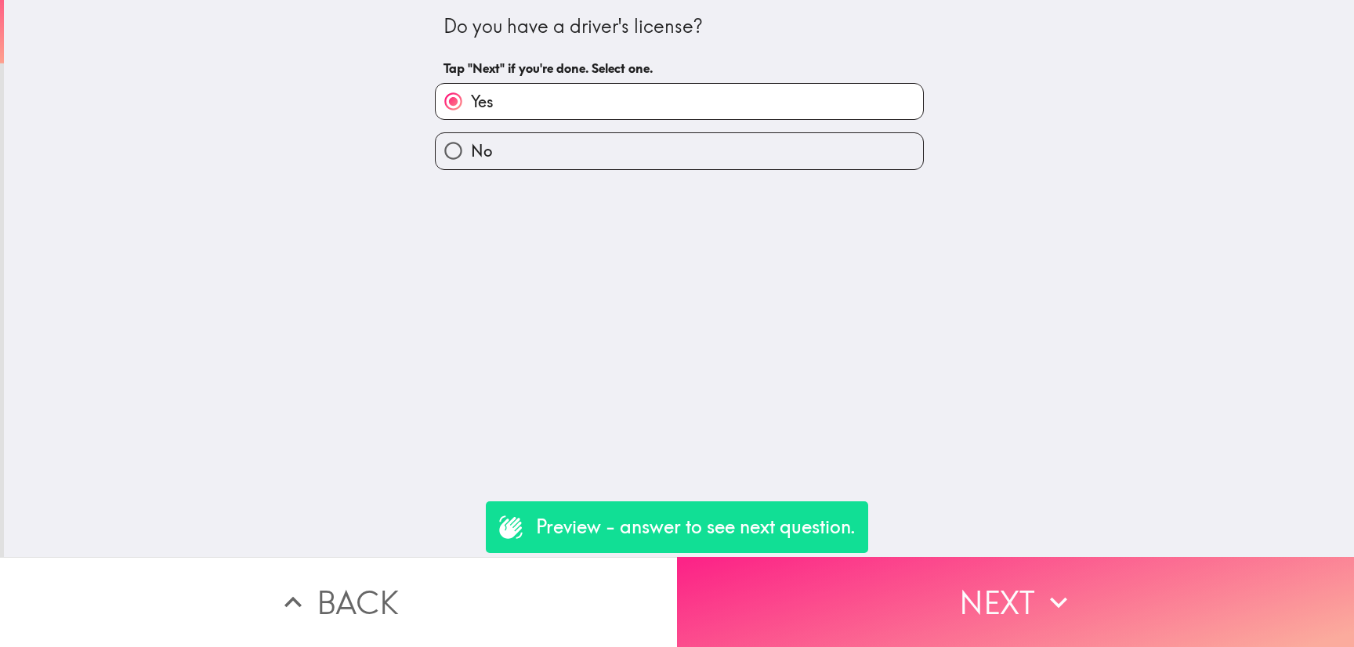
click at [953, 584] on button "Next" at bounding box center [1015, 602] width 677 height 90
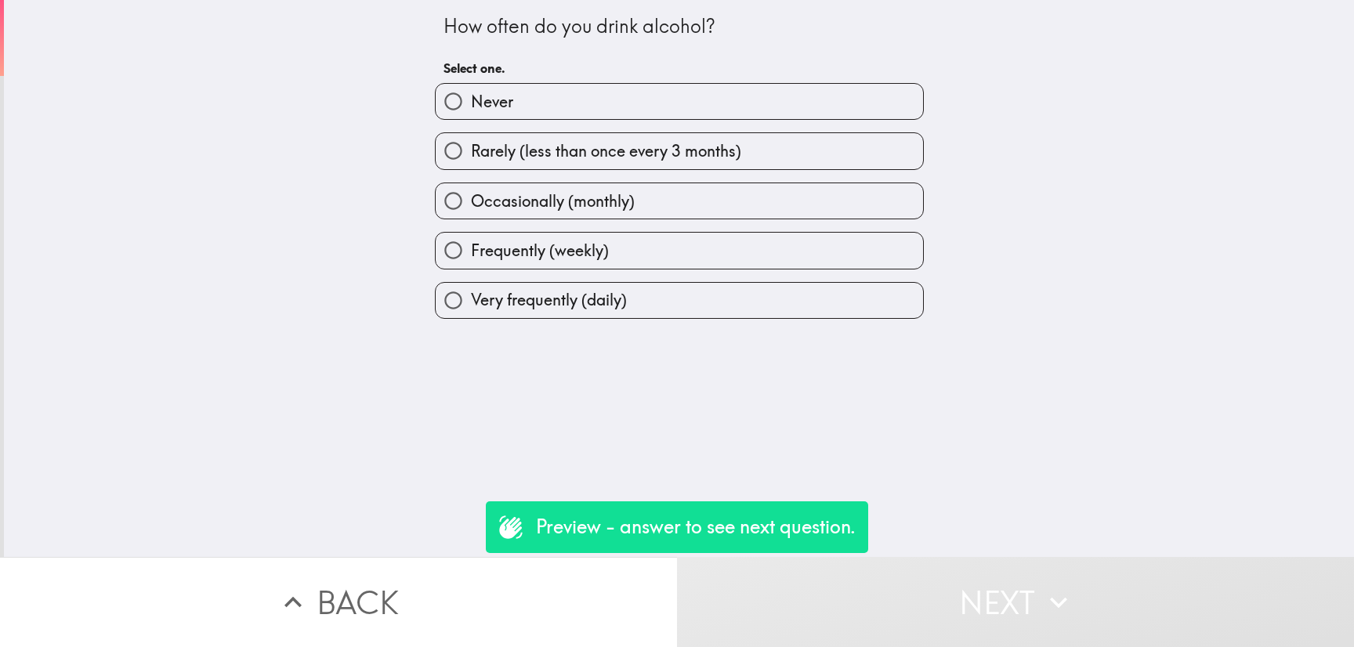
click at [677, 197] on label "Occasionally (monthly)" at bounding box center [679, 200] width 487 height 35
click at [471, 197] on input "Occasionally (monthly)" at bounding box center [453, 200] width 35 height 35
radio input "true"
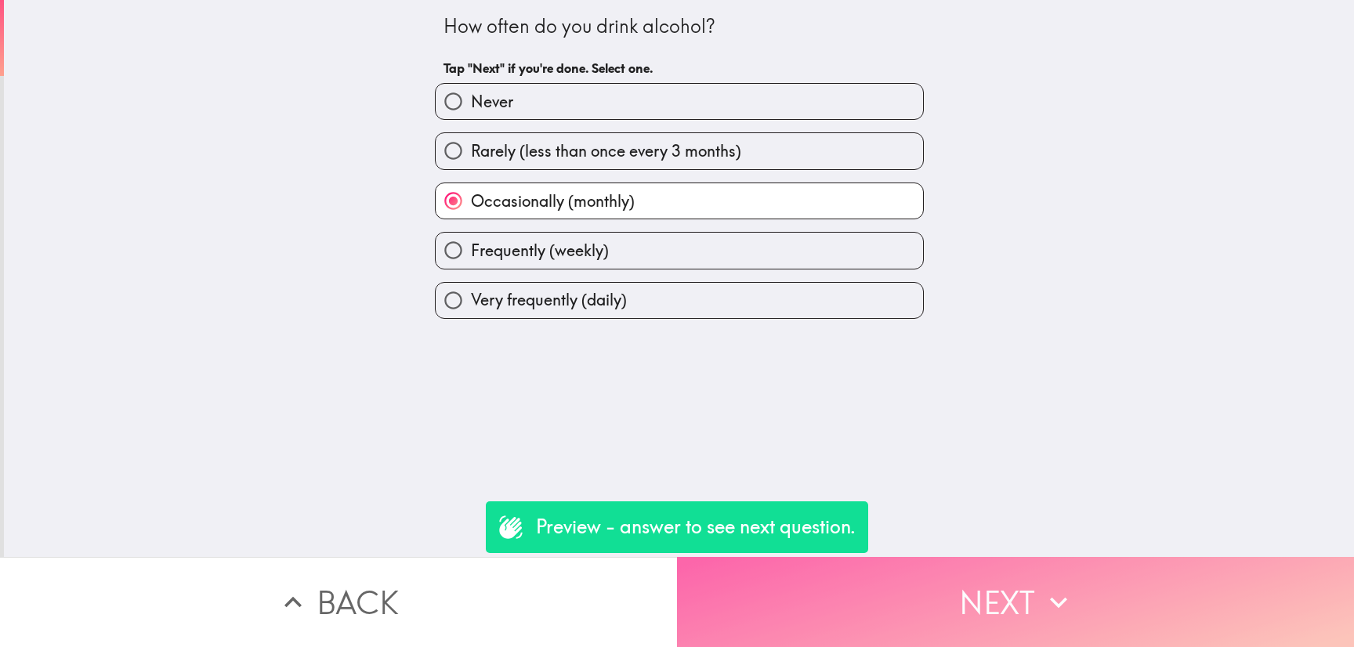
click at [937, 559] on button "Next" at bounding box center [1015, 602] width 677 height 90
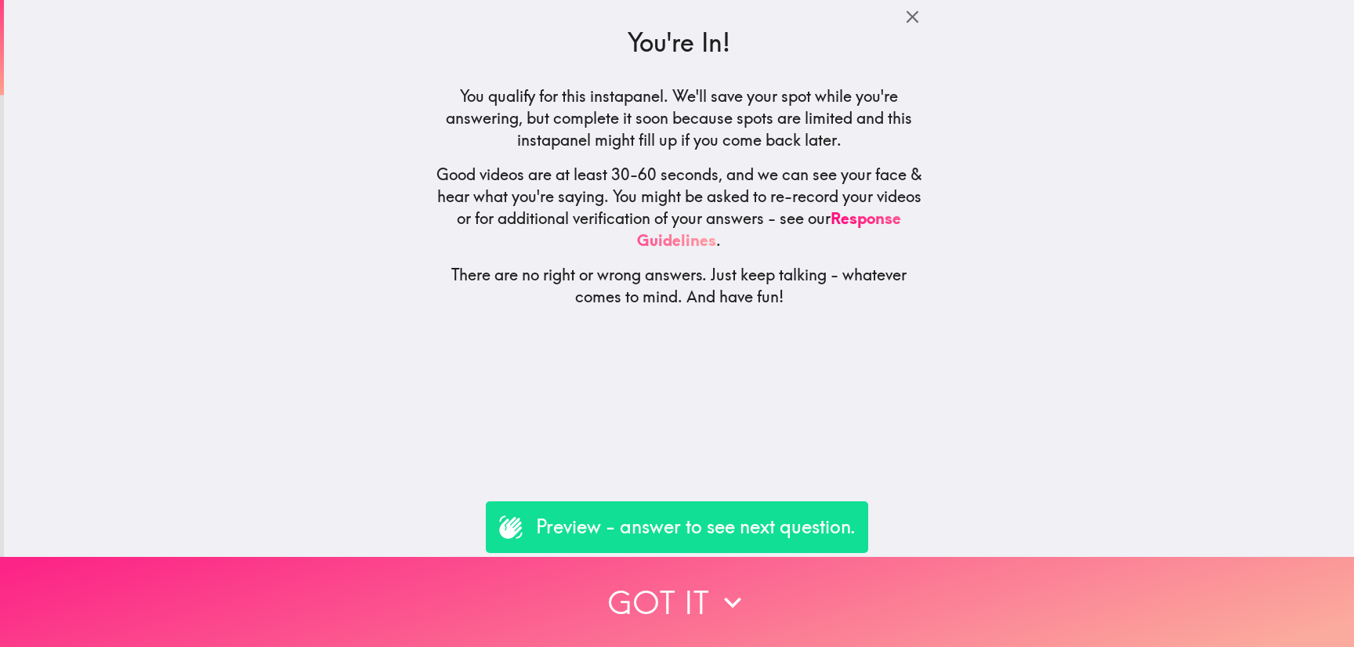
click at [833, 583] on button "Got it" at bounding box center [677, 602] width 1354 height 90
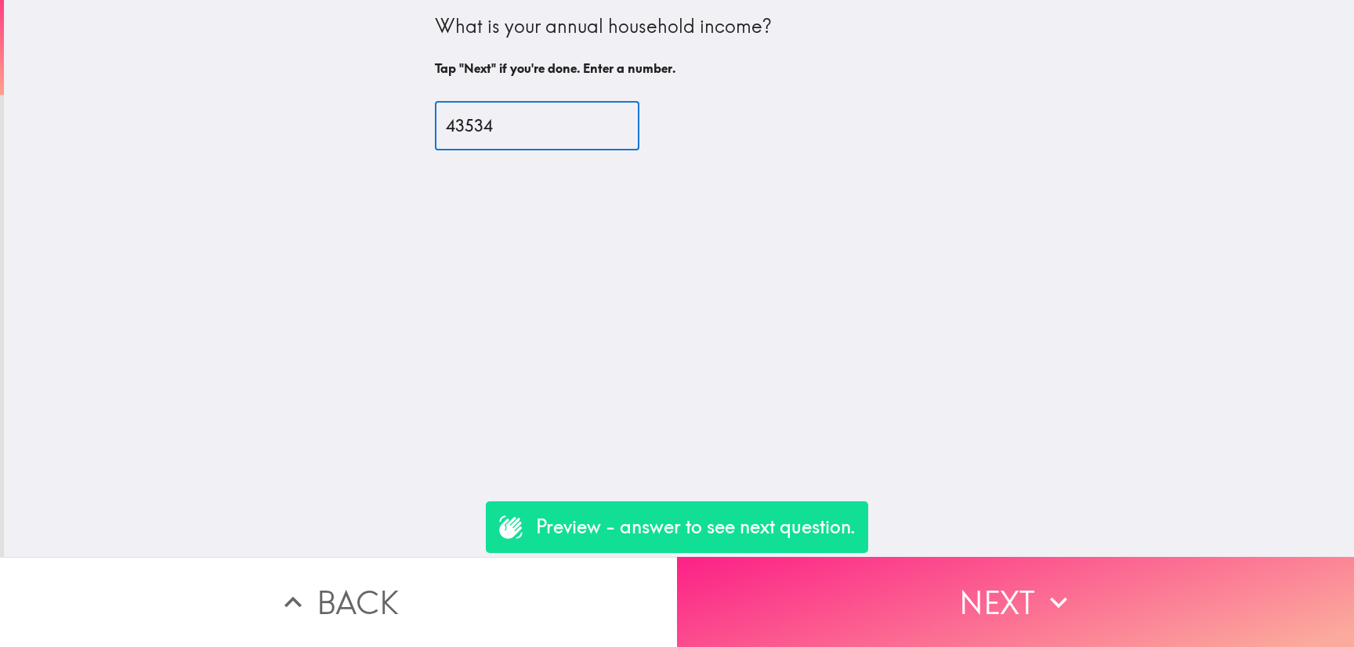
type input "43534"
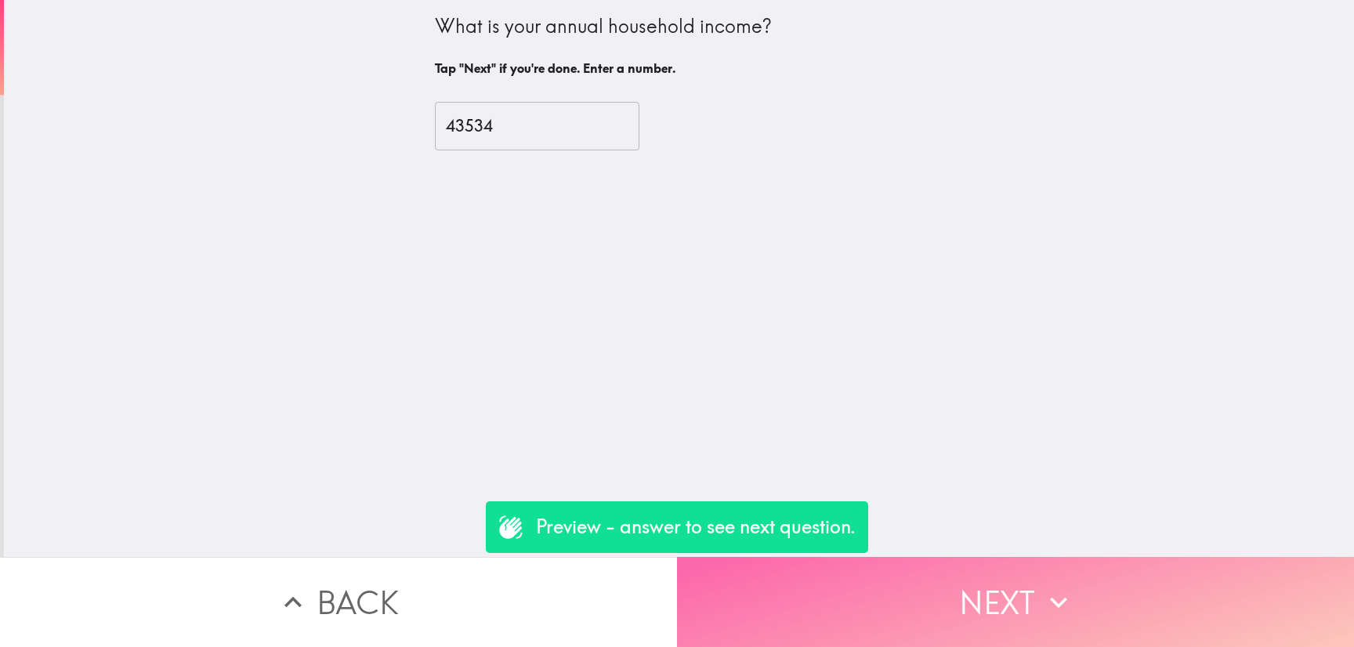
click at [866, 605] on button "Next" at bounding box center [1015, 602] width 677 height 90
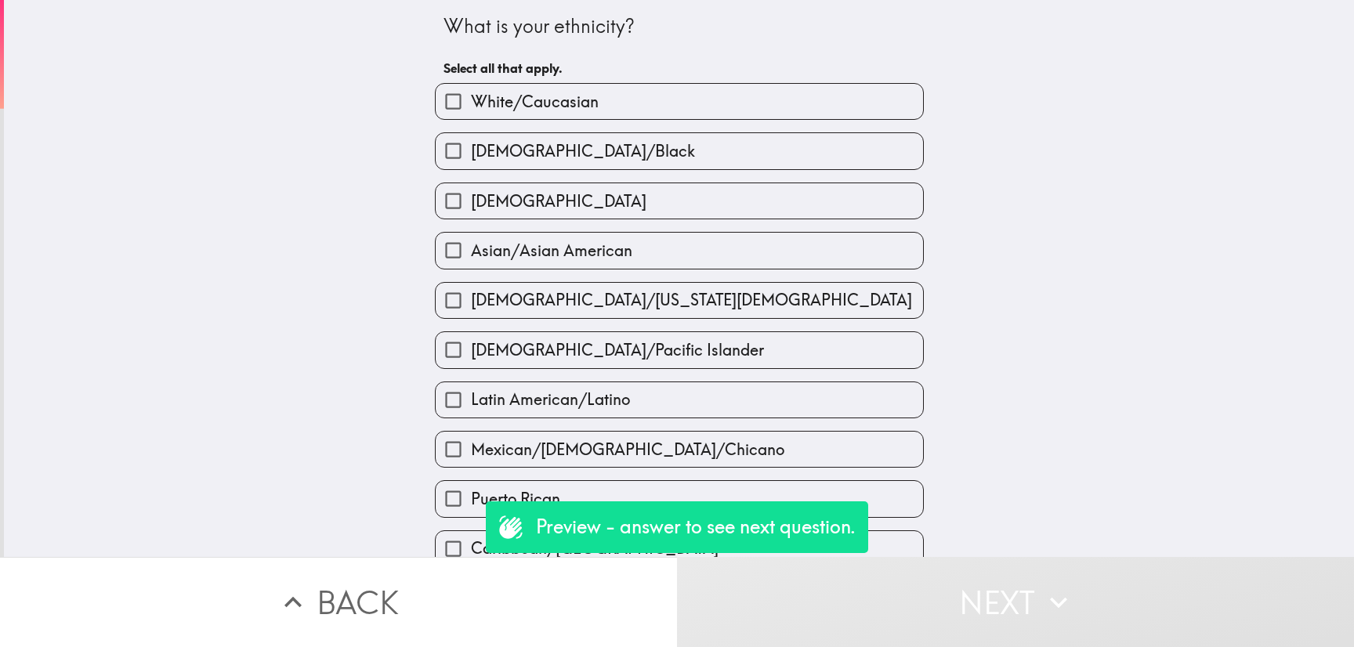
click at [624, 232] on div "Asian/Asian American" at bounding box center [672, 243] width 501 height 49
drag, startPoint x: 696, startPoint y: 314, endPoint x: 705, endPoint y: 322, distance: 11.6
click at [697, 314] on label "Native American/Alaska Native" at bounding box center [679, 300] width 487 height 35
click at [471, 314] on input "Native American/Alaska Native" at bounding box center [453, 300] width 35 height 35
checkbox input "true"
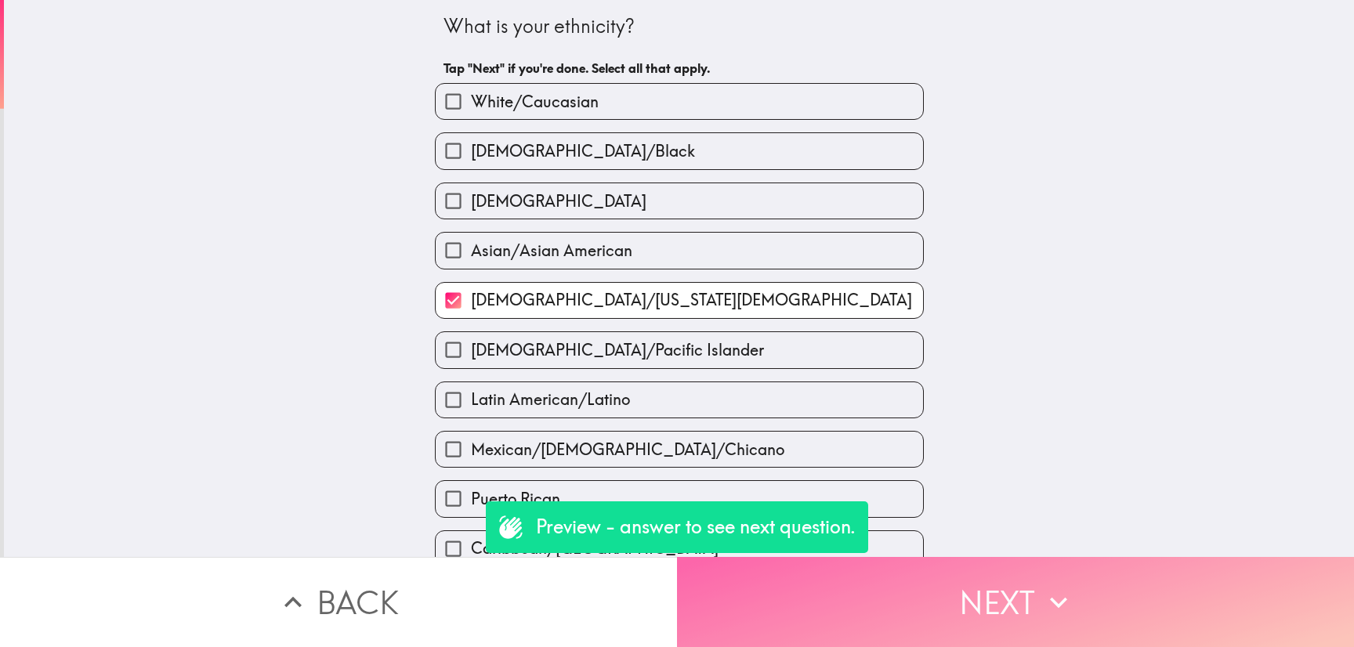
click at [931, 562] on button "Next" at bounding box center [1015, 602] width 677 height 90
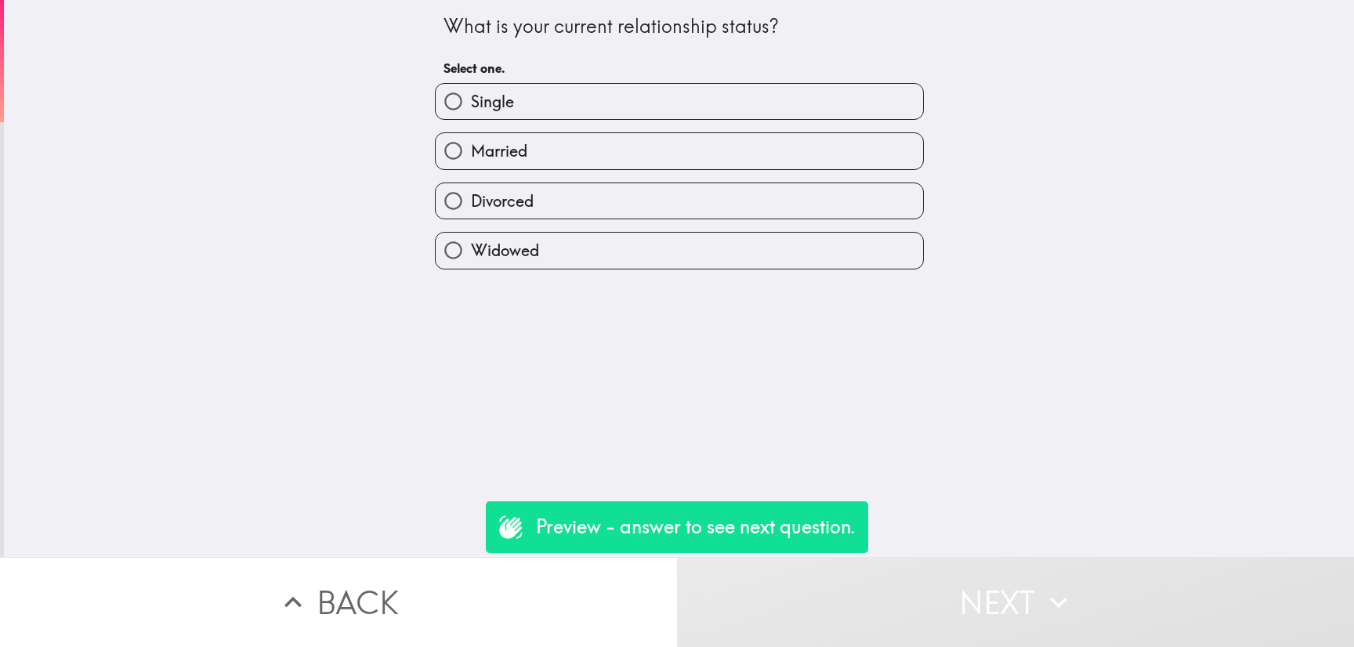
click at [638, 117] on label "Single" at bounding box center [679, 101] width 487 height 35
click at [471, 117] on input "Single" at bounding box center [453, 101] width 35 height 35
radio input "true"
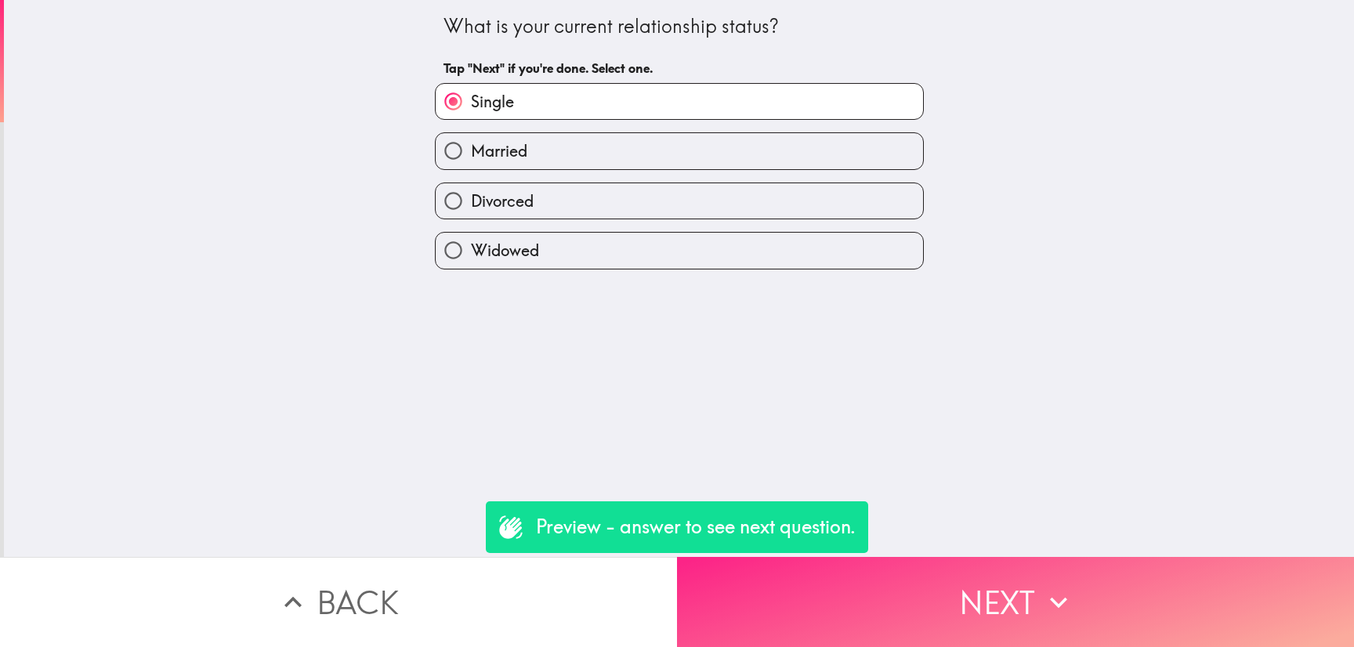
click at [1050, 591] on icon "button" at bounding box center [1058, 602] width 34 height 34
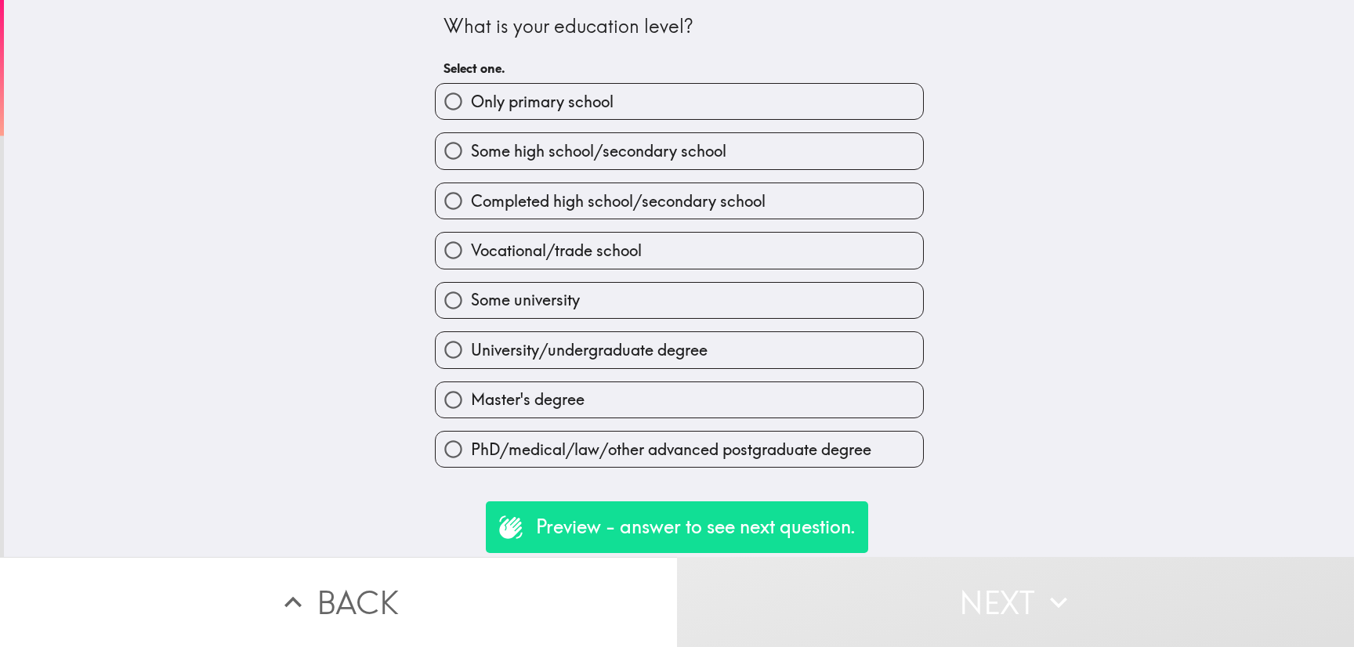
click at [660, 183] on div "Completed high school/secondary school" at bounding box center [672, 194] width 501 height 49
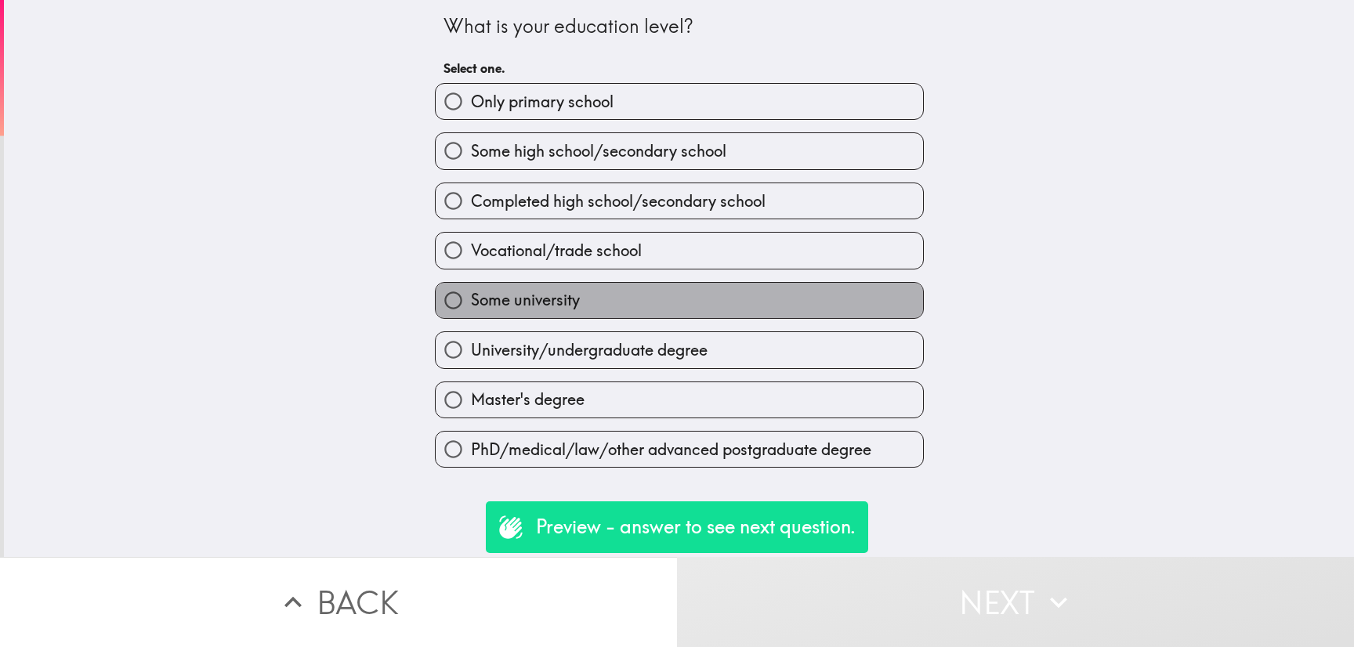
click at [789, 302] on label "Some university" at bounding box center [679, 300] width 487 height 35
click at [471, 302] on input "Some university" at bounding box center [453, 300] width 35 height 35
radio input "true"
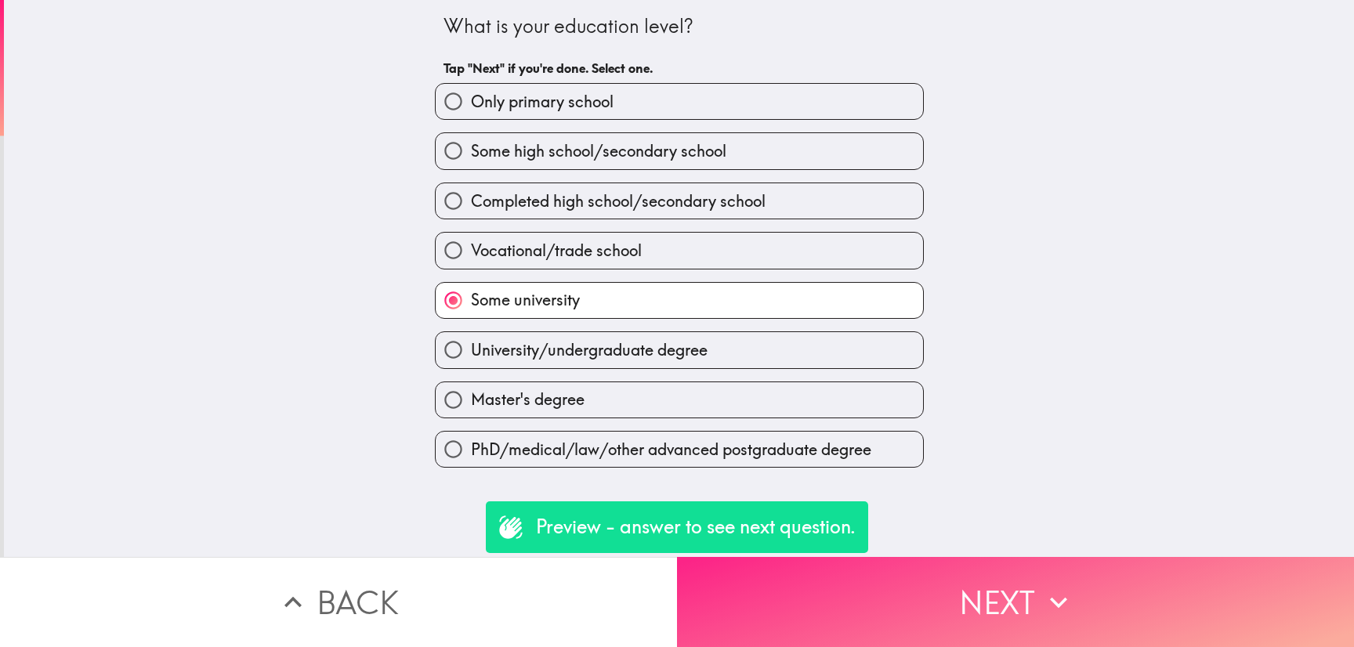
click at [1003, 610] on button "Next" at bounding box center [1015, 602] width 677 height 90
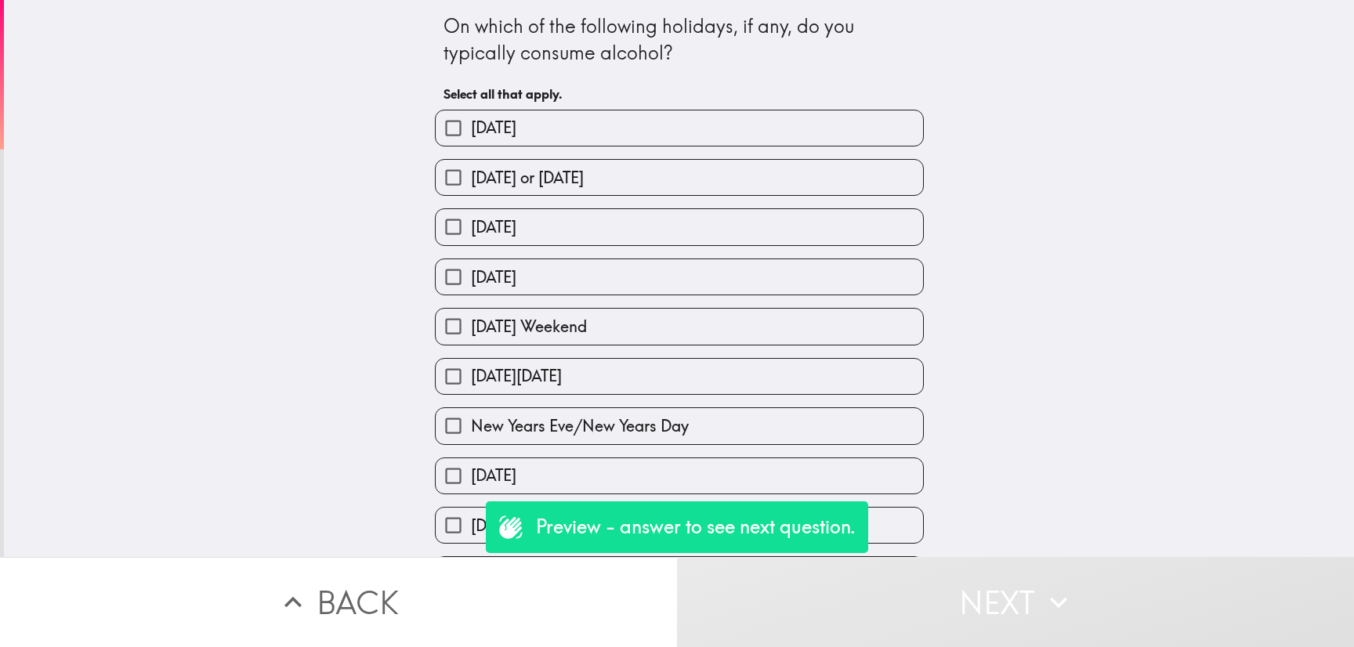
click at [839, 266] on label "Halloween" at bounding box center [679, 276] width 487 height 35
click at [471, 266] on input "Halloween" at bounding box center [453, 276] width 35 height 35
checkbox input "true"
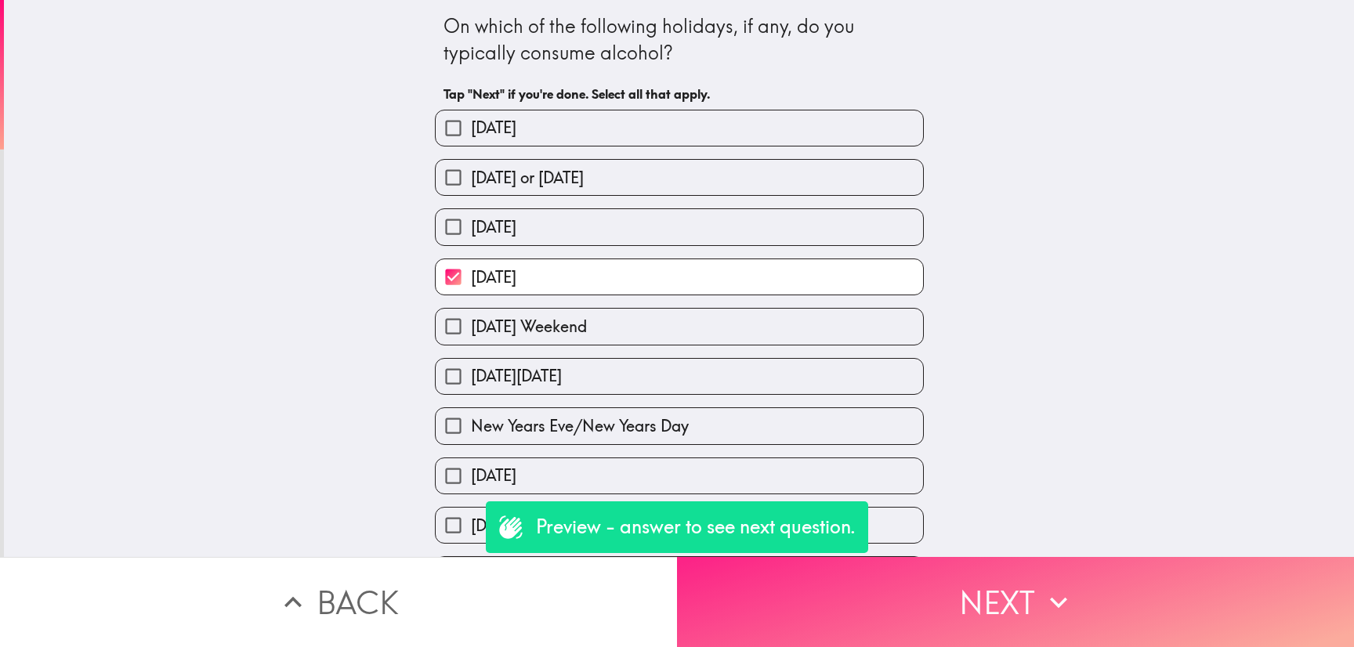
click at [1008, 611] on button "Next" at bounding box center [1015, 602] width 677 height 90
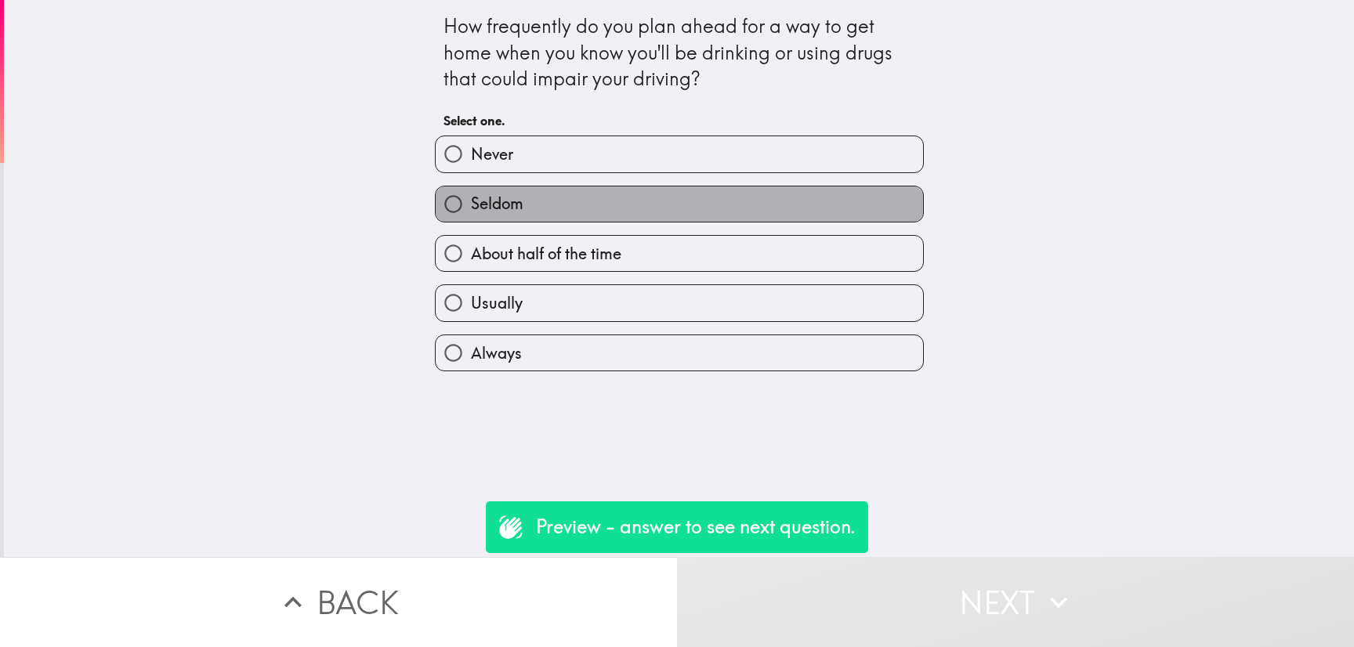
click at [727, 222] on label "Seldom" at bounding box center [679, 203] width 487 height 35
click at [471, 222] on input "Seldom" at bounding box center [453, 203] width 35 height 35
radio input "true"
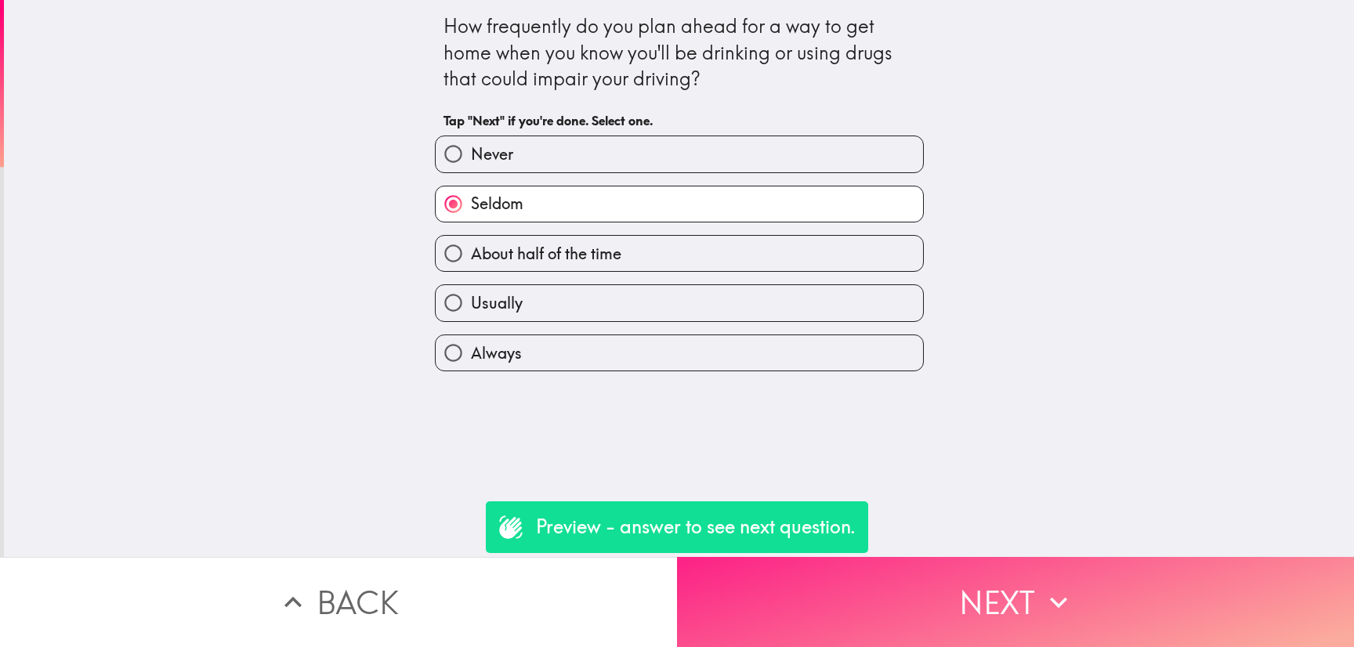
click at [954, 557] on button "Next" at bounding box center [1015, 602] width 677 height 90
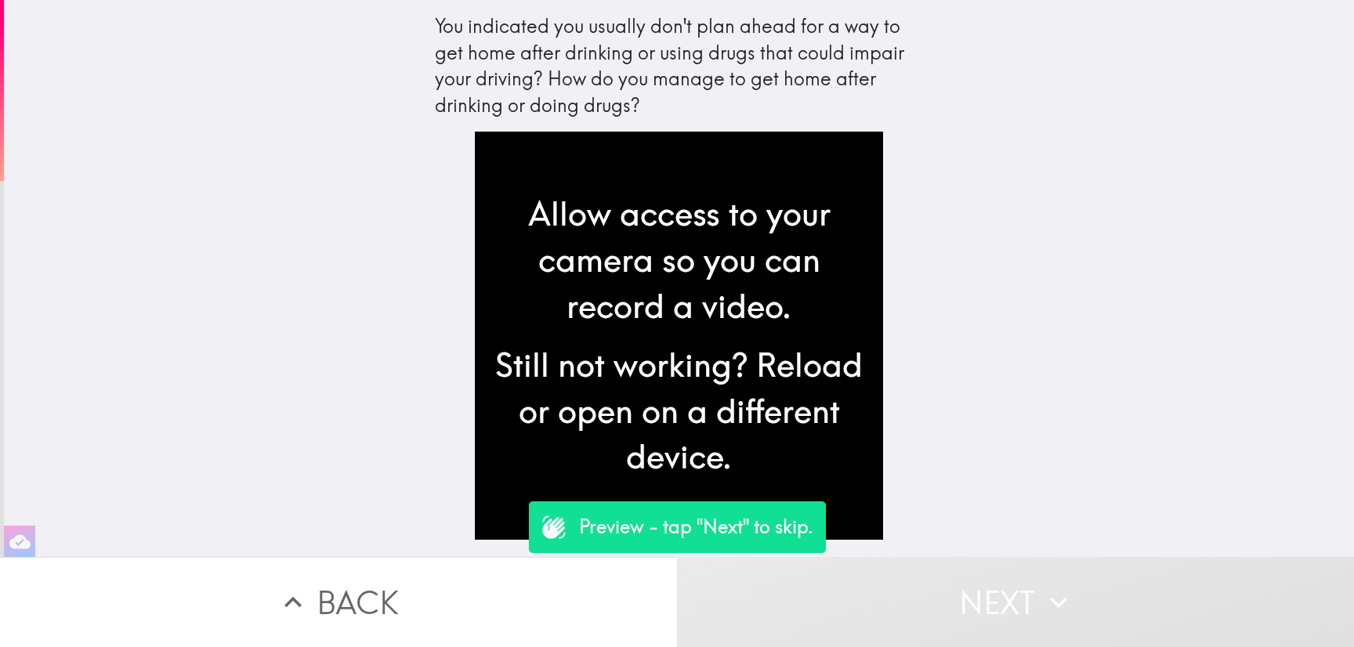
click at [442, 600] on button "Back" at bounding box center [338, 602] width 677 height 90
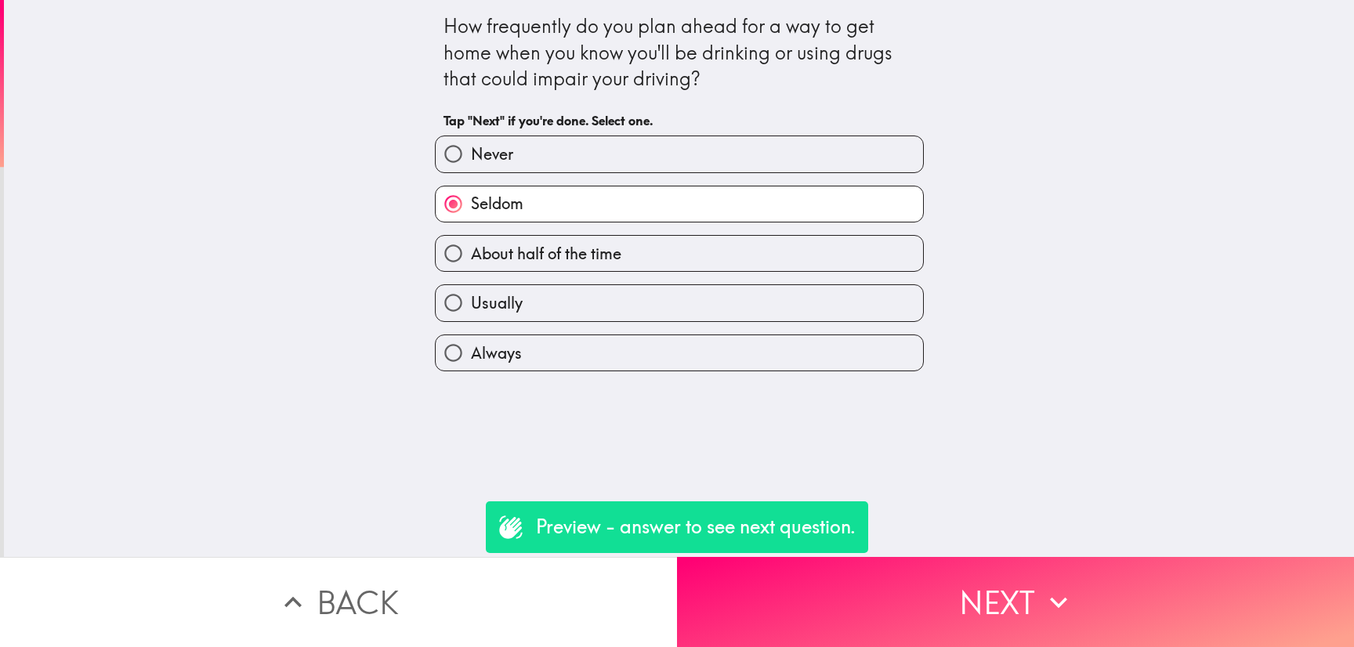
click at [586, 249] on span "About half of the time" at bounding box center [546, 254] width 150 height 22
click at [471, 249] on input "About half of the time" at bounding box center [453, 253] width 35 height 35
radio input "true"
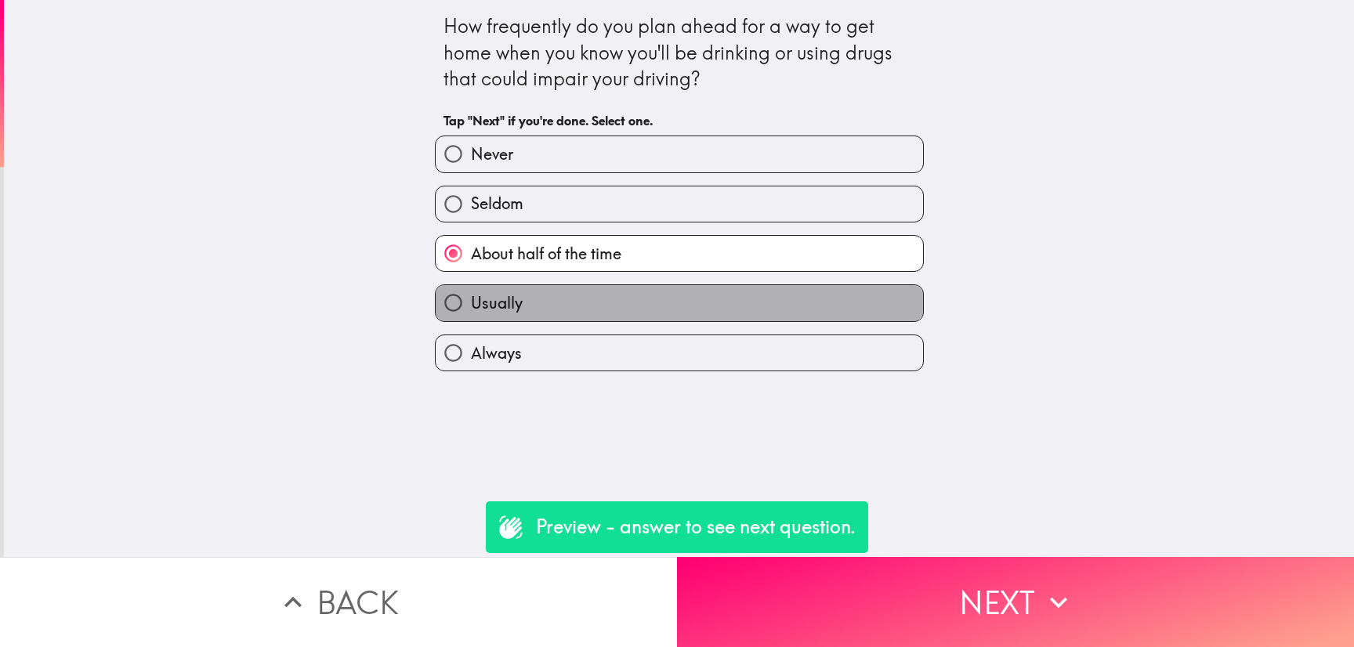
click at [692, 305] on label "Usually" at bounding box center [679, 302] width 487 height 35
click at [471, 305] on input "Usually" at bounding box center [453, 302] width 35 height 35
radio input "true"
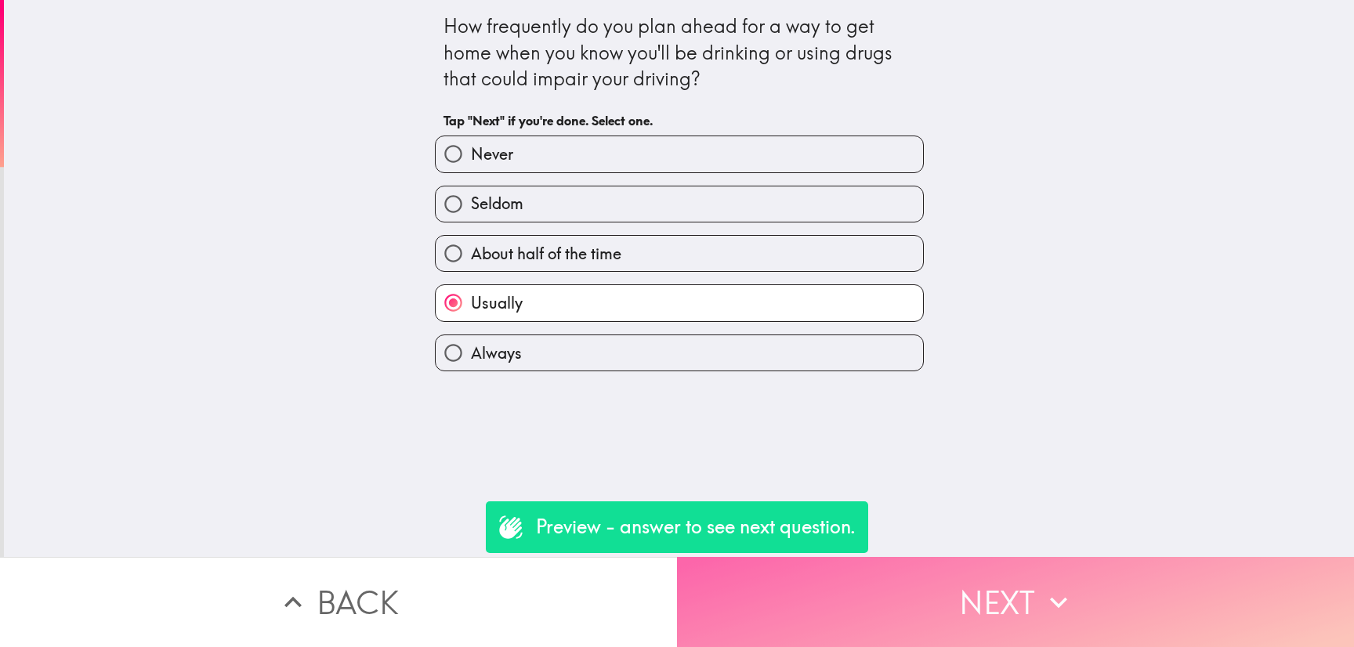
click at [1007, 557] on button "Next" at bounding box center [1015, 602] width 677 height 90
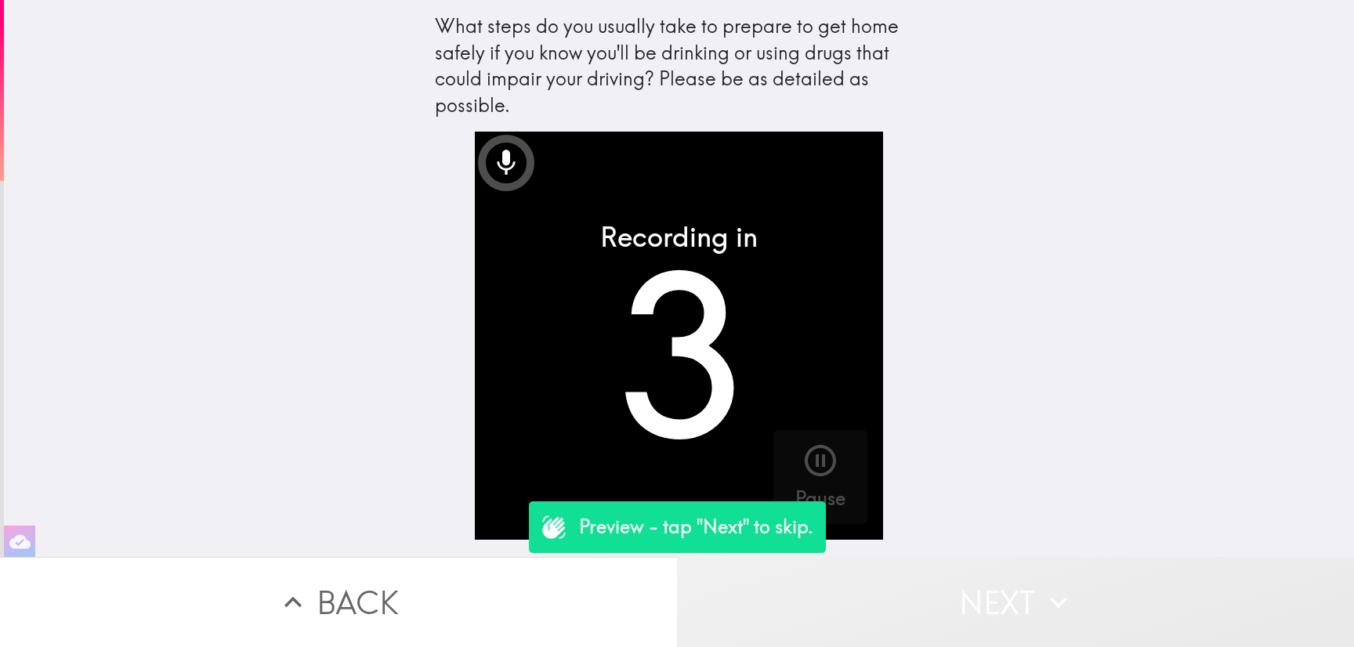
click at [1021, 577] on button "Next" at bounding box center [1015, 602] width 677 height 90
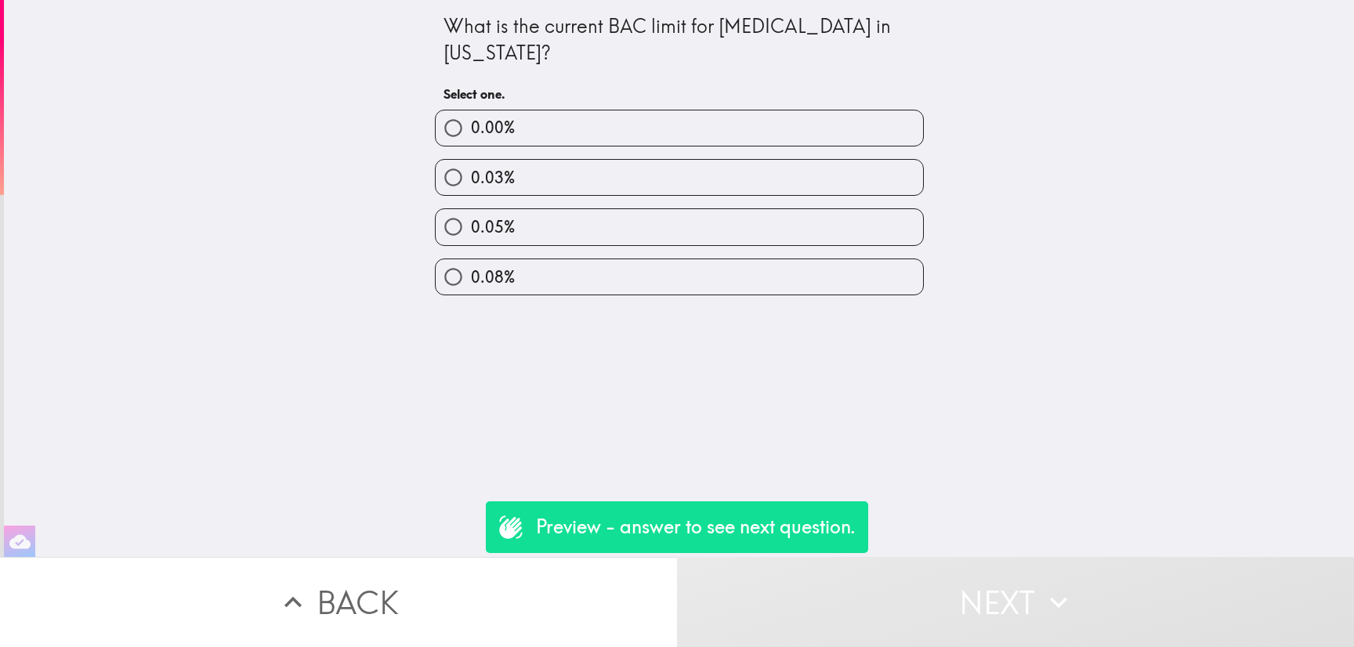
click at [766, 186] on label "0.03%" at bounding box center [679, 177] width 487 height 35
click at [471, 186] on input "0.03%" at bounding box center [453, 177] width 35 height 35
radio input "true"
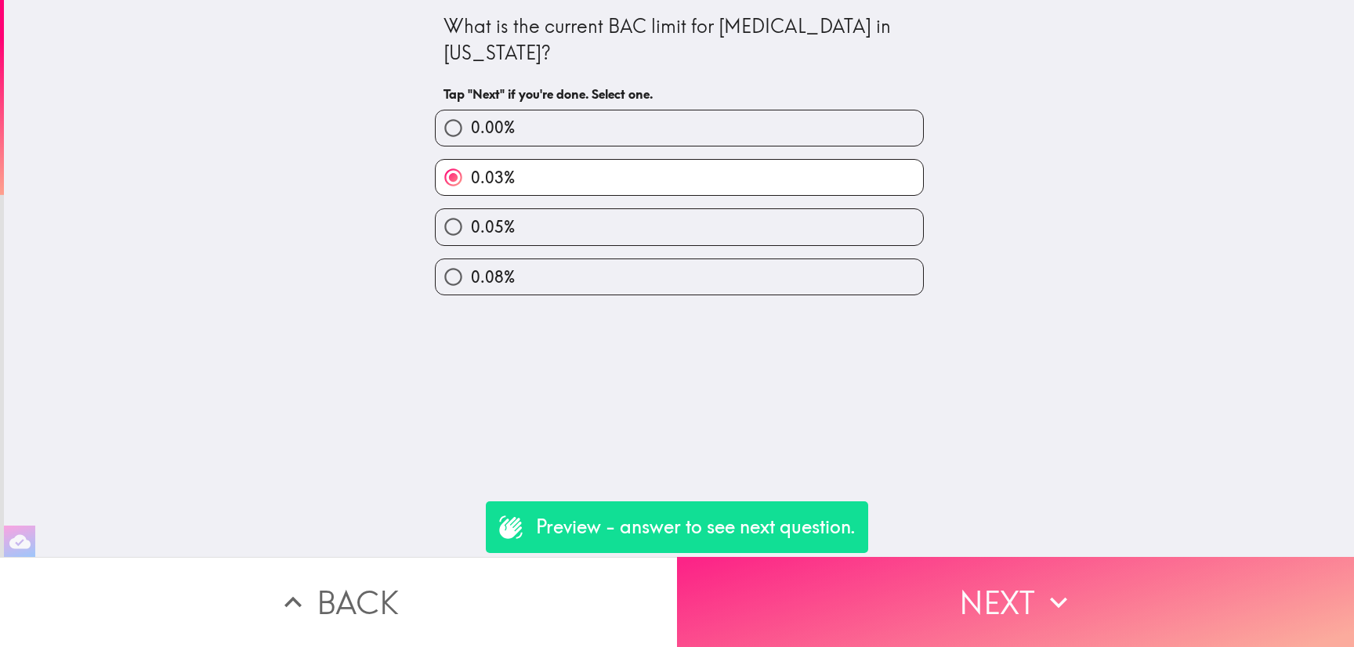
click at [985, 617] on button "Next" at bounding box center [1015, 602] width 677 height 90
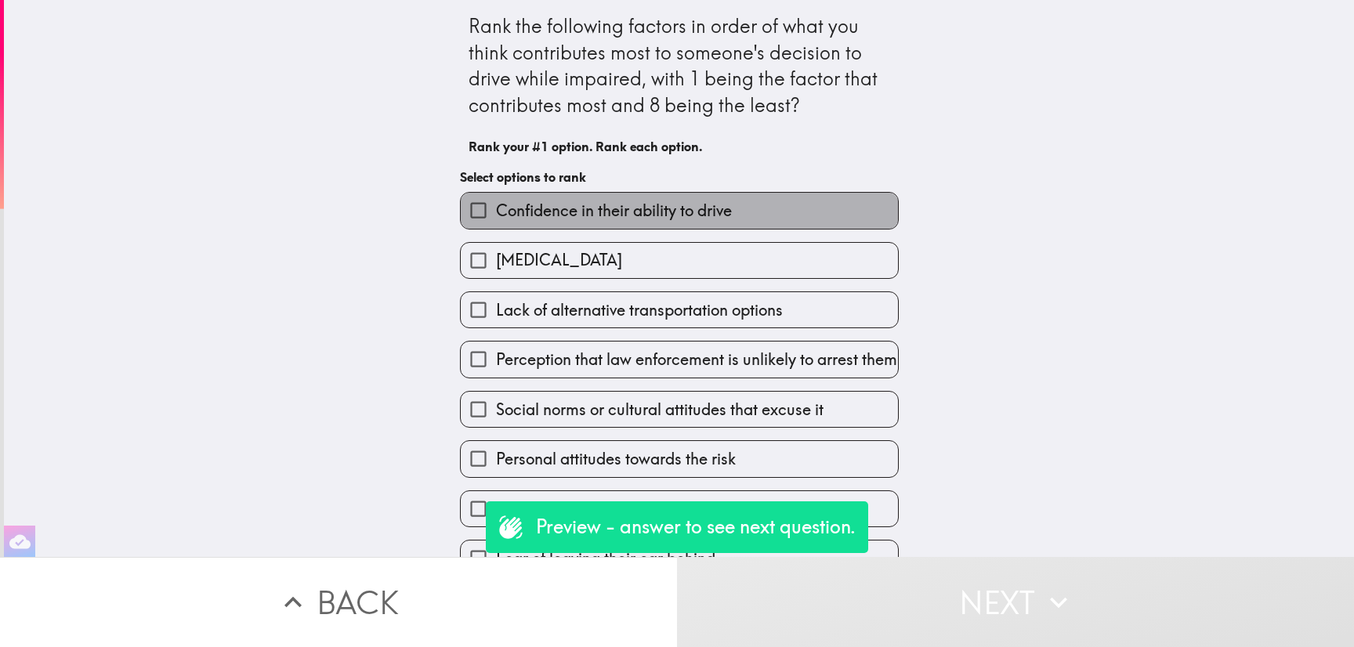
click at [736, 206] on label "Confidence in their ability to drive" at bounding box center [679, 210] width 437 height 35
click at [496, 206] on input "Confidence in their ability to drive" at bounding box center [478, 210] width 35 height 35
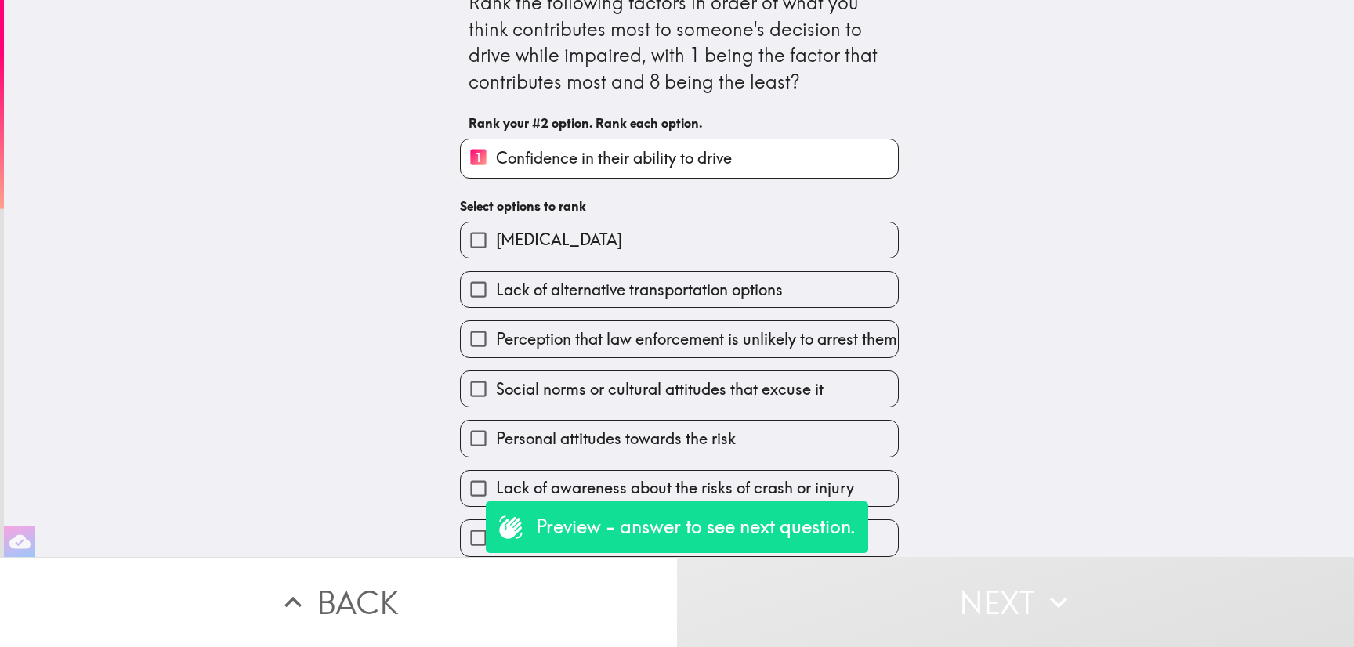
scroll to position [55, 0]
click at [874, 520] on label "Fear of leaving their car behind" at bounding box center [679, 537] width 437 height 35
click at [496, 520] on input "Fear of leaving their car behind" at bounding box center [478, 537] width 35 height 35
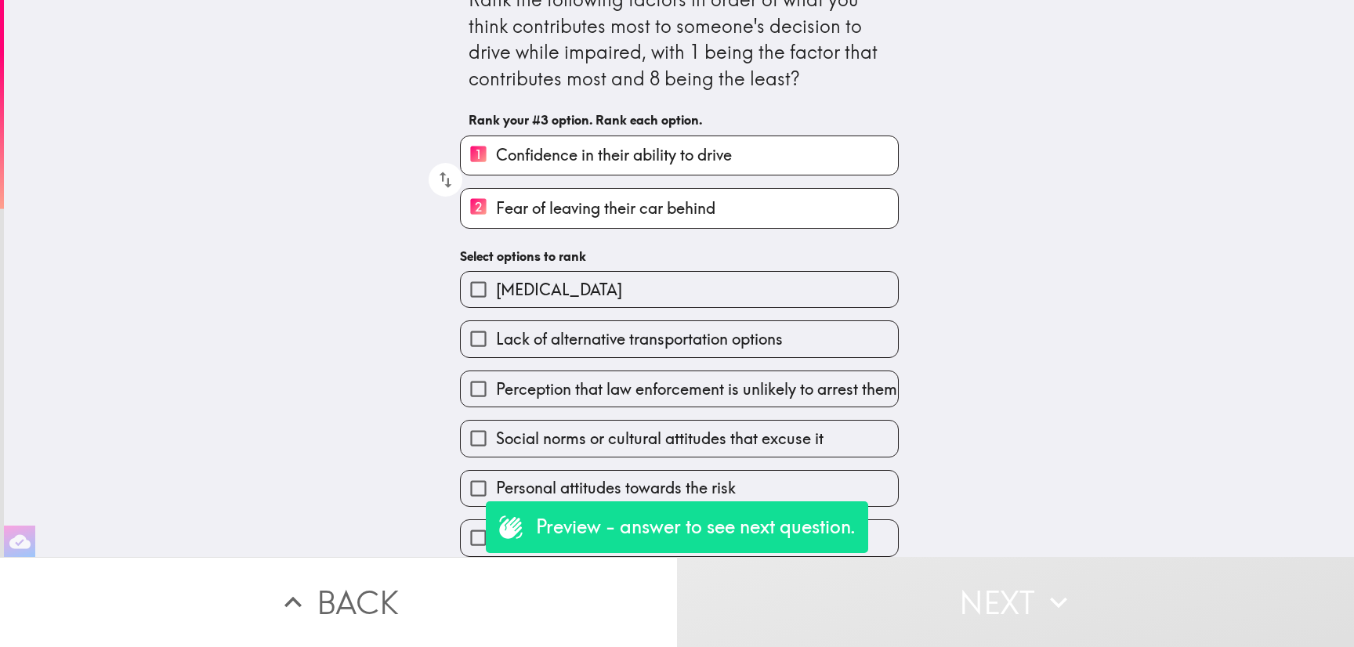
click at [874, 520] on label "Lack of awareness about the risks of crash or injury" at bounding box center [679, 537] width 437 height 35
click at [496, 520] on input "Lack of awareness about the risks of crash or injury" at bounding box center [478, 537] width 35 height 35
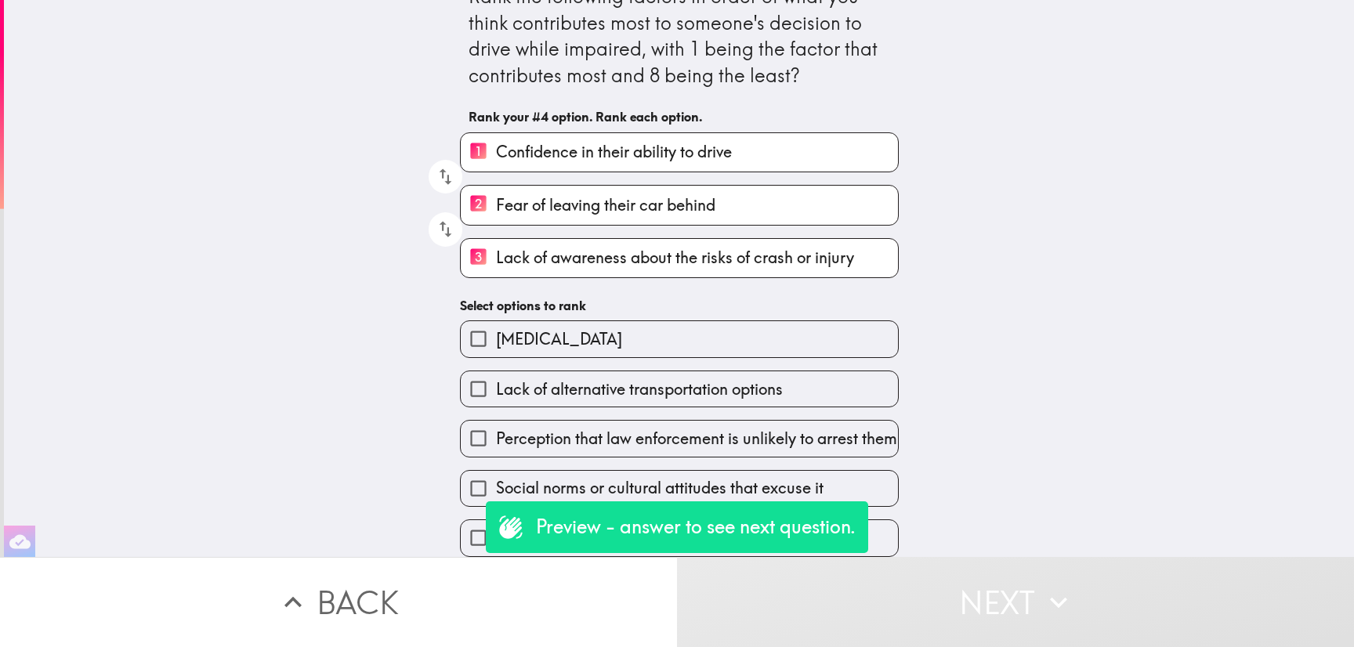
click at [874, 520] on label "Personal attitudes towards the risk" at bounding box center [679, 537] width 437 height 35
click at [496, 520] on input "Personal attitudes towards the risk" at bounding box center [478, 537] width 35 height 35
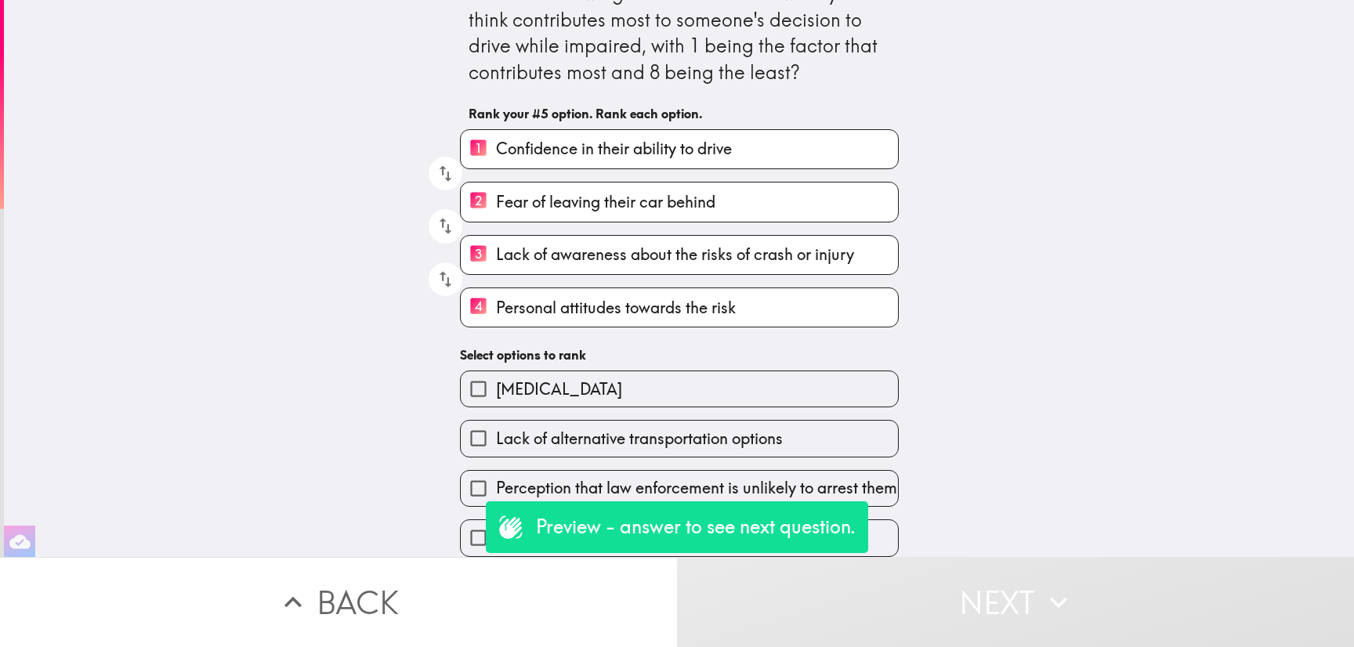
click at [874, 520] on label "Social norms or cultural attitudes that excuse it" at bounding box center [679, 537] width 437 height 35
click at [496, 520] on input "Social norms or cultural attitudes that excuse it" at bounding box center [478, 537] width 35 height 35
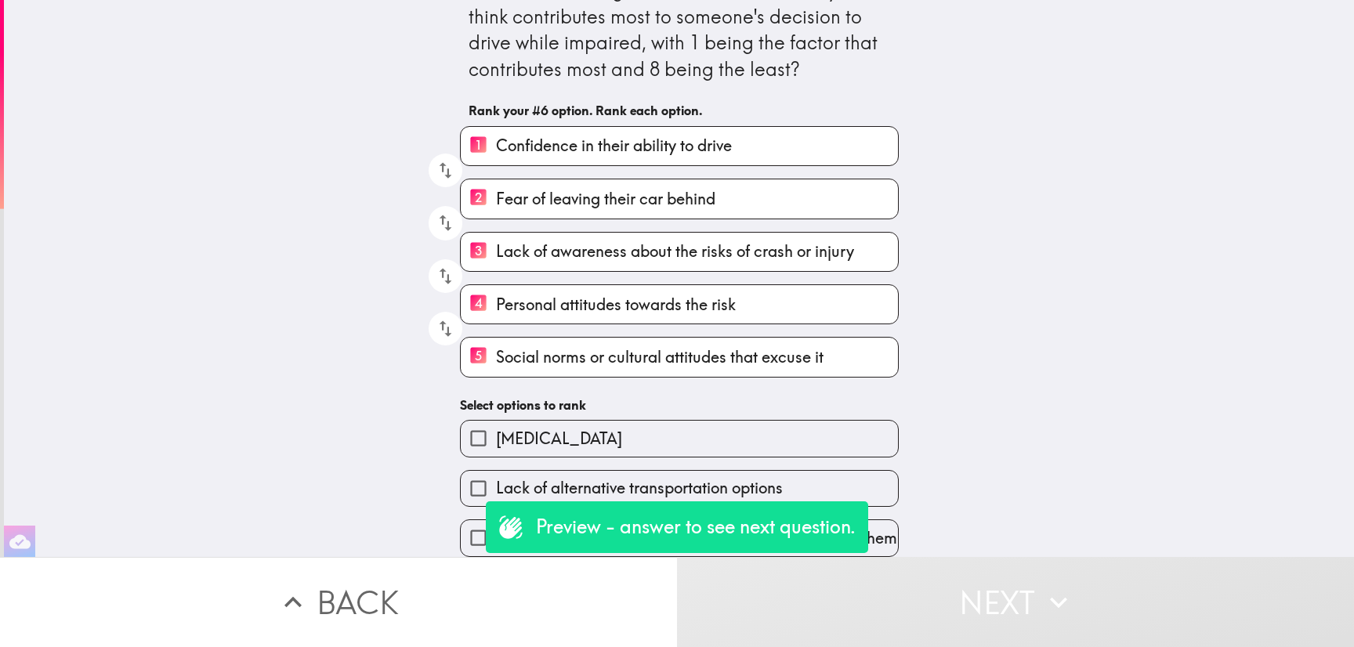
click at [874, 527] on span "Perception that law enforcement is unlikely to arrest them" at bounding box center [696, 538] width 401 height 22
click at [496, 520] on input "Perception that law enforcement is unlikely to arrest them" at bounding box center [478, 537] width 35 height 35
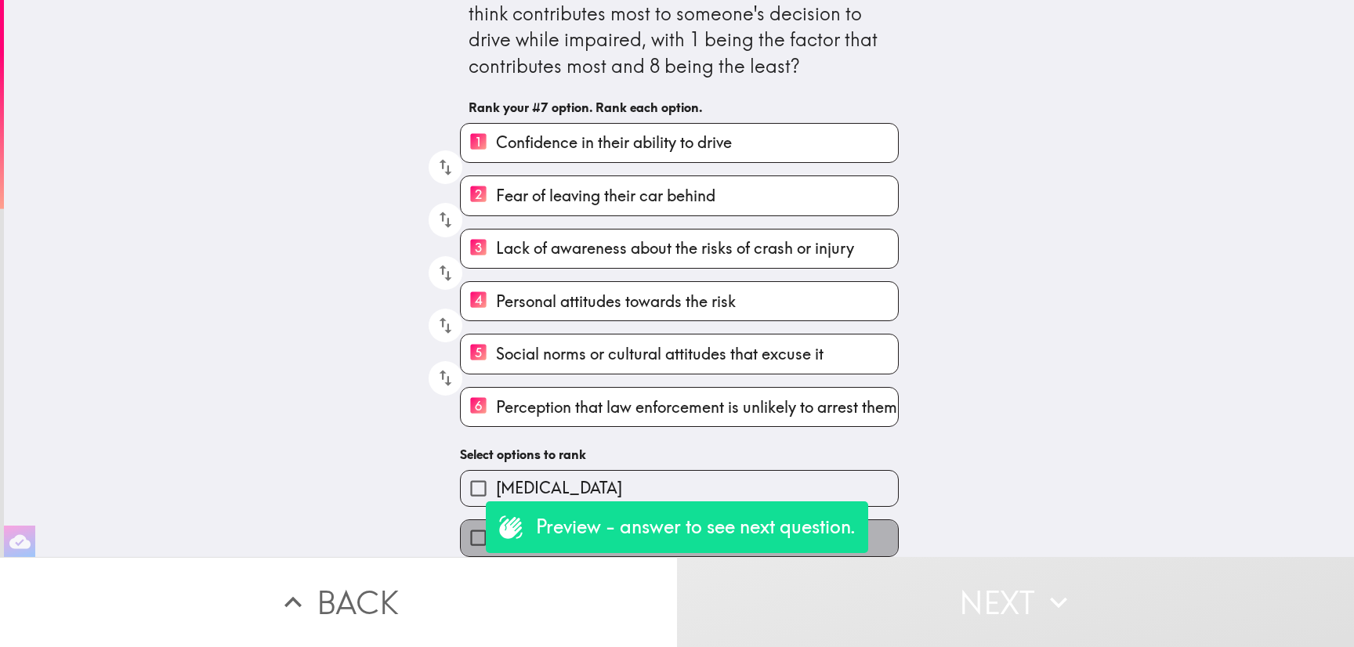
click at [874, 520] on label "Lack of alternative transportation options" at bounding box center [679, 537] width 437 height 35
click at [496, 520] on input "Lack of alternative transportation options" at bounding box center [478, 537] width 35 height 35
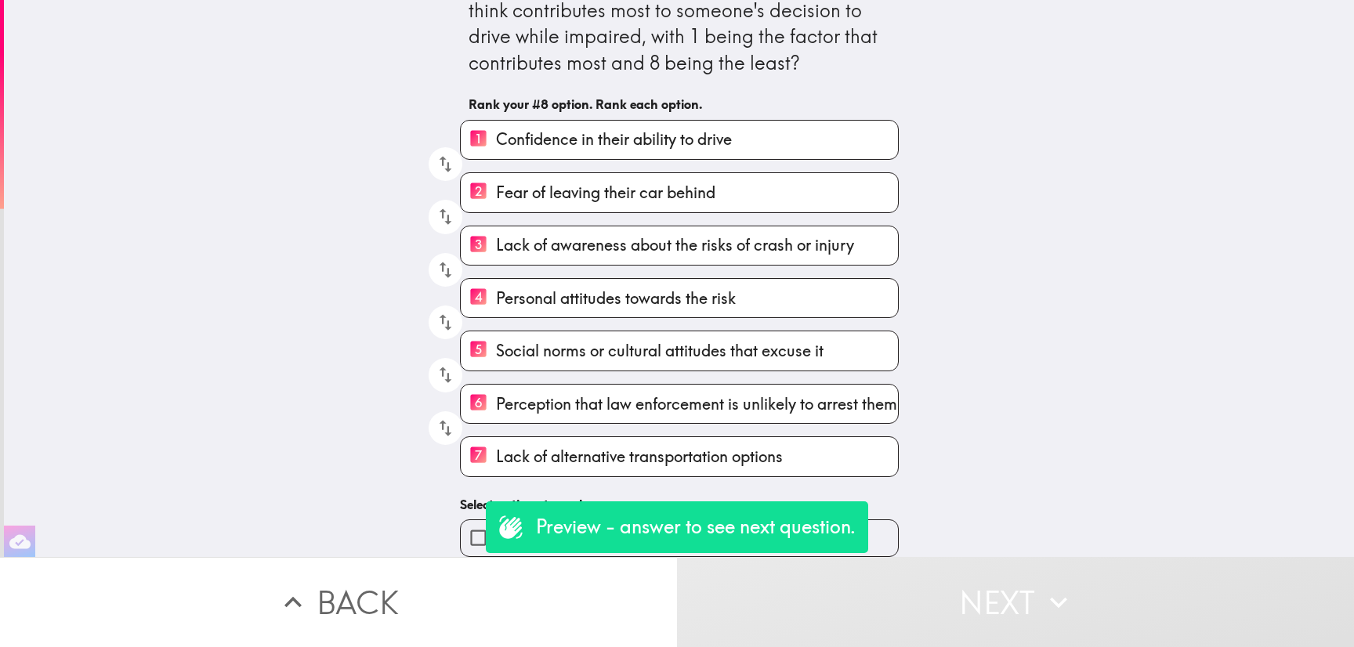
click at [874, 520] on label "Peer pressure" at bounding box center [679, 537] width 437 height 35
click at [496, 520] on input "Peer pressure" at bounding box center [478, 537] width 35 height 35
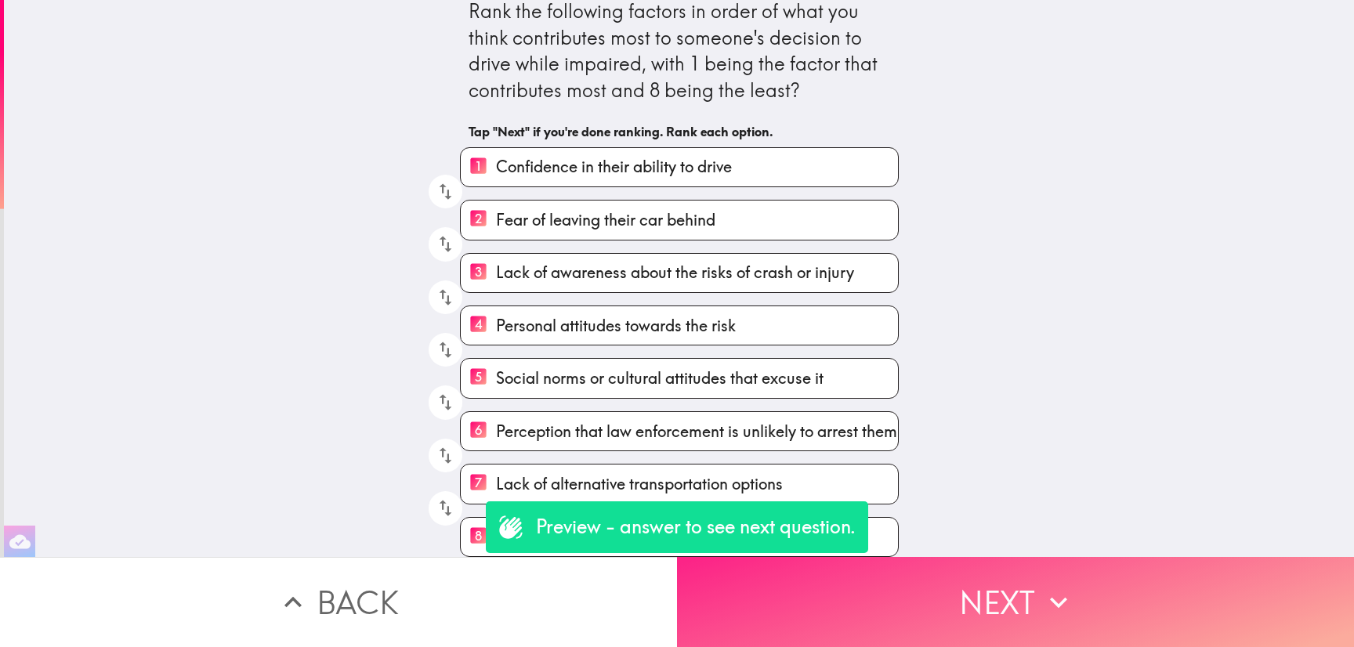
click at [954, 616] on button "Next" at bounding box center [1015, 602] width 677 height 90
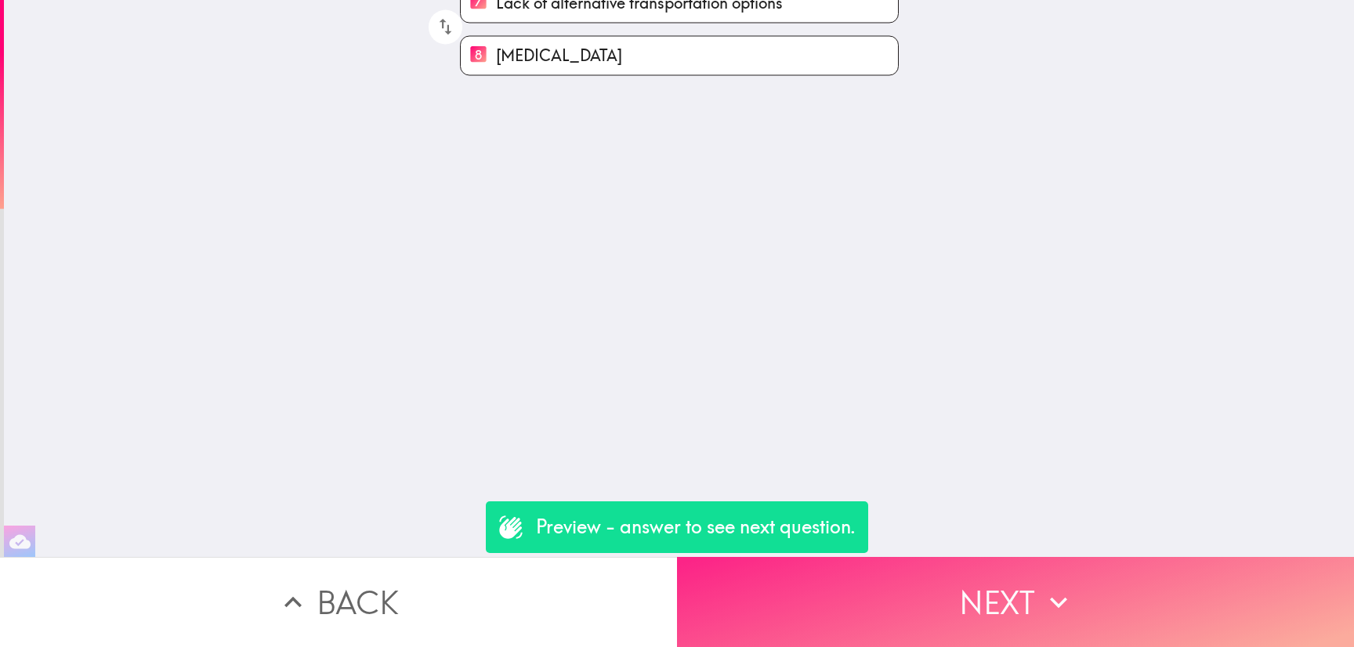
scroll to position [0, 0]
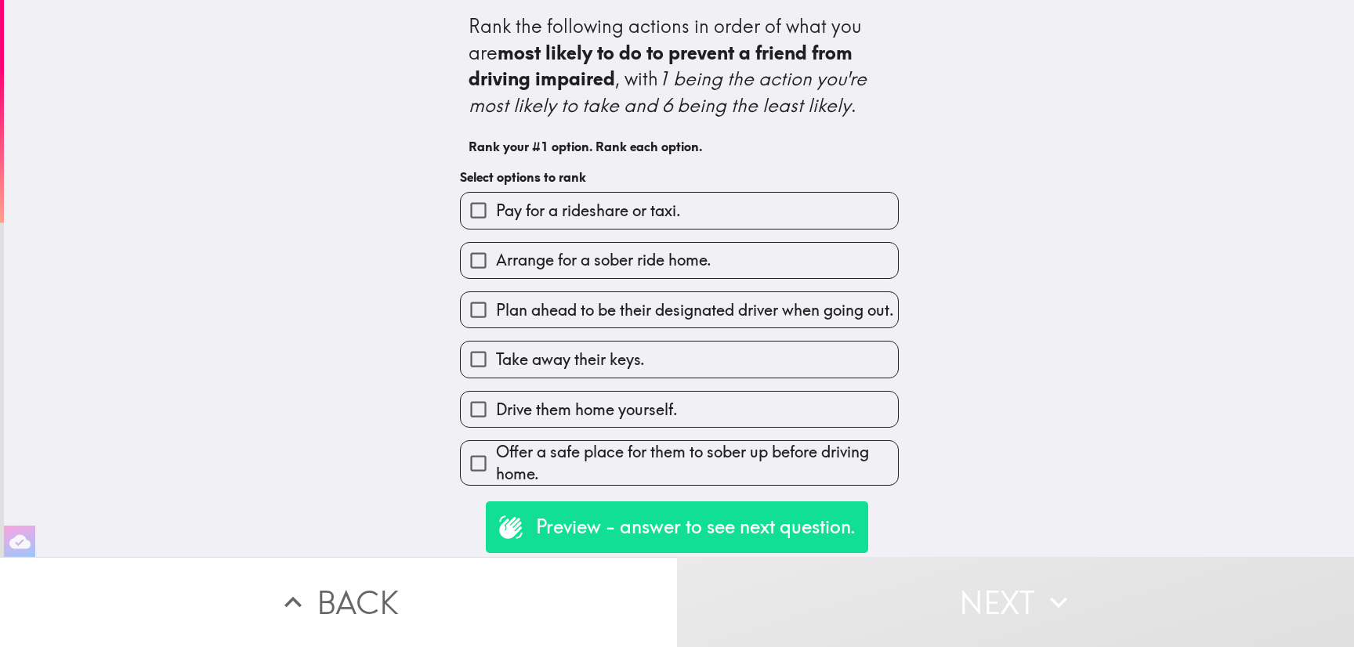
click at [757, 219] on label "Pay for a rideshare or taxi." at bounding box center [679, 210] width 437 height 35
click at [496, 219] on input "Pay for a rideshare or taxi." at bounding box center [478, 210] width 35 height 35
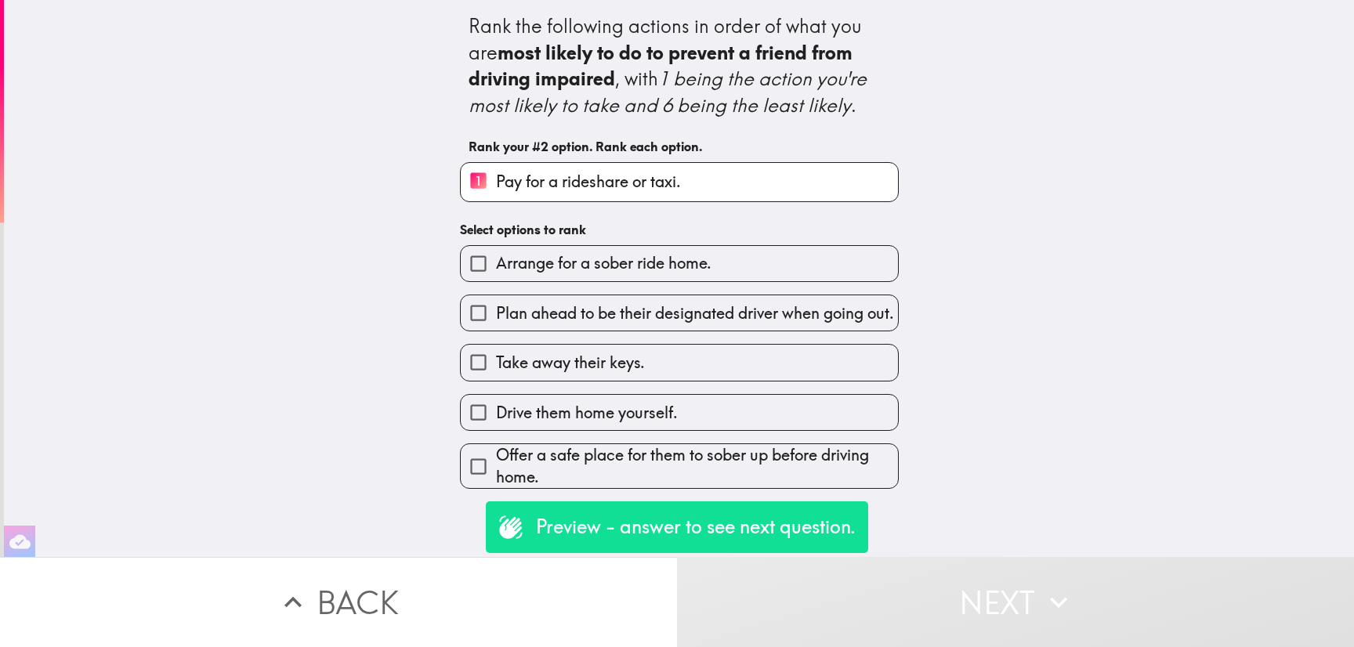
click at [828, 449] on div "Offer a safe place for them to sober up before driving home." at bounding box center [672, 460] width 451 height 58
click at [850, 485] on span "Offer a safe place for them to sober up before driving home." at bounding box center [697, 466] width 402 height 44
click at [496, 484] on input "Offer a safe place for them to sober up before driving home." at bounding box center [478, 466] width 35 height 35
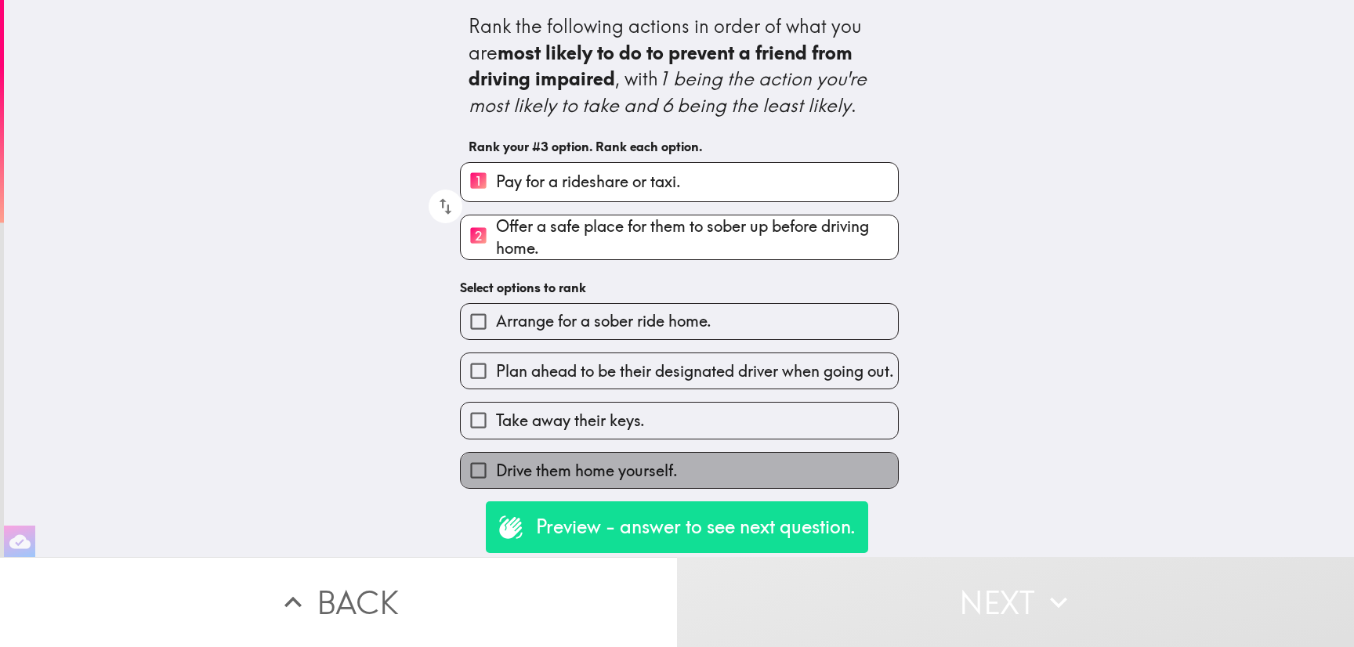
click at [850, 485] on label "Drive them home yourself." at bounding box center [679, 470] width 437 height 35
click at [496, 485] on input "Drive them home yourself." at bounding box center [478, 470] width 35 height 35
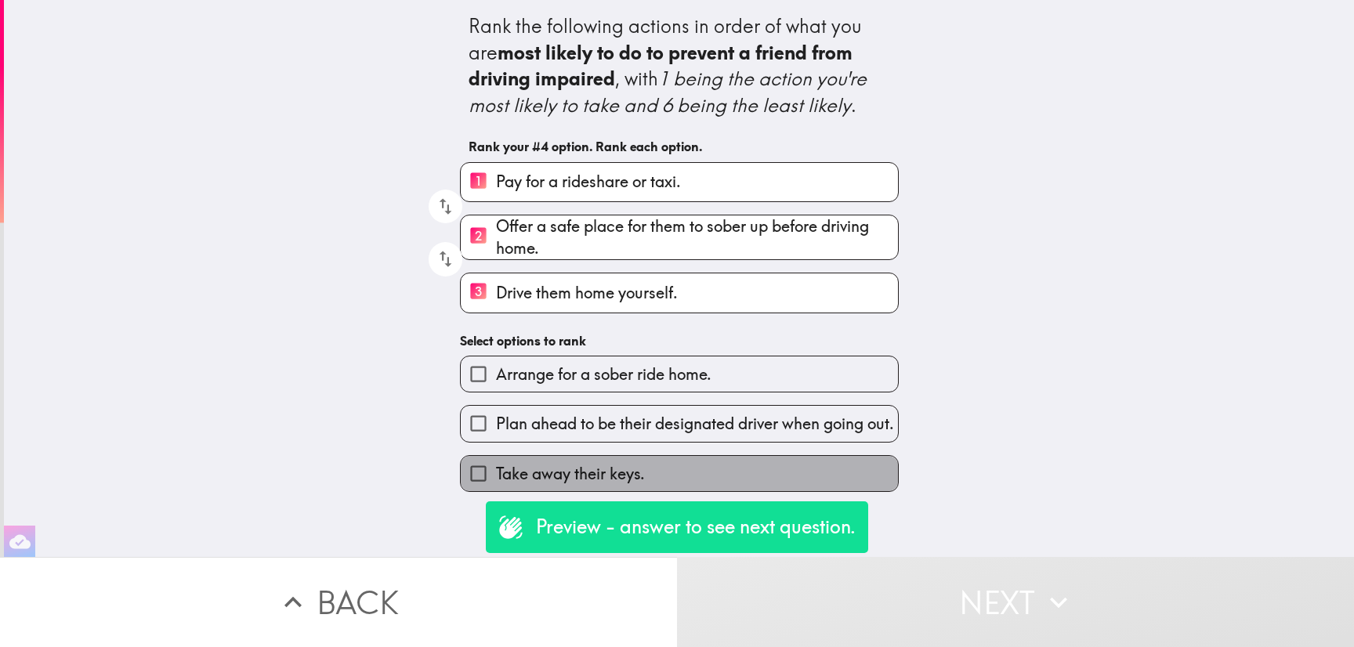
click at [850, 485] on label "Take away their keys." at bounding box center [679, 473] width 437 height 35
click at [496, 485] on input "Take away their keys." at bounding box center [478, 473] width 35 height 35
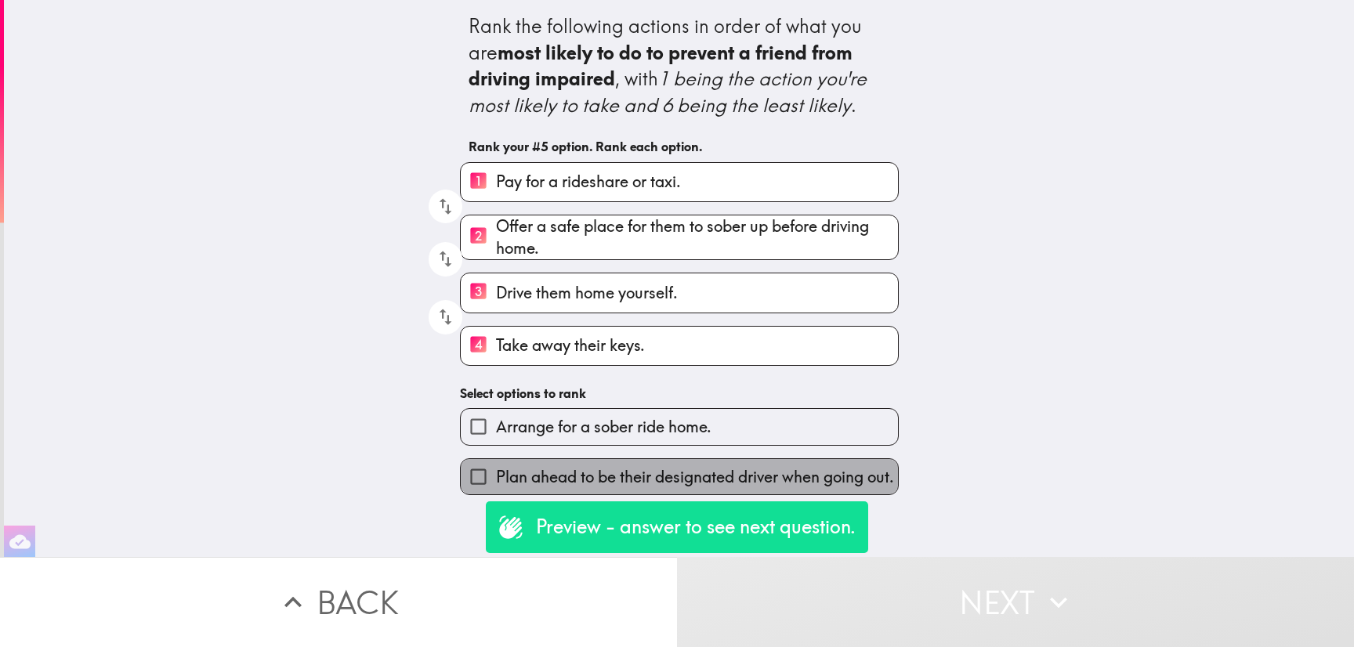
click at [850, 485] on span "Plan ahead to be their designated driver when going out." at bounding box center [695, 477] width 398 height 22
click at [496, 485] on input "Plan ahead to be their designated driver when going out." at bounding box center [478, 476] width 35 height 35
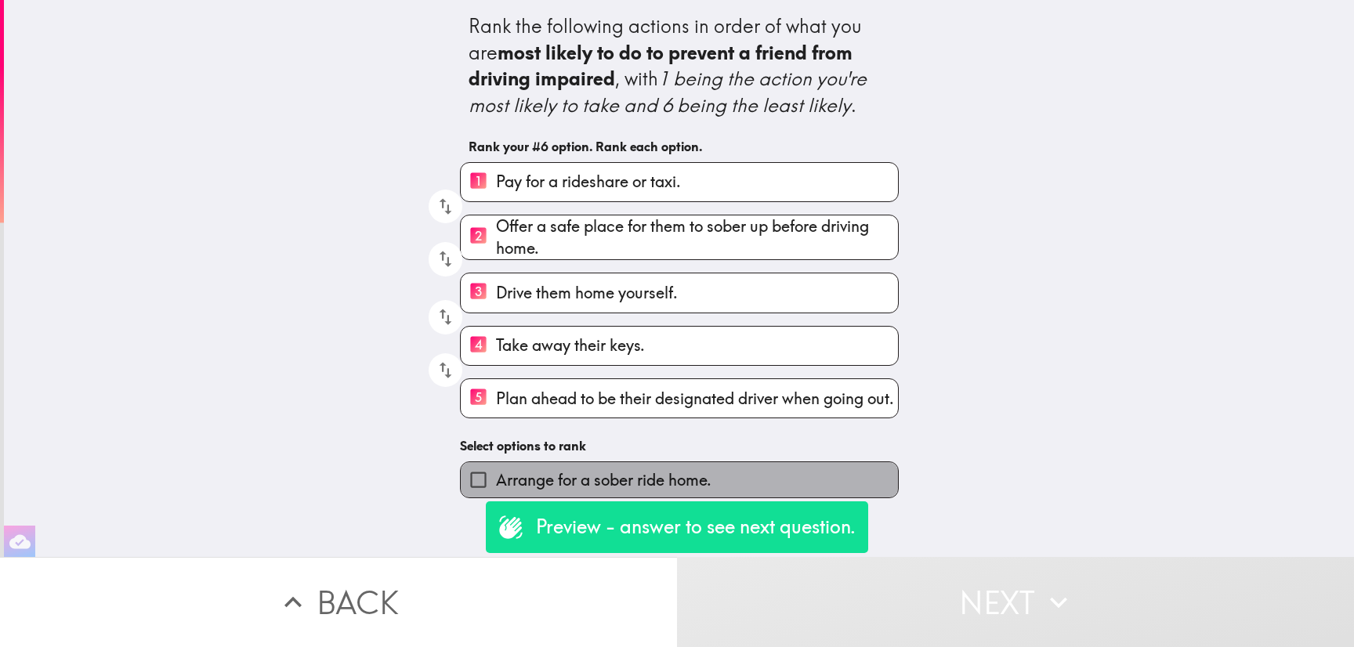
click at [850, 485] on label "Arrange for a sober ride home." at bounding box center [679, 479] width 437 height 35
click at [496, 485] on input "Arrange for a sober ride home." at bounding box center [478, 479] width 35 height 35
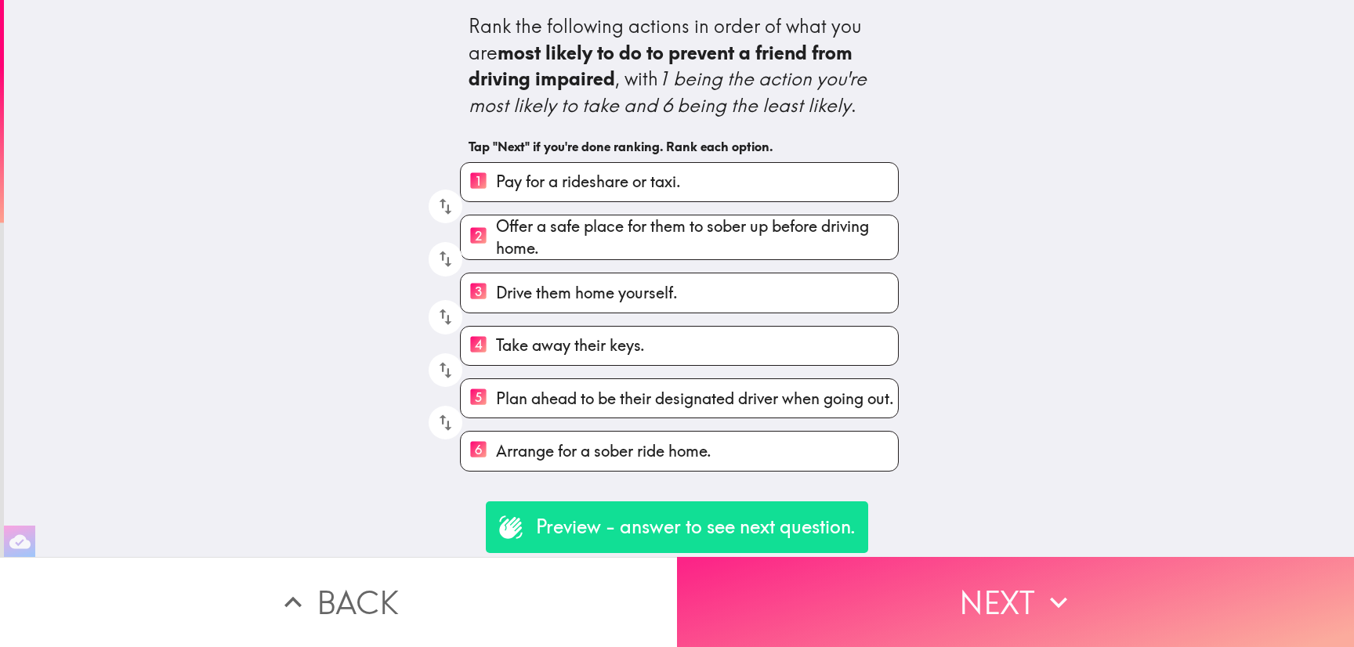
click at [931, 568] on button "Next" at bounding box center [1015, 602] width 677 height 90
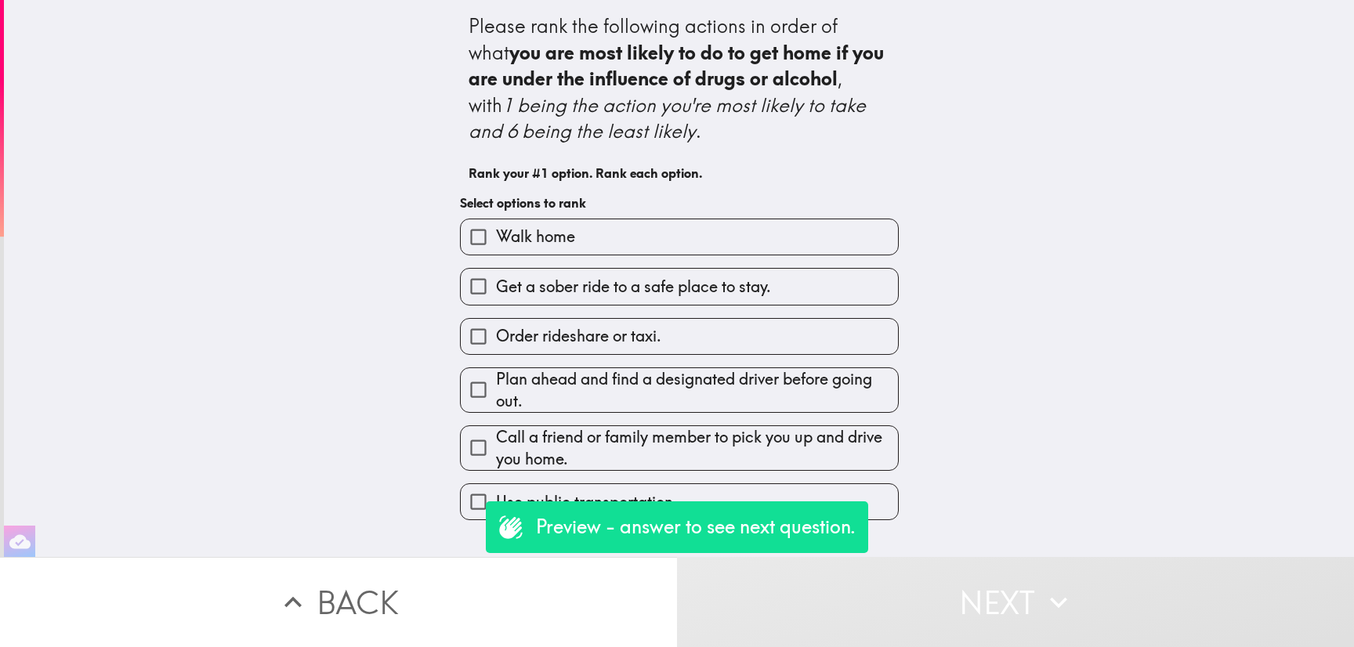
click at [872, 508] on label "Use public transportation." at bounding box center [679, 501] width 437 height 35
click at [496, 508] on input "Use public transportation." at bounding box center [478, 501] width 35 height 35
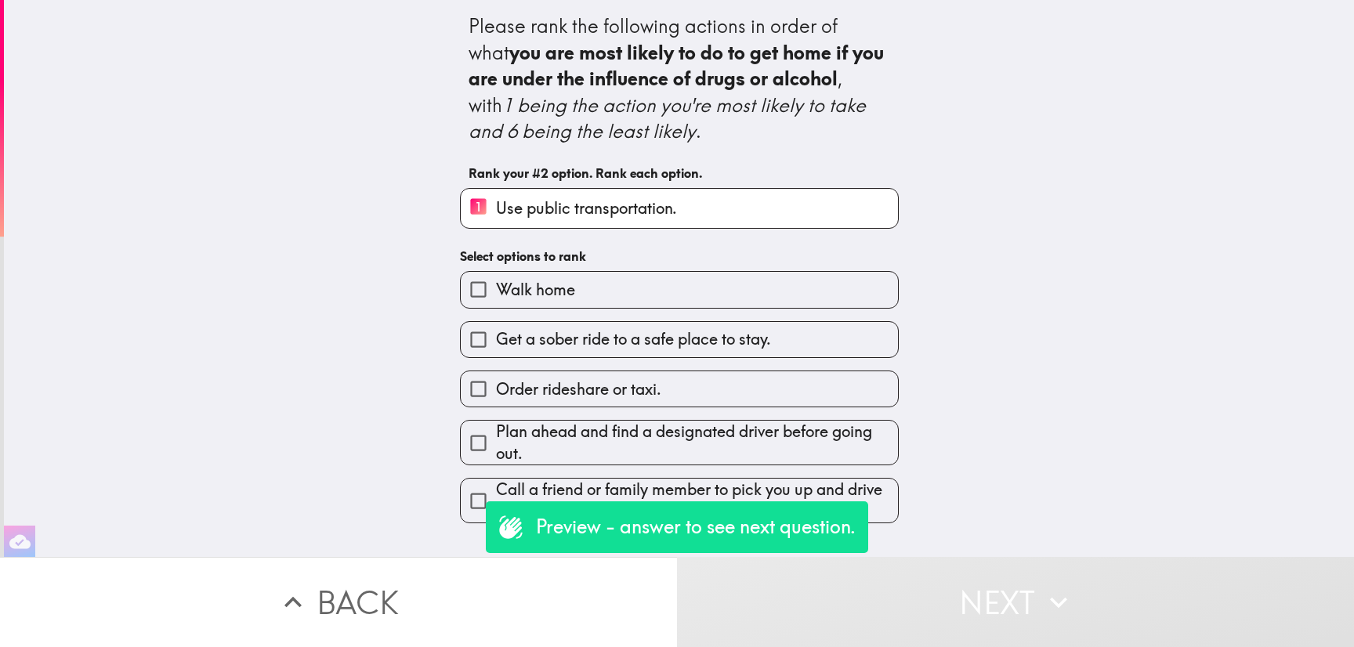
click at [872, 508] on span "Call a friend or family member to pick you up and drive you home." at bounding box center [697, 501] width 402 height 44
click at [496, 508] on input "Call a friend or family member to pick you up and drive you home." at bounding box center [478, 500] width 35 height 35
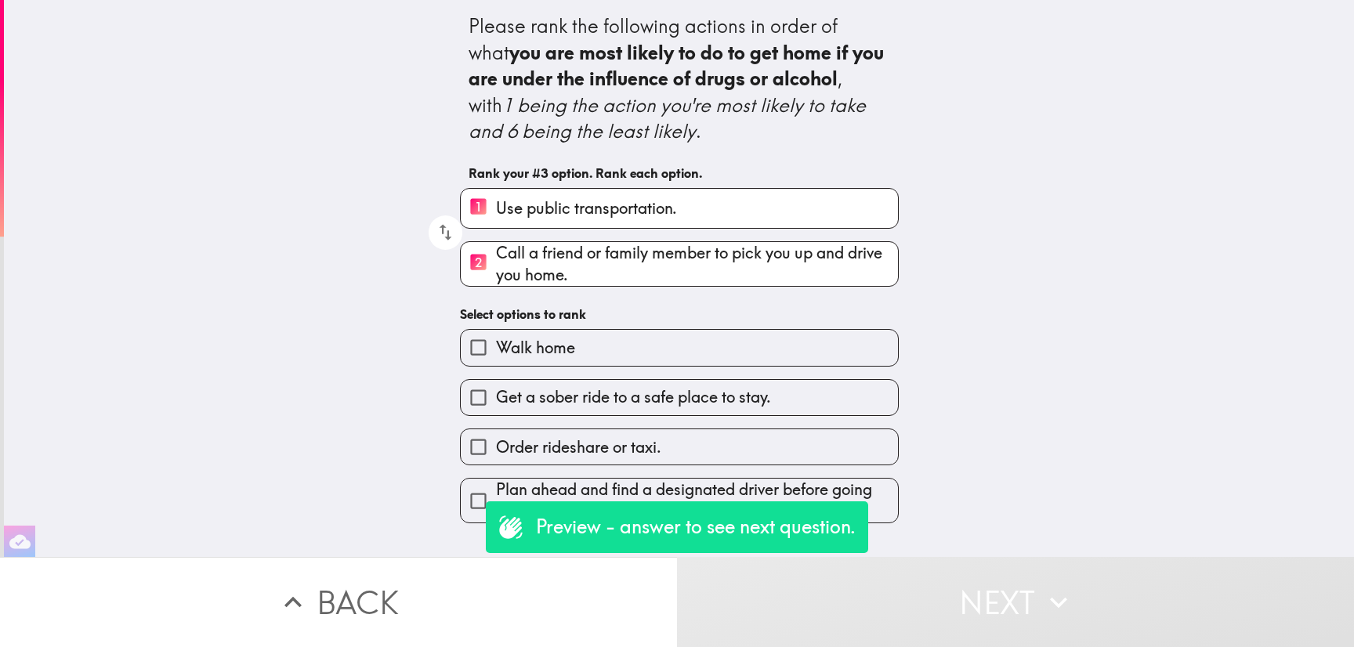
click at [872, 508] on span "Plan ahead and find a designated driver before going out." at bounding box center [697, 501] width 402 height 44
click at [496, 508] on input "Plan ahead and find a designated driver before going out." at bounding box center [478, 500] width 35 height 35
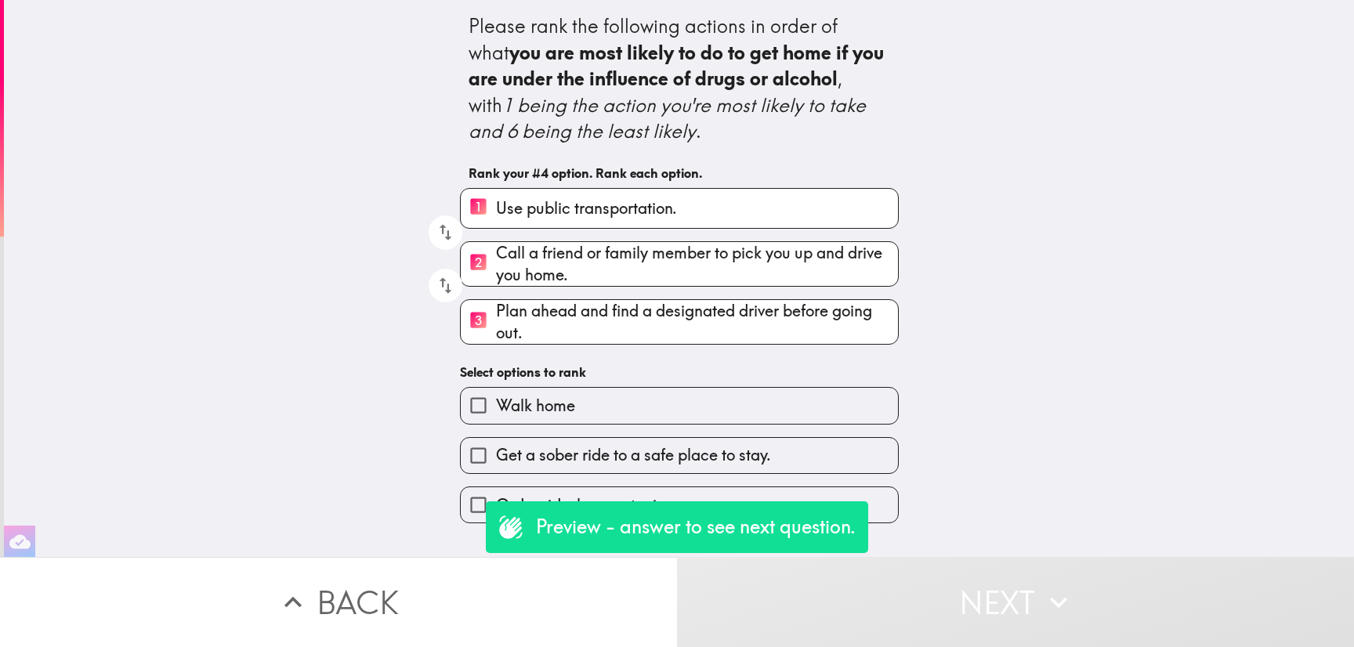
click at [872, 508] on label "Order rideshare or taxi." at bounding box center [679, 504] width 437 height 35
click at [496, 508] on input "Order rideshare or taxi." at bounding box center [478, 504] width 35 height 35
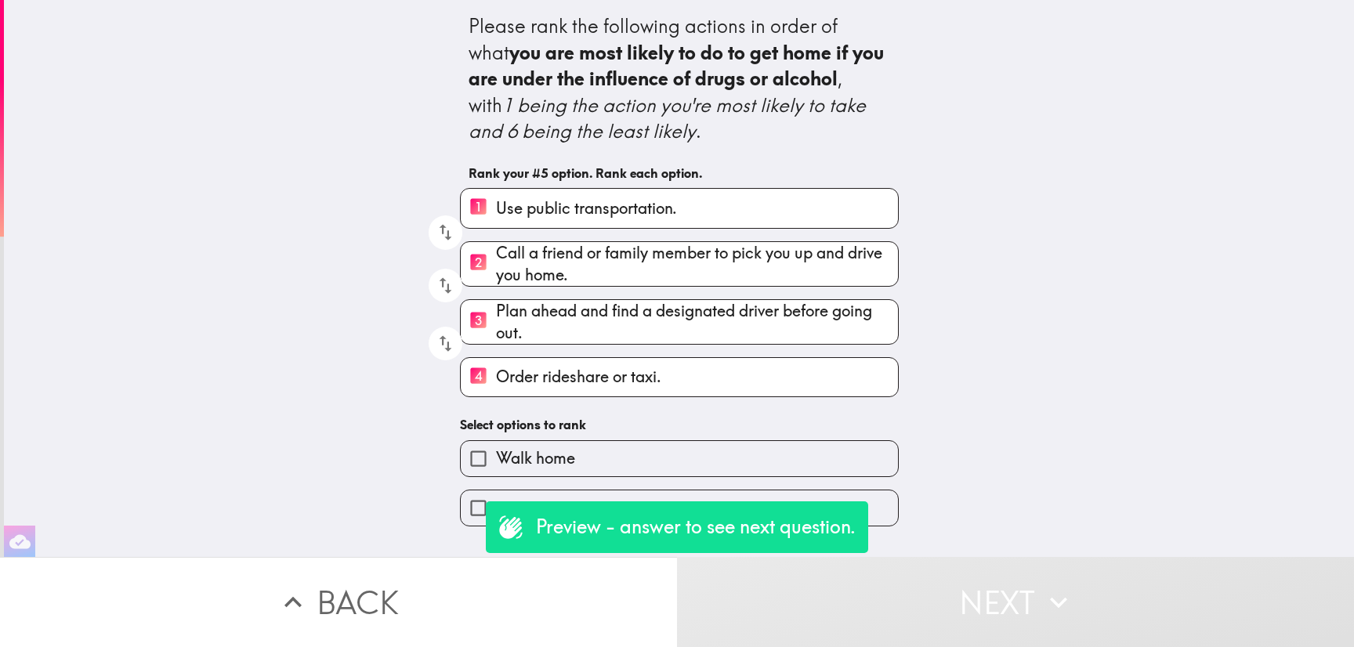
click at [872, 508] on label "Get a sober ride to a safe place to stay." at bounding box center [679, 507] width 437 height 35
click at [496, 508] on input "Get a sober ride to a safe place to stay." at bounding box center [478, 507] width 35 height 35
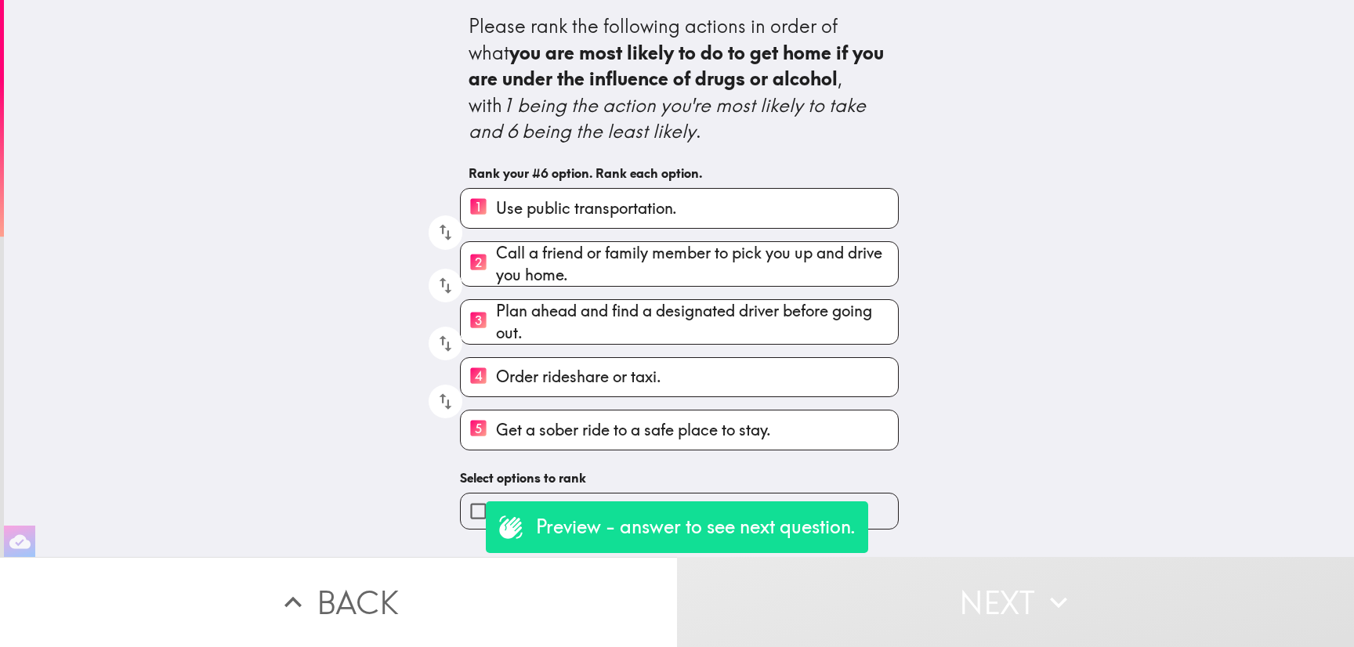
click at [872, 508] on label "Walk home" at bounding box center [679, 510] width 437 height 35
click at [496, 508] on input "Walk home" at bounding box center [478, 510] width 35 height 35
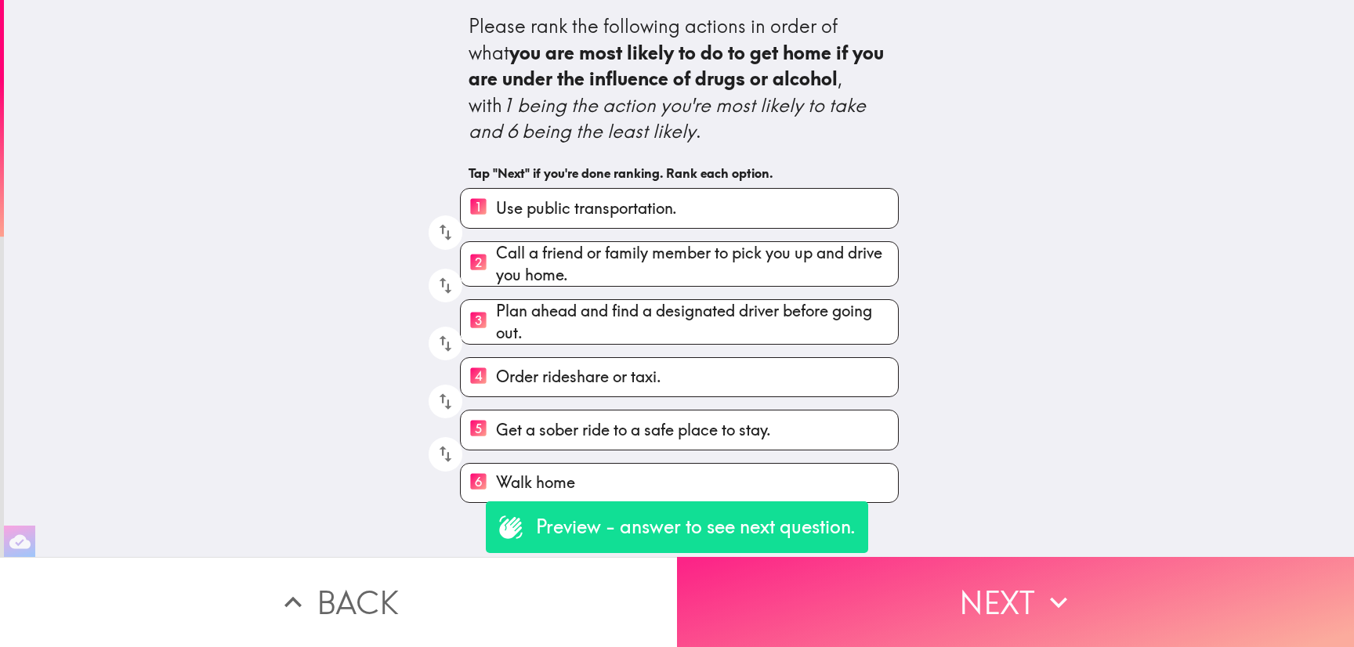
click at [942, 590] on button "Next" at bounding box center [1015, 602] width 677 height 90
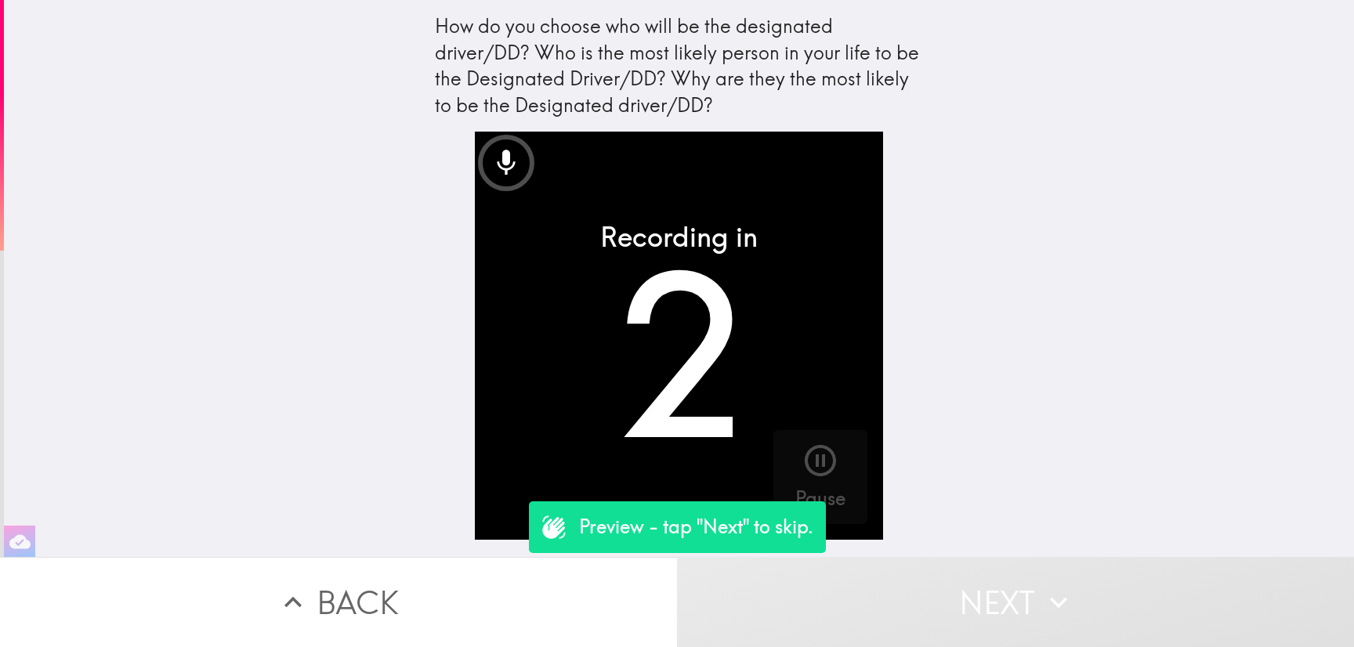
click at [996, 591] on button "Next" at bounding box center [1015, 602] width 677 height 90
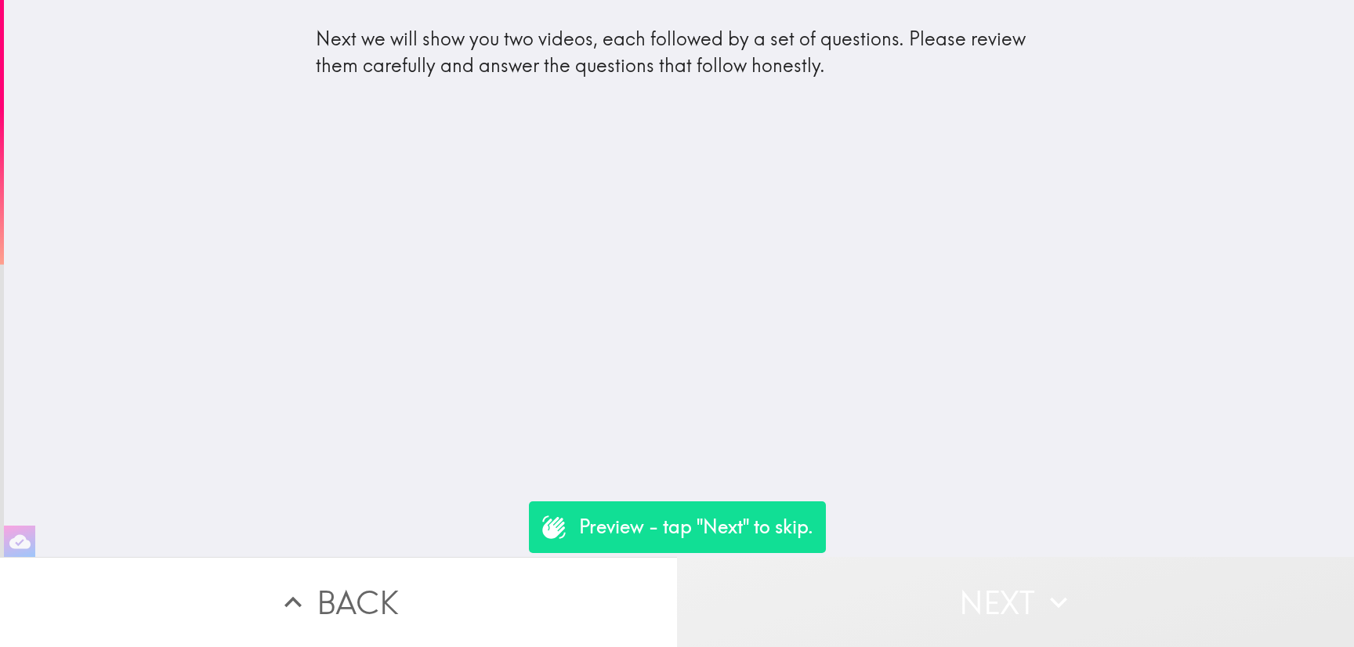
click at [996, 589] on button "Next" at bounding box center [1015, 602] width 677 height 90
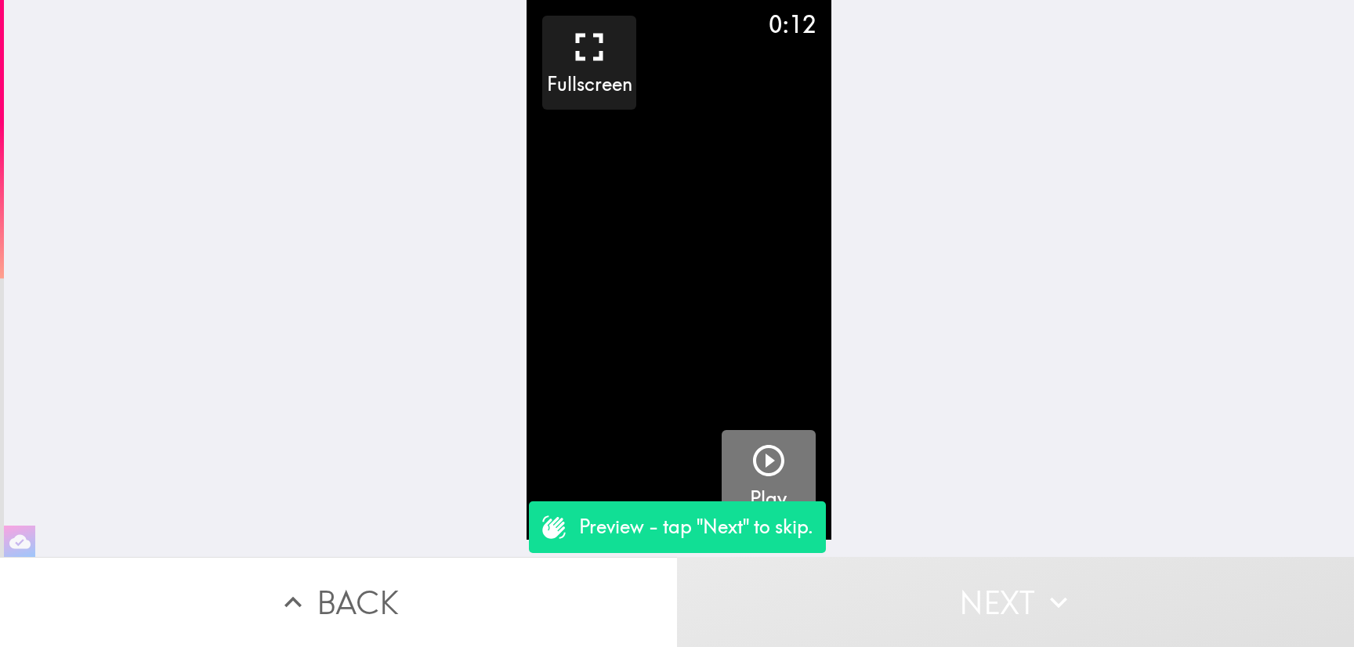
click at [757, 453] on icon "button" at bounding box center [769, 461] width 38 height 38
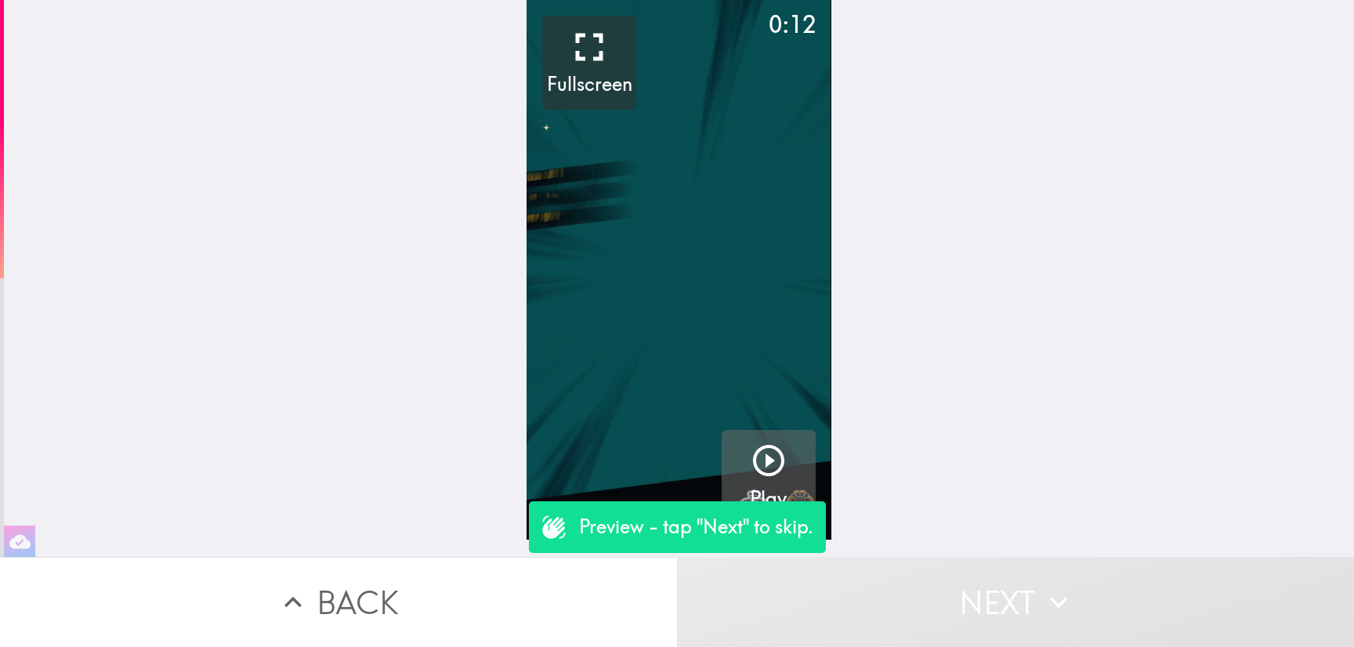
click at [1107, 567] on button "Next" at bounding box center [1015, 602] width 677 height 90
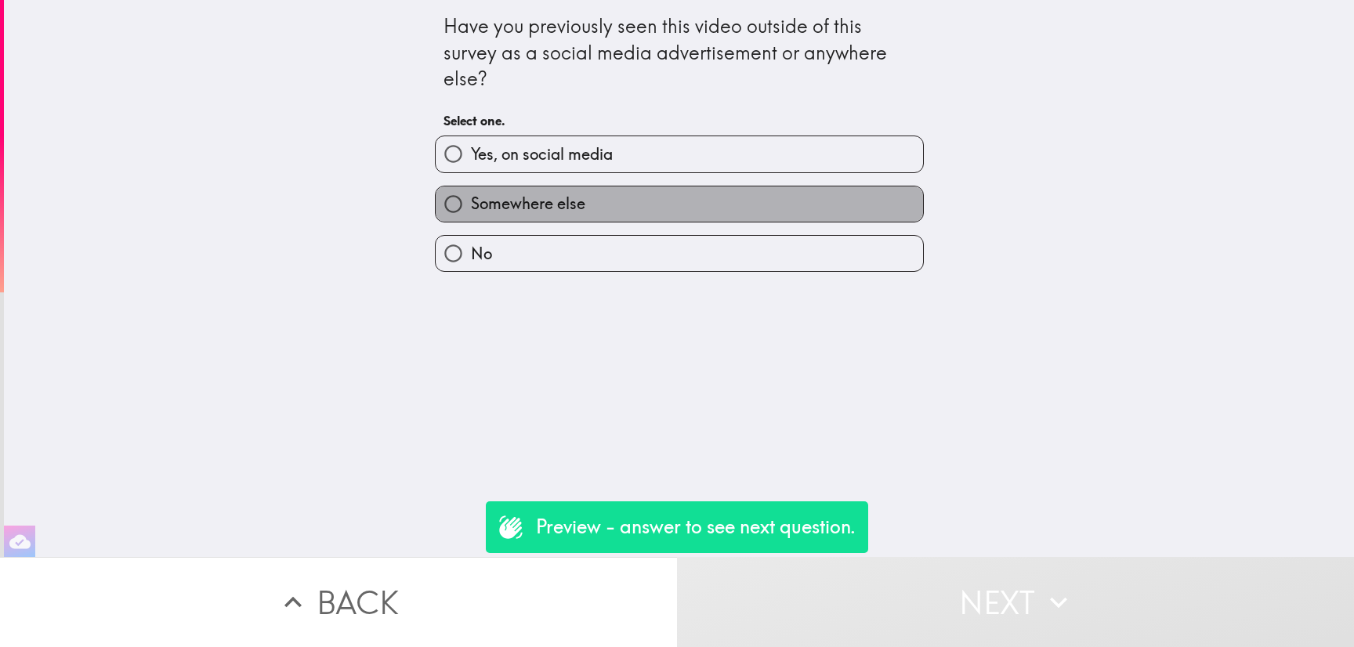
click at [796, 193] on label "Somewhere else" at bounding box center [679, 203] width 487 height 35
click at [471, 193] on input "Somewhere else" at bounding box center [453, 203] width 35 height 35
radio input "true"
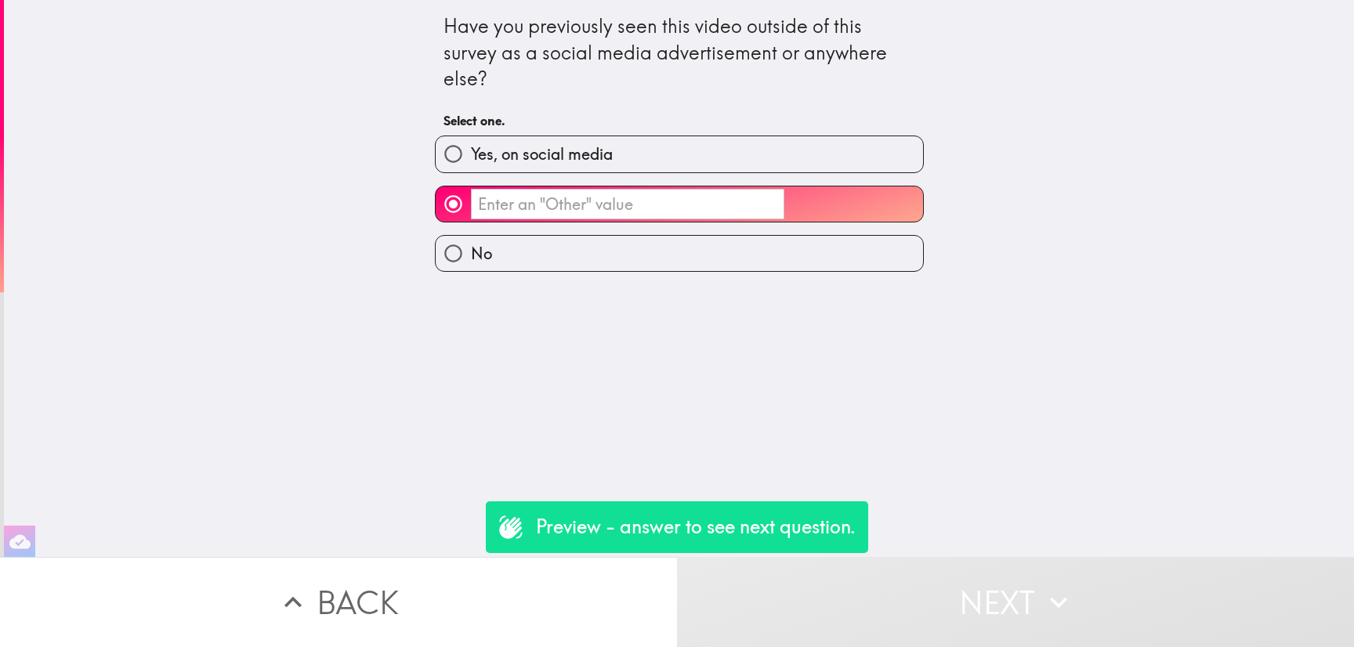
click at [849, 254] on label "No" at bounding box center [679, 253] width 487 height 35
click at [471, 254] on input "No" at bounding box center [453, 253] width 35 height 35
radio input "true"
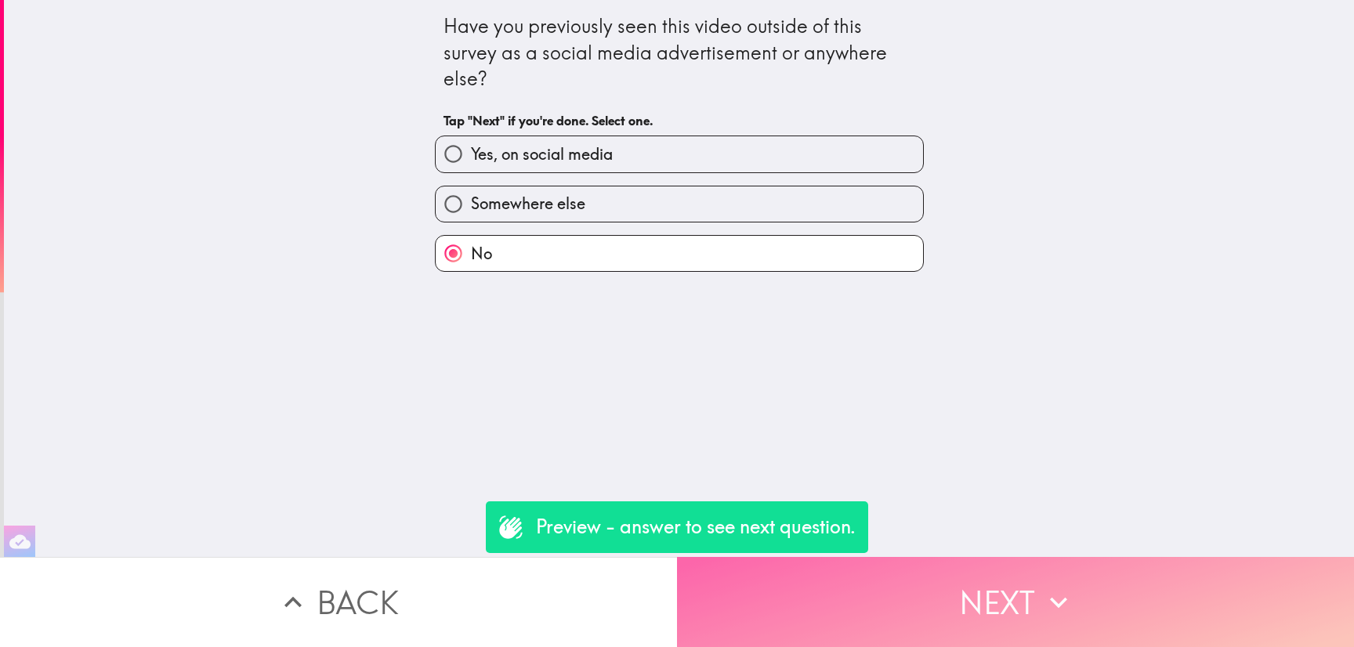
click at [988, 557] on button "Next" at bounding box center [1015, 602] width 677 height 90
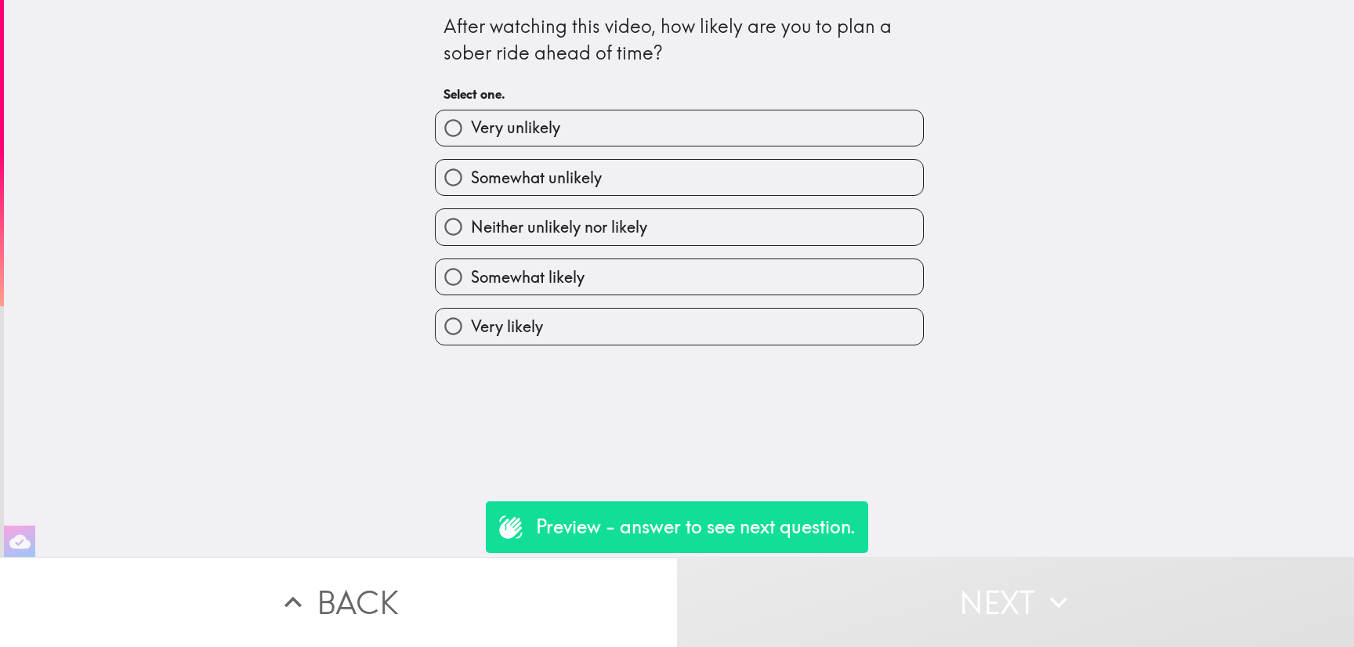
drag, startPoint x: 736, startPoint y: 185, endPoint x: 767, endPoint y: 273, distance: 93.6
click at [736, 184] on label "Somewhat unlikely" at bounding box center [679, 177] width 487 height 35
click at [471, 184] on input "Somewhat unlikely" at bounding box center [453, 177] width 35 height 35
radio input "true"
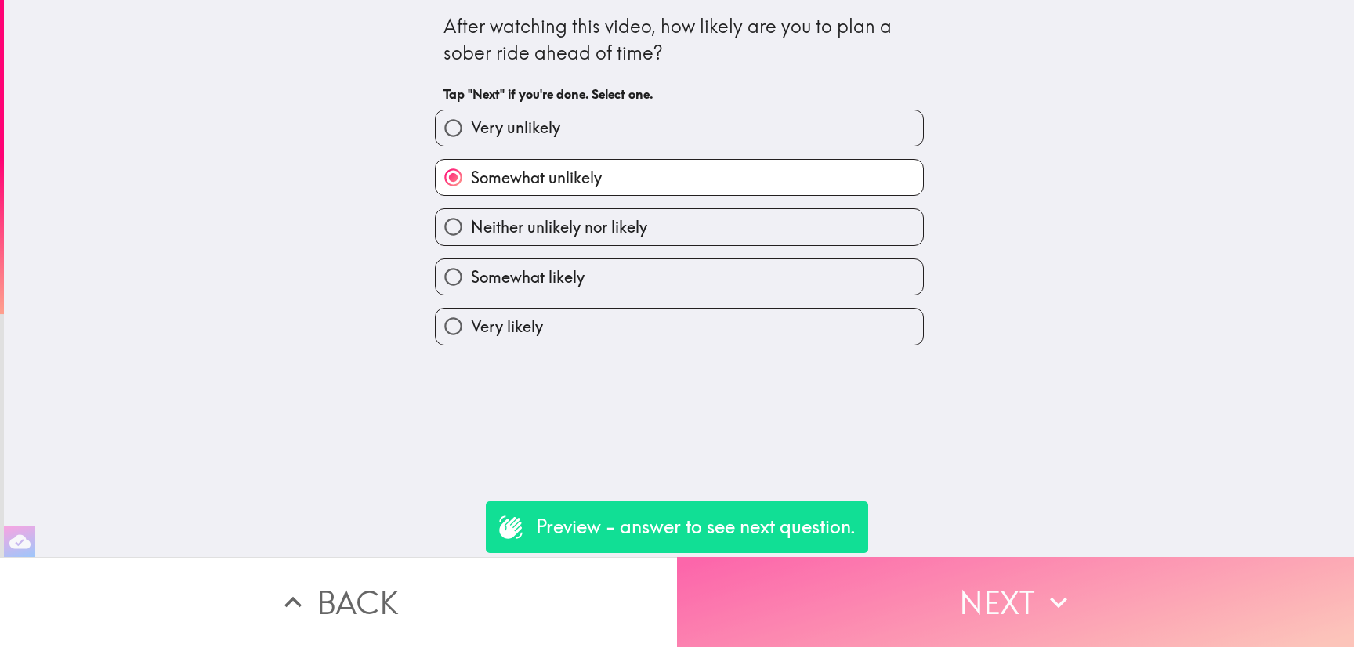
click at [910, 569] on button "Next" at bounding box center [1015, 602] width 677 height 90
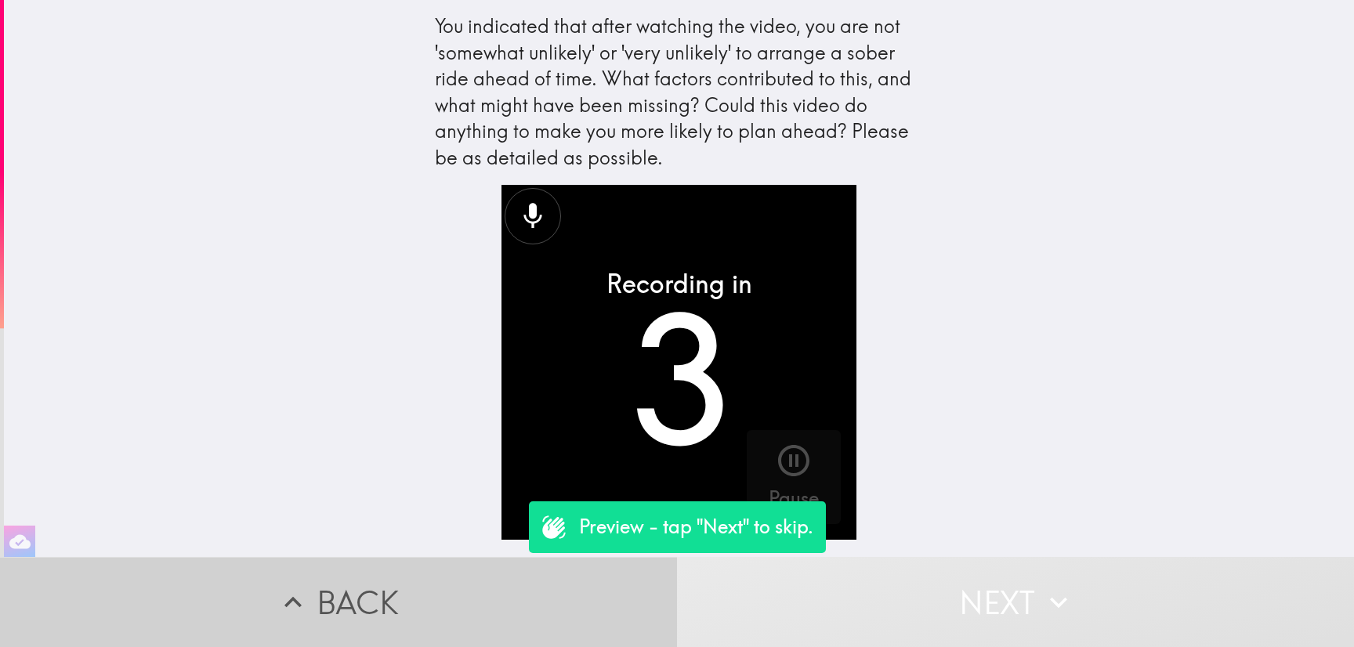
click at [457, 627] on button "Back" at bounding box center [338, 602] width 677 height 90
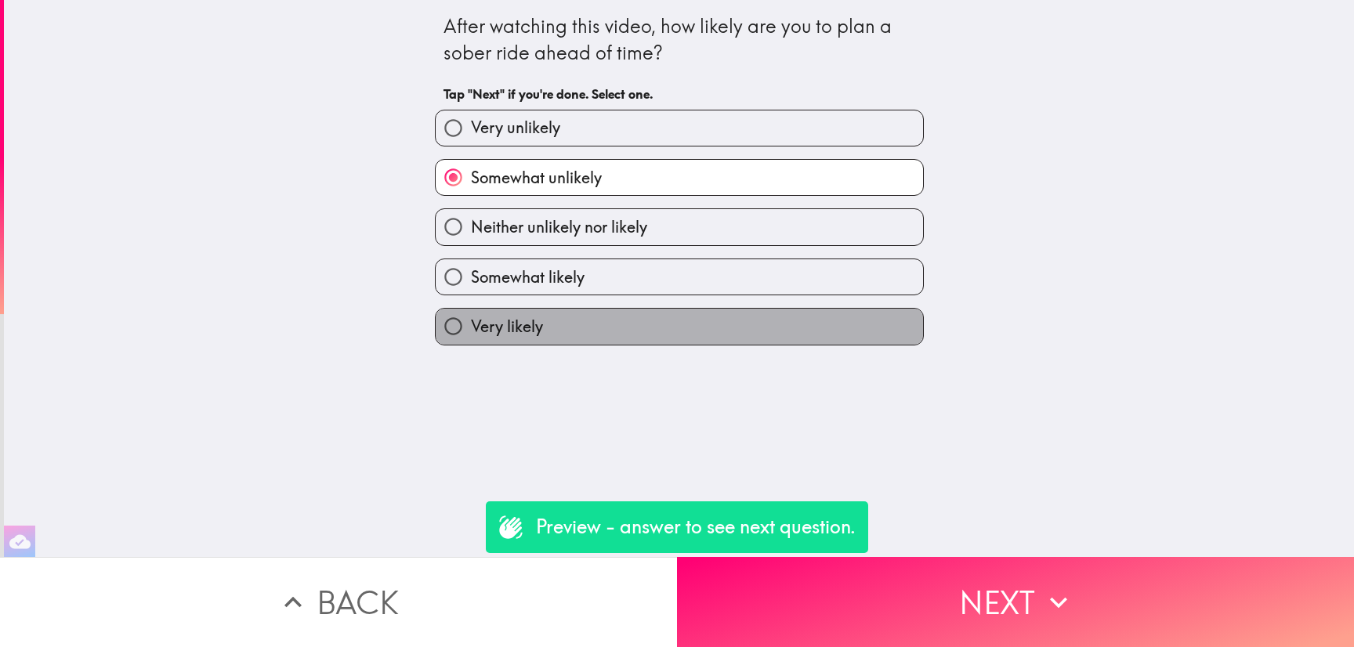
click at [671, 314] on label "Very likely" at bounding box center [679, 326] width 487 height 35
click at [471, 314] on input "Very likely" at bounding box center [453, 326] width 35 height 35
radio input "true"
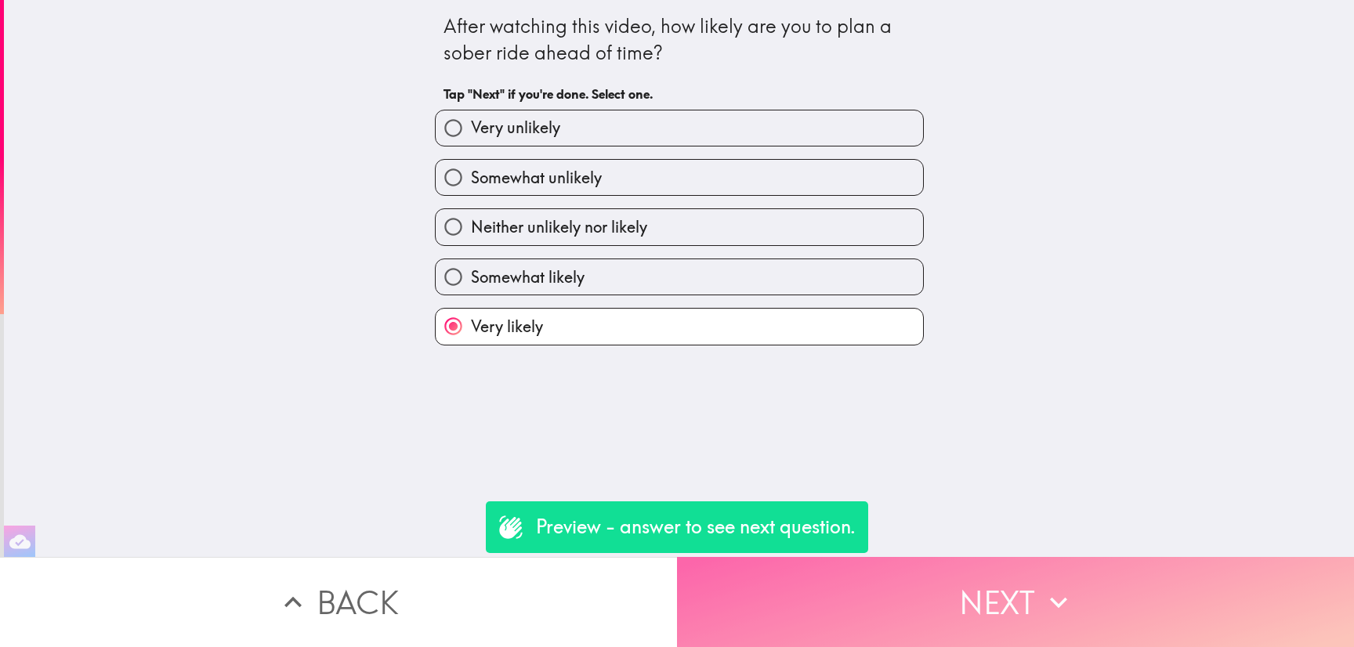
click at [900, 589] on button "Next" at bounding box center [1015, 602] width 677 height 90
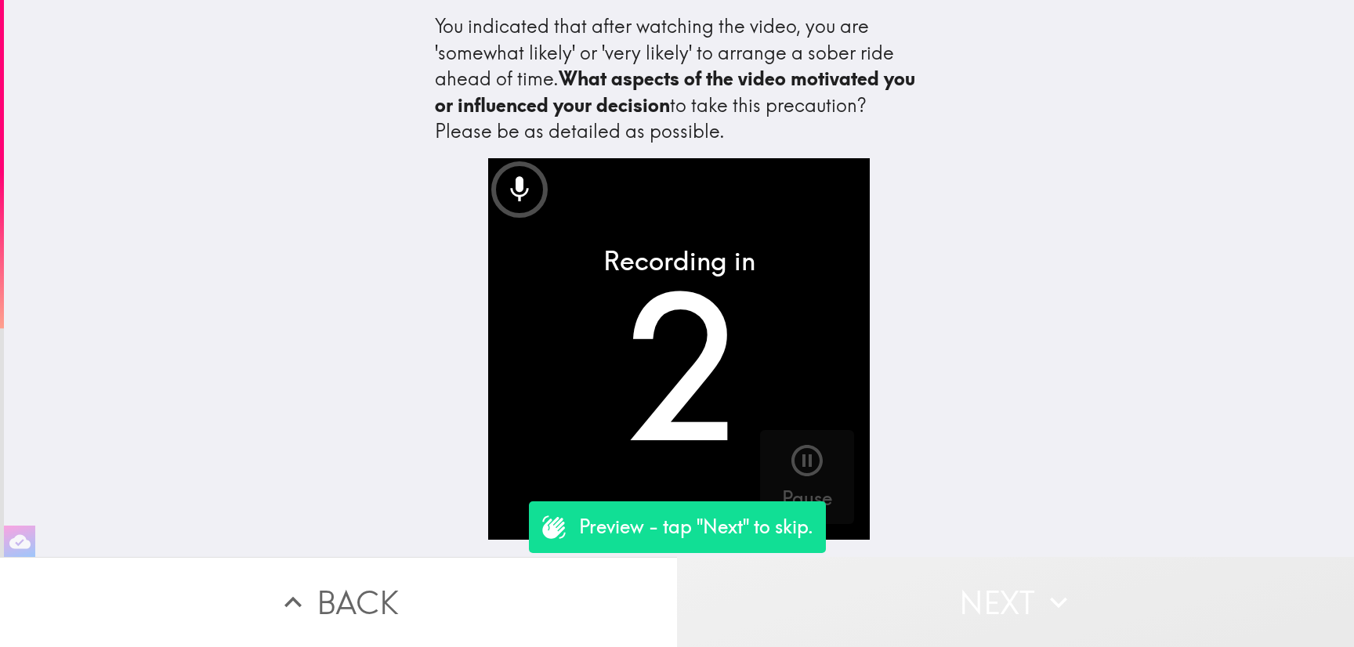
click at [1041, 585] on icon "button" at bounding box center [1058, 602] width 34 height 34
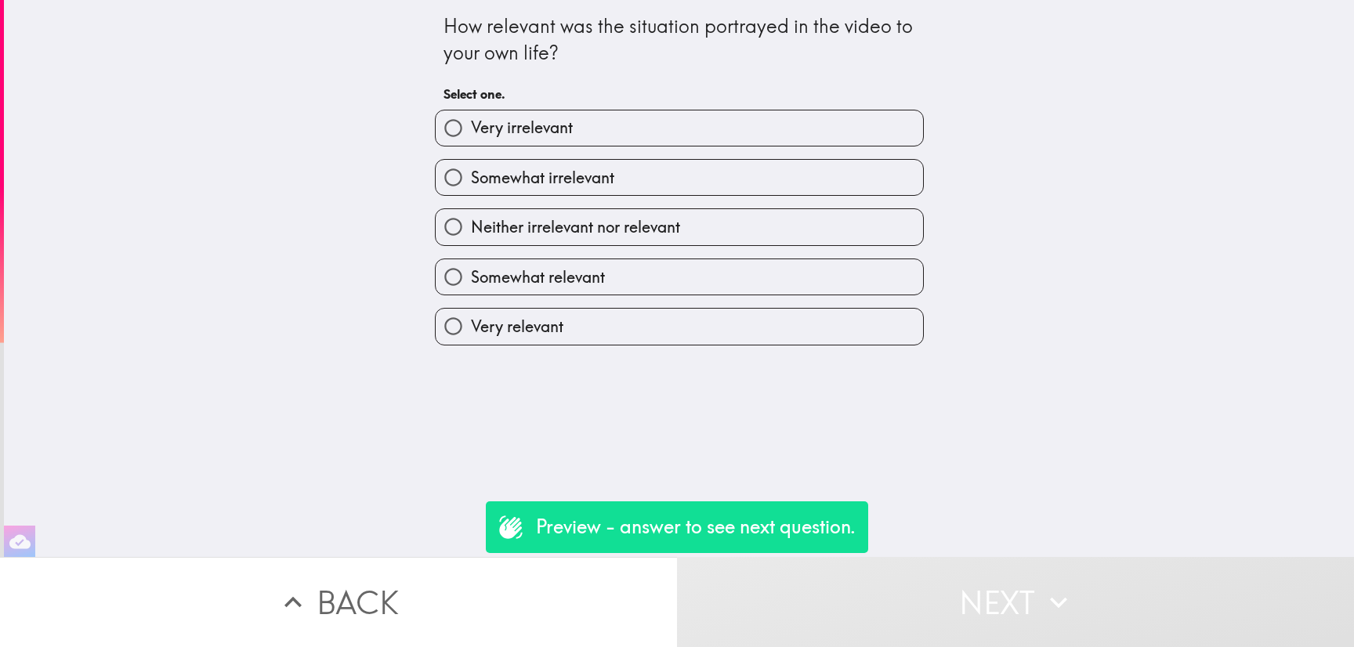
click at [649, 143] on label "Very irrelevant" at bounding box center [679, 127] width 487 height 35
click at [471, 143] on input "Very irrelevant" at bounding box center [453, 127] width 35 height 35
radio input "true"
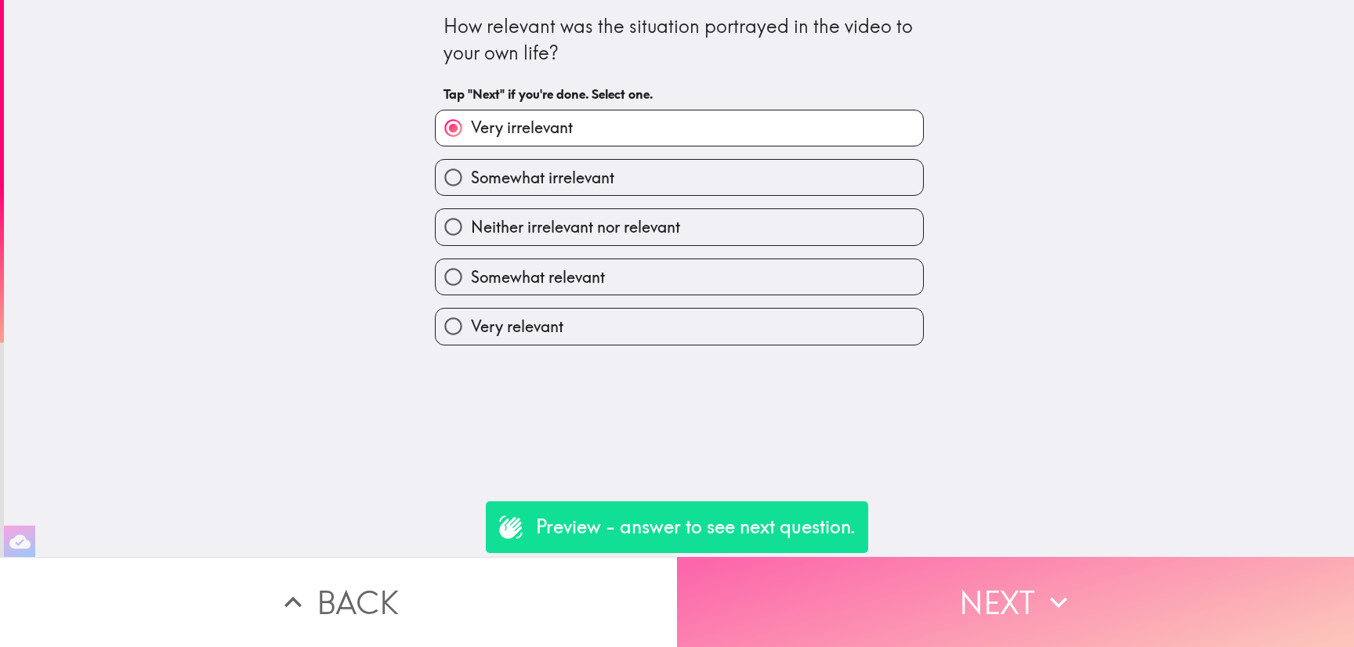
click at [985, 597] on button "Next" at bounding box center [1015, 602] width 677 height 90
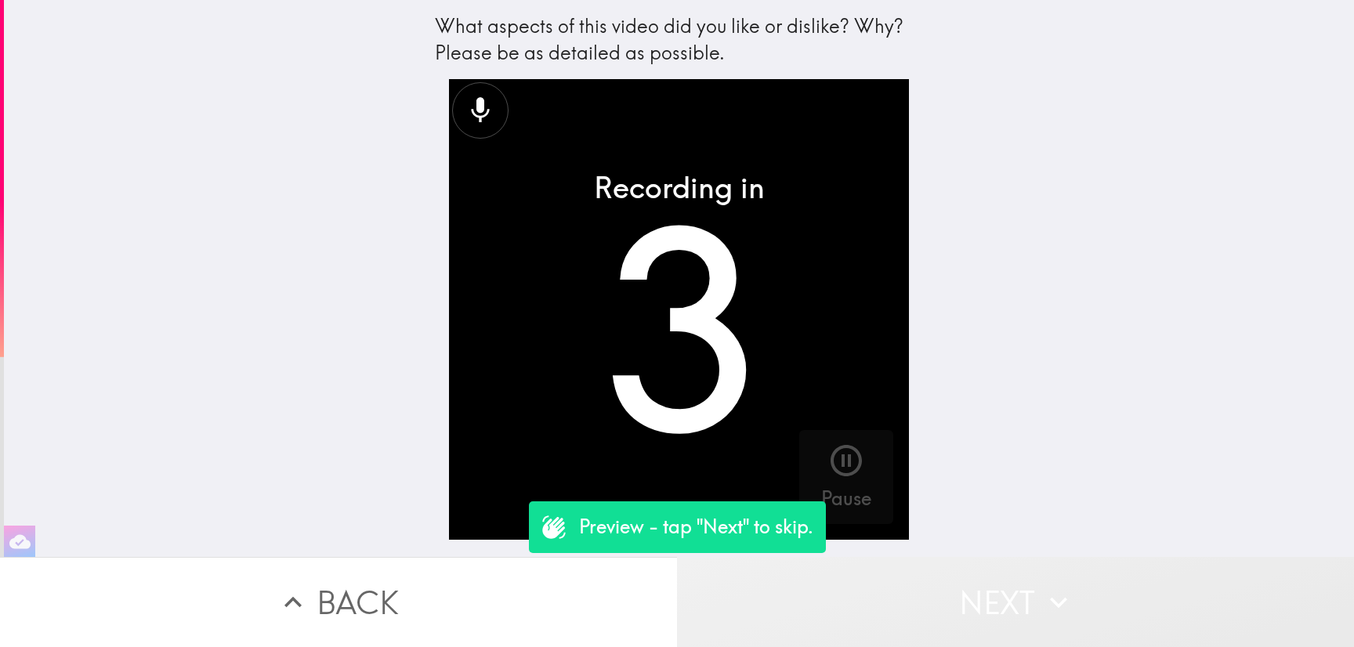
click at [985, 597] on button "Next" at bounding box center [1015, 602] width 677 height 90
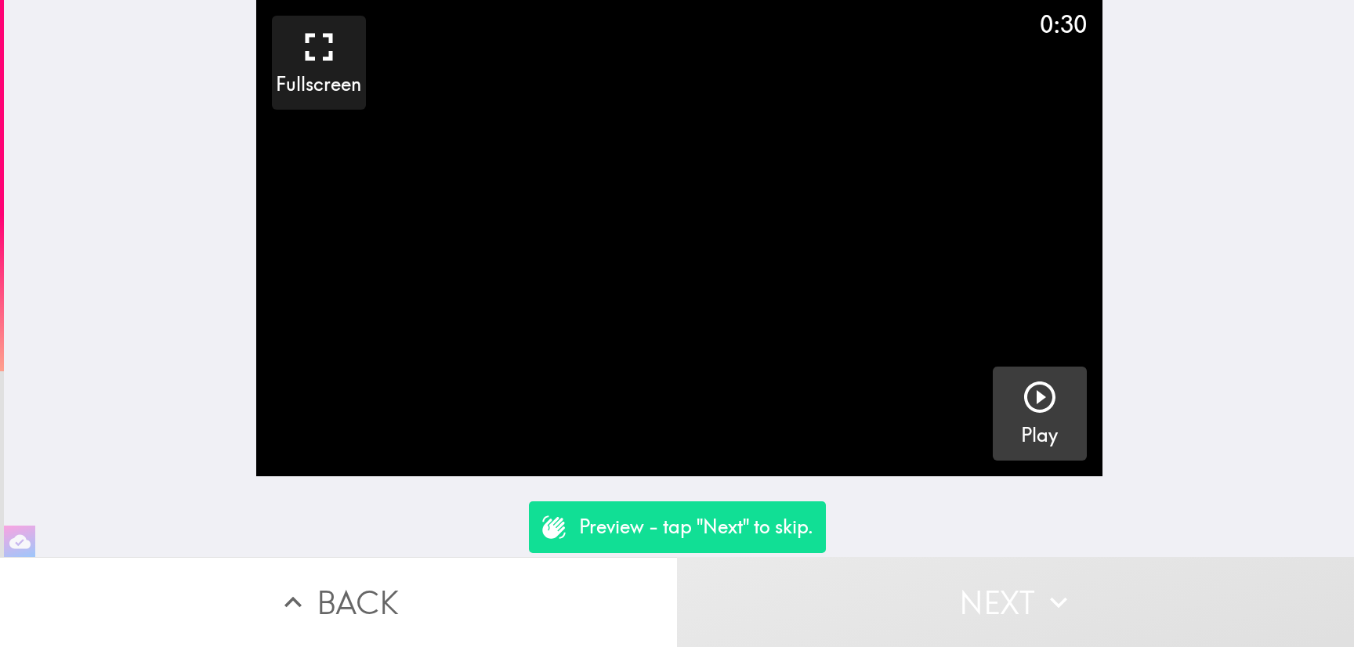
click at [1032, 385] on icon "button" at bounding box center [1040, 397] width 38 height 38
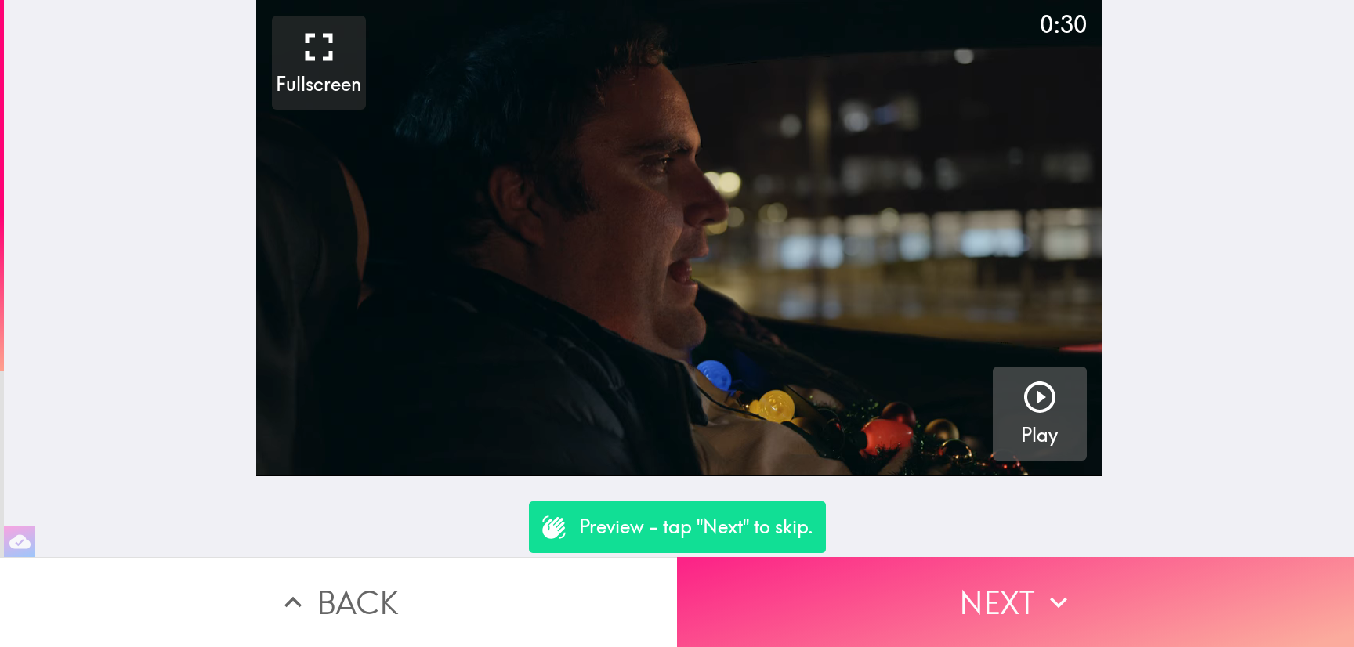
click at [1097, 585] on button "Next" at bounding box center [1015, 602] width 677 height 90
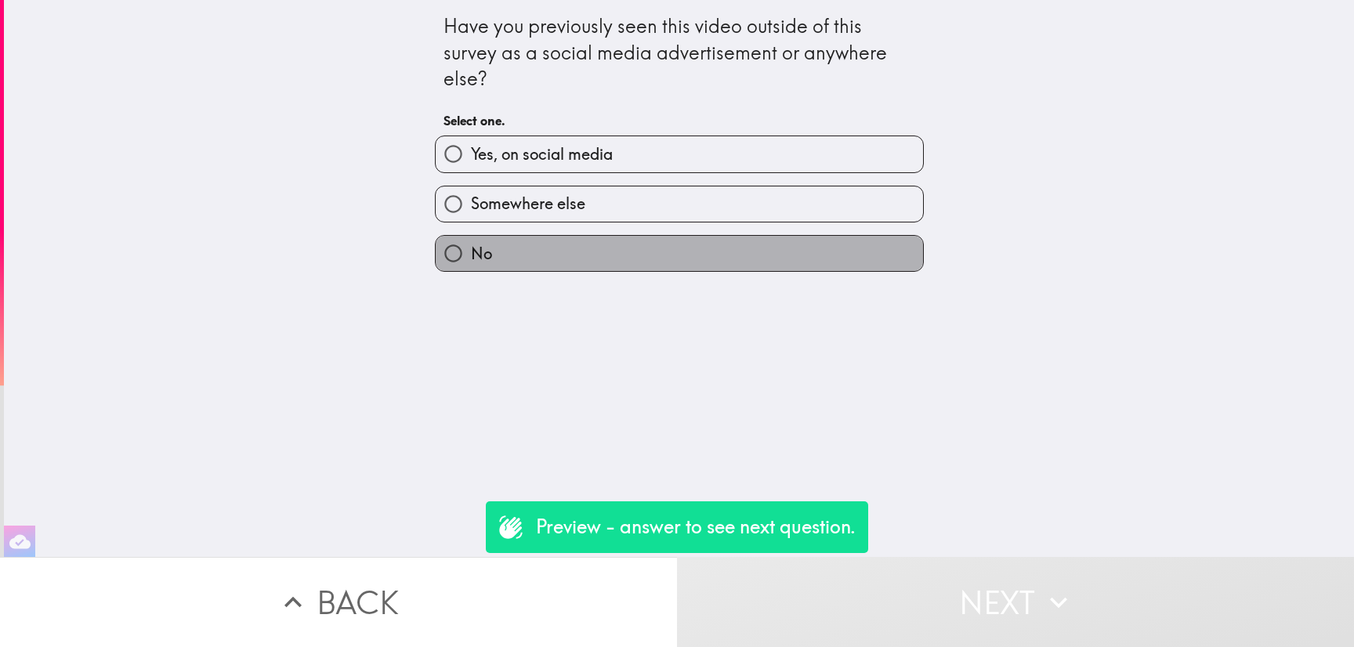
click at [612, 244] on label "No" at bounding box center [679, 253] width 487 height 35
click at [471, 244] on input "No" at bounding box center [453, 253] width 35 height 35
radio input "true"
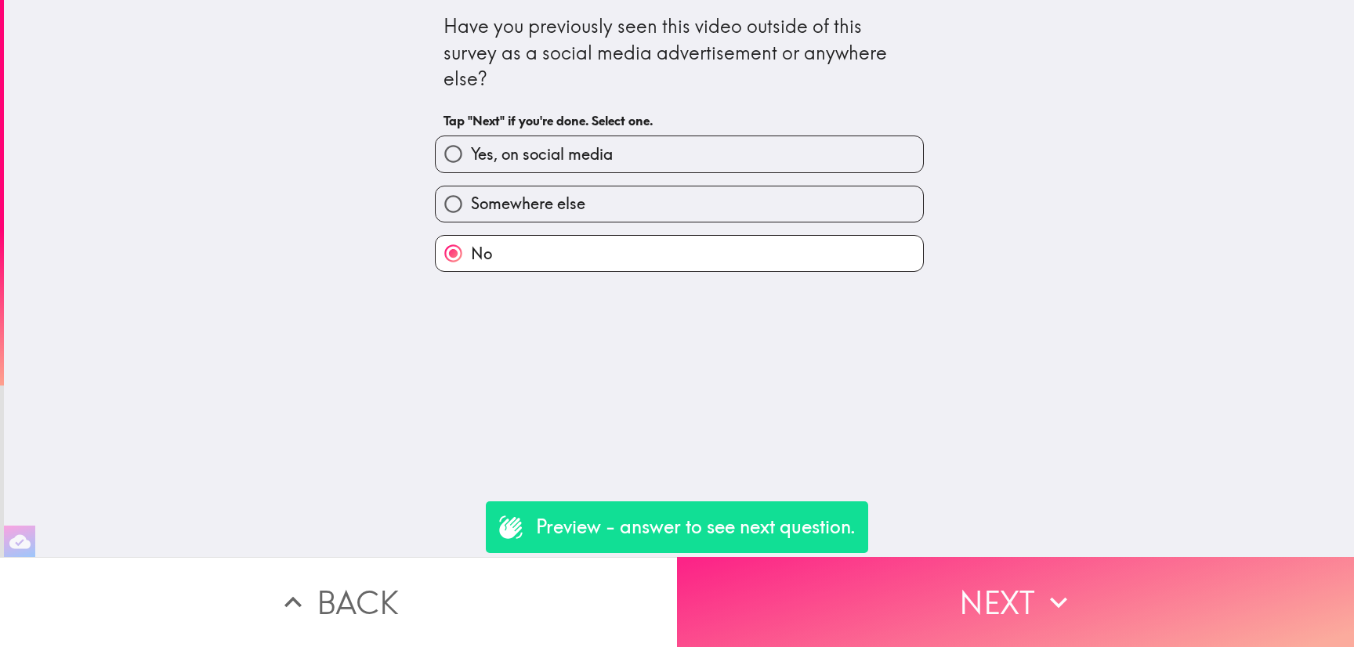
click at [1010, 588] on button "Next" at bounding box center [1015, 602] width 677 height 90
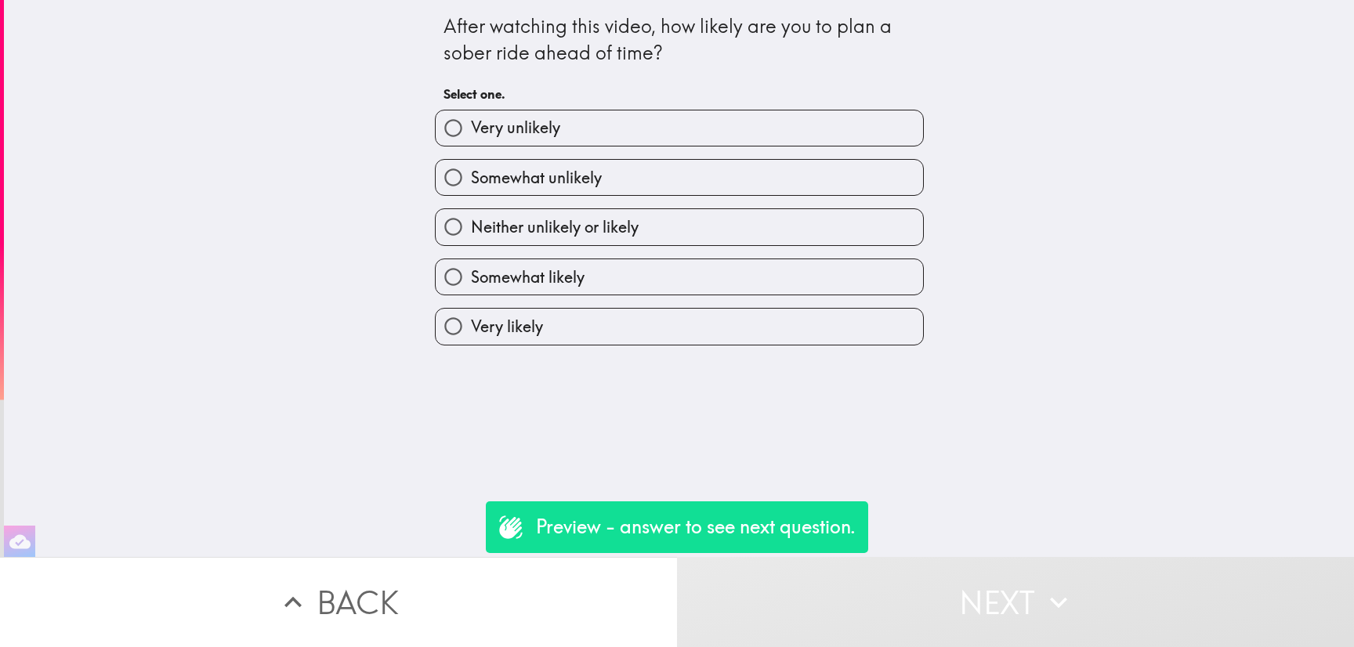
click at [644, 209] on div "Neither unlikely or likely" at bounding box center [672, 220] width 501 height 49
click at [660, 225] on label "Neither unlikely or likely" at bounding box center [679, 226] width 487 height 35
click at [471, 225] on input "Neither unlikely or likely" at bounding box center [453, 226] width 35 height 35
radio input "true"
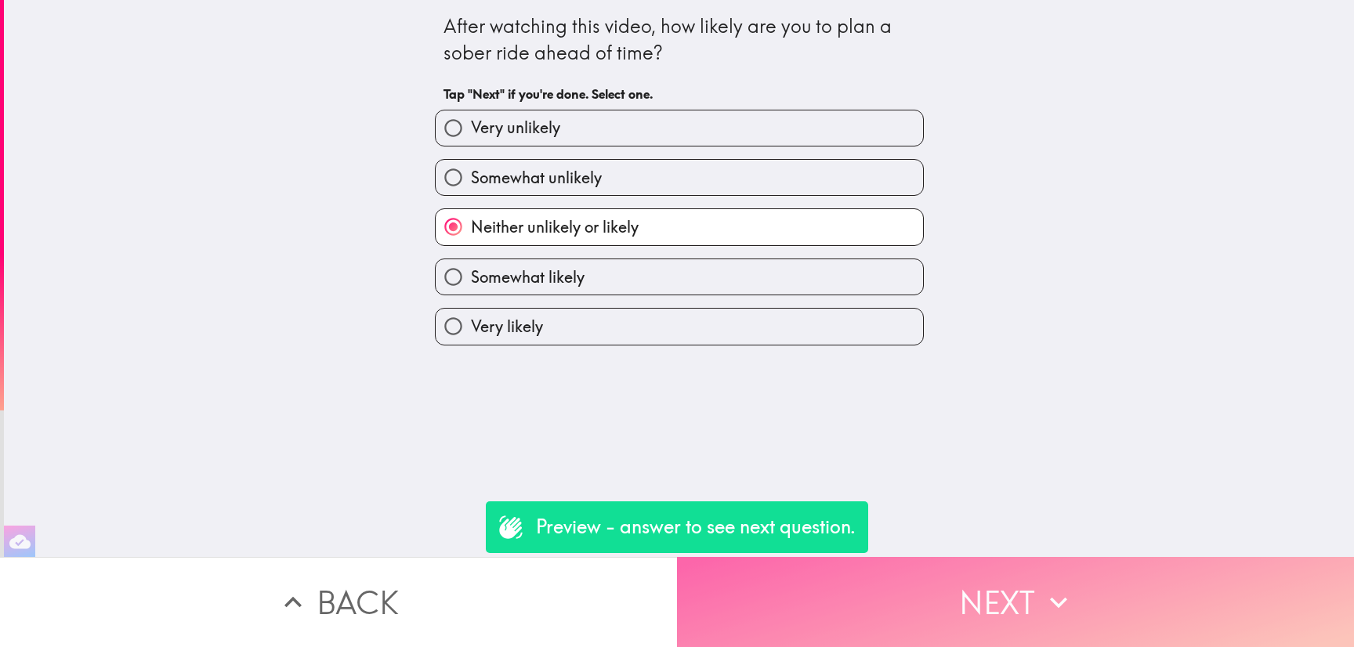
click at [1017, 598] on button "Next" at bounding box center [1015, 602] width 677 height 90
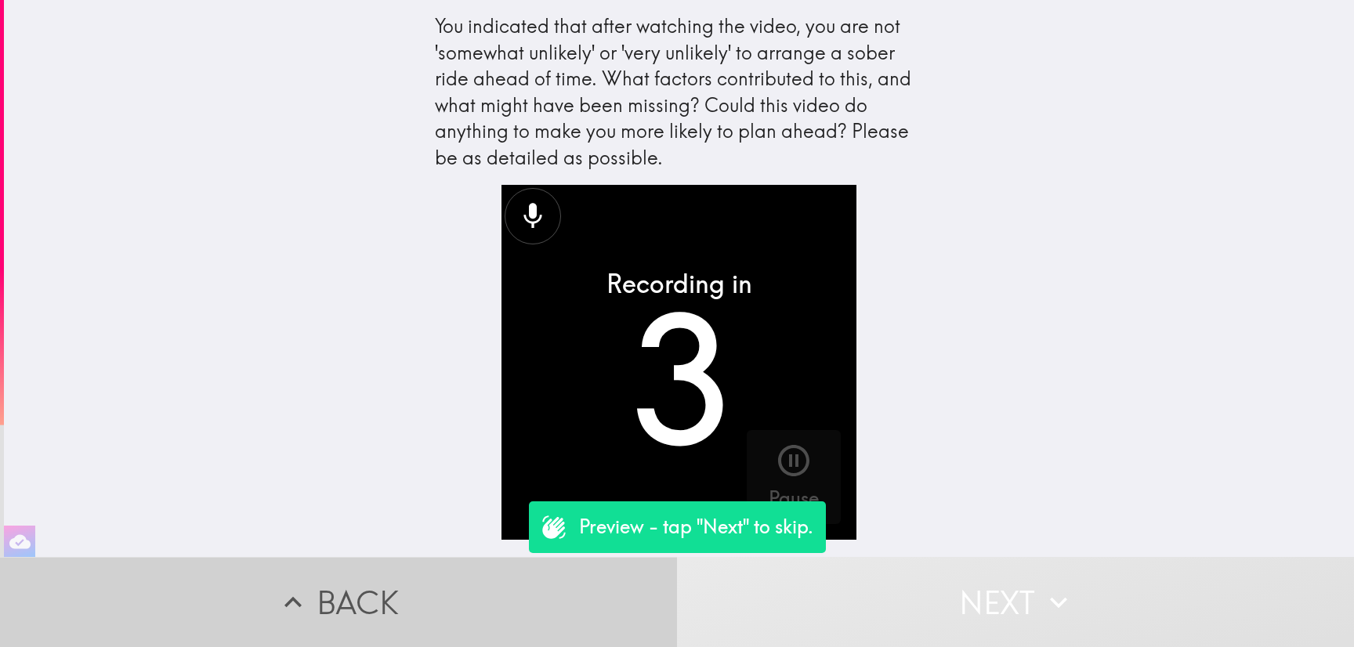
click at [427, 590] on button "Back" at bounding box center [338, 602] width 677 height 90
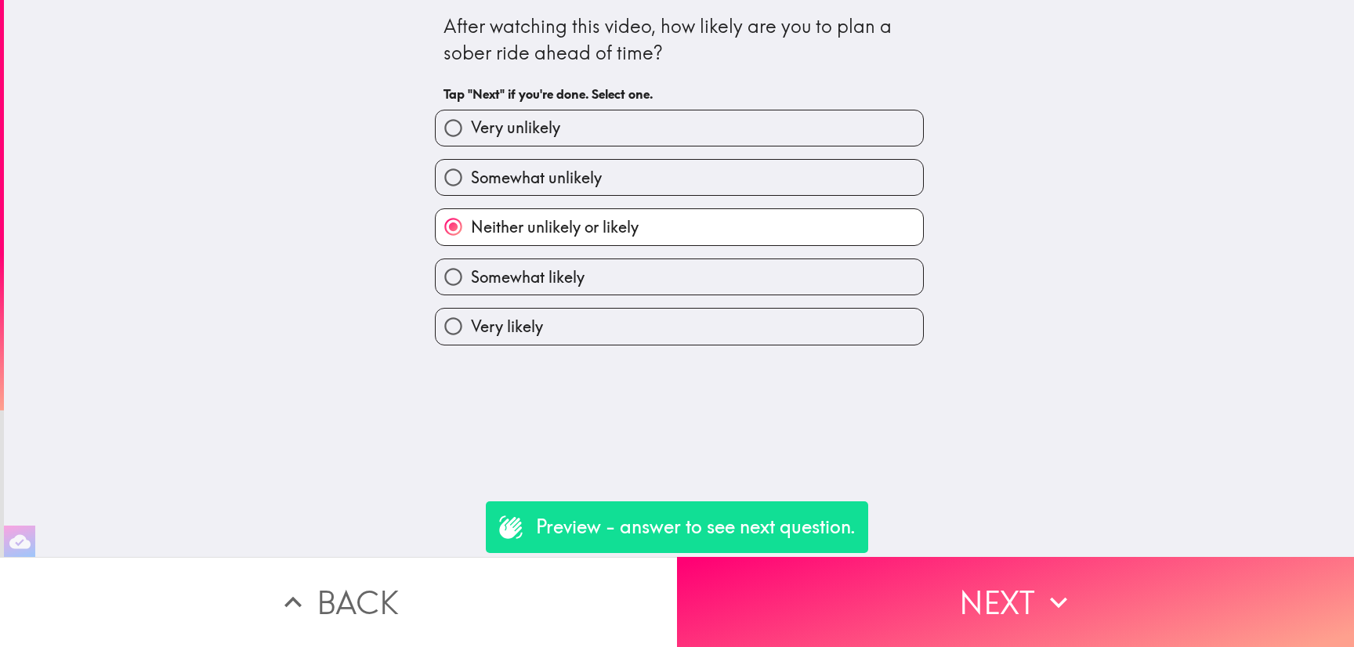
click at [598, 332] on label "Very likely" at bounding box center [679, 326] width 487 height 35
click at [471, 332] on input "Very likely" at bounding box center [453, 326] width 35 height 35
radio input "true"
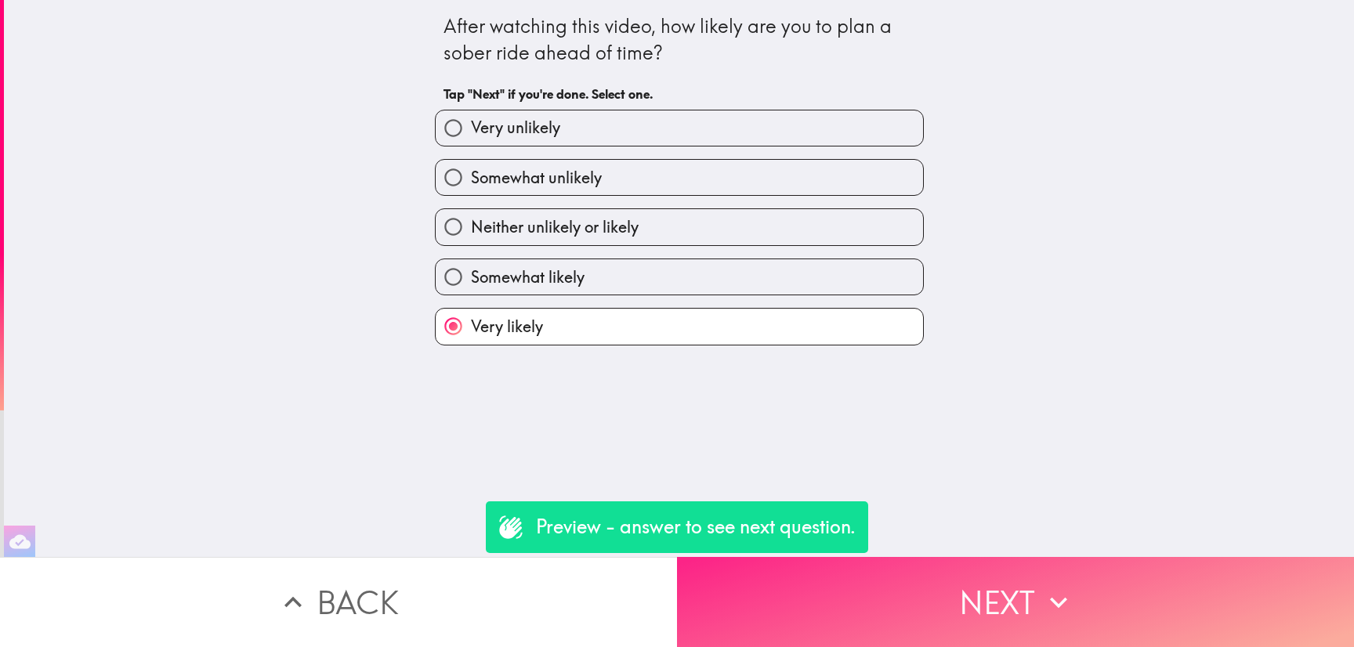
click at [971, 592] on button "Next" at bounding box center [1015, 602] width 677 height 90
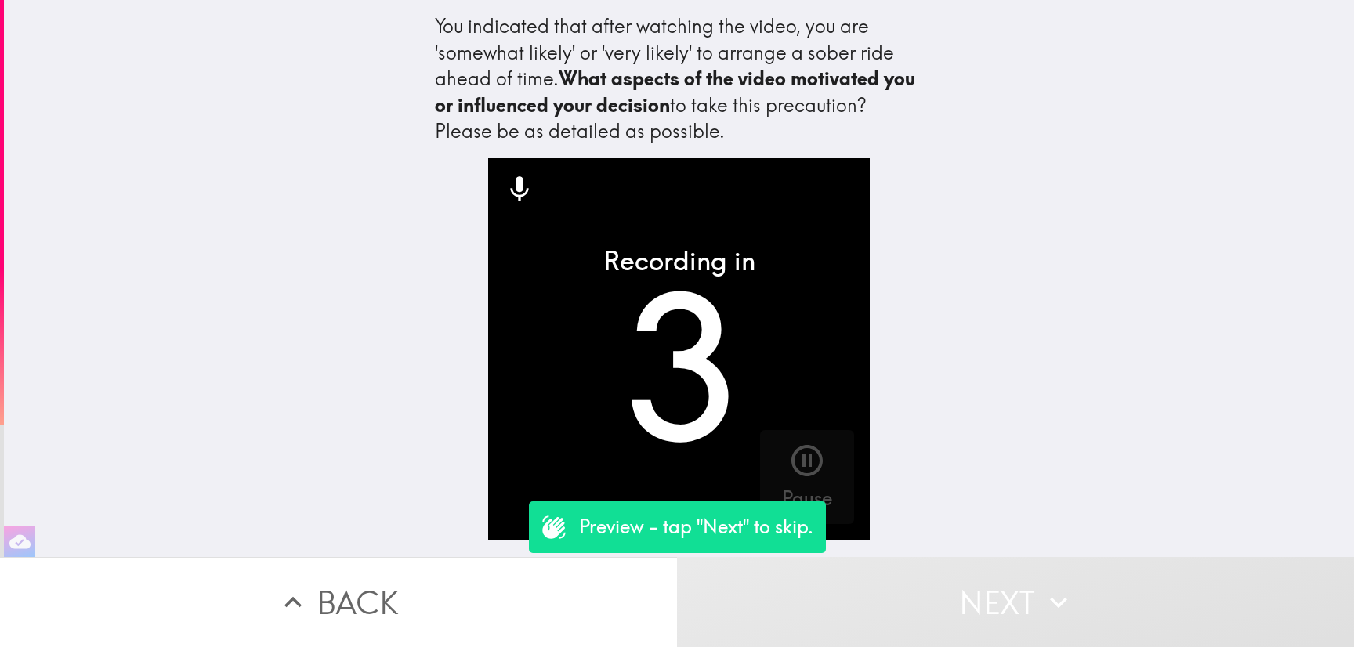
click at [969, 593] on button "Next" at bounding box center [1015, 602] width 677 height 90
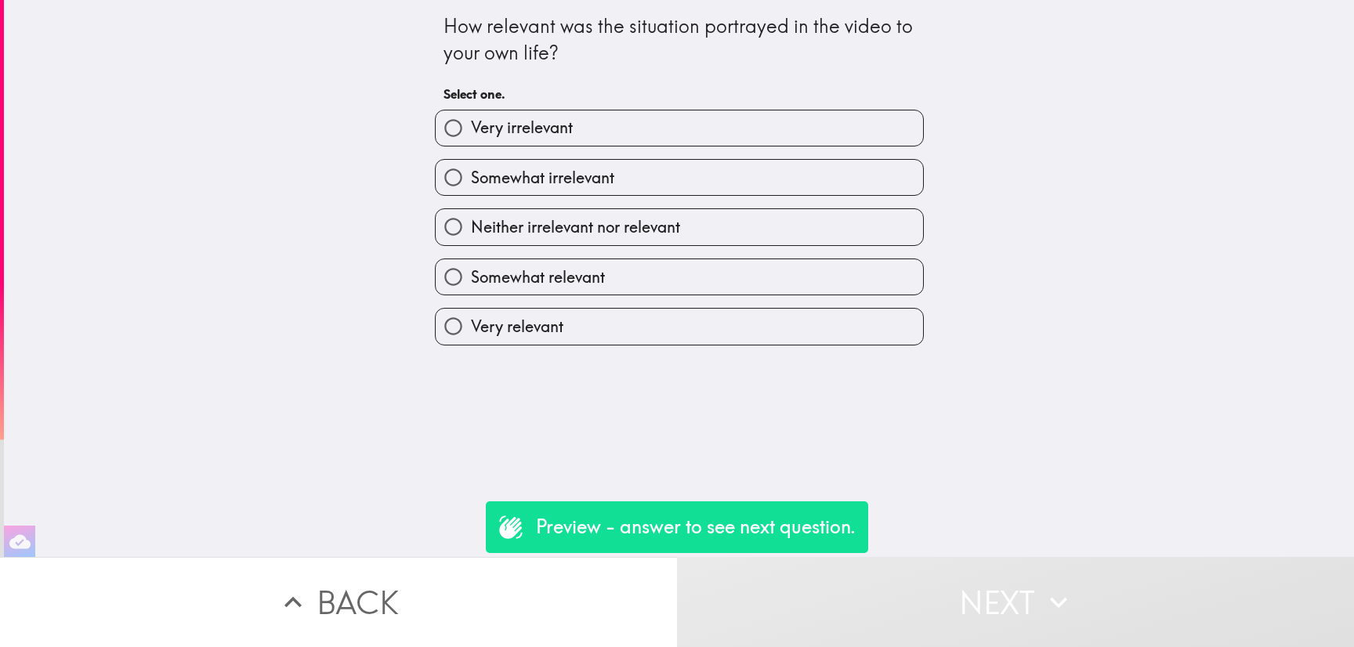
click at [844, 180] on label "Somewhat irrelevant" at bounding box center [679, 177] width 487 height 35
click at [471, 180] on input "Somewhat irrelevant" at bounding box center [453, 177] width 35 height 35
radio input "true"
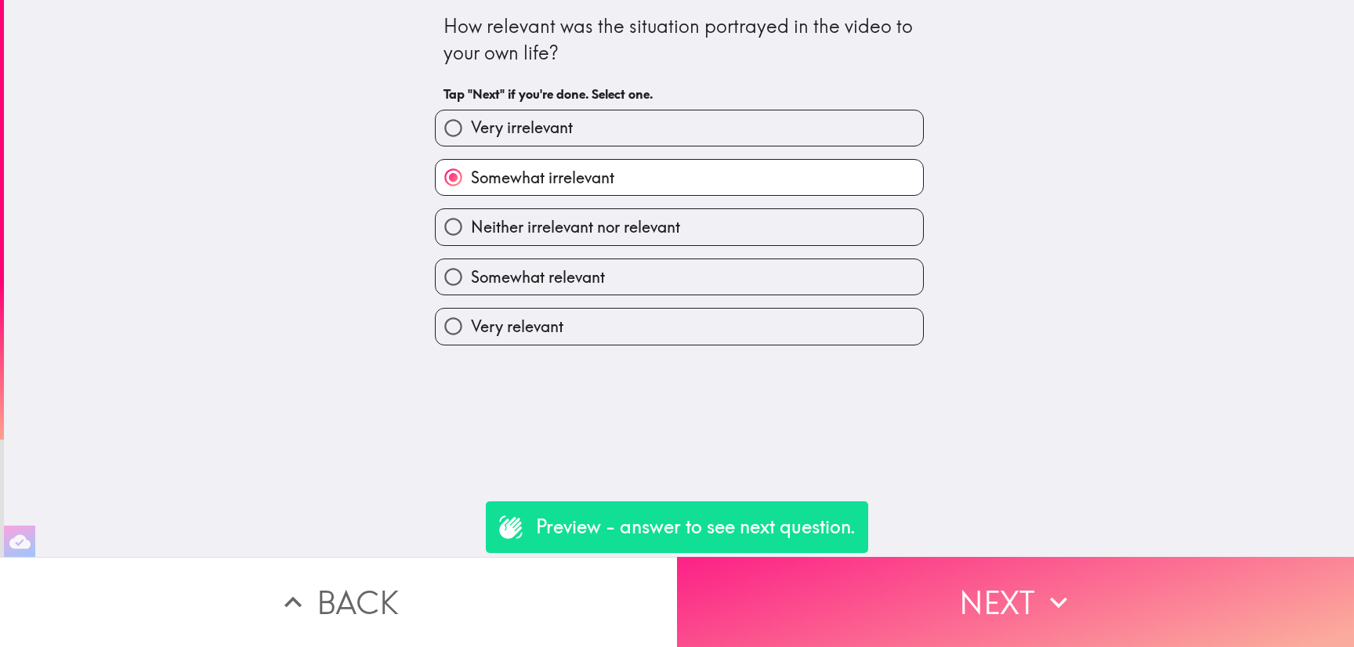
drag, startPoint x: 945, startPoint y: 529, endPoint x: 985, endPoint y: 624, distance: 102.9
click at [949, 552] on div "How relevant was the situation portrayed in the video to your own life? Tap "Ne…" at bounding box center [677, 323] width 1354 height 647
click at [988, 617] on button "Next" at bounding box center [1015, 602] width 677 height 90
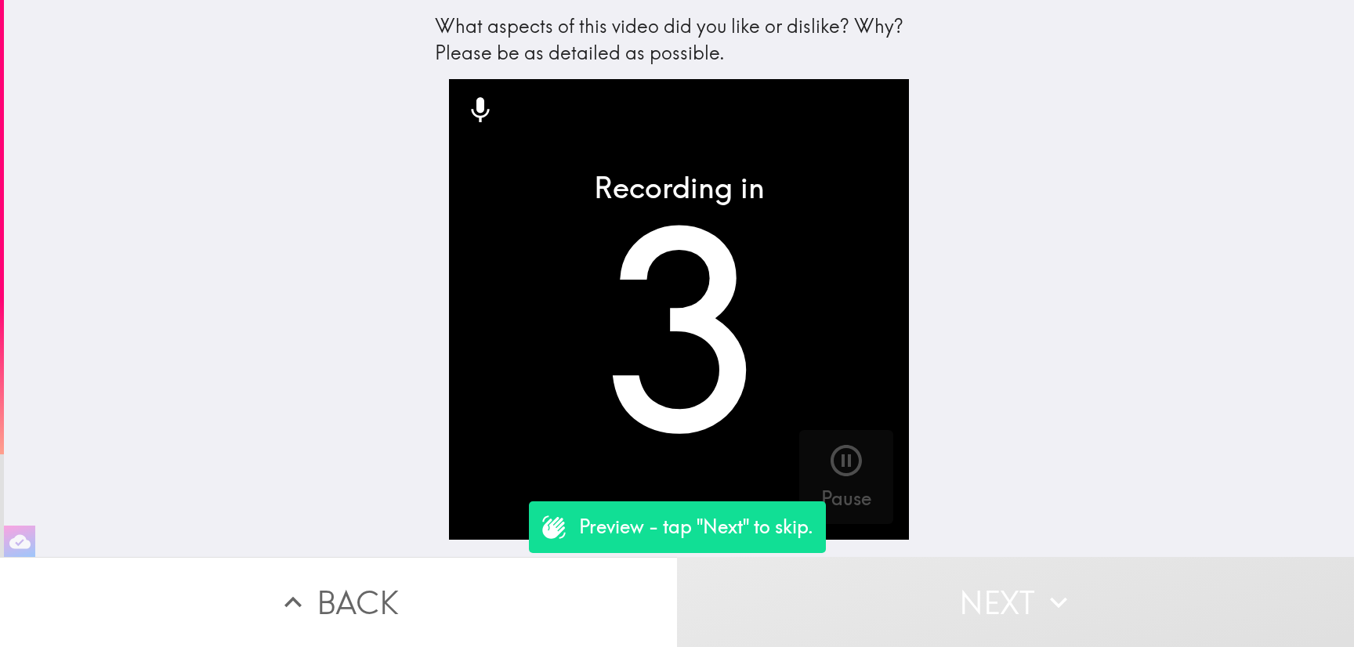
click at [989, 616] on button "Next" at bounding box center [1015, 602] width 677 height 90
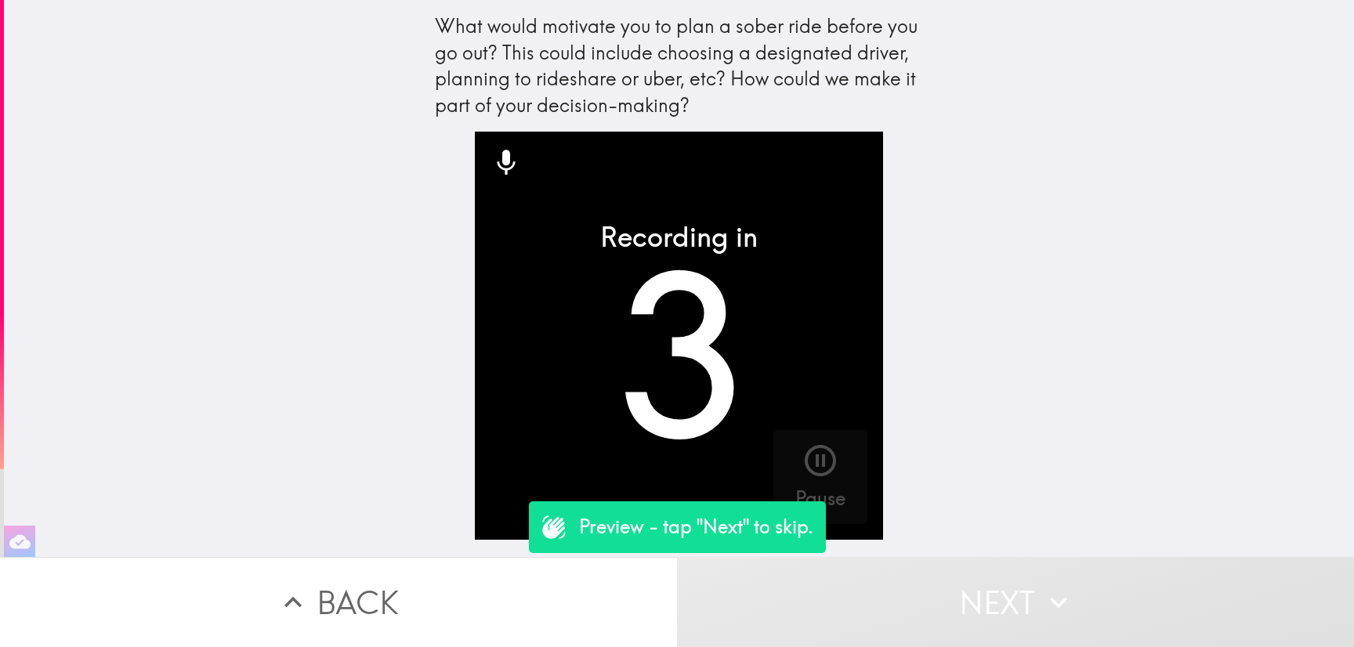
click at [989, 616] on button "Next" at bounding box center [1015, 602] width 677 height 90
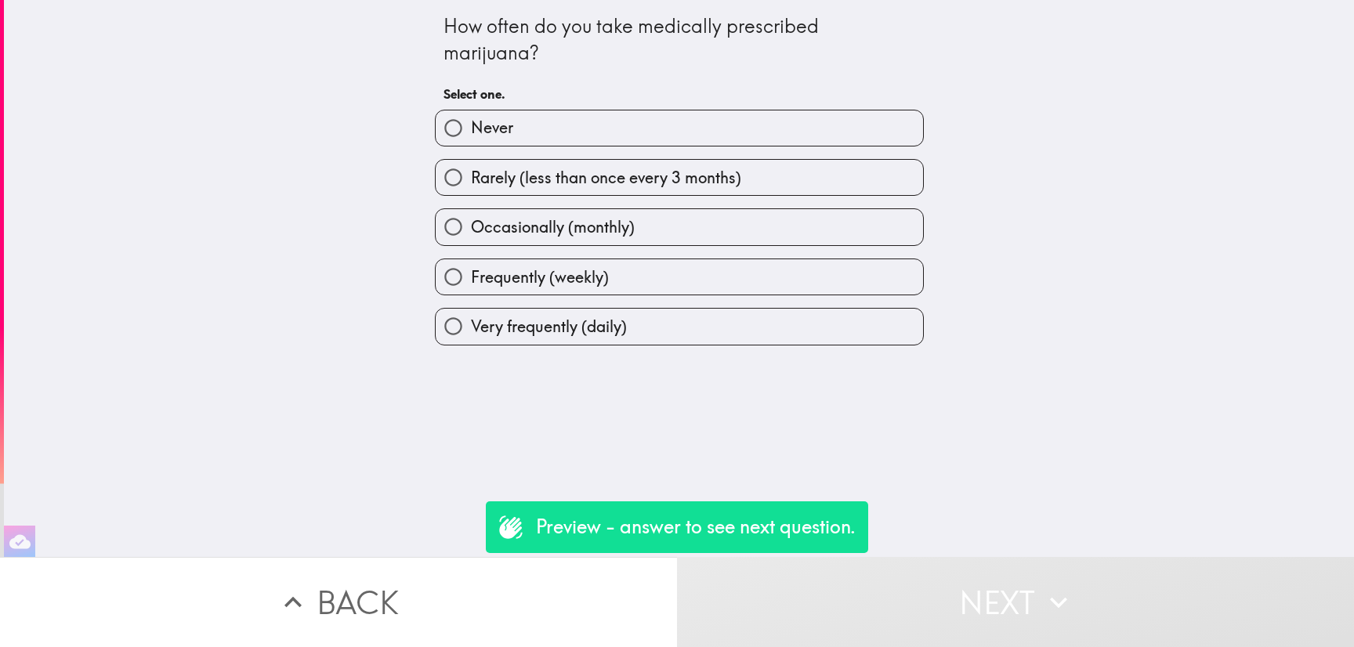
click at [753, 312] on div "Very frequently (daily)" at bounding box center [679, 326] width 489 height 37
click at [802, 230] on label "Occasionally (monthly)" at bounding box center [679, 226] width 487 height 35
click at [471, 230] on input "Occasionally (monthly)" at bounding box center [453, 226] width 35 height 35
radio input "true"
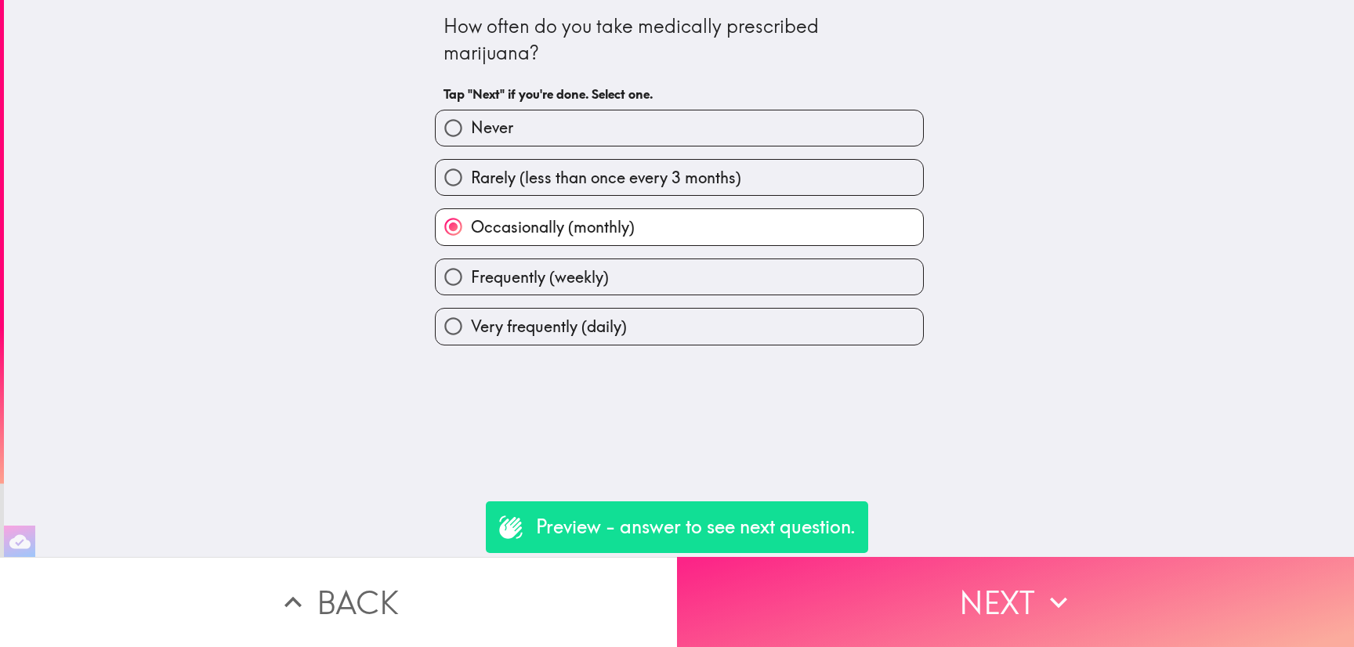
click at [1000, 569] on button "Next" at bounding box center [1015, 602] width 677 height 90
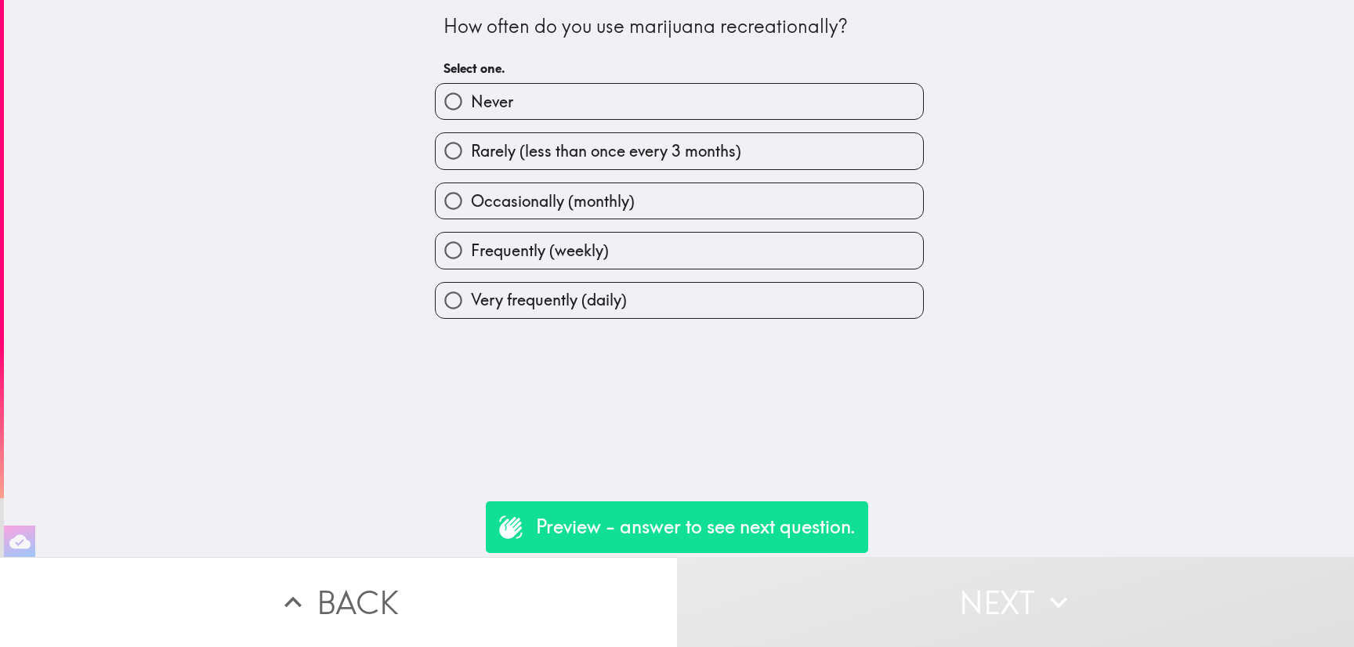
click at [746, 226] on div "Frequently (weekly)" at bounding box center [672, 243] width 501 height 49
click at [743, 235] on label "Frequently (weekly)" at bounding box center [679, 250] width 487 height 35
click at [471, 235] on input "Frequently (weekly)" at bounding box center [453, 250] width 35 height 35
radio input "true"
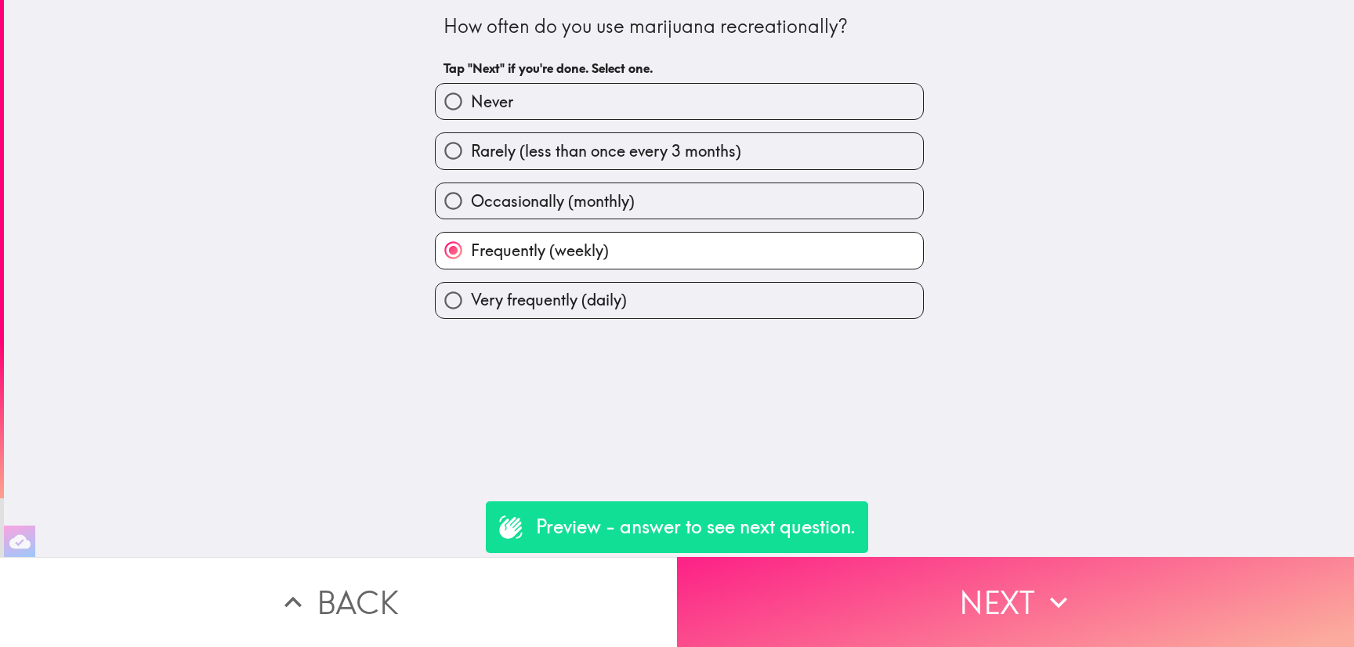
click at [1019, 592] on button "Next" at bounding box center [1015, 602] width 677 height 90
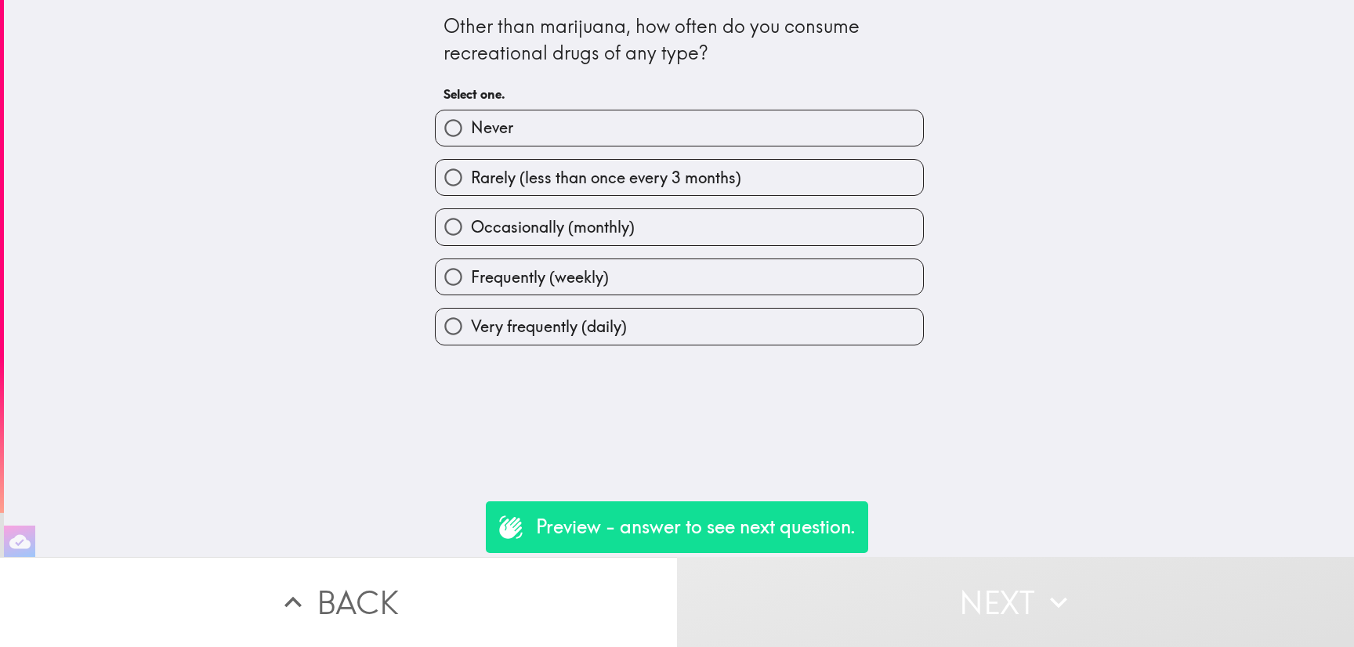
click at [770, 192] on label "Rarely (less than once every 3 months)" at bounding box center [679, 177] width 487 height 35
click at [471, 192] on input "Rarely (less than once every 3 months)" at bounding box center [453, 177] width 35 height 35
radio input "true"
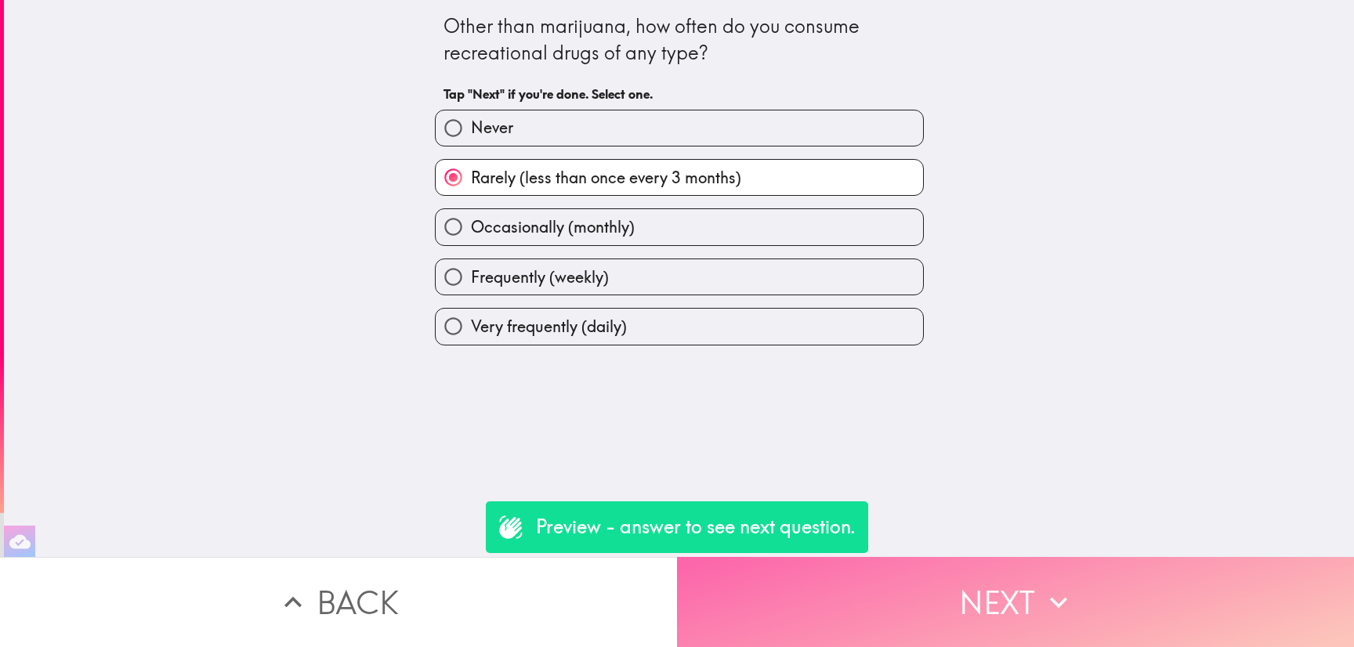
click at [967, 562] on button "Next" at bounding box center [1015, 602] width 677 height 90
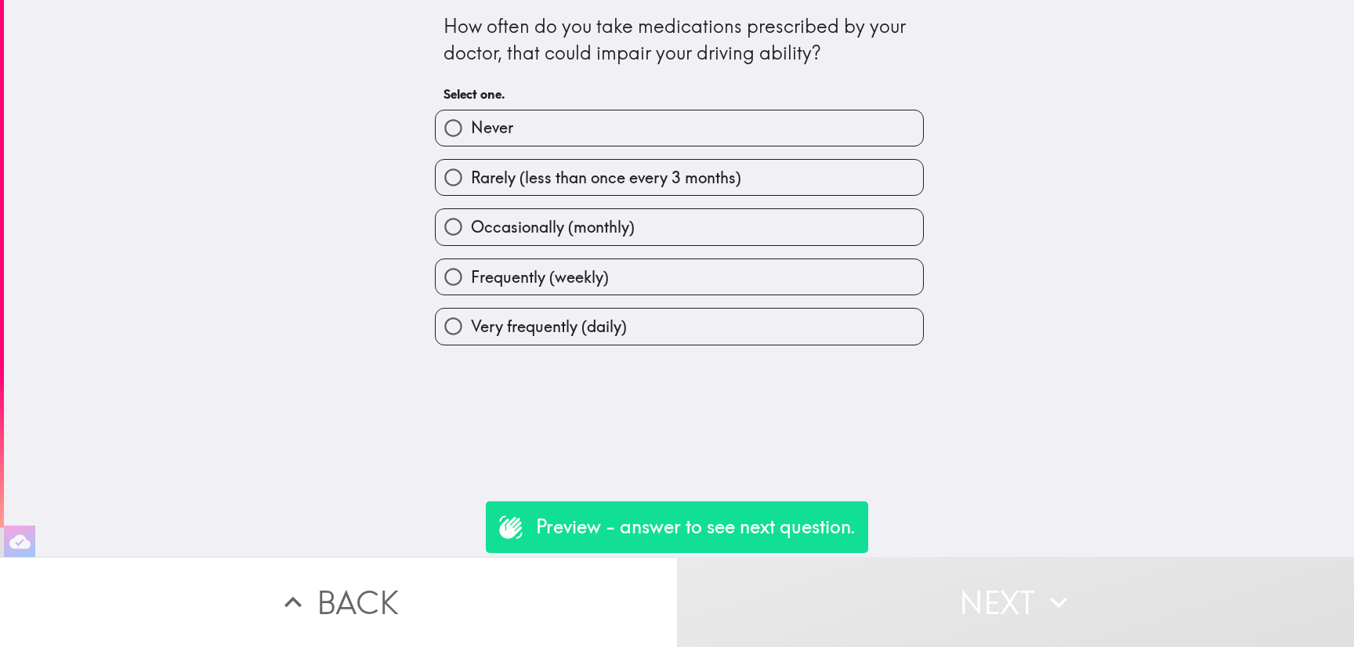
click at [736, 255] on div "Frequently (weekly)" at bounding box center [672, 270] width 501 height 49
click at [745, 271] on label "Frequently (weekly)" at bounding box center [679, 276] width 487 height 35
click at [471, 271] on input "Frequently (weekly)" at bounding box center [453, 276] width 35 height 35
radio input "true"
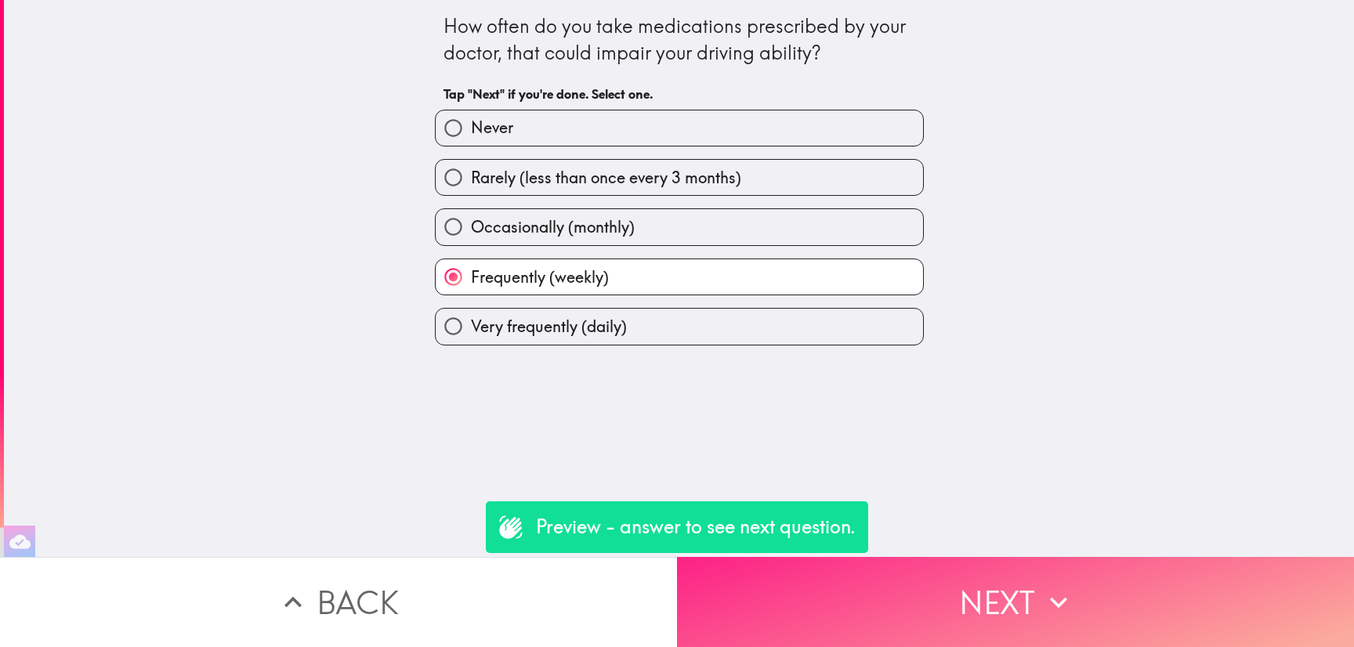
click at [927, 578] on button "Next" at bounding box center [1015, 602] width 677 height 90
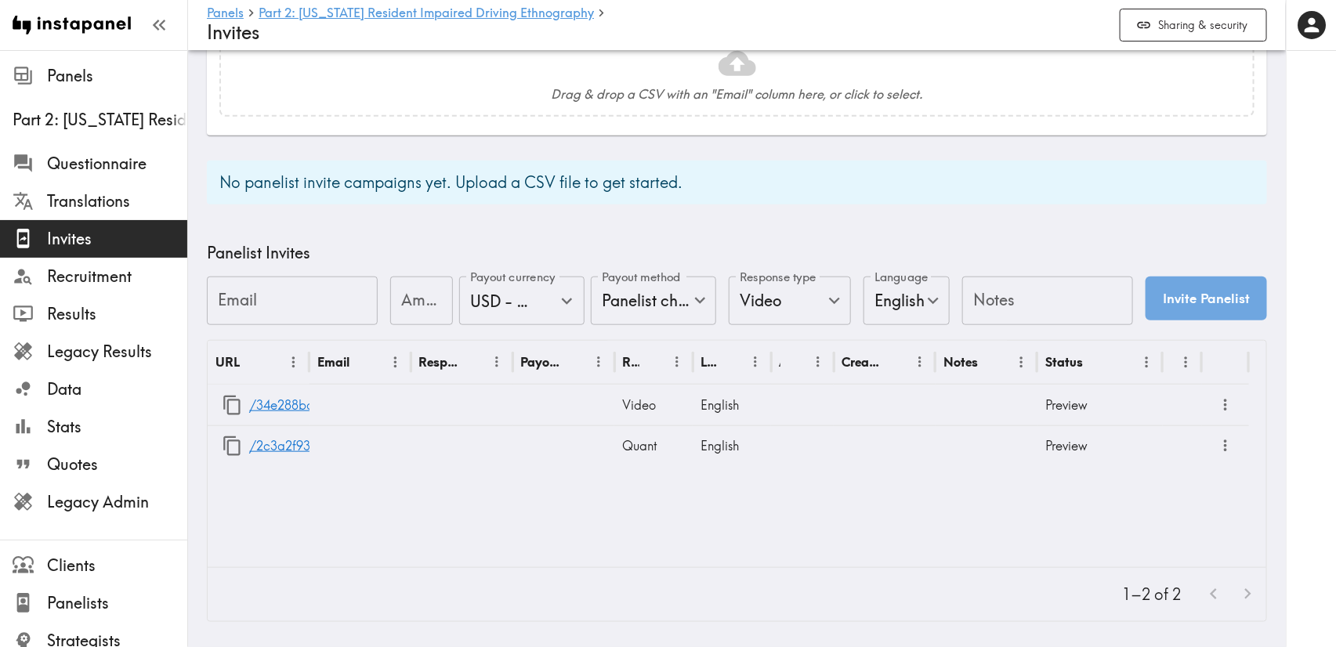
scroll to position [526, 0]
click at [226, 395] on icon "button" at bounding box center [232, 405] width 21 height 21
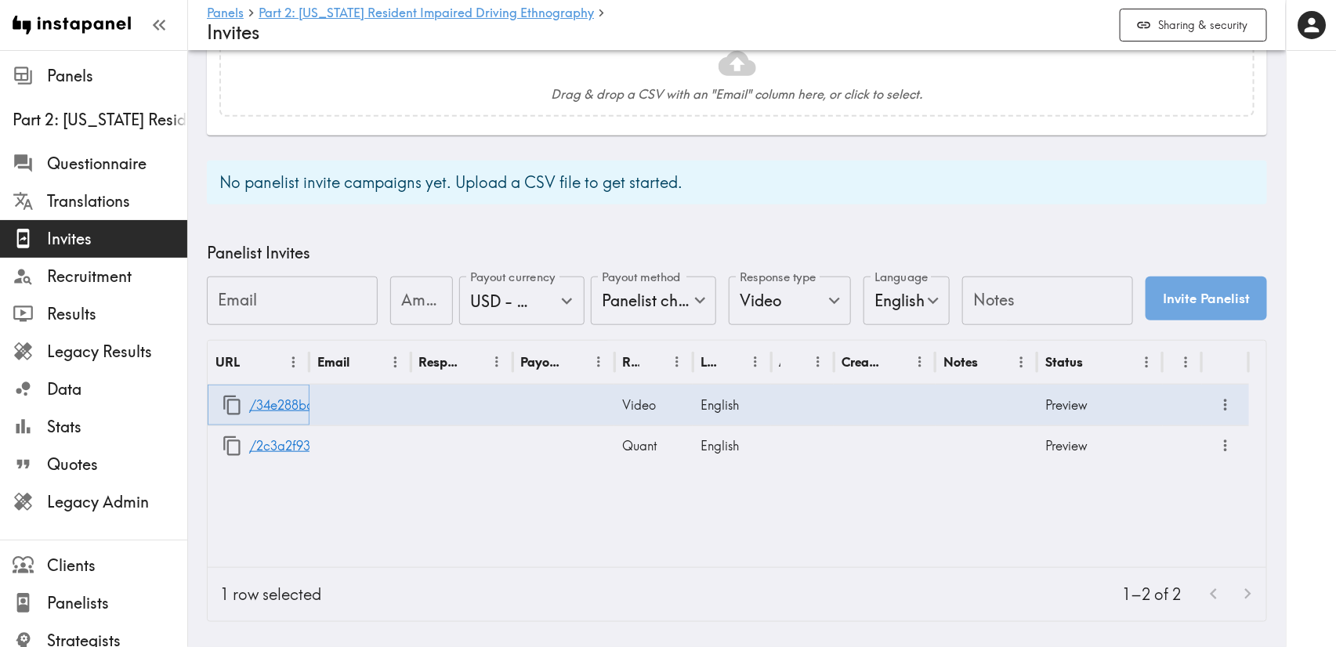
click at [235, 395] on icon "button" at bounding box center [232, 405] width 21 height 21
click at [234, 436] on icon "button" at bounding box center [232, 446] width 21 height 21
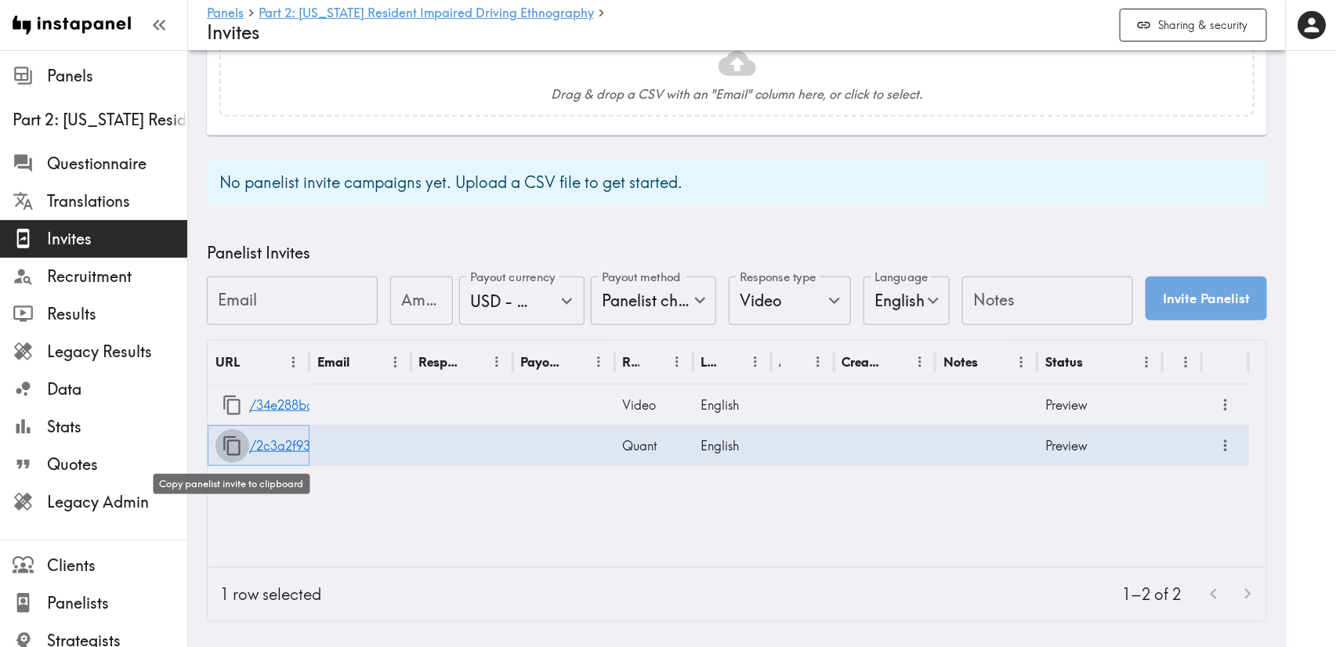
click at [234, 436] on icon "button" at bounding box center [232, 446] width 21 height 21
